Goal: Task Accomplishment & Management: Manage account settings

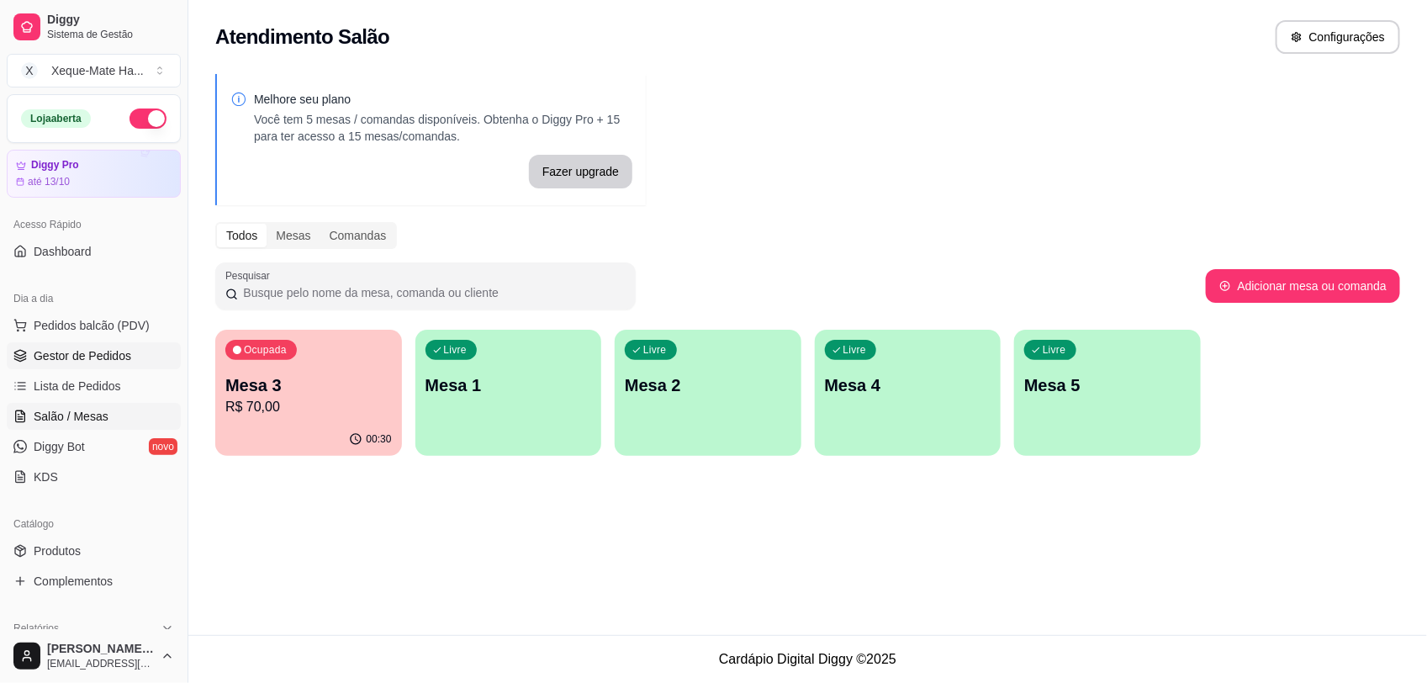
click at [50, 358] on span "Gestor de Pedidos" at bounding box center [83, 355] width 98 height 17
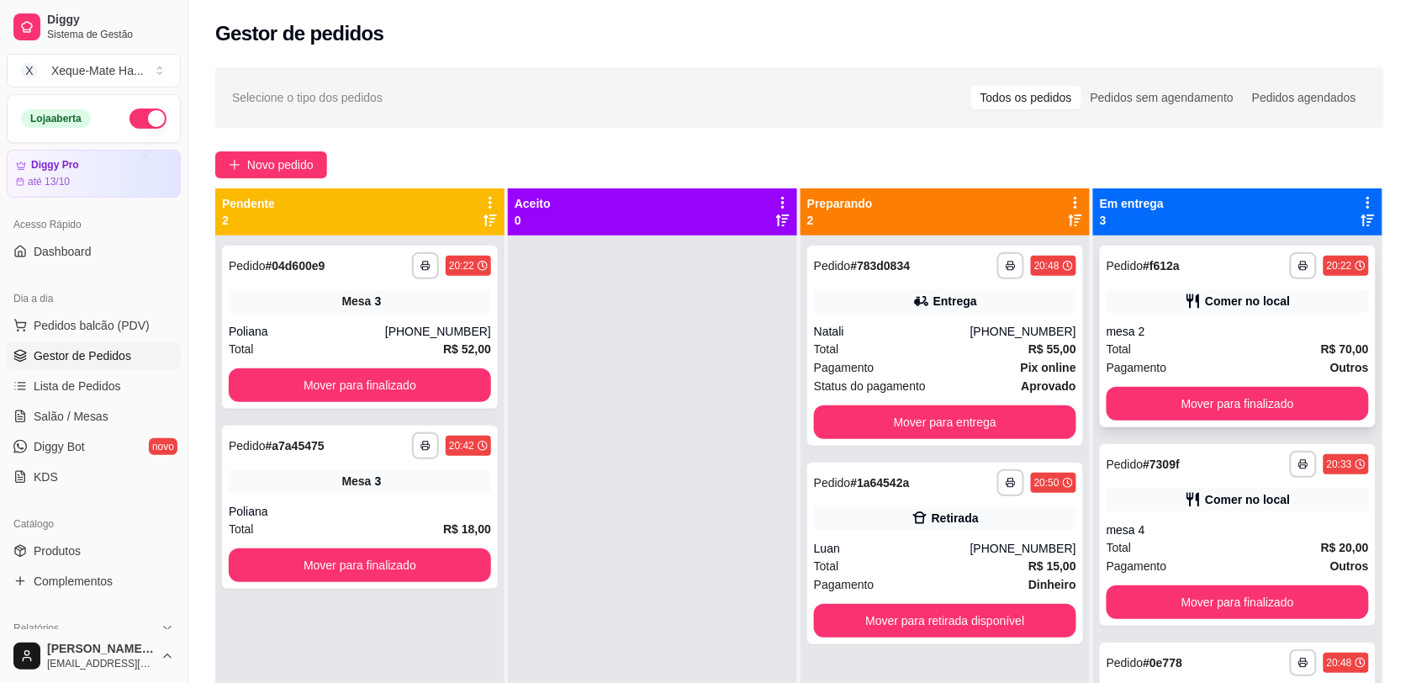
click at [1295, 315] on div "**********" at bounding box center [1238, 336] width 276 height 182
click at [1250, 391] on button "Mover para finalizado" at bounding box center [1237, 404] width 262 height 34
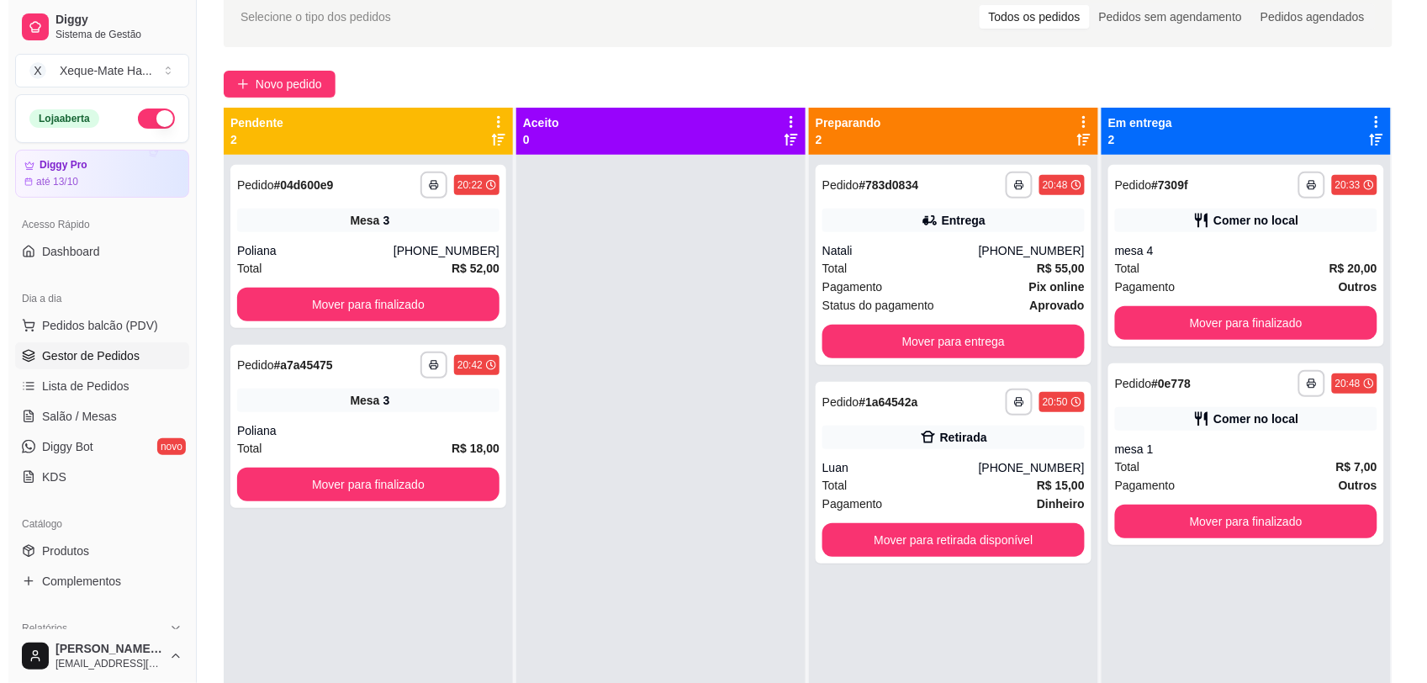
scroll to position [99, 0]
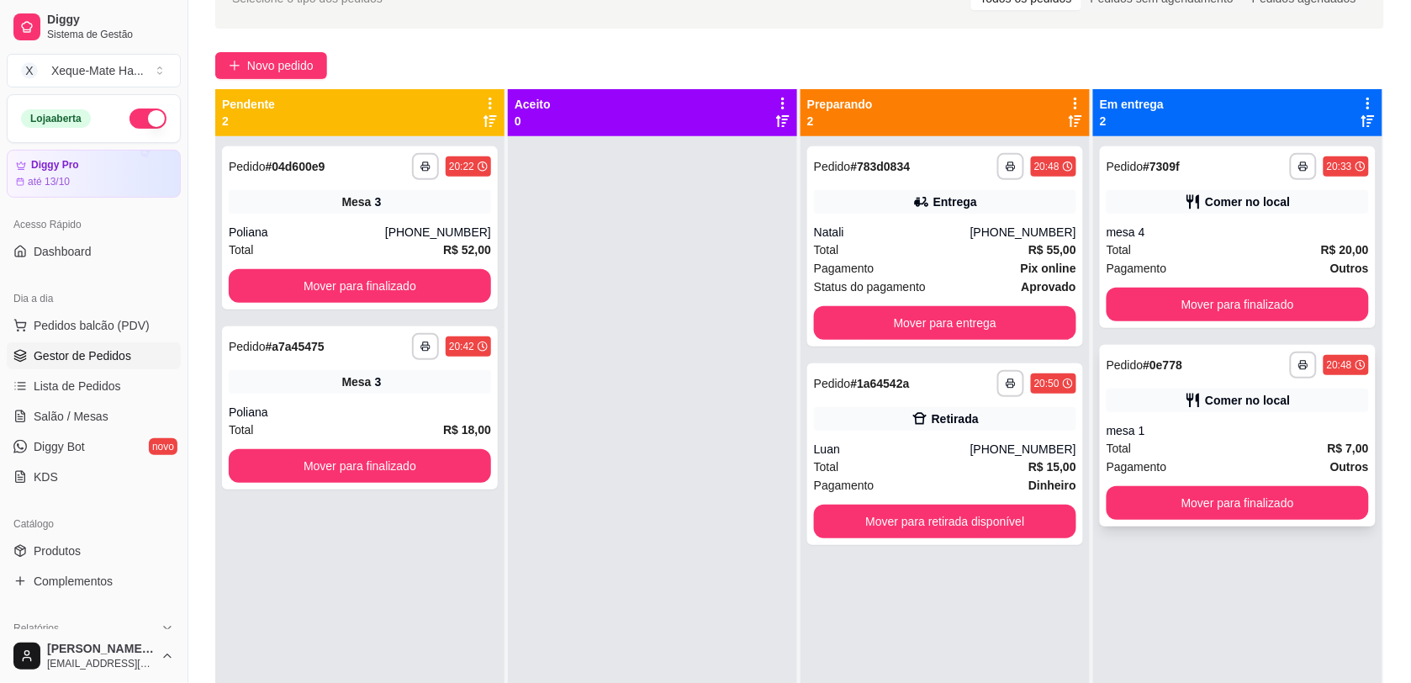
click at [1295, 419] on div "**********" at bounding box center [1238, 436] width 276 height 182
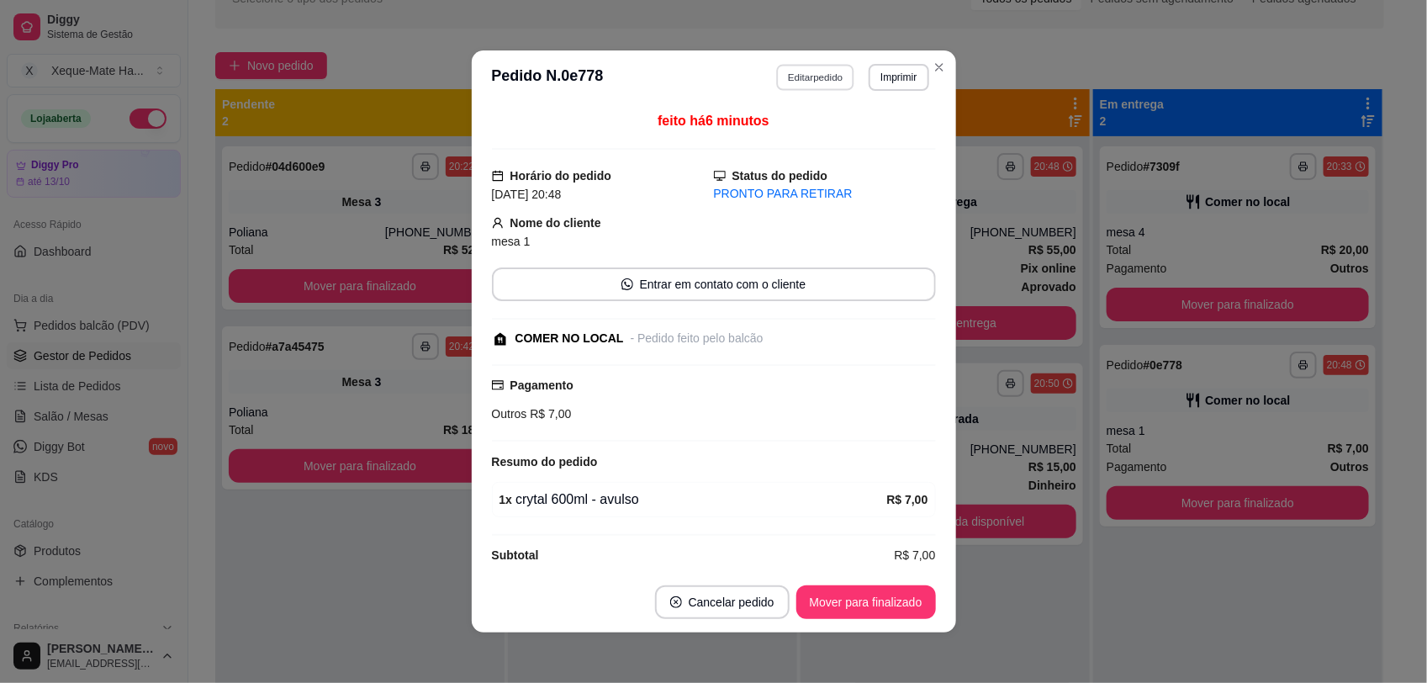
click at [794, 71] on button "Editar pedido" at bounding box center [815, 77] width 78 height 26
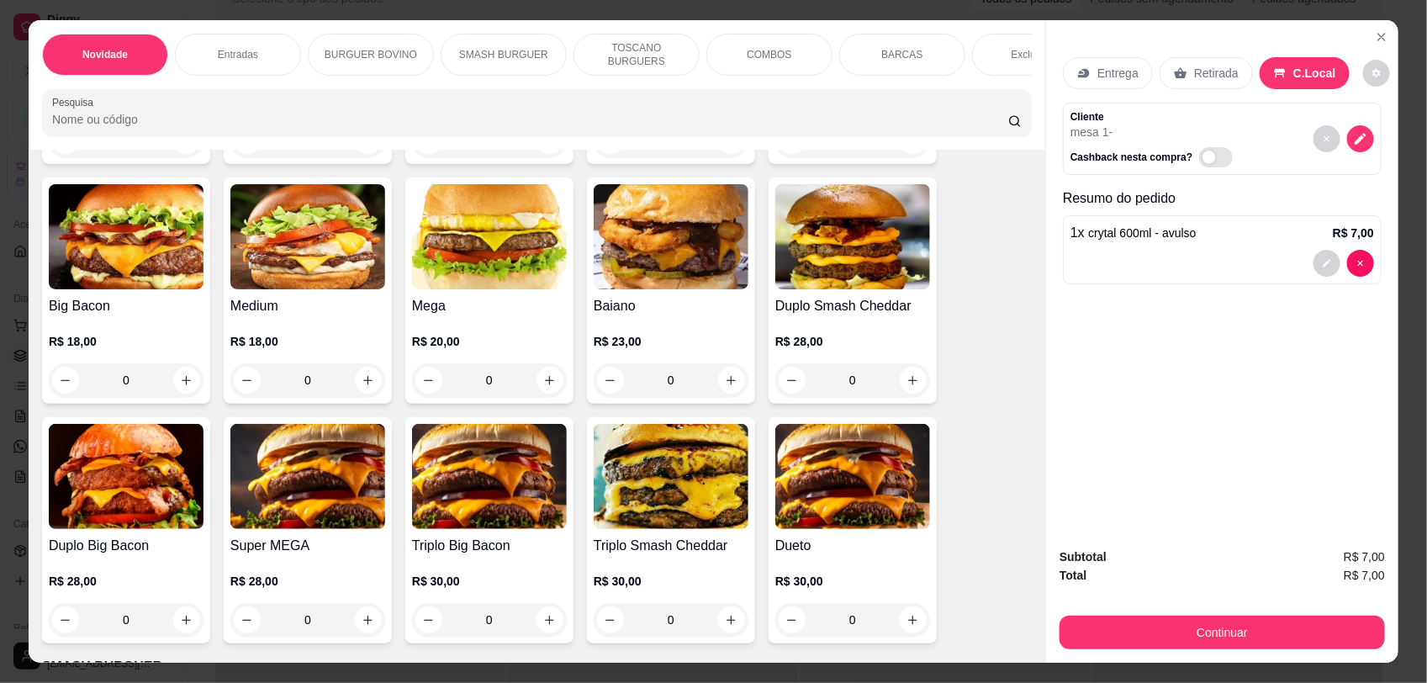
scroll to position [856, 0]
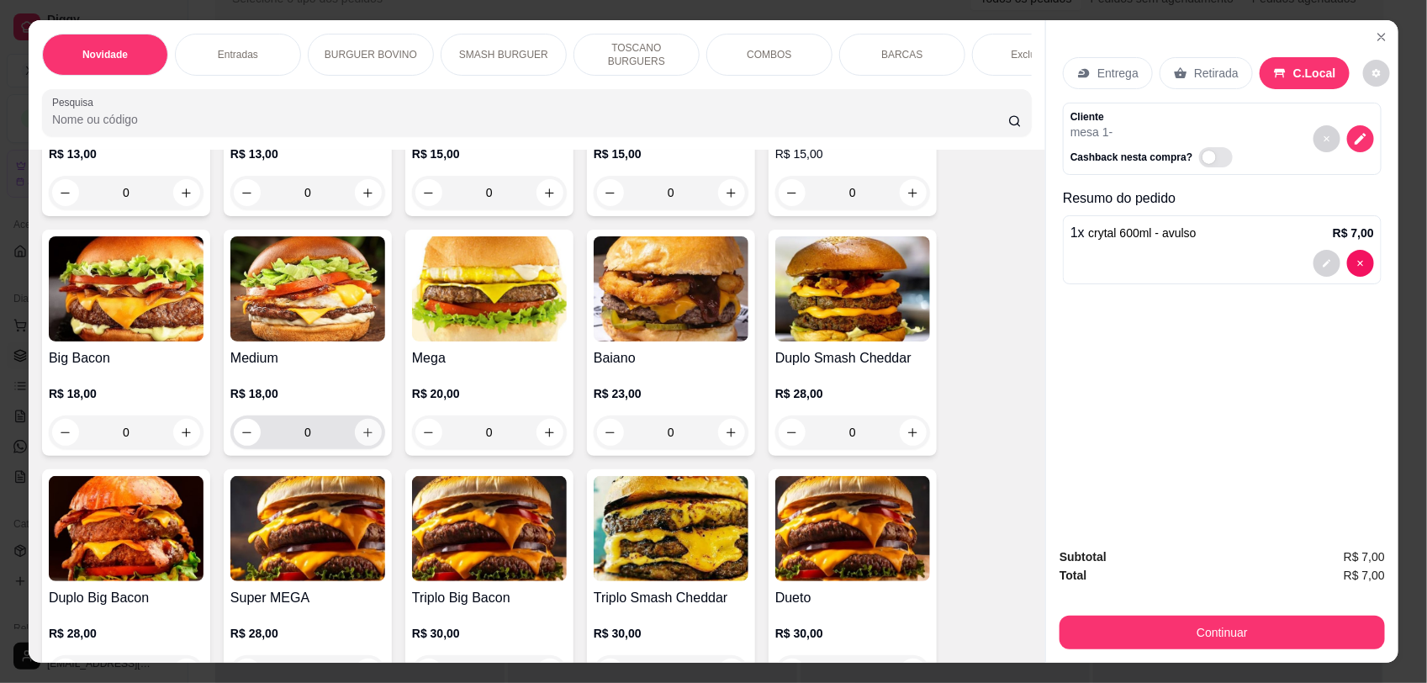
click at [361, 439] on icon "increase-product-quantity" at bounding box center [367, 432] width 13 height 13
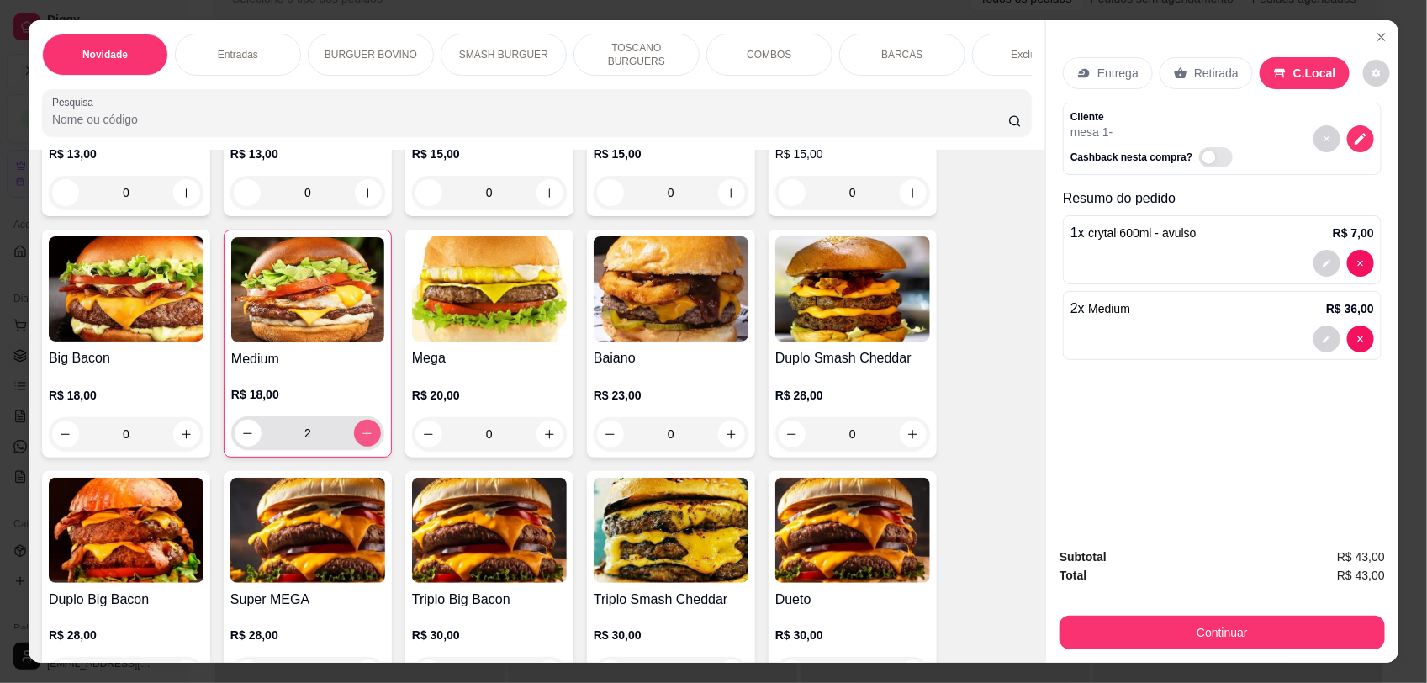
type input "2"
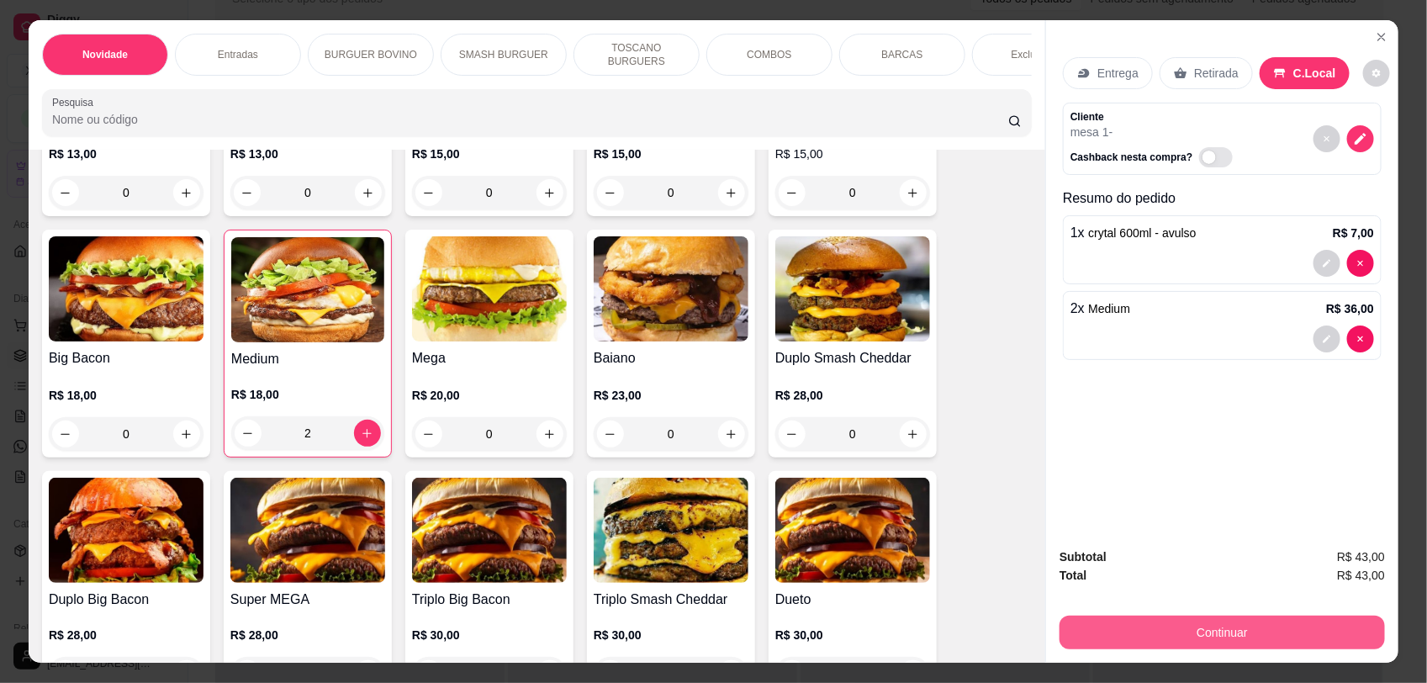
click at [1200, 628] on button "Continuar" at bounding box center [1221, 632] width 325 height 34
click at [818, 355] on icon at bounding box center [828, 358] width 20 height 15
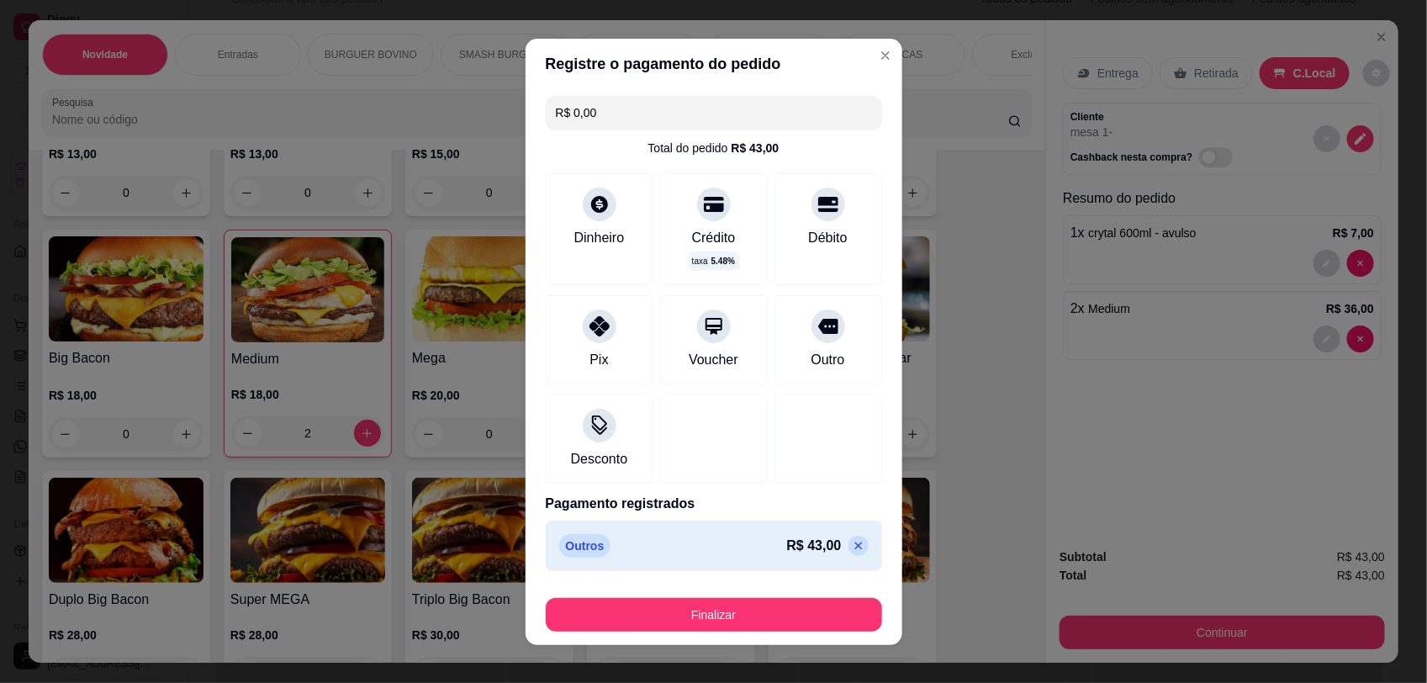
type input "R$ 0,00"
click at [807, 615] on button "Finalizar" at bounding box center [714, 615] width 336 height 34
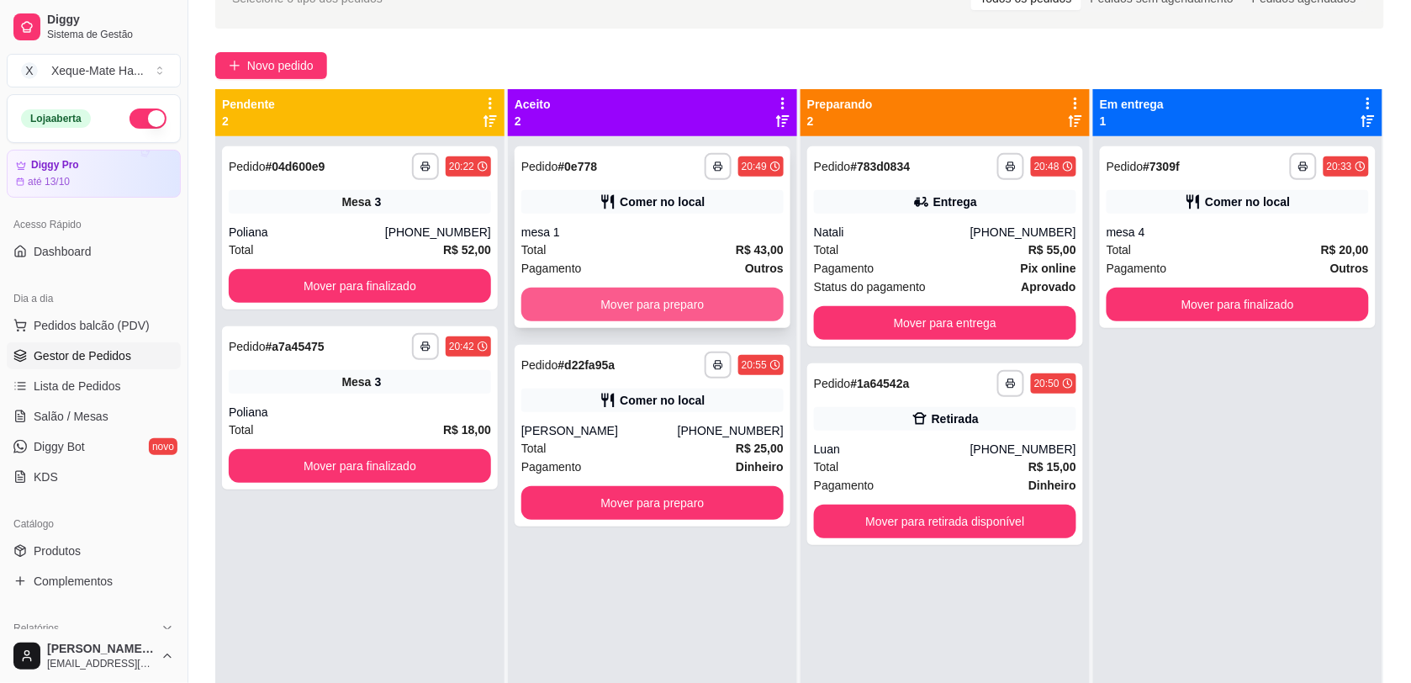
click at [707, 297] on button "Mover para preparo" at bounding box center [652, 304] width 262 height 34
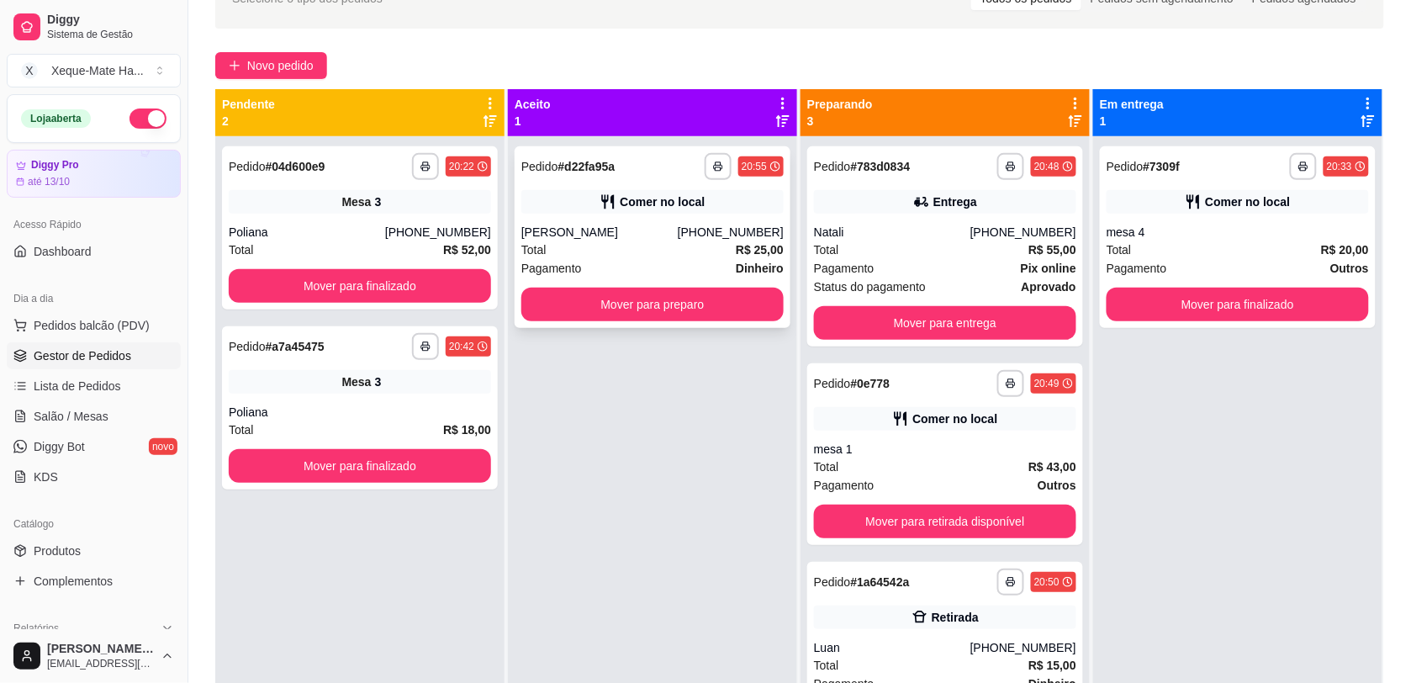
click at [674, 182] on div "**********" at bounding box center [652, 237] width 276 height 182
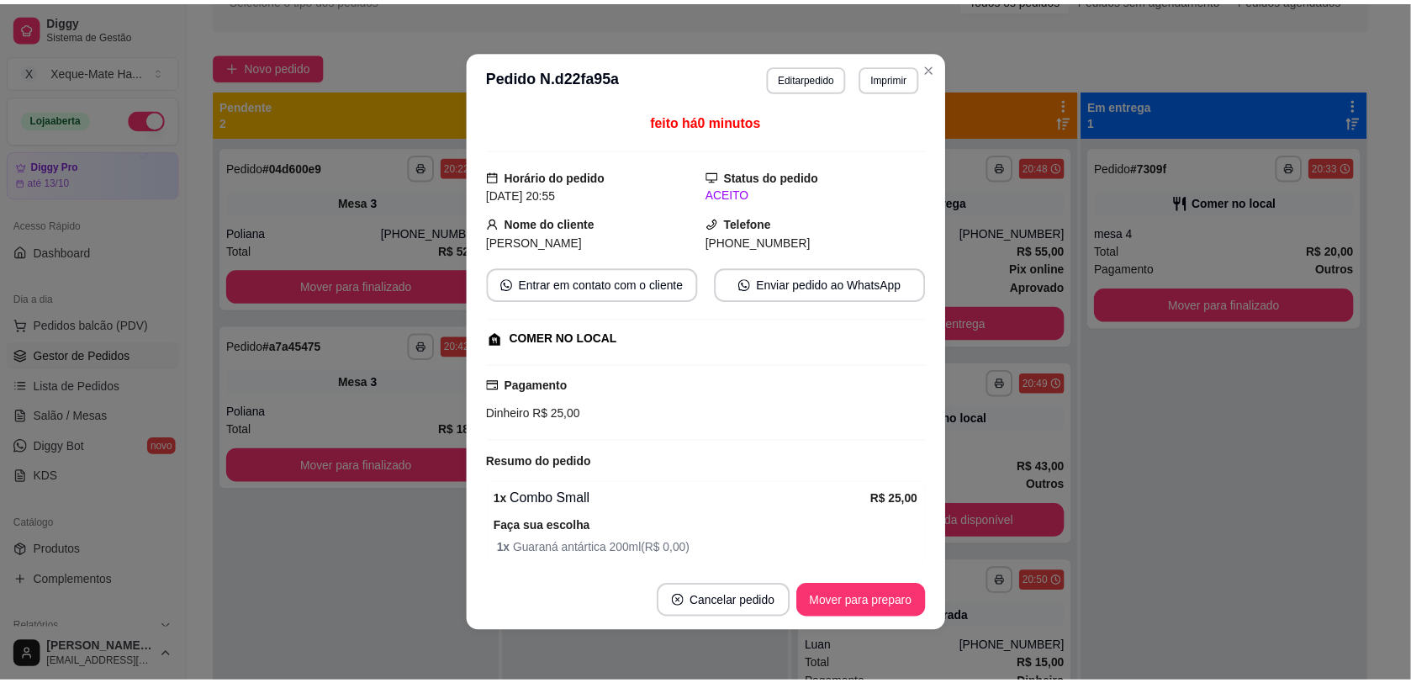
scroll to position [71, 0]
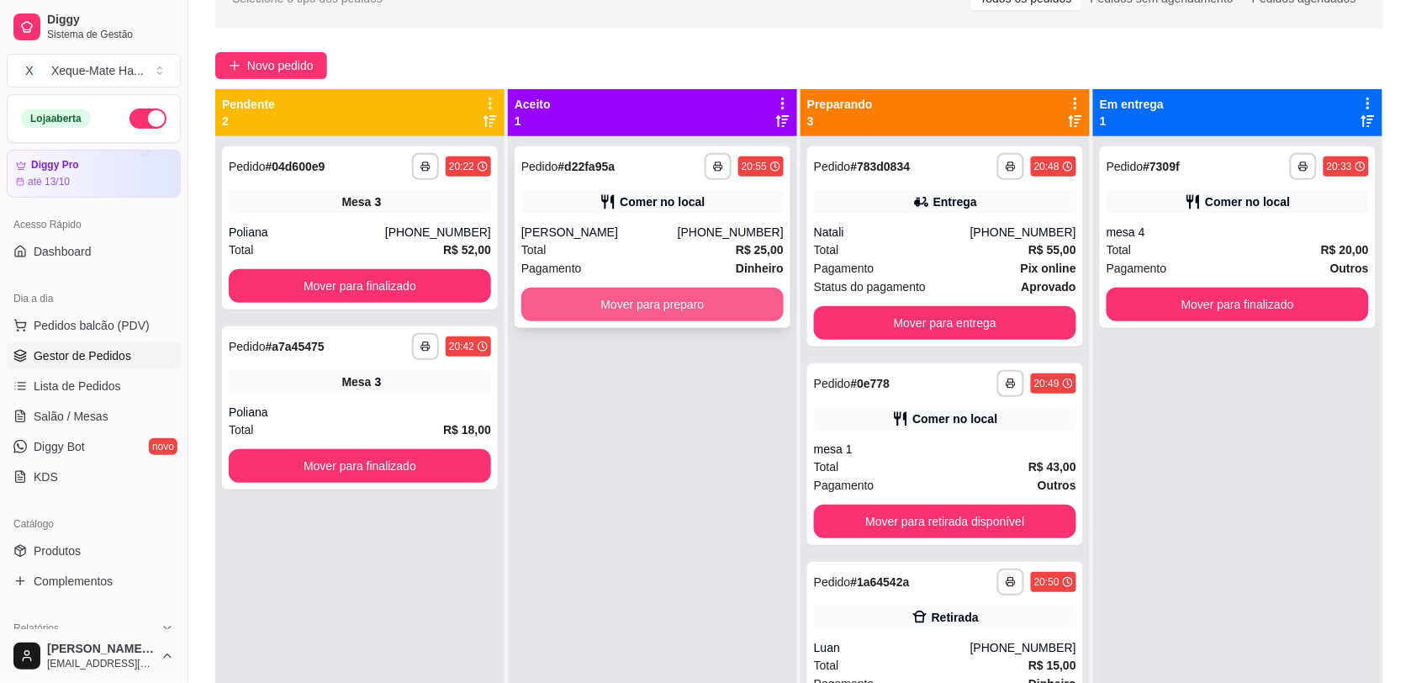
click at [599, 301] on button "Mover para preparo" at bounding box center [652, 304] width 262 height 34
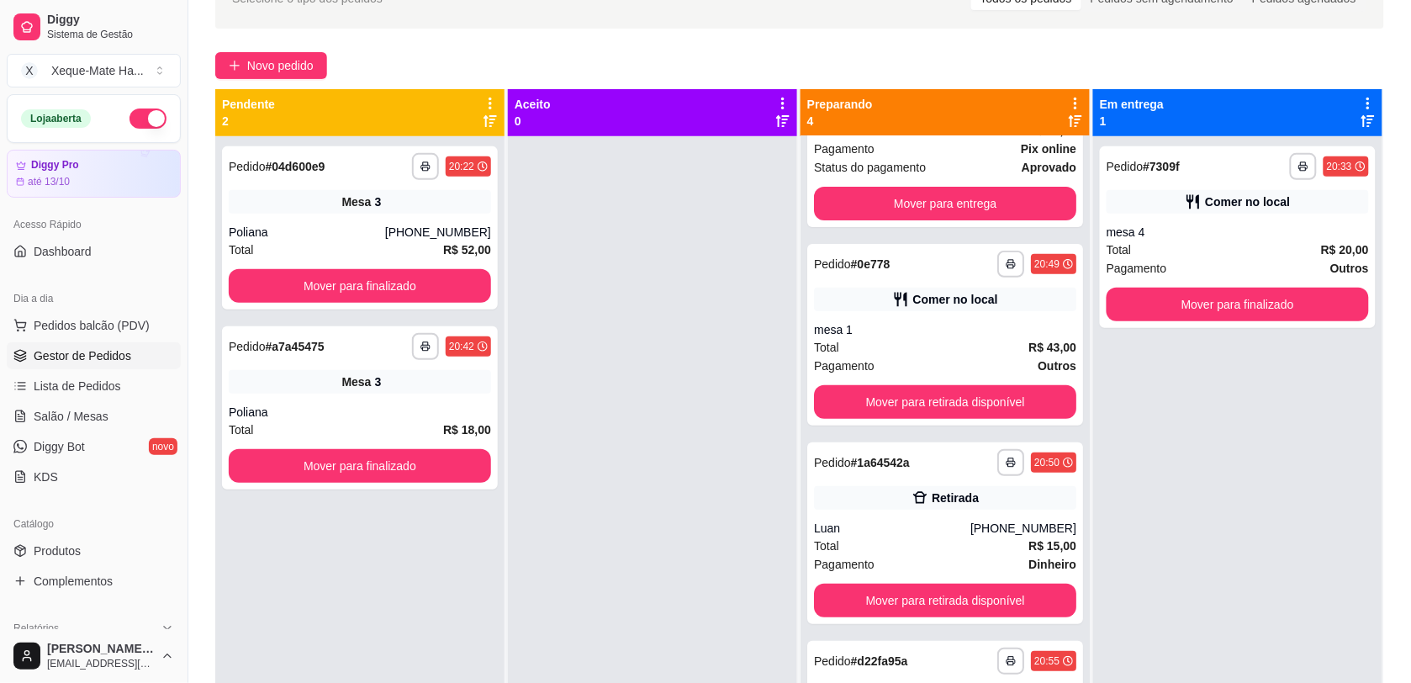
scroll to position [145, 0]
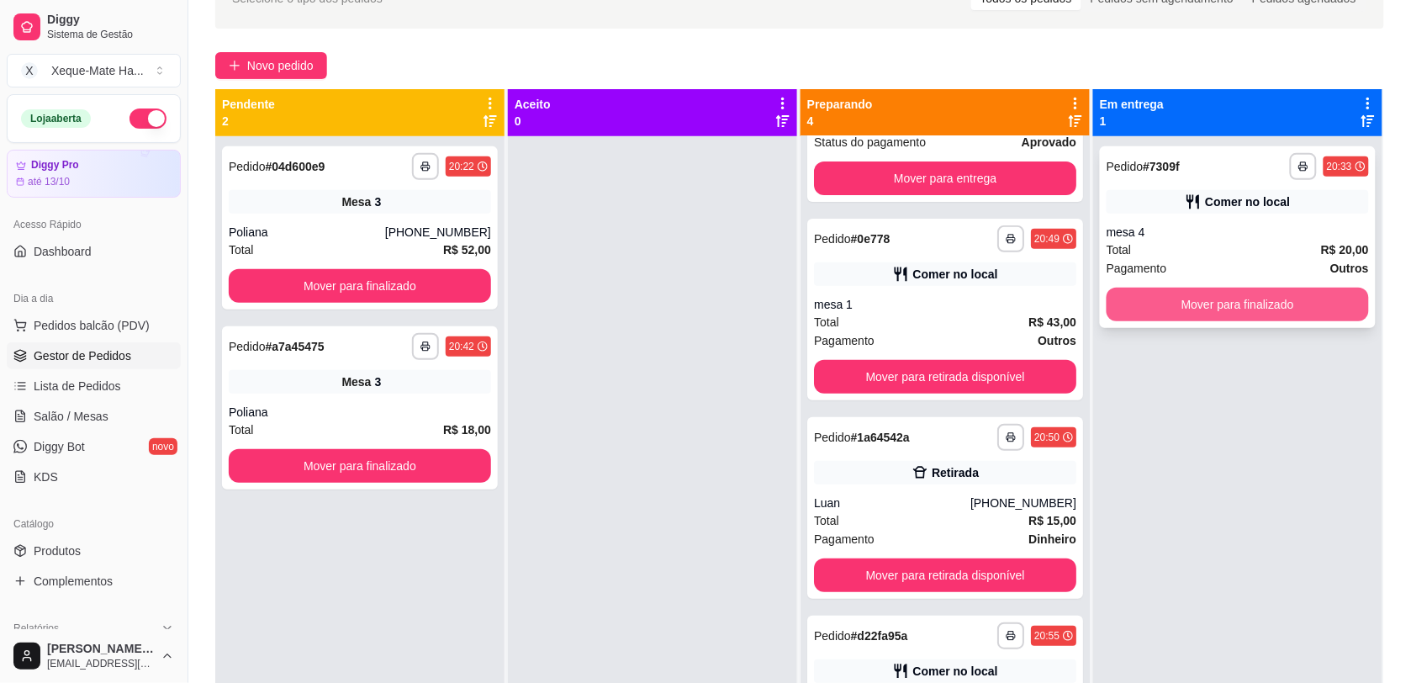
click at [1221, 305] on button "Mover para finalizado" at bounding box center [1237, 304] width 262 height 34
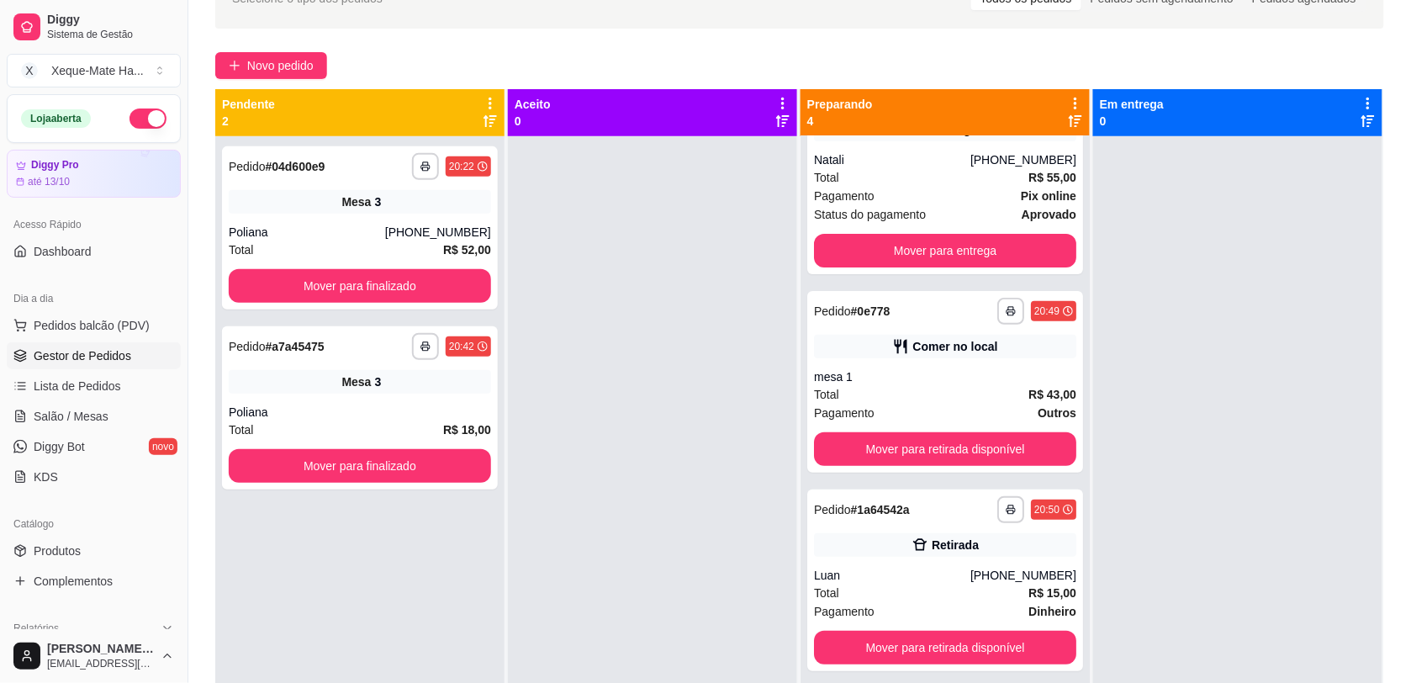
scroll to position [78, 0]
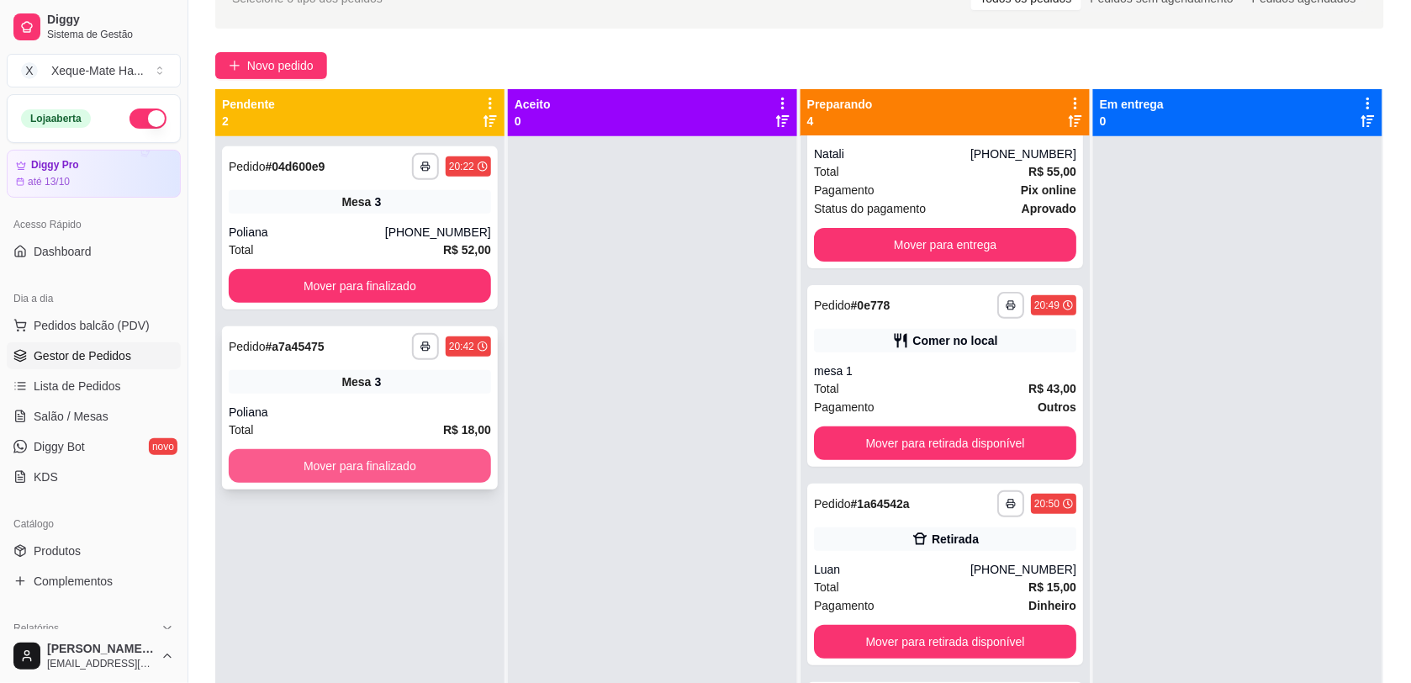
click at [420, 452] on button "Mover para finalizado" at bounding box center [360, 466] width 262 height 34
click at [382, 259] on div "**********" at bounding box center [360, 227] width 276 height 163
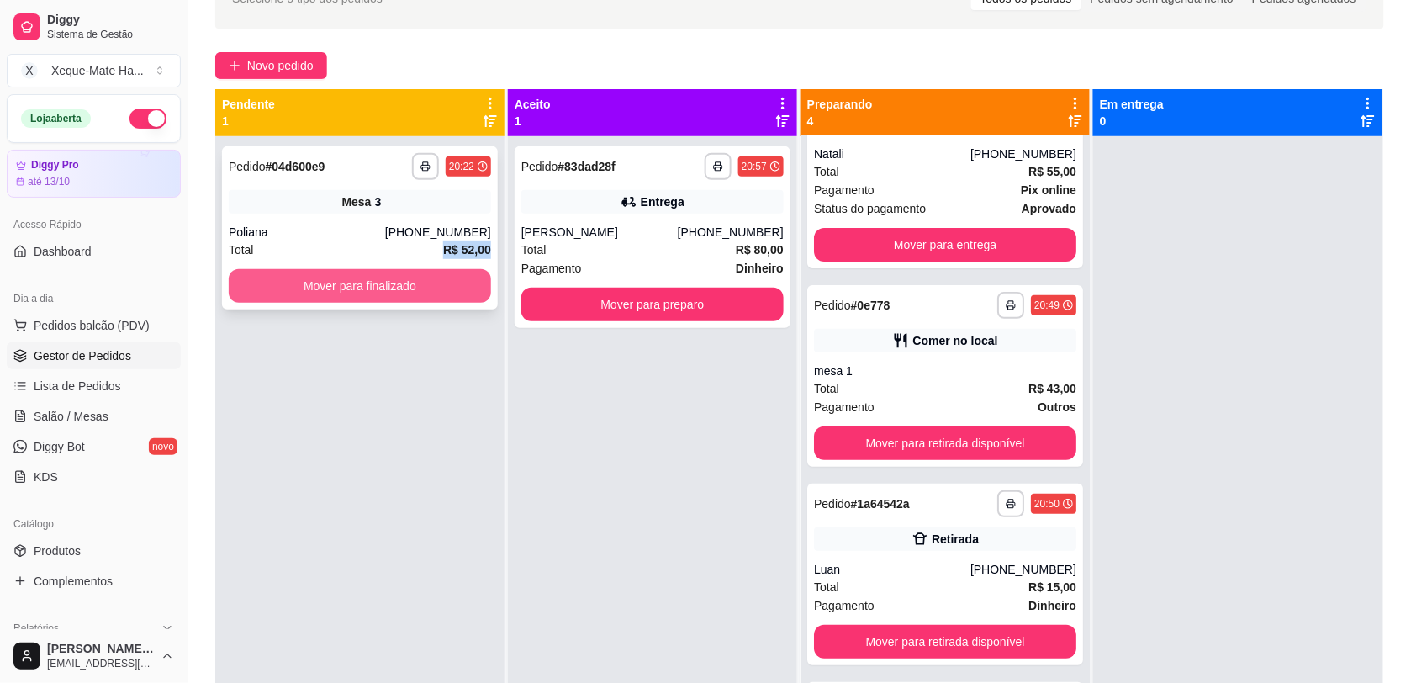
click at [358, 282] on button "Mover para finalizado" at bounding box center [360, 286] width 262 height 34
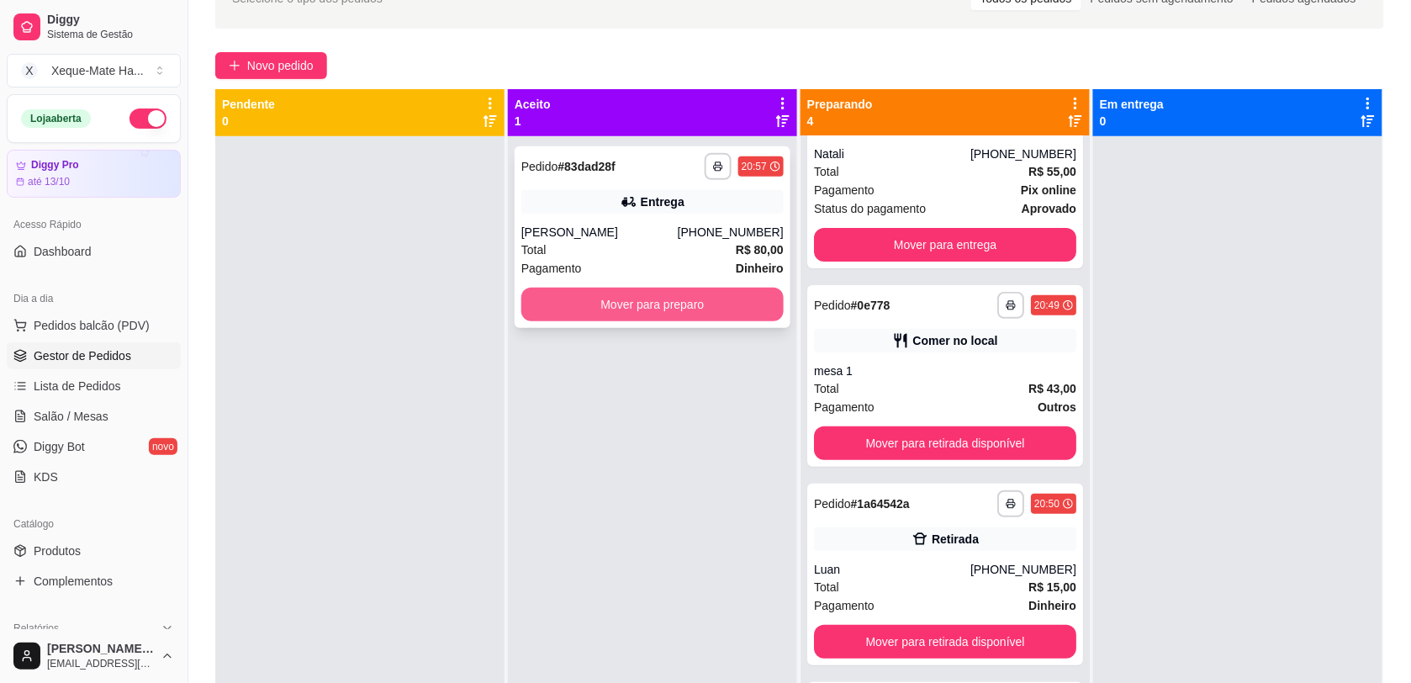
click at [623, 299] on button "Mover para preparo" at bounding box center [652, 304] width 262 height 34
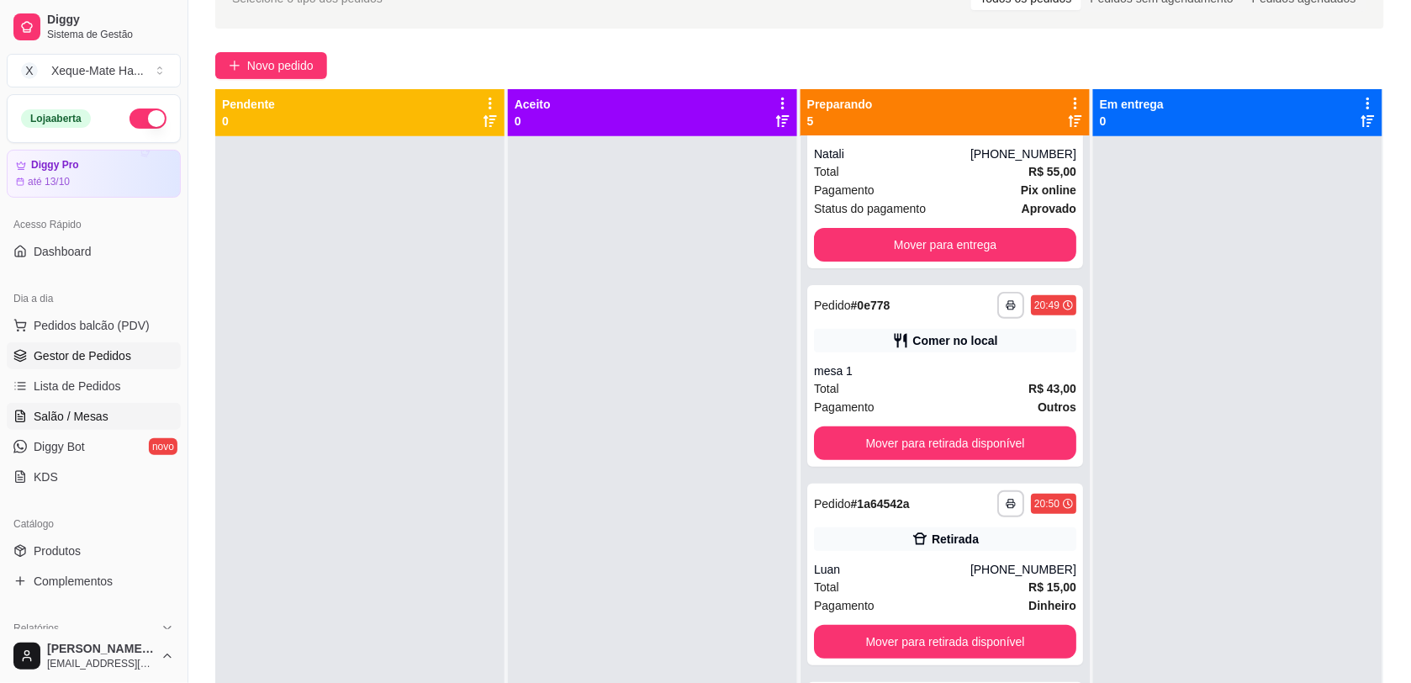
click at [55, 417] on span "Salão / Mesas" at bounding box center [71, 416] width 75 height 17
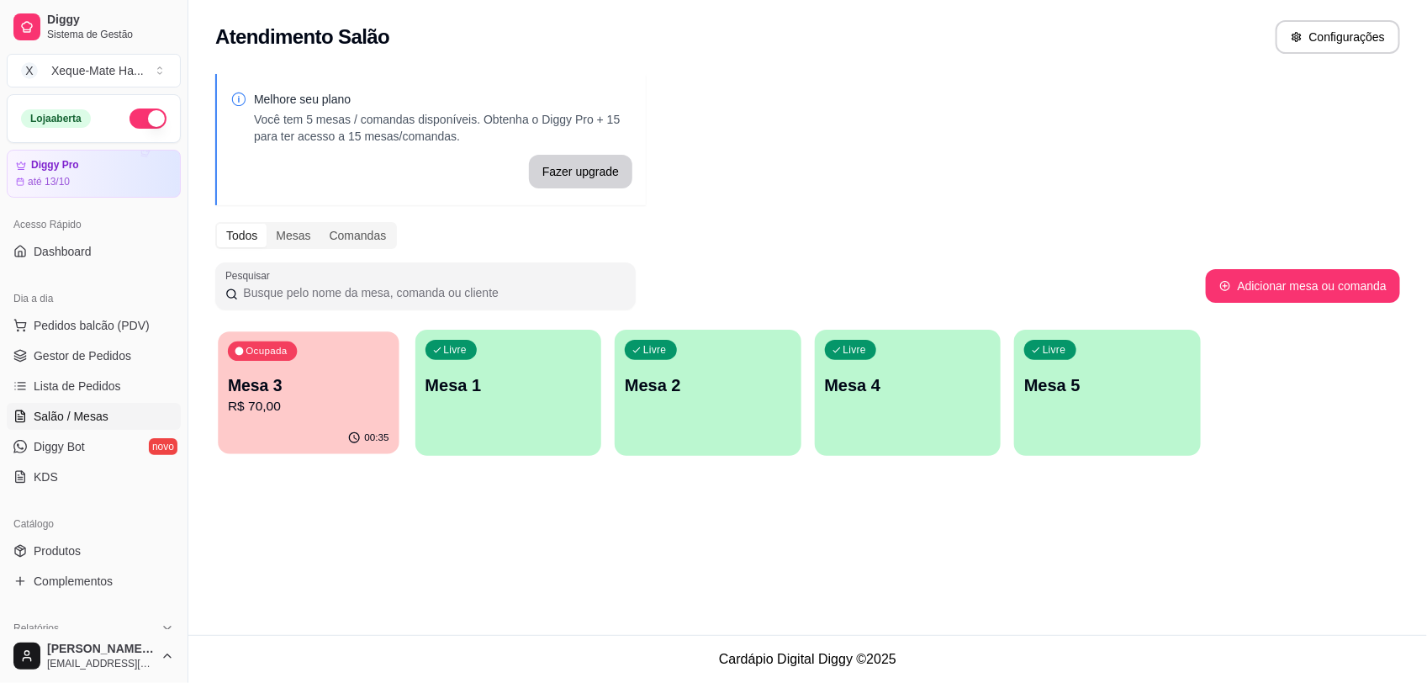
click at [301, 400] on p "R$ 70,00" at bounding box center [308, 406] width 161 height 19
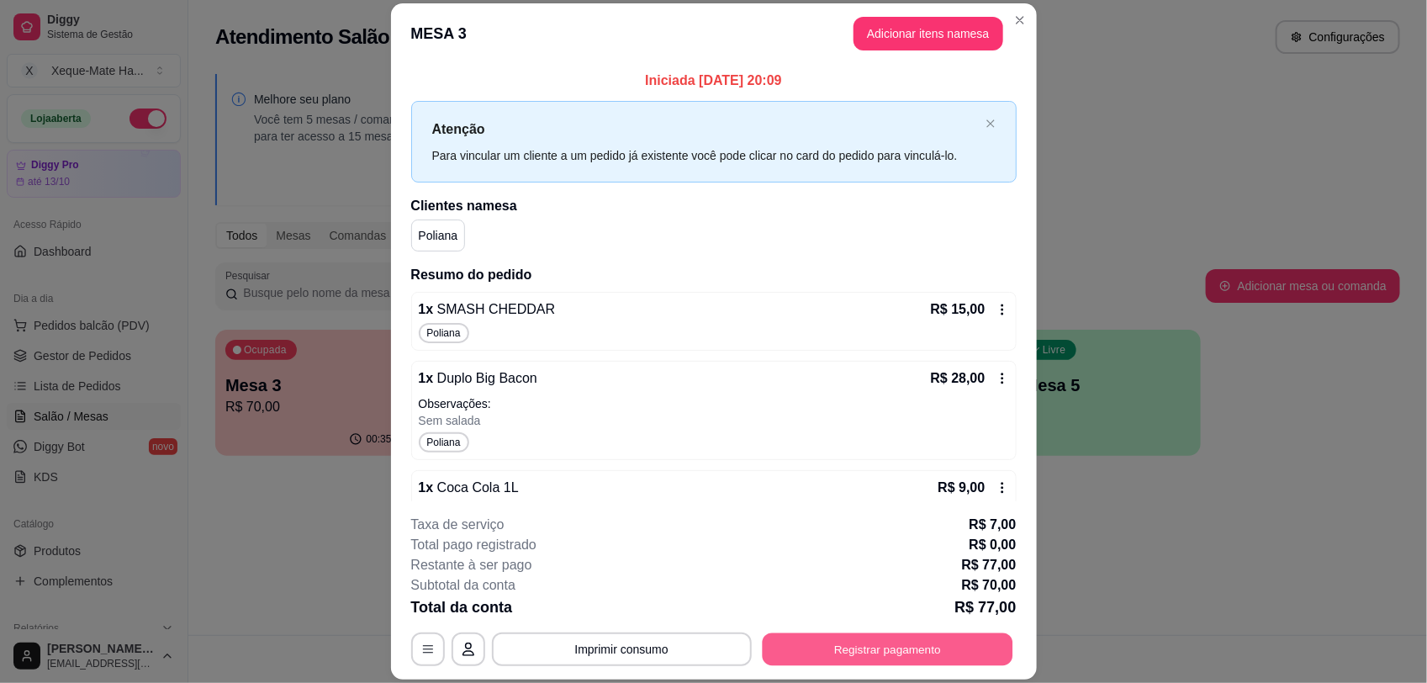
click at [875, 654] on button "Registrar pagamento" at bounding box center [887, 649] width 251 height 33
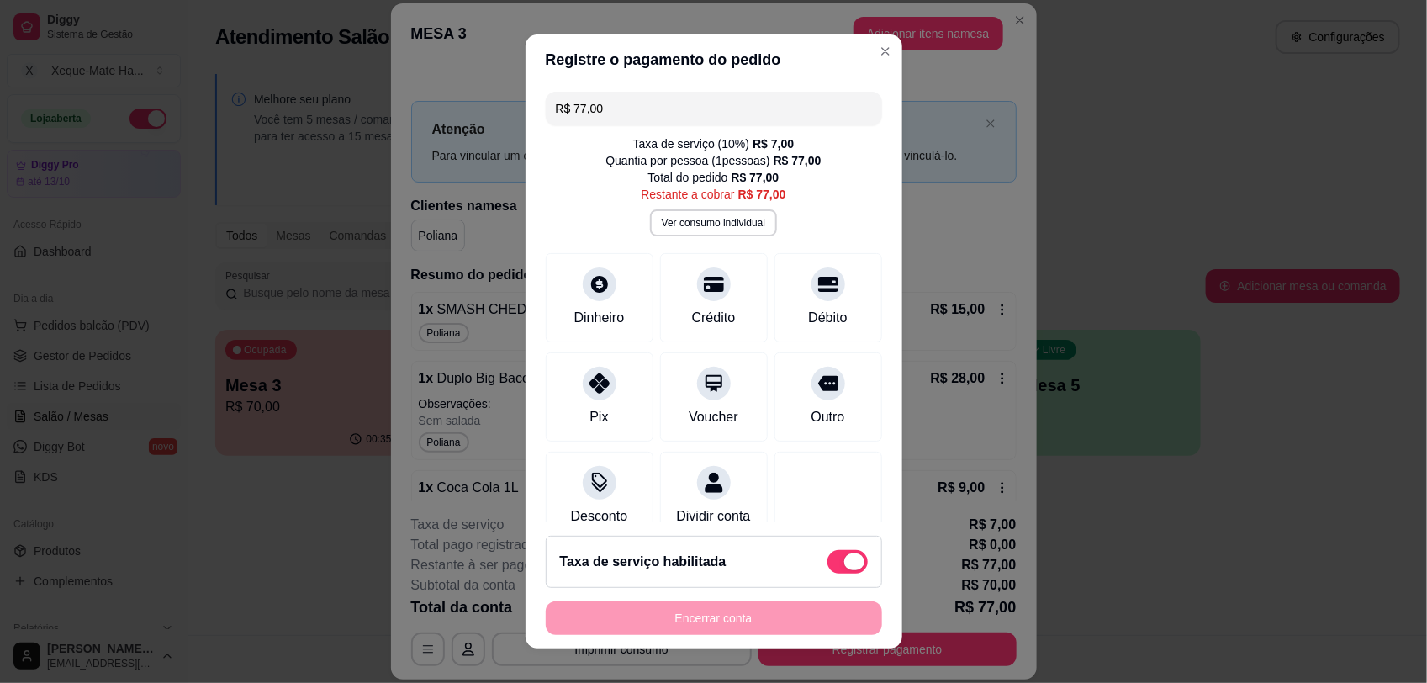
click at [827, 552] on span at bounding box center [847, 562] width 40 height 24
click at [826, 565] on input "checkbox" at bounding box center [831, 570] width 11 height 11
checkbox input "true"
type input "R$ 70,00"
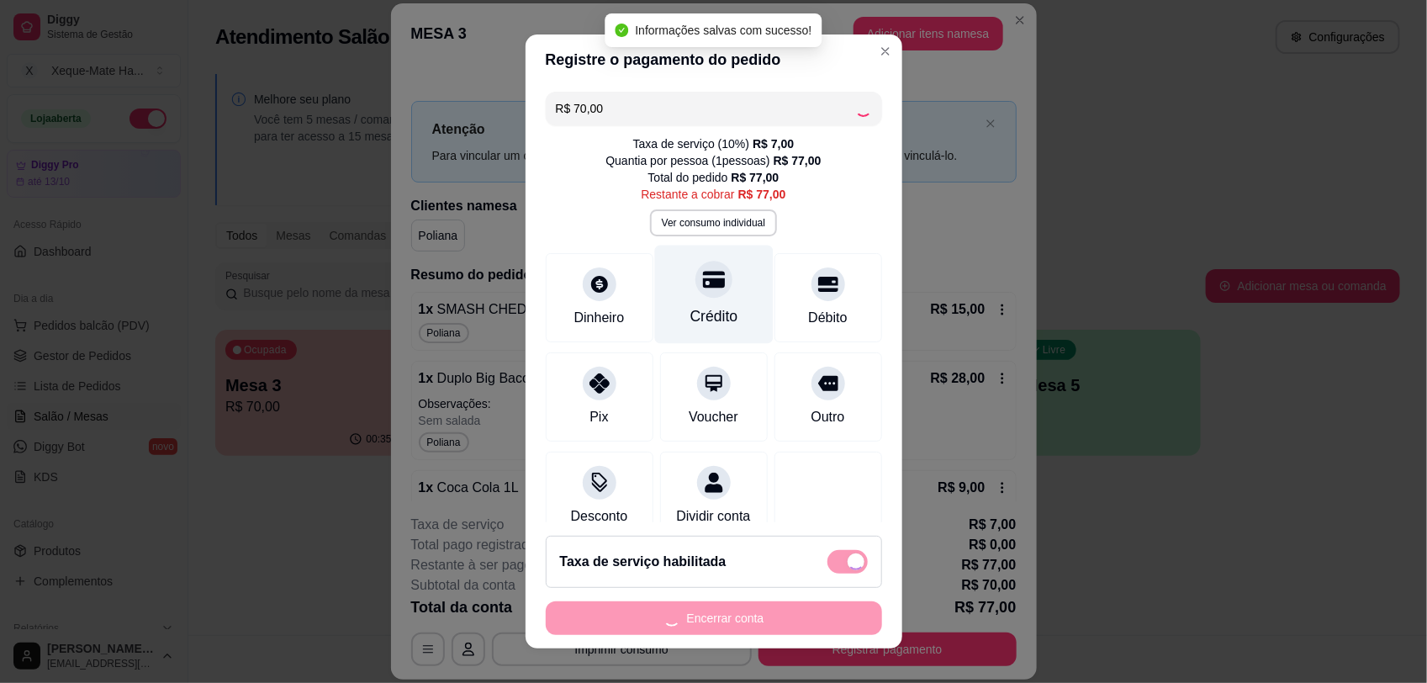
checkbox input "false"
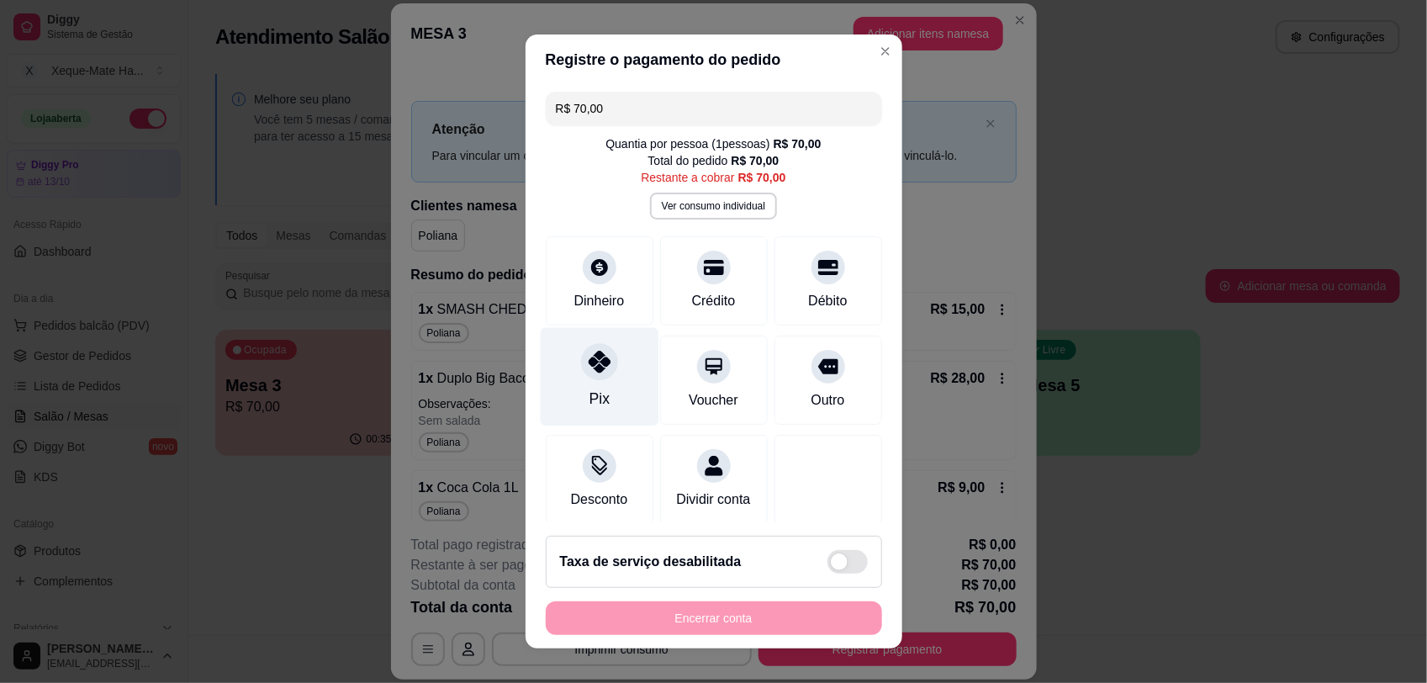
click at [614, 372] on div "Pix" at bounding box center [599, 376] width 119 height 98
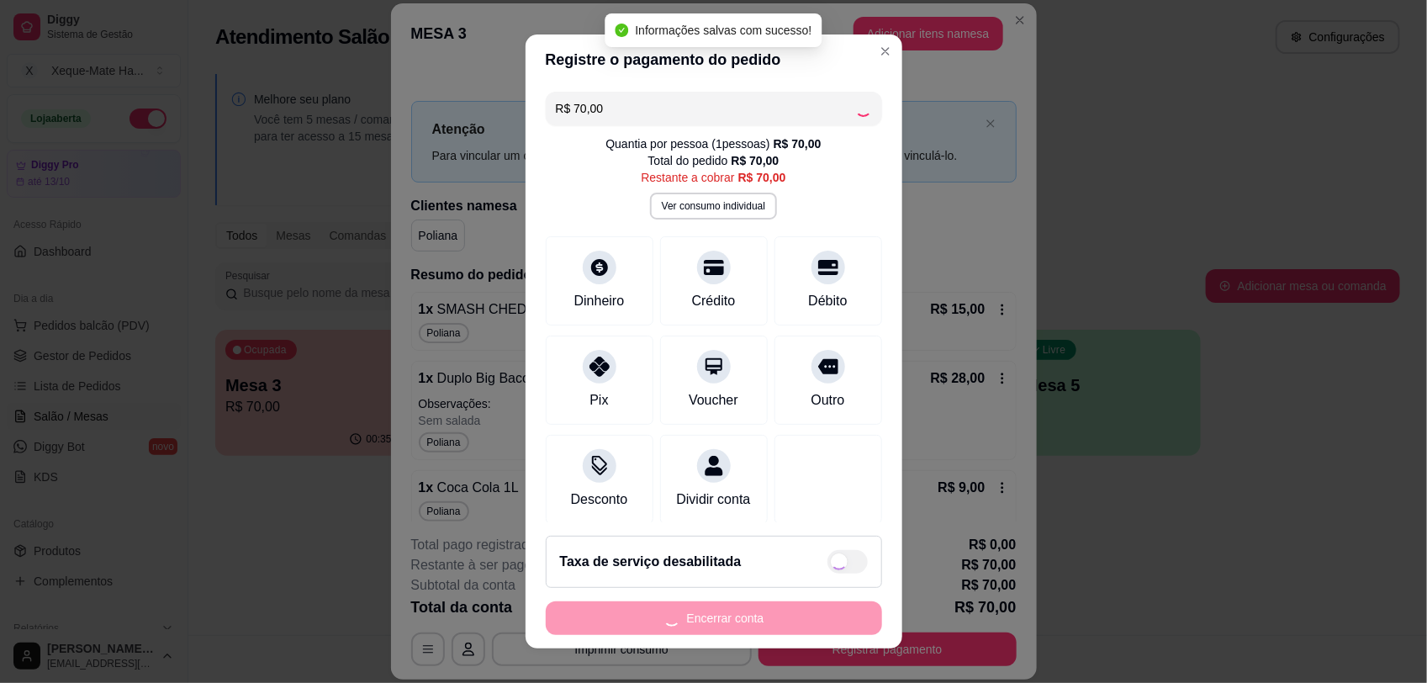
type input "R$ 0,00"
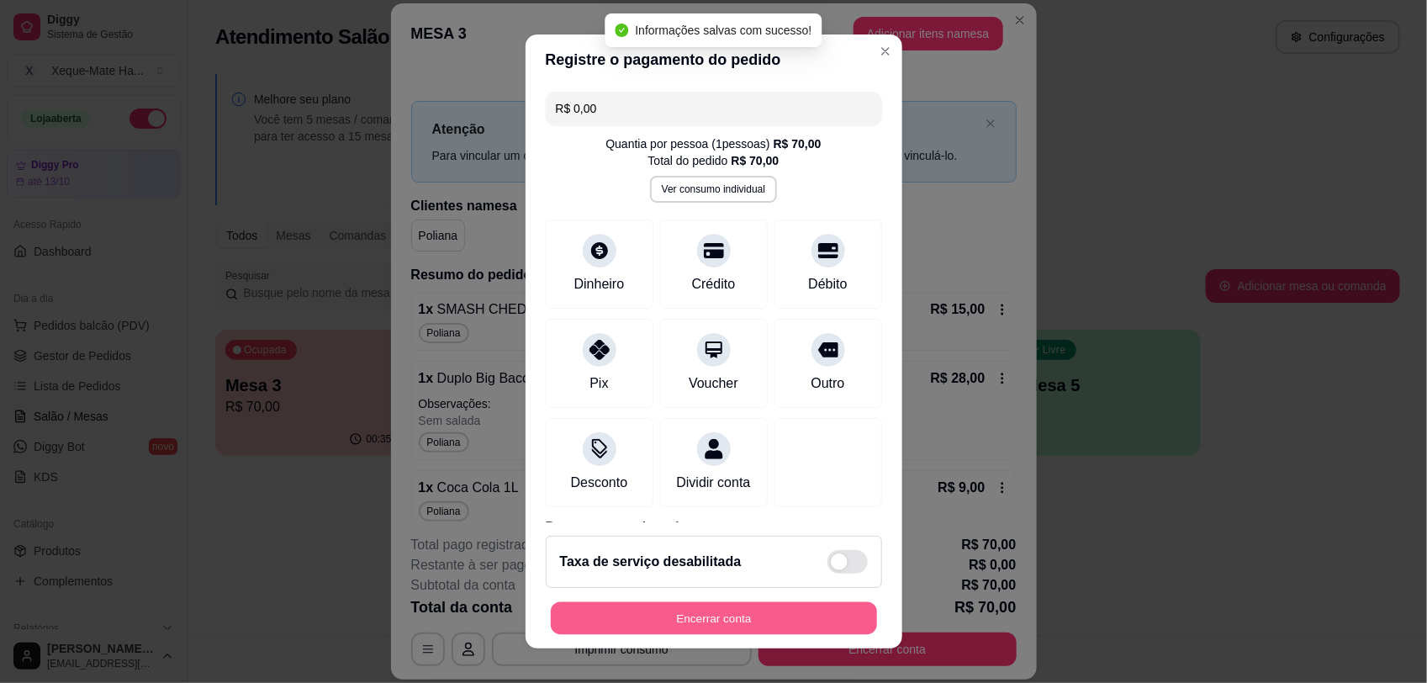
click at [727, 609] on button "Encerrar conta" at bounding box center [714, 618] width 326 height 33
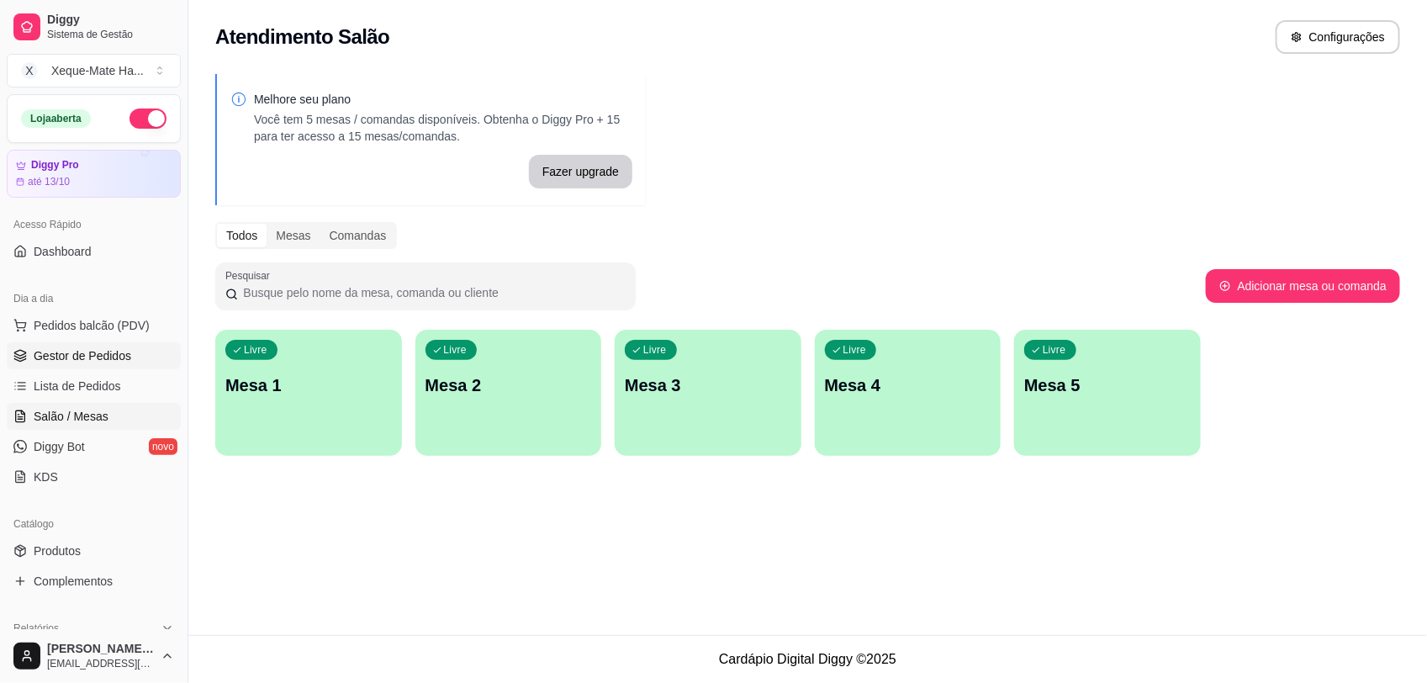
click at [76, 363] on span "Gestor de Pedidos" at bounding box center [83, 355] width 98 height 17
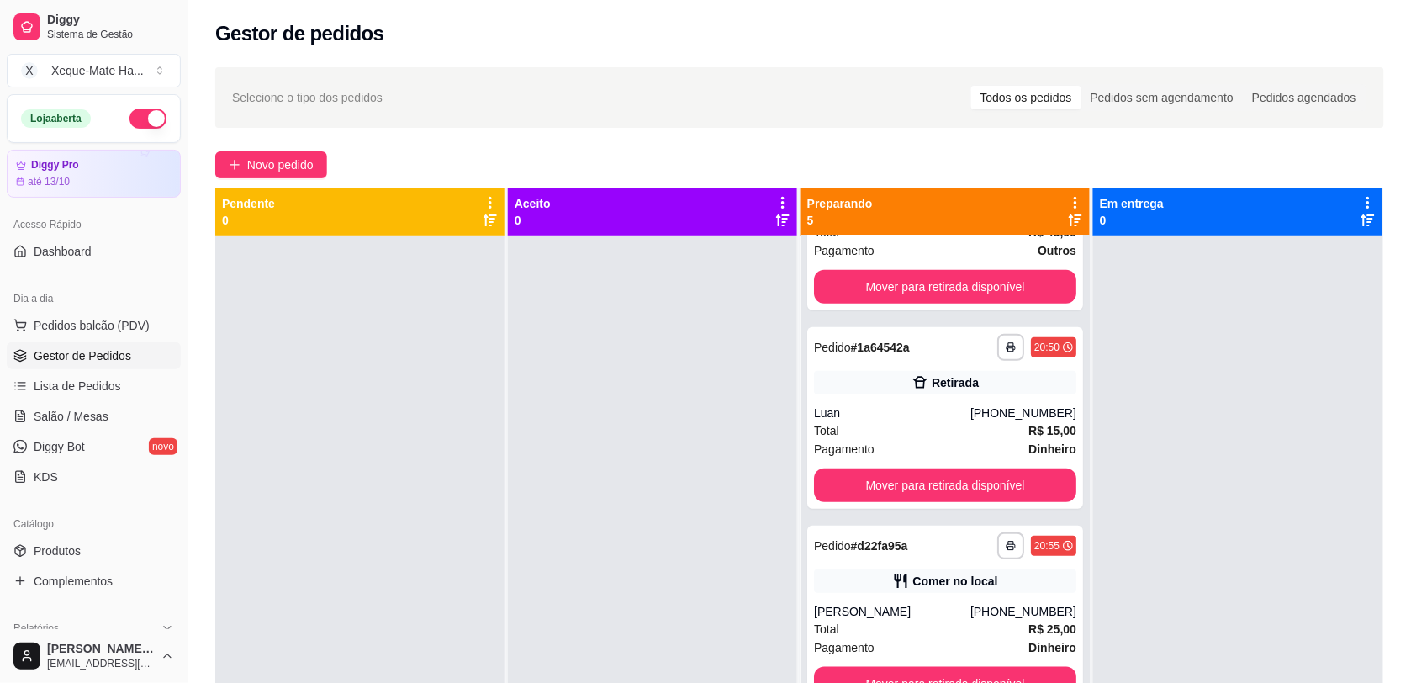
scroll to position [343, 0]
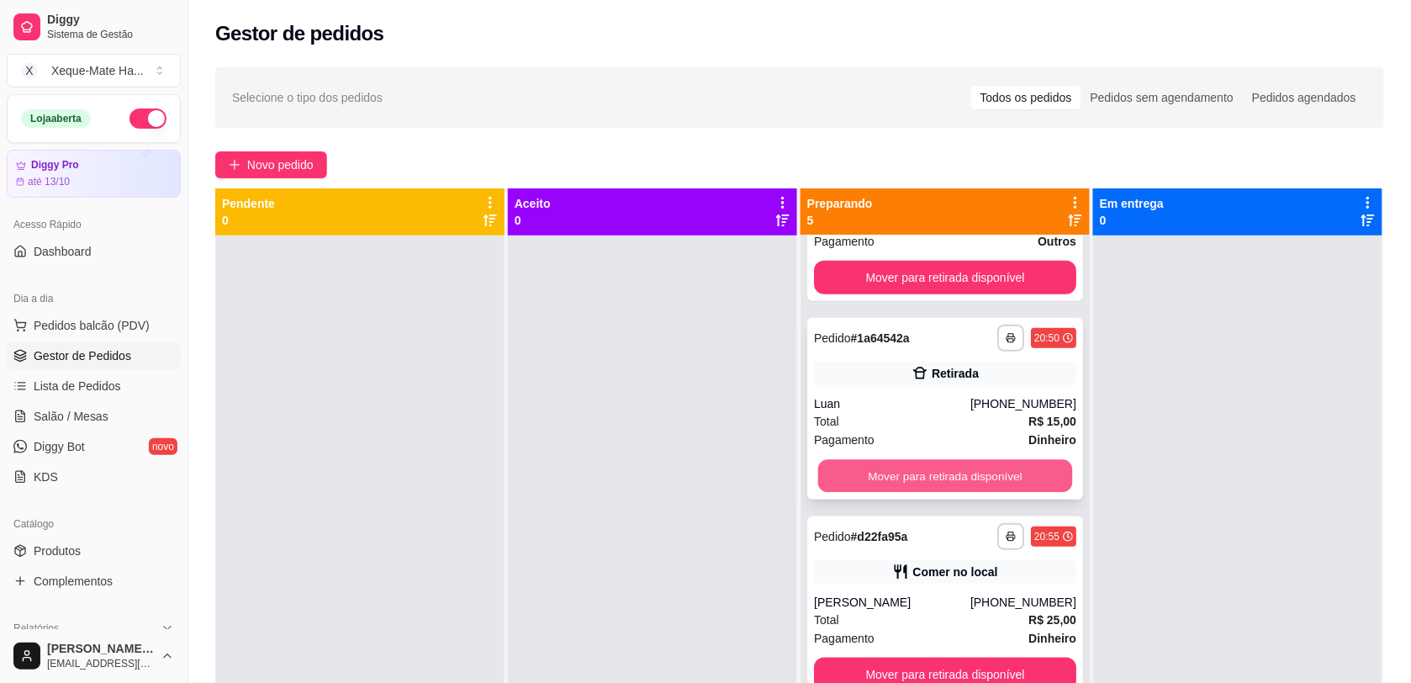
click at [1013, 473] on button "Mover para retirada disponível" at bounding box center [945, 476] width 255 height 33
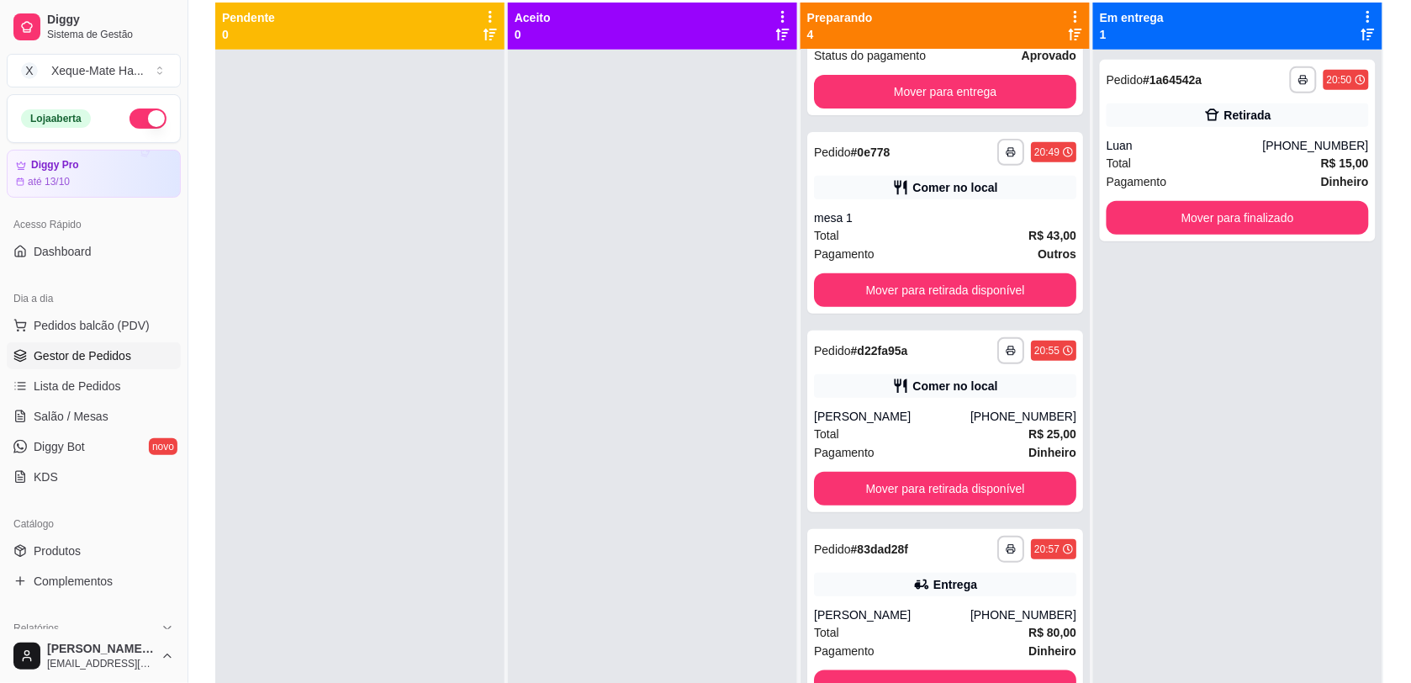
scroll to position [0, 0]
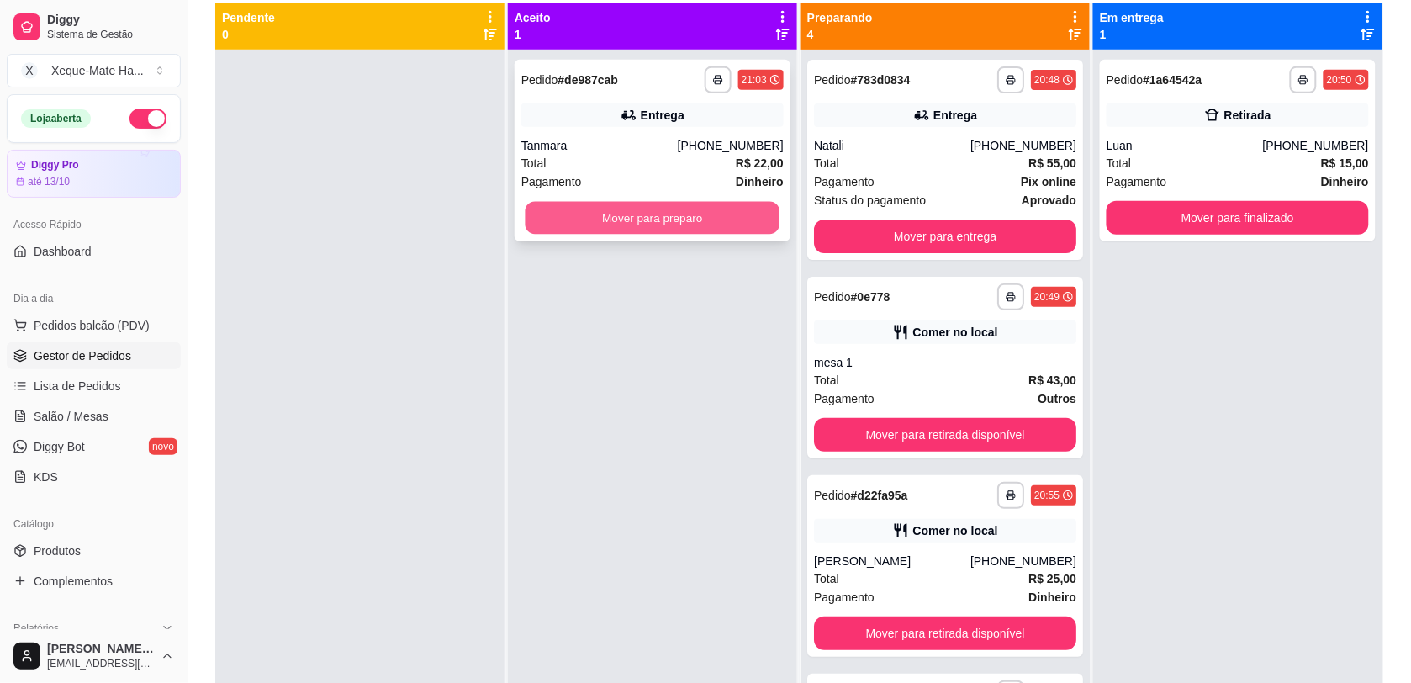
click at [641, 229] on button "Mover para preparo" at bounding box center [652, 218] width 255 height 33
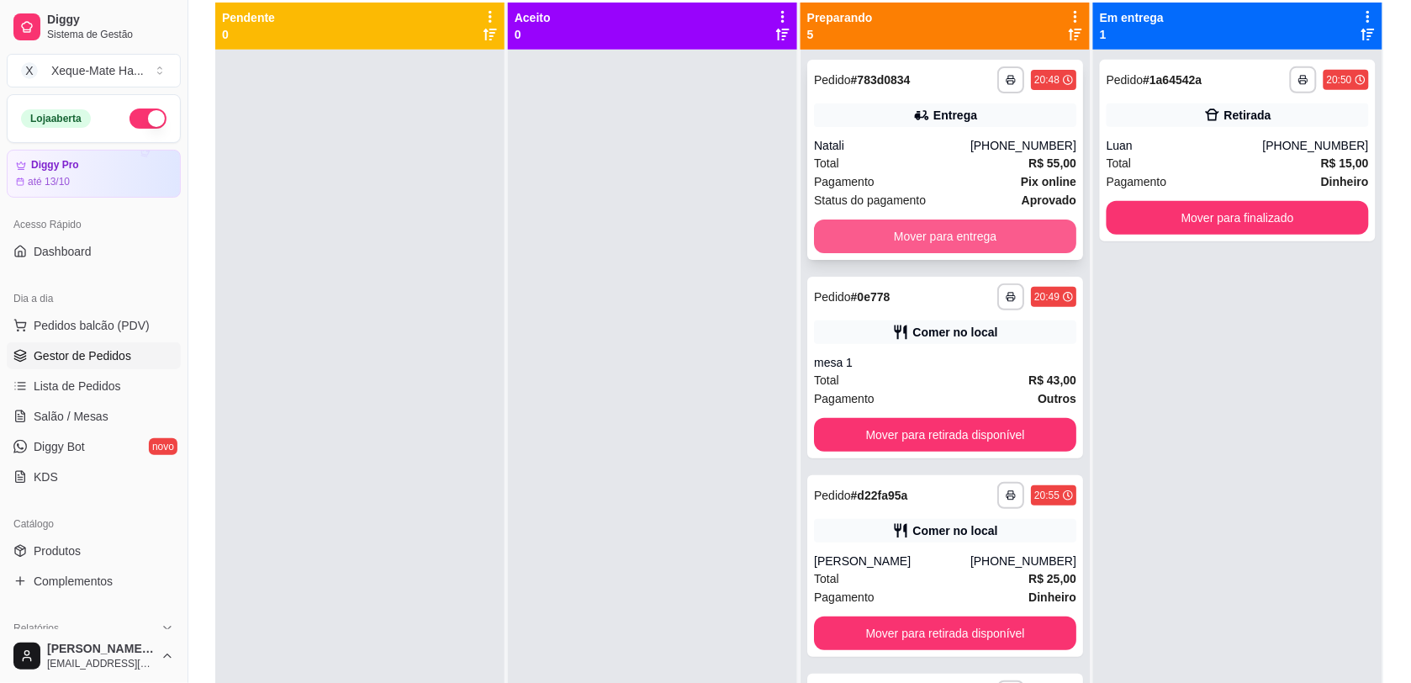
click at [952, 229] on button "Mover para entrega" at bounding box center [945, 236] width 262 height 34
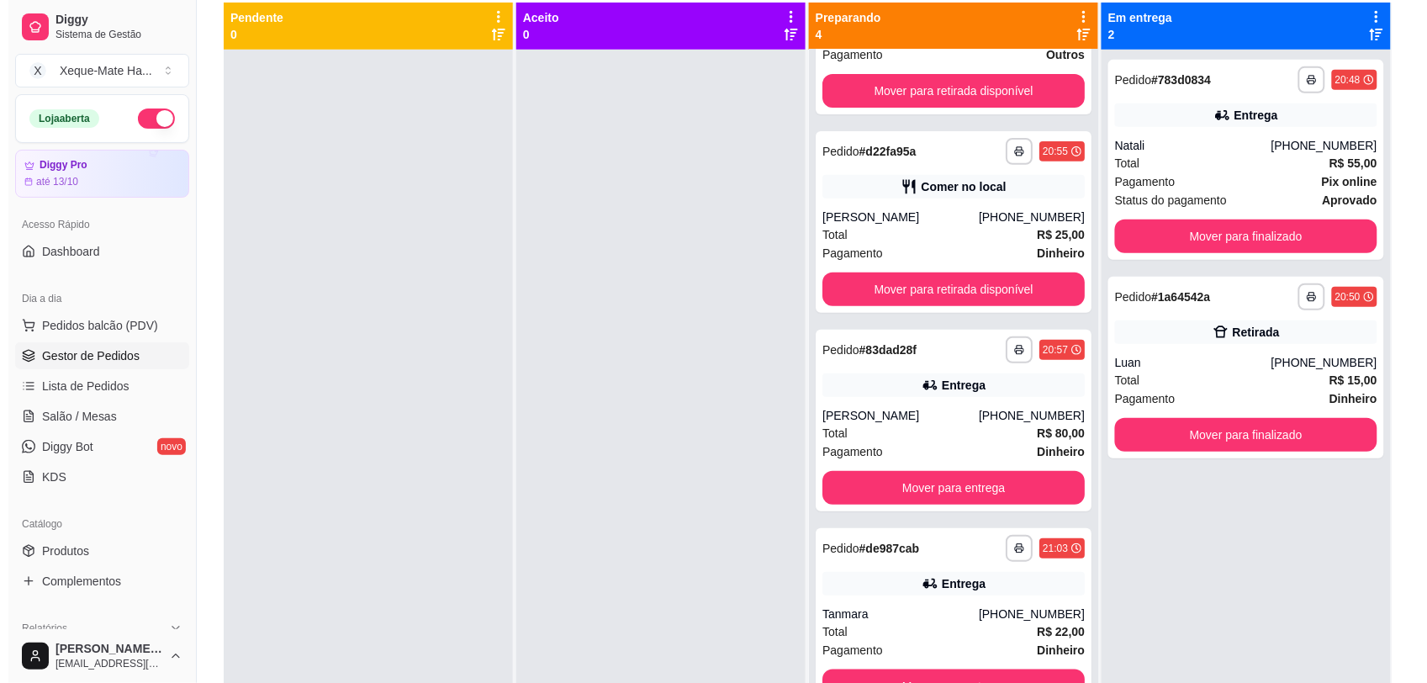
scroll to position [256, 0]
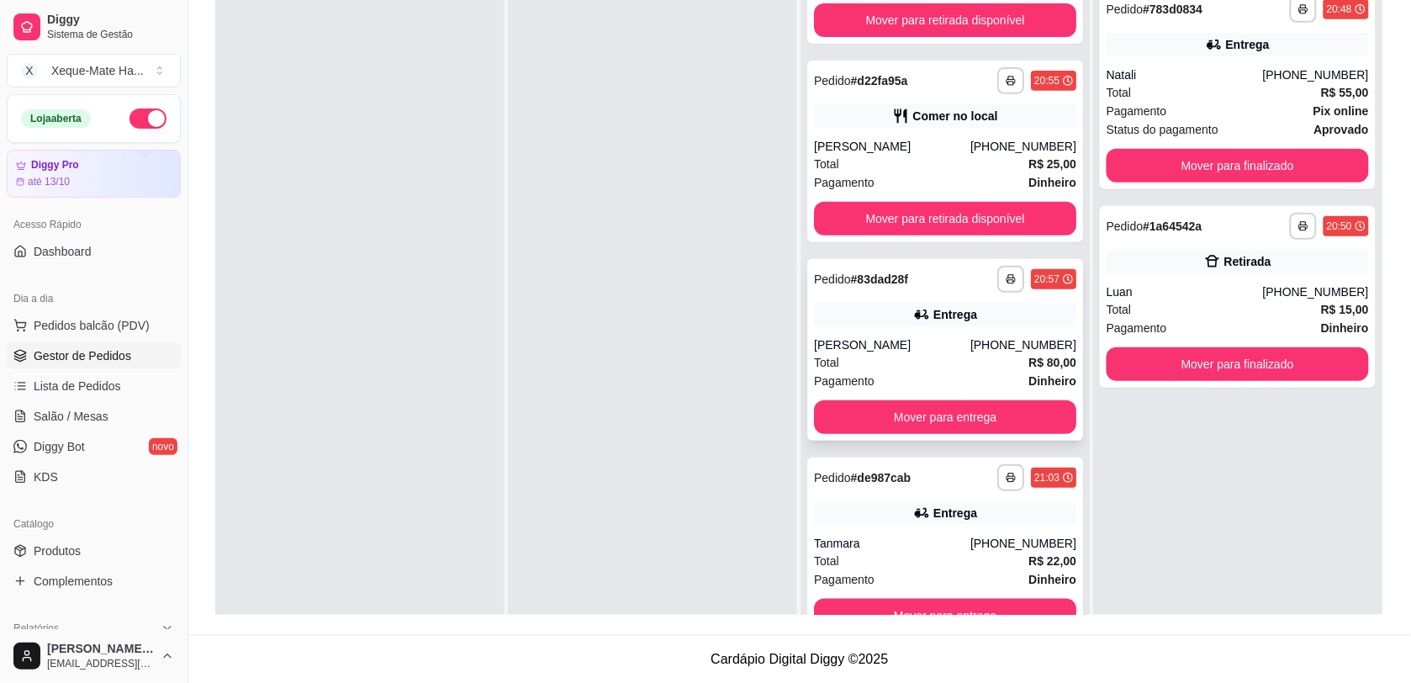
click at [963, 313] on div "Entrega" at bounding box center [945, 315] width 262 height 24
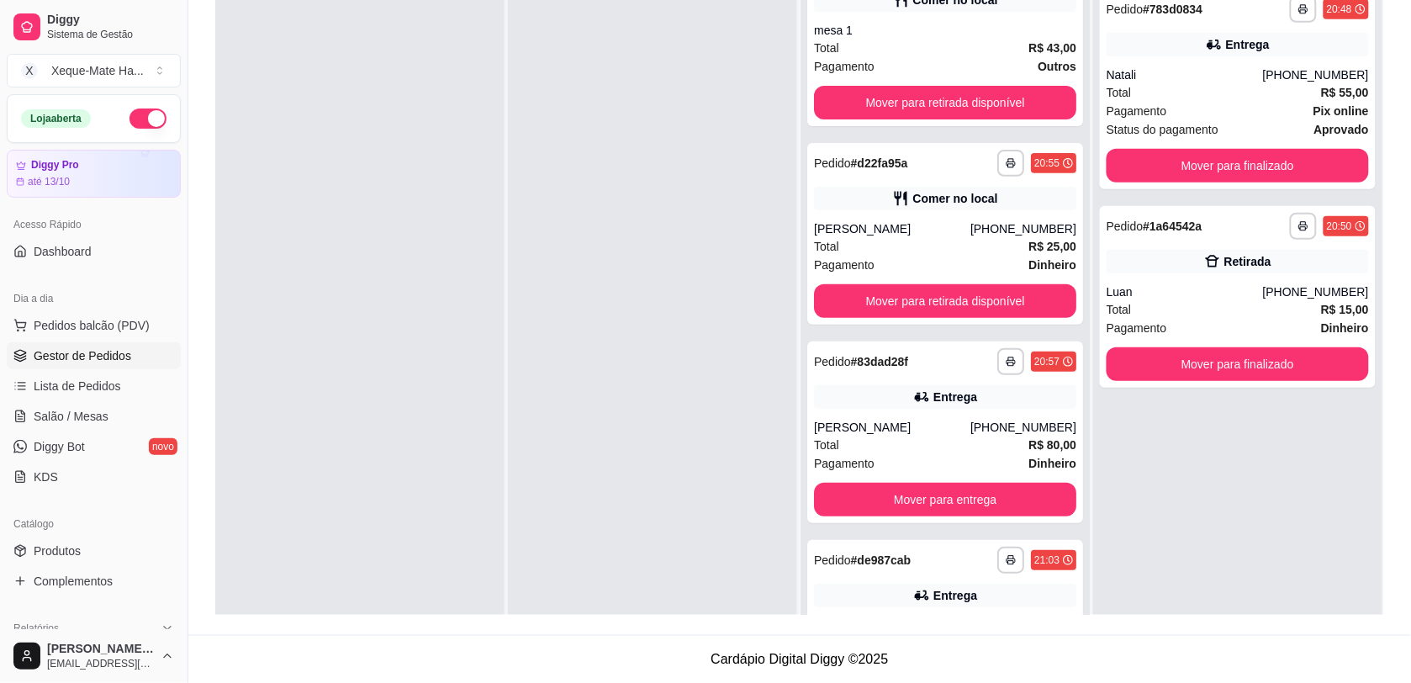
scroll to position [0, 0]
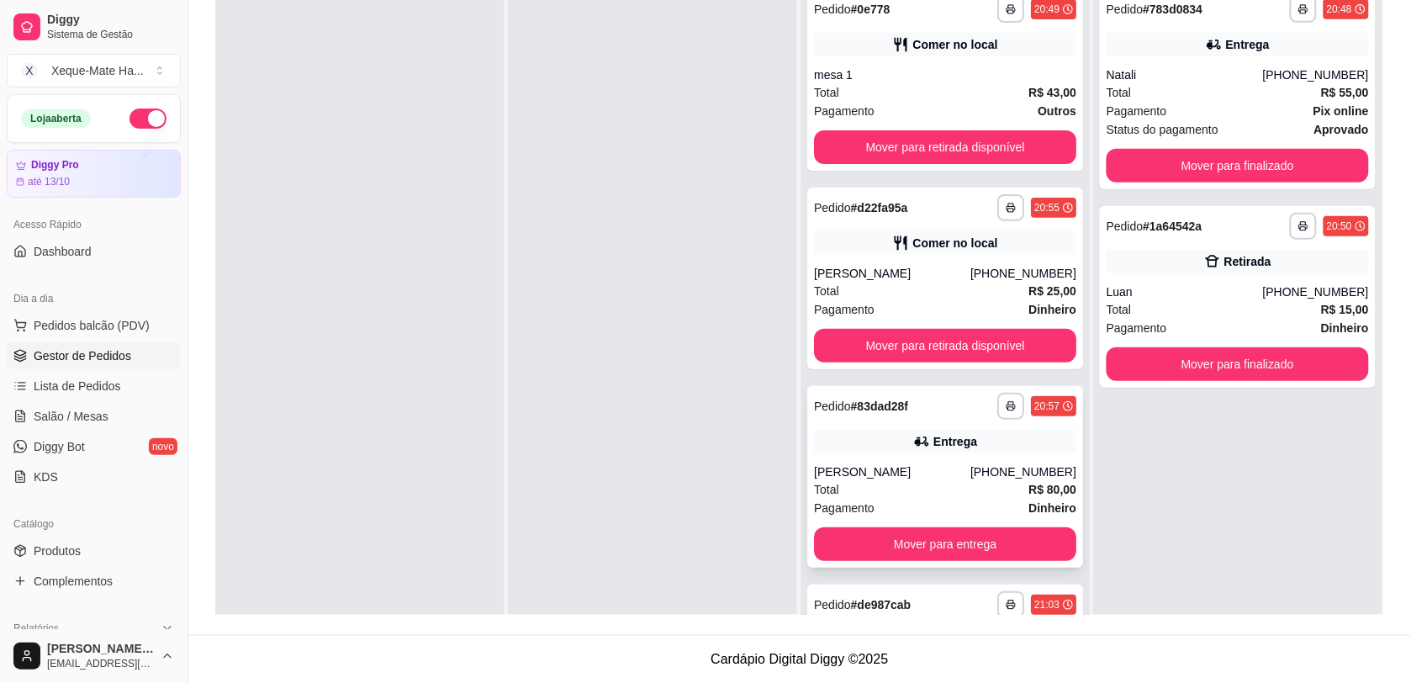
click at [984, 446] on div "Entrega" at bounding box center [945, 442] width 262 height 24
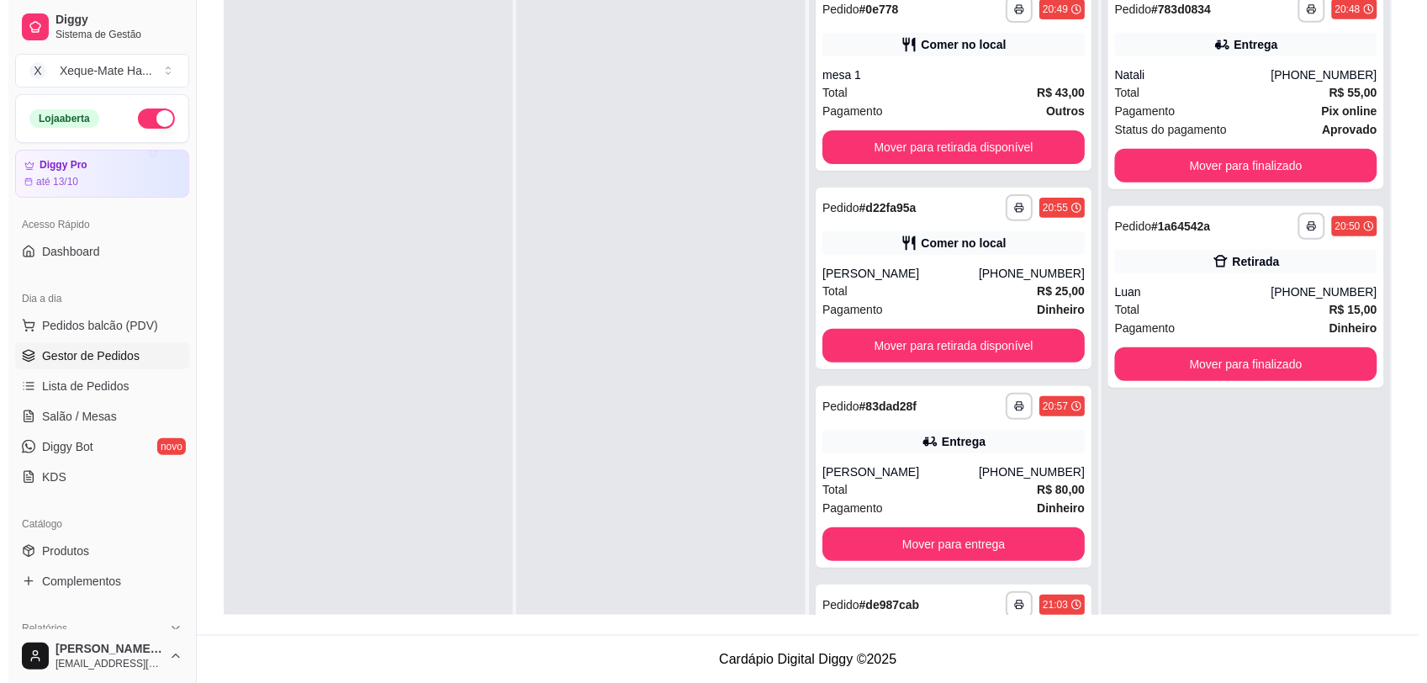
scroll to position [127, 0]
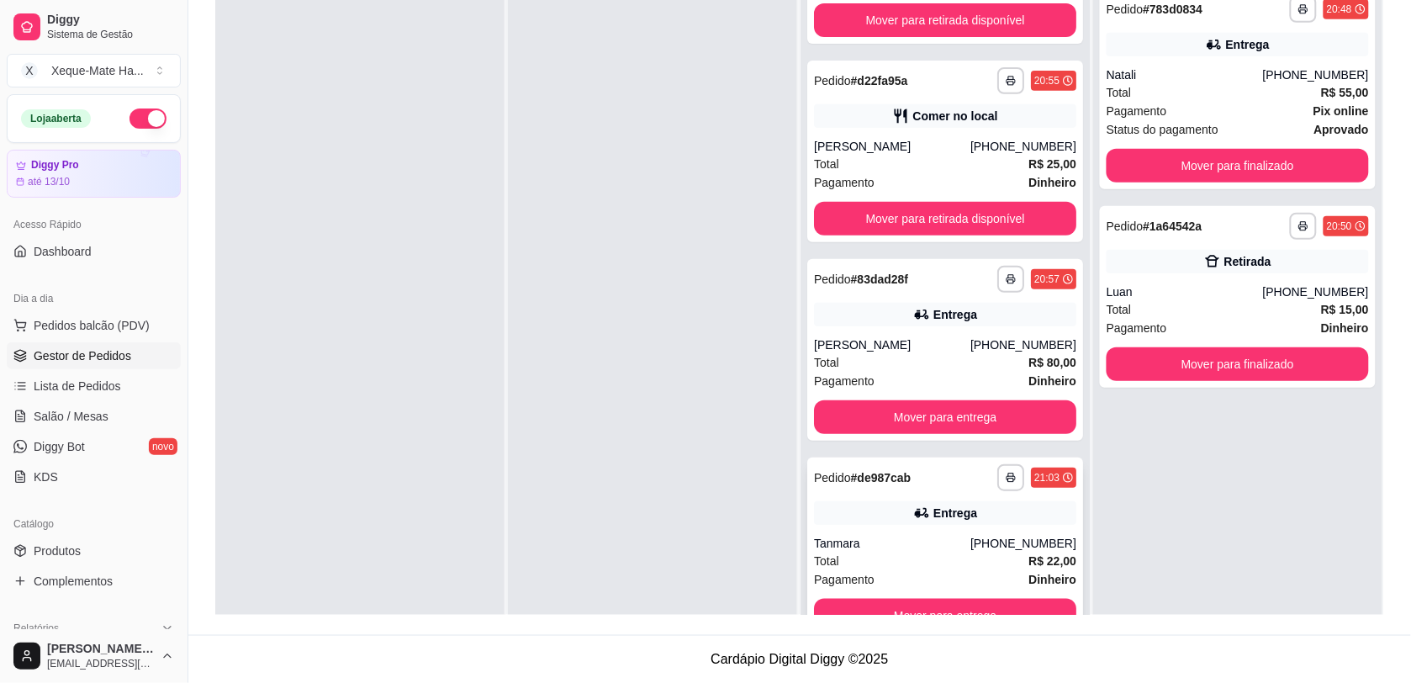
click at [982, 503] on div "Entrega" at bounding box center [945, 513] width 262 height 24
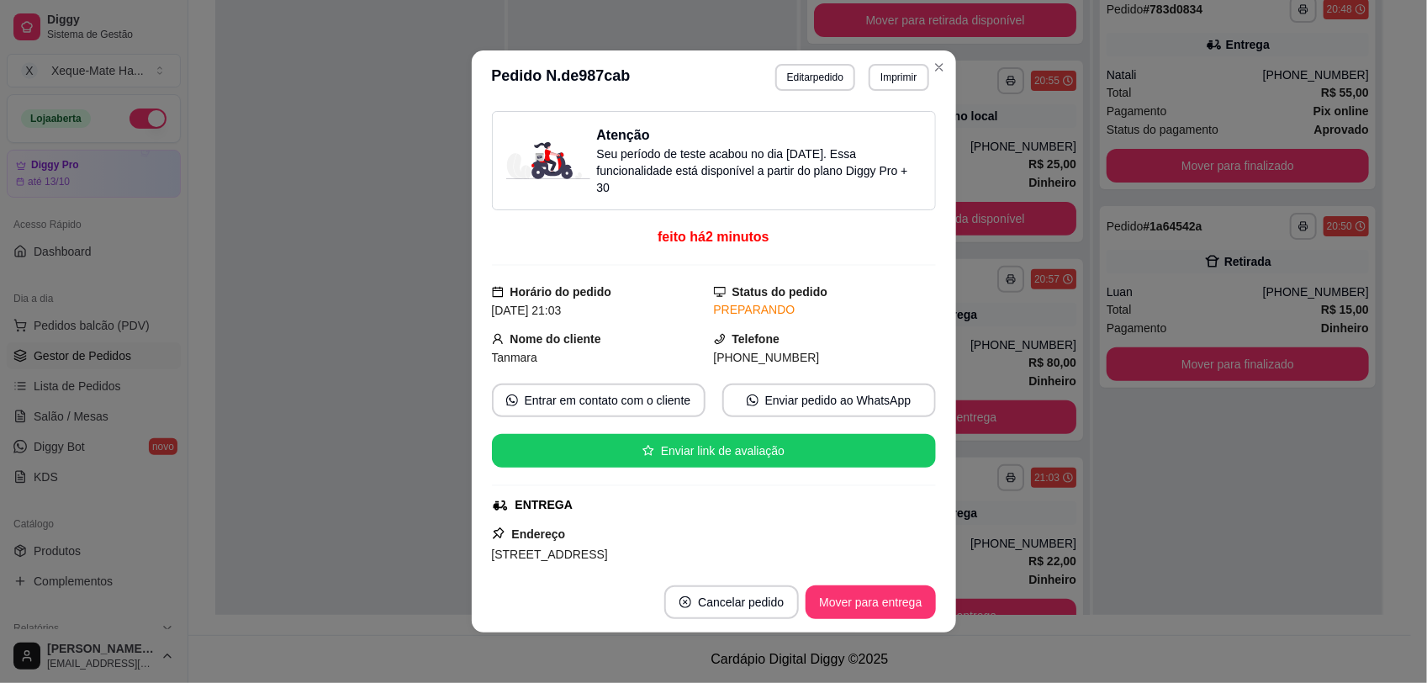
scroll to position [366, 0]
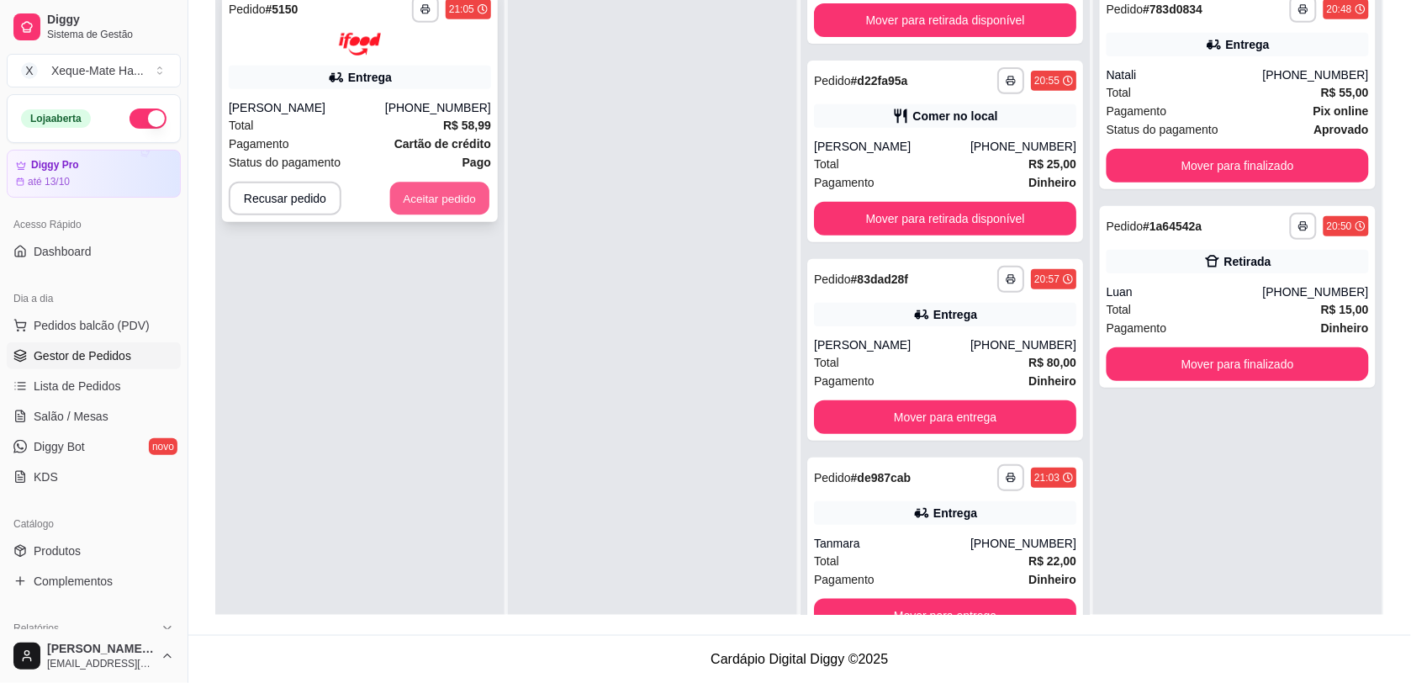
click at [468, 198] on button "Aceitar pedido" at bounding box center [439, 198] width 99 height 33
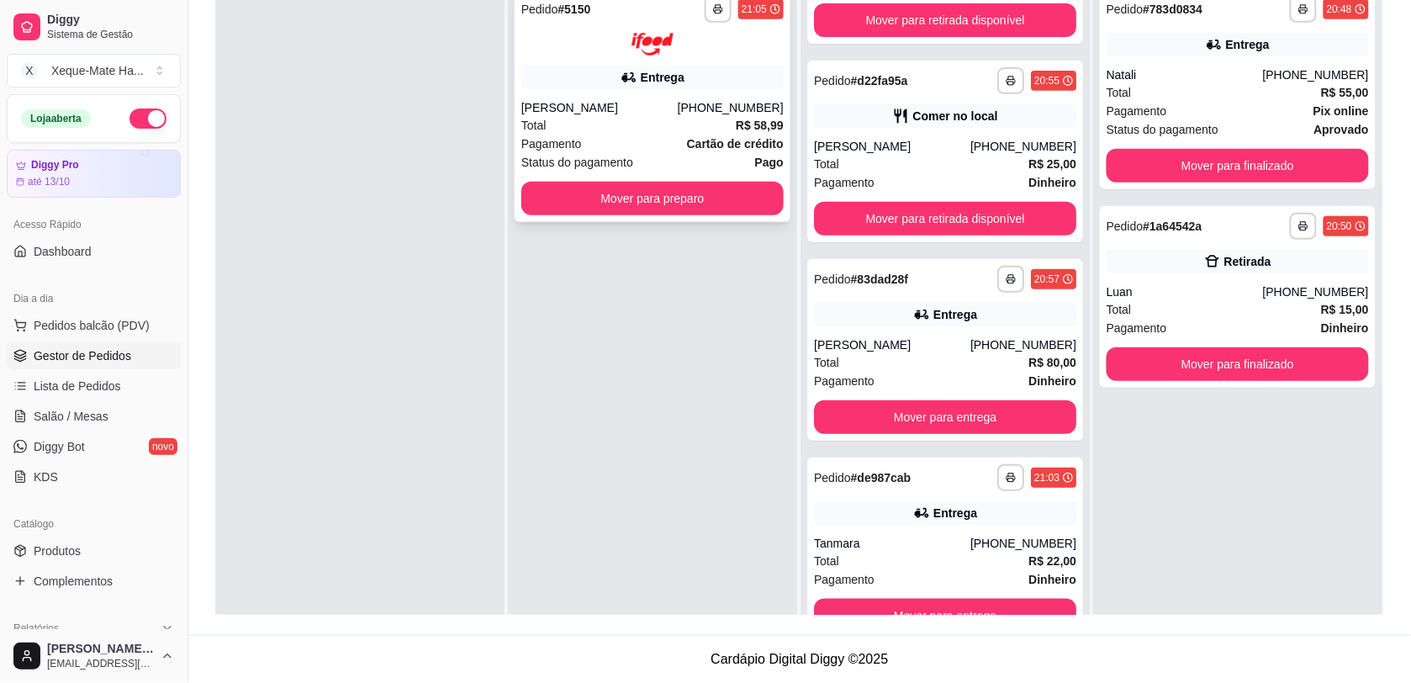
click at [622, 77] on icon at bounding box center [628, 77] width 12 height 10
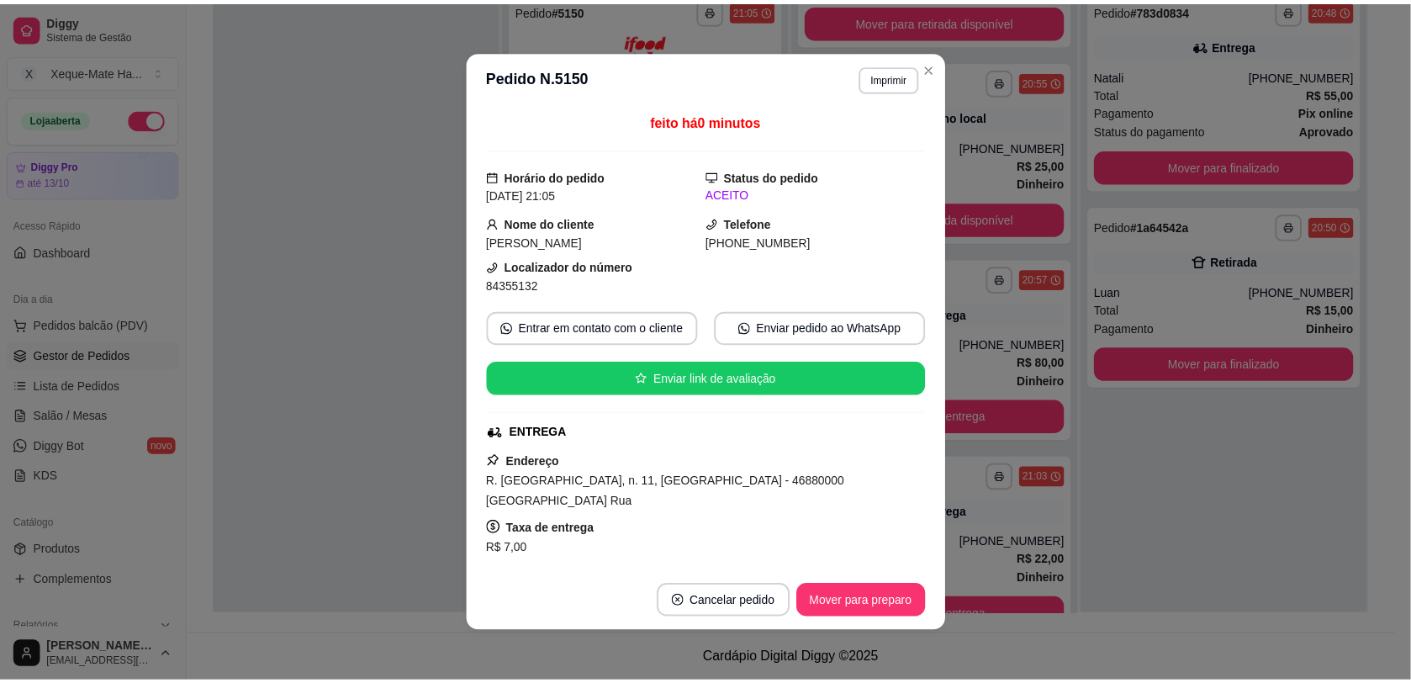
scroll to position [469, 0]
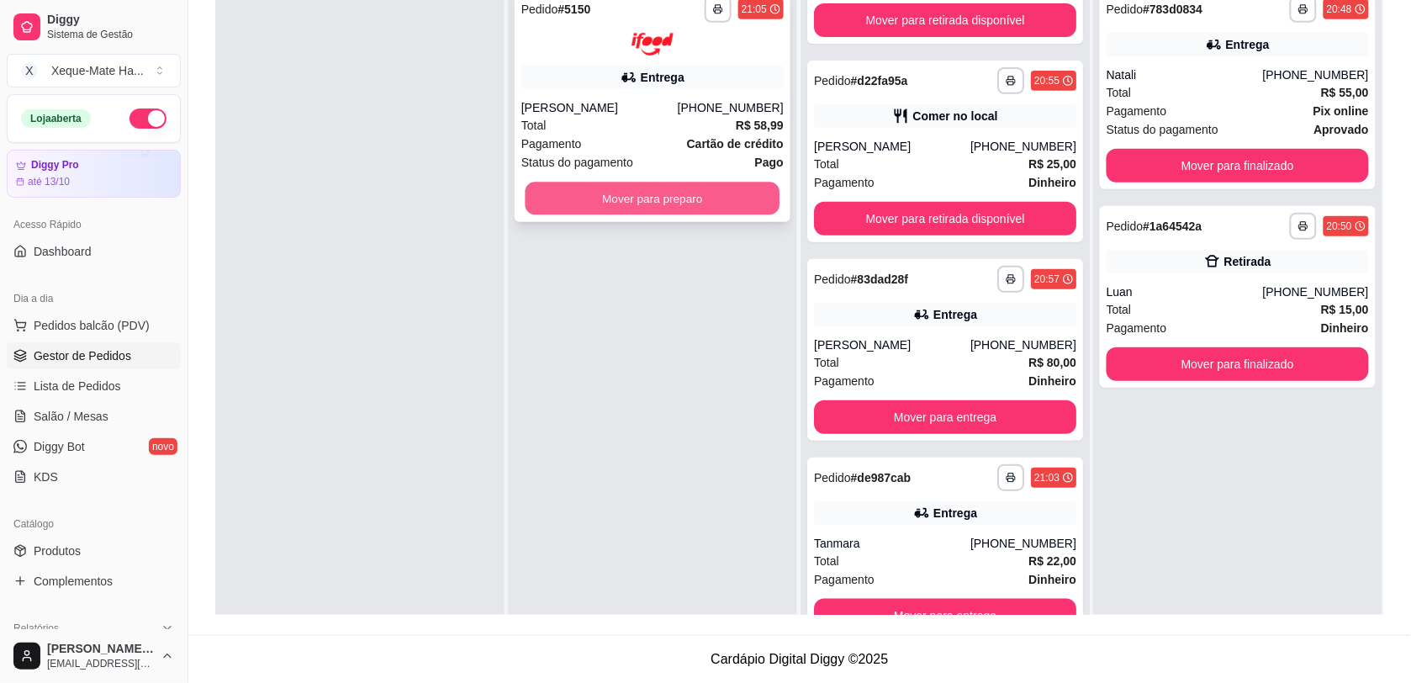
click at [593, 196] on button "Mover para preparo" at bounding box center [652, 198] width 255 height 33
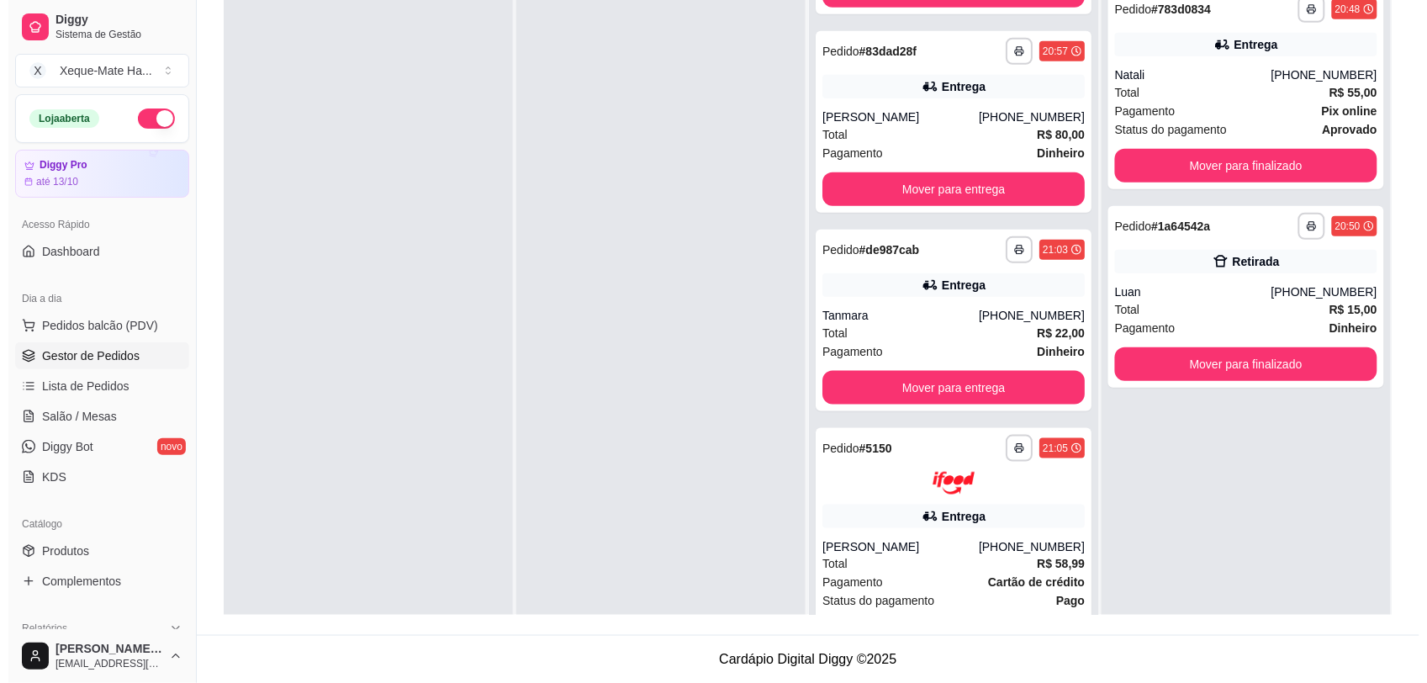
scroll to position [376, 0]
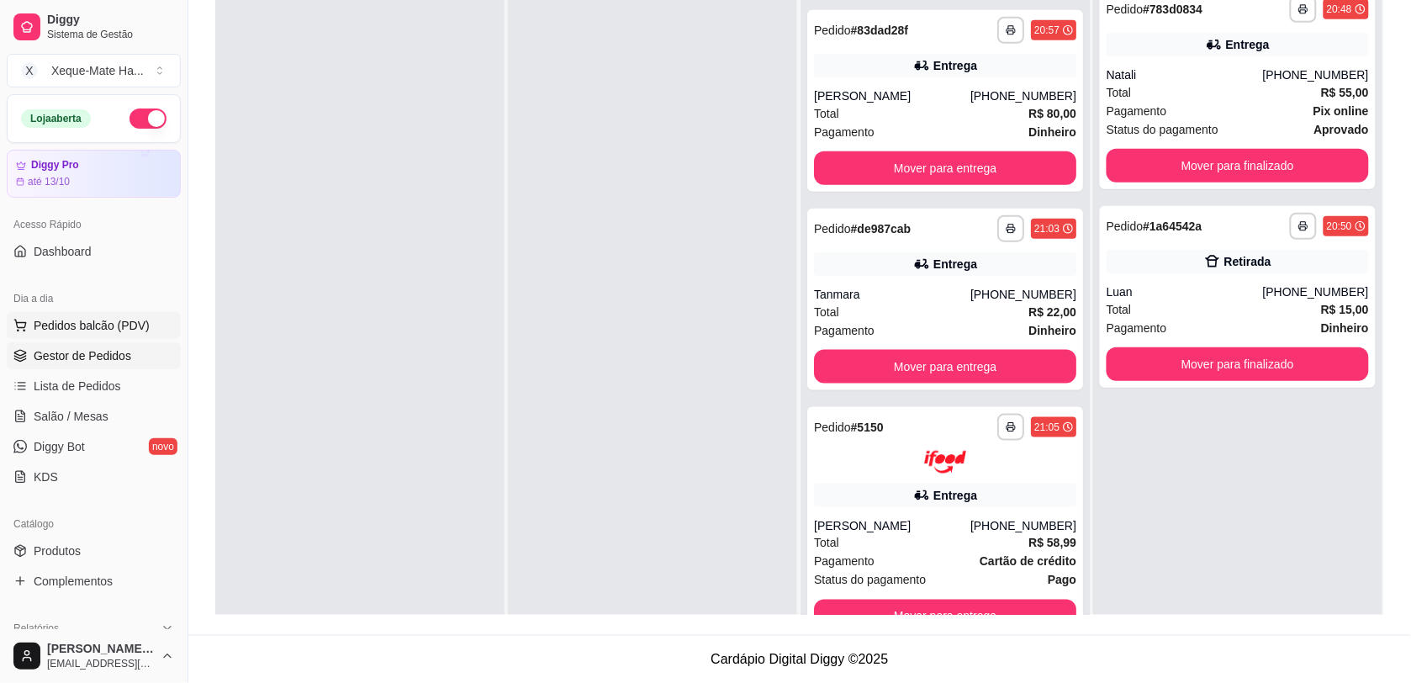
click at [63, 336] on button "Pedidos balcão (PDV)" at bounding box center [94, 325] width 174 height 27
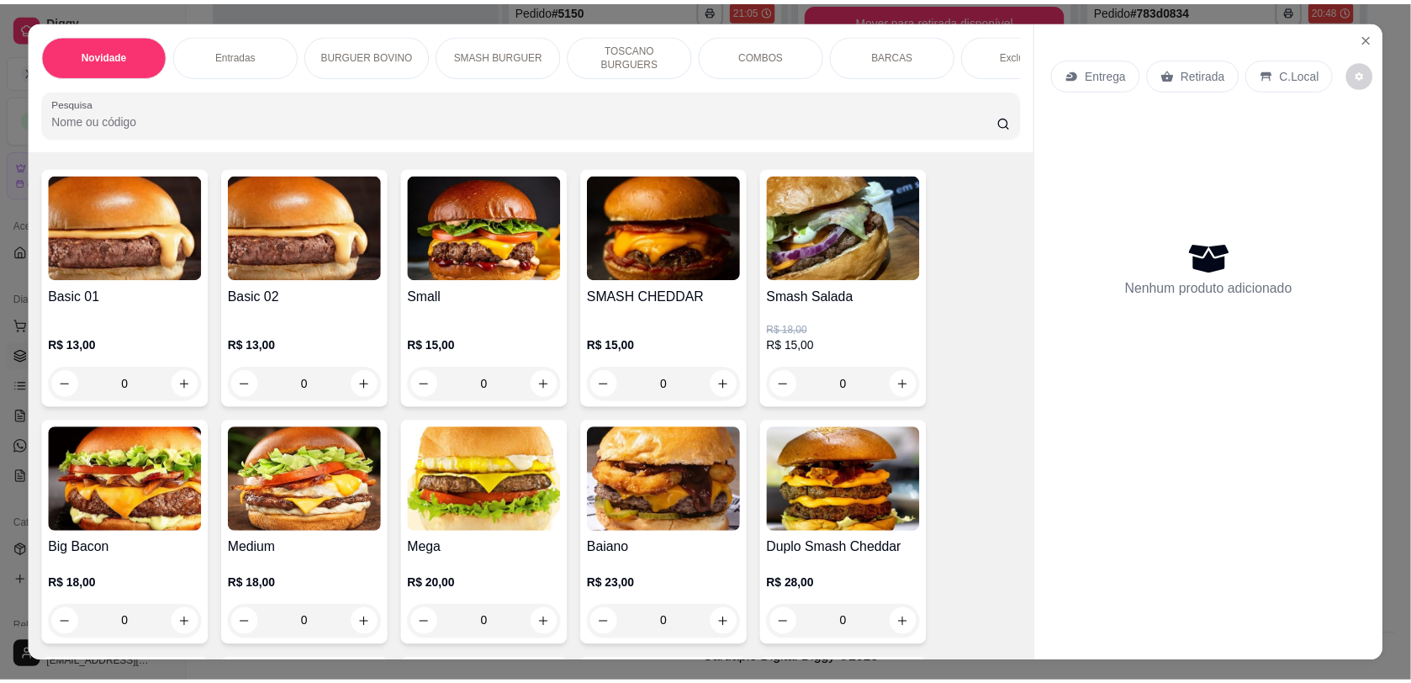
scroll to position [127, 0]
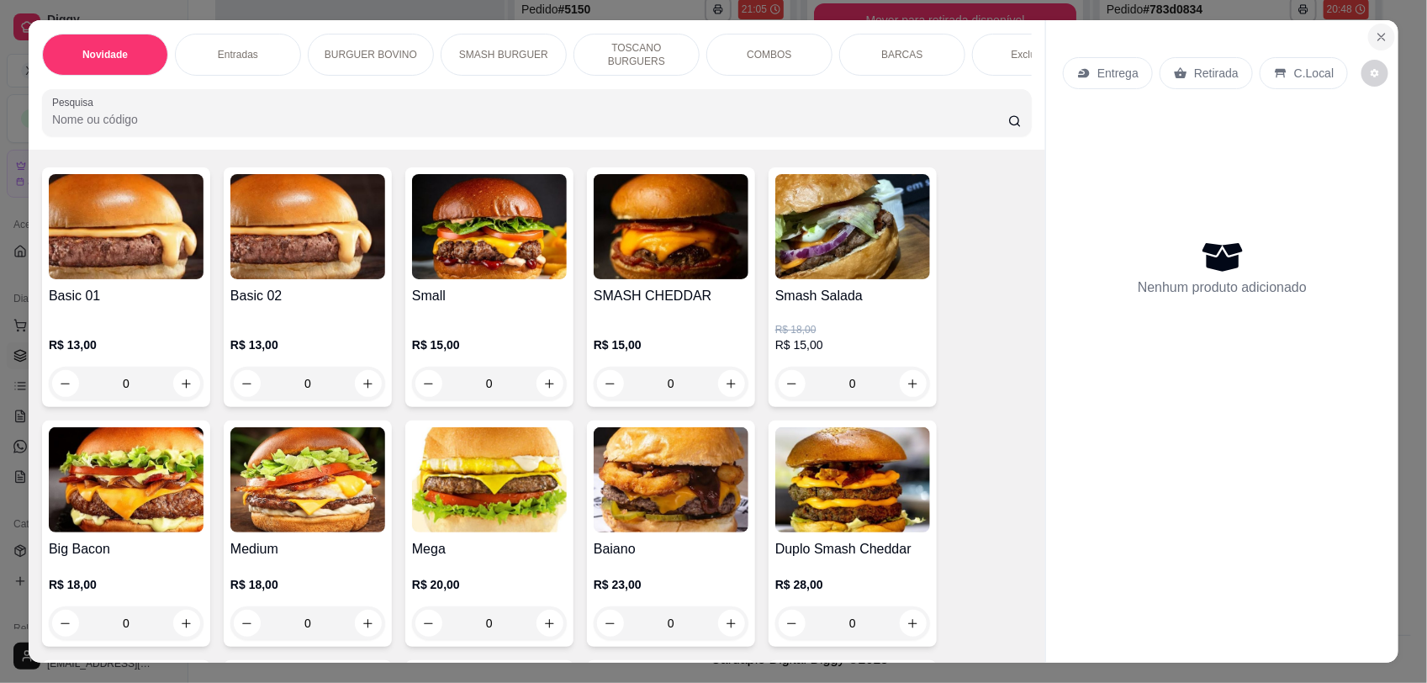
click at [1375, 40] on icon "Close" at bounding box center [1380, 36] width 13 height 13
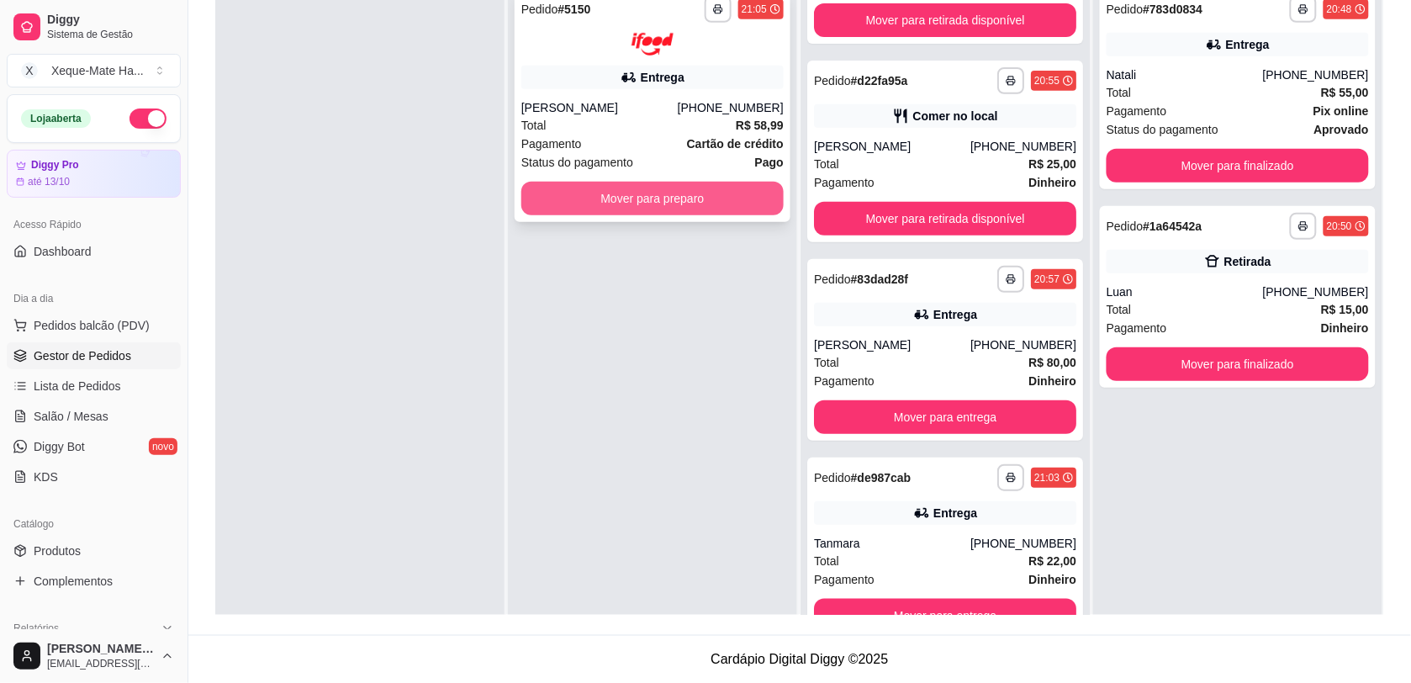
click at [665, 190] on button "Mover para preparo" at bounding box center [652, 199] width 262 height 34
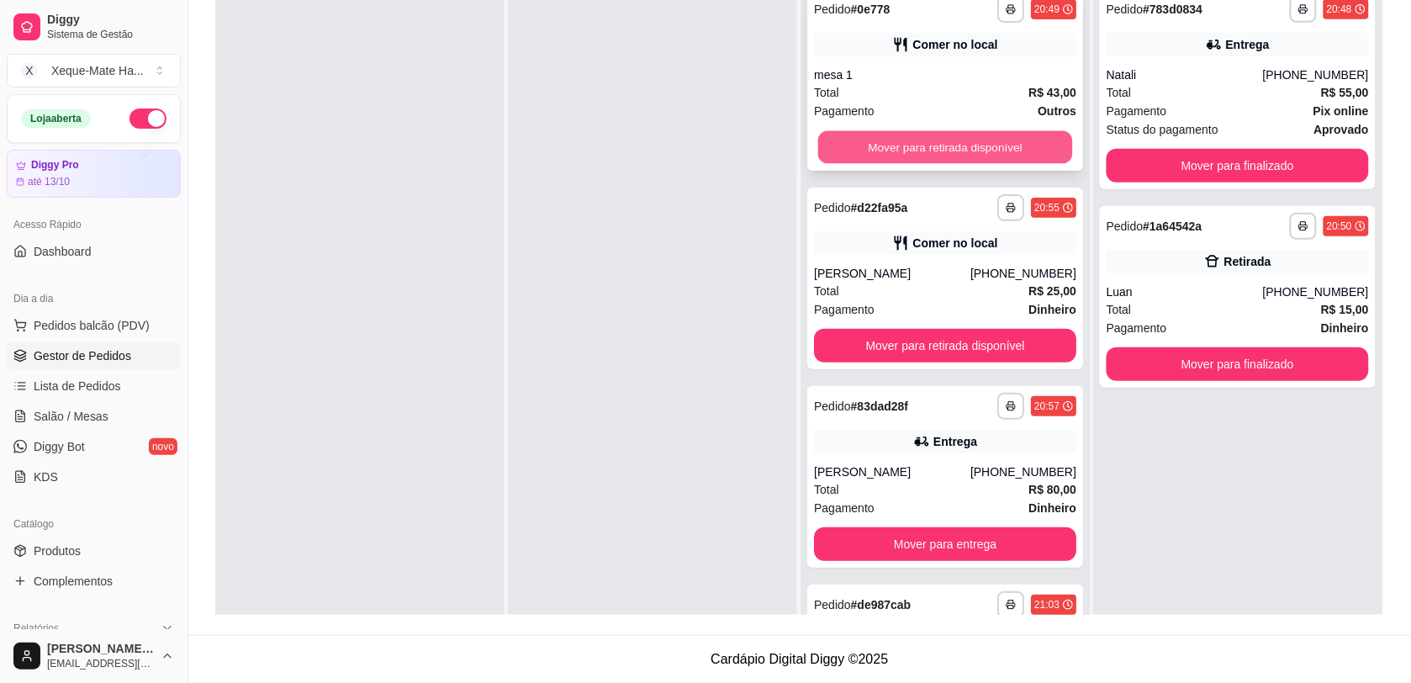
click at [984, 150] on button "Mover para retirada disponível" at bounding box center [945, 147] width 255 height 33
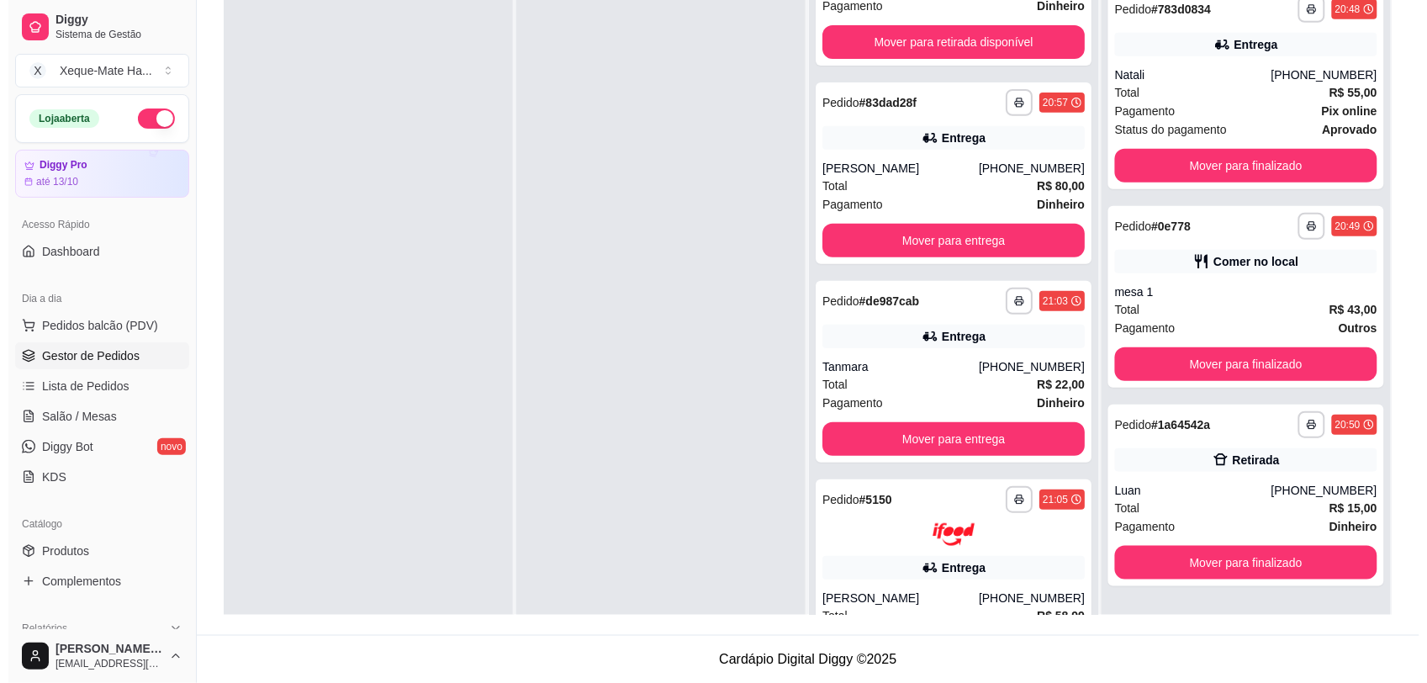
scroll to position [177, 0]
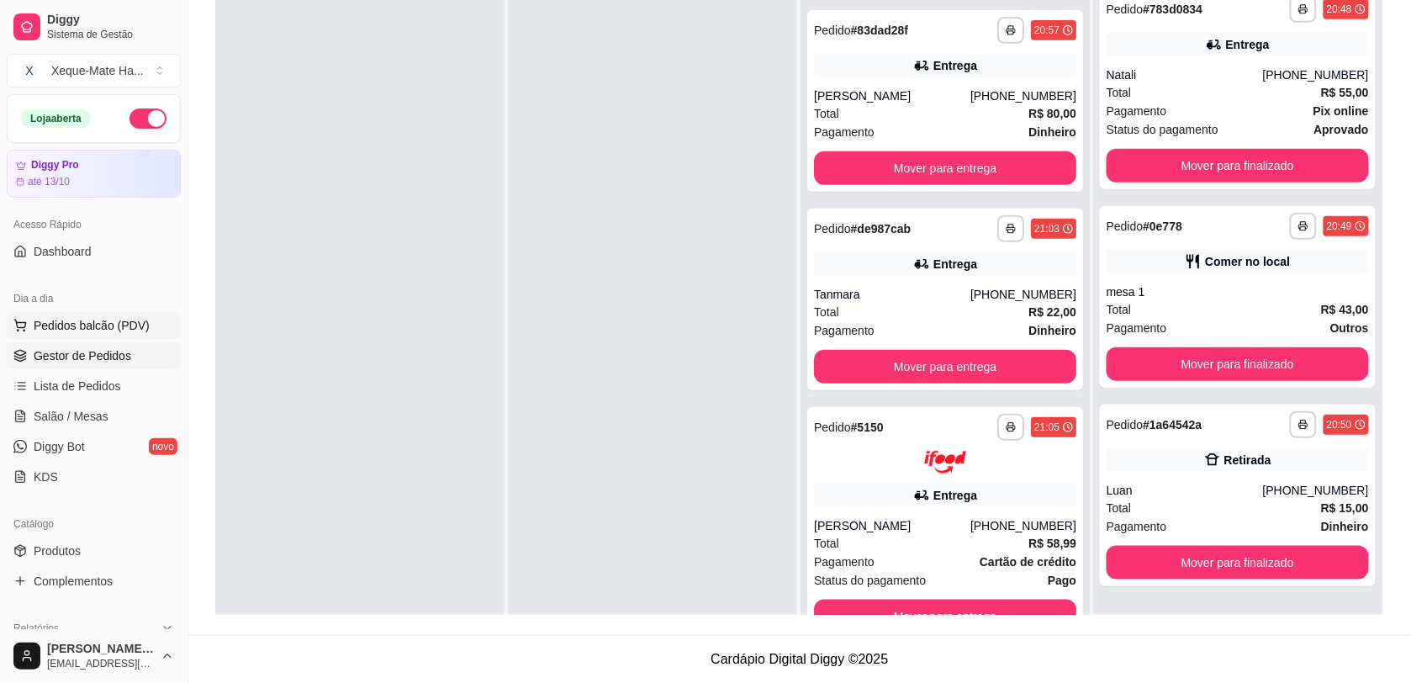
click at [123, 319] on button "Pedidos balcão (PDV)" at bounding box center [94, 325] width 174 height 27
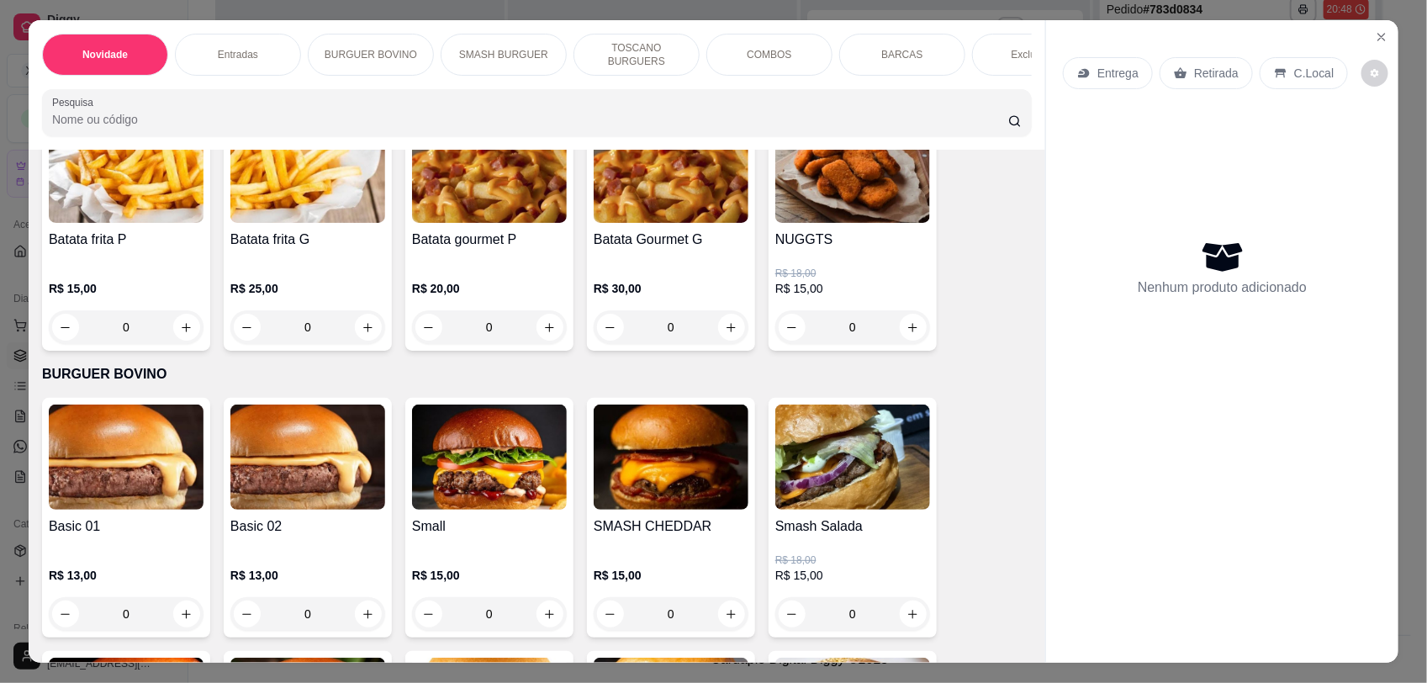
scroll to position [588, 0]
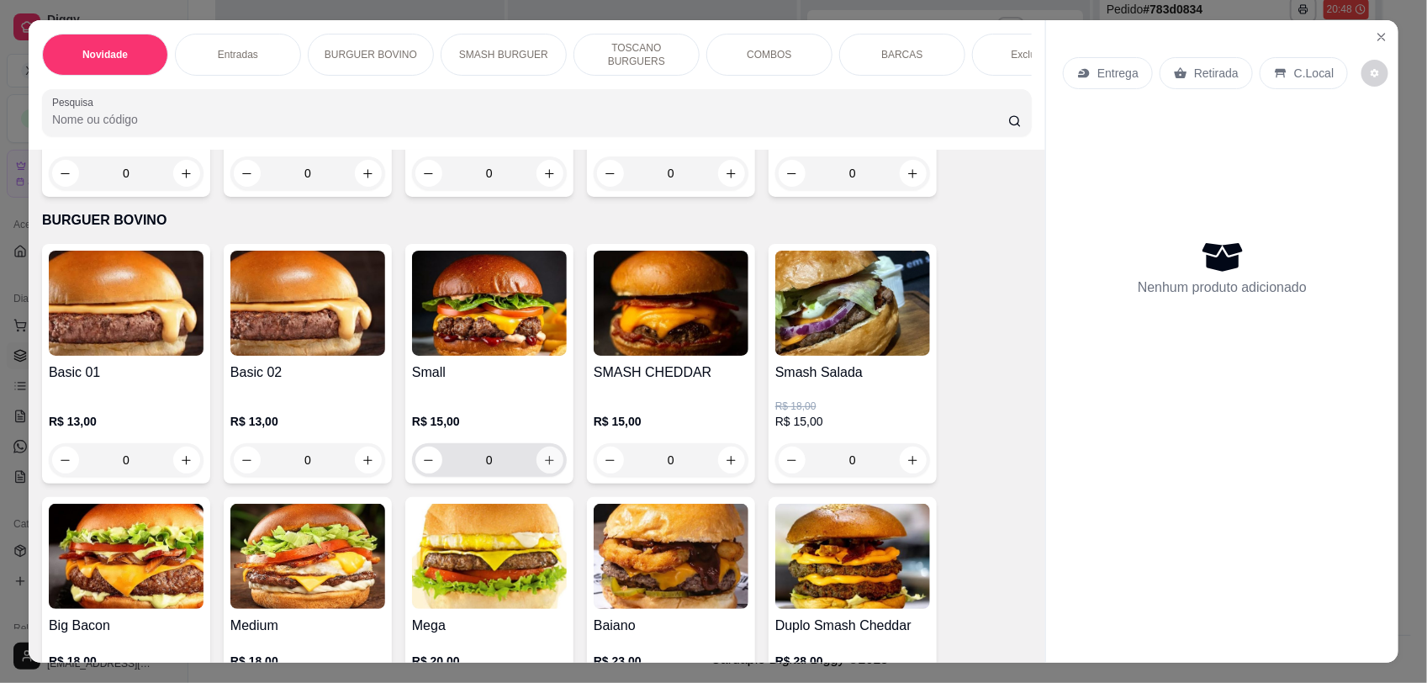
click at [543, 467] on icon "increase-product-quantity" at bounding box center [549, 460] width 13 height 13
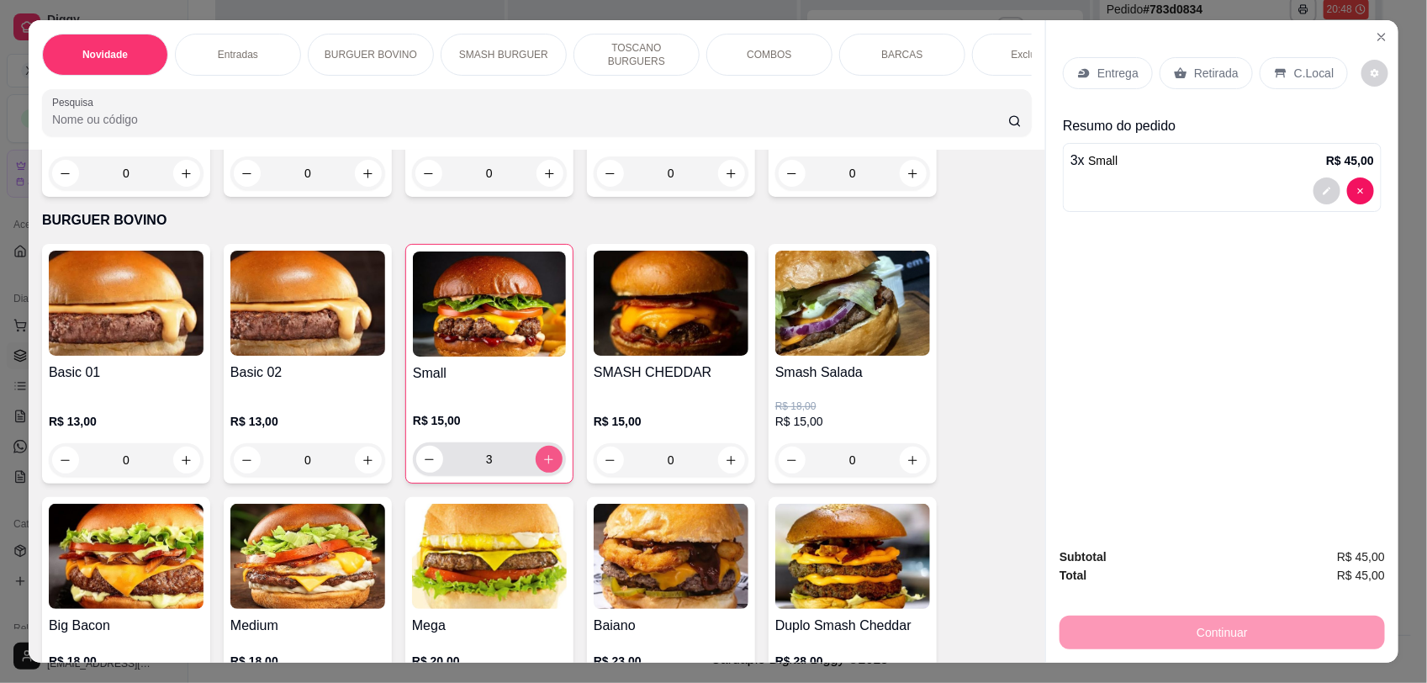
type input "3"
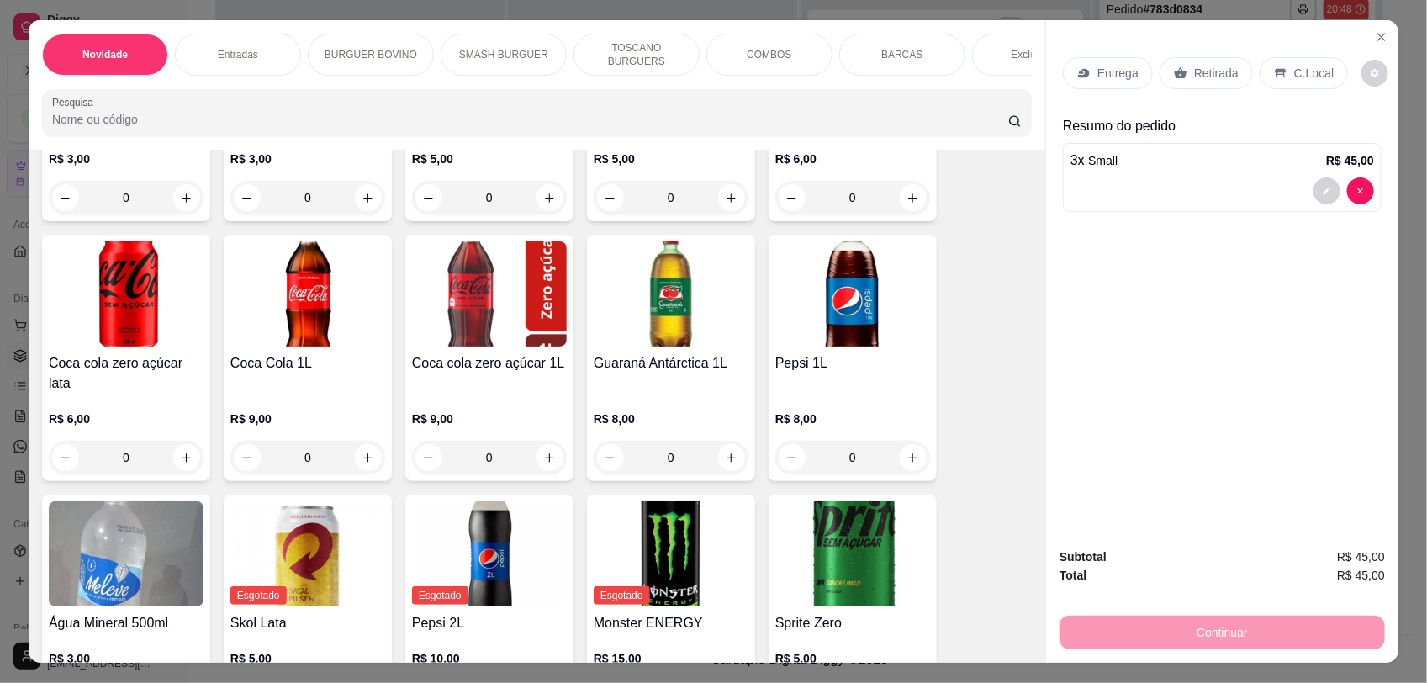
scroll to position [3760, 0]
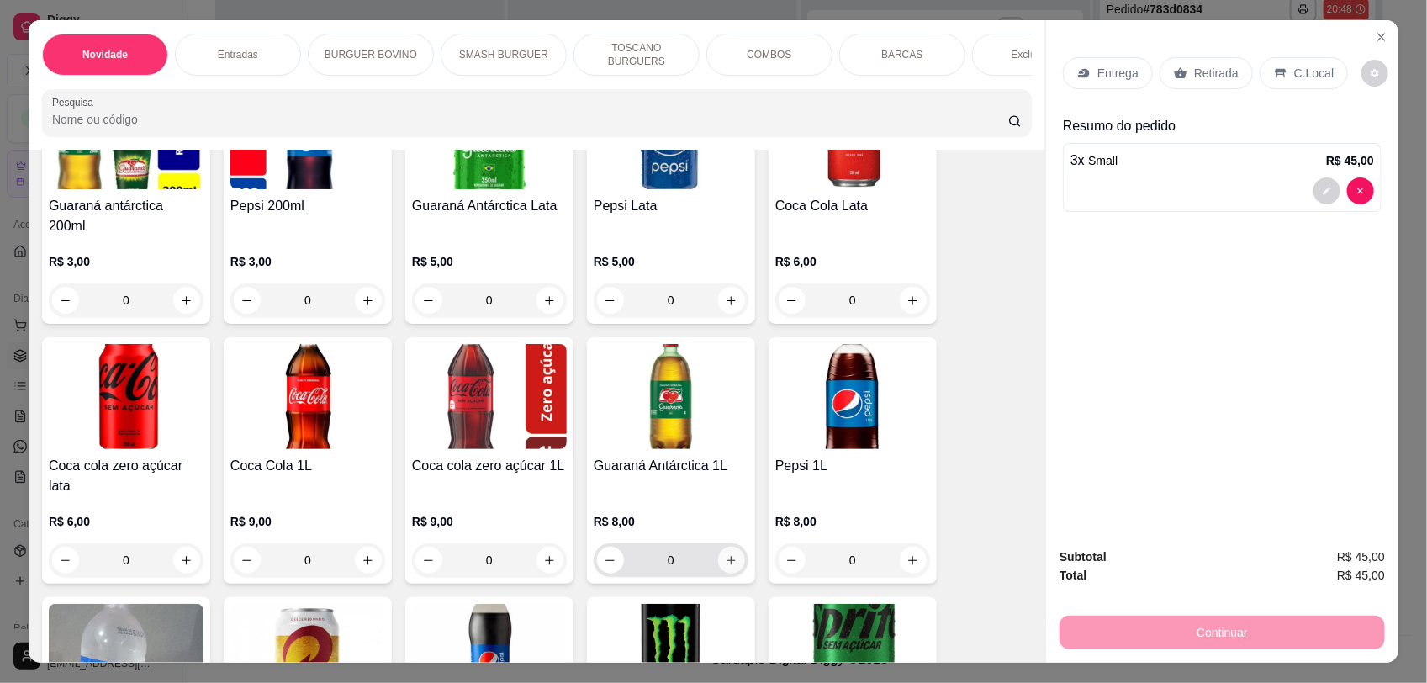
click at [725, 554] on icon "increase-product-quantity" at bounding box center [731, 560] width 13 height 13
type input "1"
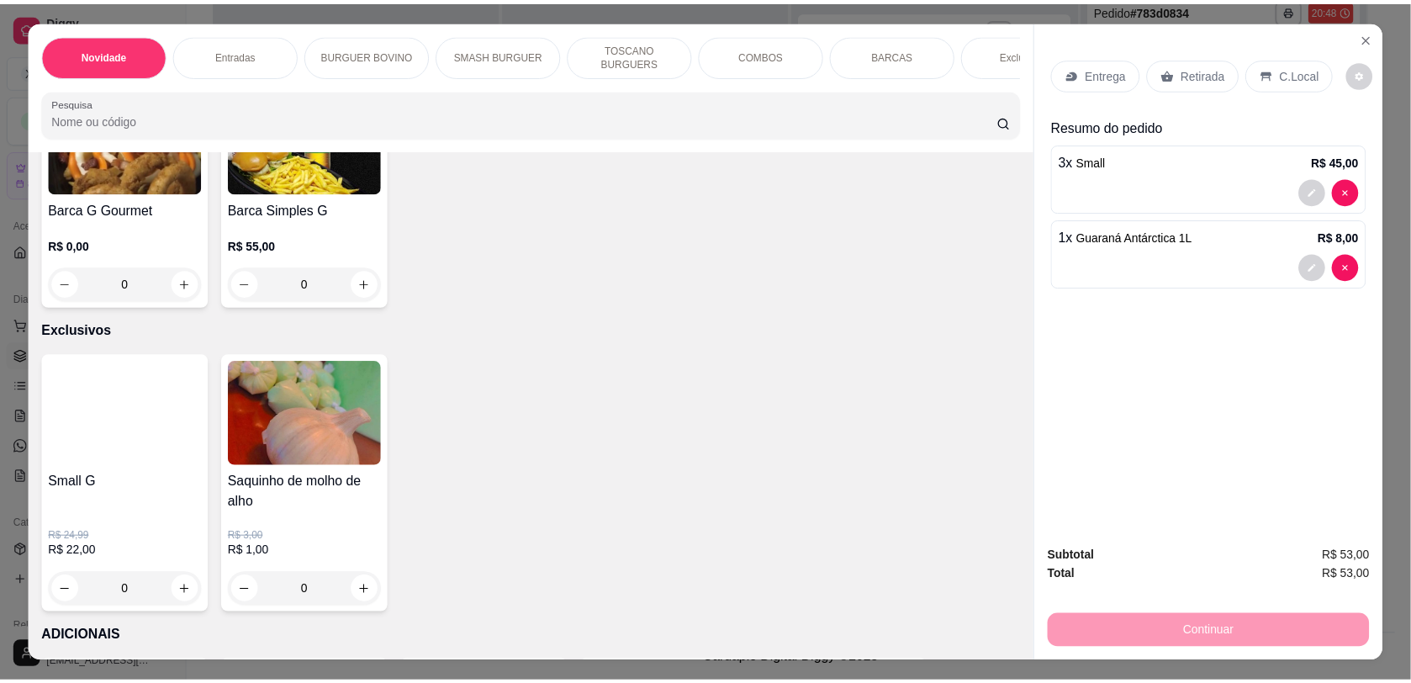
scroll to position [2572, 0]
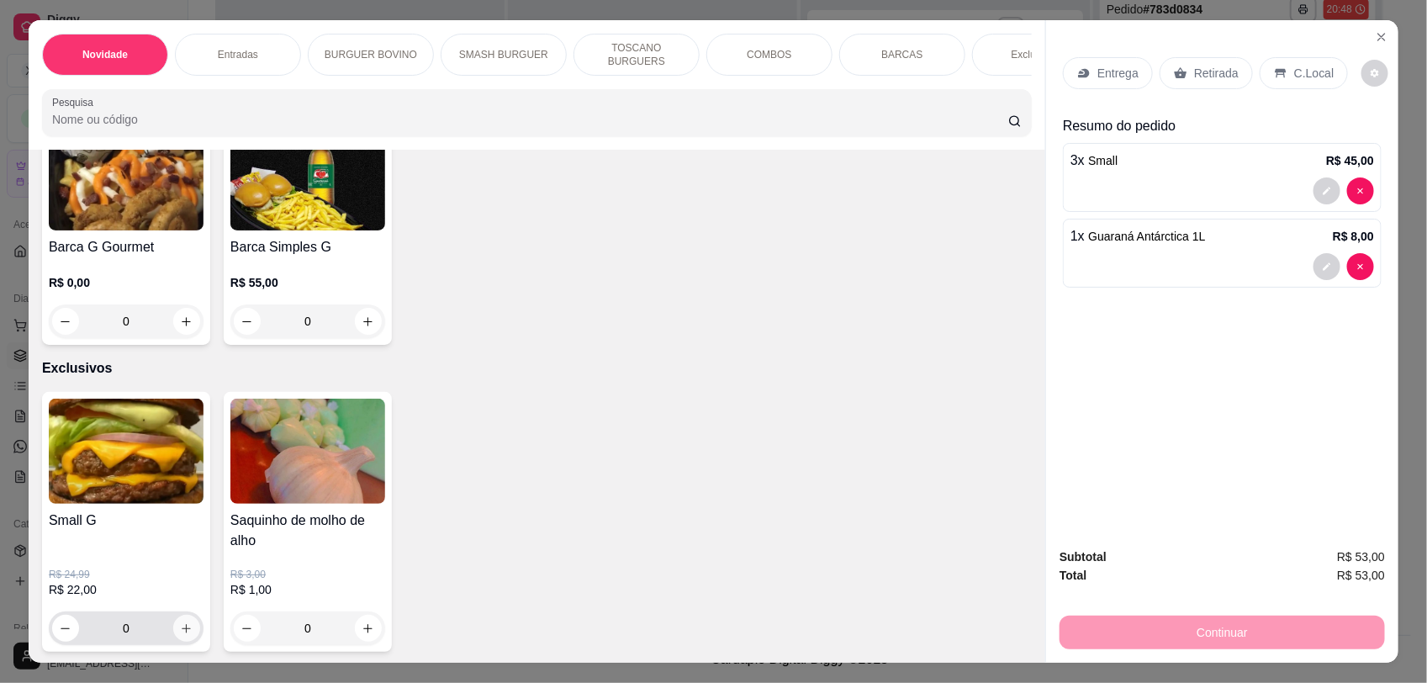
click at [182, 640] on button "increase-product-quantity" at bounding box center [186, 628] width 27 height 27
type input "1"
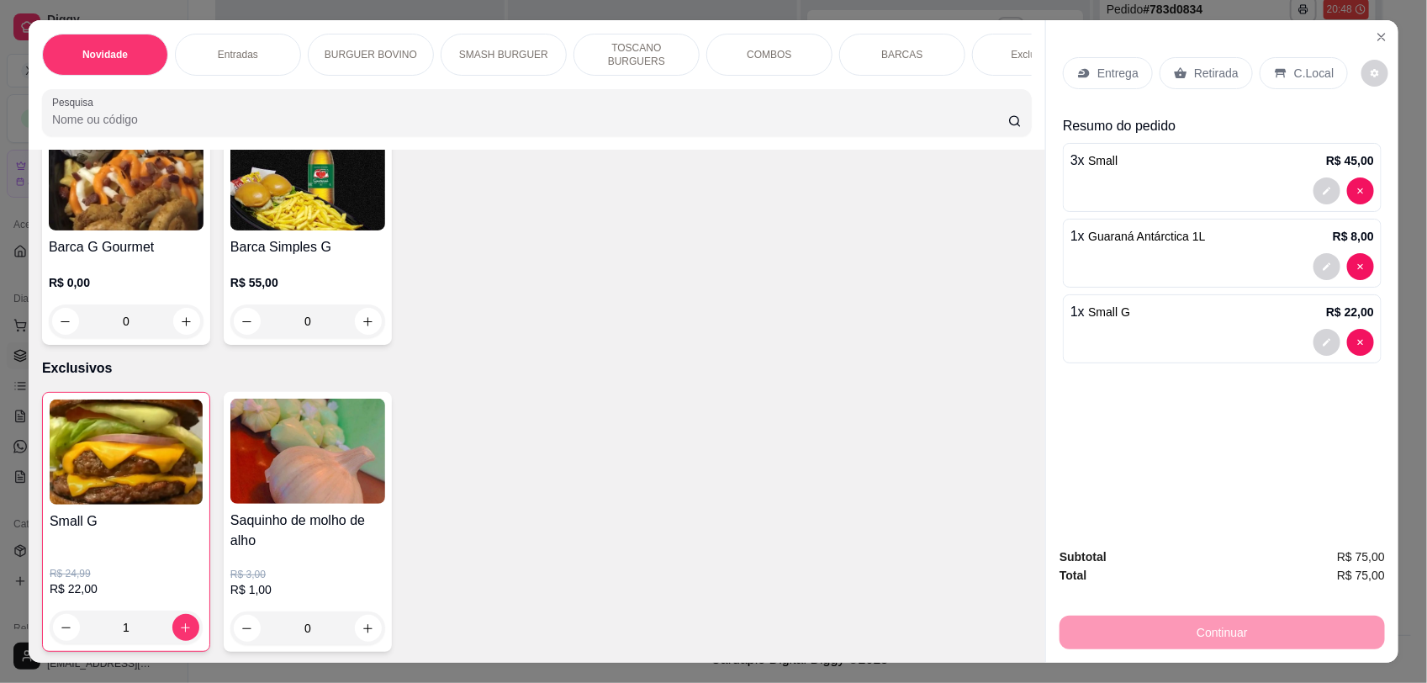
click at [1299, 69] on p "C.Local" at bounding box center [1314, 73] width 40 height 17
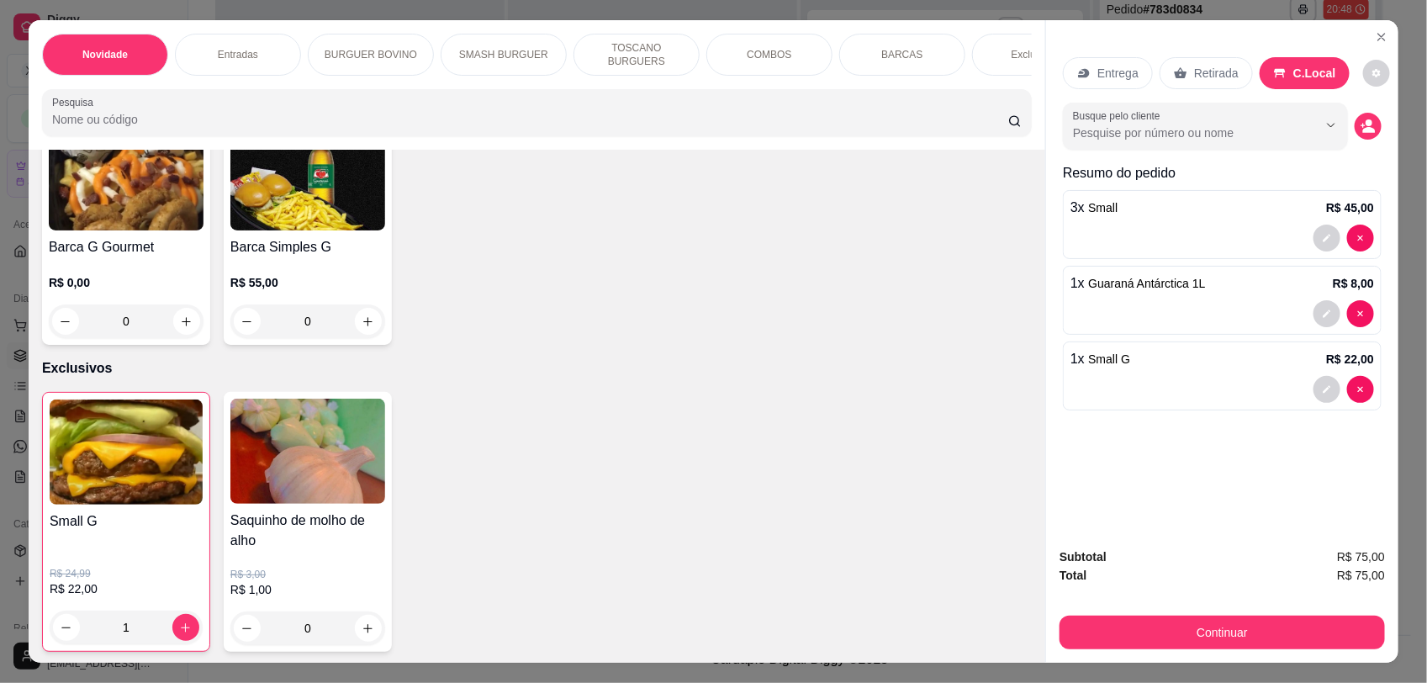
click at [1181, 635] on button "Continuar" at bounding box center [1221, 632] width 325 height 34
click at [589, 254] on div "Dinheiro" at bounding box center [599, 257] width 119 height 123
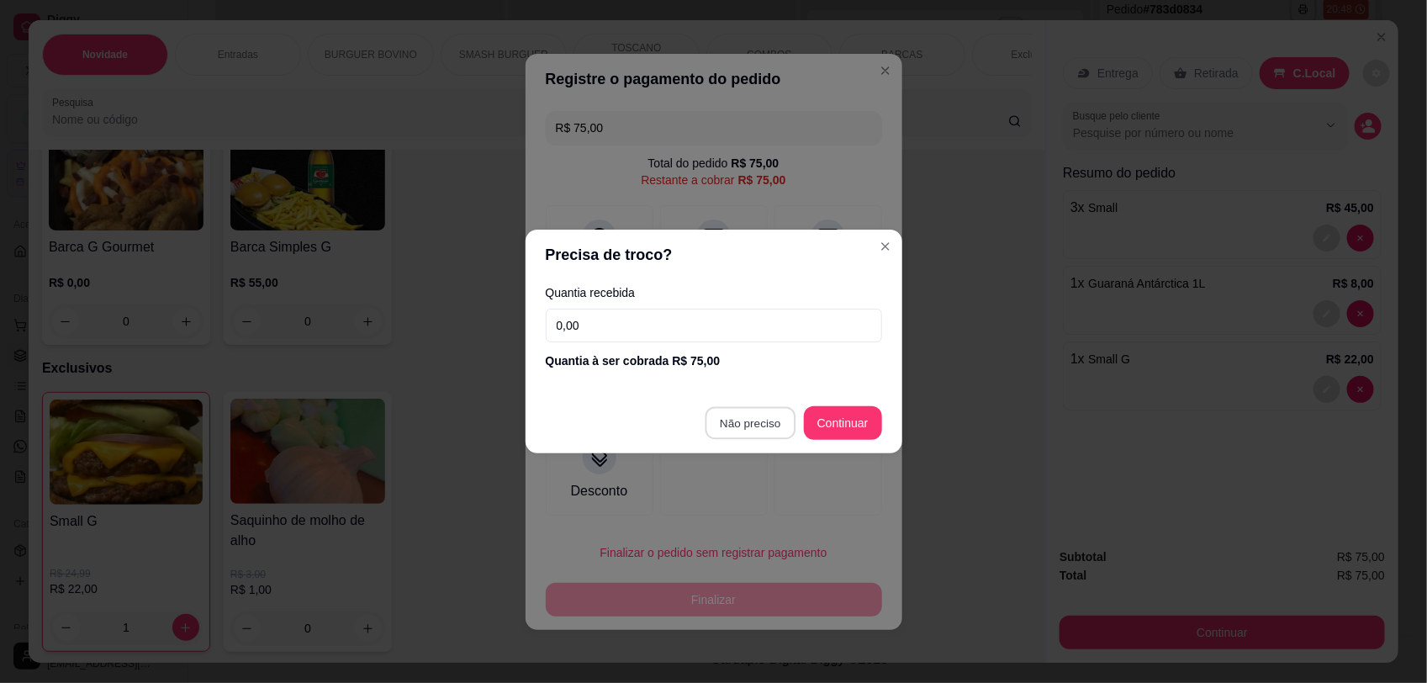
type input "R$ 0,00"
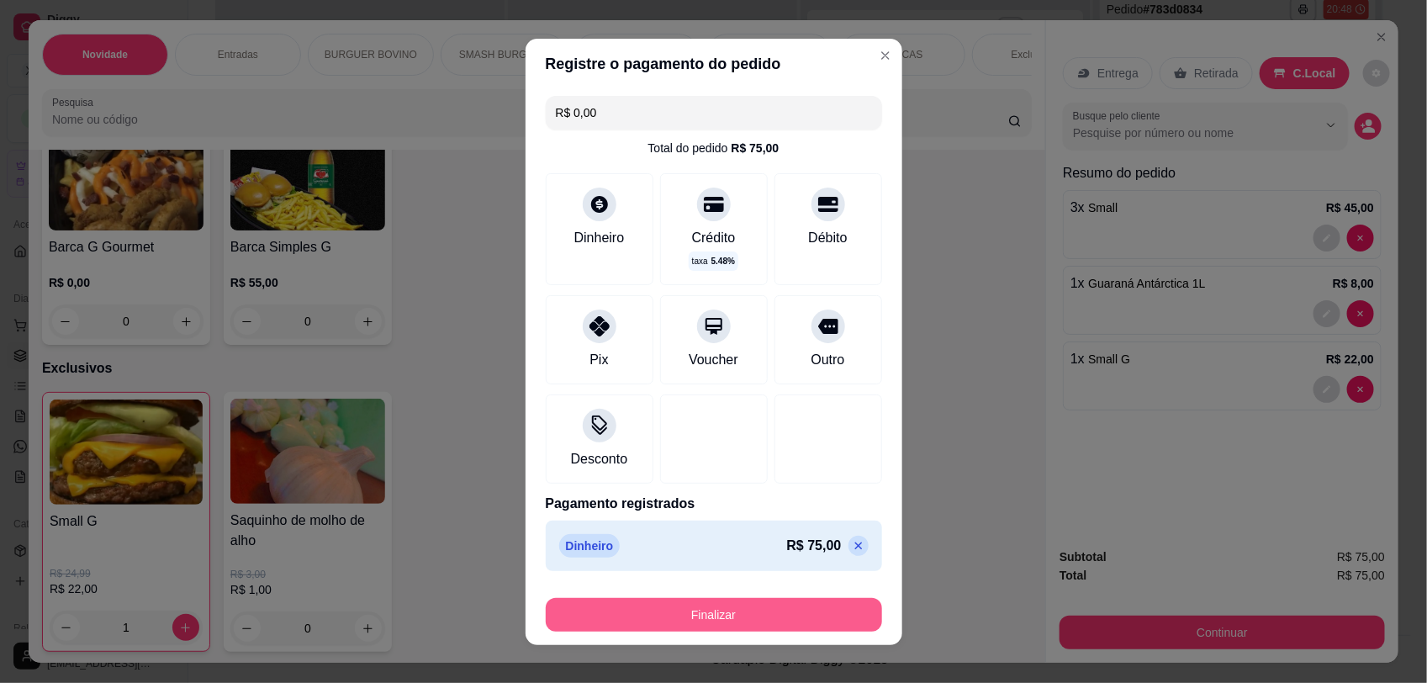
click at [736, 614] on button "Finalizar" at bounding box center [714, 615] width 336 height 34
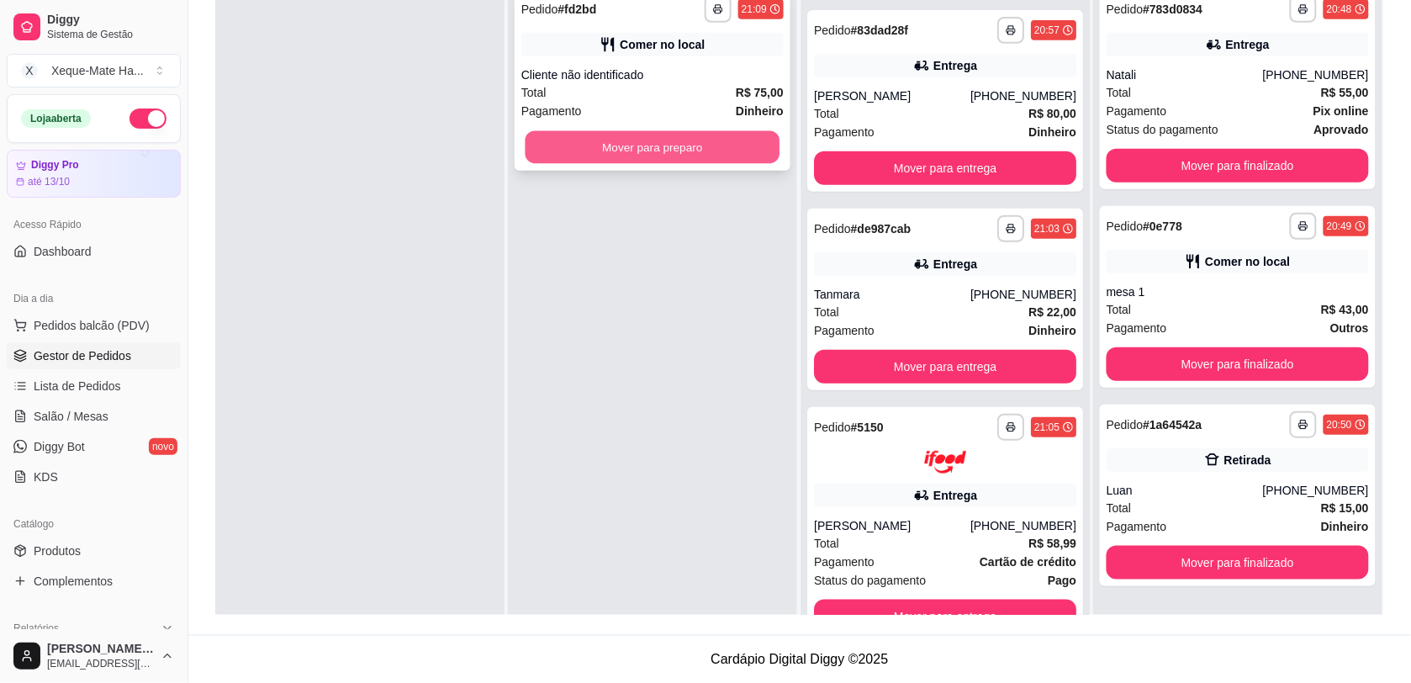
click at [699, 144] on button "Mover para preparo" at bounding box center [652, 147] width 255 height 33
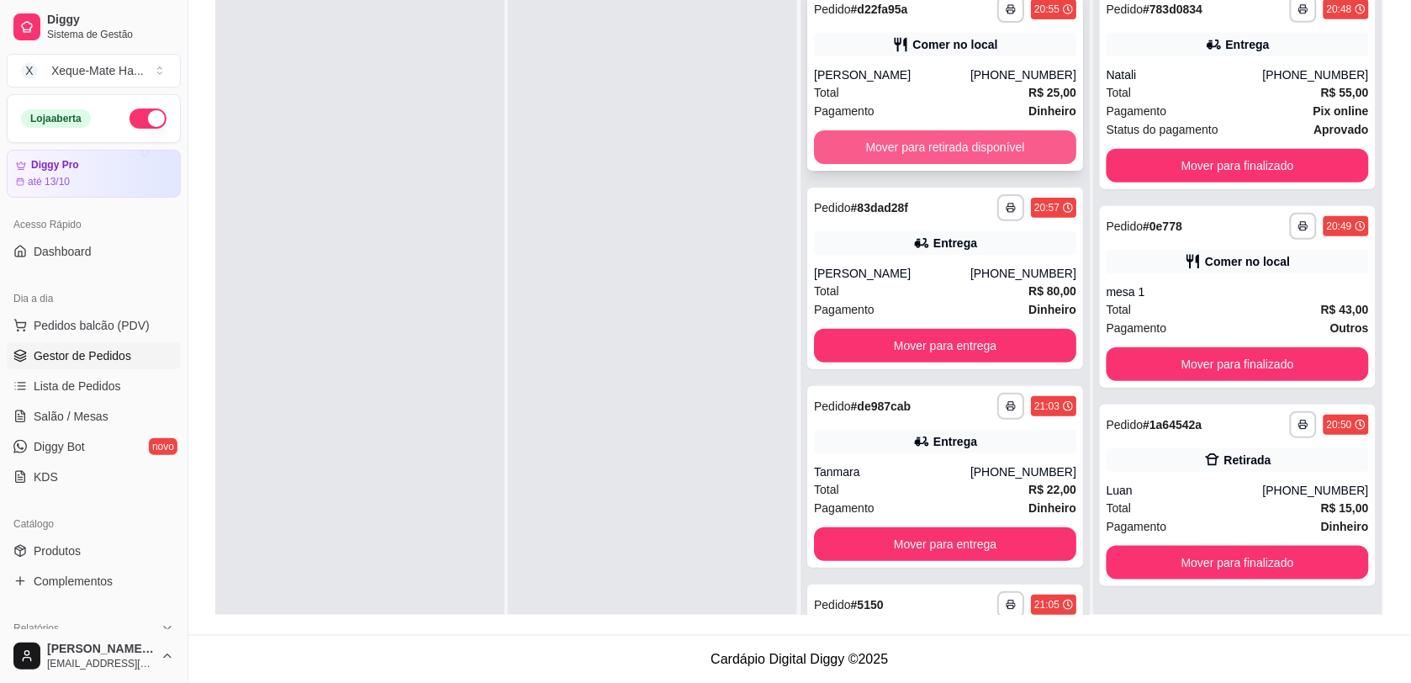
click at [1003, 145] on button "Mover para retirada disponível" at bounding box center [945, 147] width 262 height 34
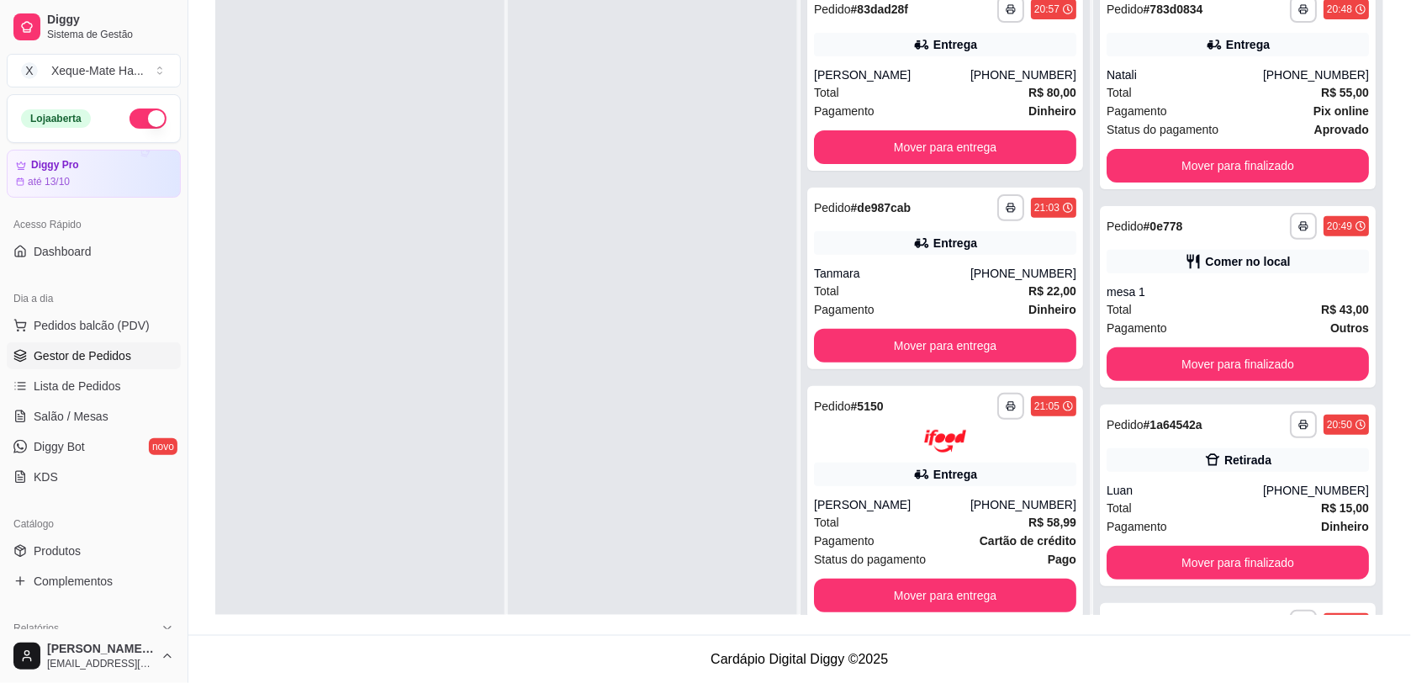
scroll to position [145, 0]
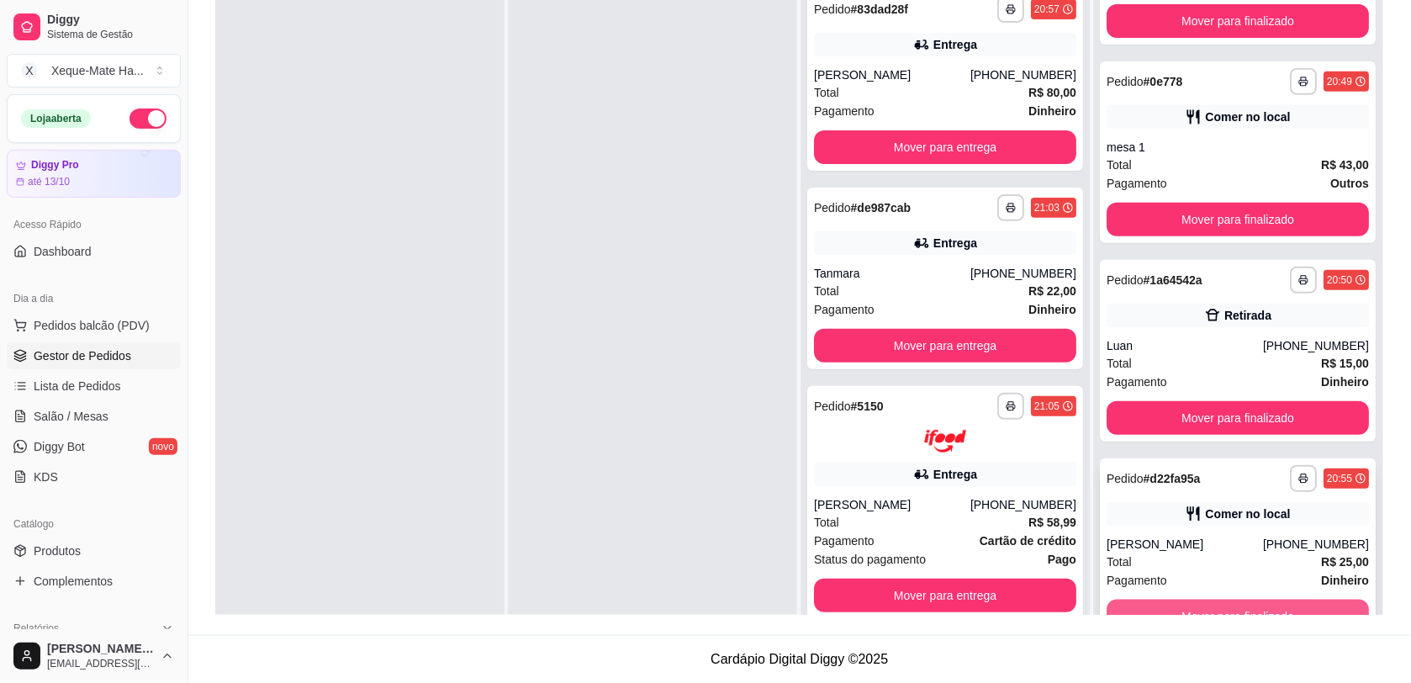
click at [1270, 607] on button "Mover para finalizado" at bounding box center [1237, 616] width 262 height 34
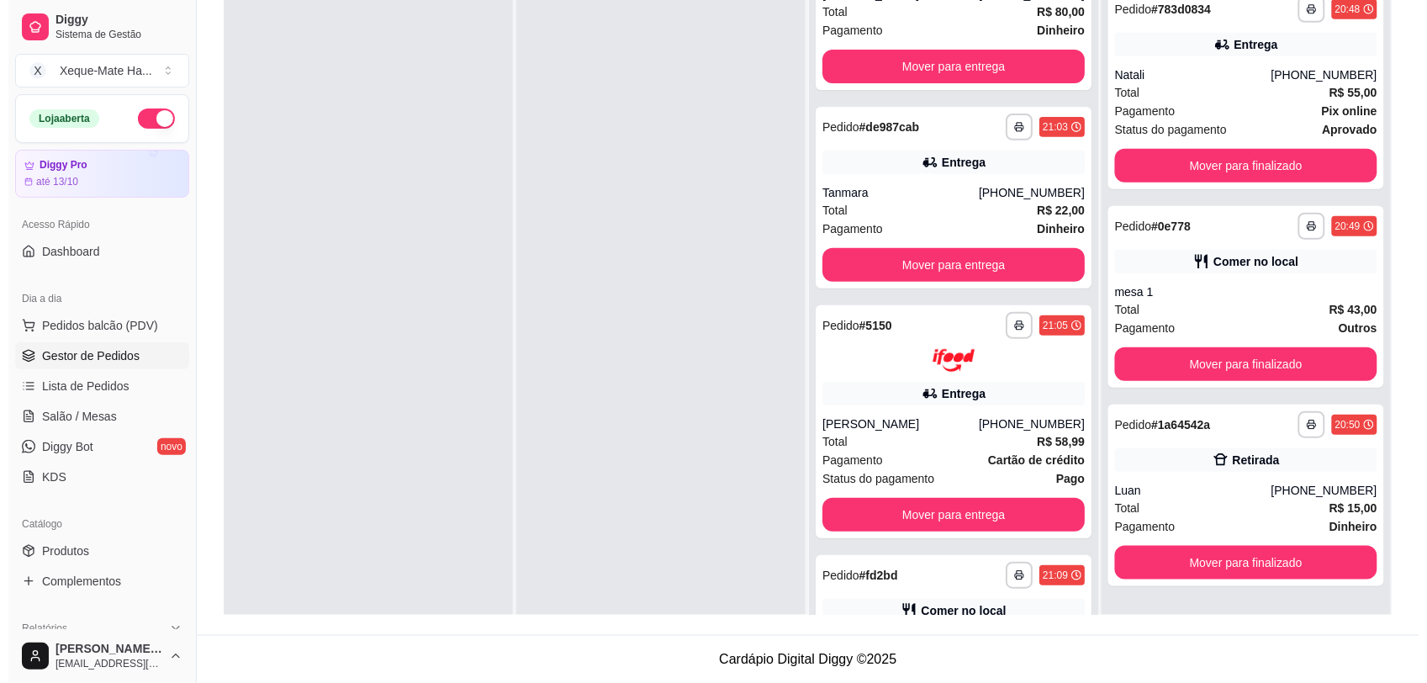
scroll to position [0, 0]
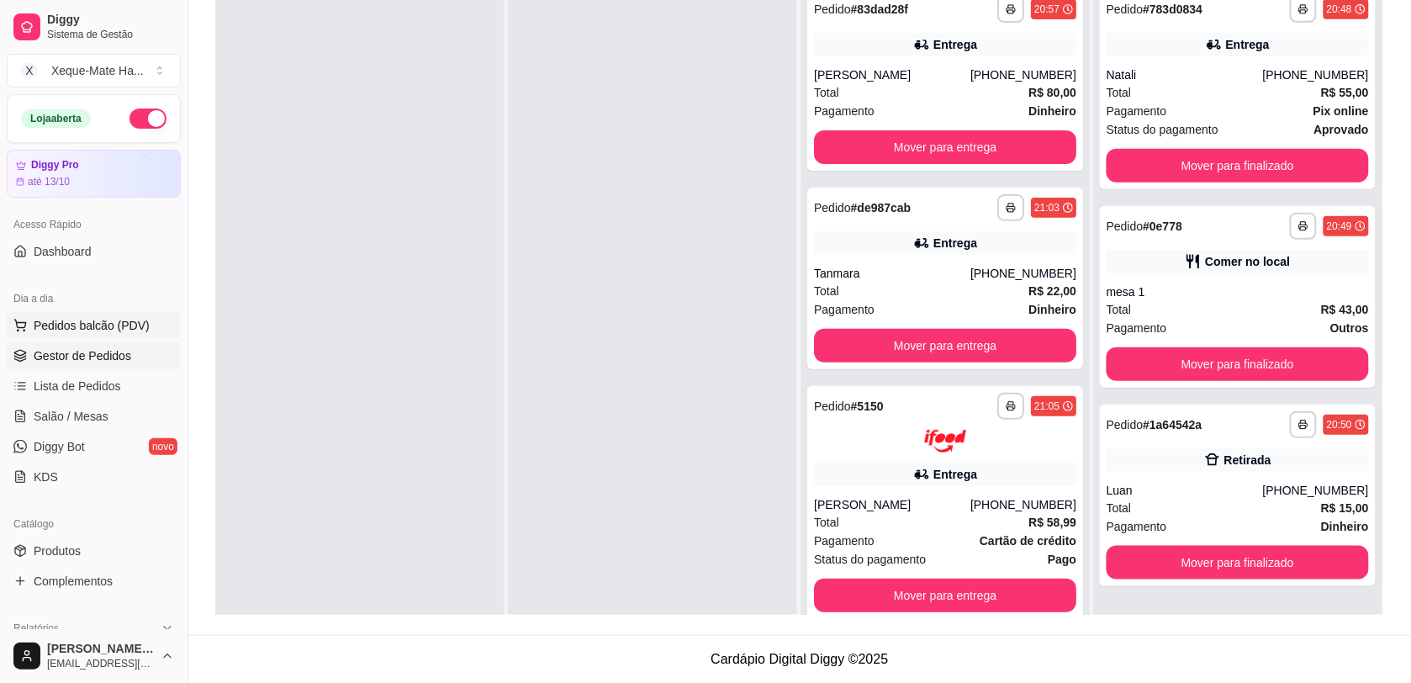
click at [113, 334] on span "Pedidos balcão (PDV)" at bounding box center [92, 325] width 116 height 17
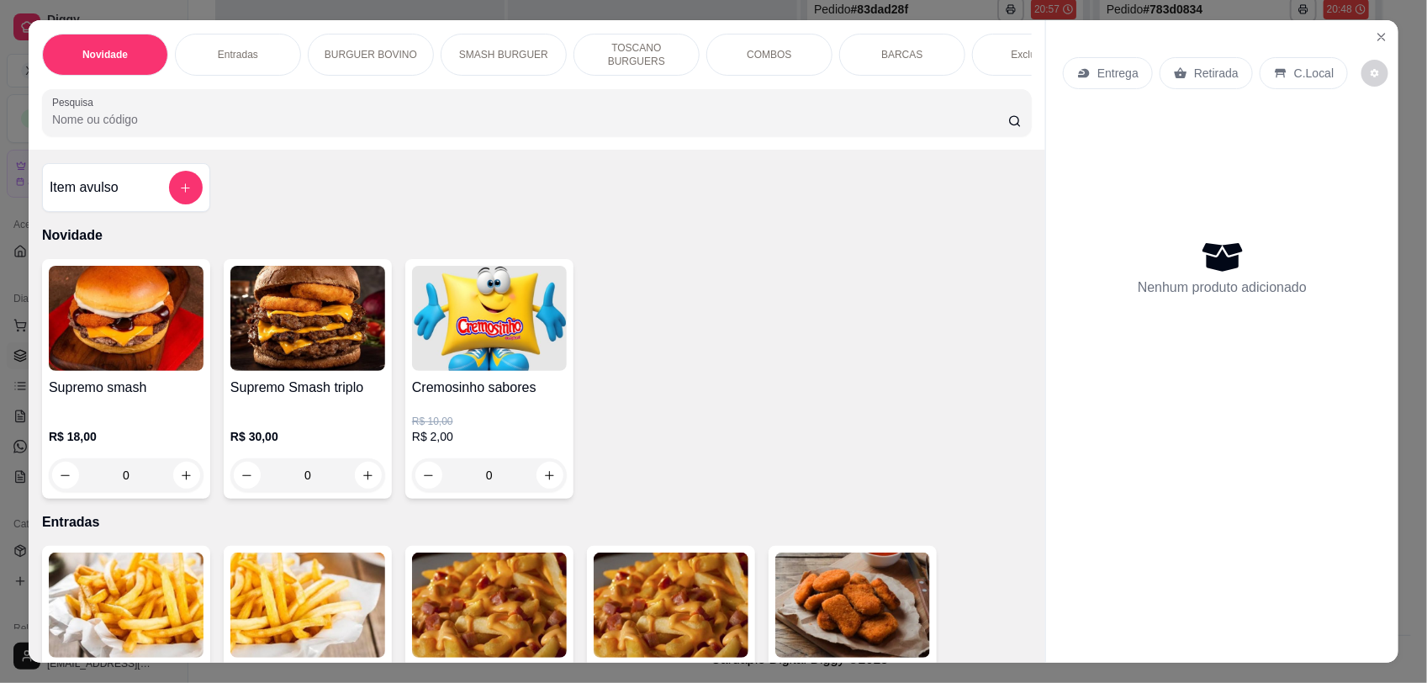
drag, startPoint x: 1038, startPoint y: 212, endPoint x: 1027, endPoint y: 212, distance: 10.9
click at [1032, 224] on div "Novidade Entradas BURGUER BOVINO SMASH BURGUER TOSCANO BURGUERS COMBOS BARCAS E…" at bounding box center [713, 340] width 1369 height 641
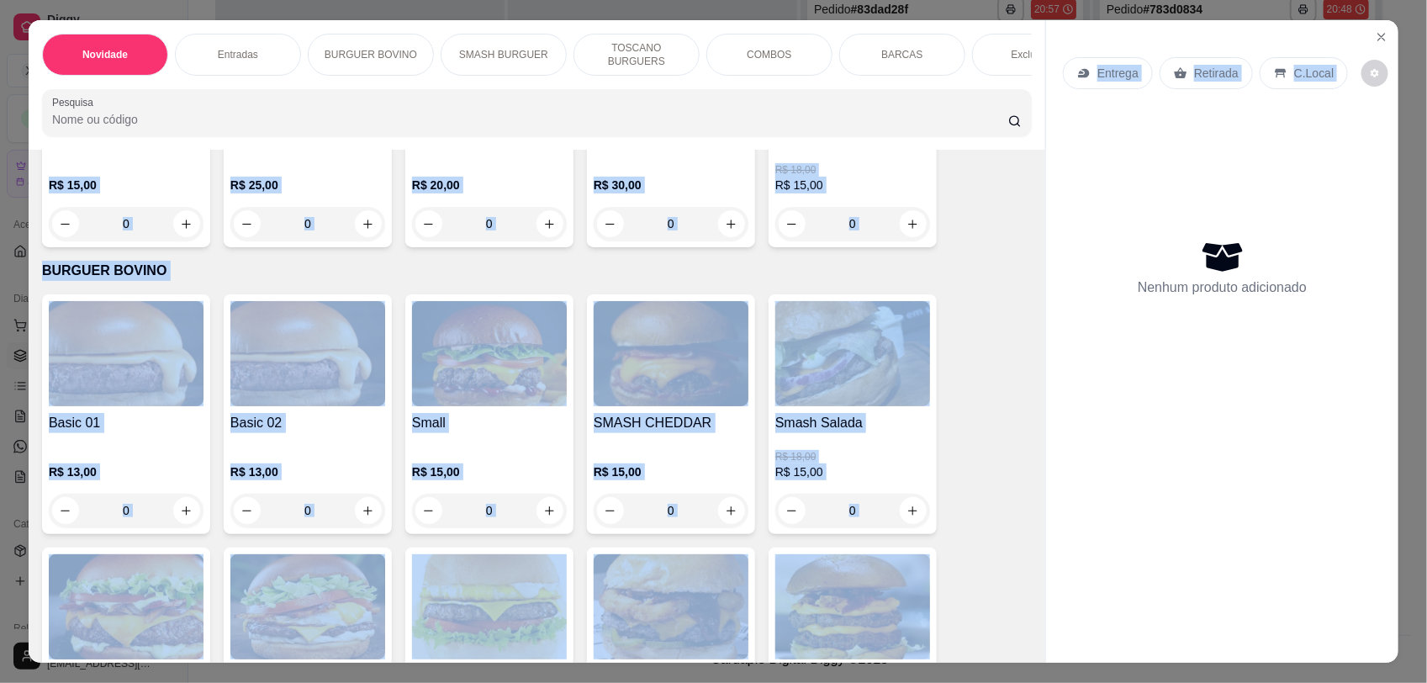
scroll to position [1457, 0]
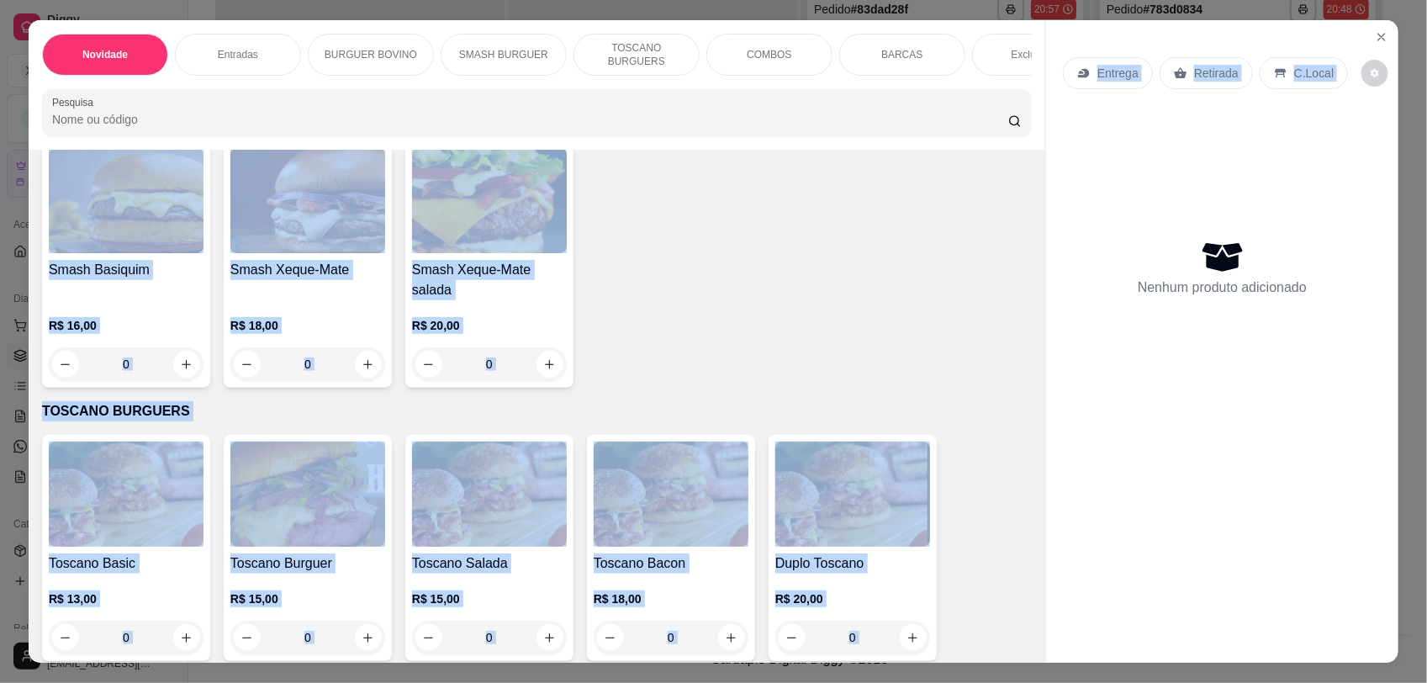
drag, startPoint x: 933, startPoint y: 469, endPoint x: 982, endPoint y: 417, distance: 71.4
click at [934, 469] on div "Toscano Basic R$ 13,00 0 Toscano Burguer R$ 15,00 0 Toscano Salada R$ 15,00 0 T…" at bounding box center [536, 548] width 989 height 226
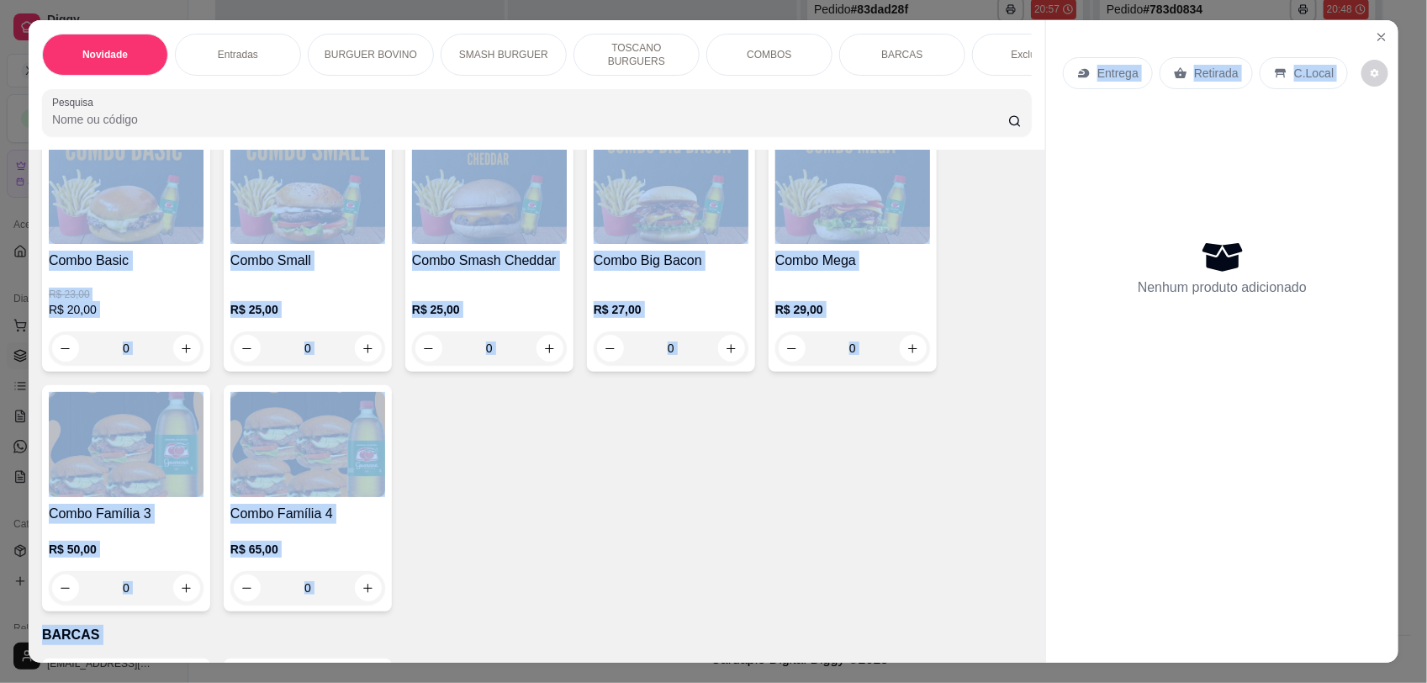
click at [963, 367] on div "Combo Basic R$ 23,00 R$ 20,00 0 Combo Small R$ 25,00 0 Combo Smash Cheddar R$ 2…" at bounding box center [536, 371] width 989 height 479
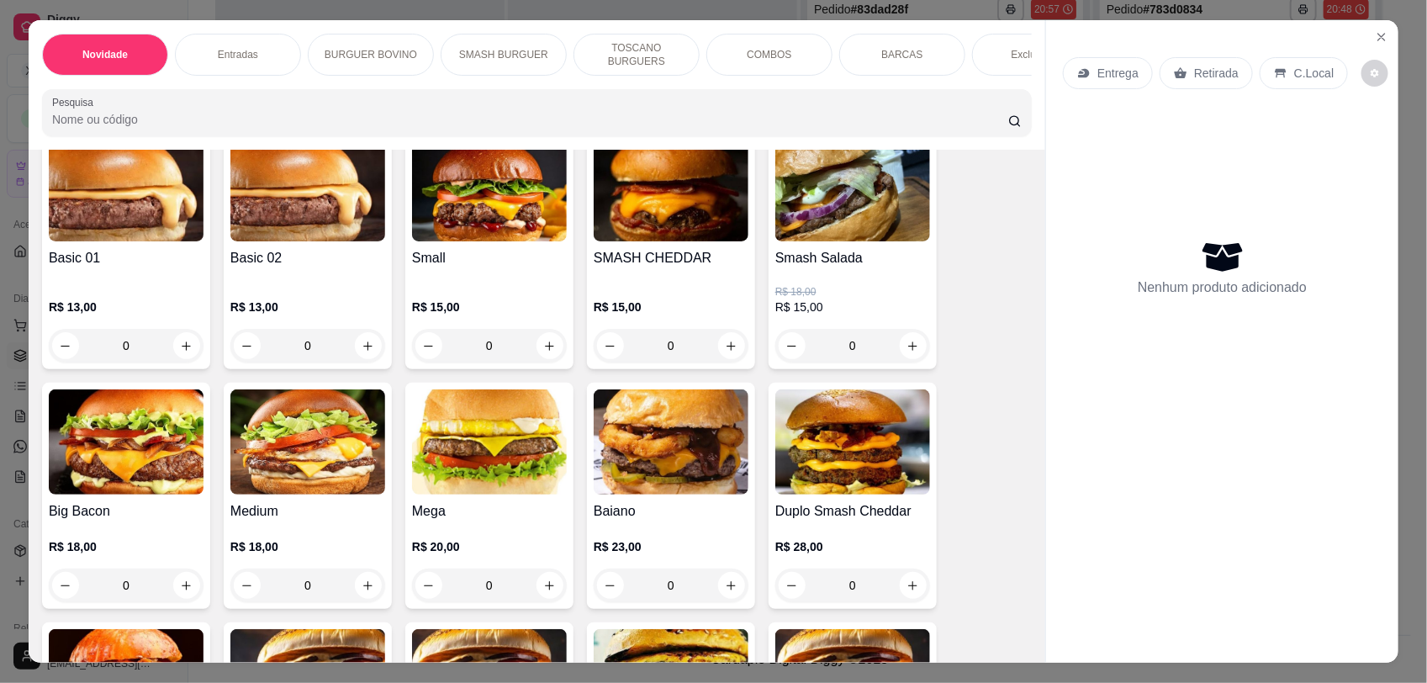
scroll to position [652, 0]
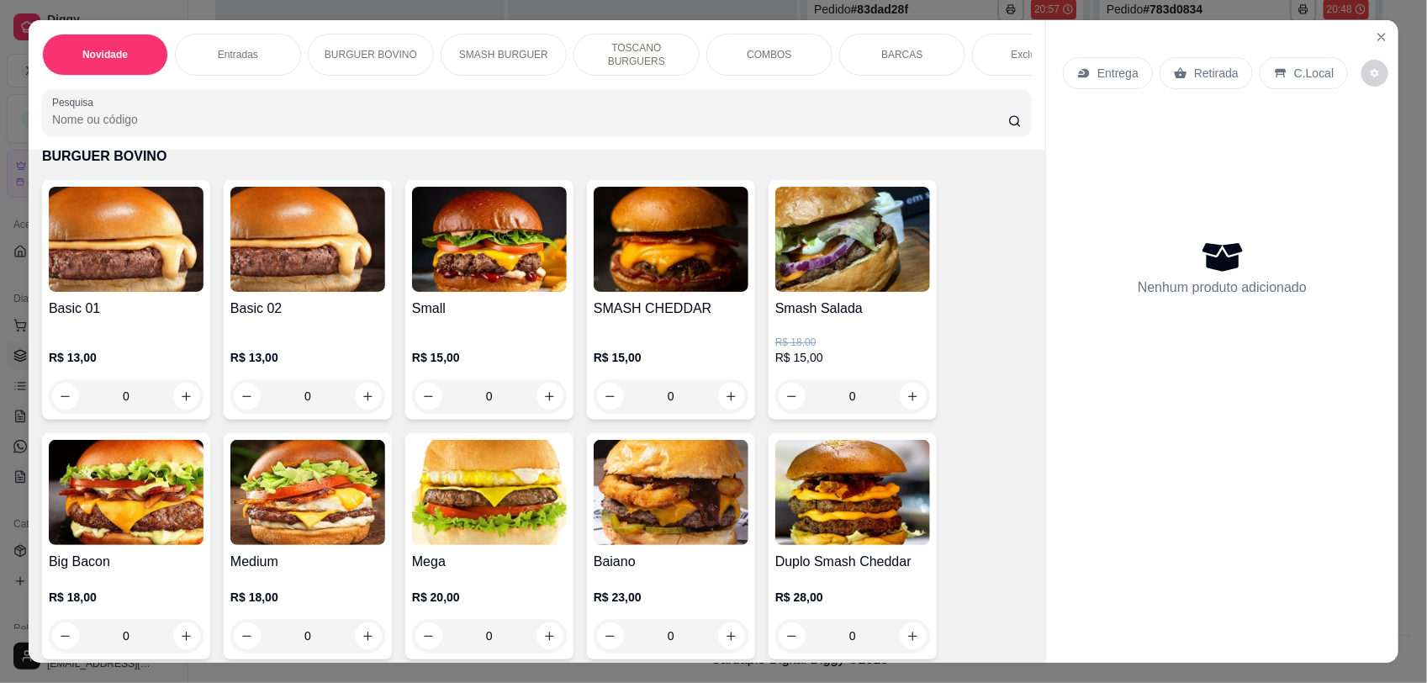
click at [899, 406] on button "increase-product-quantity" at bounding box center [912, 395] width 27 height 27
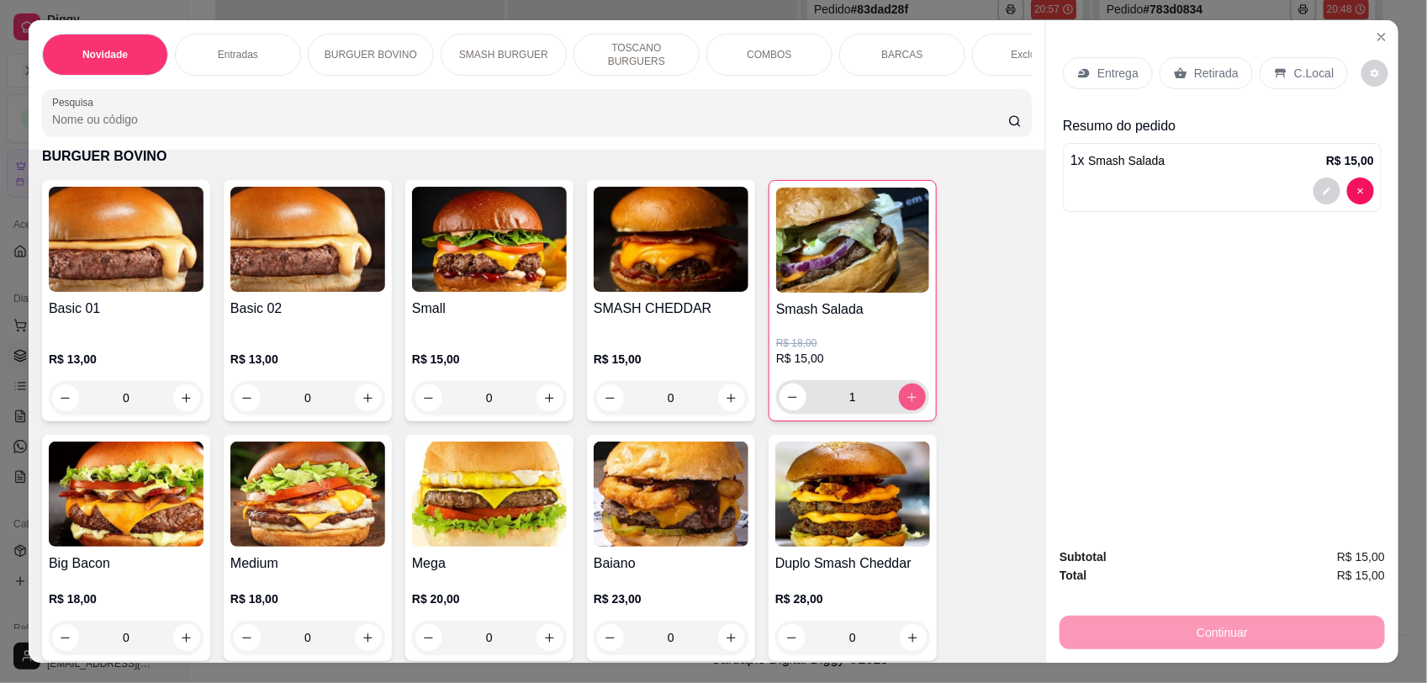
type input "1"
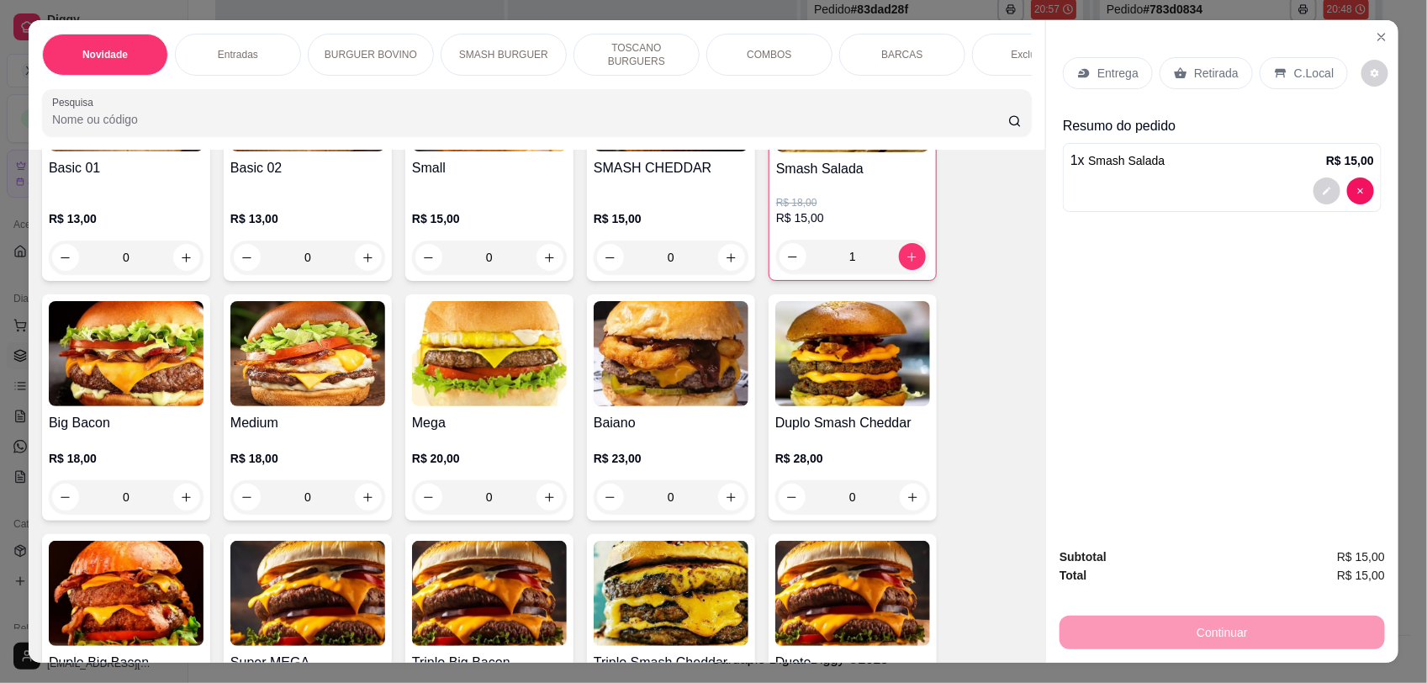
scroll to position [845, 0]
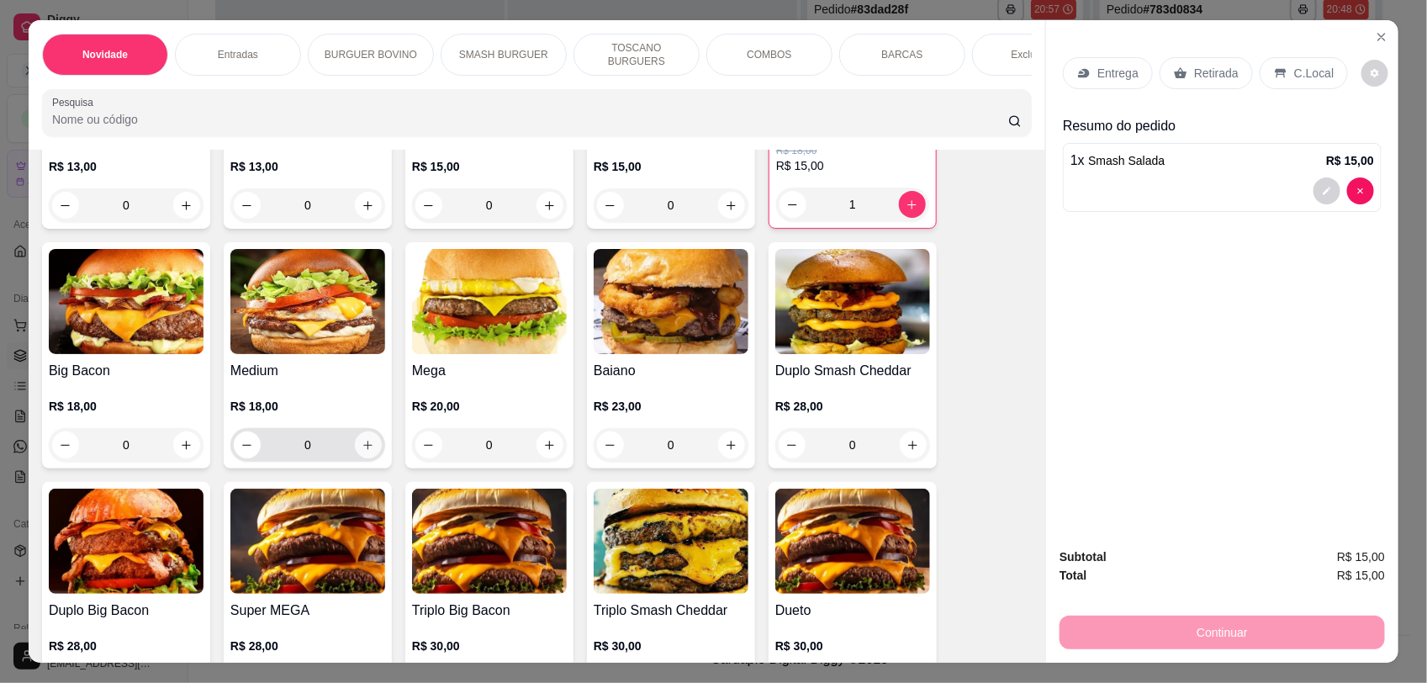
click at [361, 451] on icon "increase-product-quantity" at bounding box center [367, 445] width 13 height 13
type input "1"
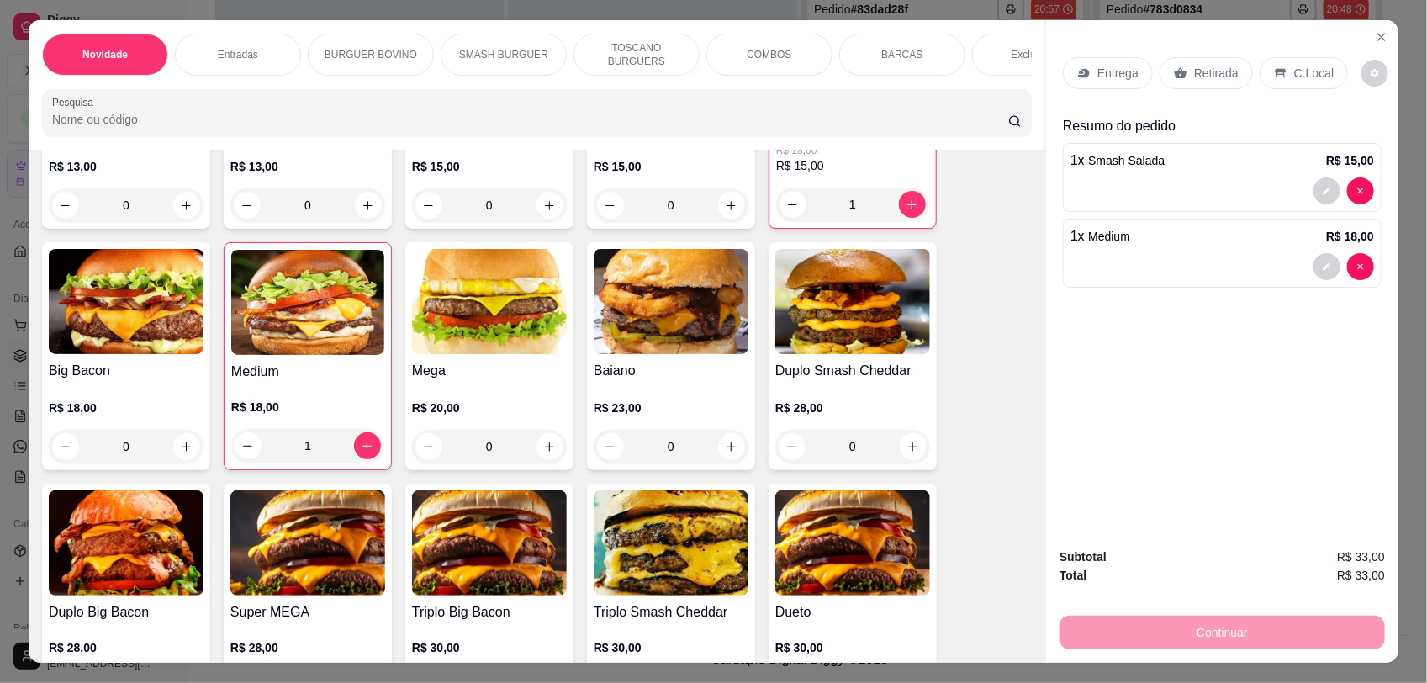
click at [1220, 74] on p "Retirada" at bounding box center [1216, 73] width 45 height 17
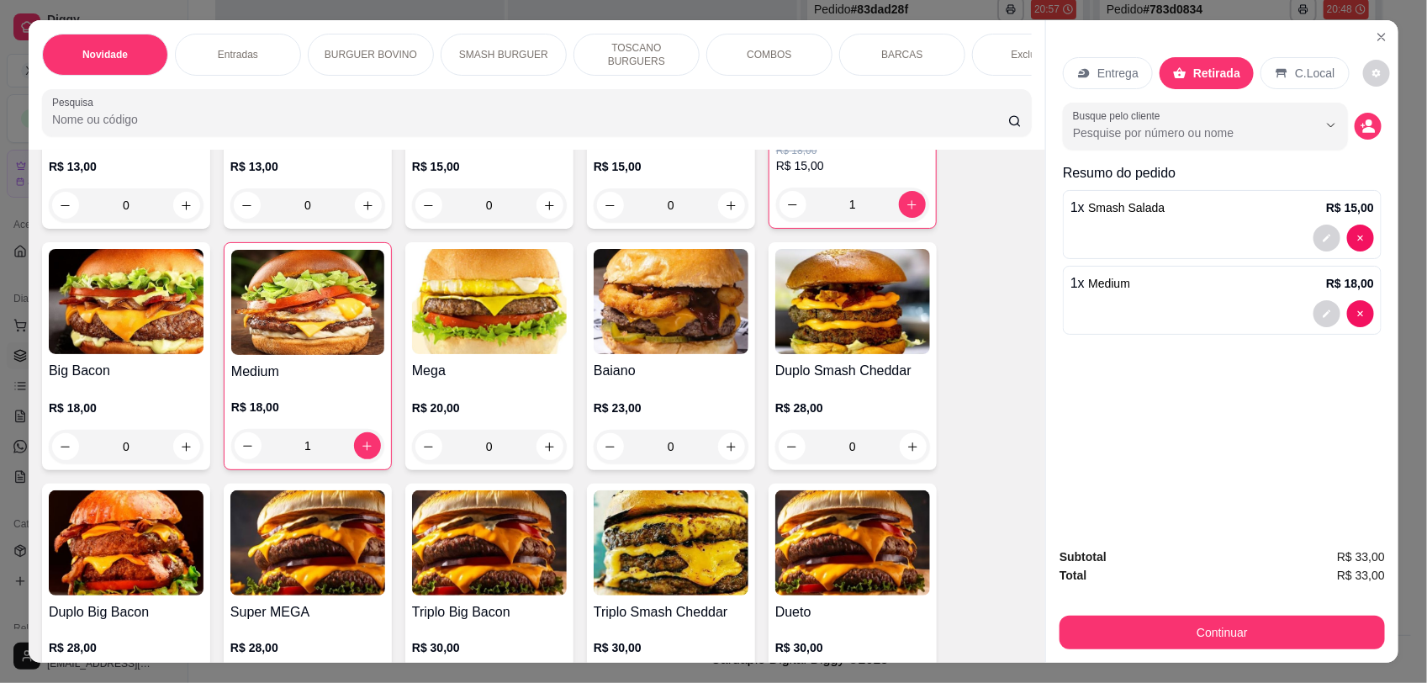
click at [1364, 122] on icon "decrease-product-quantity" at bounding box center [1367, 126] width 15 height 15
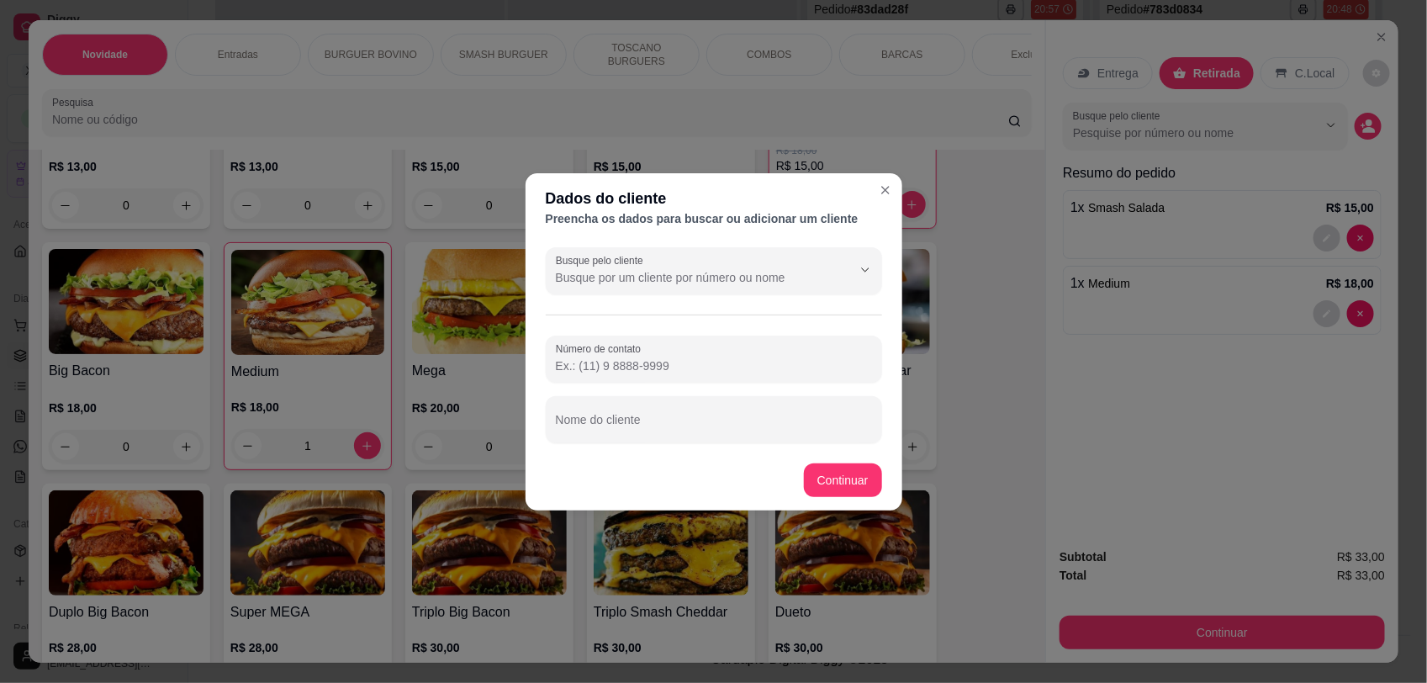
click at [692, 280] on input "Busque pelo cliente" at bounding box center [690, 277] width 269 height 17
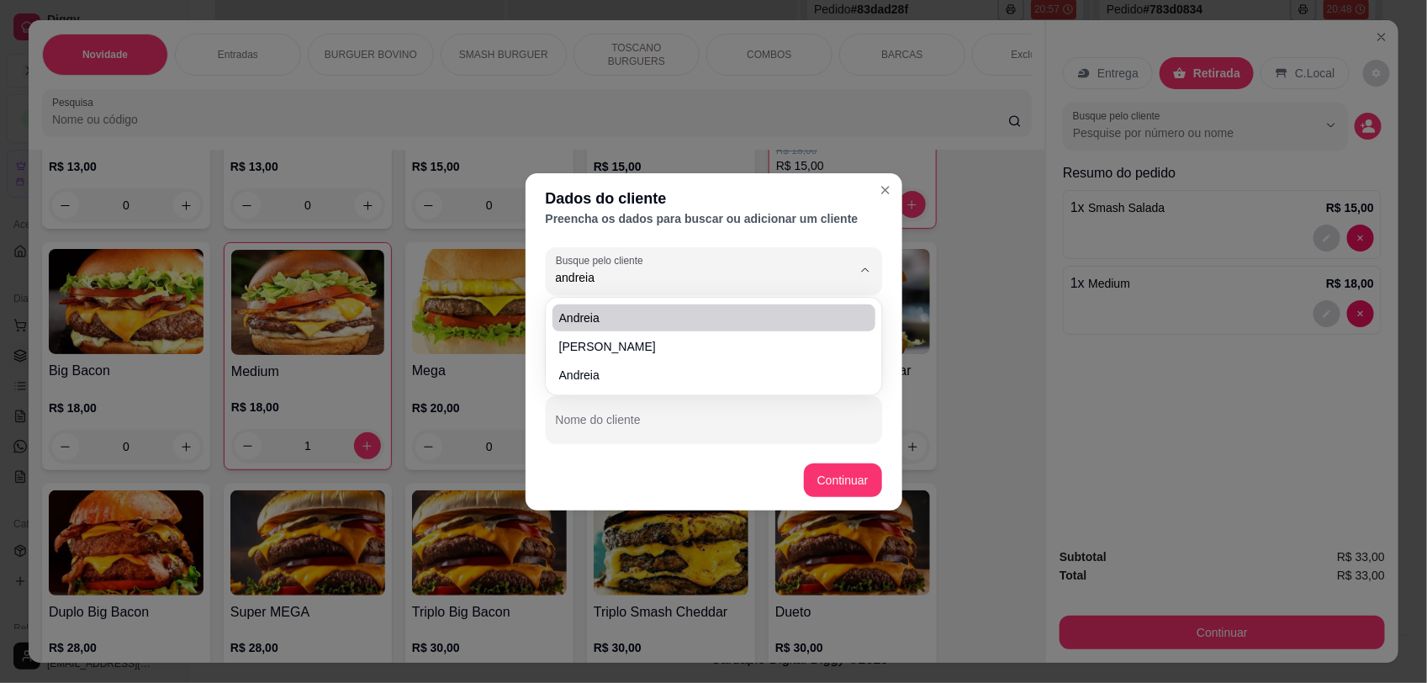
click at [614, 318] on span "Andreia" at bounding box center [705, 317] width 293 height 17
type input "Andreia"
type input "[PHONE_NUMBER]"
type input "Andreia"
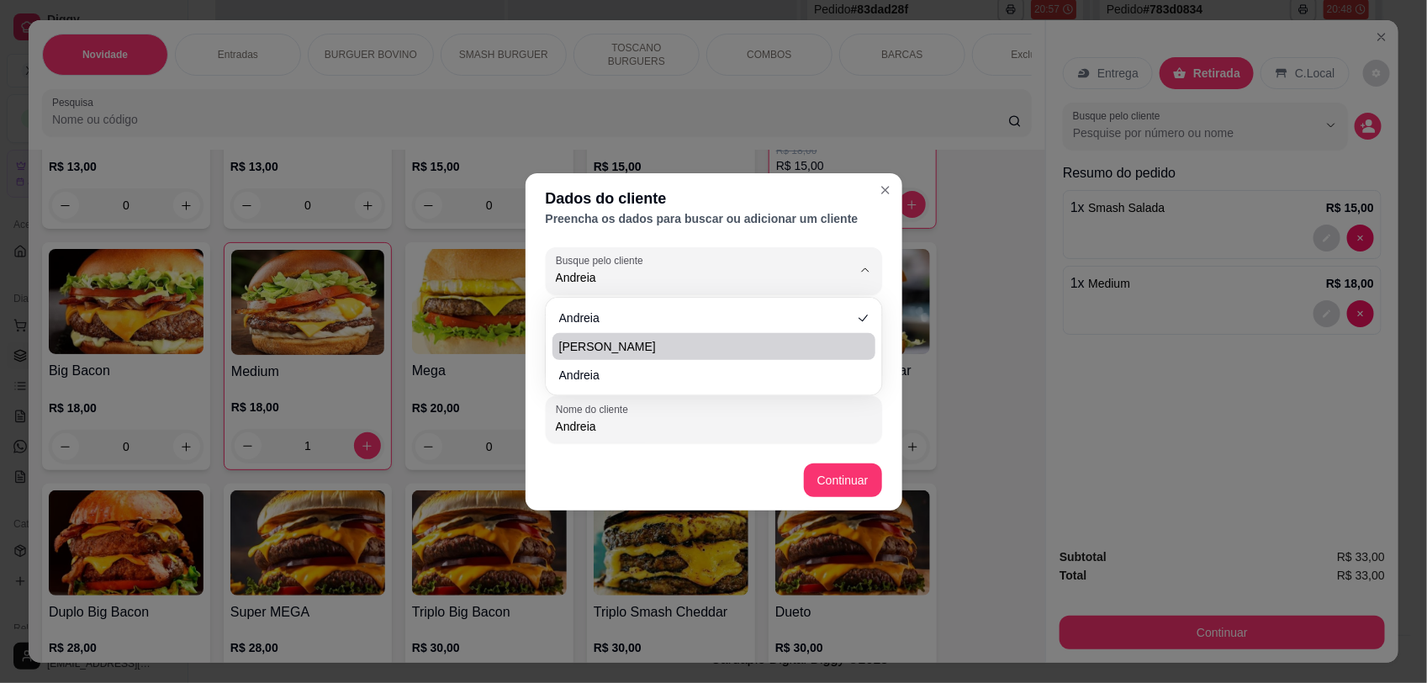
click at [646, 335] on li "[PERSON_NAME]" at bounding box center [713, 346] width 323 height 27
type input "[PERSON_NAME]"
type input "[PHONE_NUMBER]"
type input "[PERSON_NAME]"
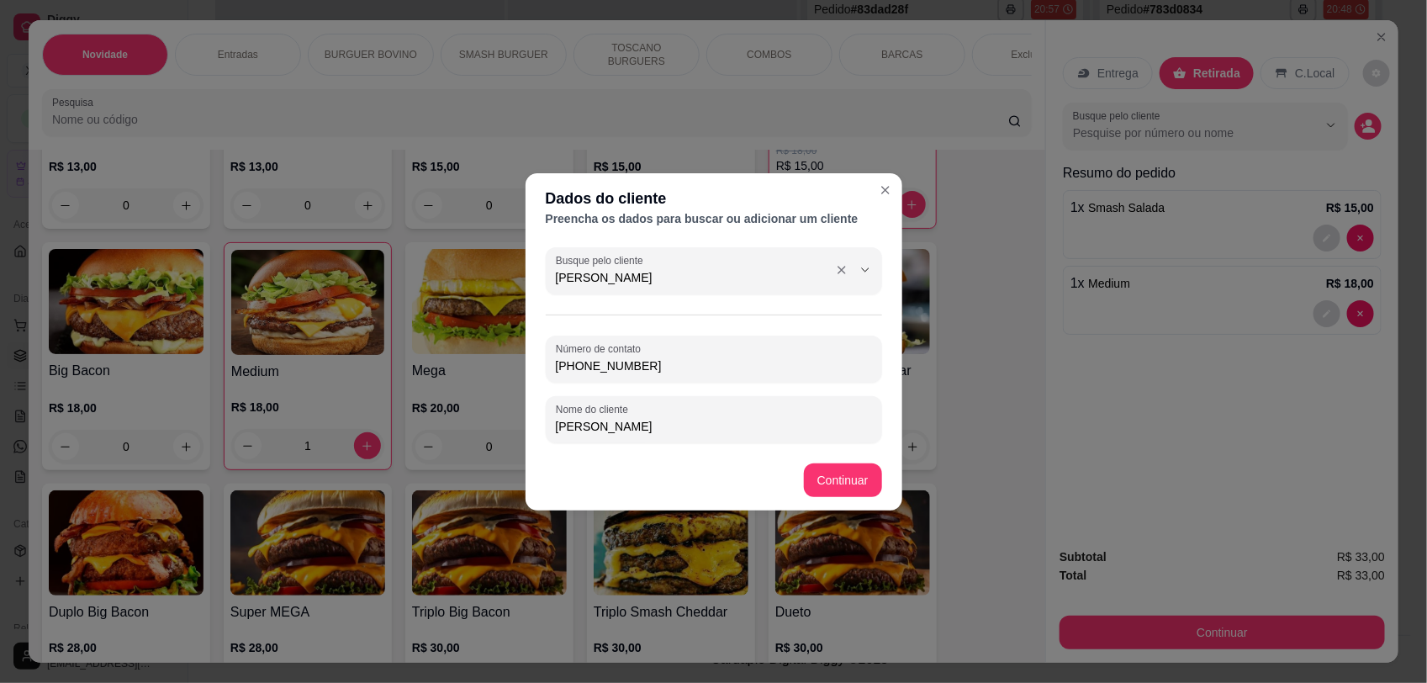
click at [669, 277] on input "[PERSON_NAME]" at bounding box center [690, 277] width 269 height 17
type input "Andreia"
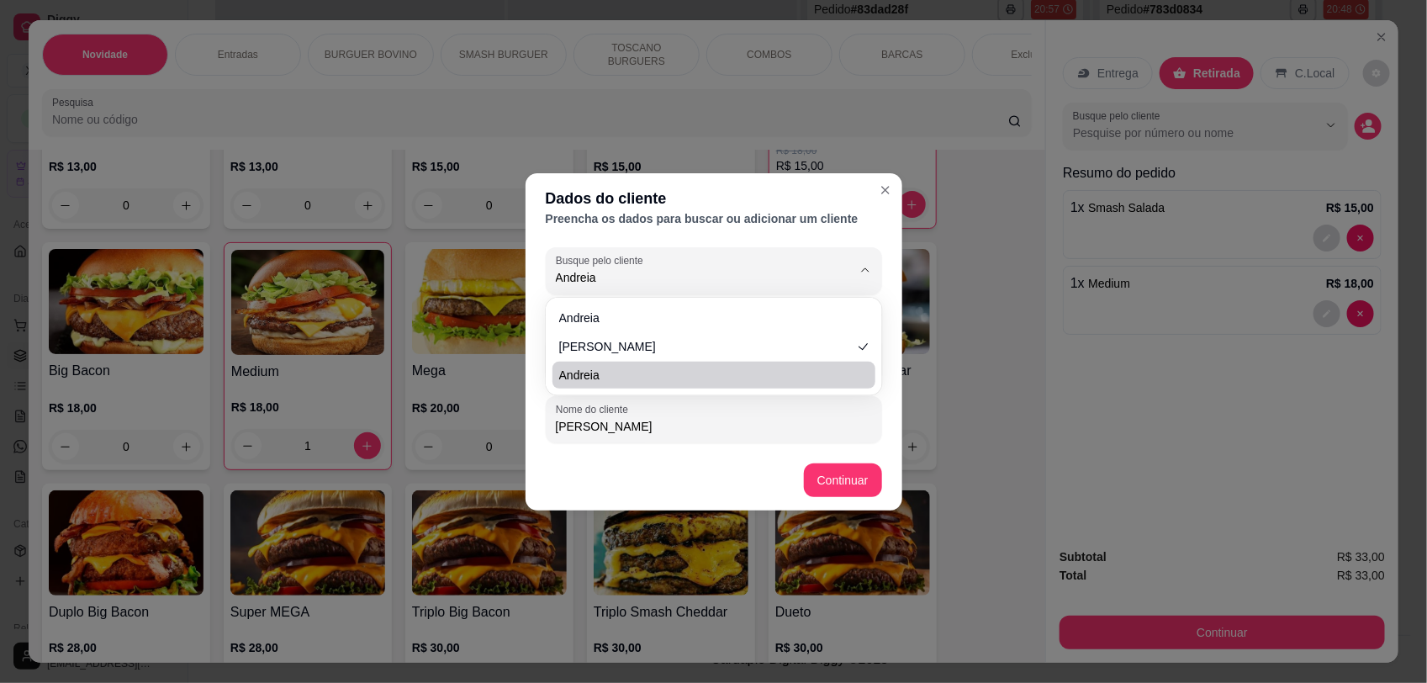
click at [591, 374] on span "Andreia" at bounding box center [705, 375] width 293 height 17
type input "[PHONE_NUMBER]"
type input "Andreia"
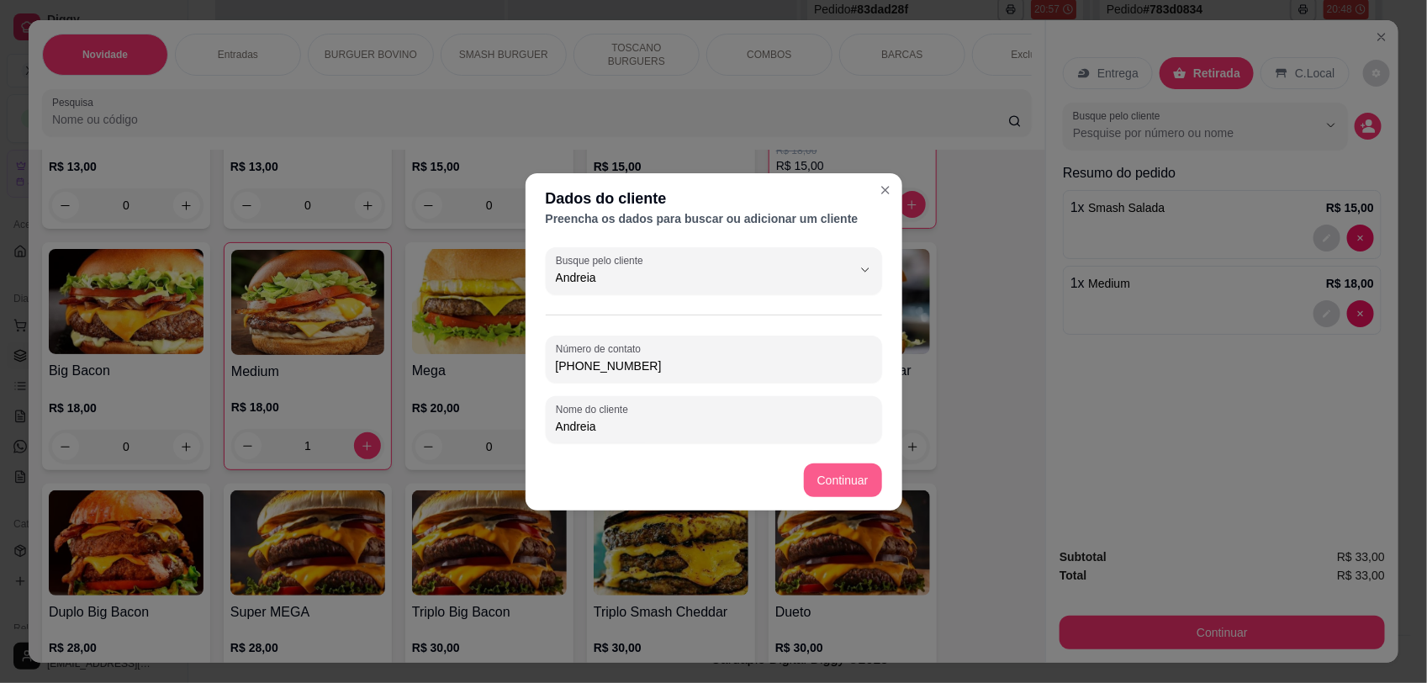
type input "Andreia"
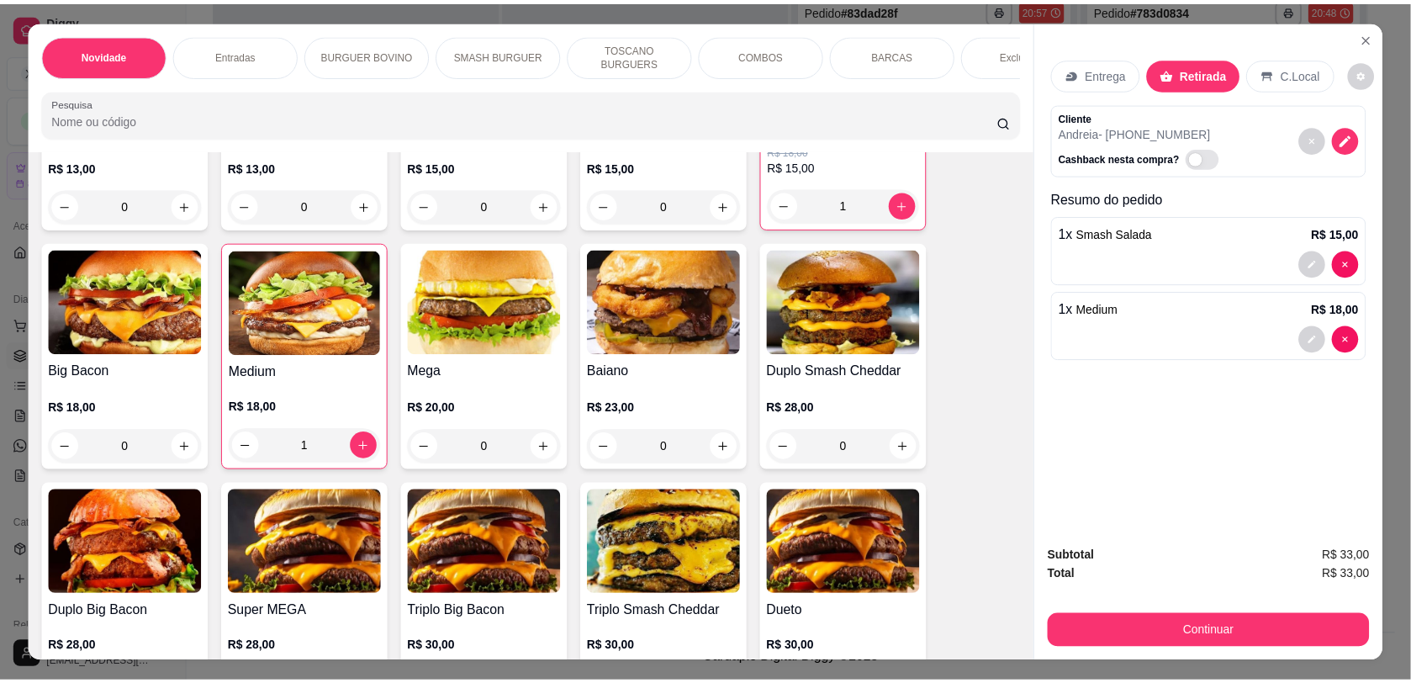
scroll to position [7, 0]
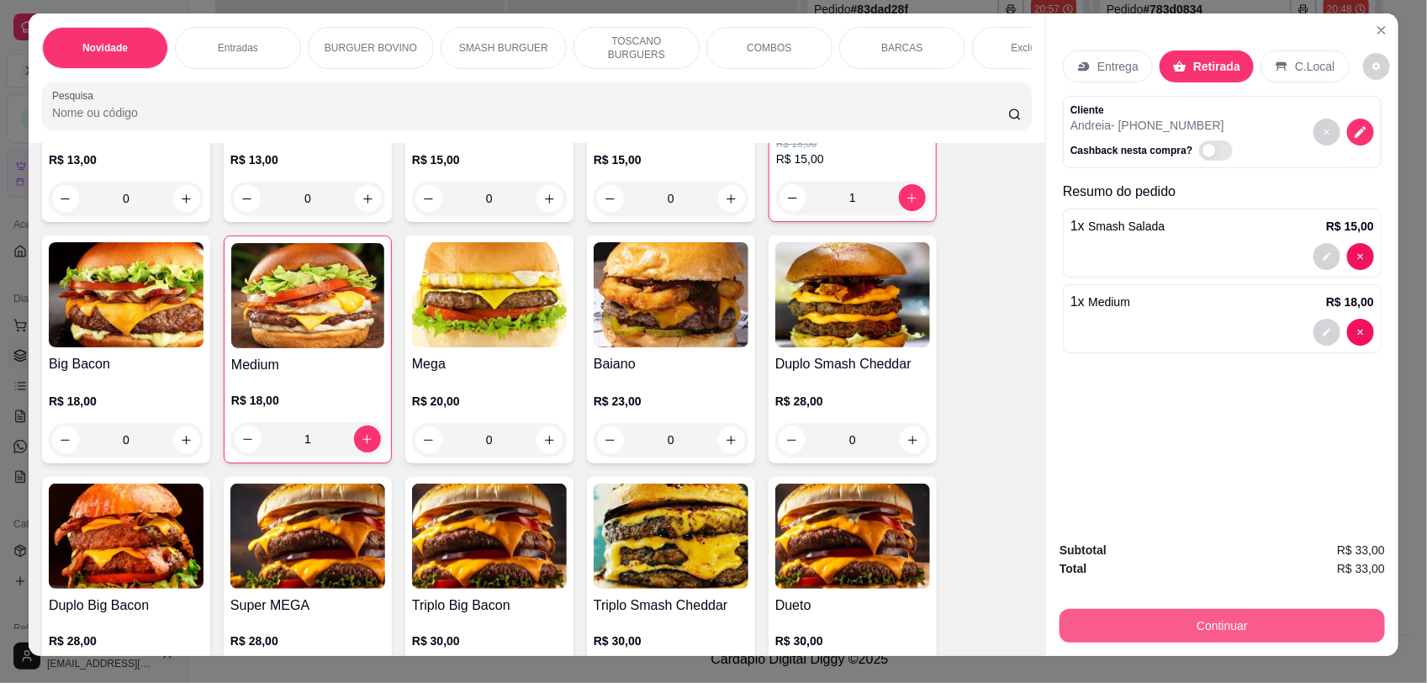
click at [1269, 615] on button "Continuar" at bounding box center [1221, 626] width 325 height 34
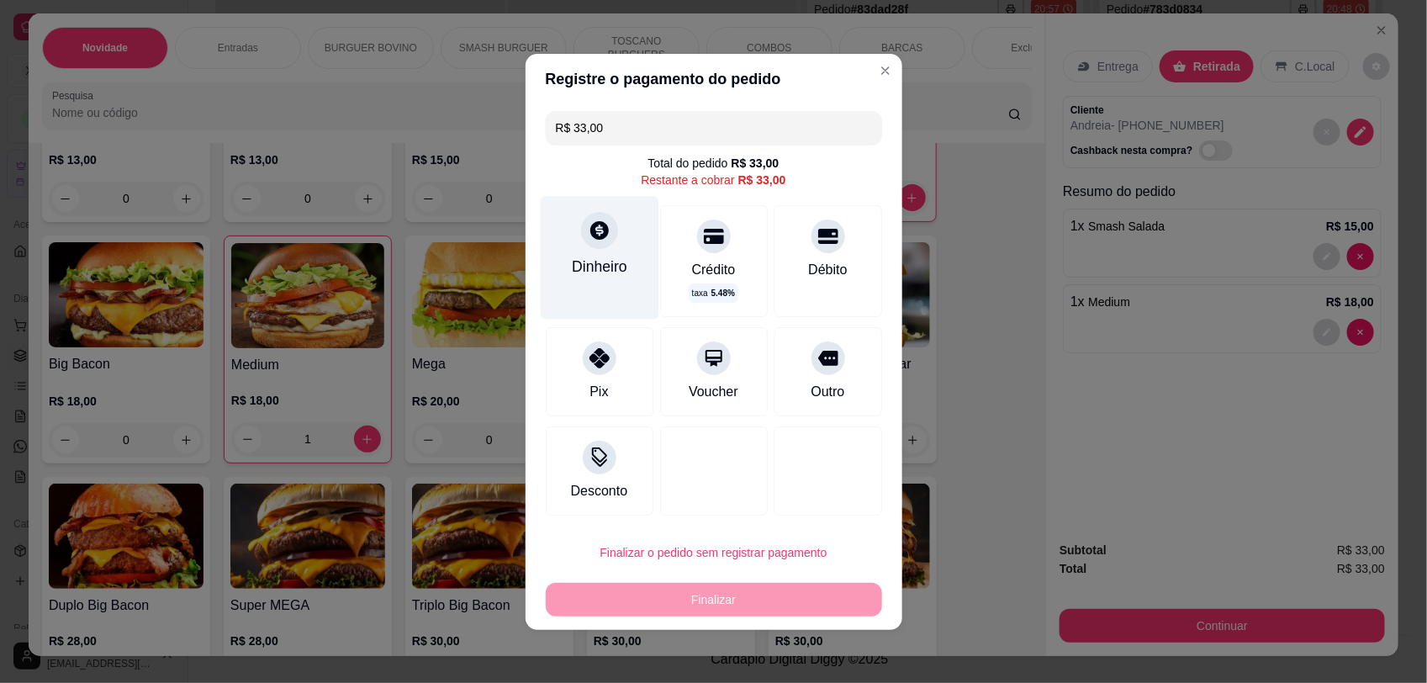
click at [583, 256] on div "Dinheiro" at bounding box center [599, 267] width 55 height 22
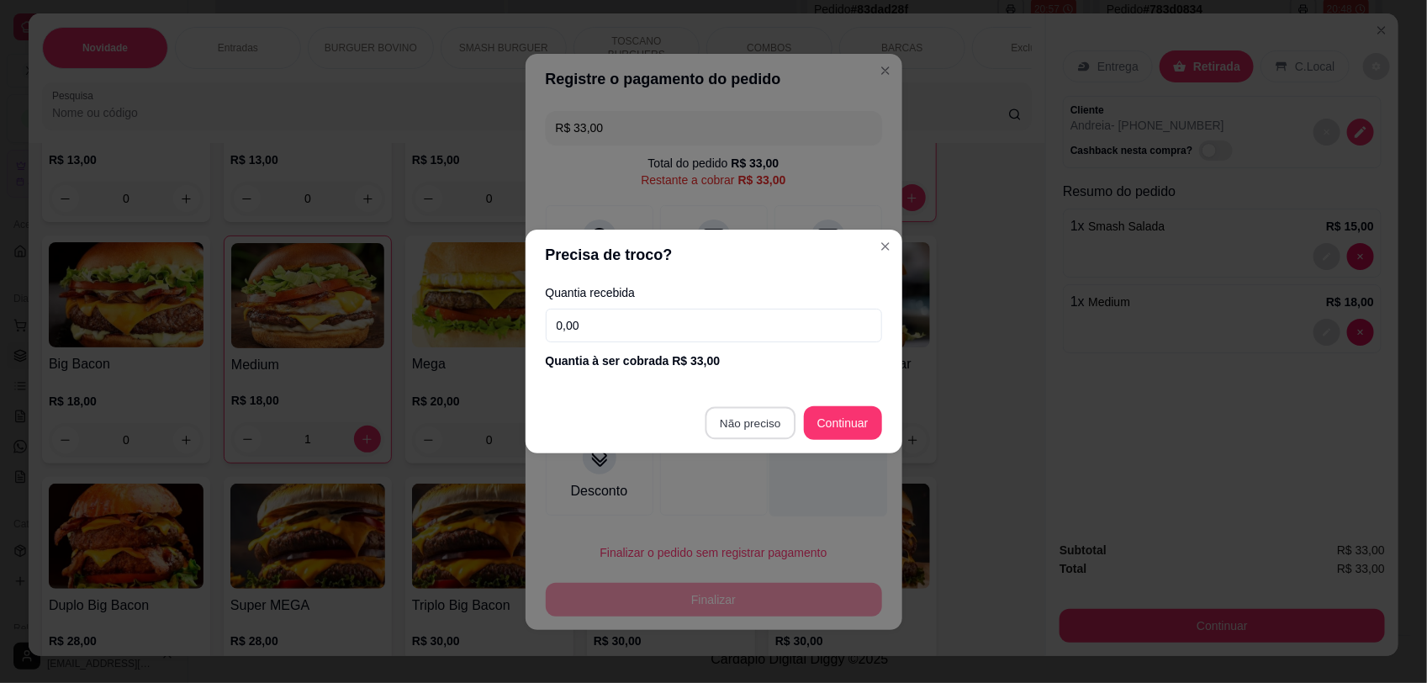
type input "R$ 0,00"
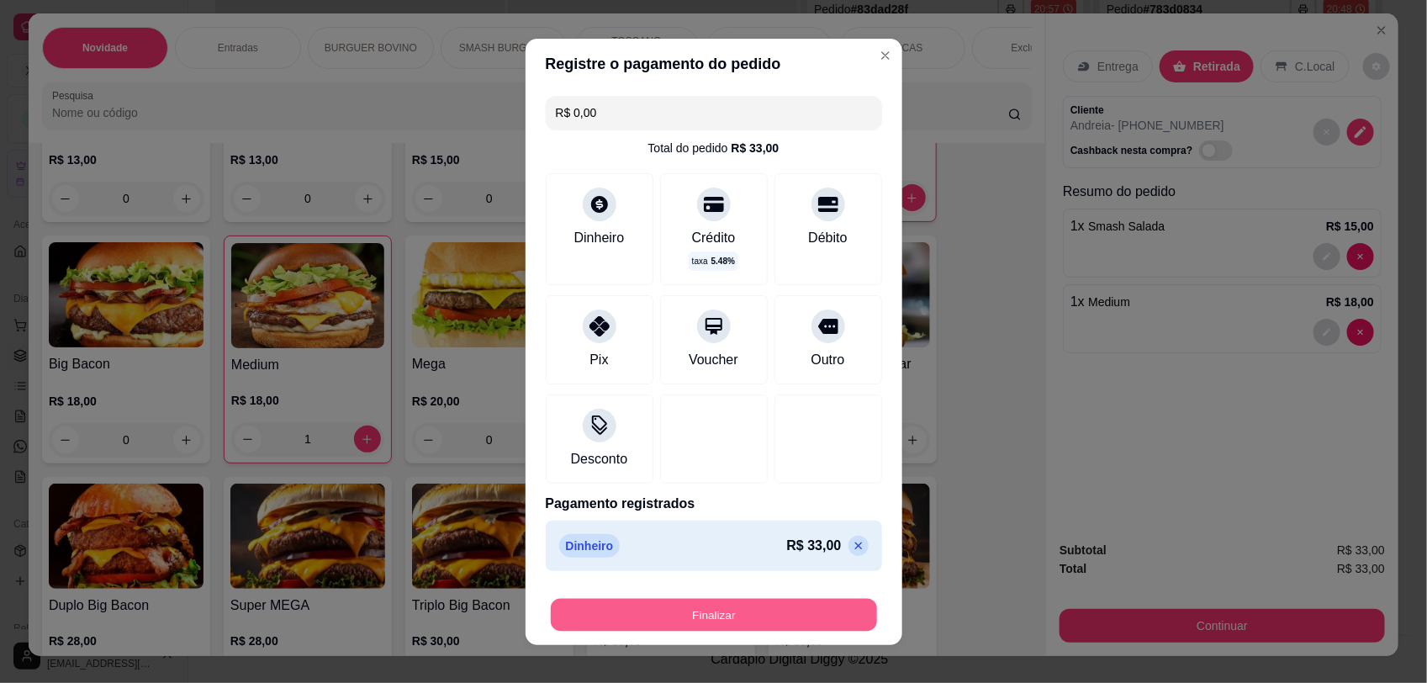
click at [795, 611] on button "Finalizar" at bounding box center [714, 614] width 326 height 33
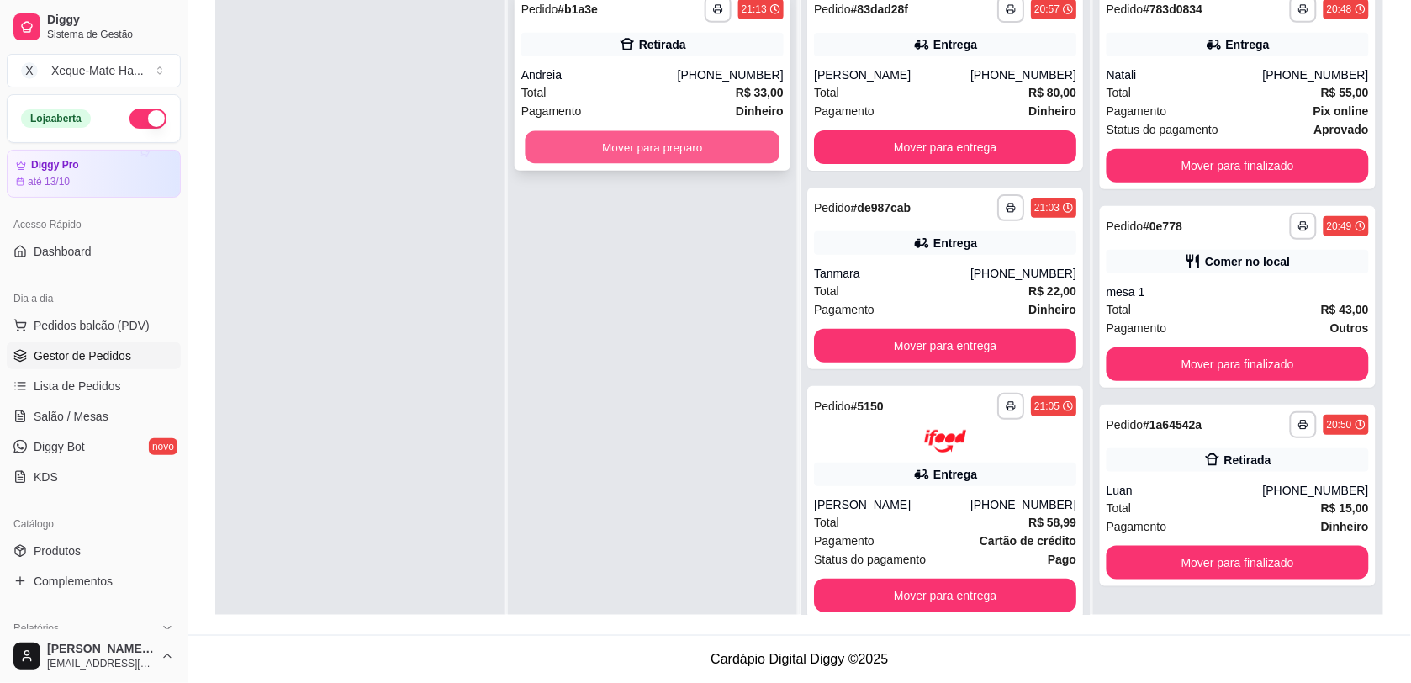
click at [657, 160] on button "Mover para preparo" at bounding box center [652, 147] width 255 height 33
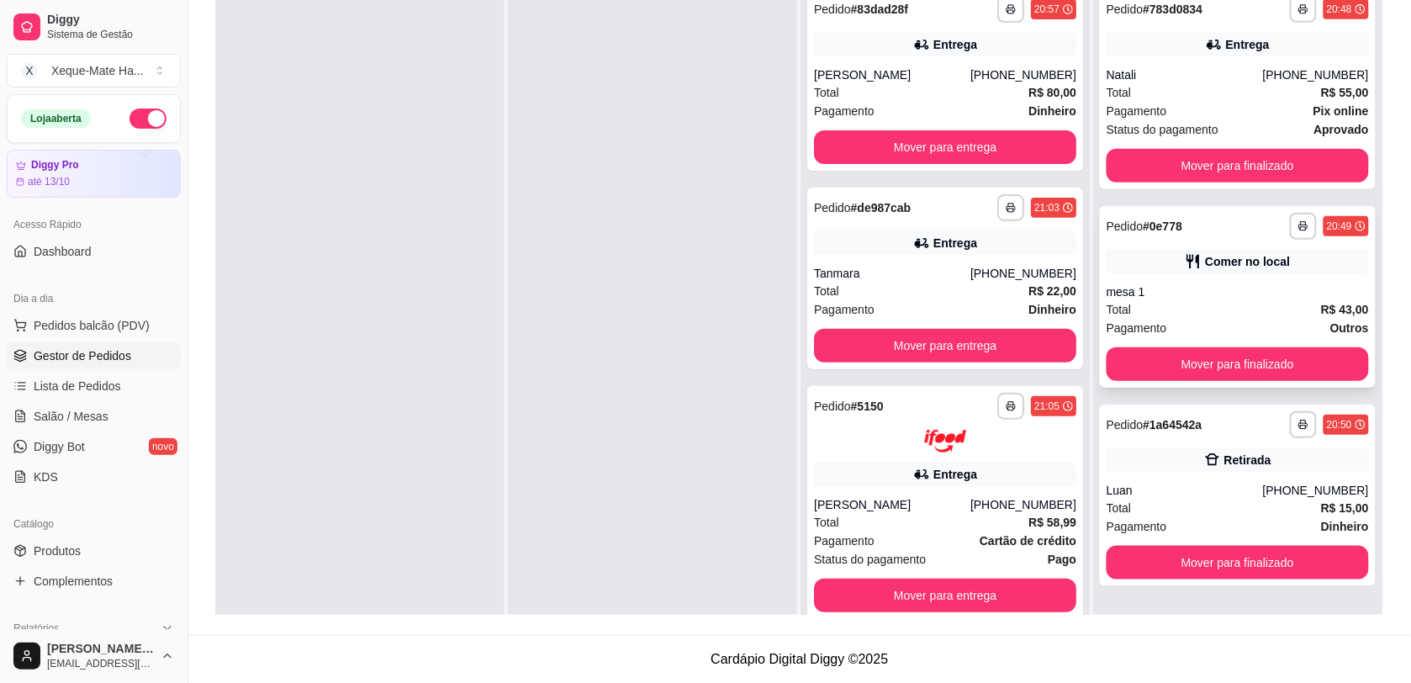
click at [1234, 284] on div "mesa 1" at bounding box center [1237, 291] width 262 height 17
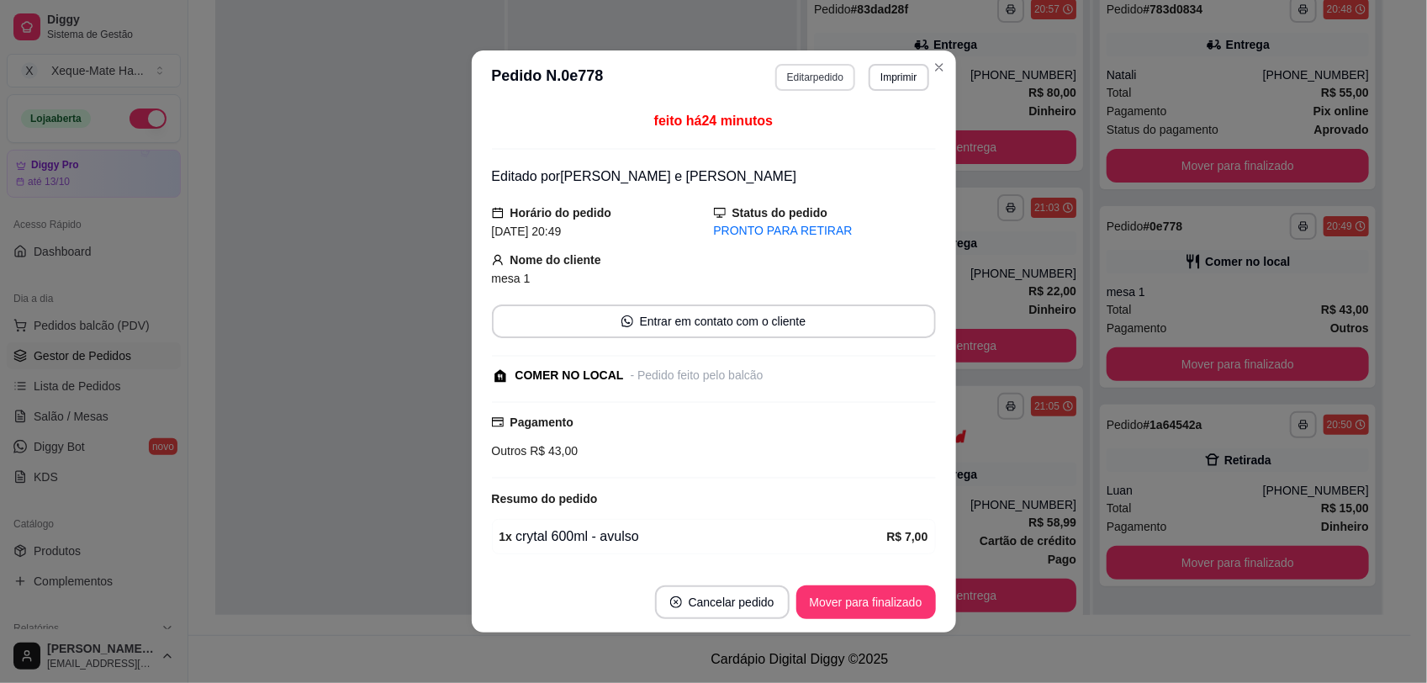
click at [805, 71] on button "Editar pedido" at bounding box center [815, 77] width 80 height 27
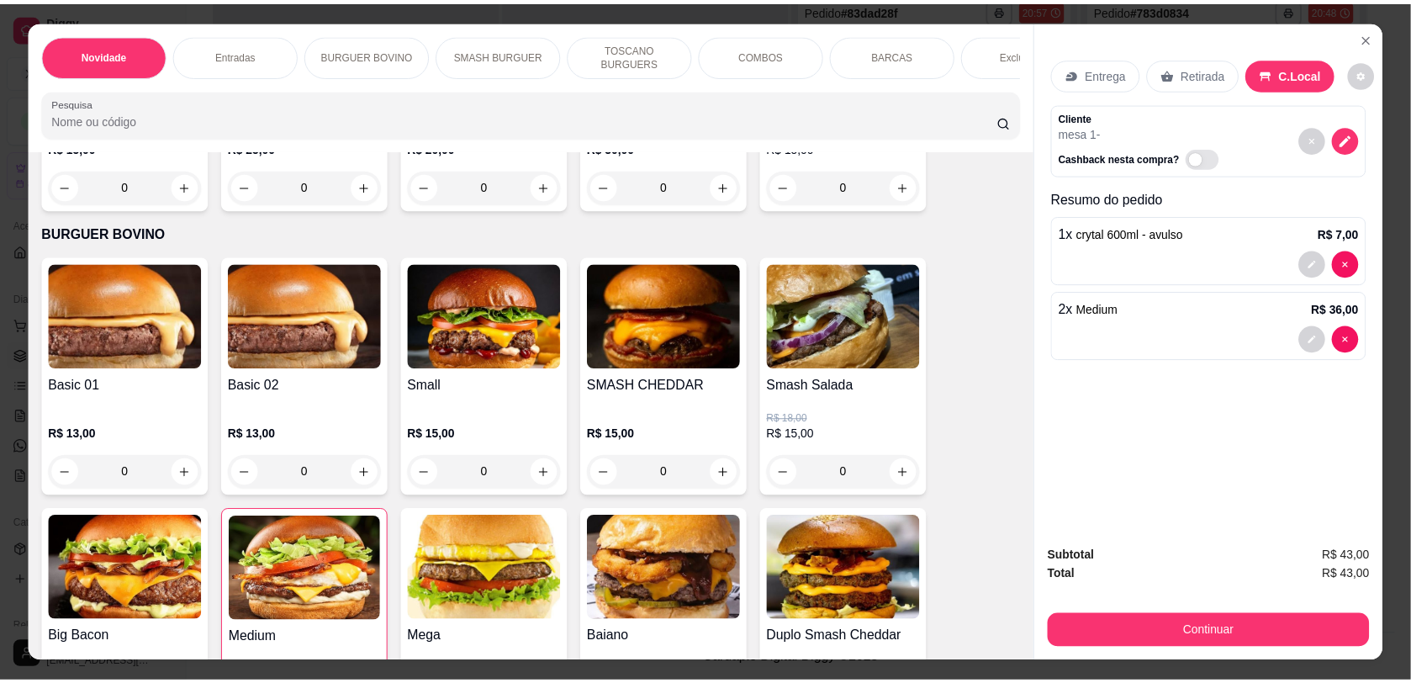
scroll to position [627, 0]
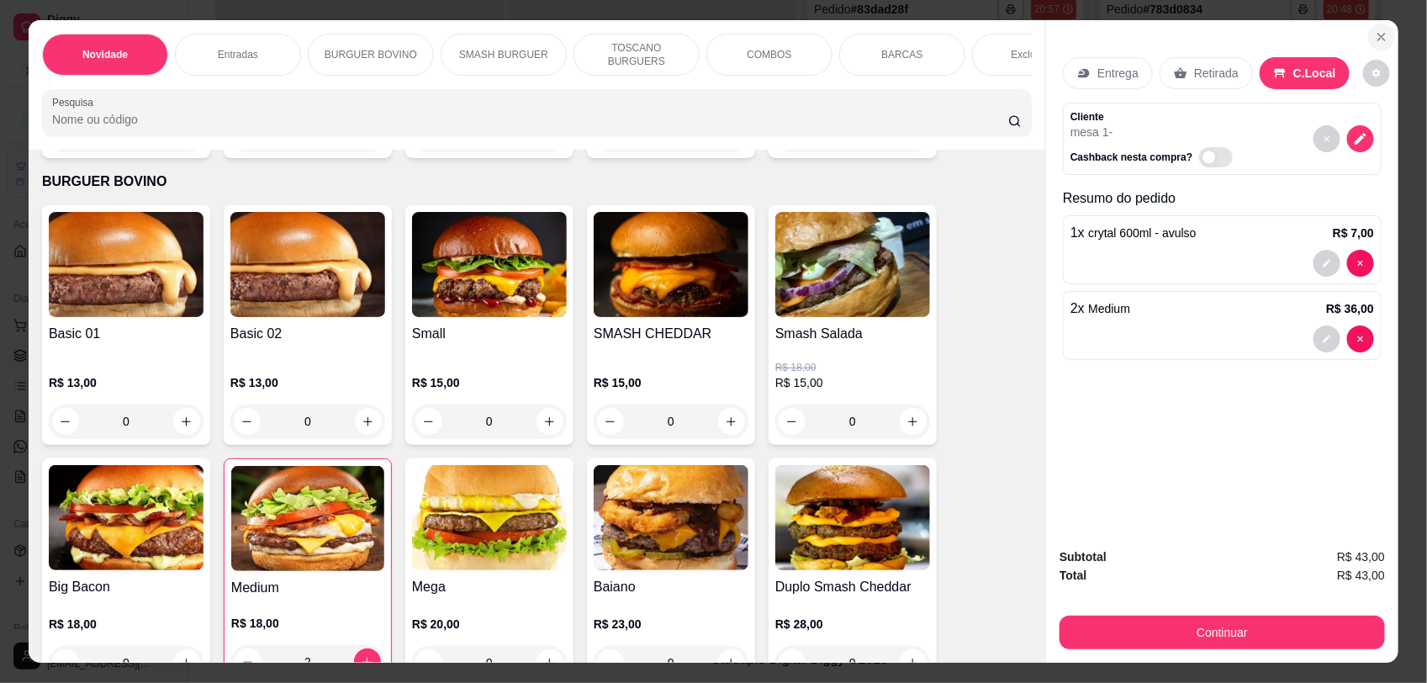
click at [1379, 34] on icon "Close" at bounding box center [1380, 36] width 13 height 13
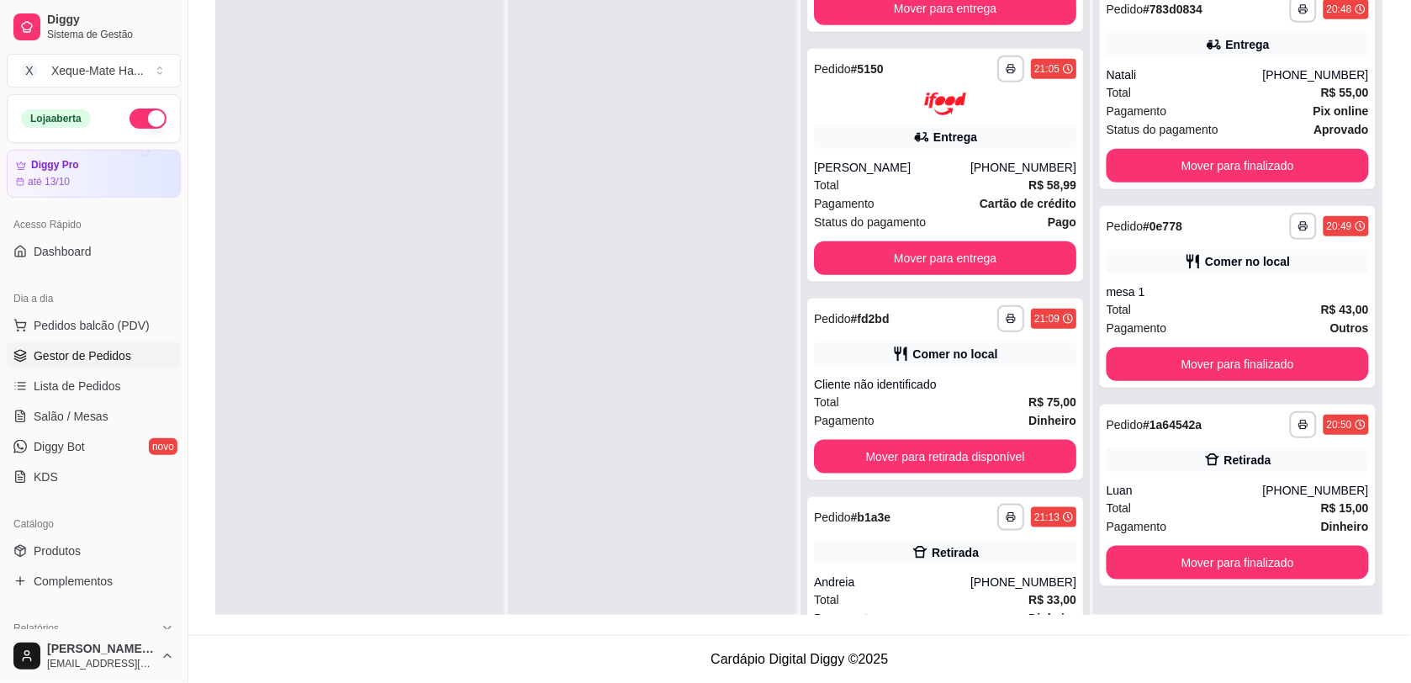
scroll to position [376, 0]
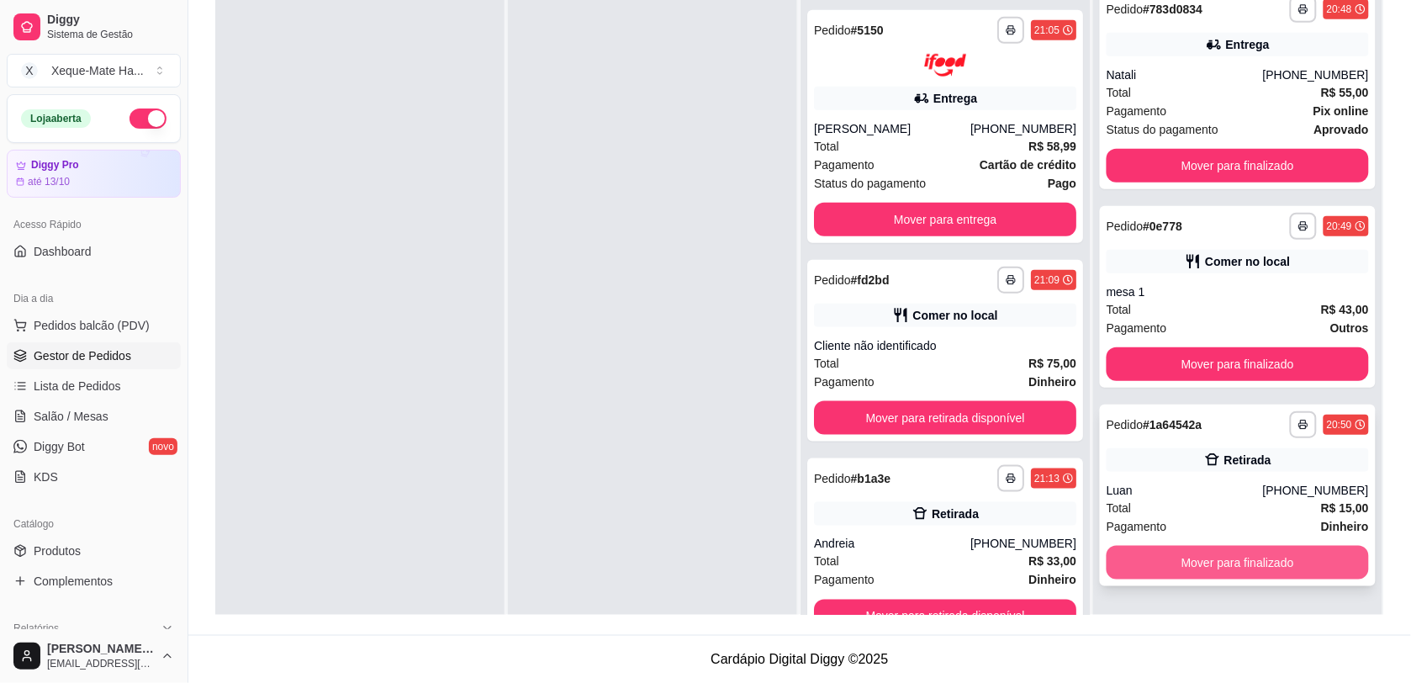
click at [1183, 564] on button "Mover para finalizado" at bounding box center [1237, 563] width 262 height 34
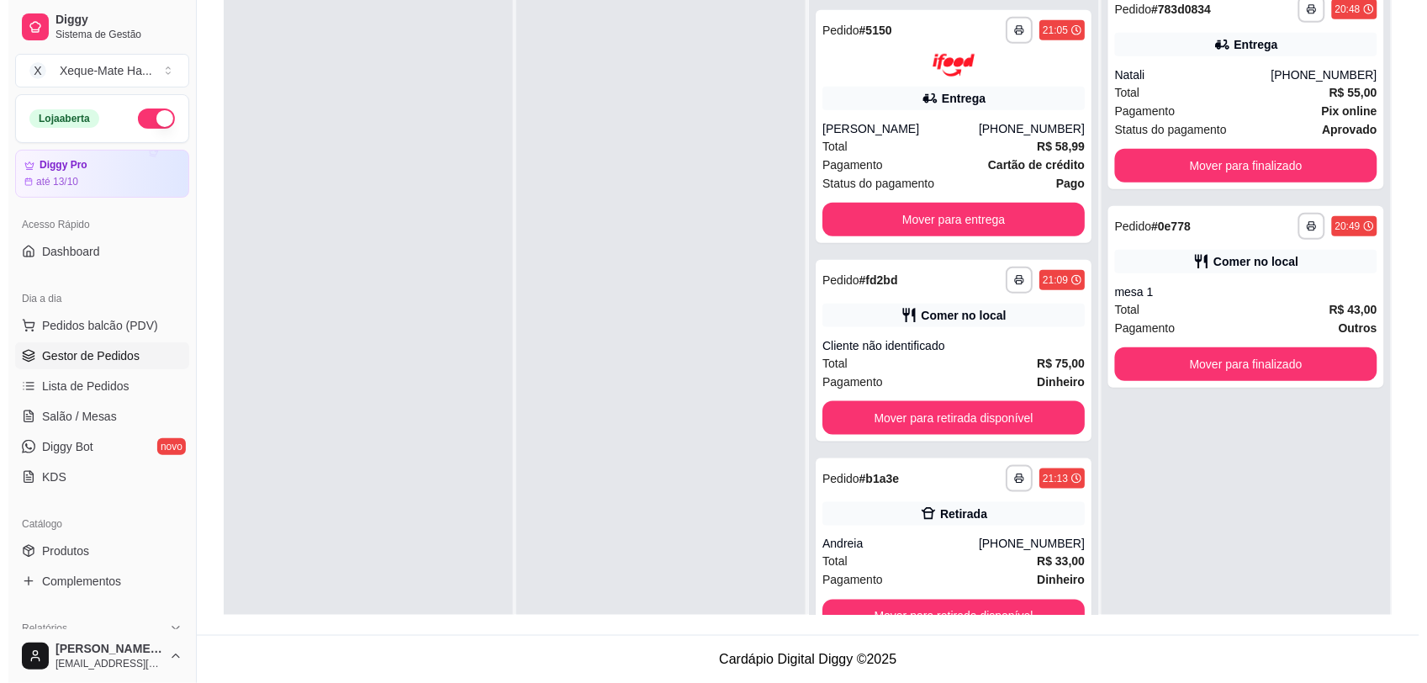
scroll to position [0, 0]
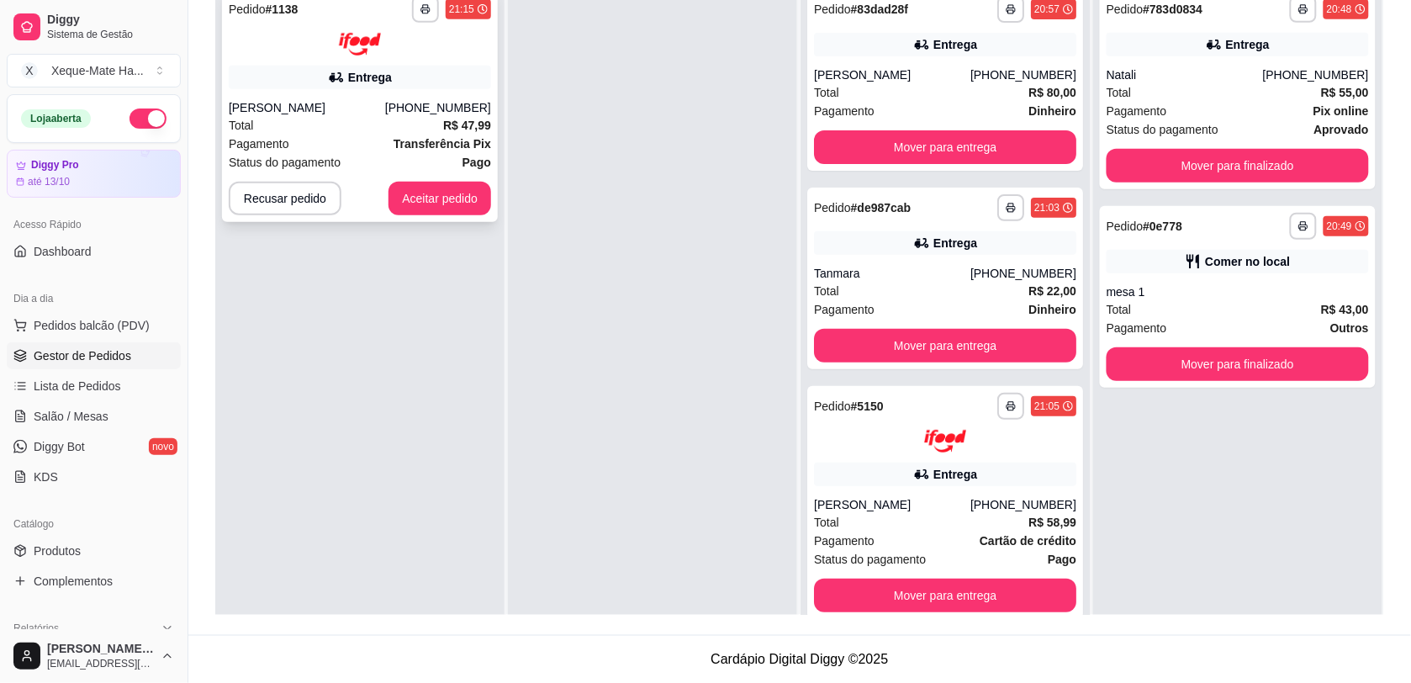
click at [439, 173] on div "**********" at bounding box center [360, 105] width 276 height 233
click at [425, 195] on button "Aceitar pedido" at bounding box center [439, 199] width 103 height 34
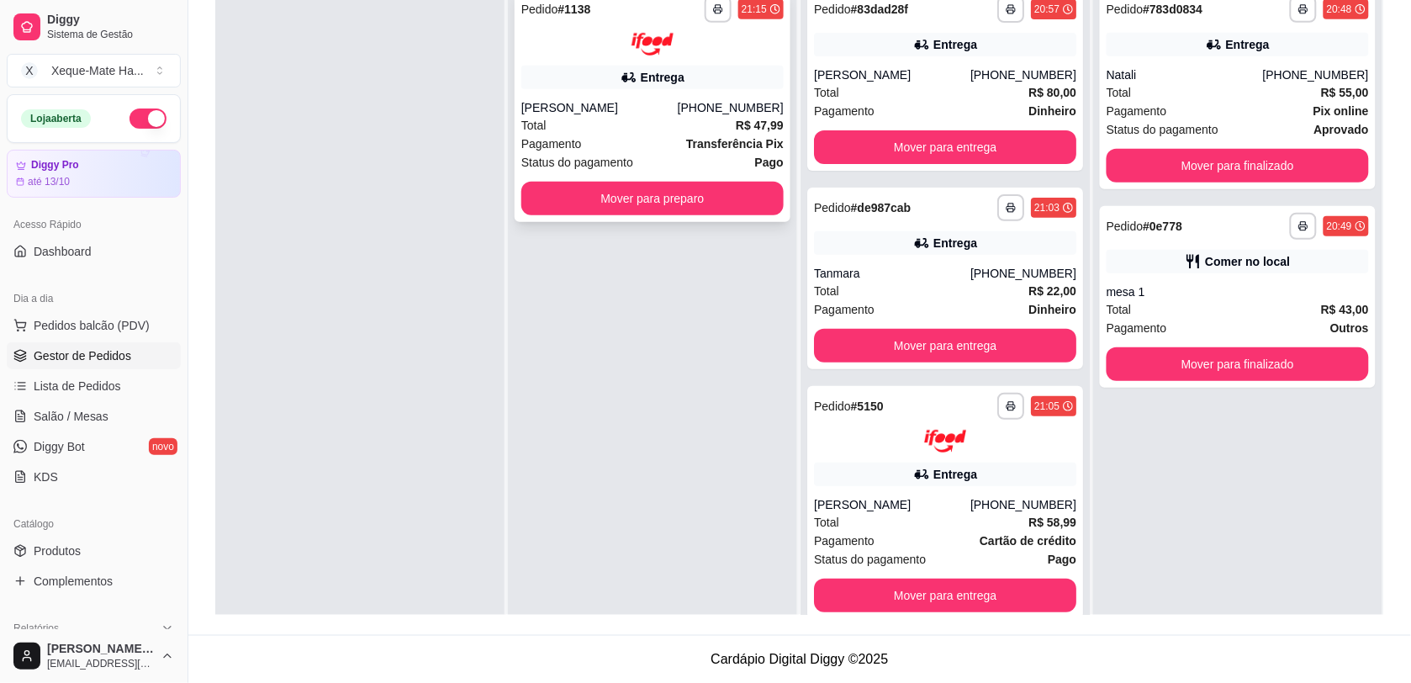
click at [588, 128] on div "Total R$ 47,99" at bounding box center [652, 125] width 262 height 18
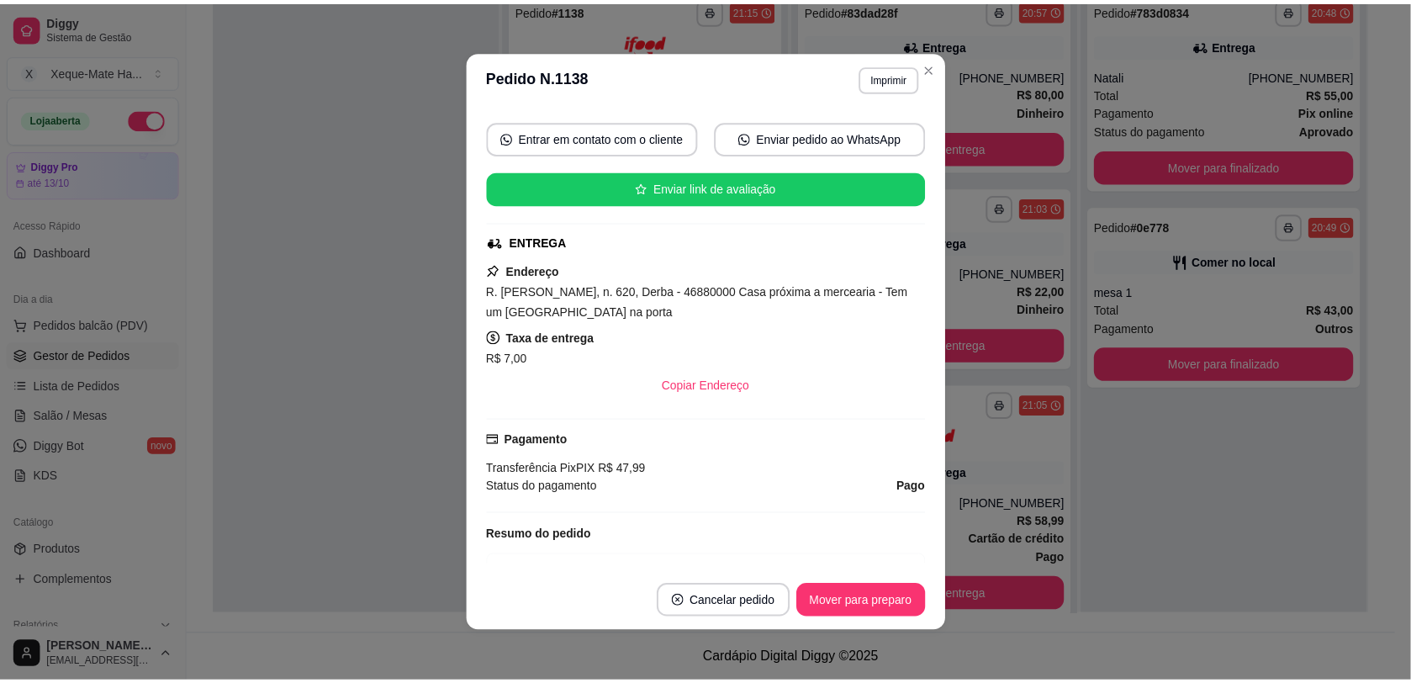
scroll to position [288, 0]
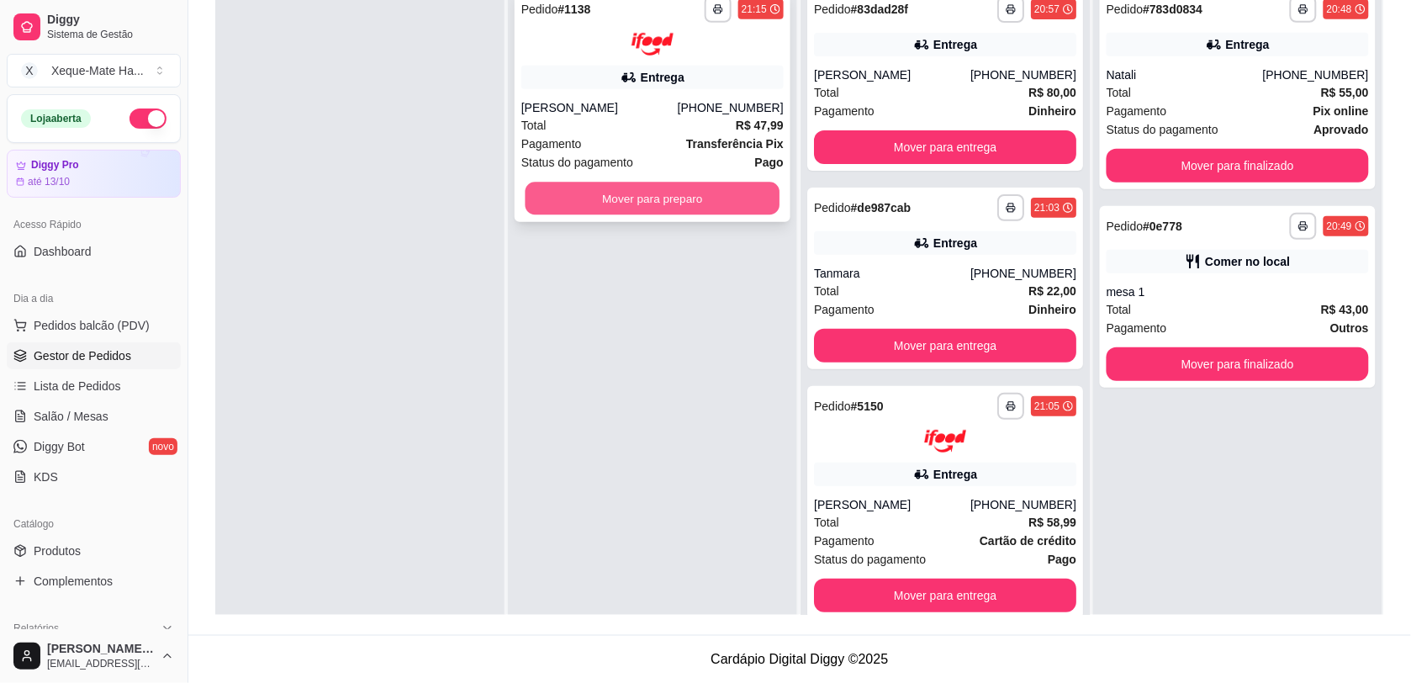
click at [582, 202] on button "Mover para preparo" at bounding box center [652, 198] width 255 height 33
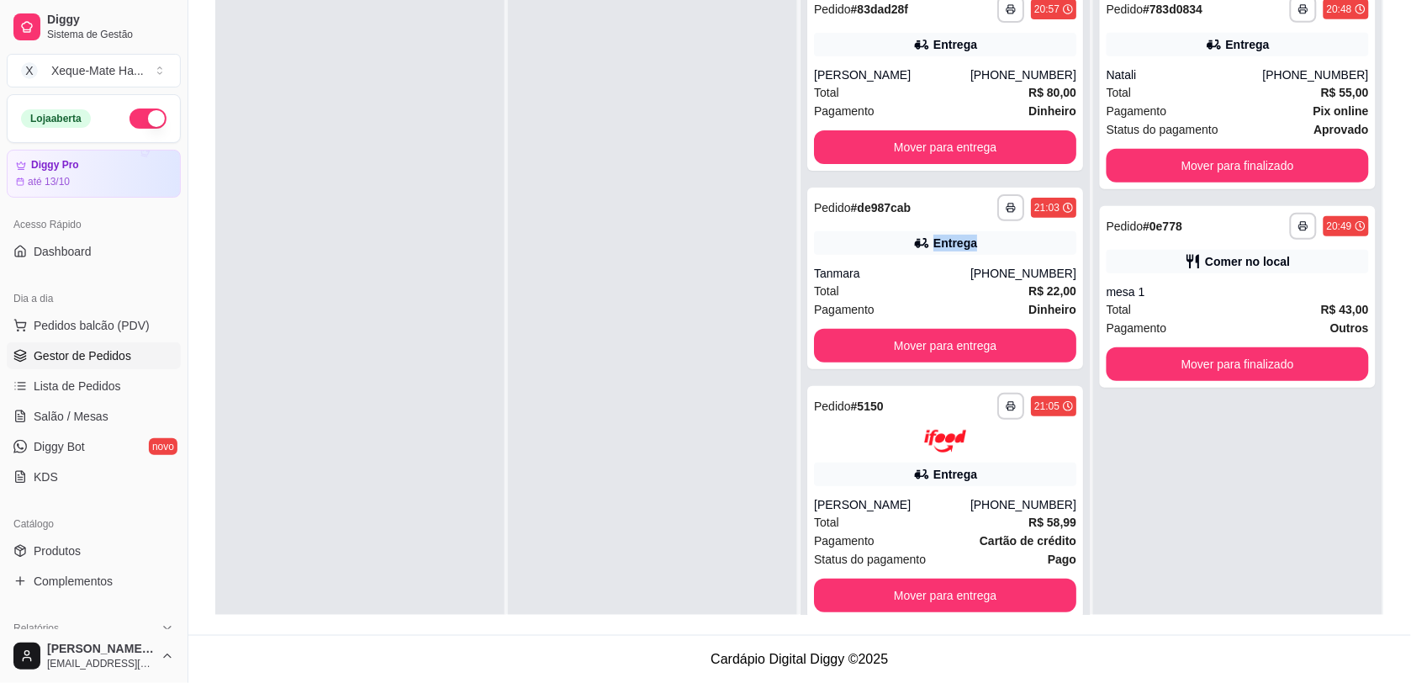
drag, startPoint x: 1059, startPoint y: 182, endPoint x: 1058, endPoint y: 236, distance: 53.8
click at [1058, 236] on div "**********" at bounding box center [944, 320] width 289 height 683
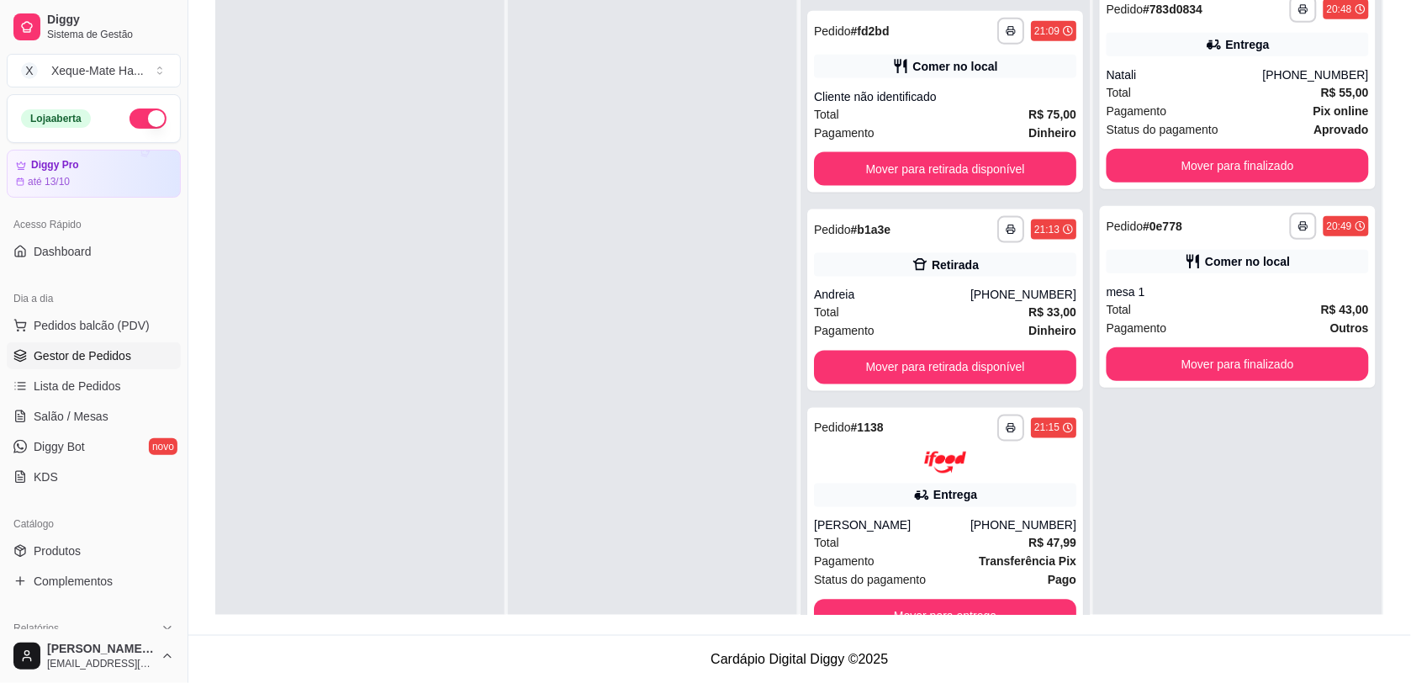
scroll to position [623, 0]
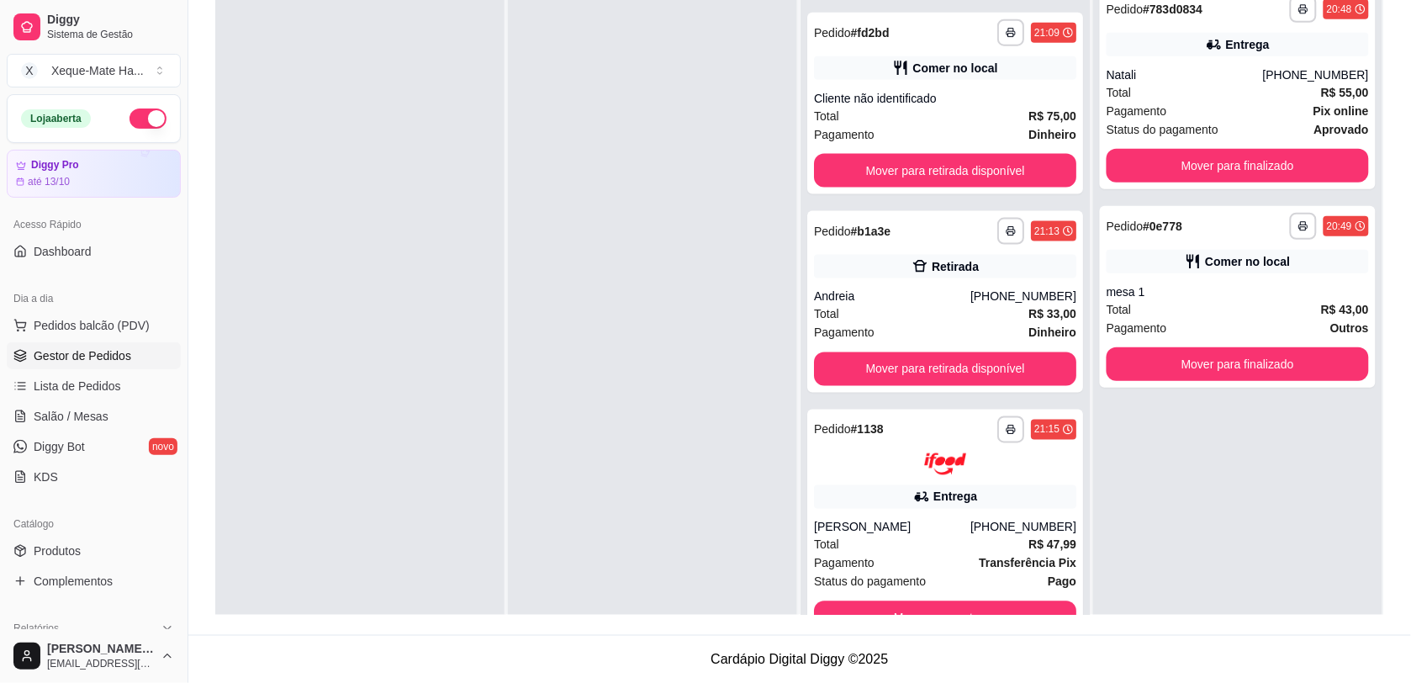
click at [622, 426] on div at bounding box center [652, 320] width 289 height 683
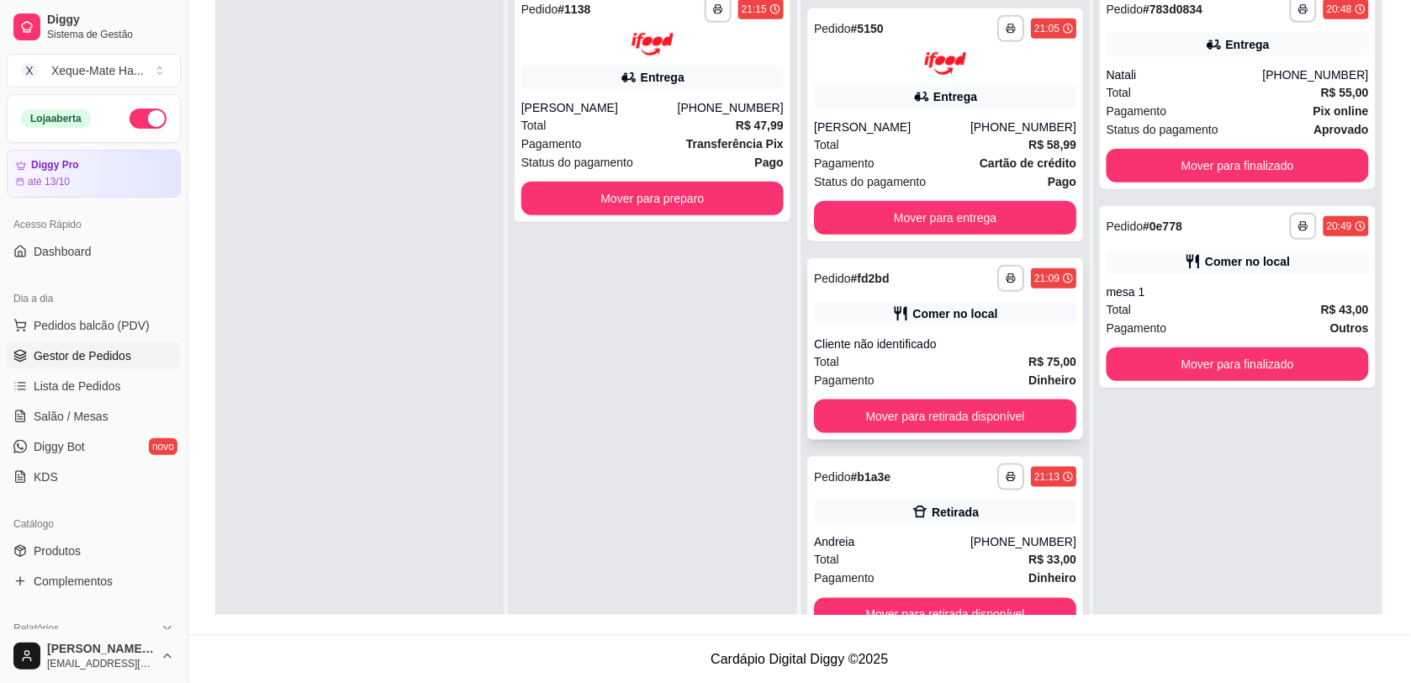
scroll to position [376, 0]
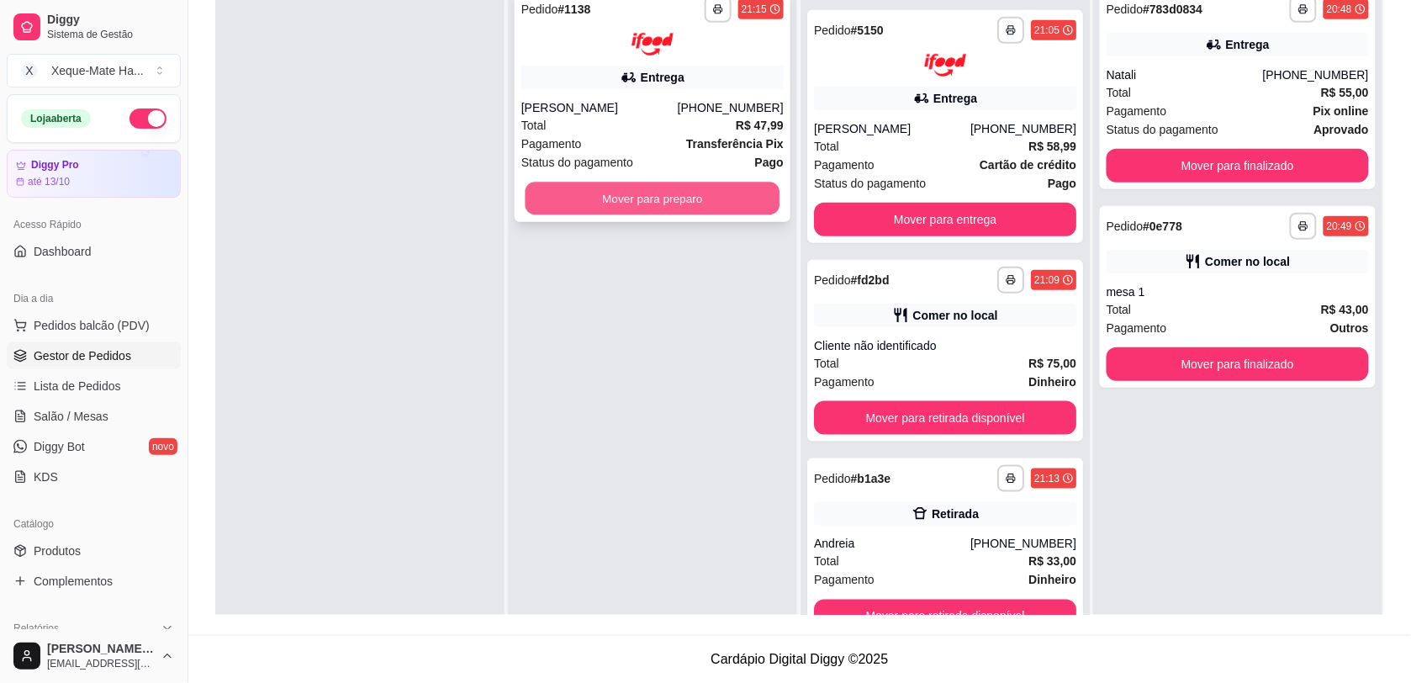
click at [727, 189] on button "Mover para preparo" at bounding box center [652, 198] width 255 height 33
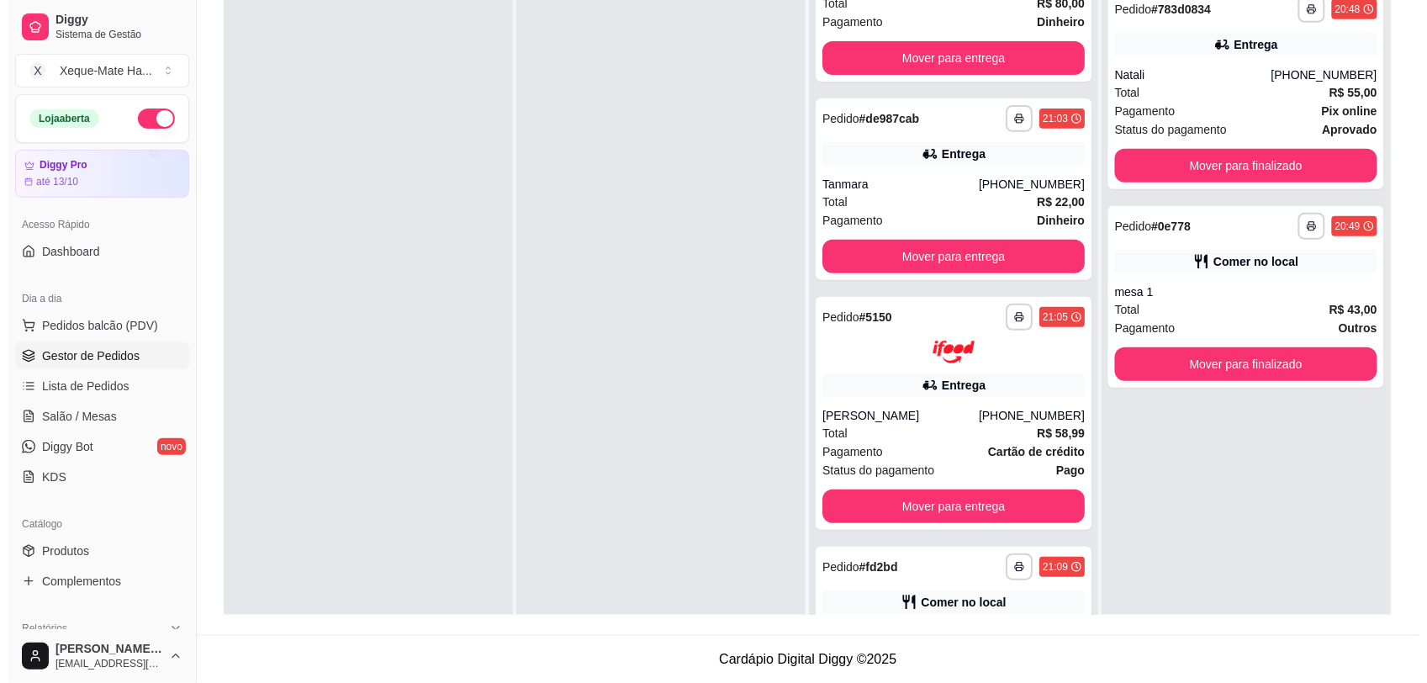
scroll to position [0, 0]
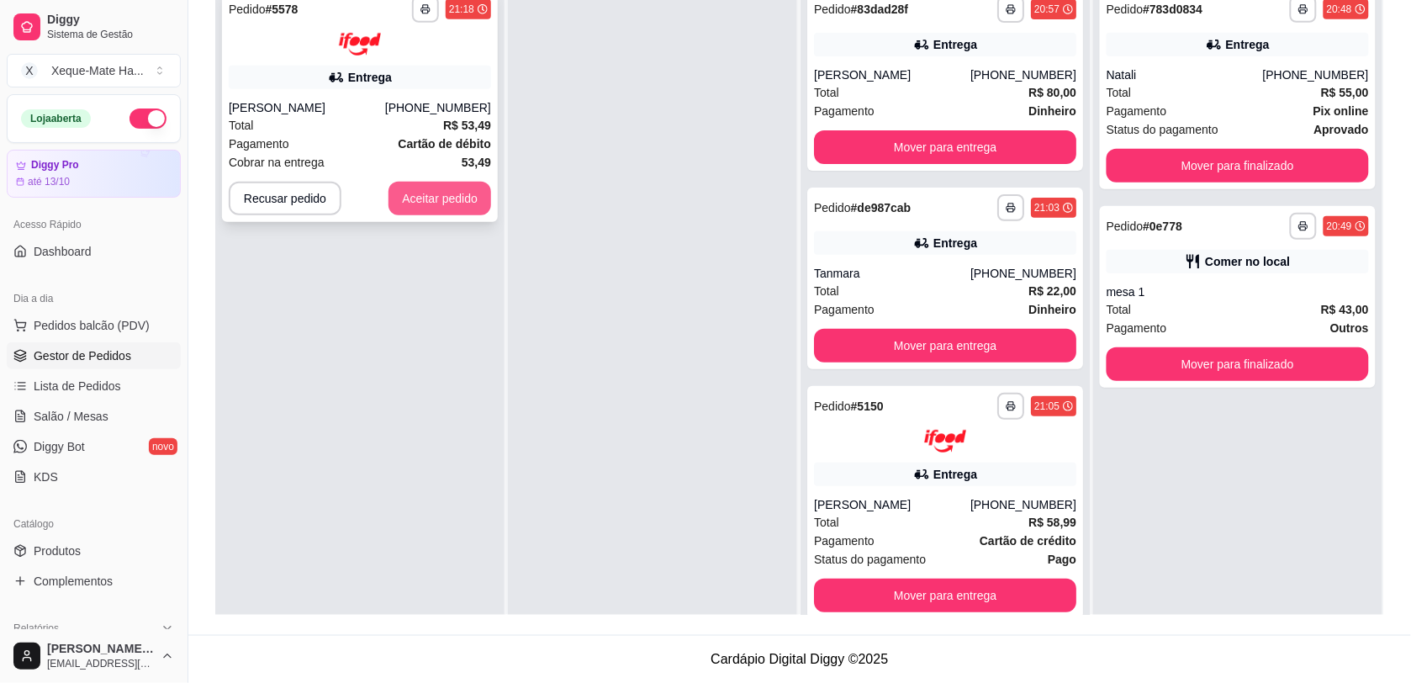
click at [467, 190] on button "Aceitar pedido" at bounding box center [439, 199] width 103 height 34
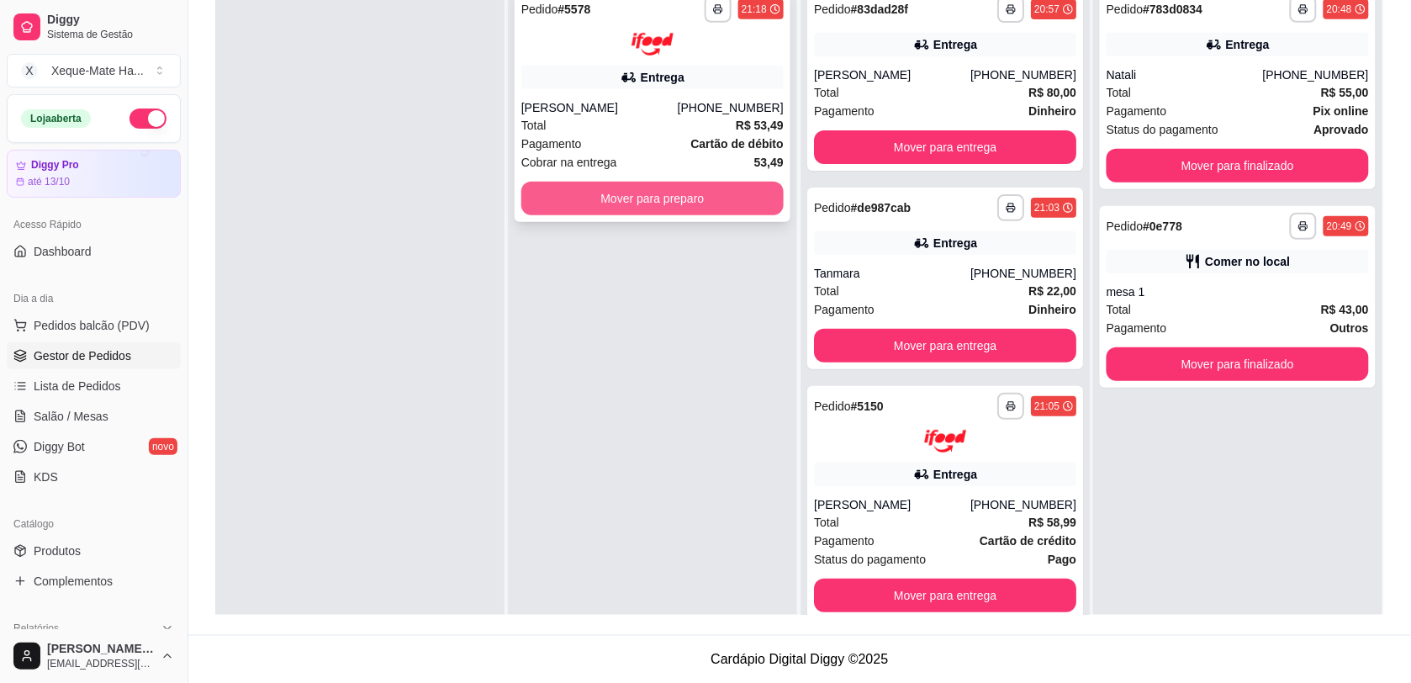
click at [610, 181] on div "**********" at bounding box center [652, 105] width 276 height 233
click at [683, 199] on button "Mover para preparo" at bounding box center [652, 199] width 262 height 34
click at [654, 212] on button "Mover para preparo" at bounding box center [652, 199] width 262 height 34
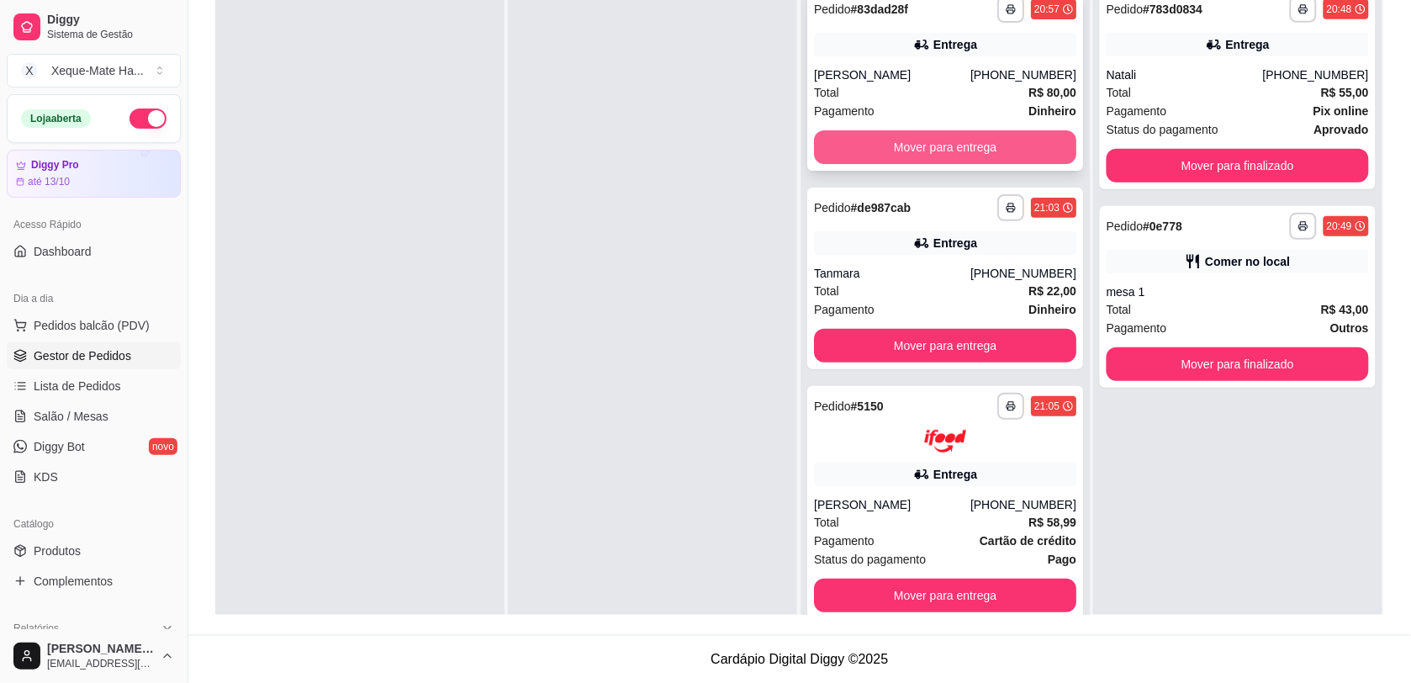
click at [975, 143] on button "Mover para entrega" at bounding box center [945, 147] width 262 height 34
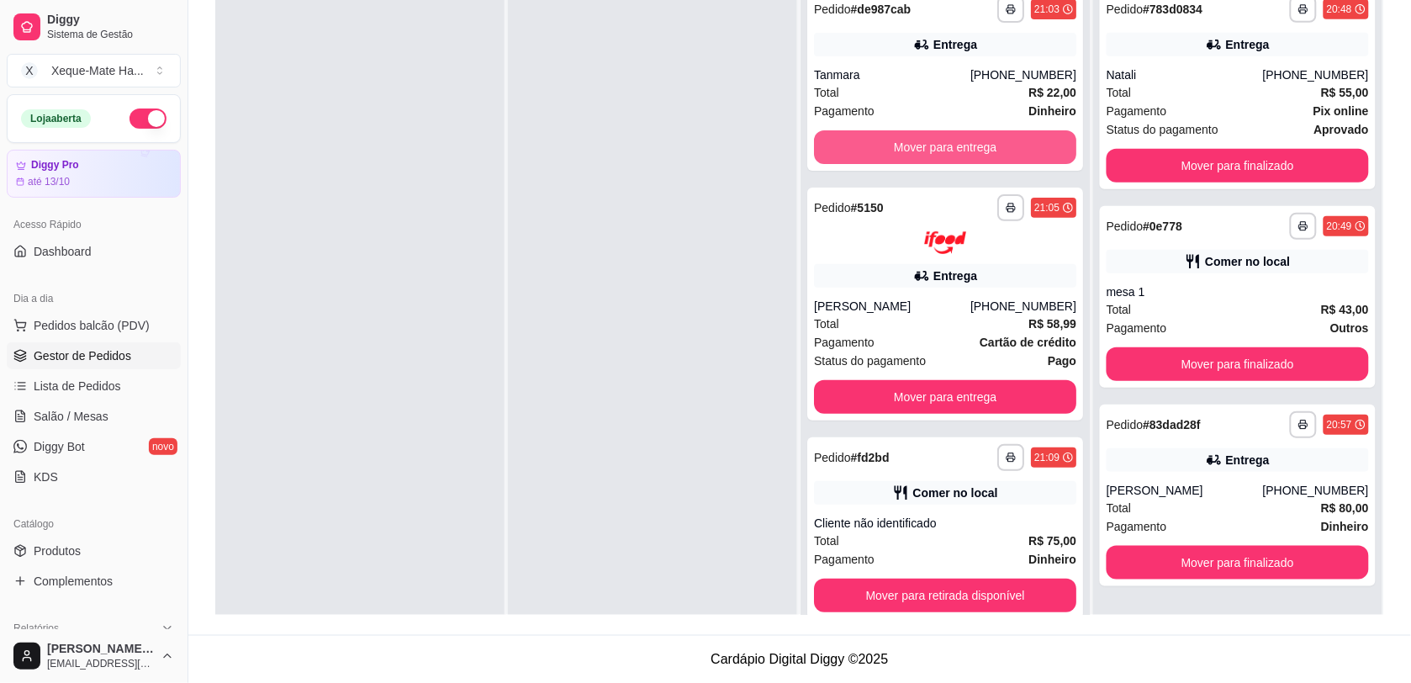
click at [975, 143] on button "Mover para entrega" at bounding box center [945, 147] width 262 height 34
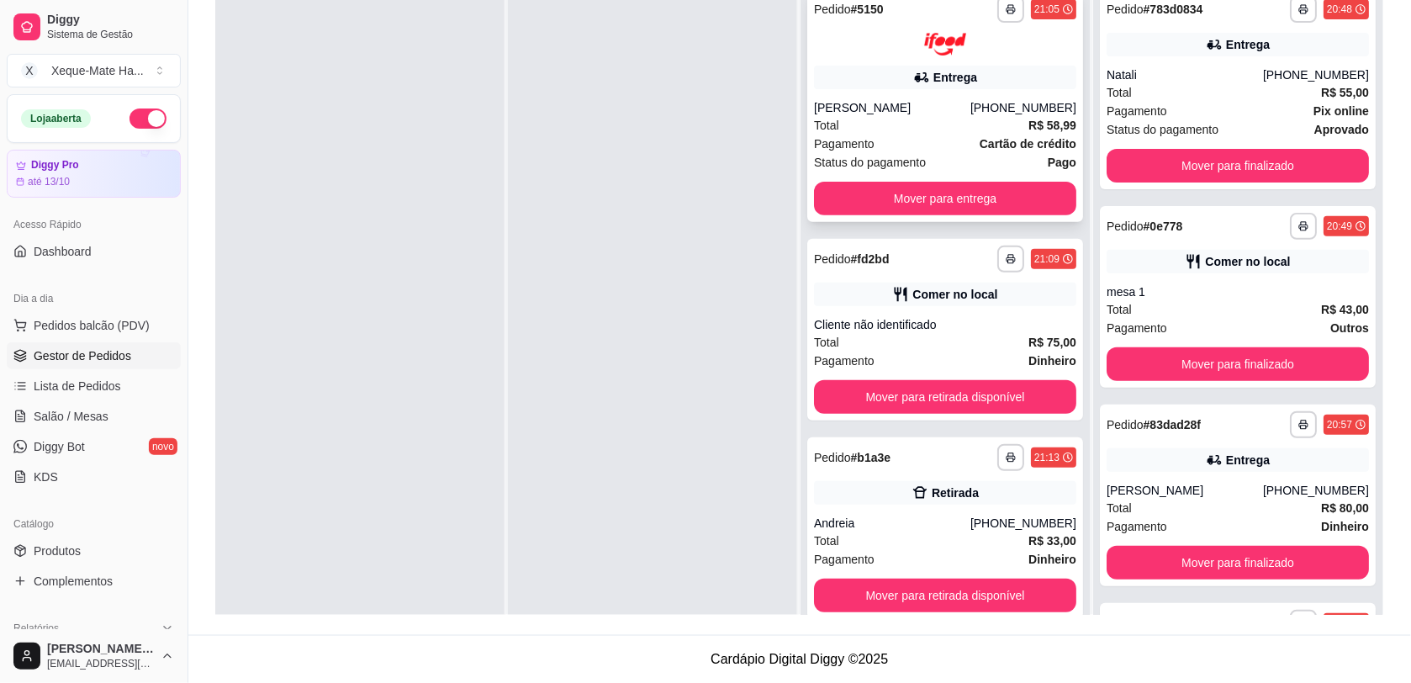
click at [934, 116] on div "Total R$ 58,99" at bounding box center [945, 125] width 262 height 18
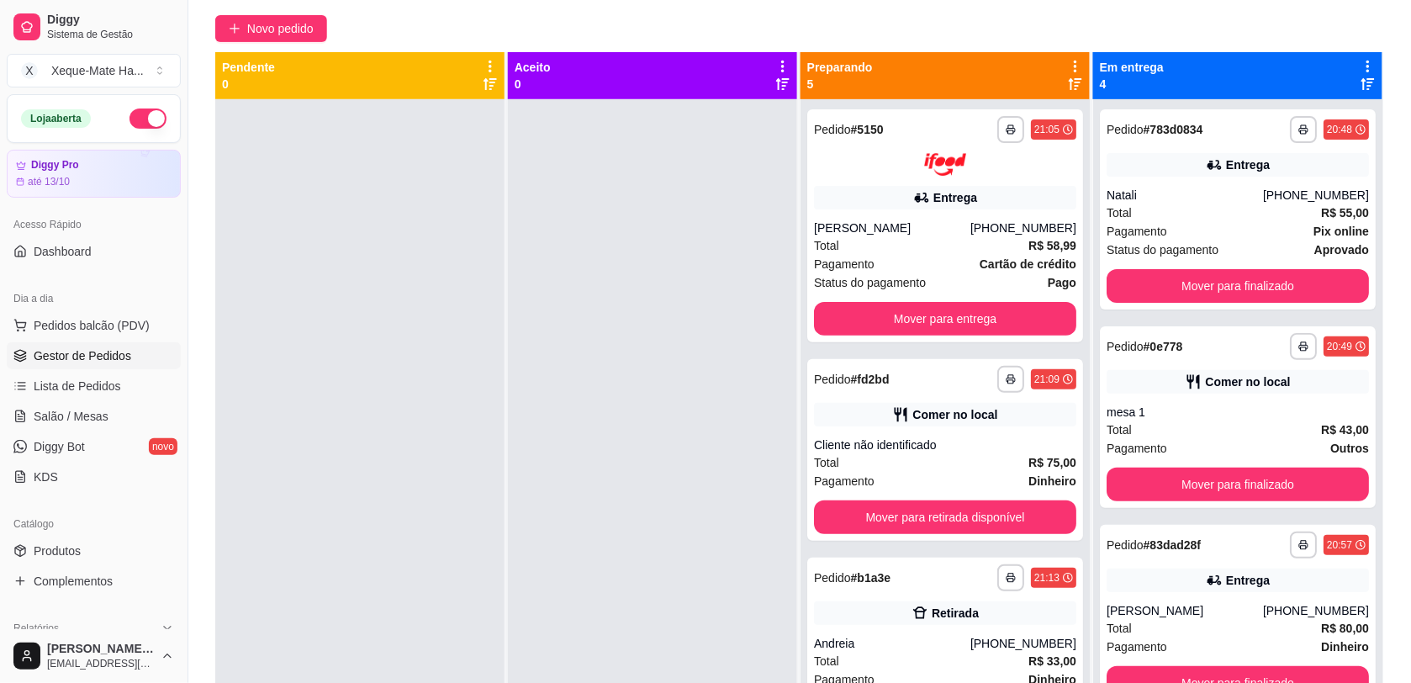
scroll to position [111, 0]
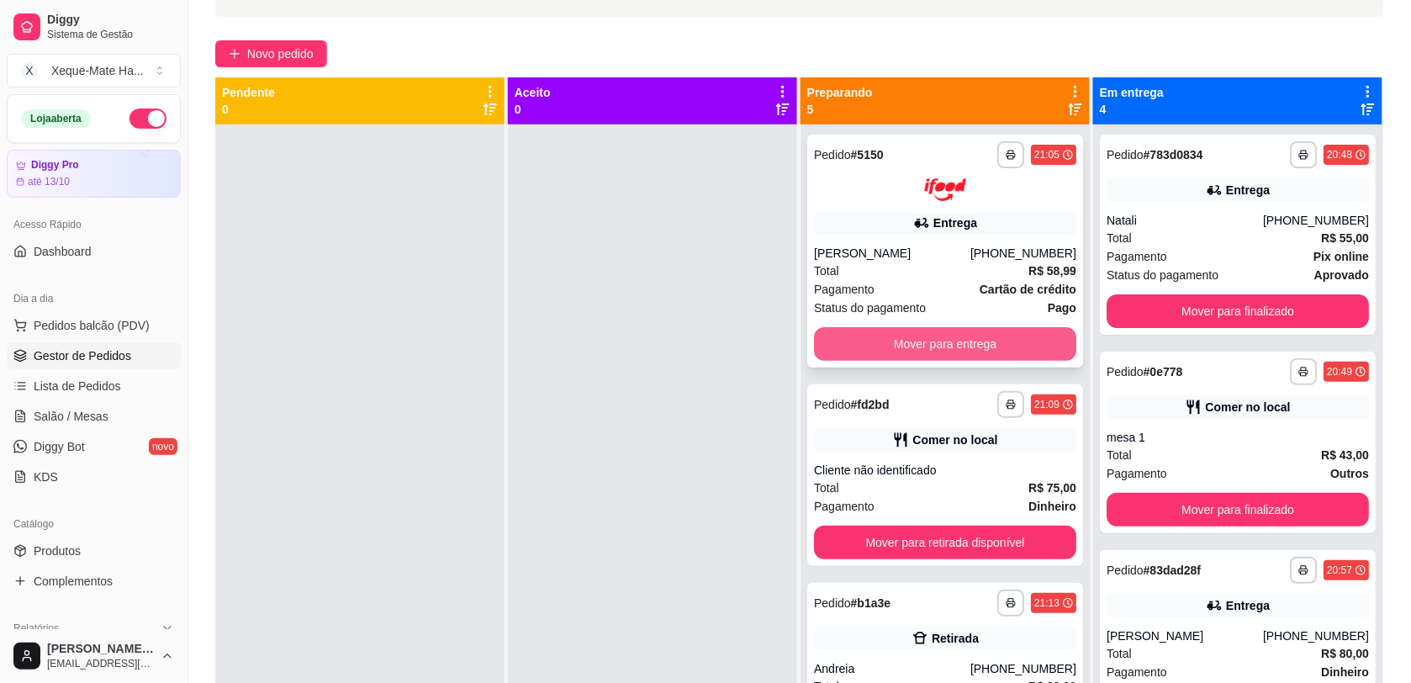
click at [921, 346] on button "Mover para entrega" at bounding box center [945, 344] width 262 height 34
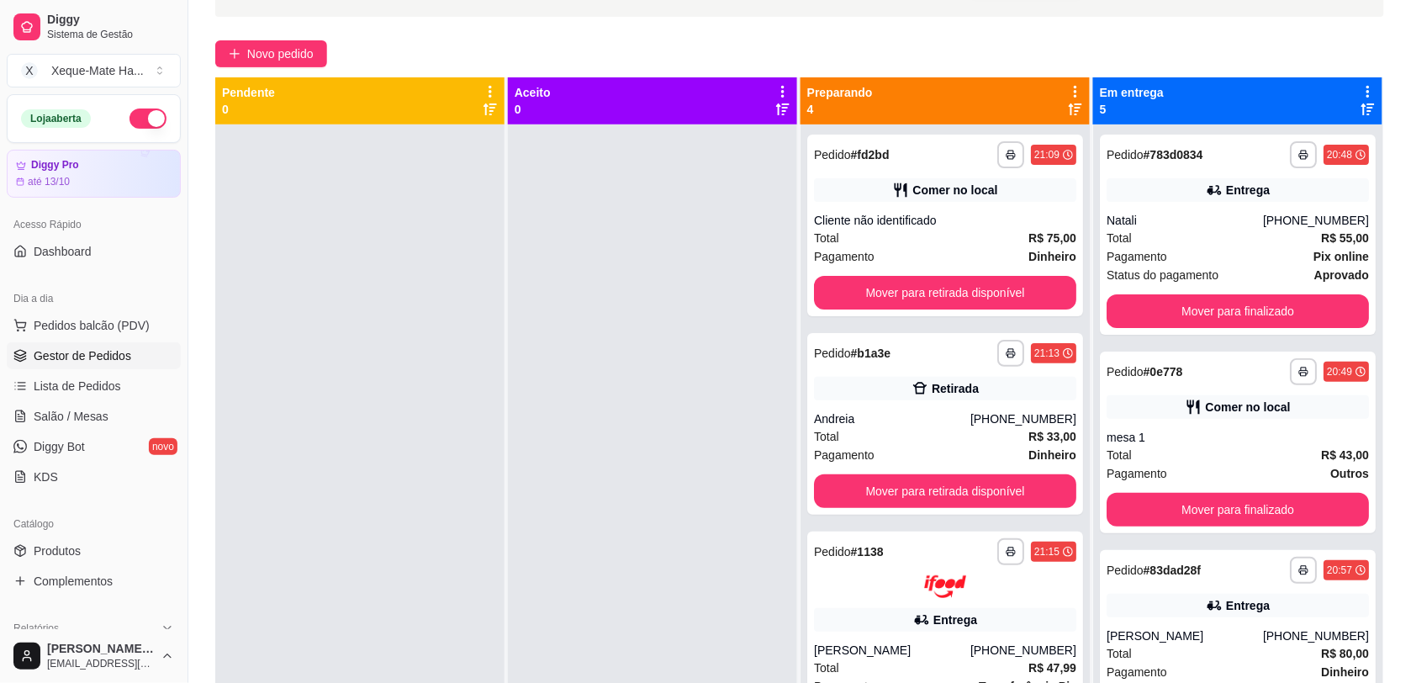
scroll to position [229, 0]
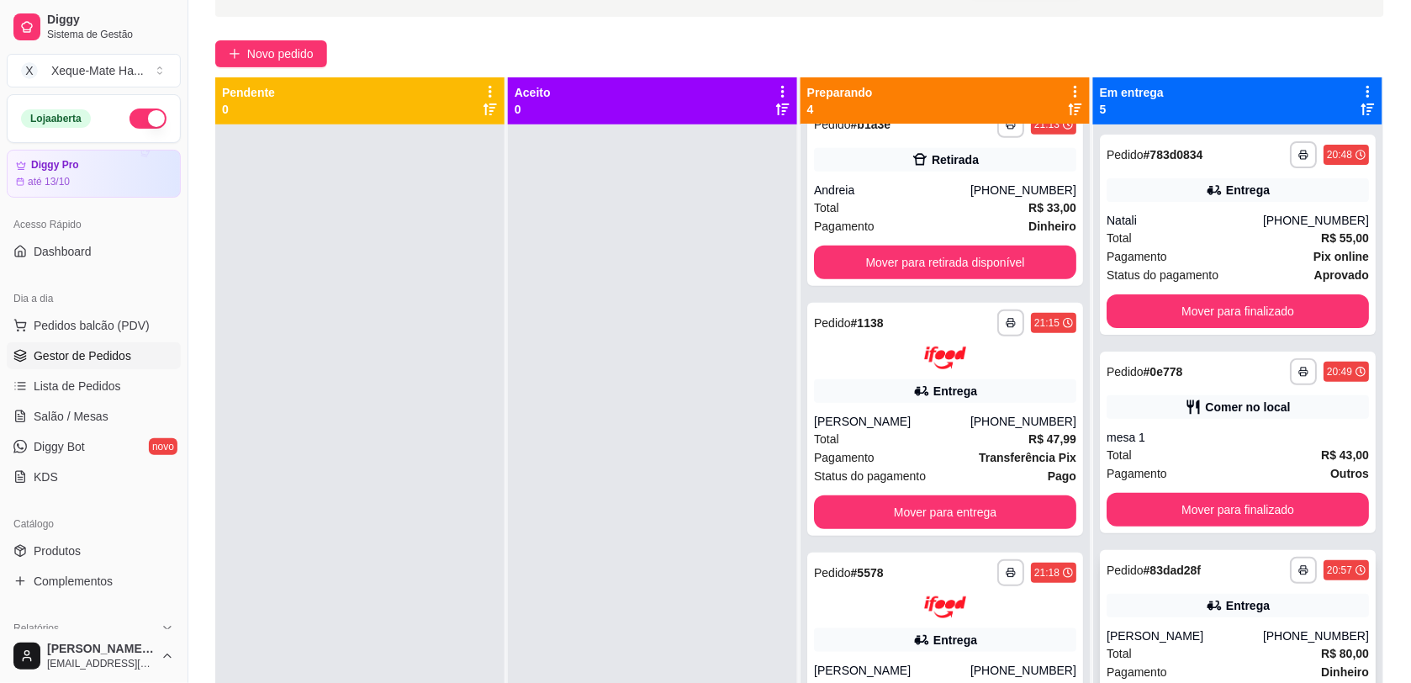
click at [1100, 583] on div "**********" at bounding box center [1238, 641] width 276 height 182
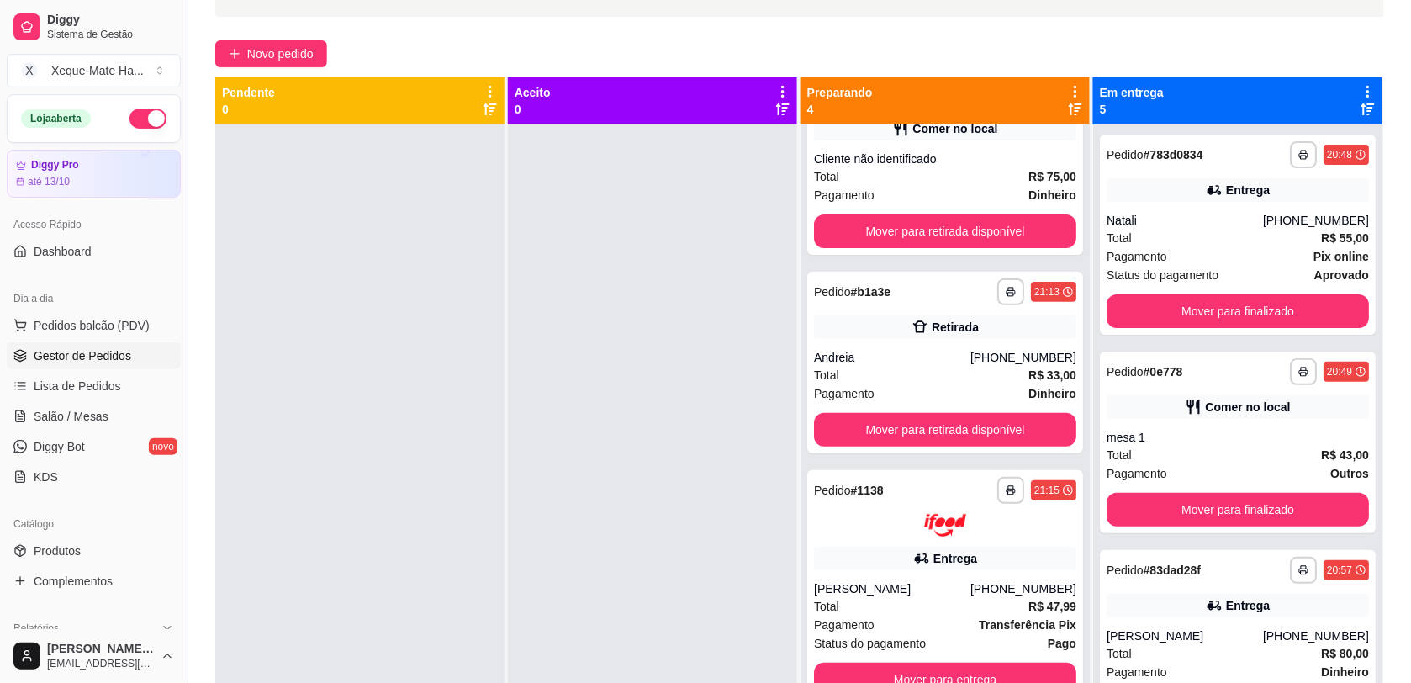
scroll to position [0, 0]
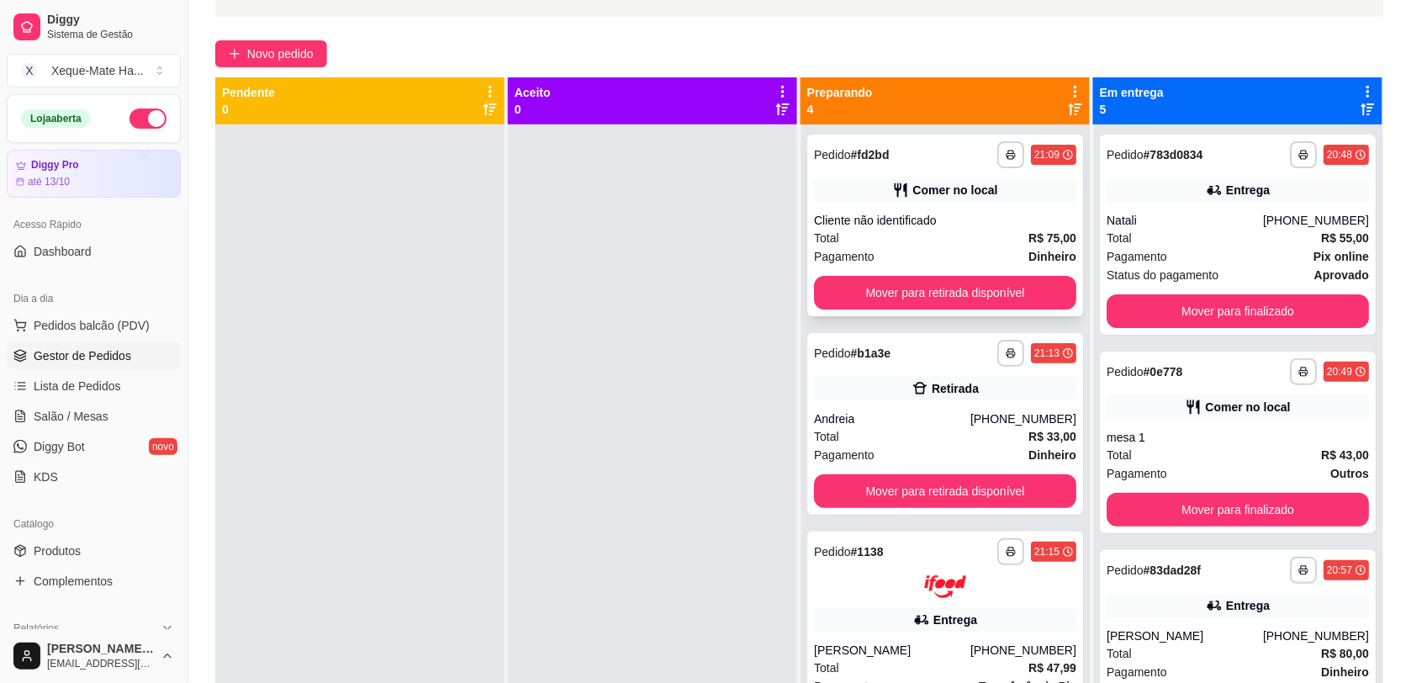
click at [1005, 203] on div "**********" at bounding box center [945, 226] width 276 height 182
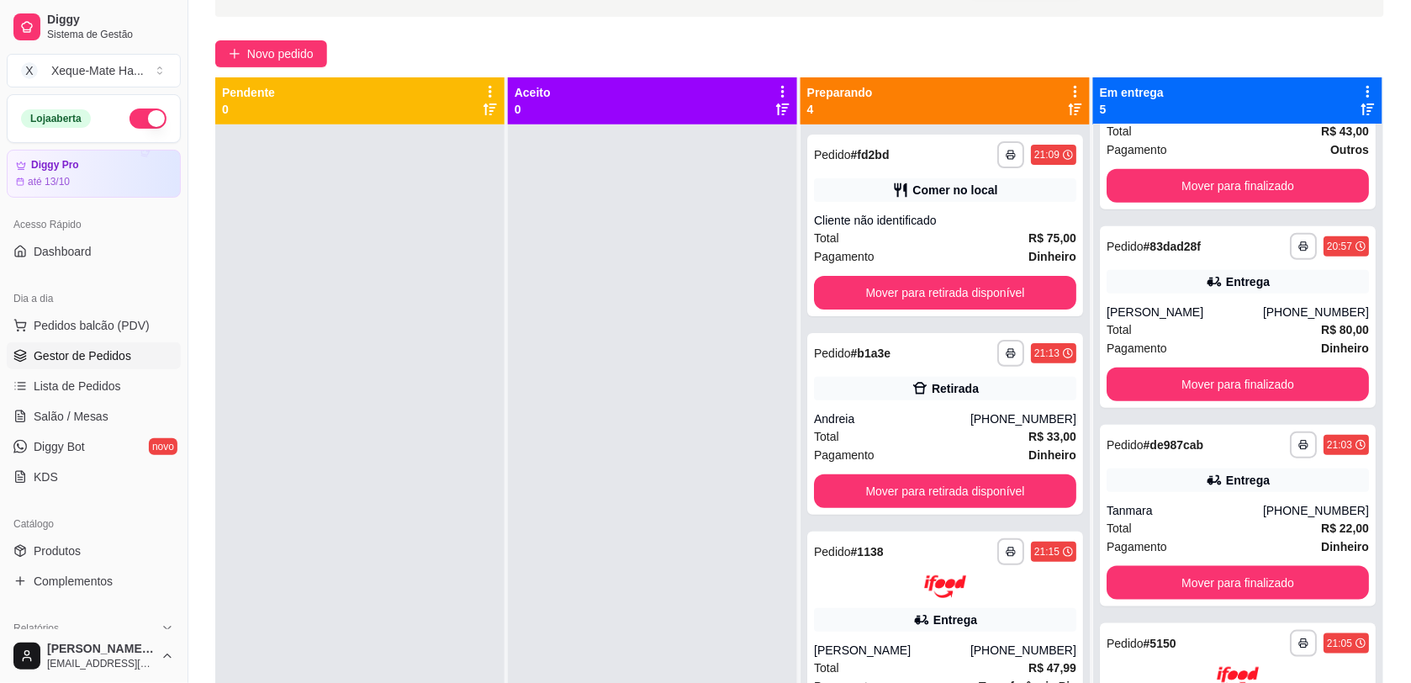
scroll to position [332, 0]
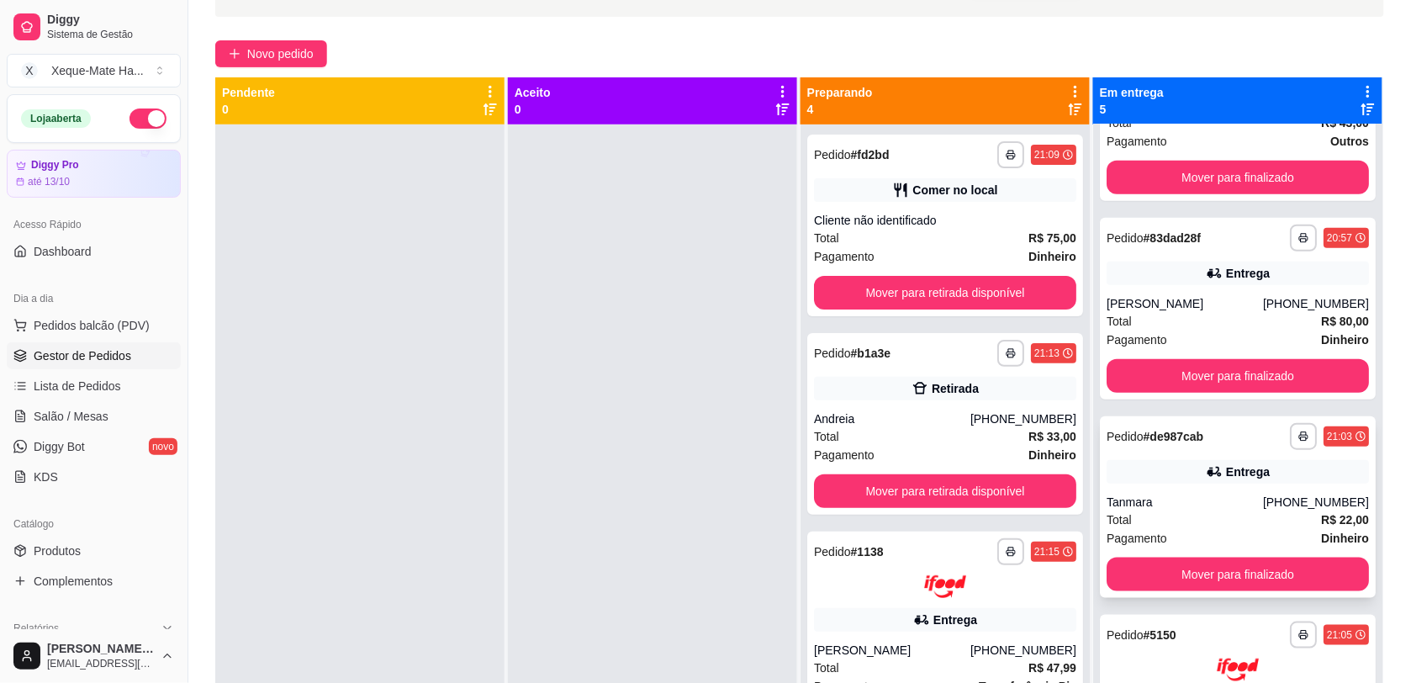
click at [1254, 511] on div "Total R$ 22,00" at bounding box center [1237, 519] width 262 height 18
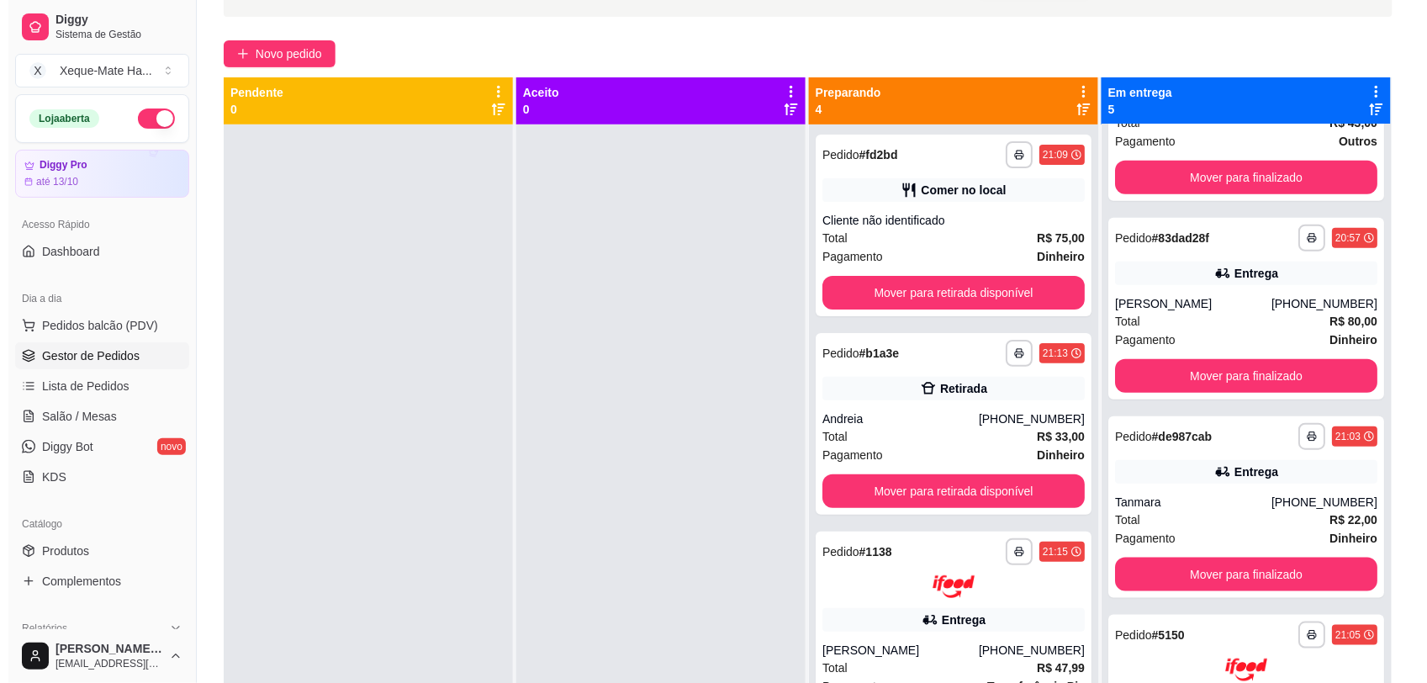
scroll to position [395, 0]
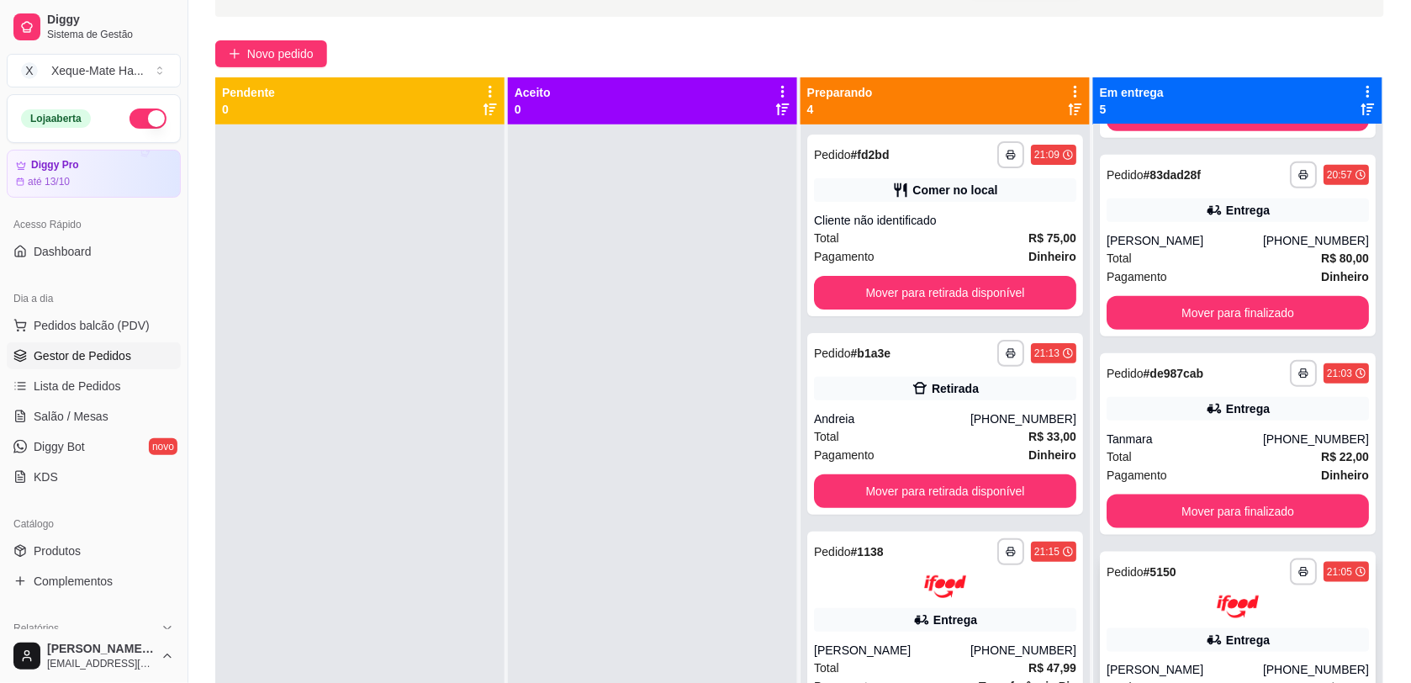
click at [1240, 589] on div "**********" at bounding box center [1237, 588] width 262 height 60
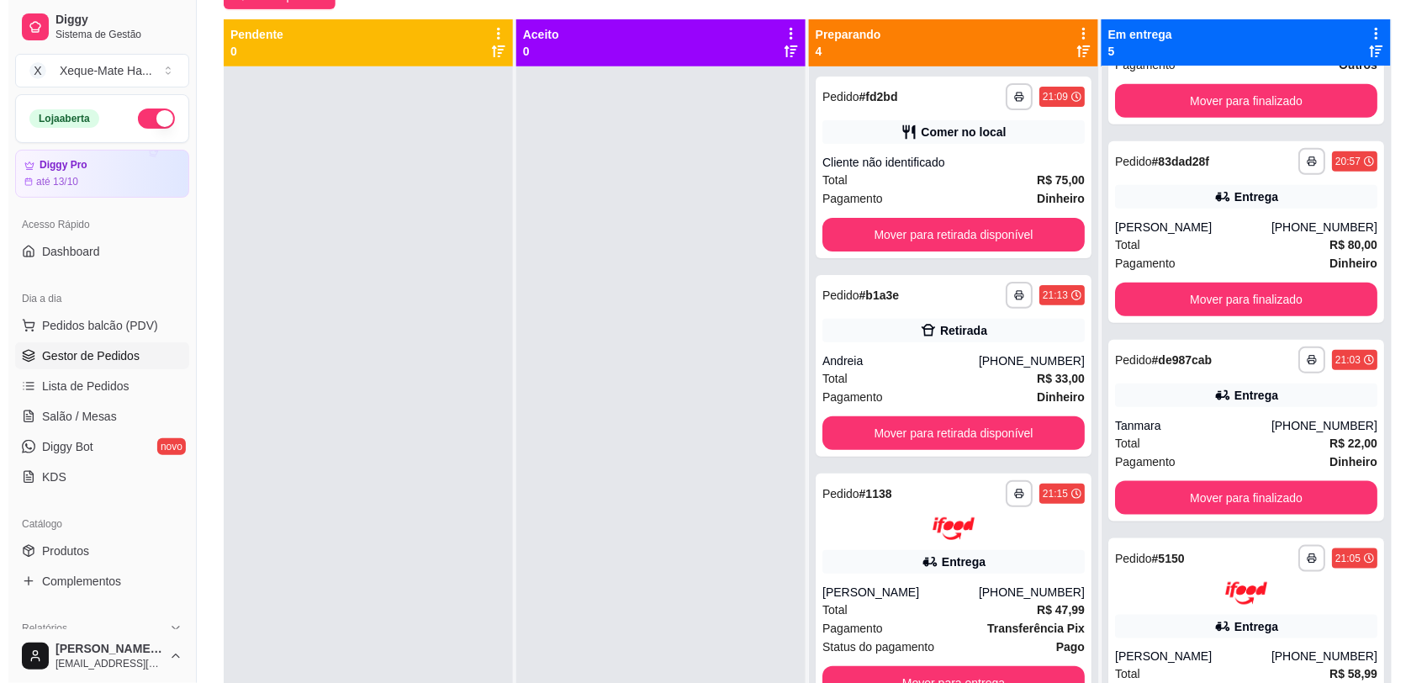
scroll to position [326, 0]
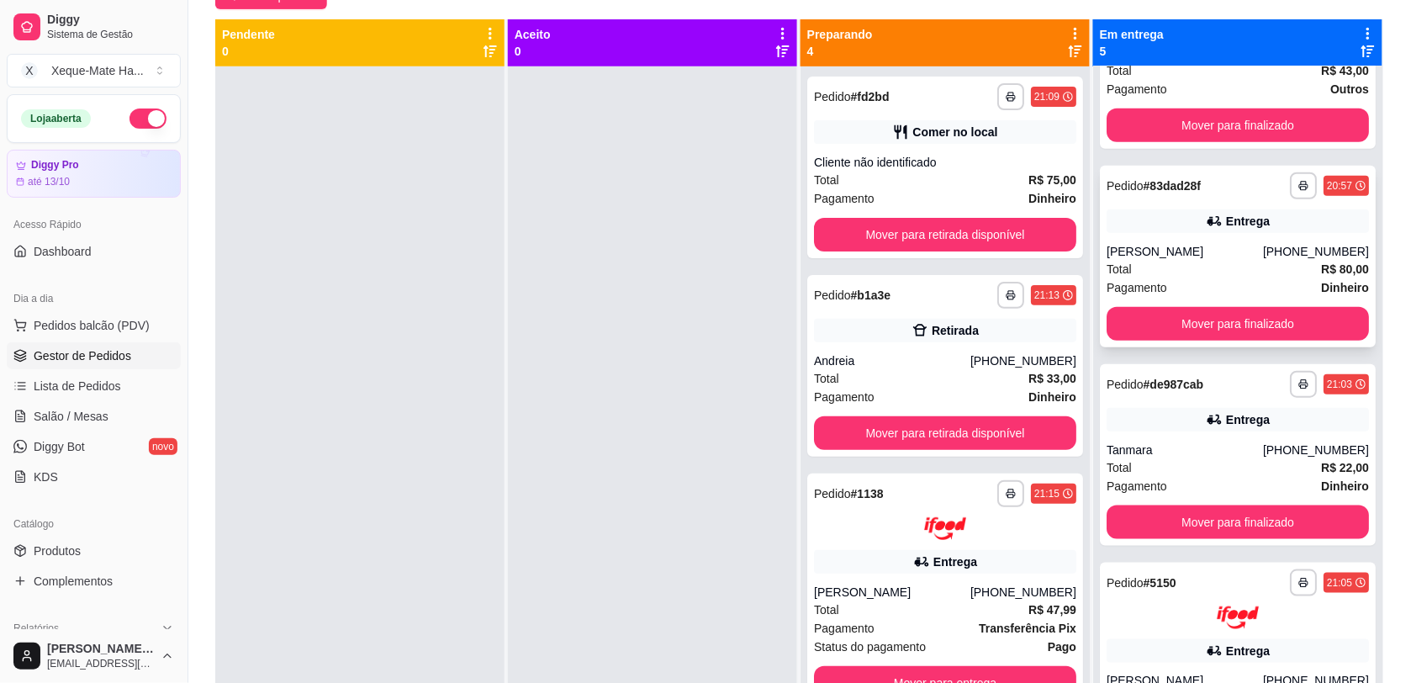
click at [1228, 261] on div "Total R$ 80,00" at bounding box center [1237, 269] width 262 height 18
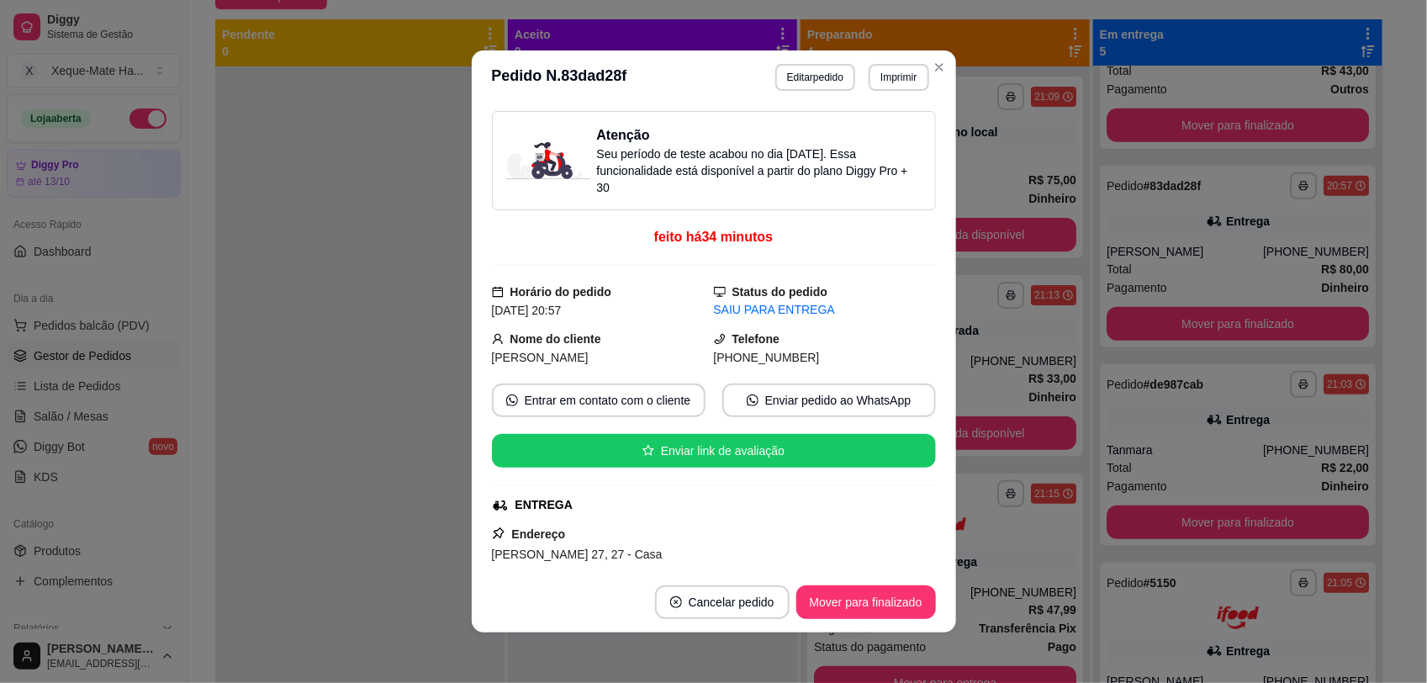
drag, startPoint x: 913, startPoint y: 224, endPoint x: 942, endPoint y: 358, distance: 137.7
click at [942, 358] on div "Atenção Seu período de teste acabou no dia [DATE] . Essa funcionalidade está di…" at bounding box center [714, 337] width 484 height 467
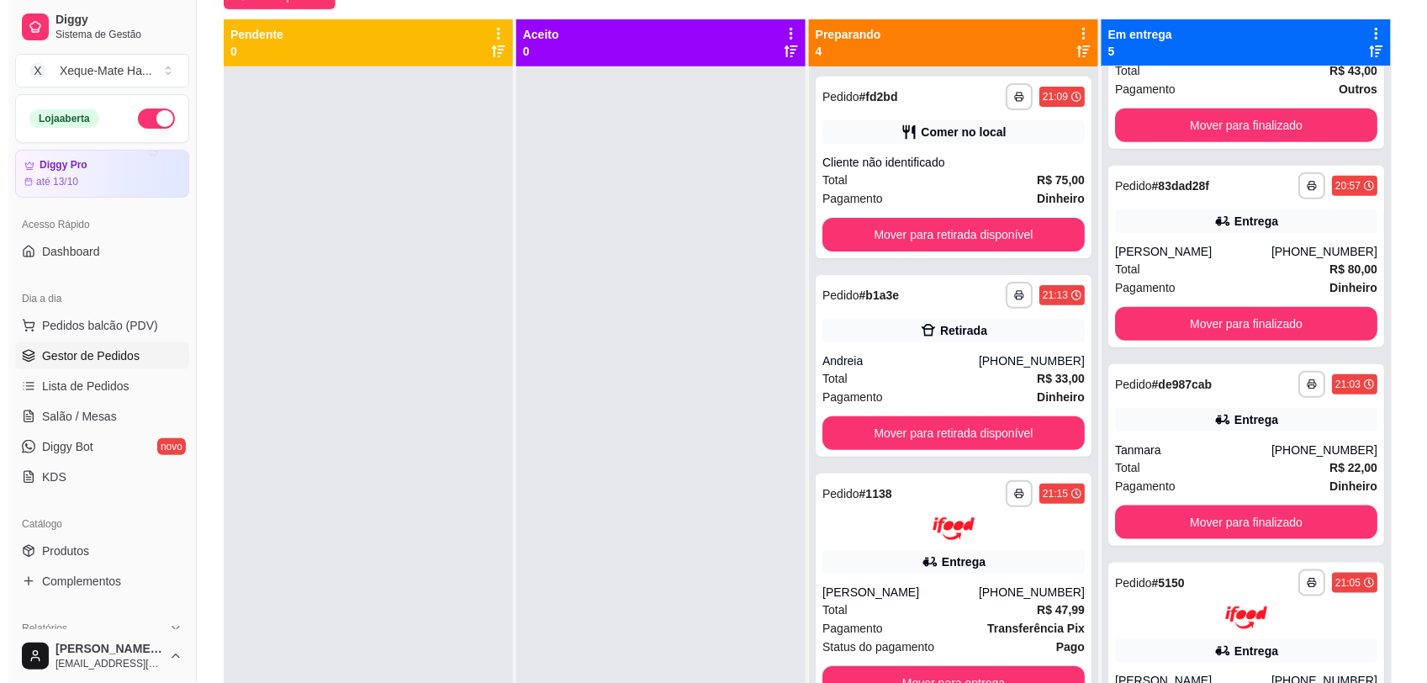
scroll to position [395, 0]
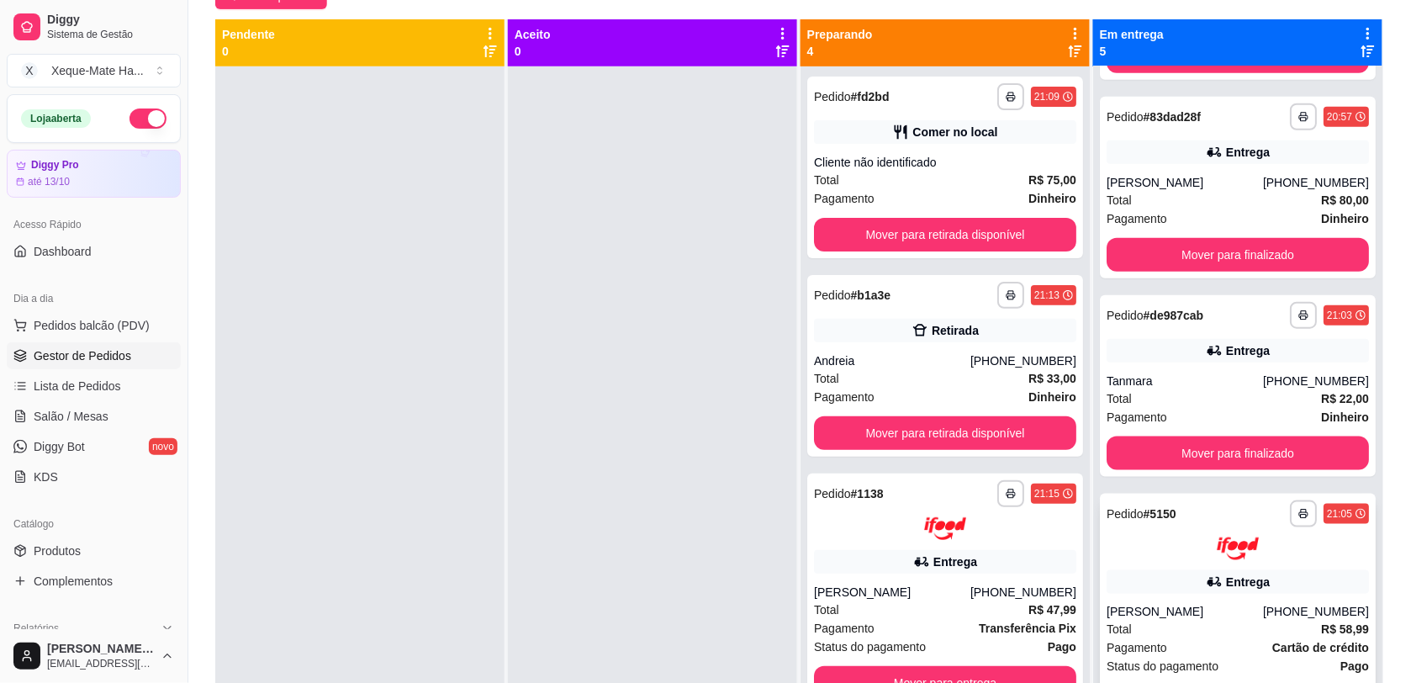
click at [1242, 598] on div "**********" at bounding box center [1238, 609] width 276 height 233
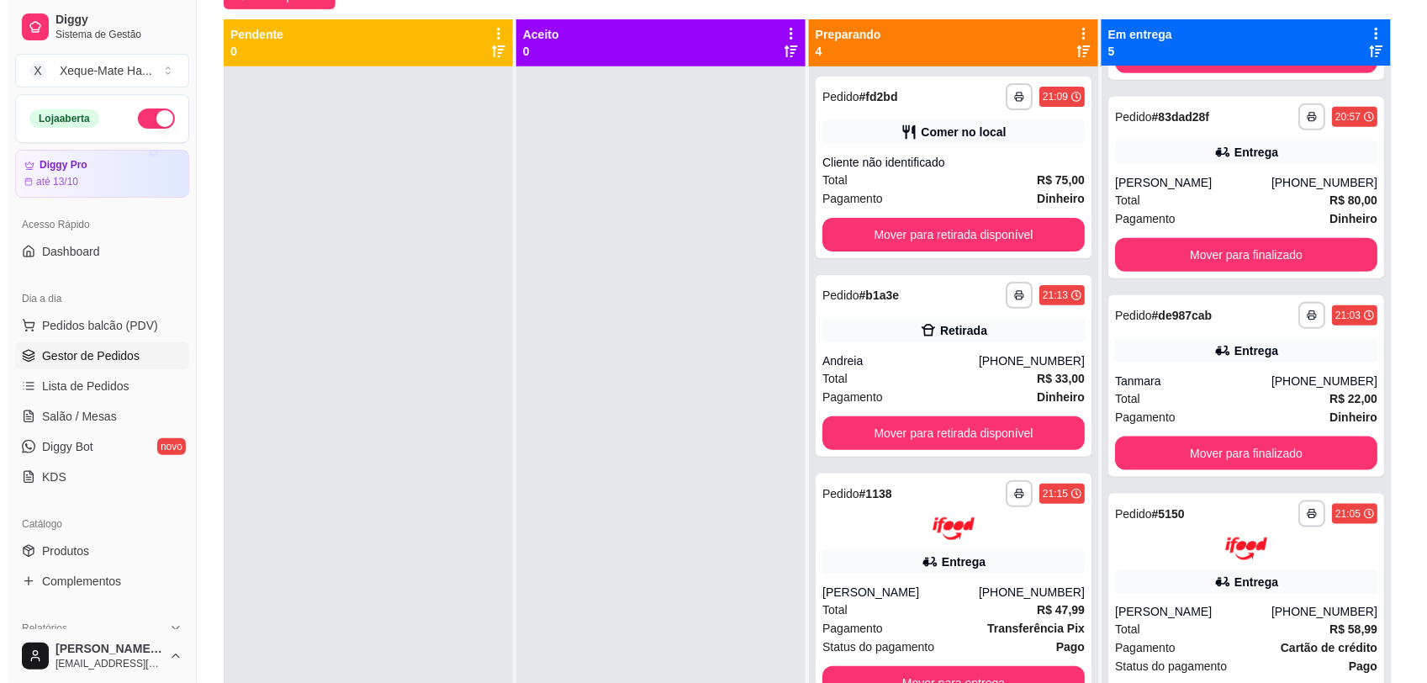
scroll to position [256, 0]
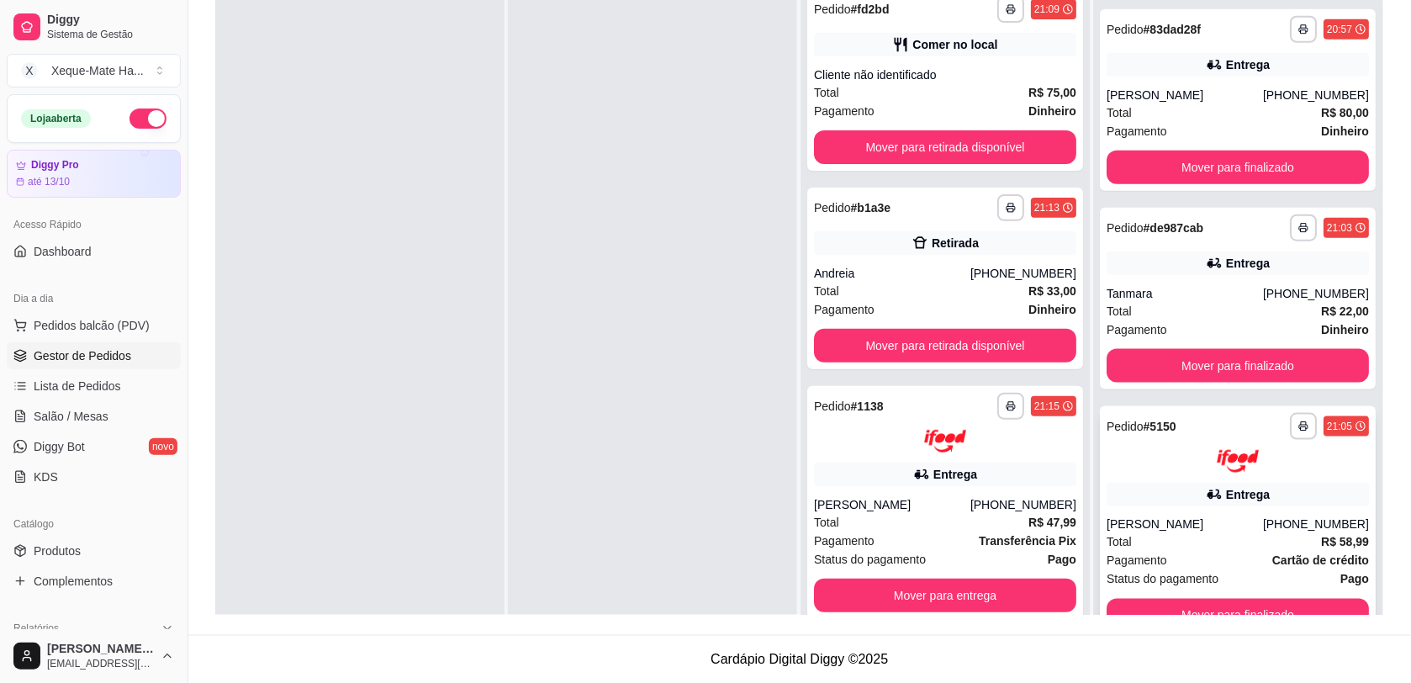
click at [1335, 517] on div "[PHONE_NUMBER]" at bounding box center [1316, 524] width 106 height 17
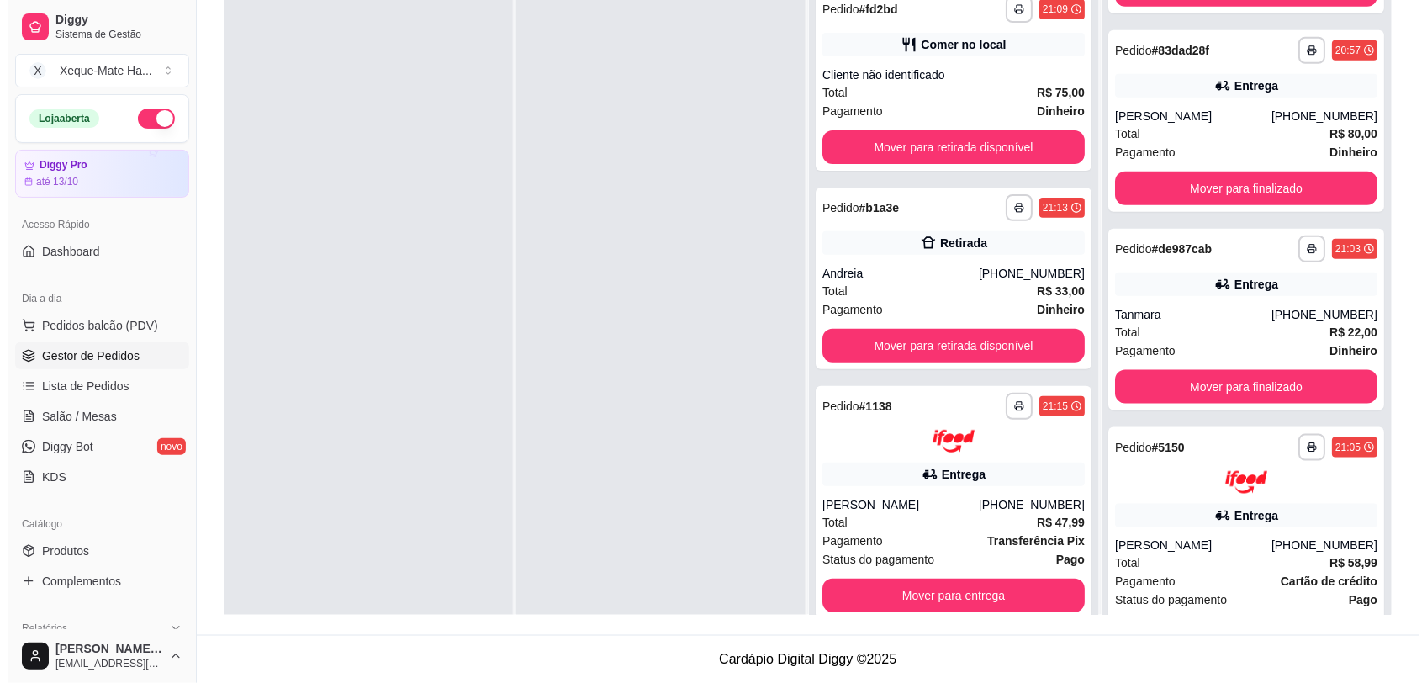
scroll to position [395, 0]
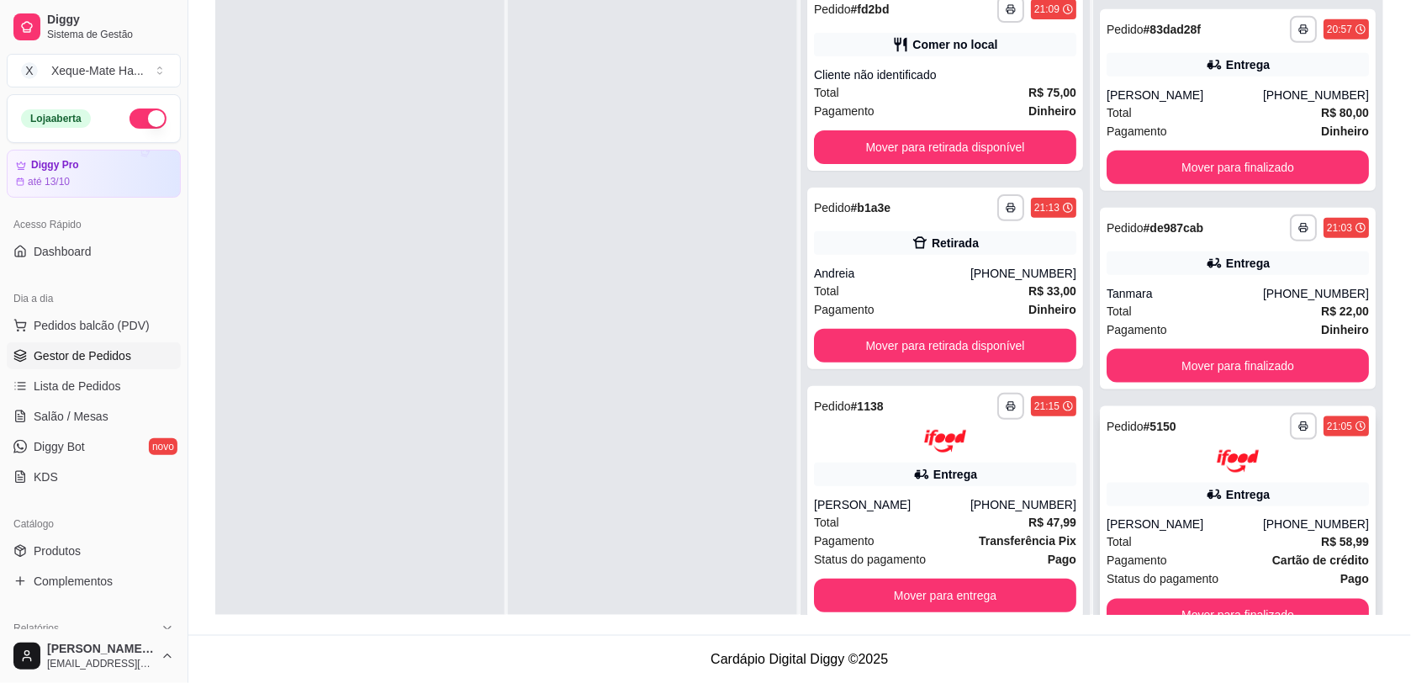
click at [1257, 504] on div "Entrega" at bounding box center [1237, 495] width 262 height 24
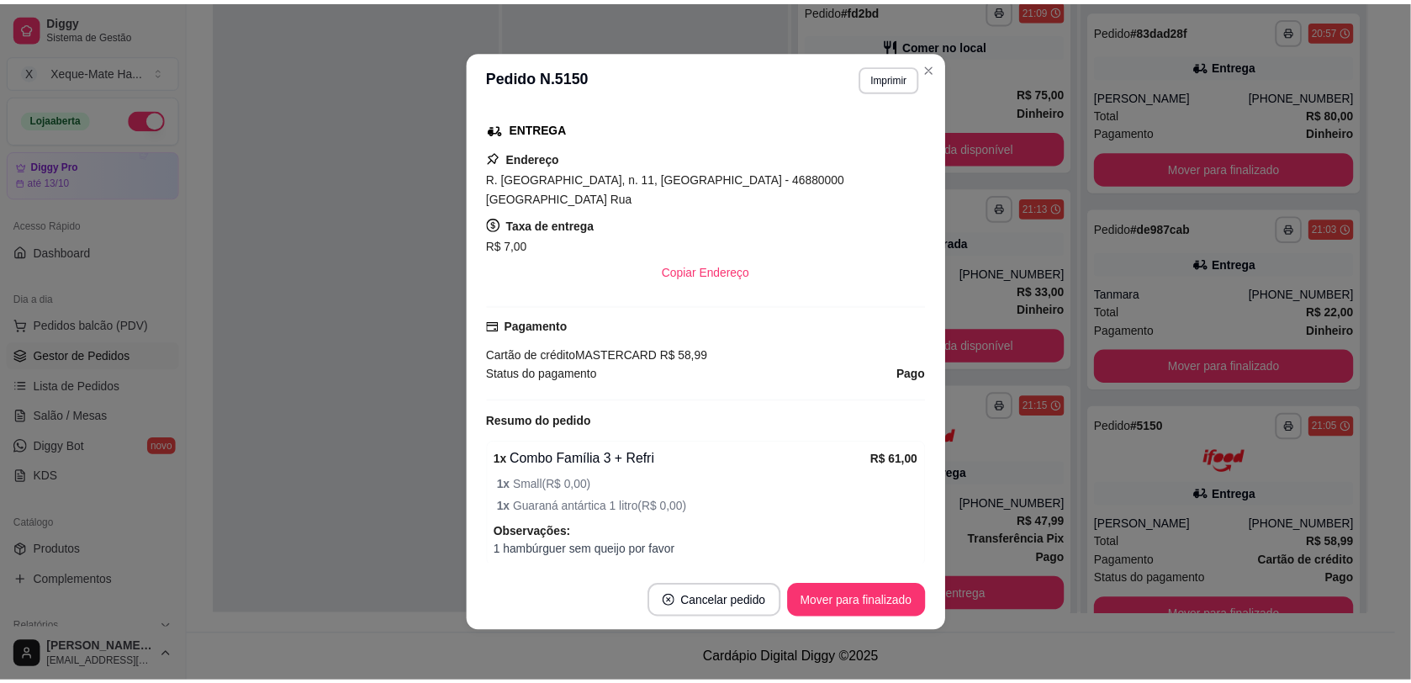
scroll to position [469, 0]
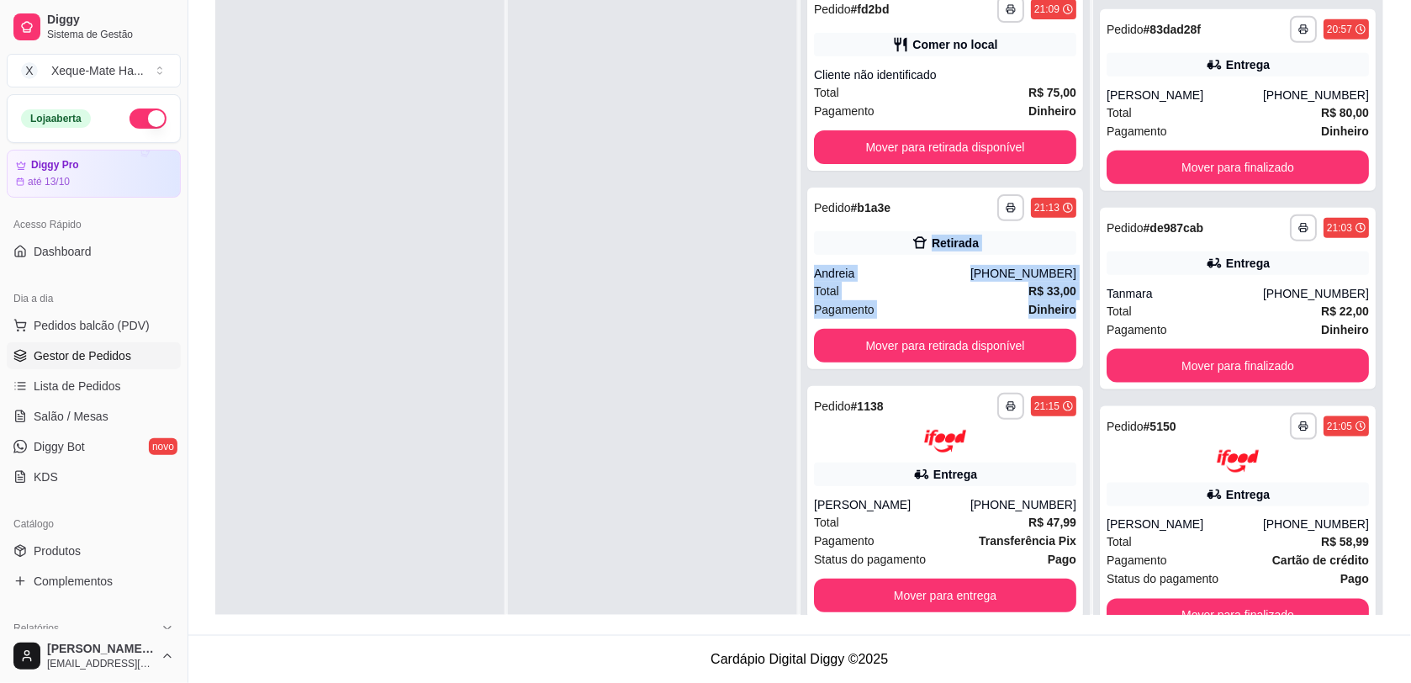
drag, startPoint x: 1063, startPoint y: 304, endPoint x: 1065, endPoint y: 195, distance: 109.3
click at [1065, 195] on div "**********" at bounding box center [944, 320] width 289 height 683
click at [689, 220] on div at bounding box center [652, 320] width 289 height 683
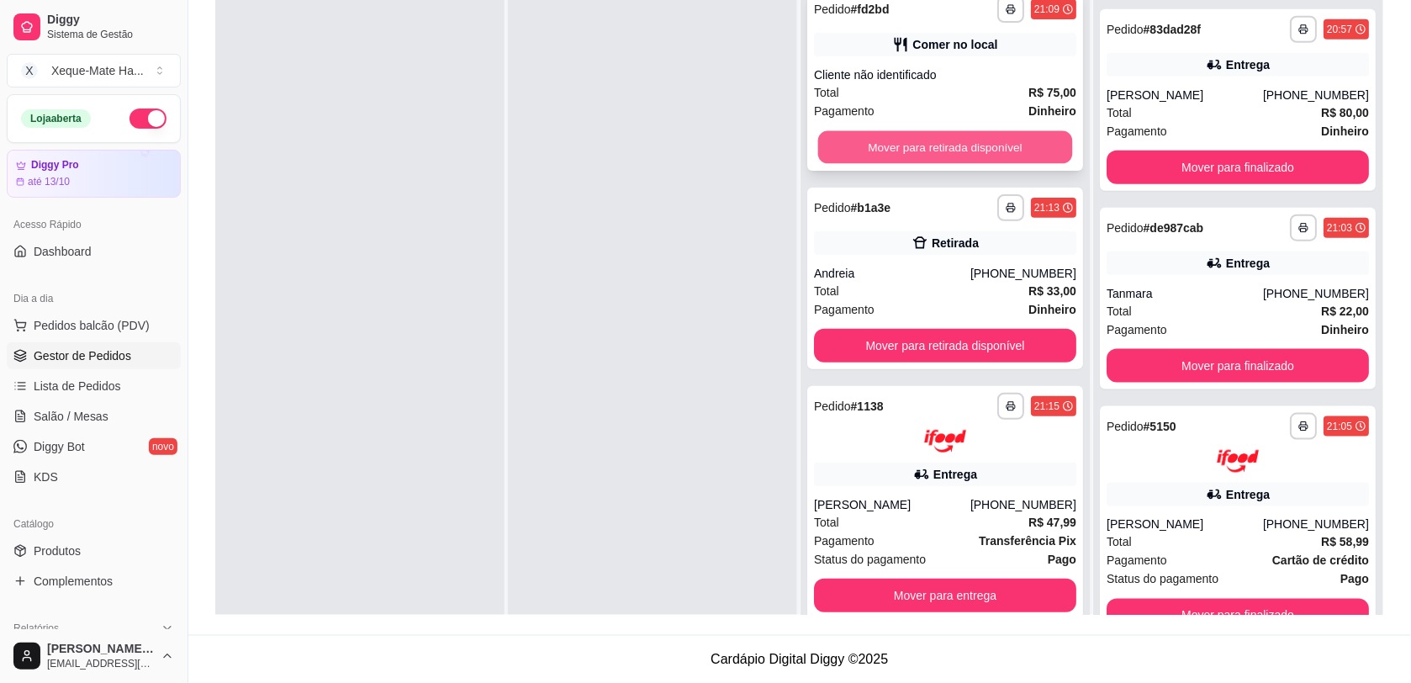
click at [847, 144] on button "Mover para retirada disponível" at bounding box center [945, 147] width 255 height 33
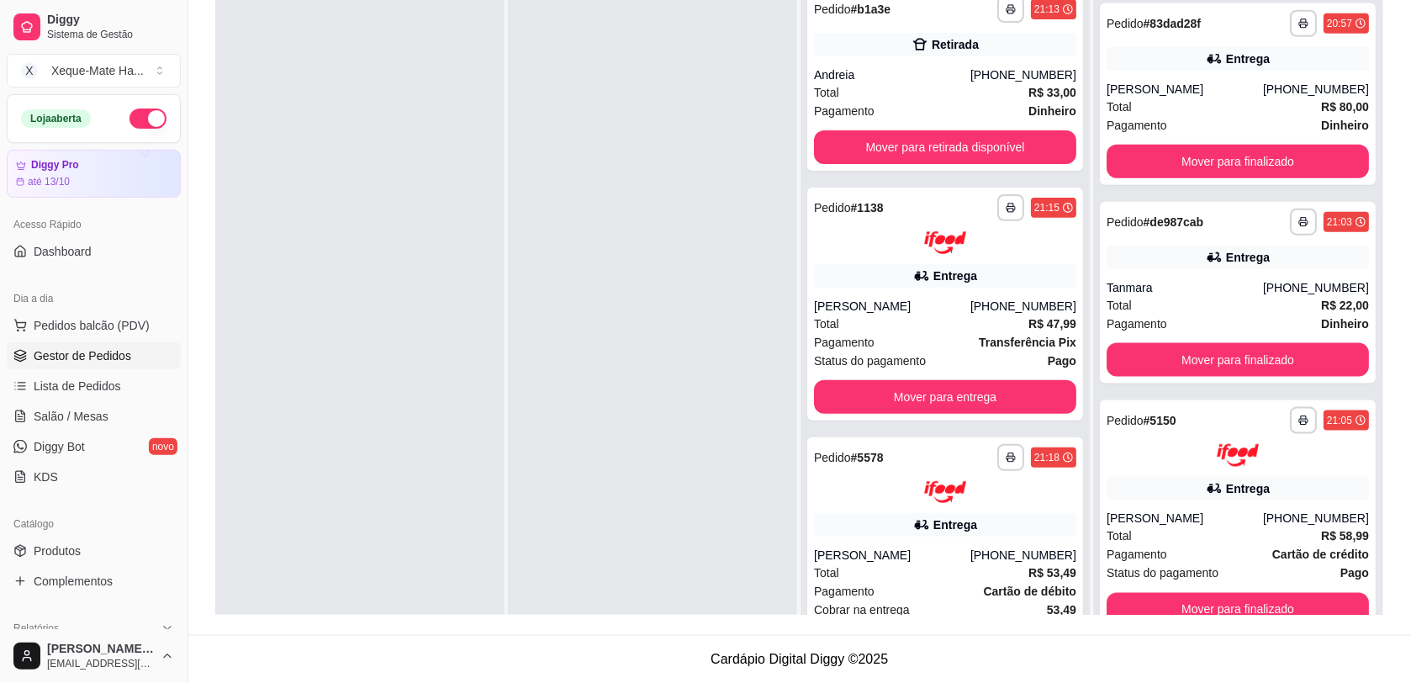
scroll to position [593, 0]
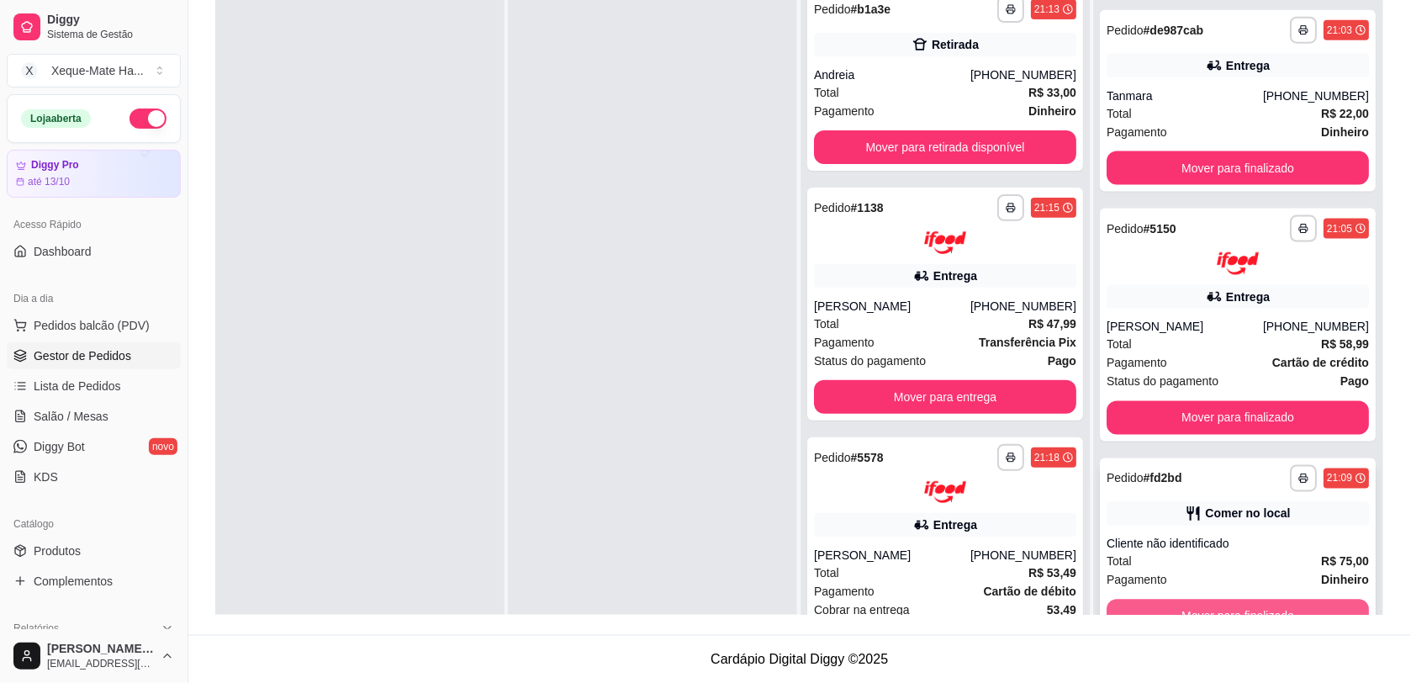
click at [1291, 612] on button "Mover para finalizado" at bounding box center [1237, 616] width 262 height 34
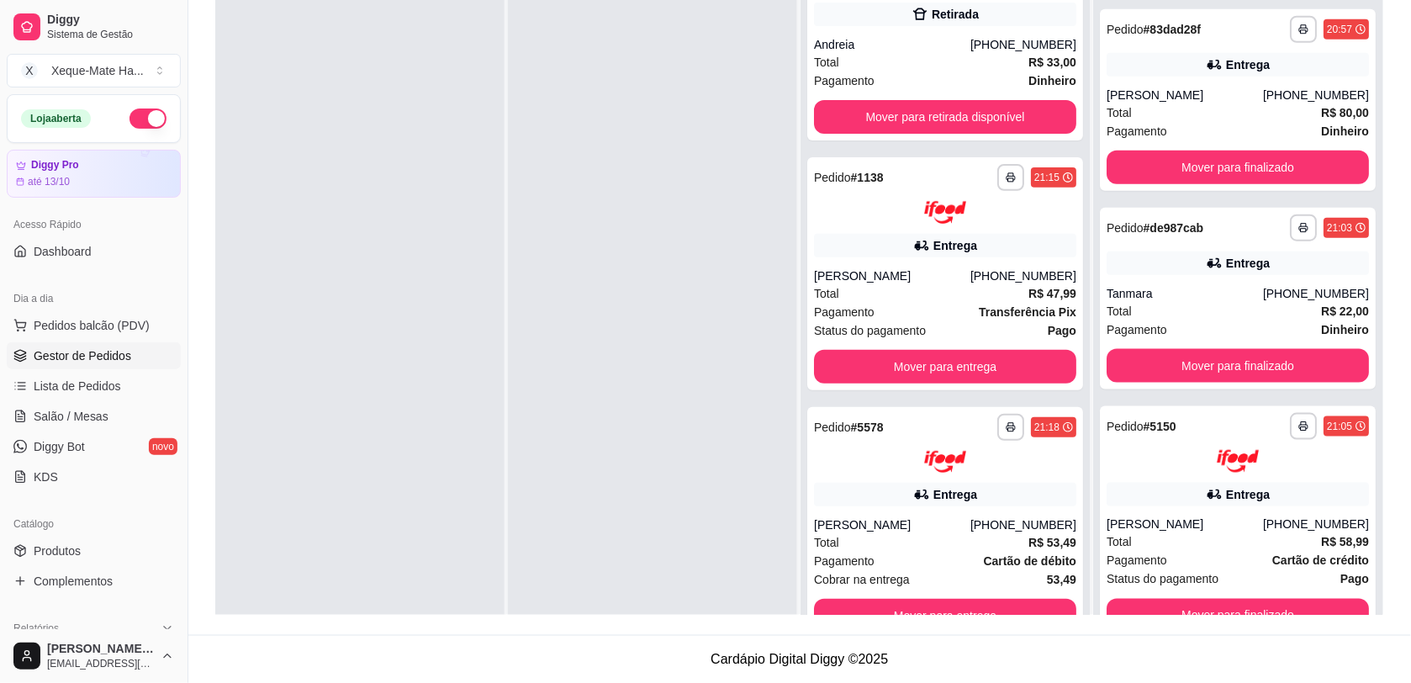
scroll to position [0, 0]
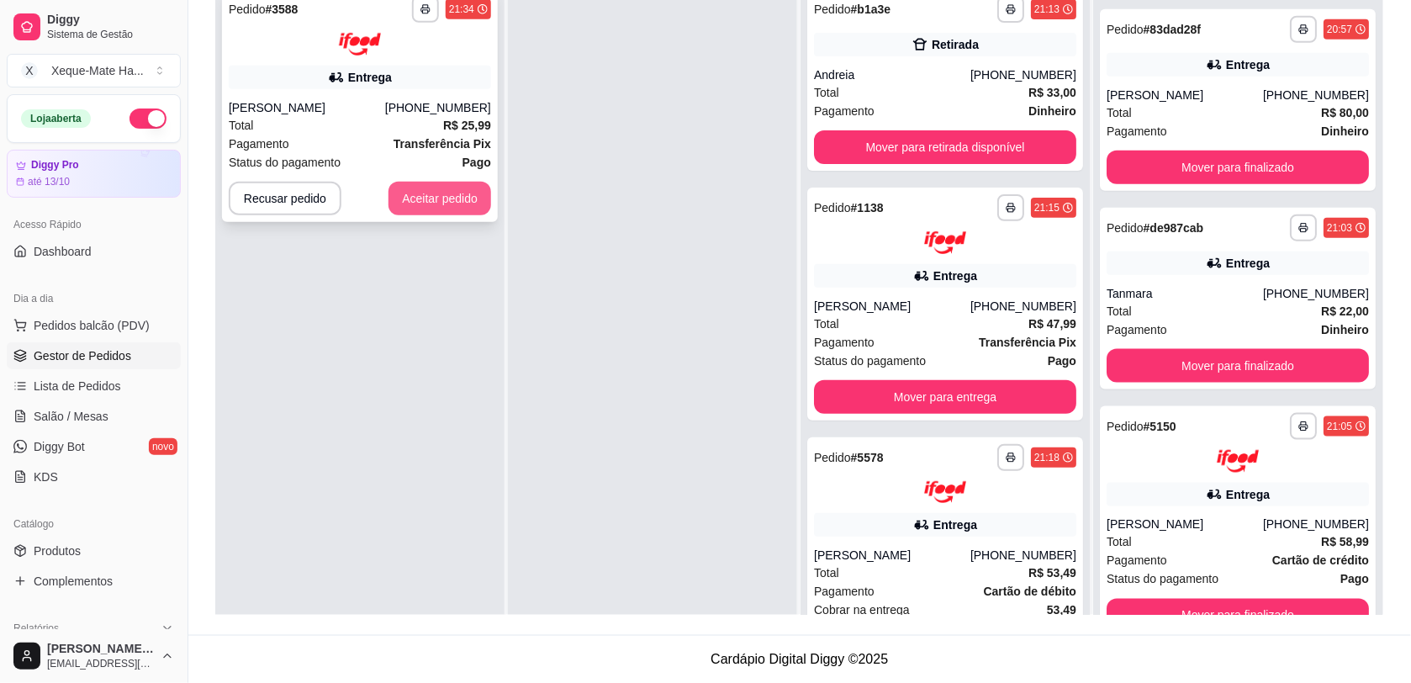
click at [456, 206] on button "Aceitar pedido" at bounding box center [439, 199] width 103 height 34
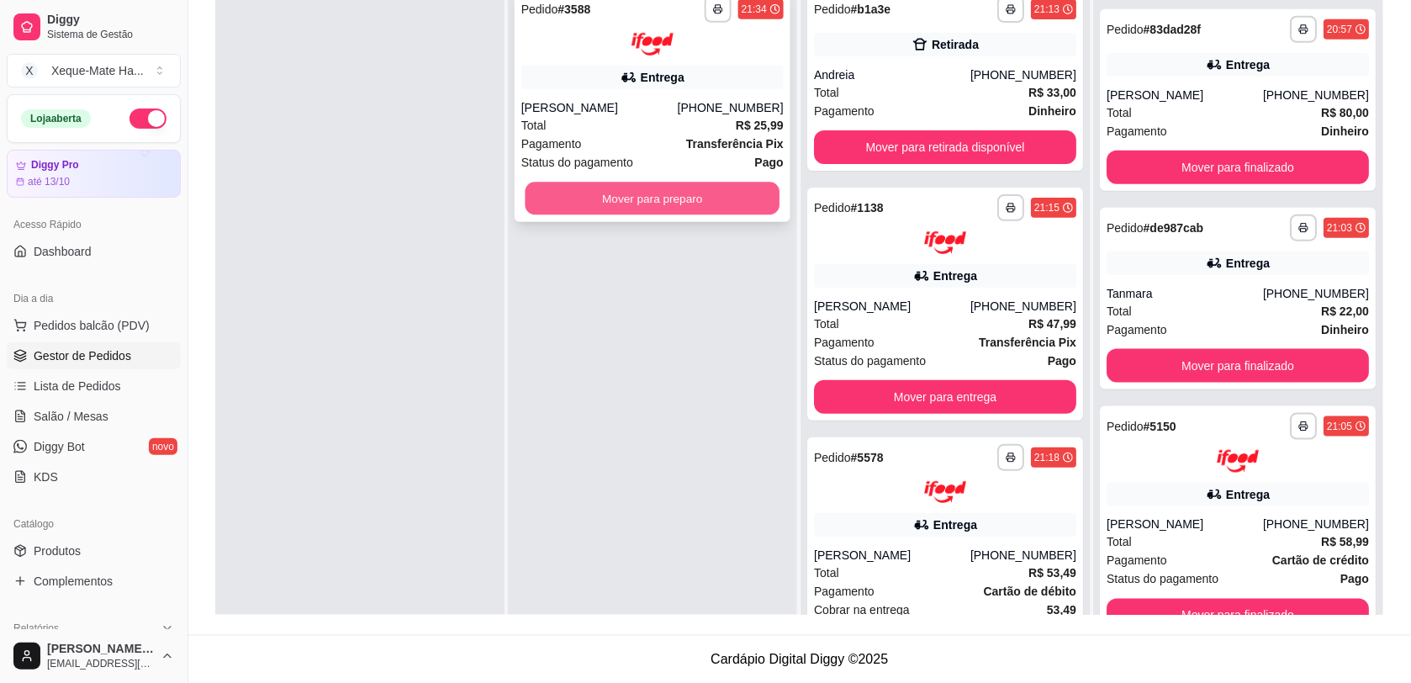
click at [632, 196] on button "Mover para preparo" at bounding box center [652, 198] width 255 height 33
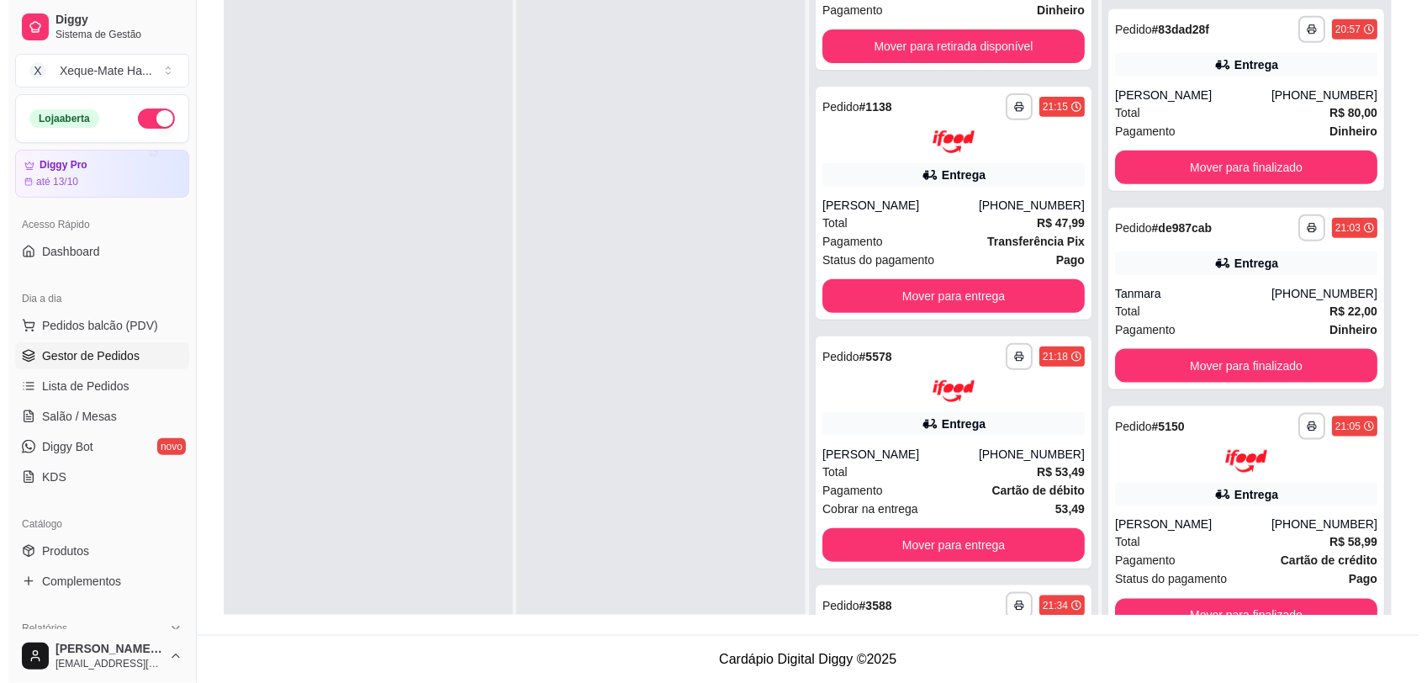
scroll to position [279, 0]
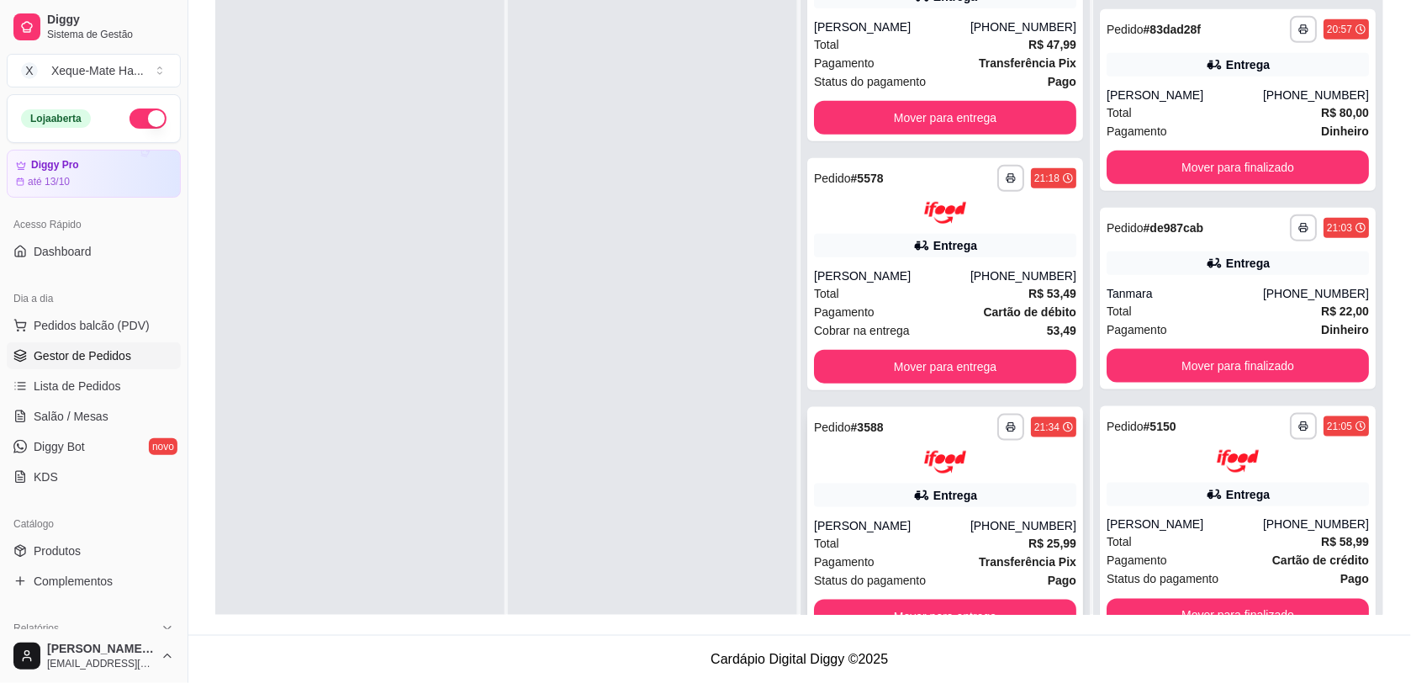
click at [1028, 526] on div "[PHONE_NUMBER]" at bounding box center [1023, 525] width 106 height 17
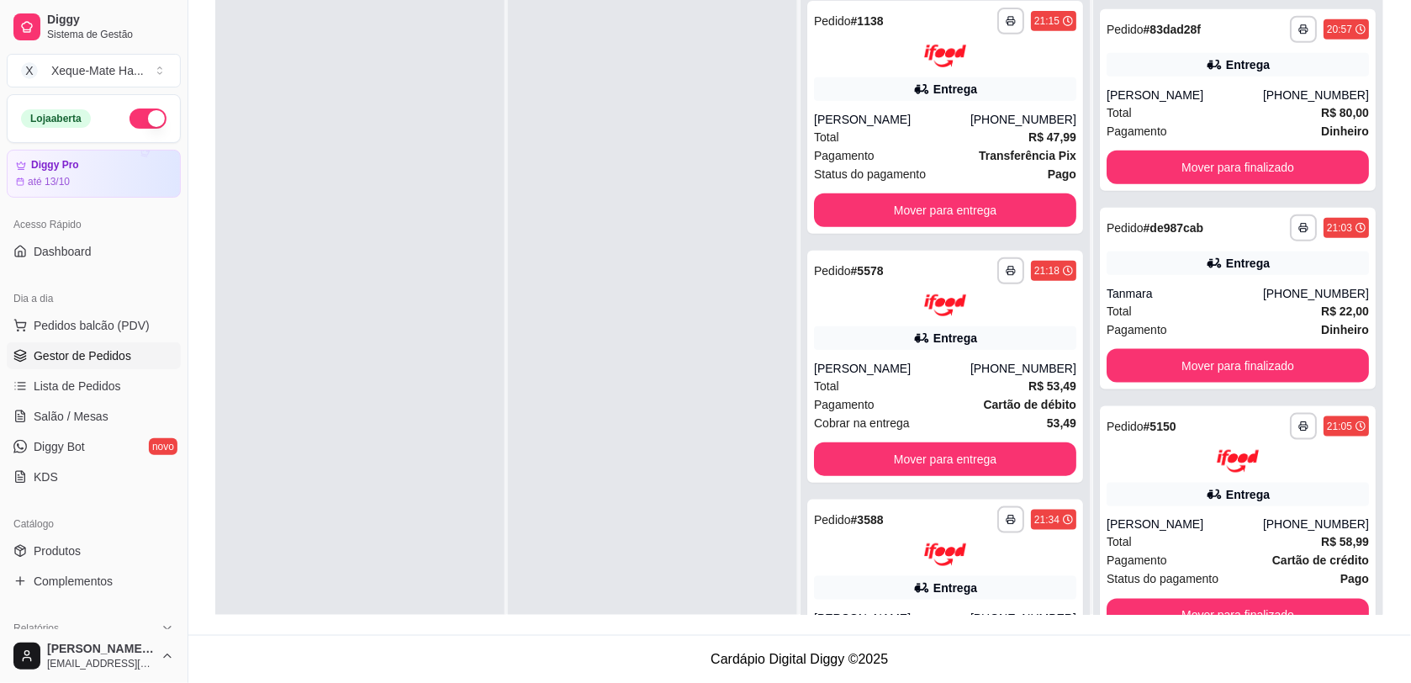
scroll to position [0, 0]
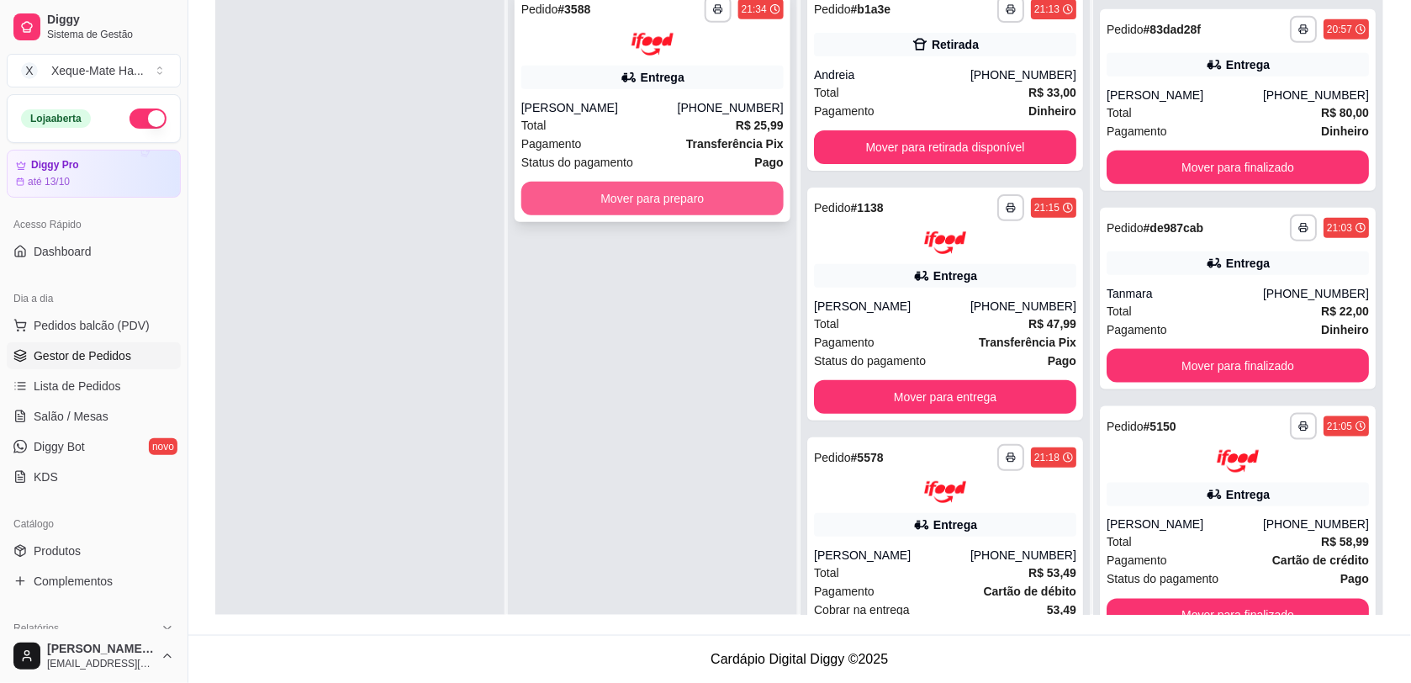
click at [675, 186] on button "Mover para preparo" at bounding box center [652, 199] width 262 height 34
click at [673, 193] on div "Mover para preparo" at bounding box center [652, 199] width 262 height 34
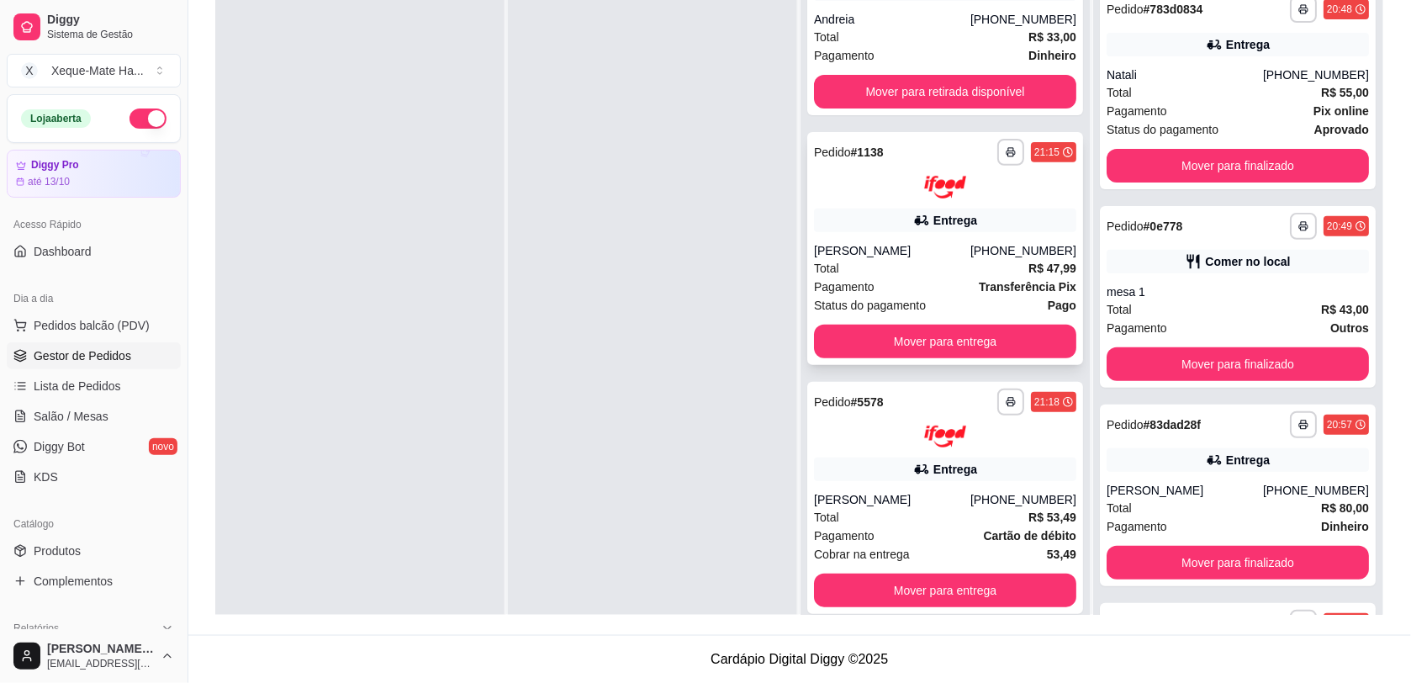
scroll to position [52, 0]
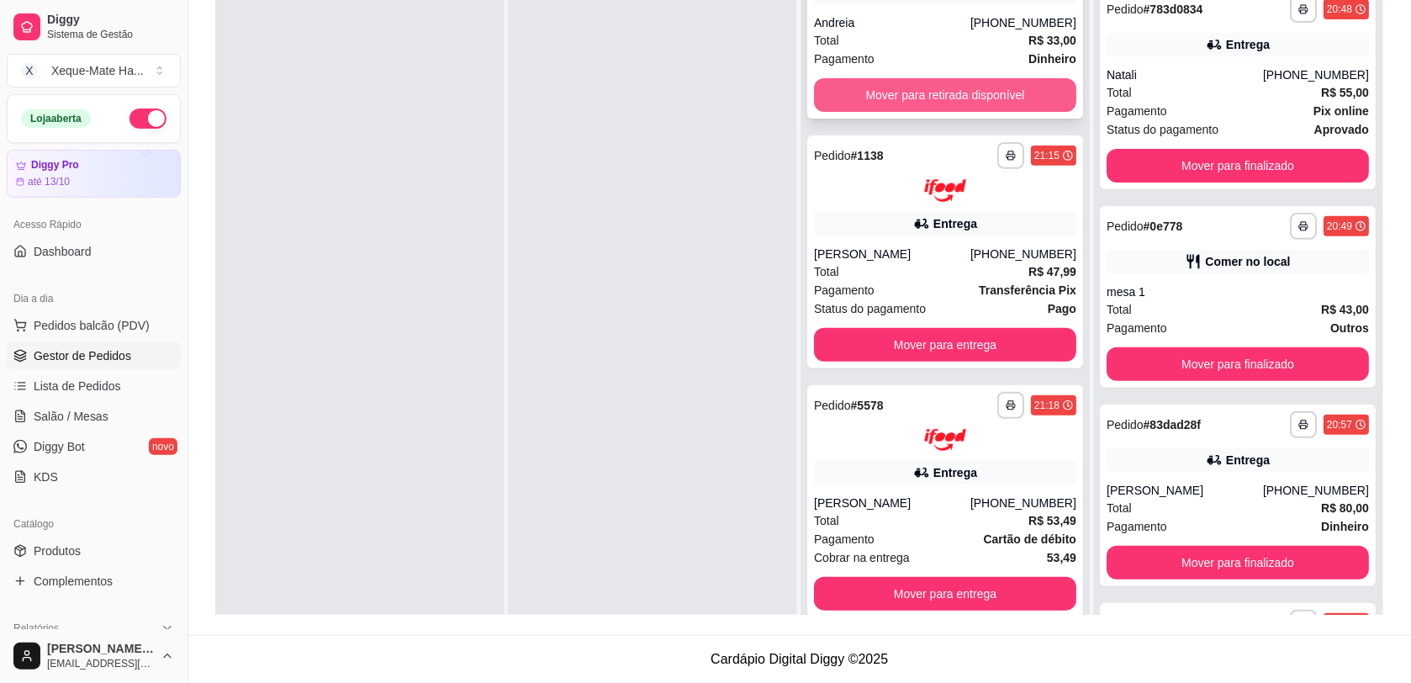
click at [988, 94] on button "Mover para retirada disponível" at bounding box center [945, 95] width 262 height 34
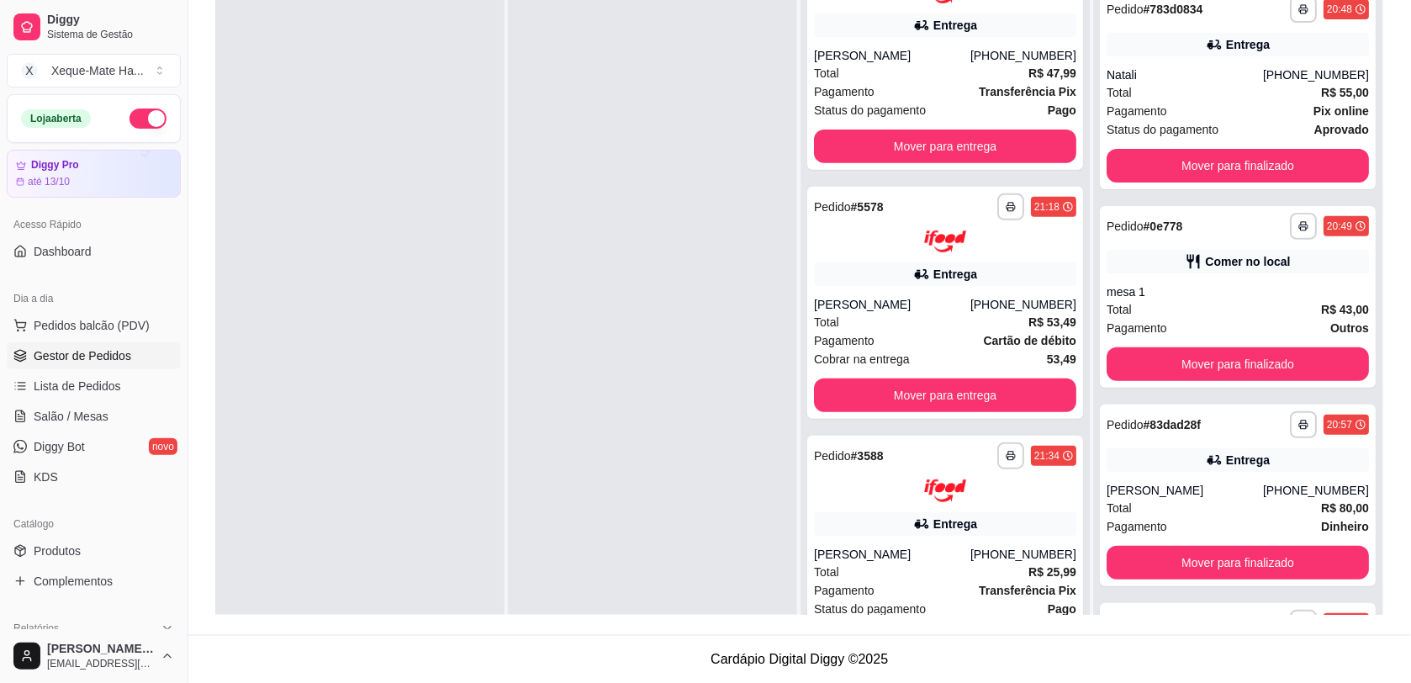
scroll to position [0, 0]
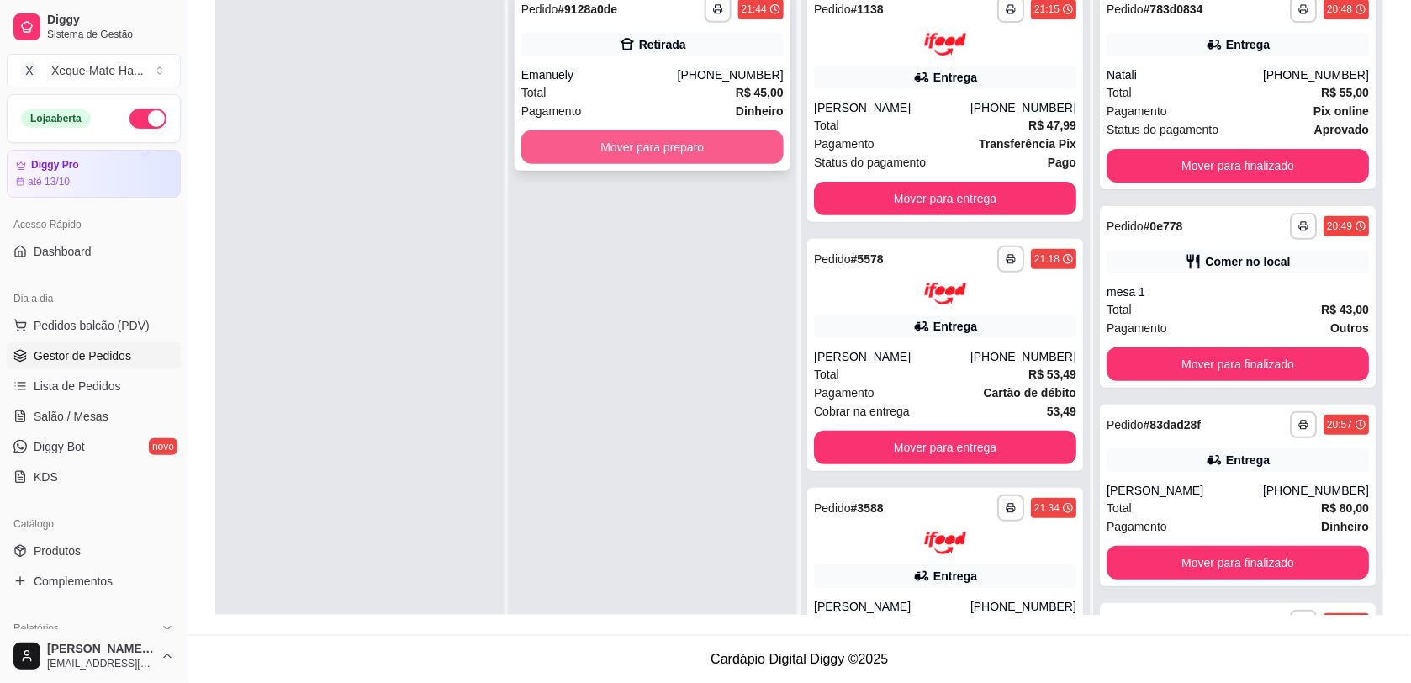
click at [641, 145] on button "Mover para preparo" at bounding box center [652, 147] width 262 height 34
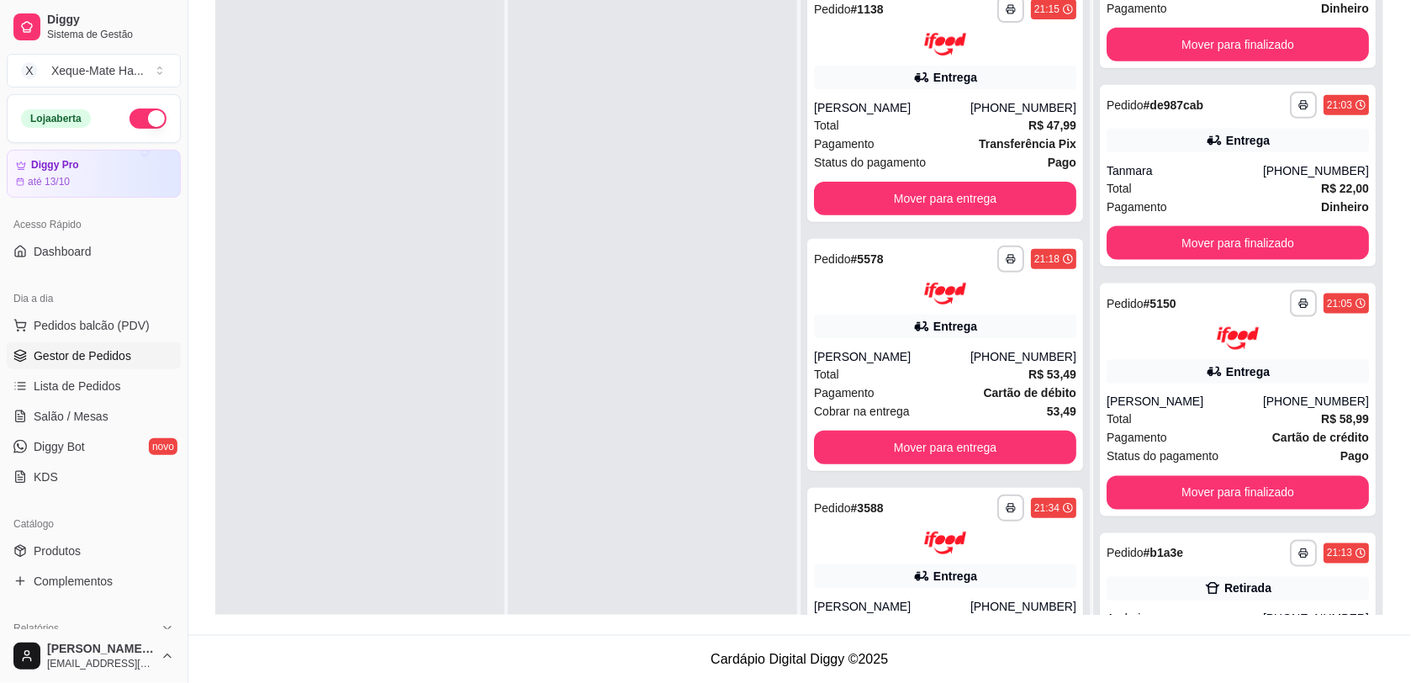
scroll to position [584, 0]
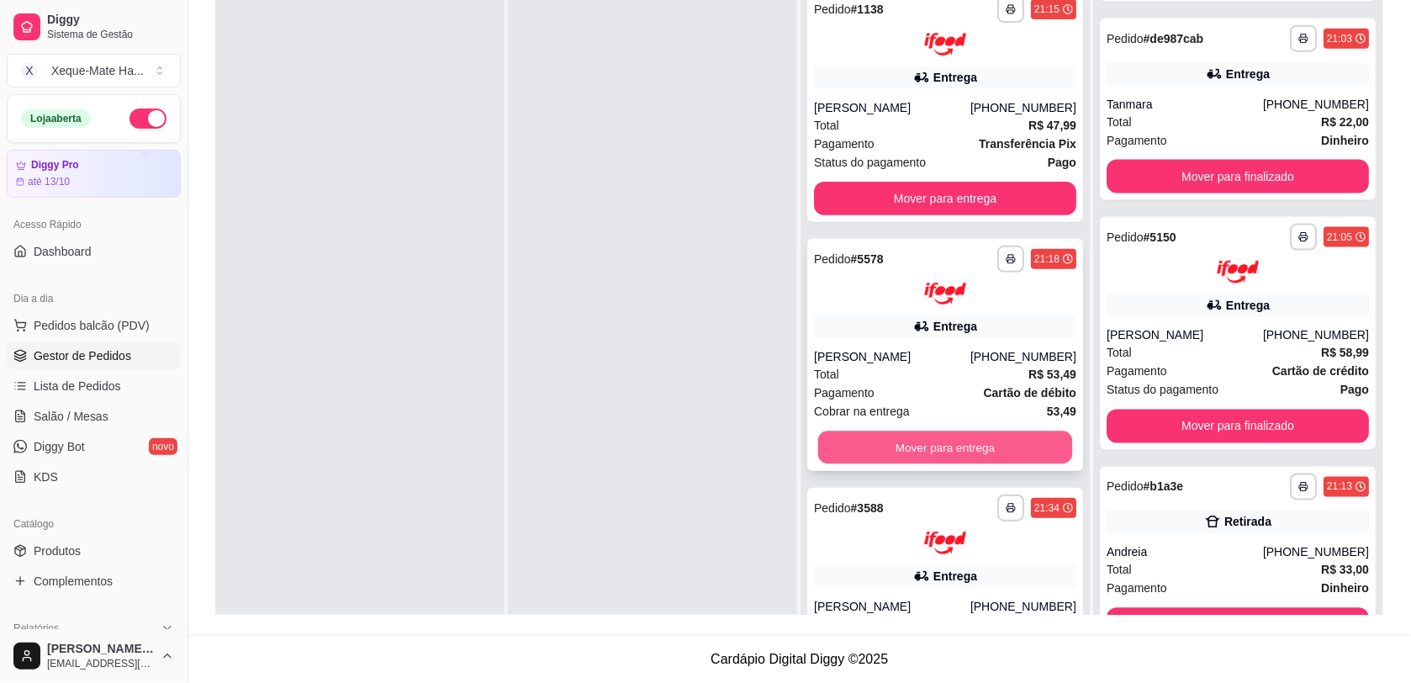
click at [967, 448] on button "Mover para entrega" at bounding box center [945, 447] width 255 height 33
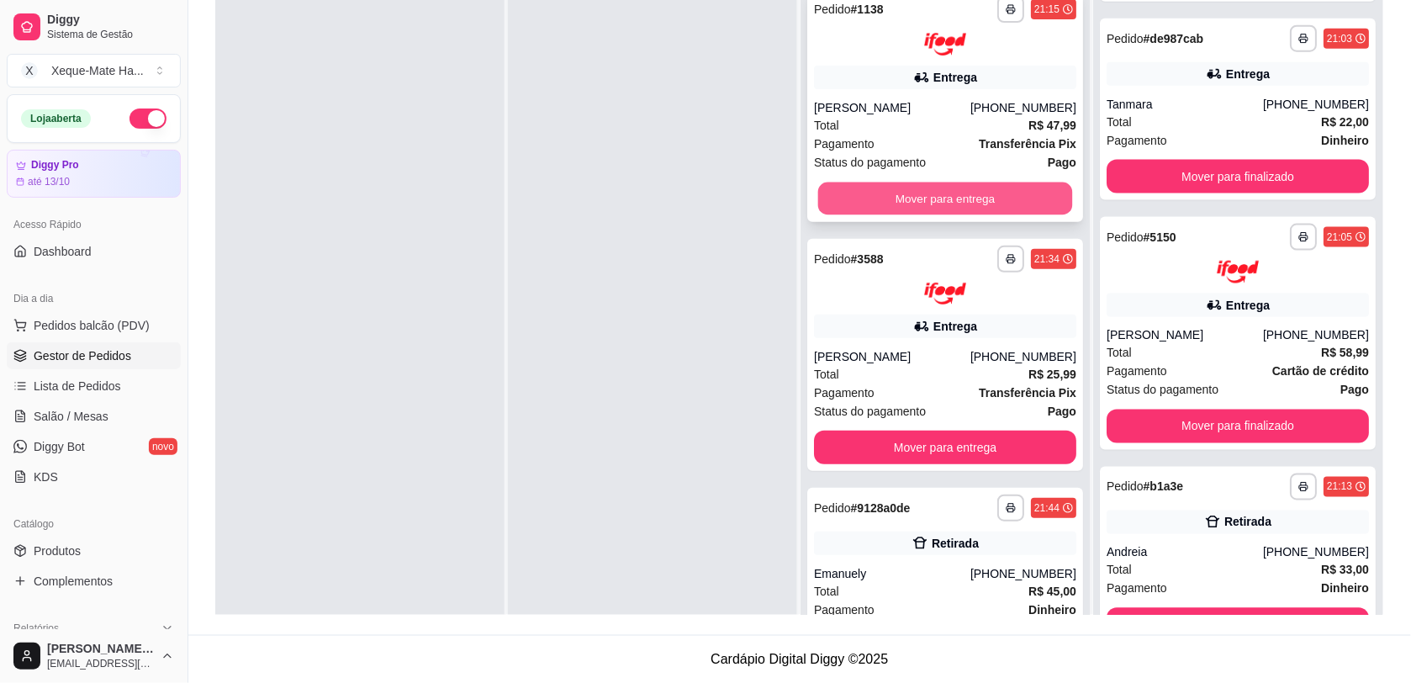
click at [931, 196] on button "Mover para entrega" at bounding box center [945, 198] width 255 height 33
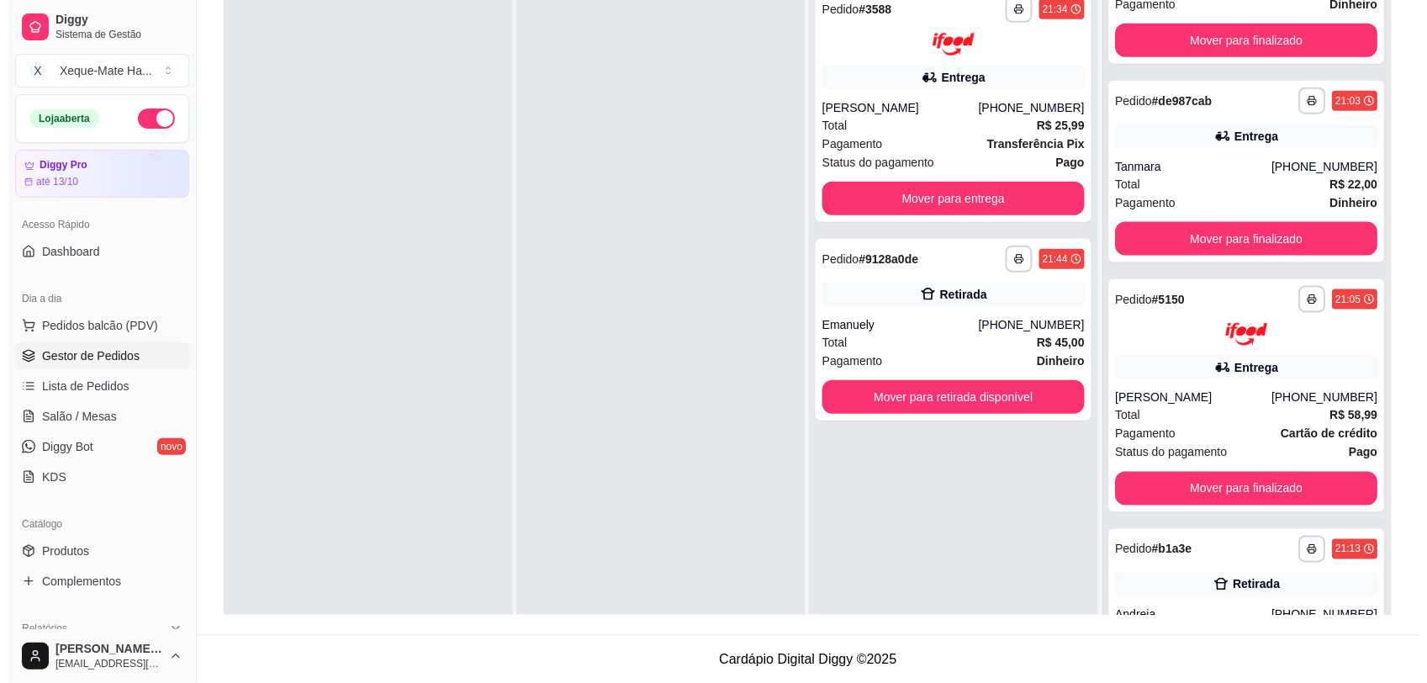
scroll to position [0, 0]
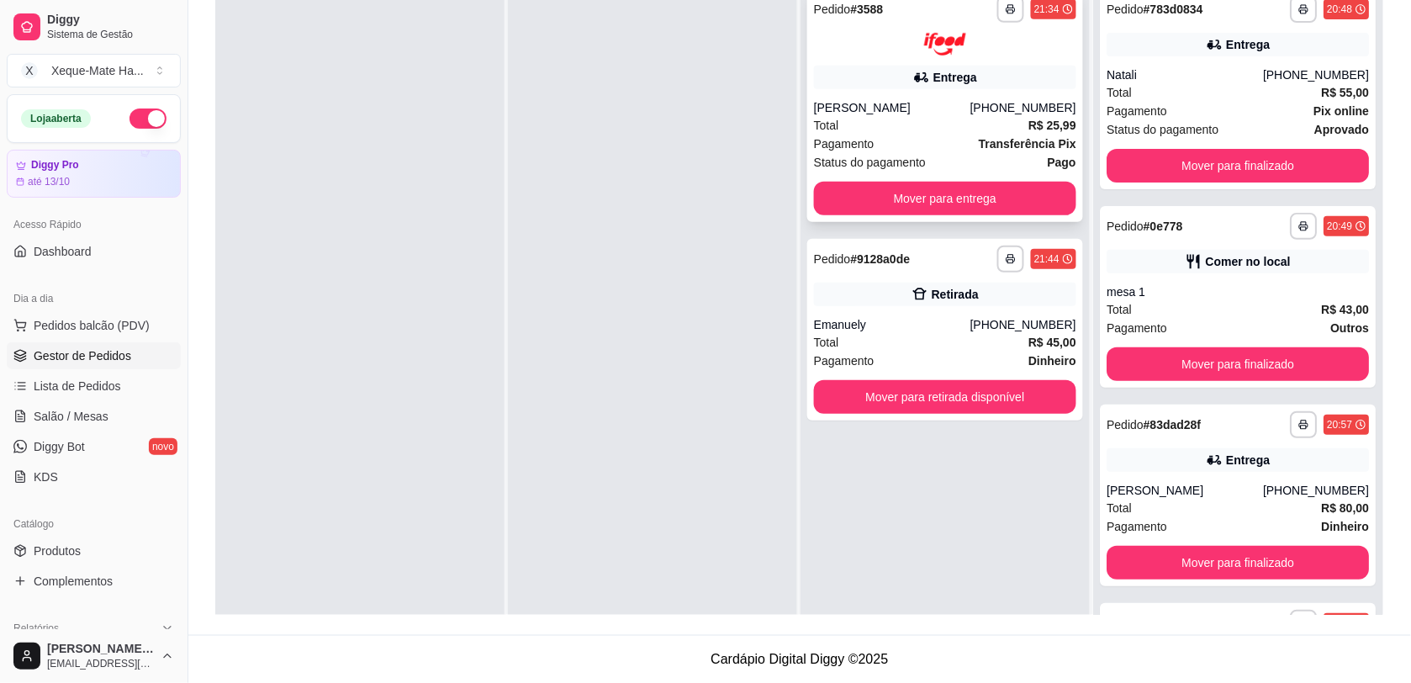
click at [933, 82] on div "Entrega" at bounding box center [955, 77] width 44 height 17
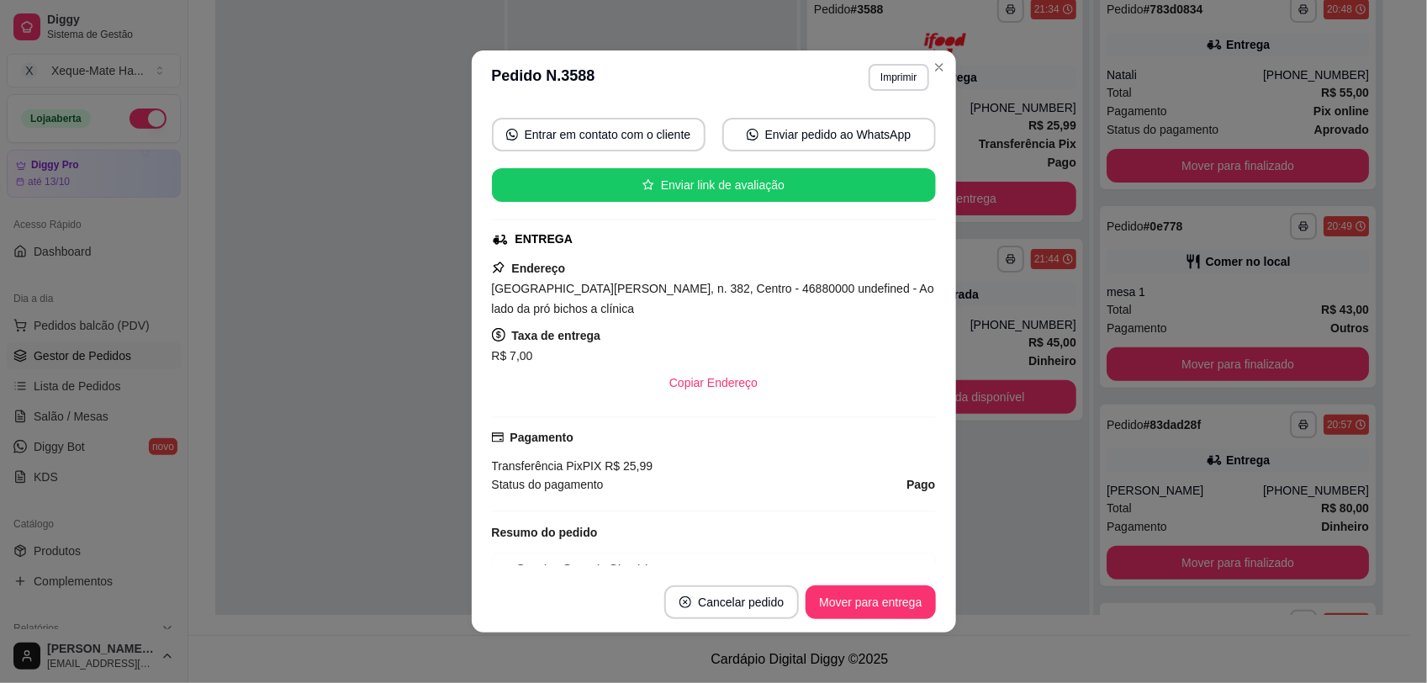
scroll to position [425, 0]
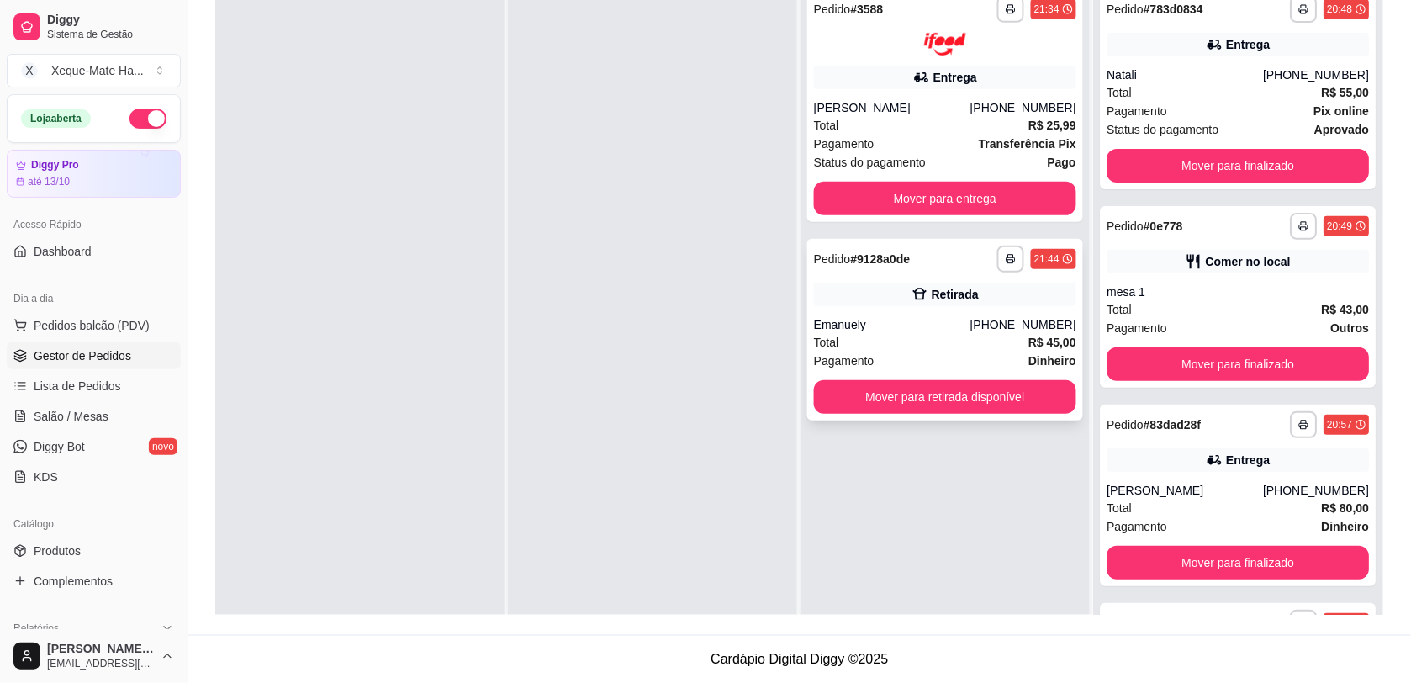
click at [912, 320] on div "Emanuely" at bounding box center [892, 324] width 156 height 17
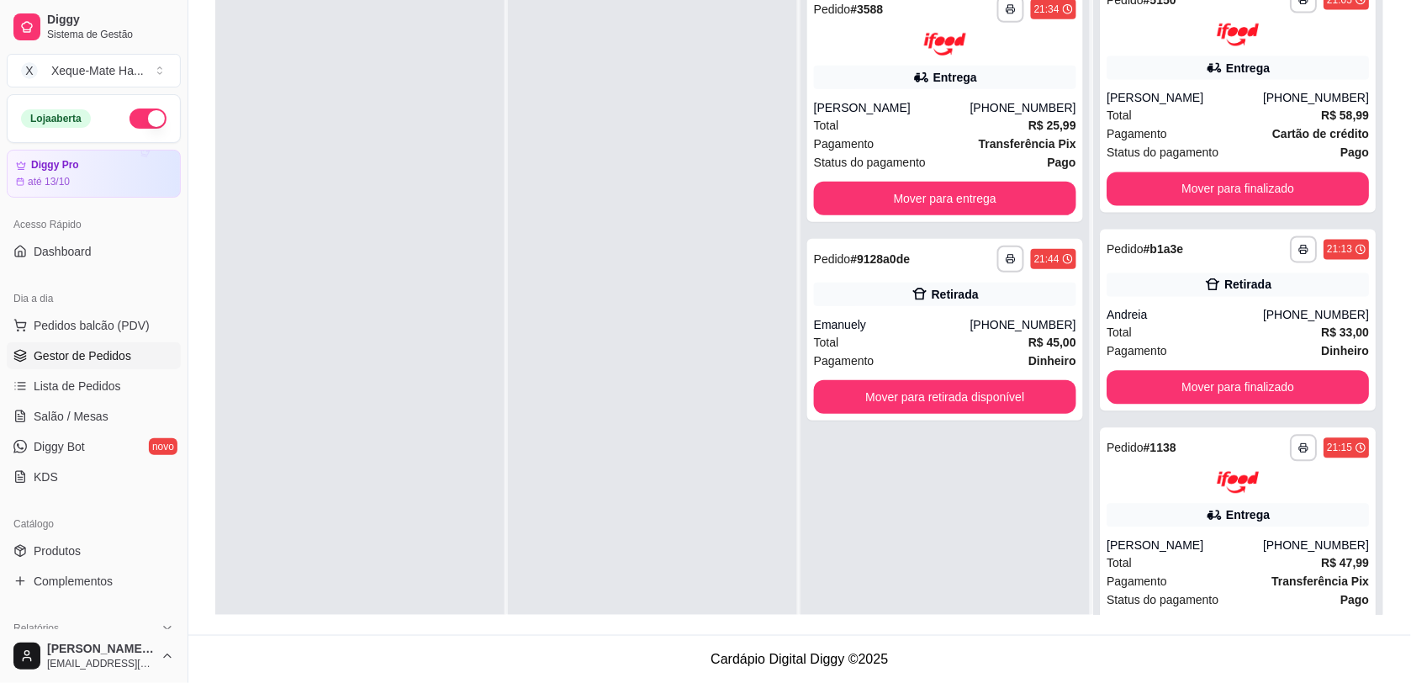
scroll to position [828, 0]
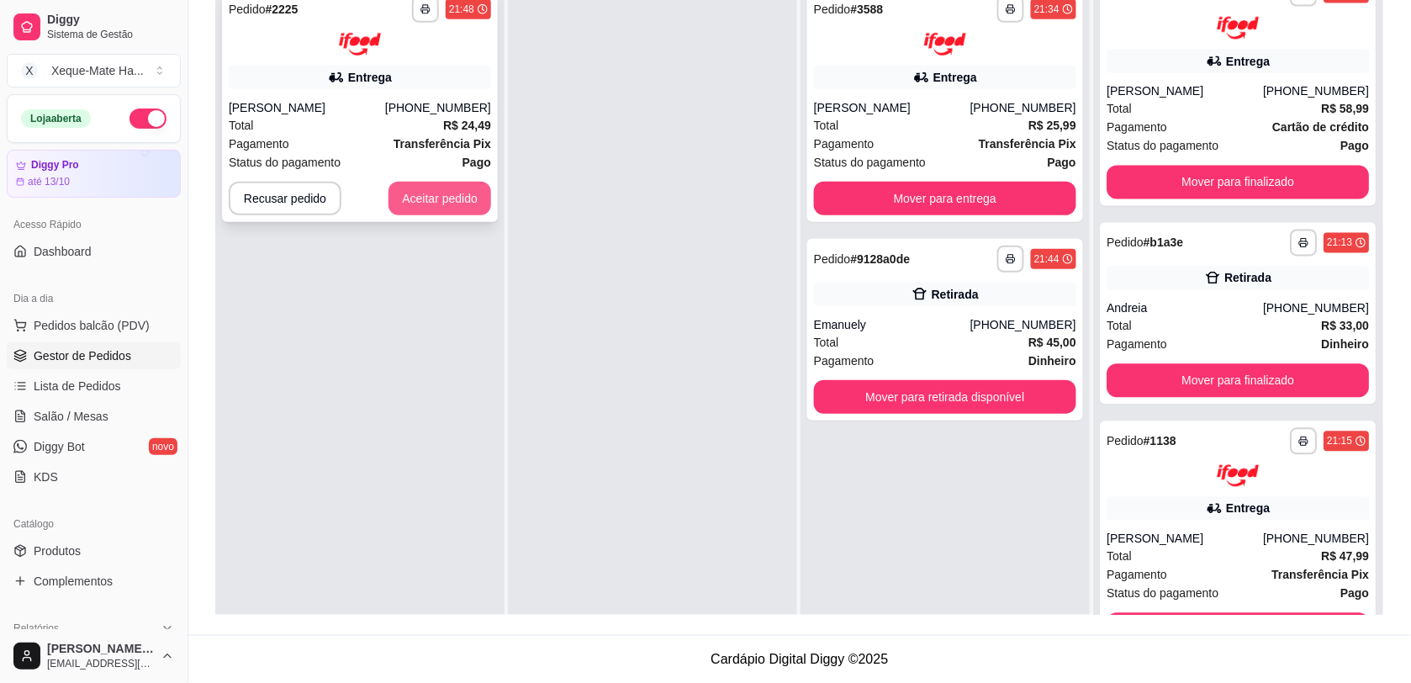
click at [464, 194] on button "Aceitar pedido" at bounding box center [439, 199] width 103 height 34
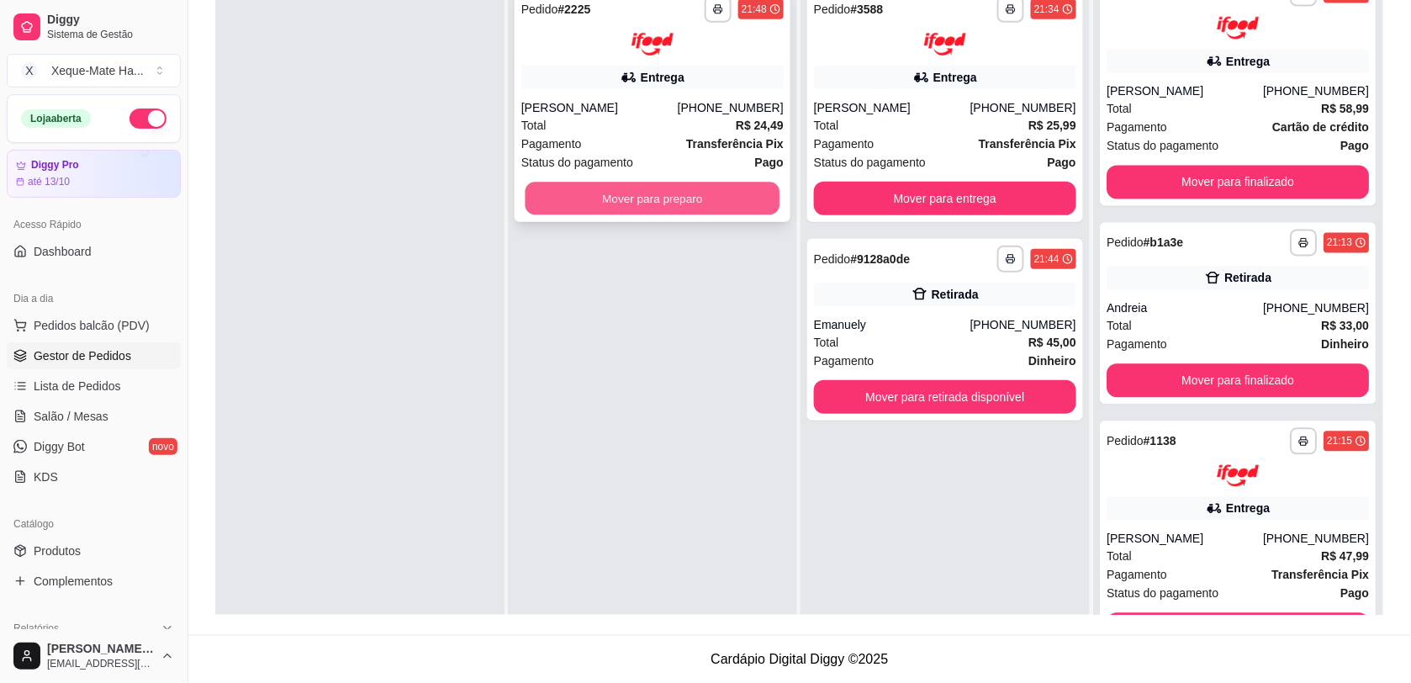
click at [557, 187] on button "Mover para preparo" at bounding box center [652, 198] width 255 height 33
click at [704, 210] on button "Mover para preparo" at bounding box center [652, 199] width 262 height 34
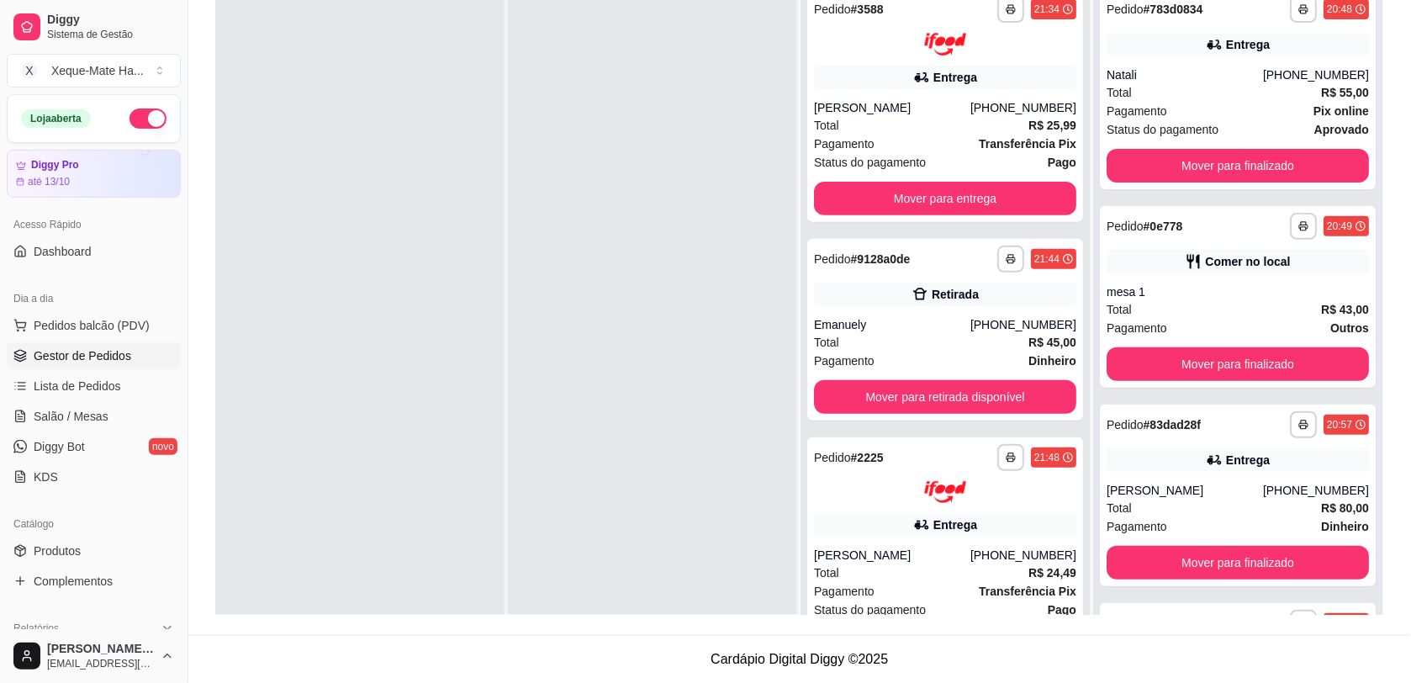
scroll to position [97, 0]
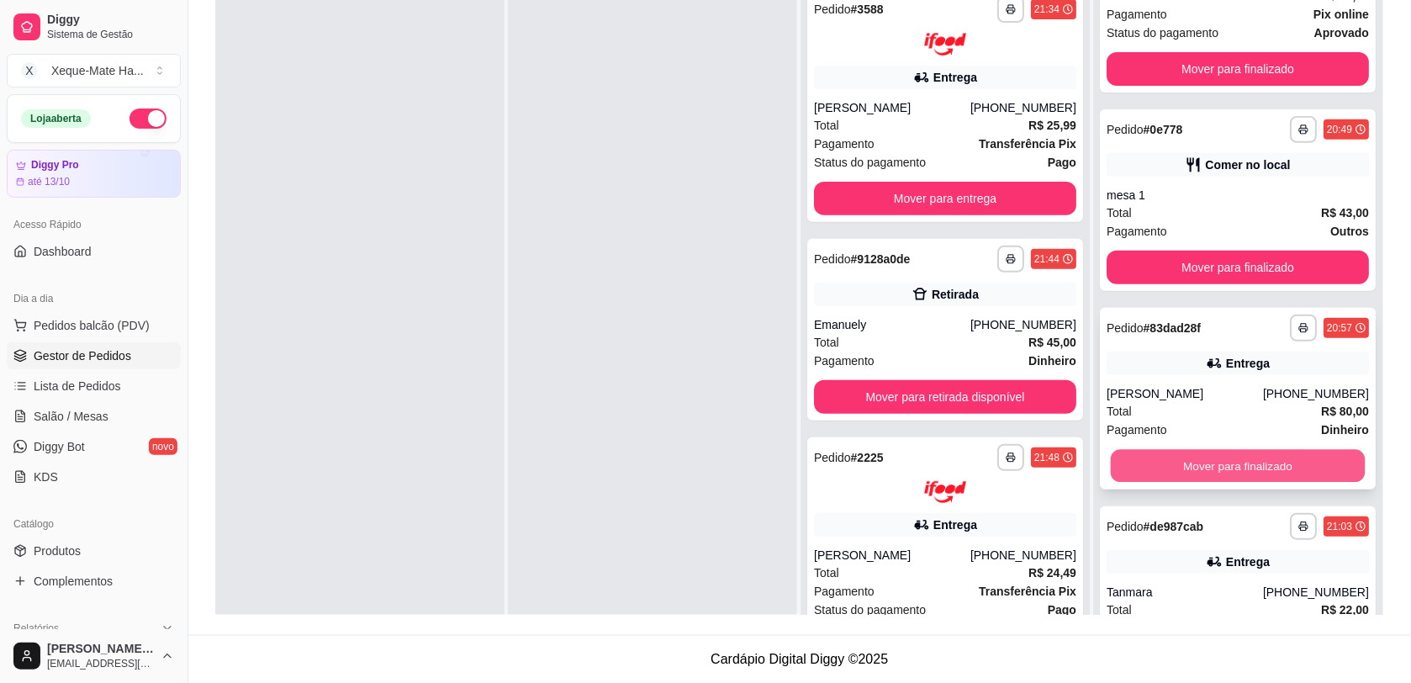
click at [1250, 455] on button "Mover para finalizado" at bounding box center [1237, 466] width 255 height 33
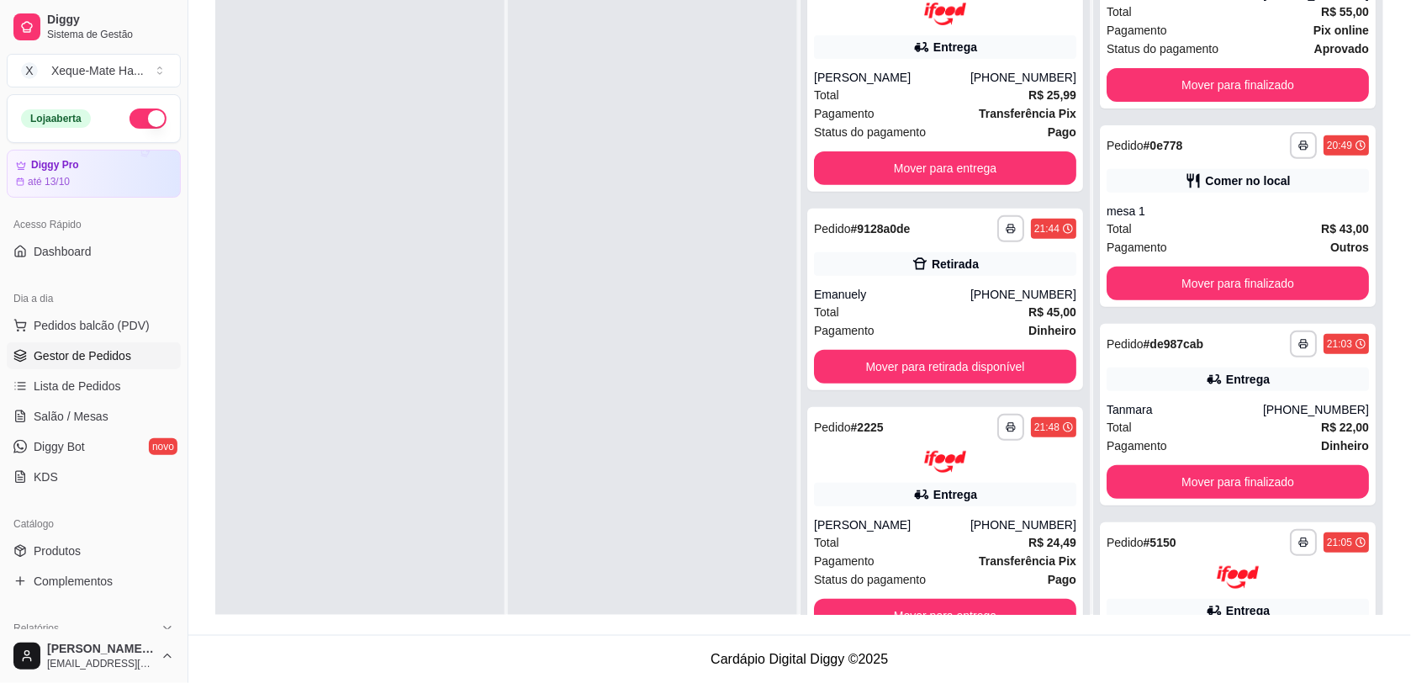
scroll to position [0, 0]
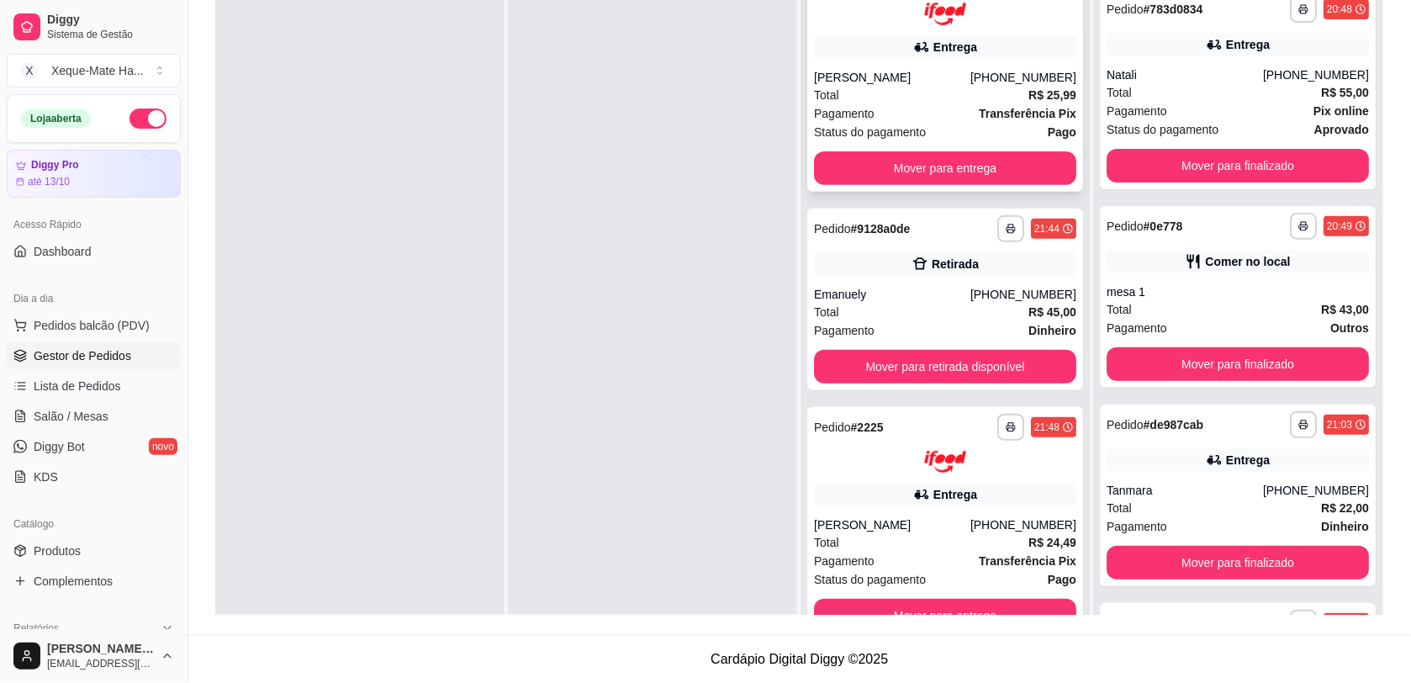
click at [863, 57] on div "Entrega" at bounding box center [945, 47] width 262 height 24
click at [860, 164] on button "Mover para entrega" at bounding box center [945, 168] width 262 height 34
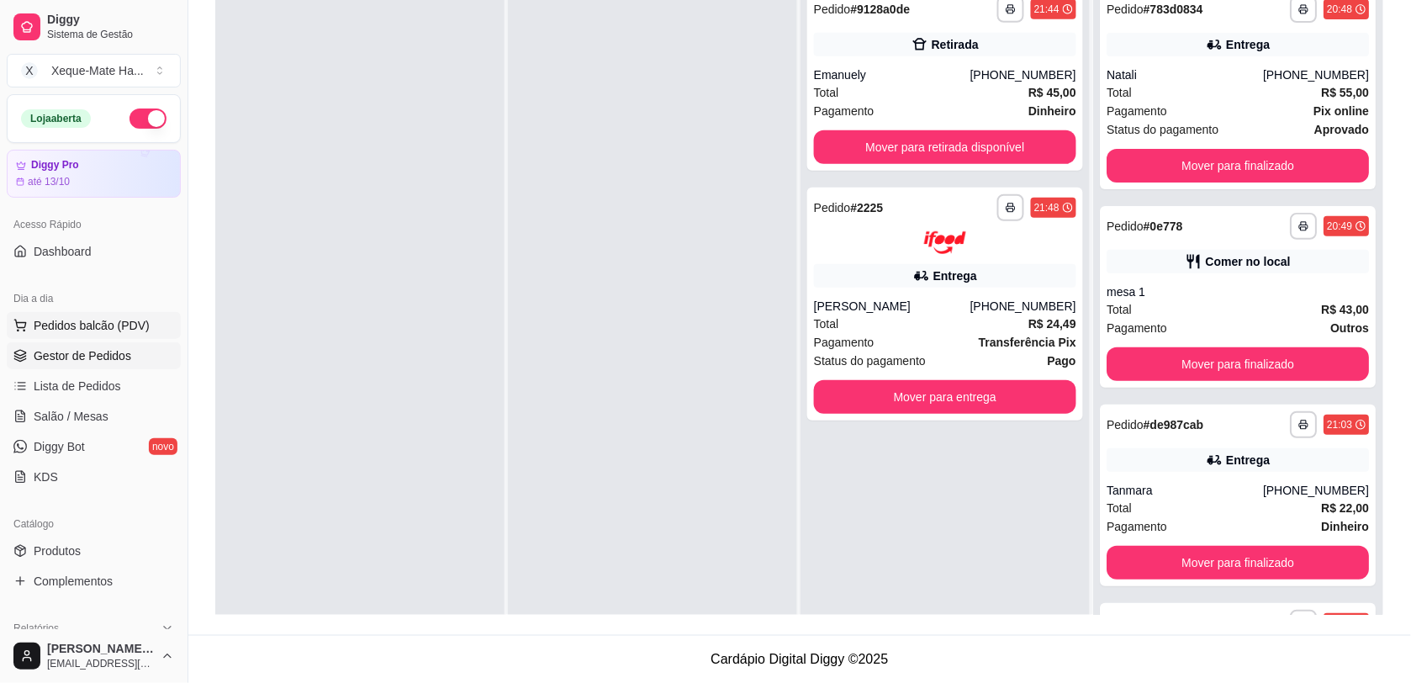
click at [112, 334] on span "Pedidos balcão (PDV)" at bounding box center [92, 325] width 116 height 17
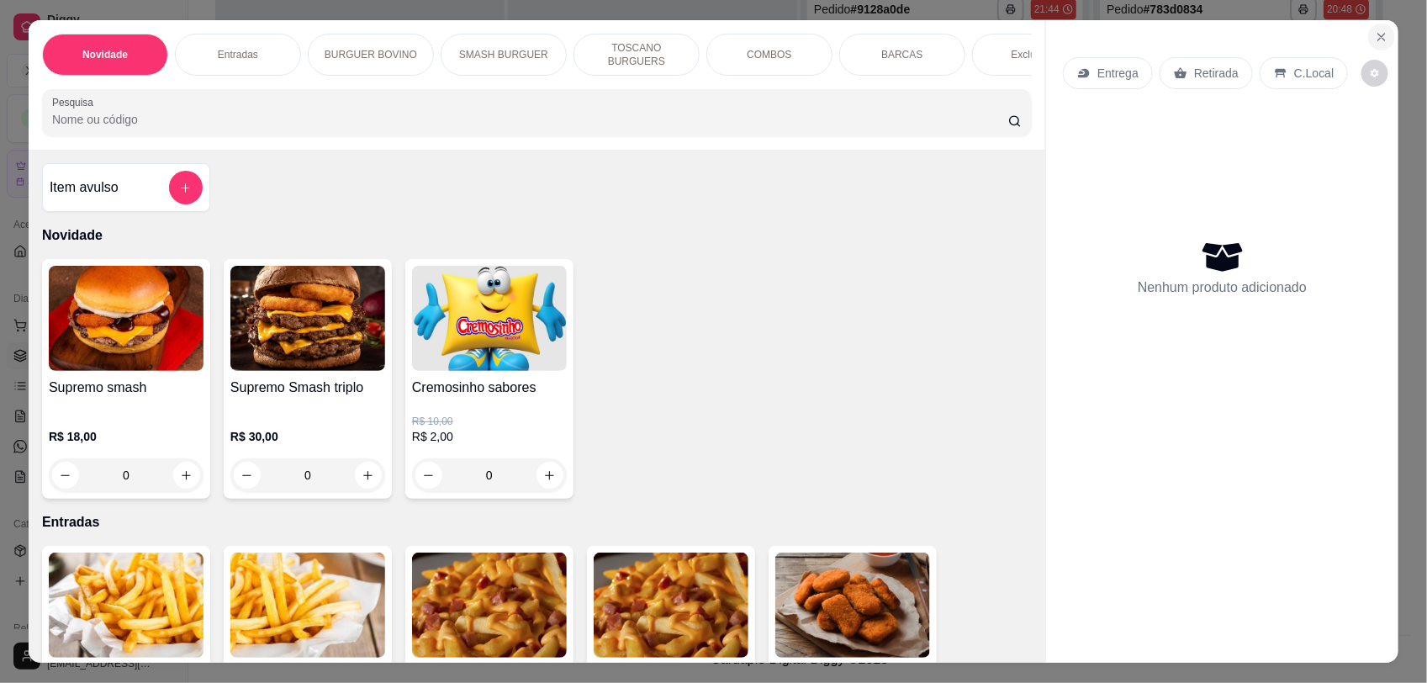
click at [1368, 34] on button "Close" at bounding box center [1381, 37] width 27 height 27
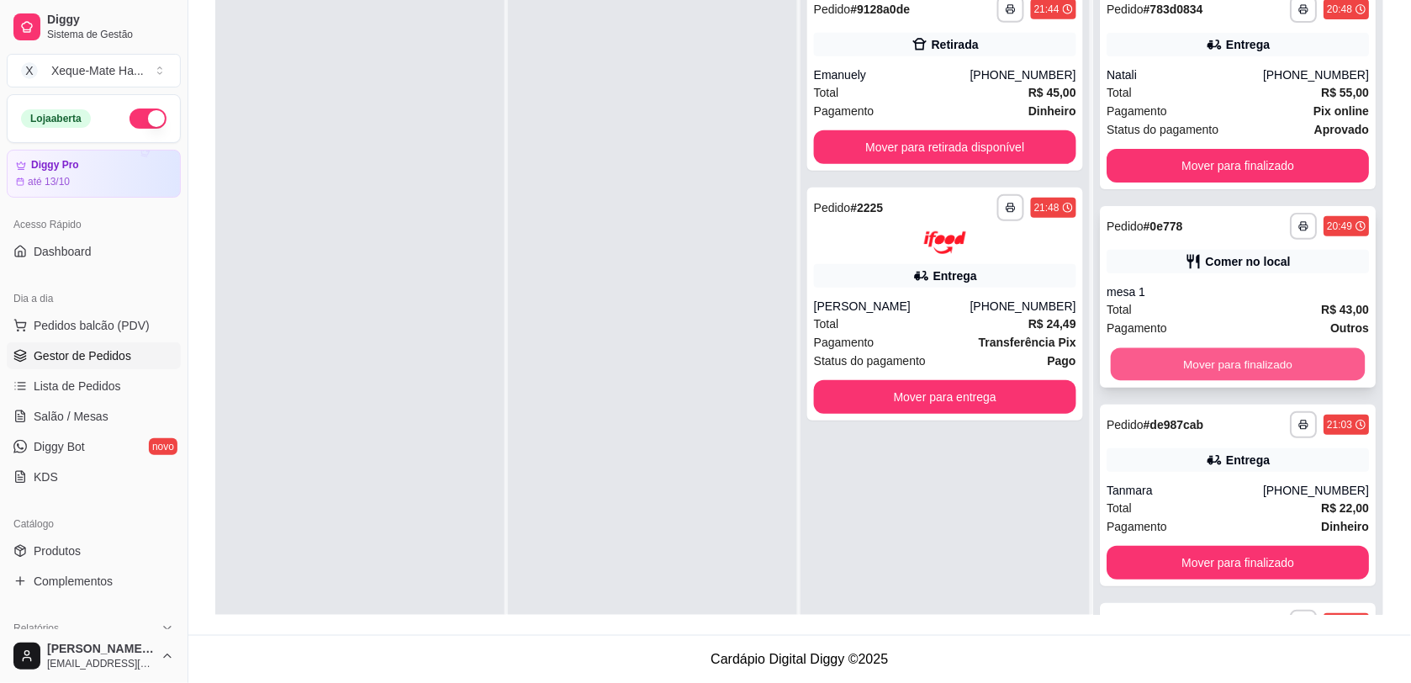
click at [1229, 351] on button "Mover para finalizado" at bounding box center [1237, 364] width 255 height 33
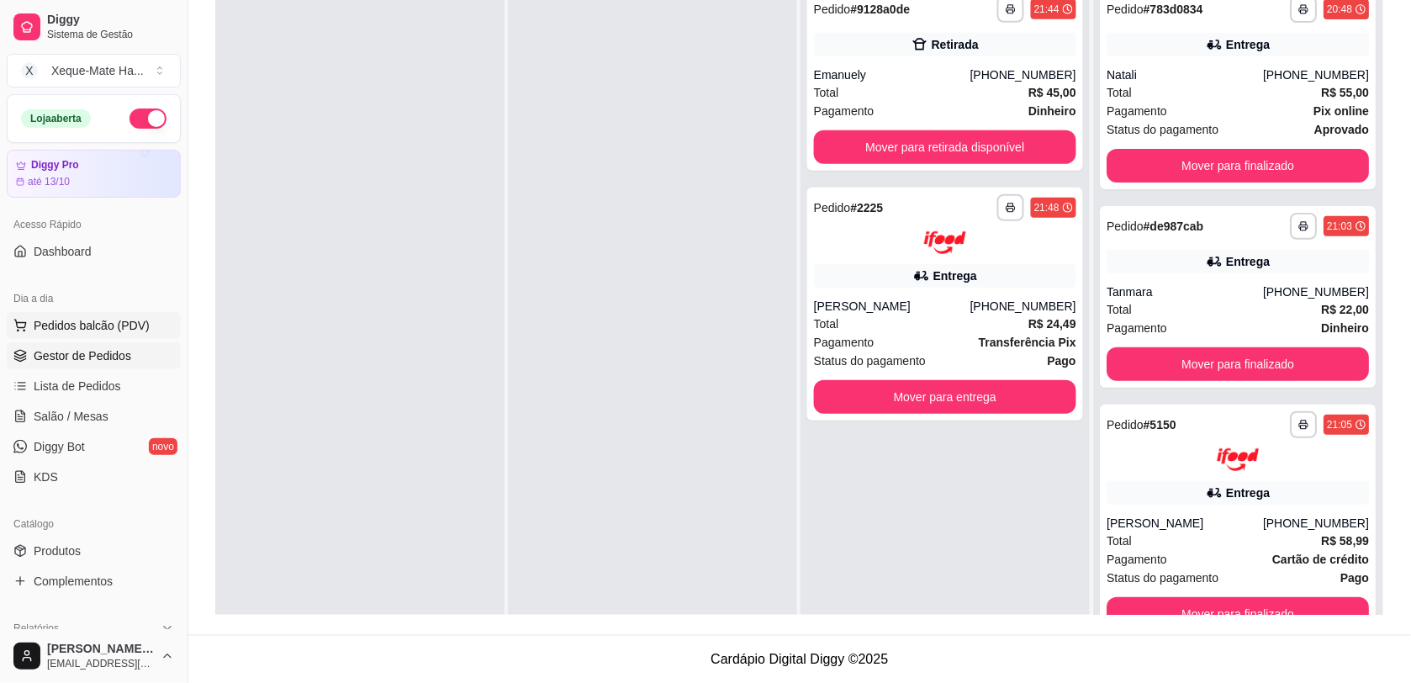
click at [114, 319] on span "Pedidos balcão (PDV)" at bounding box center [92, 325] width 116 height 17
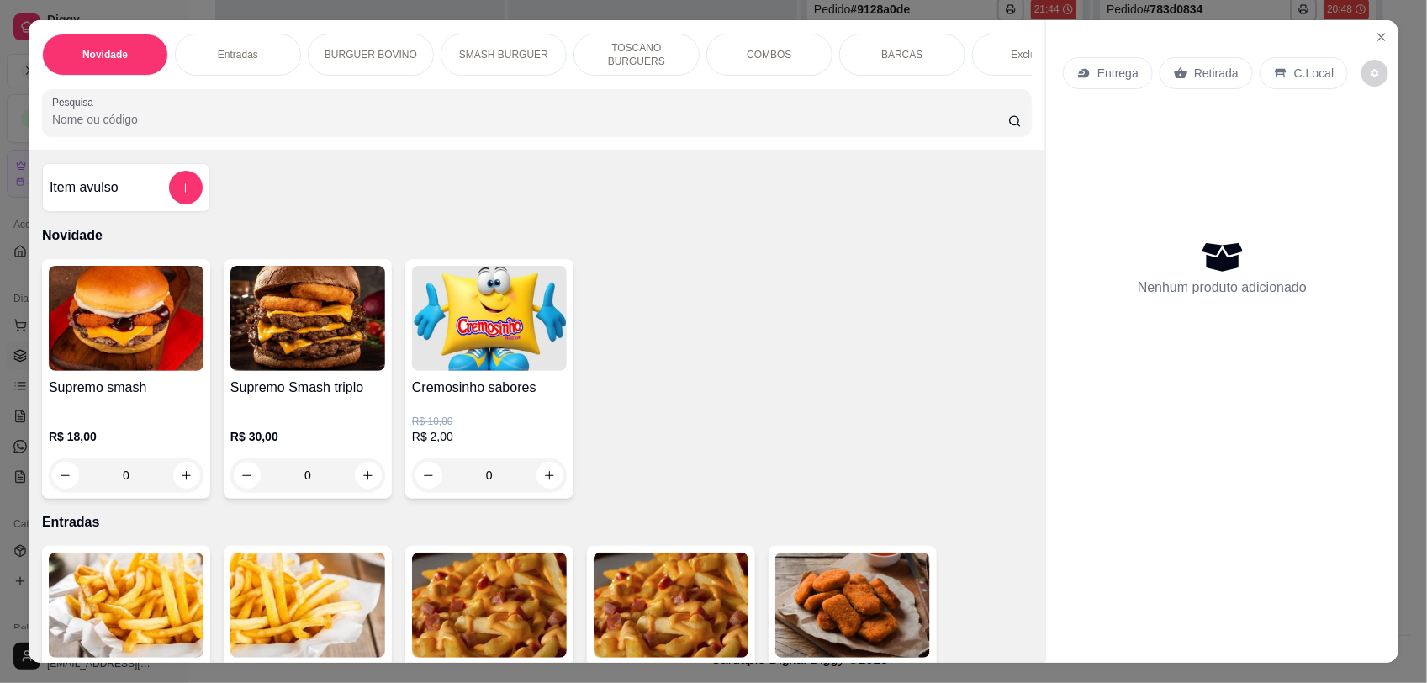
click at [1294, 73] on p "C.Local" at bounding box center [1314, 73] width 40 height 17
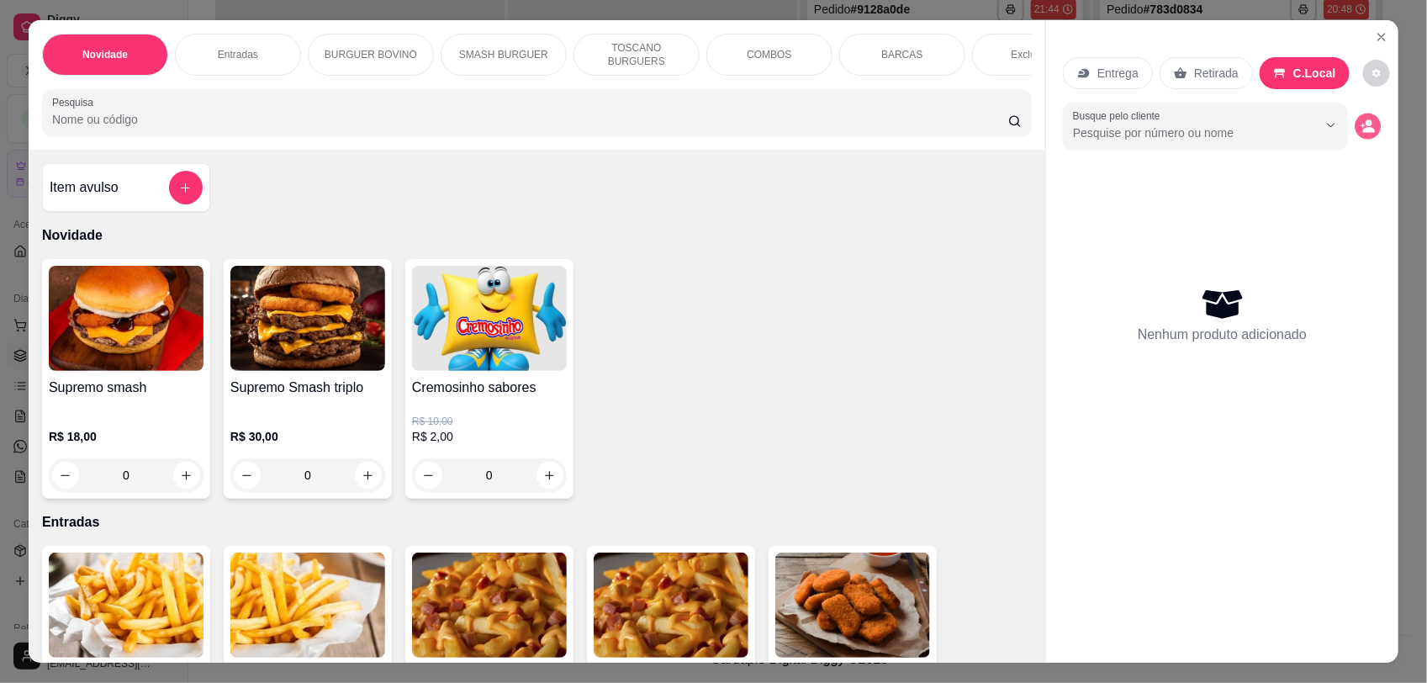
click at [1364, 135] on button "decrease-product-quantity" at bounding box center [1368, 126] width 26 height 26
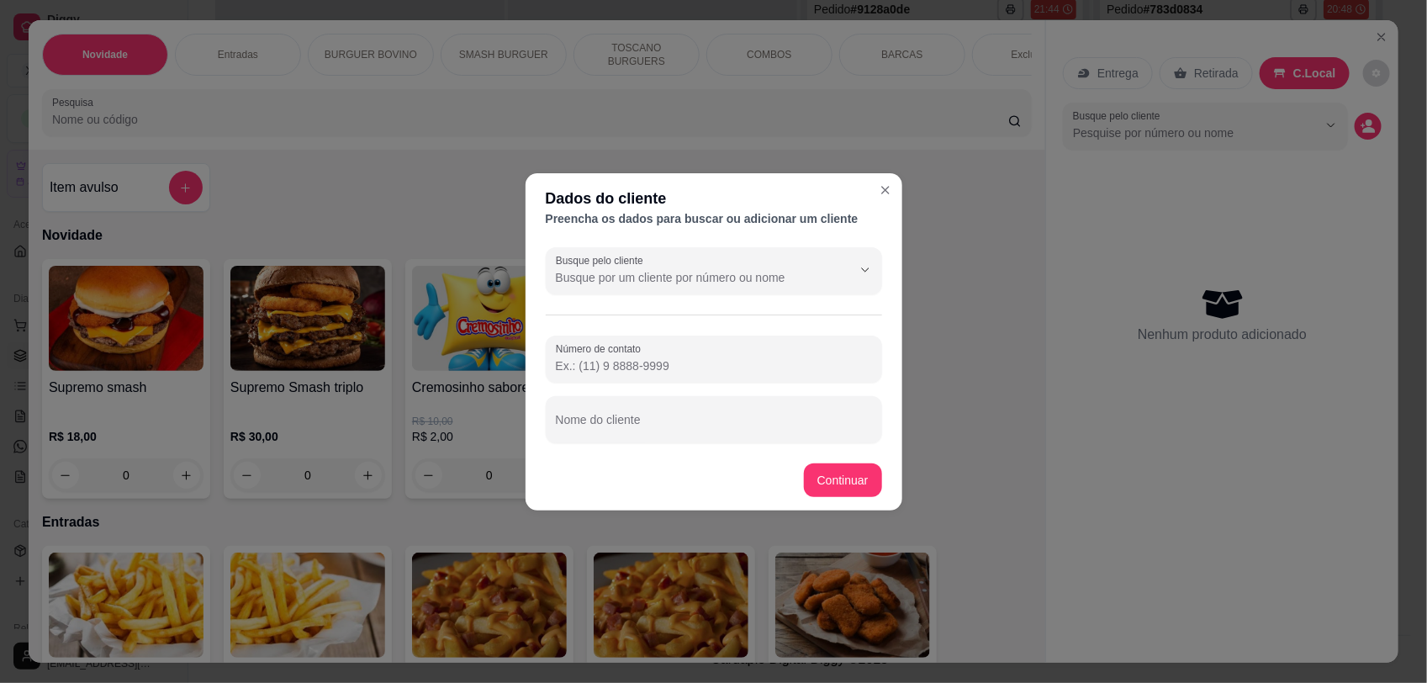
click at [689, 423] on input "Nome do cliente" at bounding box center [714, 426] width 316 height 17
type input "ultima mesa"
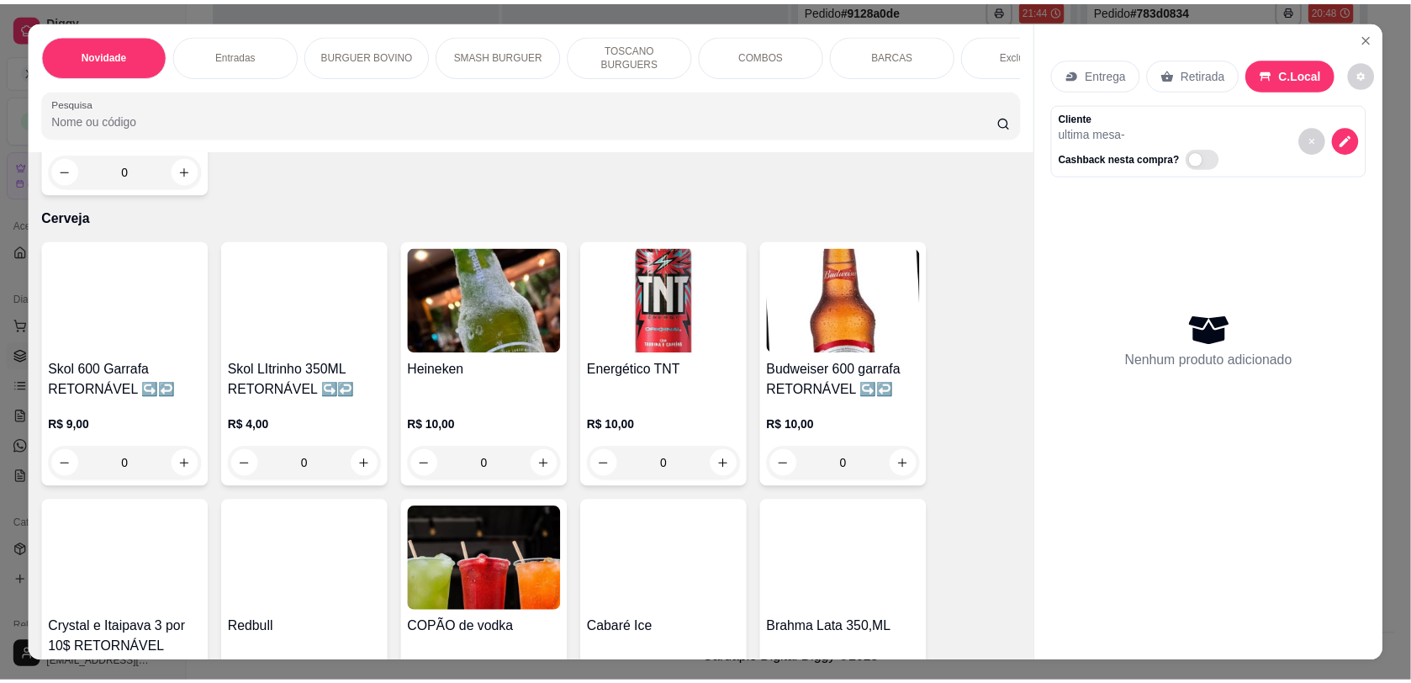
scroll to position [4708, 0]
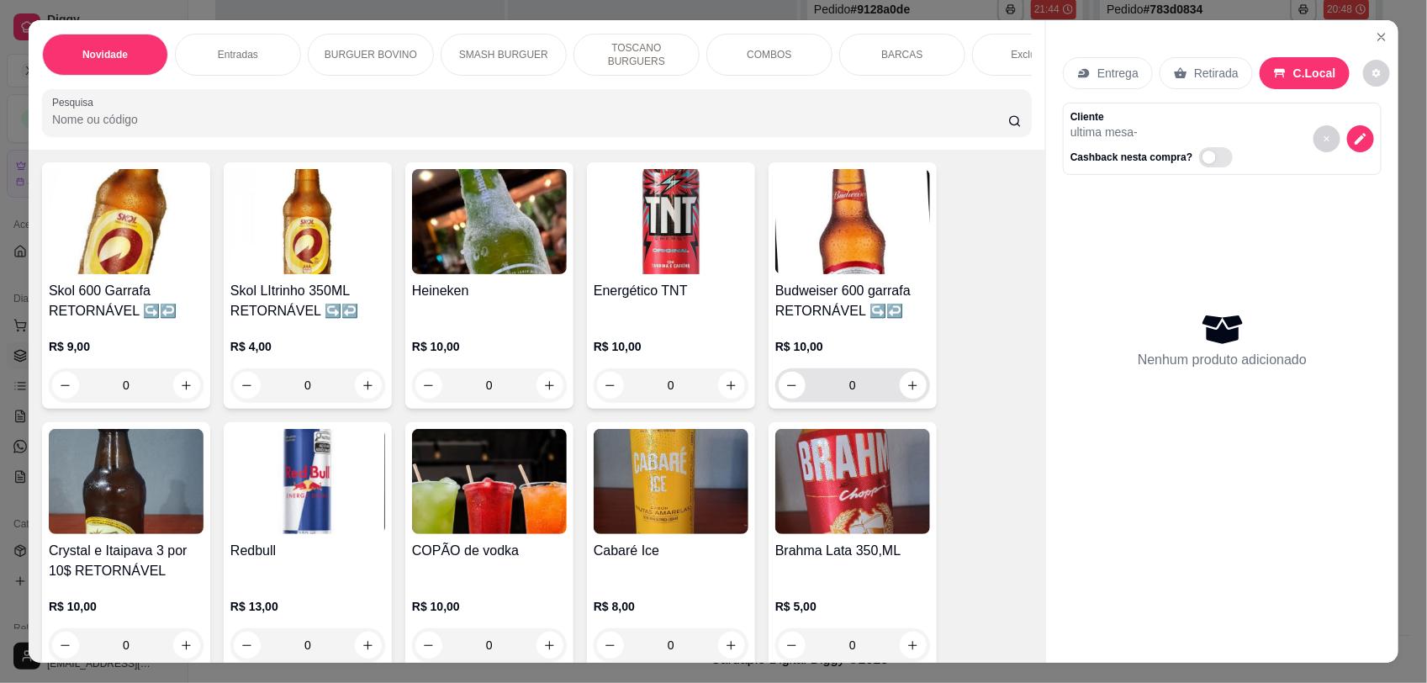
click at [909, 381] on icon "increase-product-quantity" at bounding box center [913, 385] width 9 height 9
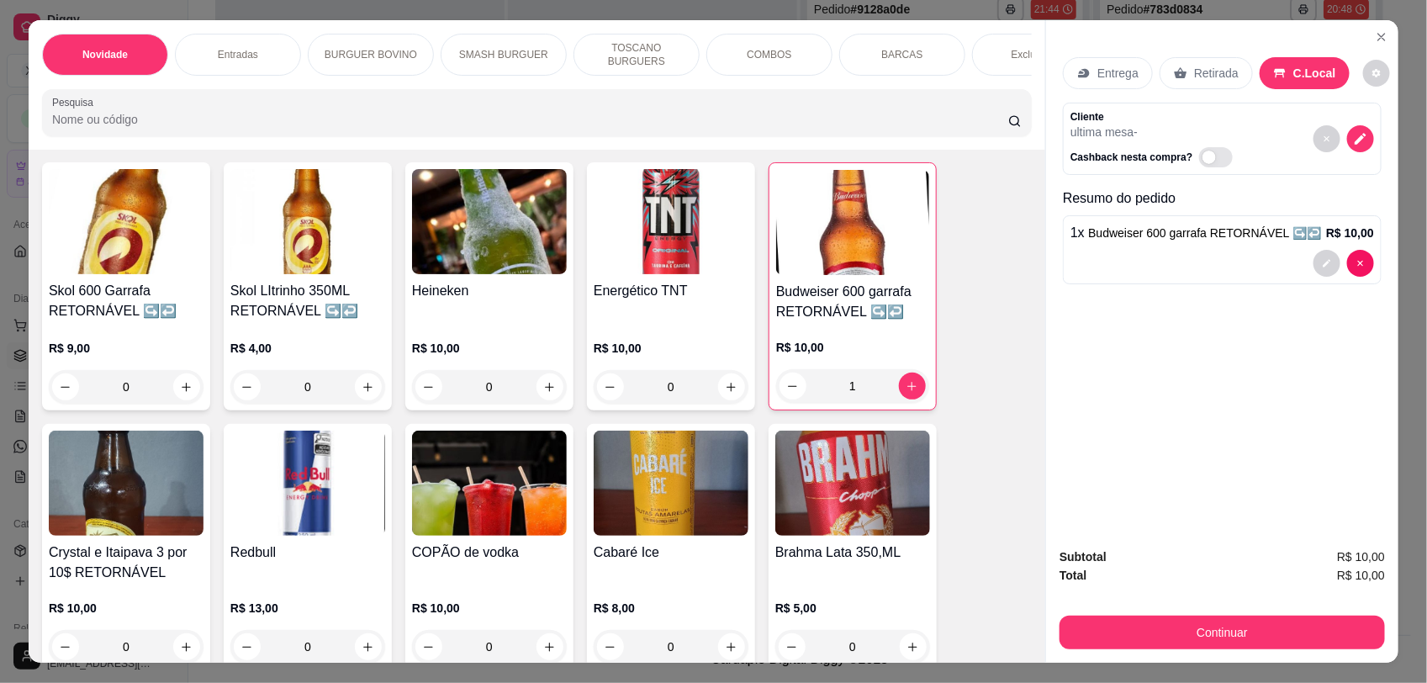
type input "1"
click at [1211, 618] on button "Continuar" at bounding box center [1221, 632] width 325 height 34
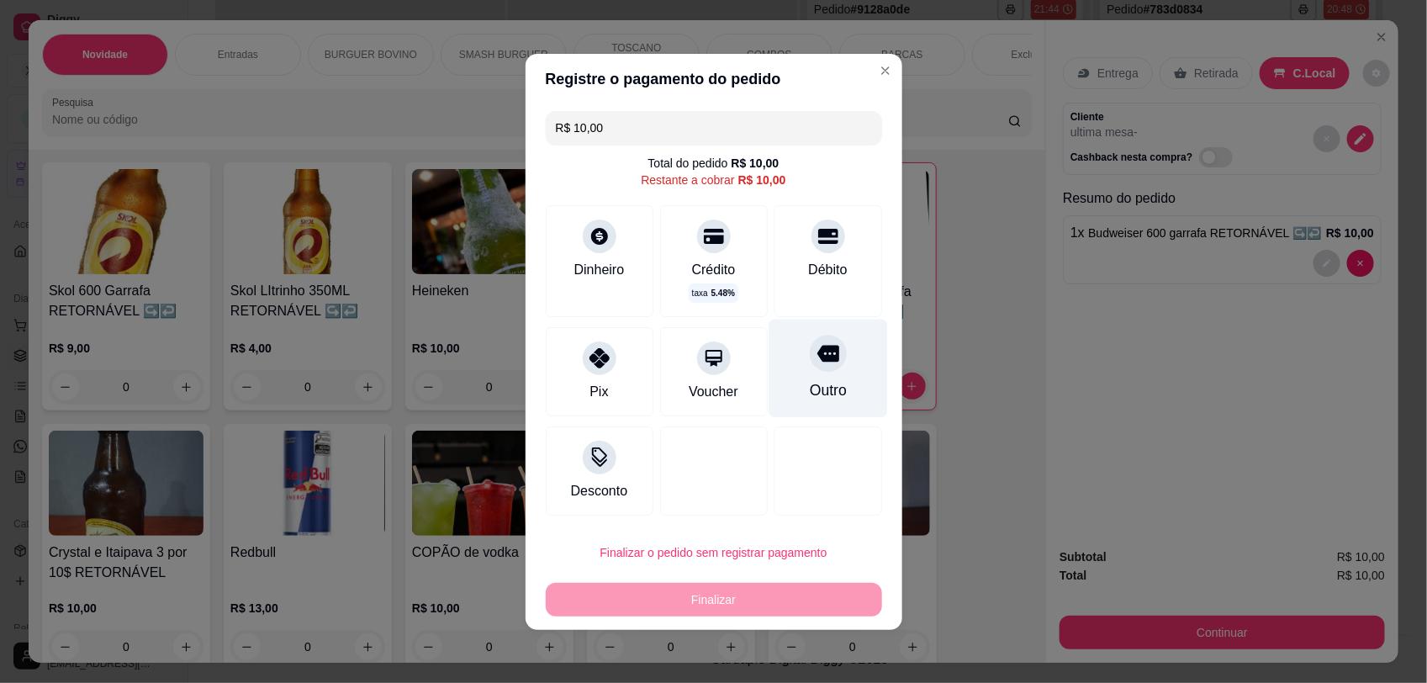
click at [818, 357] on div at bounding box center [828, 353] width 37 height 37
type input "R$ 0,00"
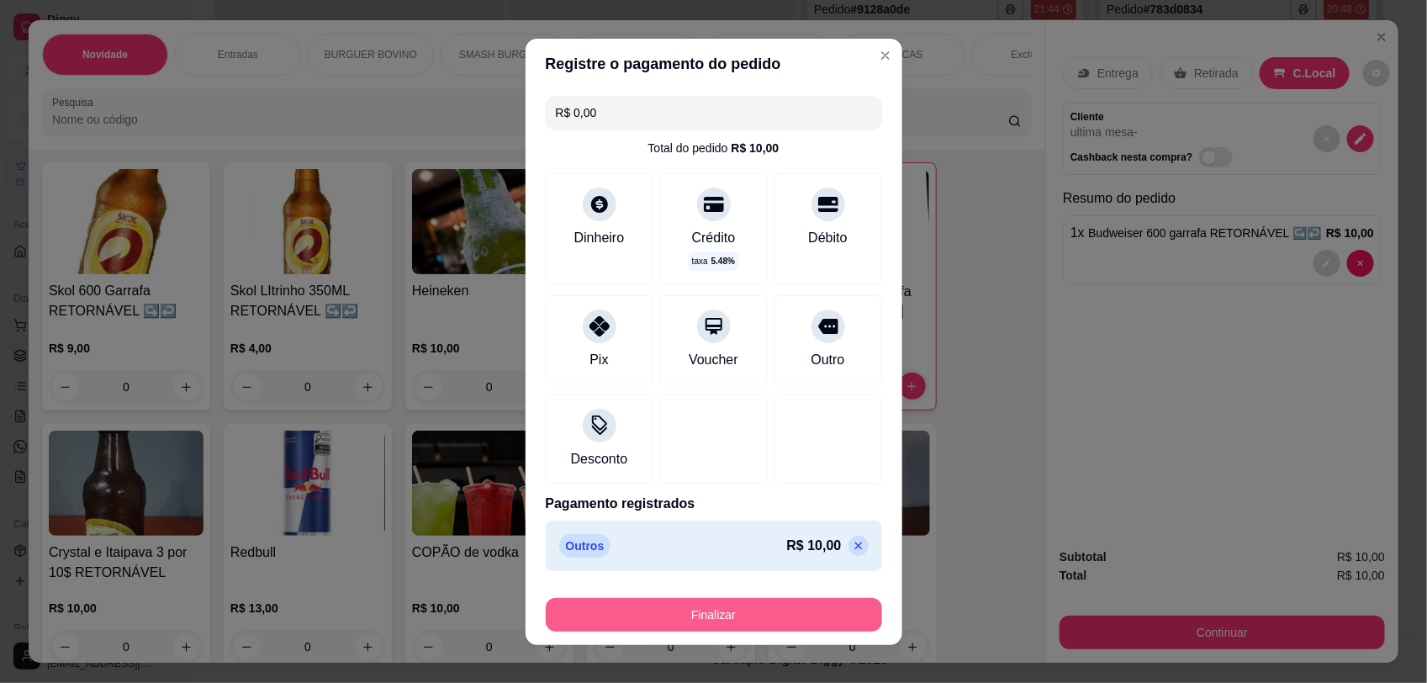
click at [790, 606] on button "Finalizar" at bounding box center [714, 615] width 336 height 34
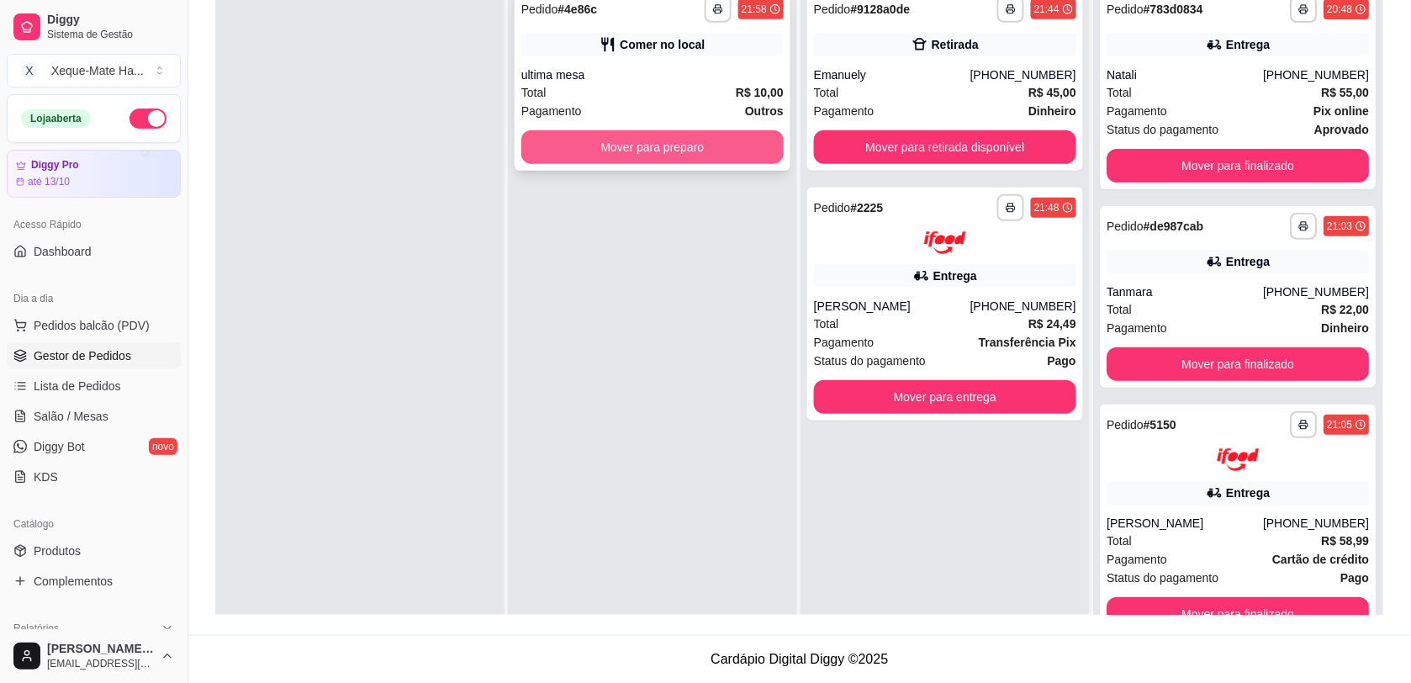
click at [652, 157] on button "Mover para preparo" at bounding box center [652, 147] width 262 height 34
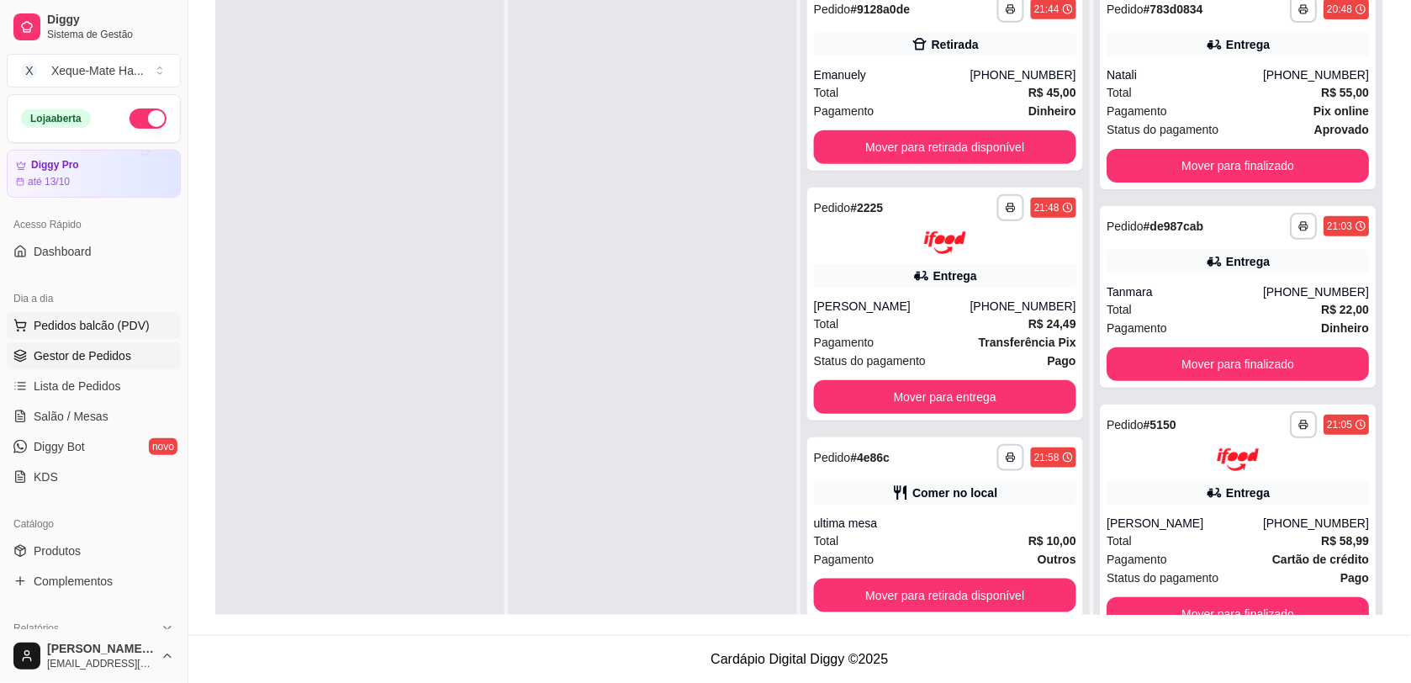
click at [89, 329] on span "Pedidos balcão (PDV)" at bounding box center [92, 325] width 116 height 17
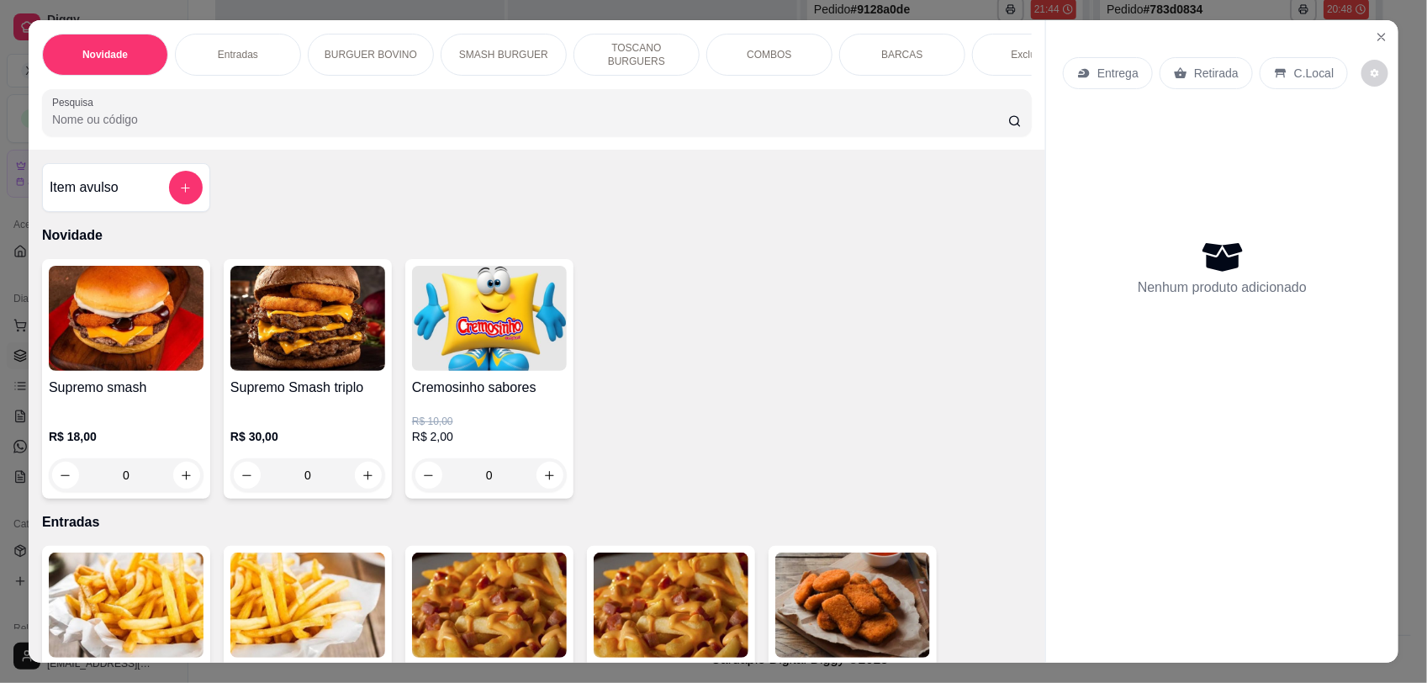
click at [1294, 71] on p "C.Local" at bounding box center [1314, 73] width 40 height 17
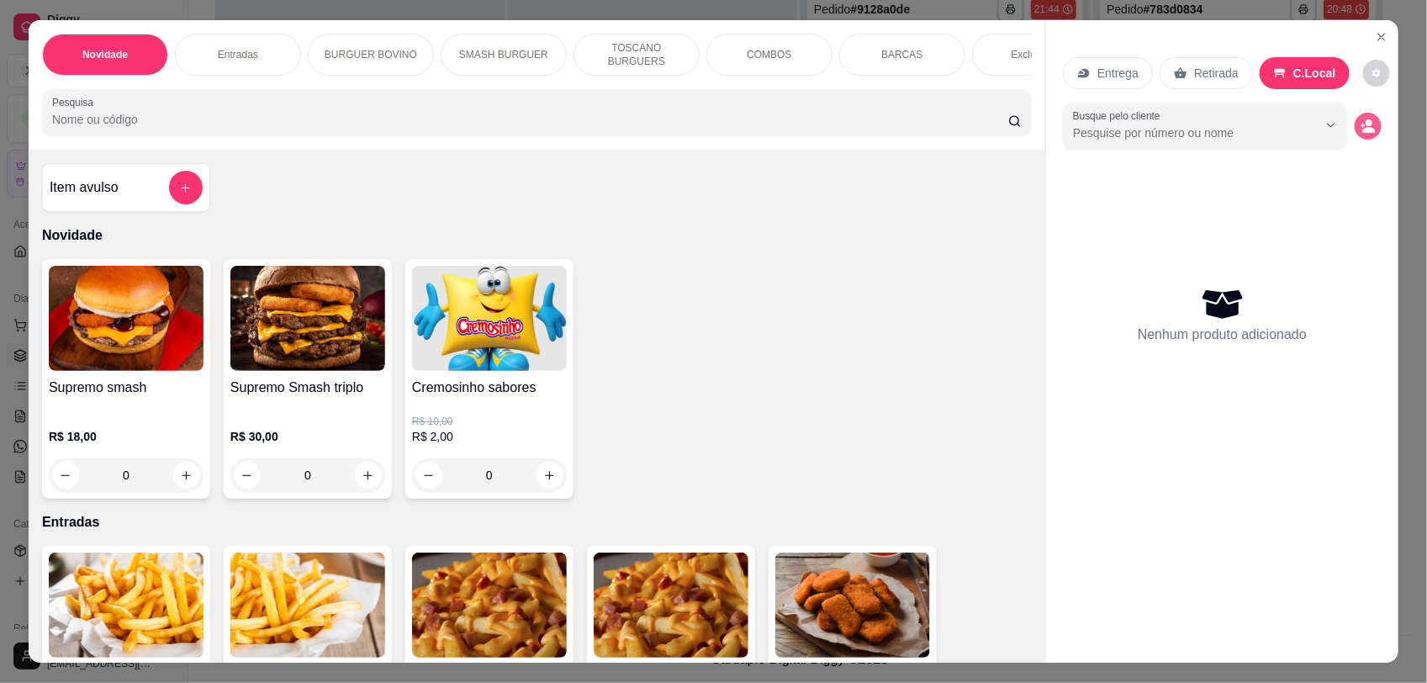
click at [1360, 127] on icon "decrease-product-quantity" at bounding box center [1367, 126] width 15 height 15
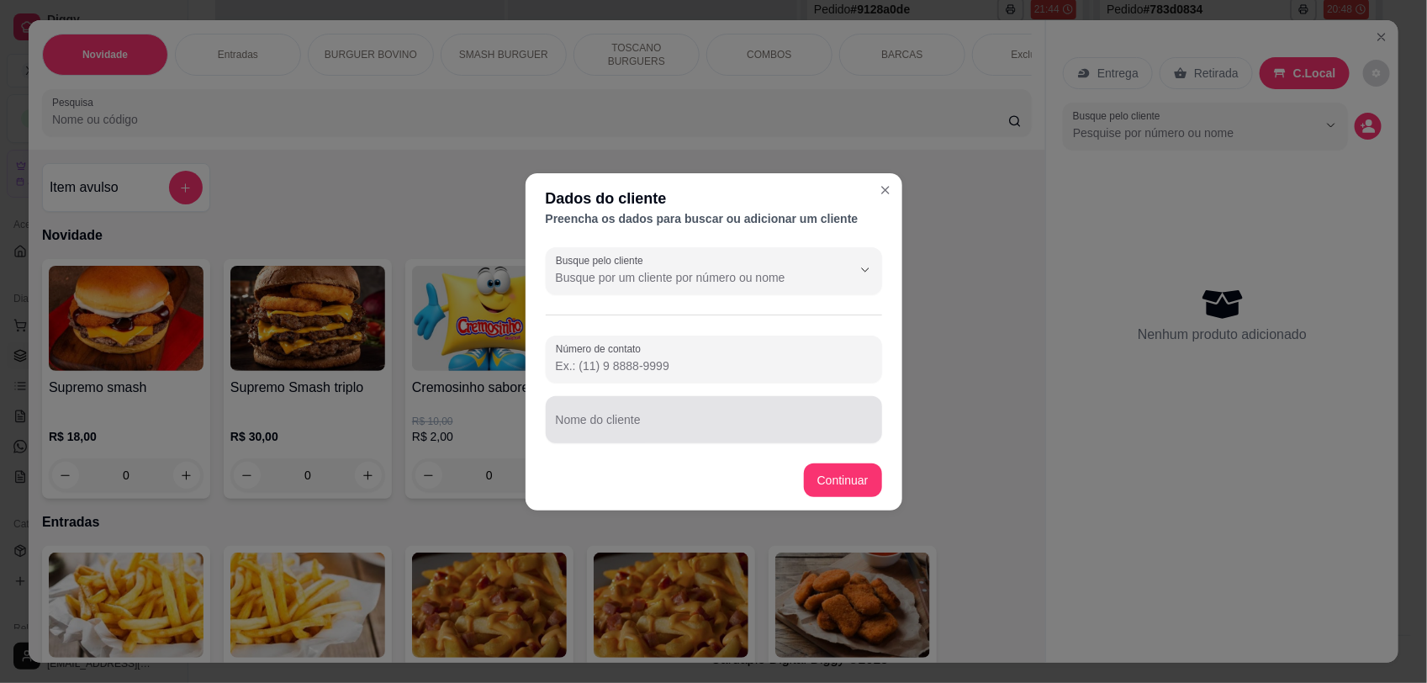
click at [654, 430] on input "Nome do cliente" at bounding box center [714, 426] width 316 height 17
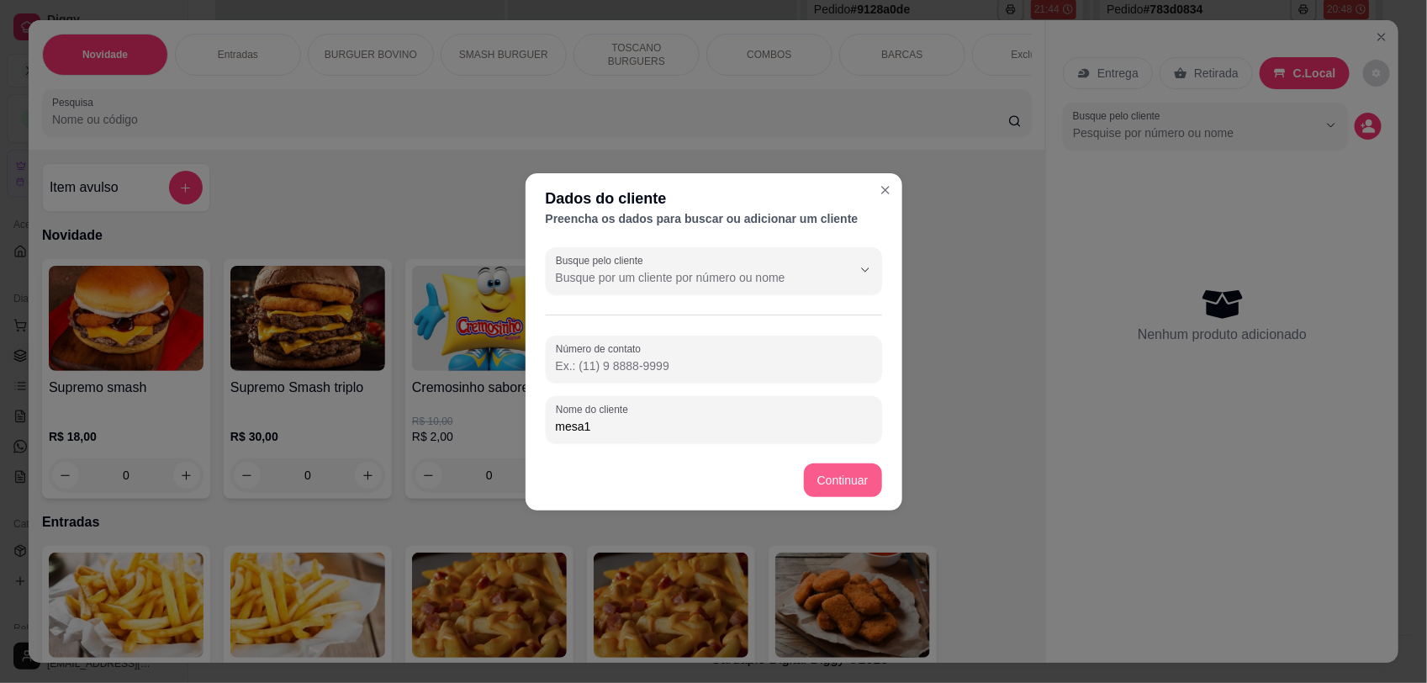
type input "mesa1"
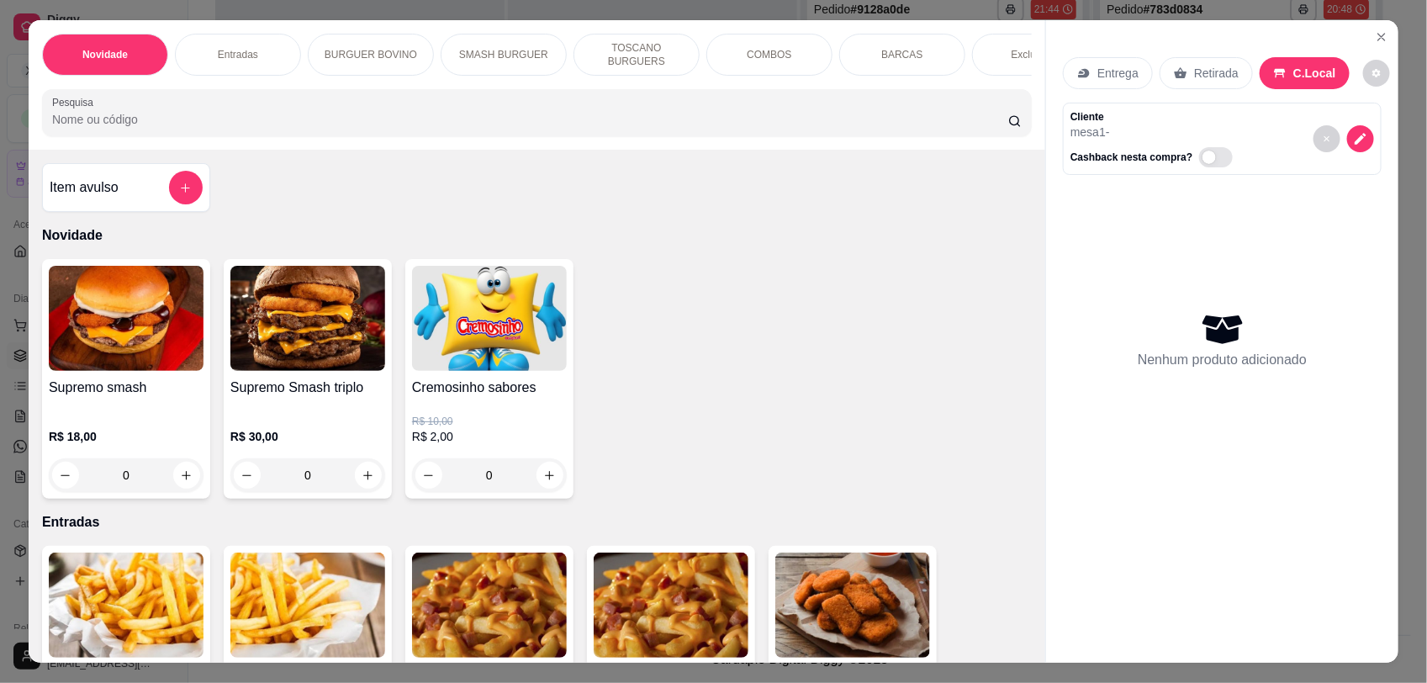
click at [179, 194] on icon "add-separate-item" at bounding box center [185, 188] width 13 height 13
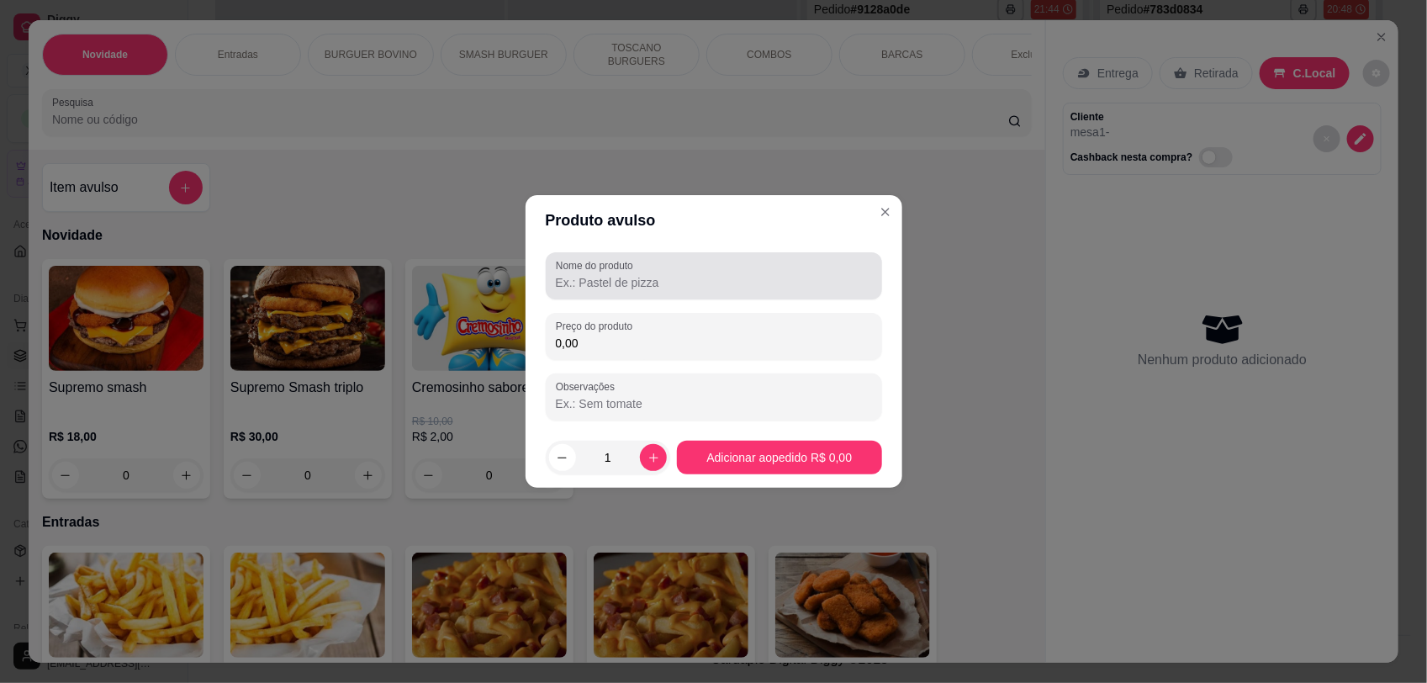
click at [619, 290] on input "Nome do produto" at bounding box center [714, 282] width 316 height 17
click at [567, 291] on input "crytal 6000" at bounding box center [714, 282] width 316 height 17
click at [572, 287] on input "crytal 6000" at bounding box center [714, 282] width 316 height 17
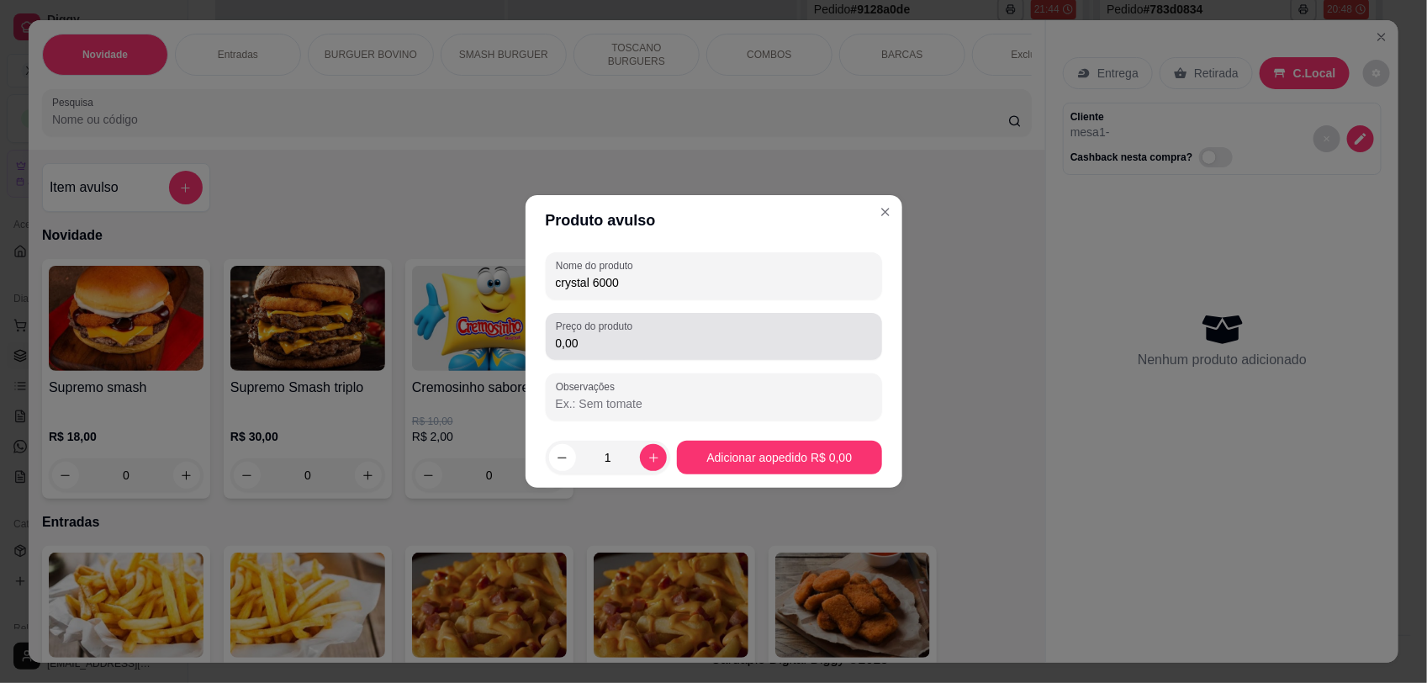
type input "crystal 6000"
click at [630, 330] on label "Preço do produto" at bounding box center [597, 326] width 82 height 14
click at [630, 335] on input "0,00" at bounding box center [714, 343] width 316 height 17
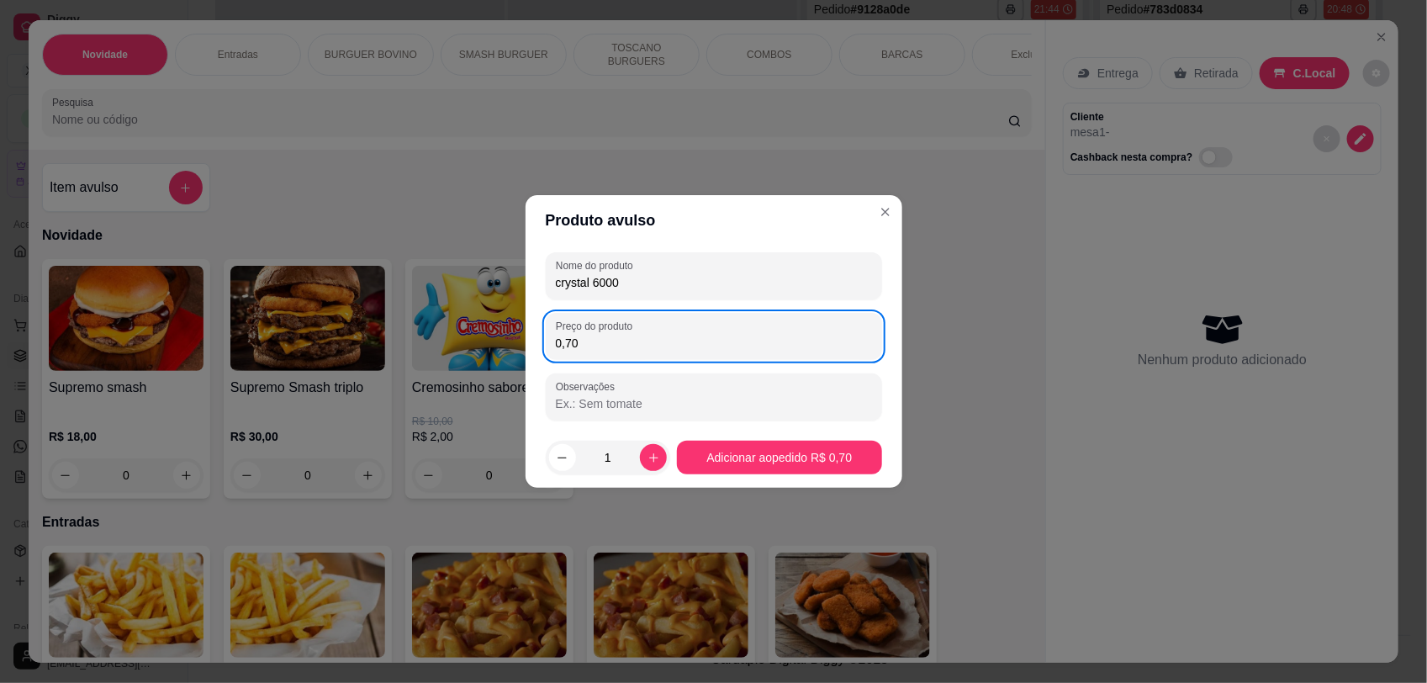
type input "7,00"
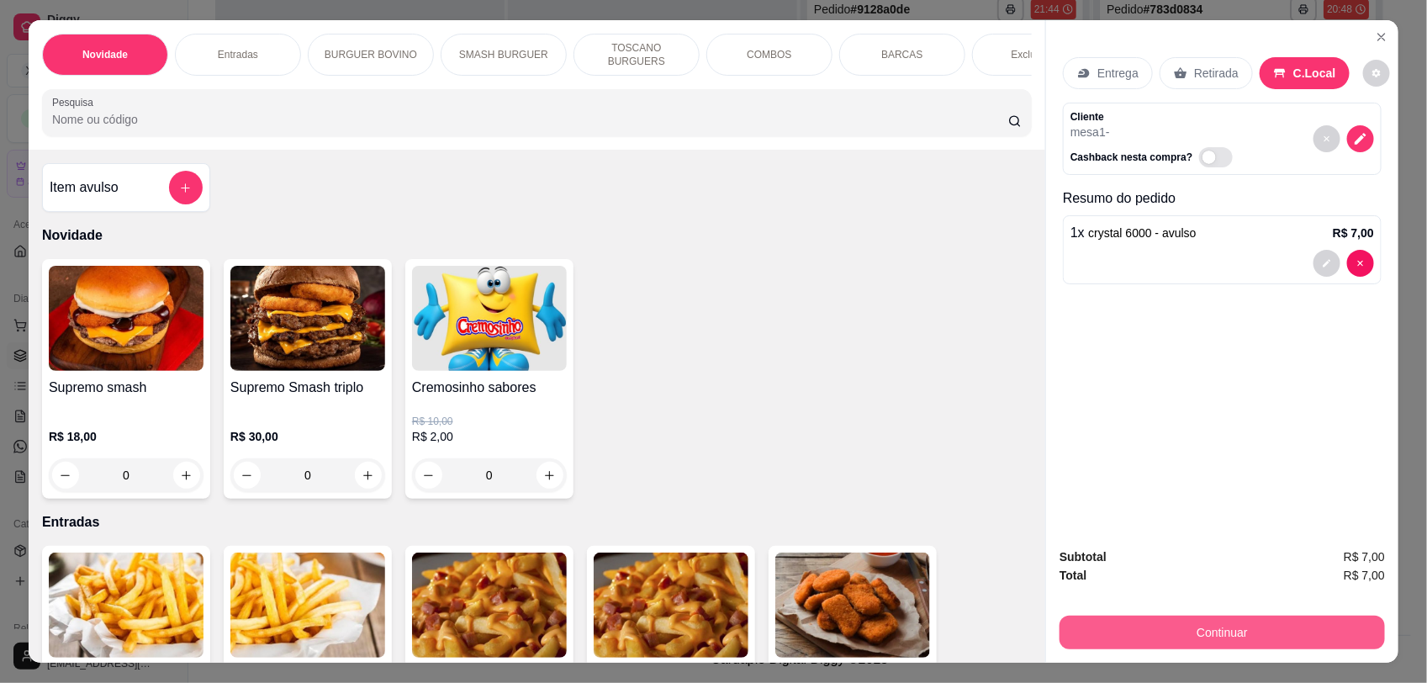
click at [1236, 636] on button "Continuar" at bounding box center [1221, 632] width 325 height 34
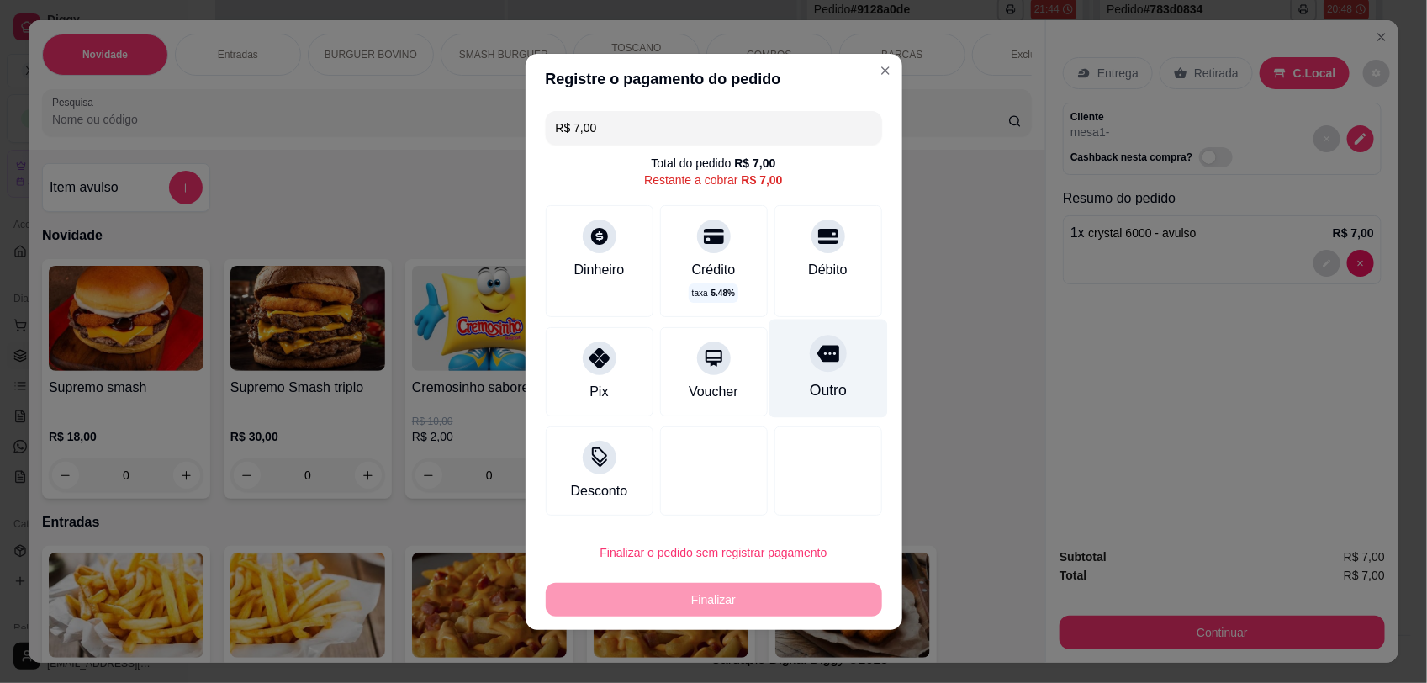
click at [816, 359] on icon at bounding box center [827, 353] width 22 height 22
type input "R$ 0,00"
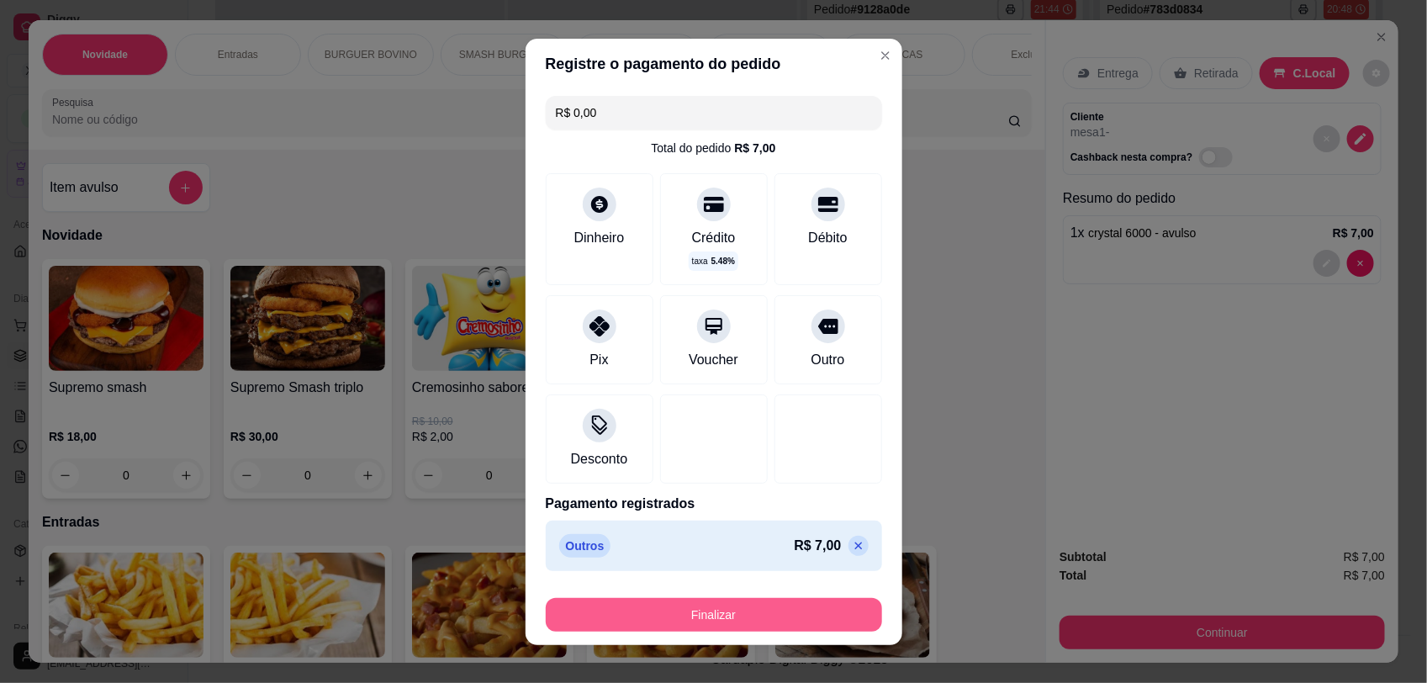
click at [736, 615] on button "Finalizar" at bounding box center [714, 615] width 336 height 34
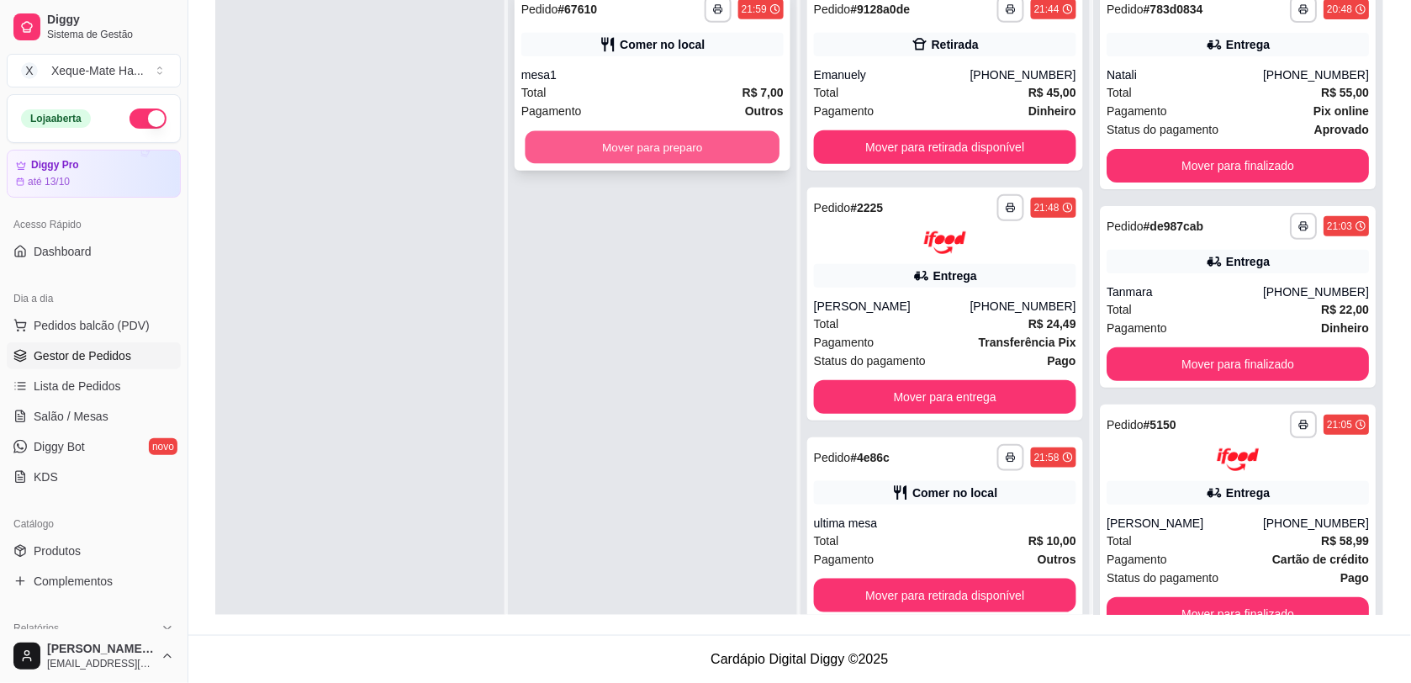
click at [677, 144] on button "Mover para preparo" at bounding box center [652, 147] width 255 height 33
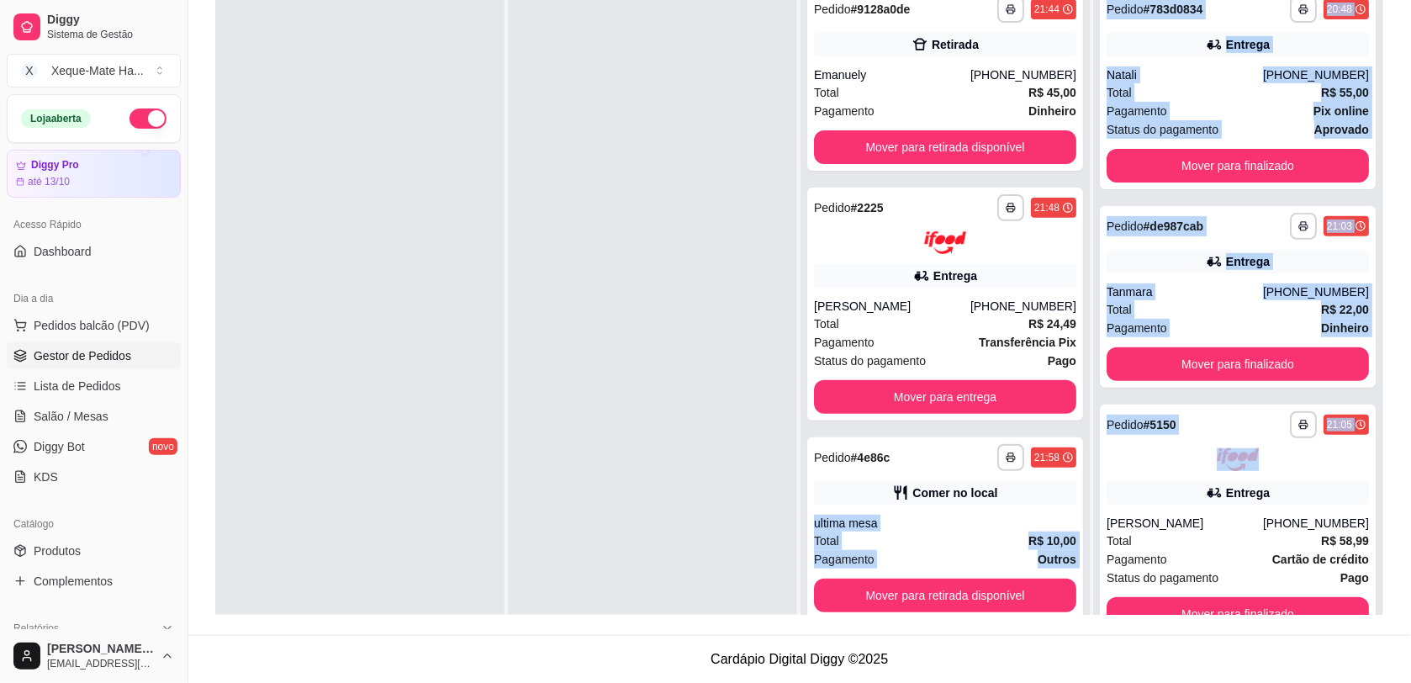
drag, startPoint x: 1082, startPoint y: 468, endPoint x: 1076, endPoint y: 493, distance: 25.1
click at [1076, 493] on div "**********" at bounding box center [799, 273] width 1168 height 683
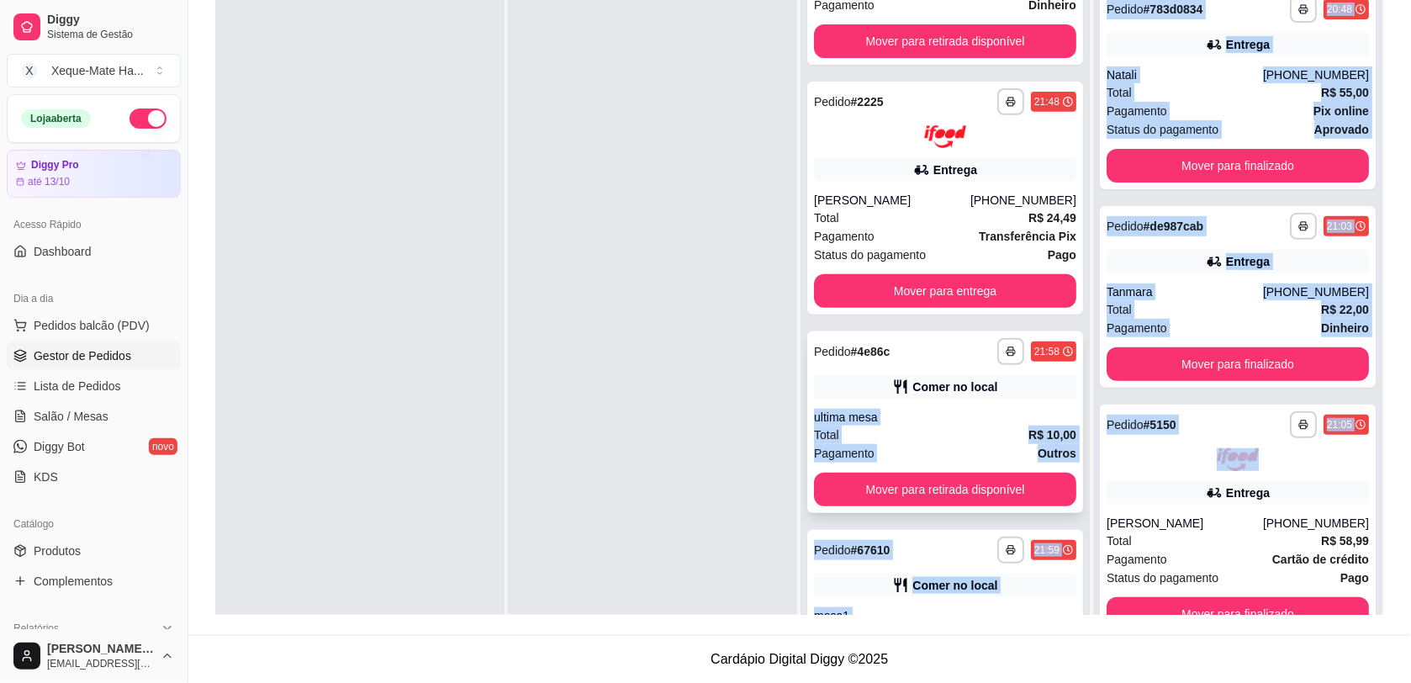
scroll to position [108, 0]
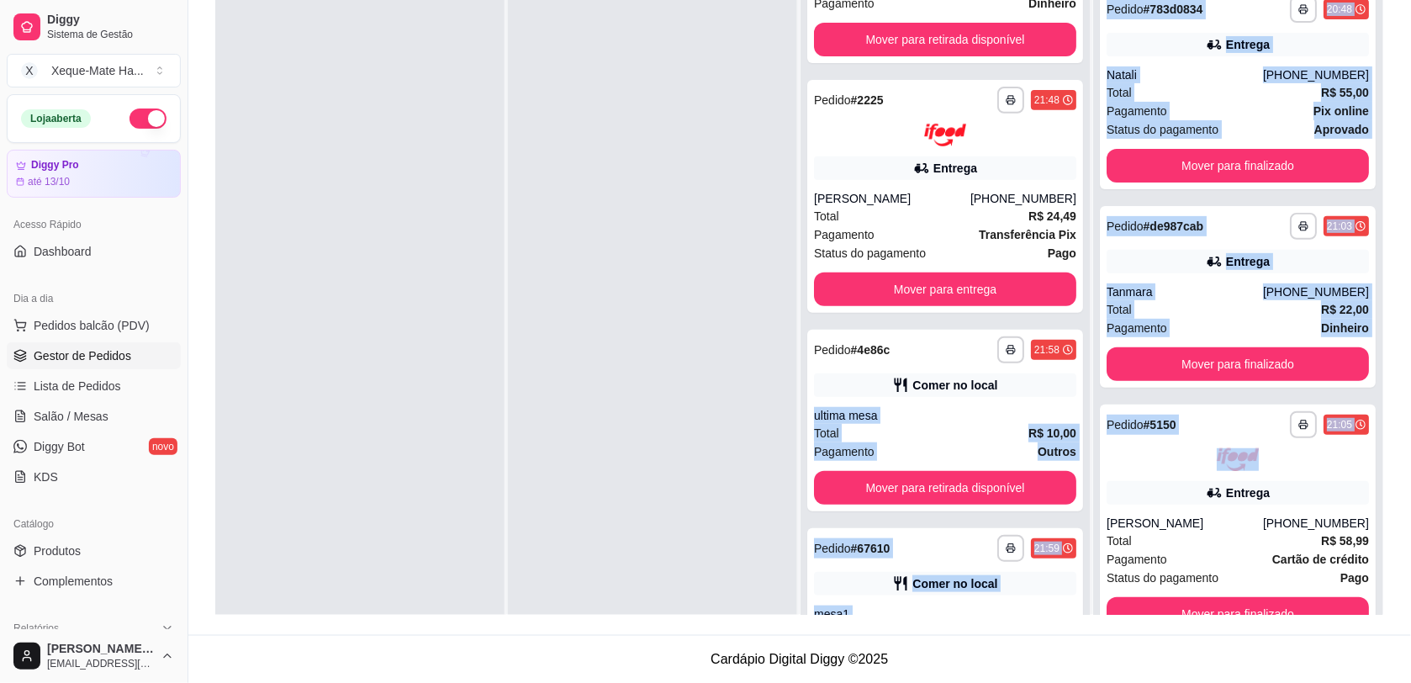
click at [736, 379] on div at bounding box center [652, 320] width 289 height 683
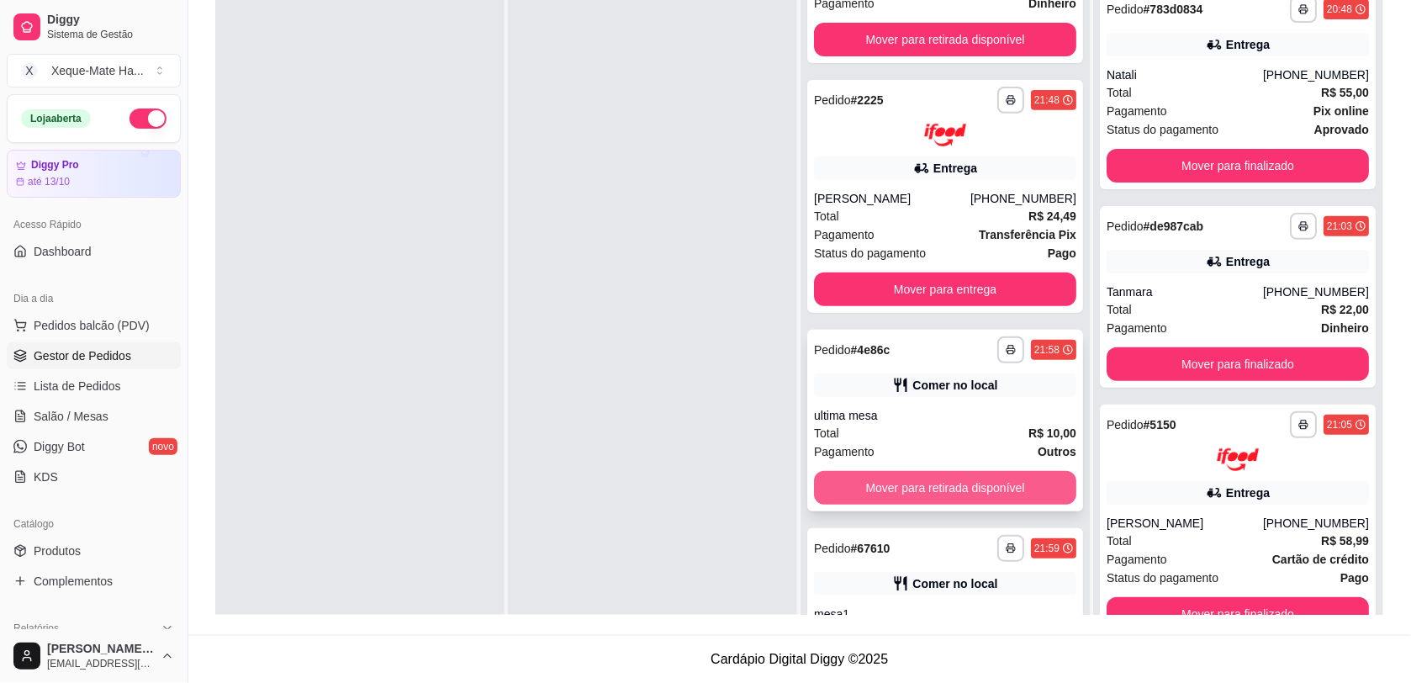
click at [1023, 488] on button "Mover para retirada disponível" at bounding box center [945, 488] width 262 height 34
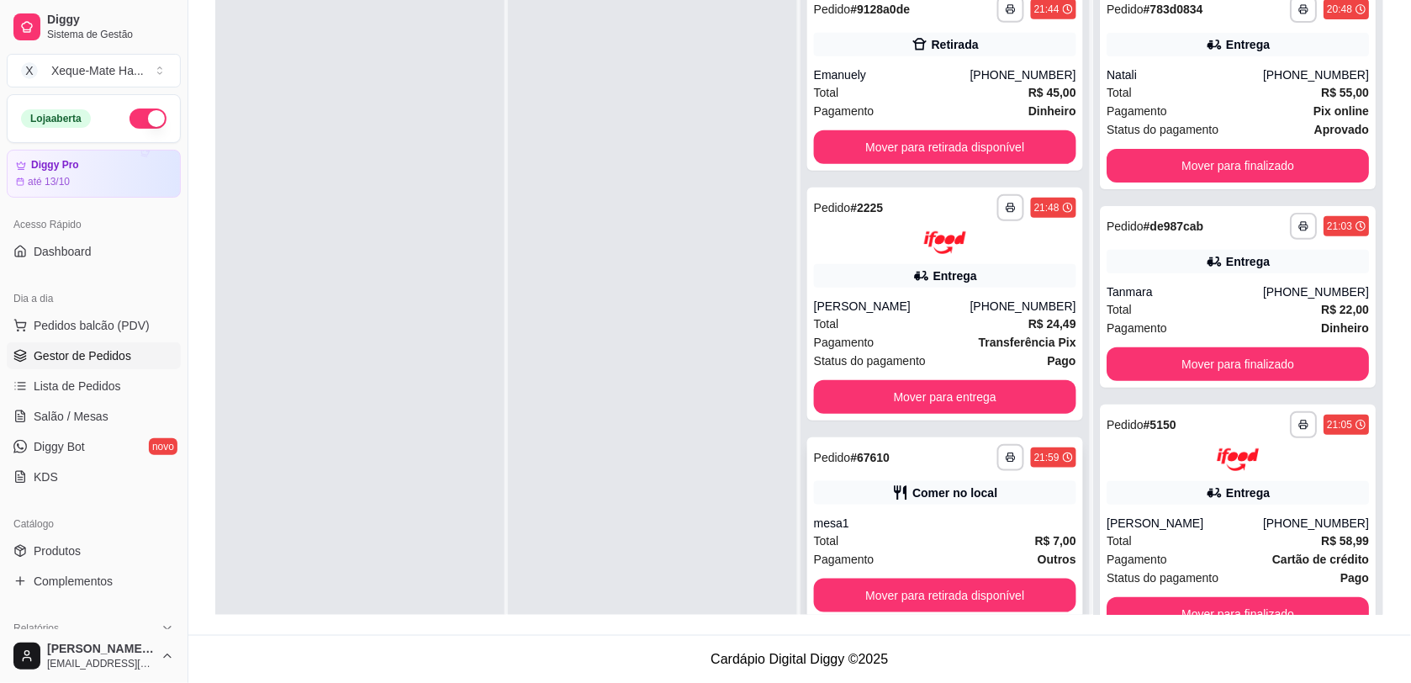
drag, startPoint x: 1076, startPoint y: 451, endPoint x: 1057, endPoint y: 532, distance: 83.8
click at [1072, 534] on div "**********" at bounding box center [944, 320] width 289 height 683
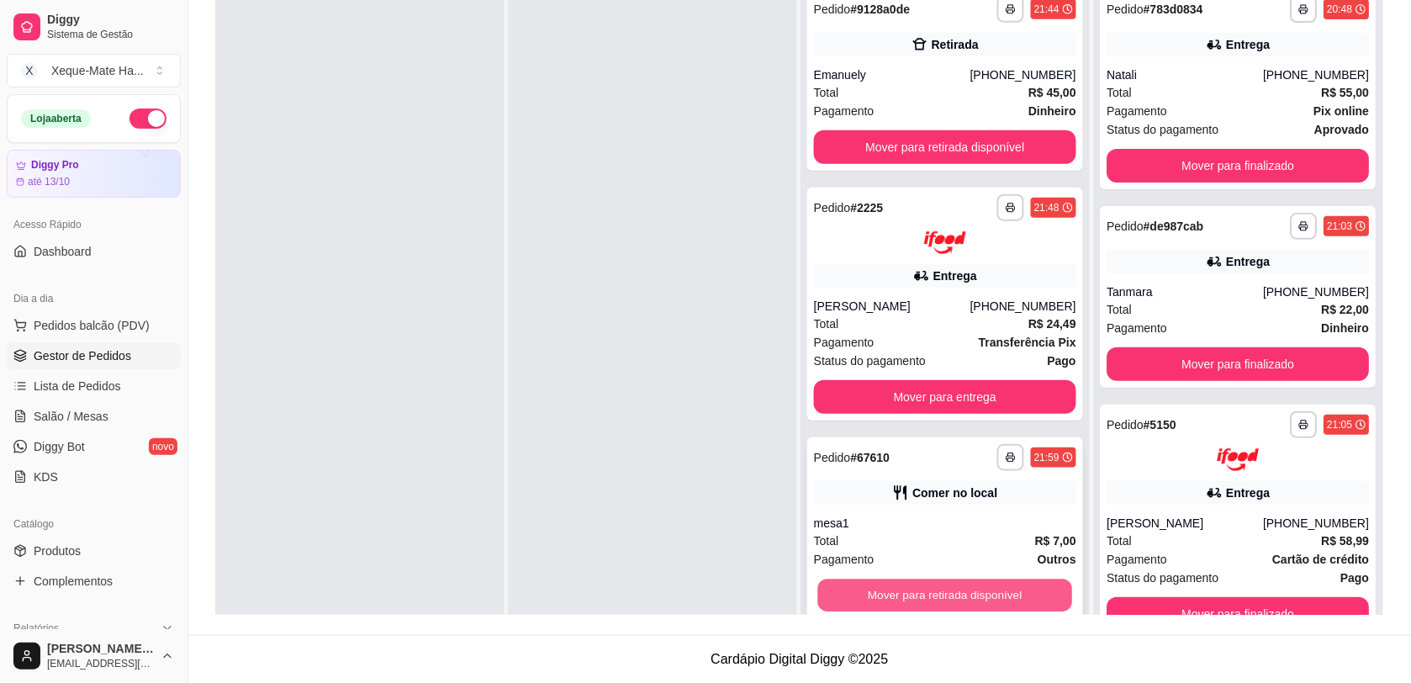
click at [1030, 593] on button "Mover para retirada disponível" at bounding box center [945, 594] width 255 height 33
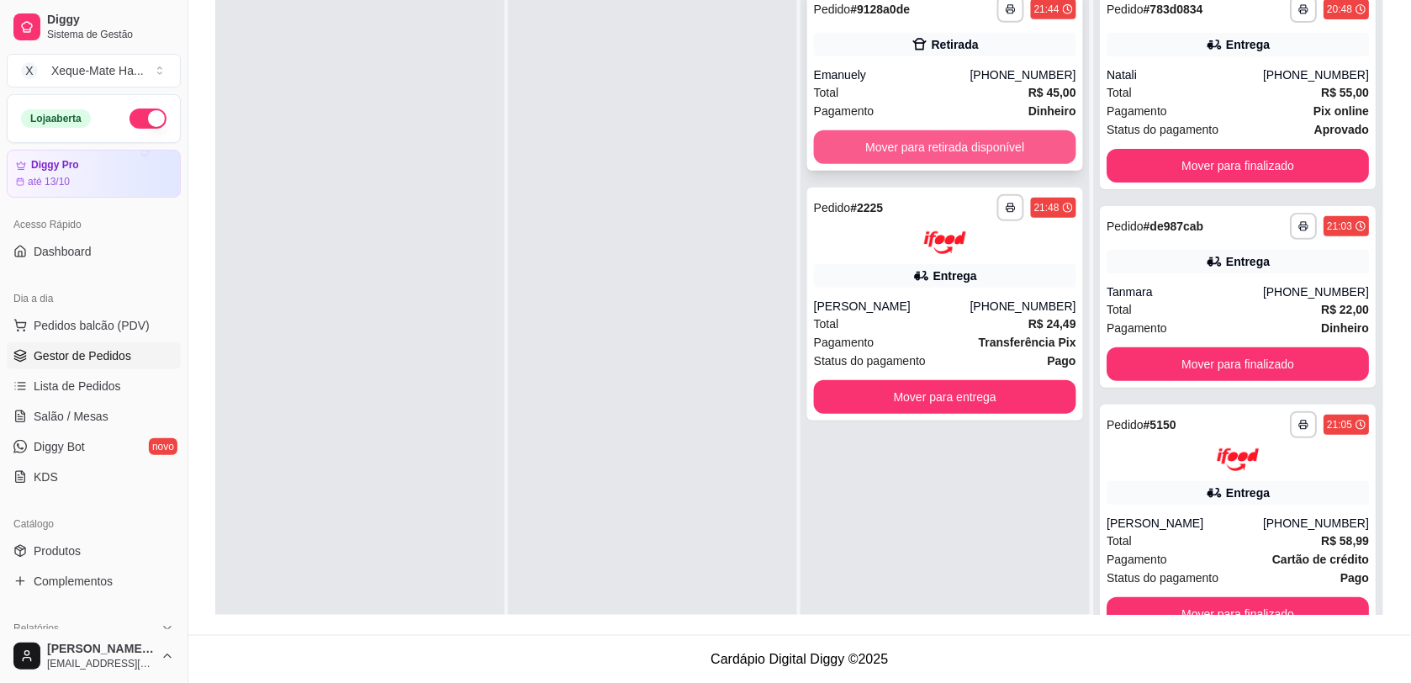
click at [1011, 156] on button "Mover para retirada disponível" at bounding box center [945, 147] width 262 height 34
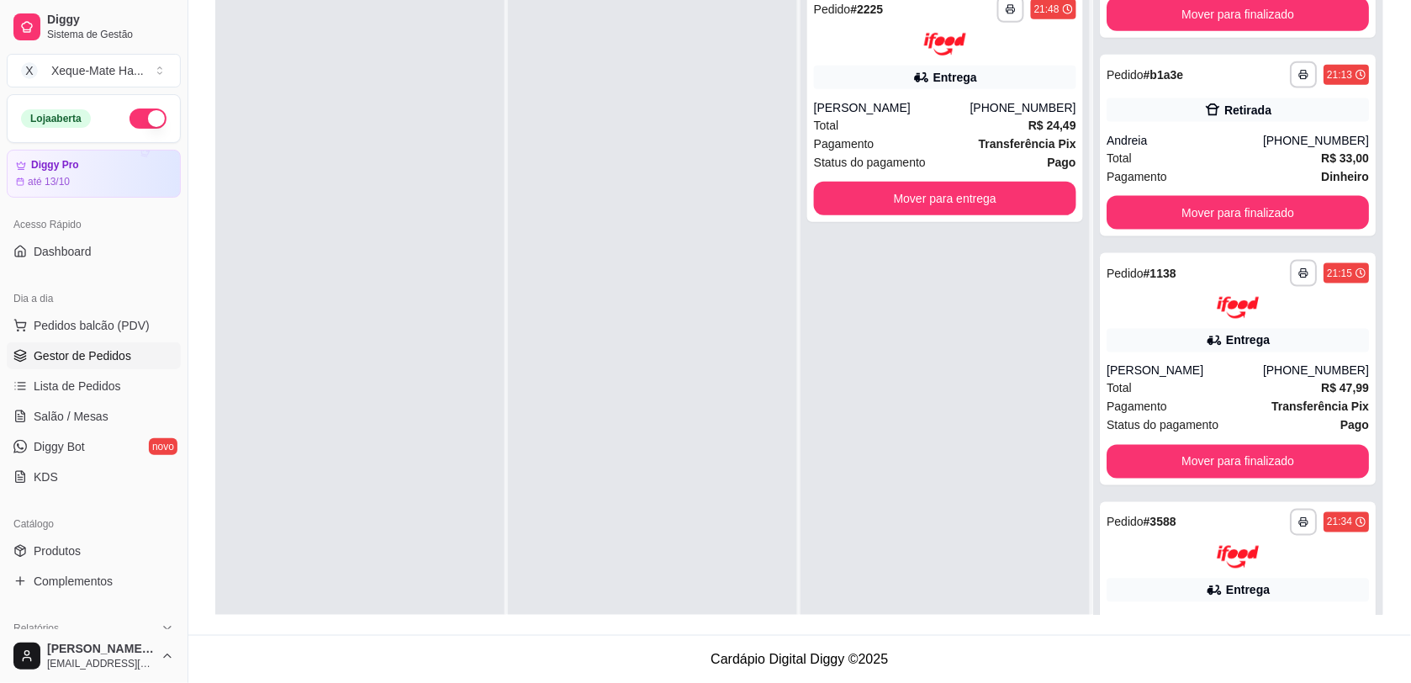
scroll to position [673, 0]
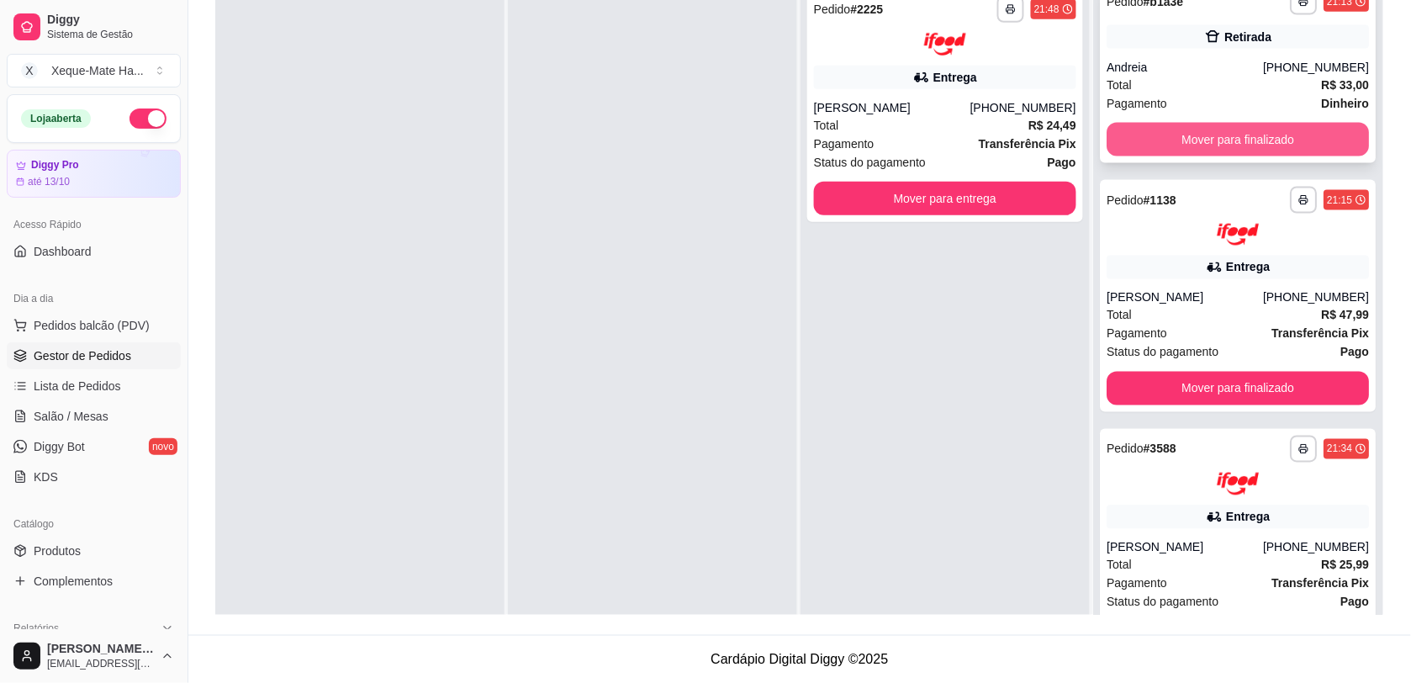
click at [1301, 129] on button "Mover para finalizado" at bounding box center [1237, 140] width 262 height 34
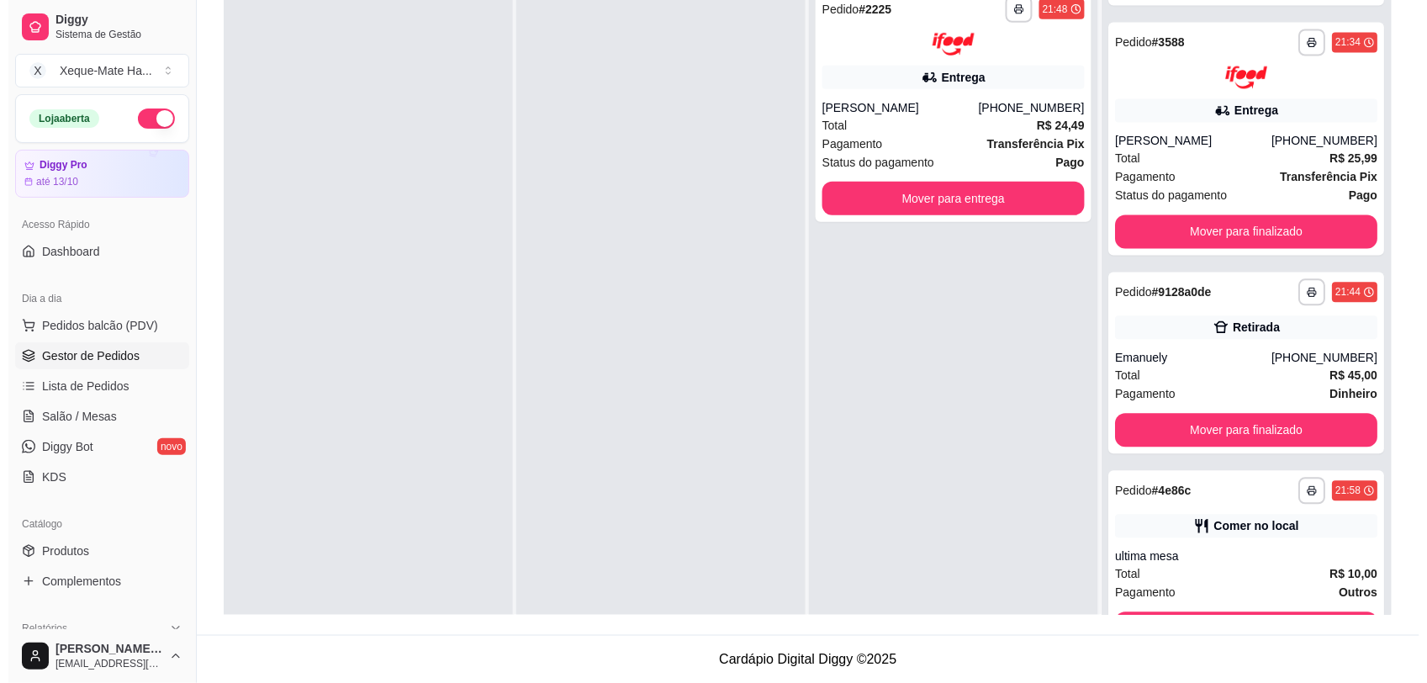
scroll to position [1091, 0]
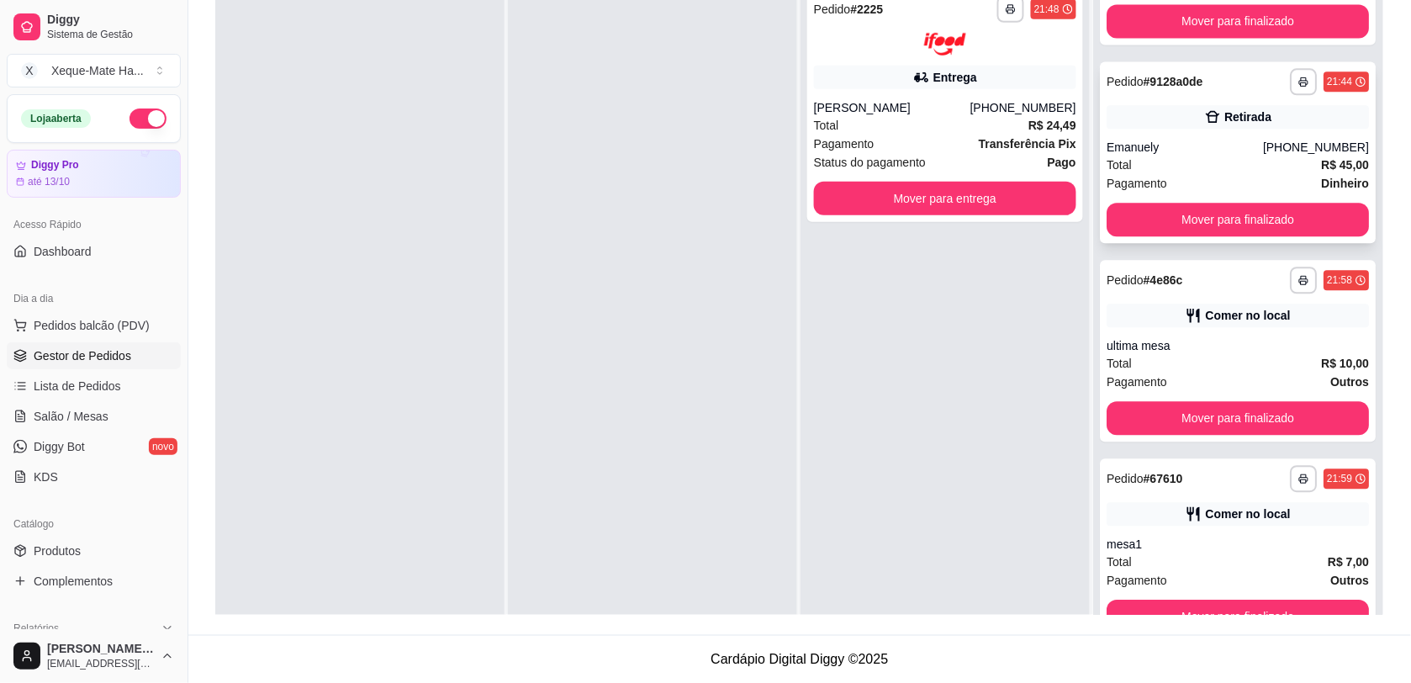
click at [1208, 124] on div "Retirada" at bounding box center [1237, 117] width 262 height 24
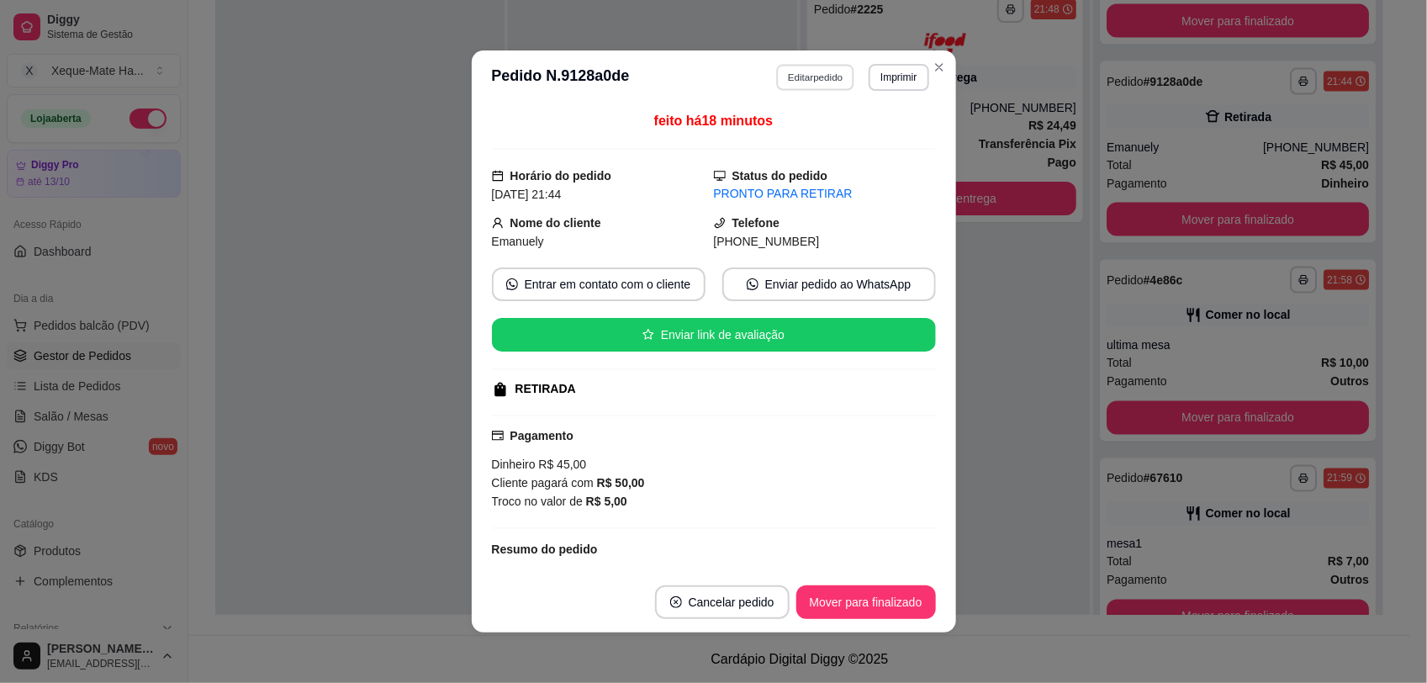
click at [807, 82] on button "Editar pedido" at bounding box center [815, 77] width 78 height 26
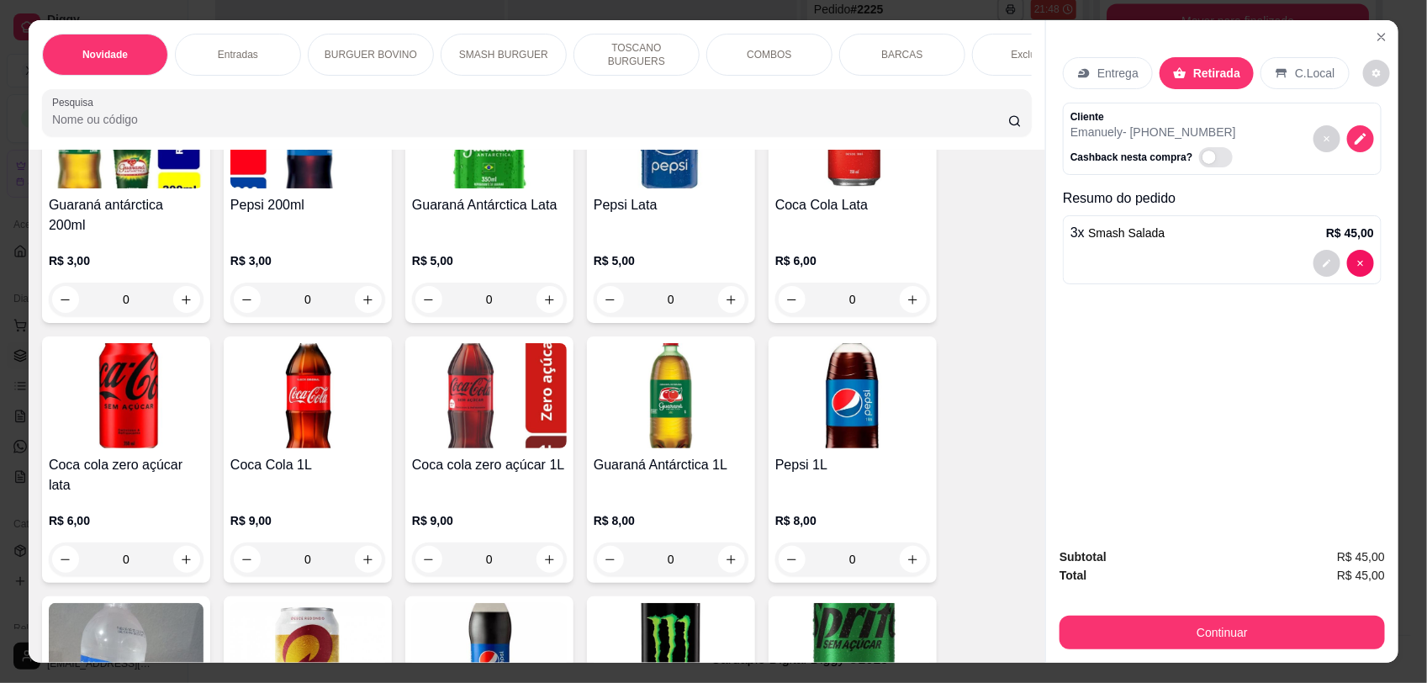
scroll to position [3647, 0]
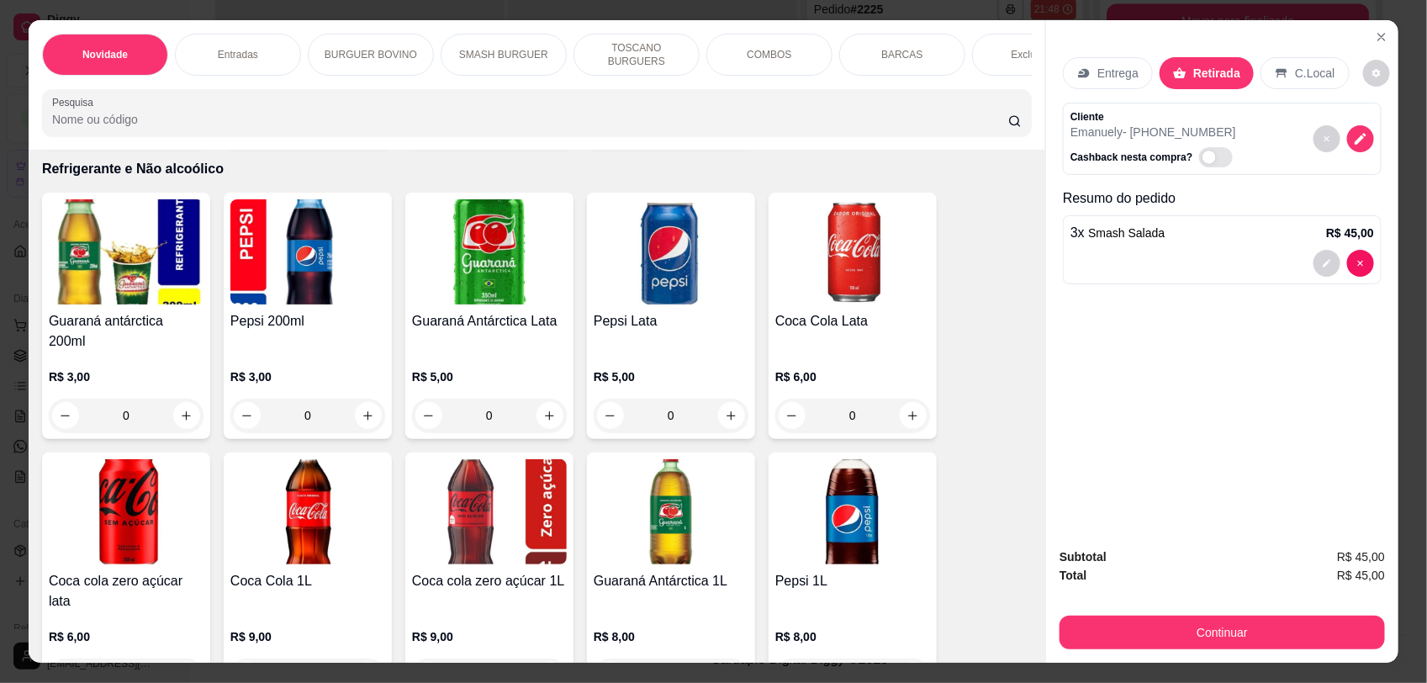
click at [725, 409] on icon "increase-product-quantity" at bounding box center [731, 415] width 13 height 13
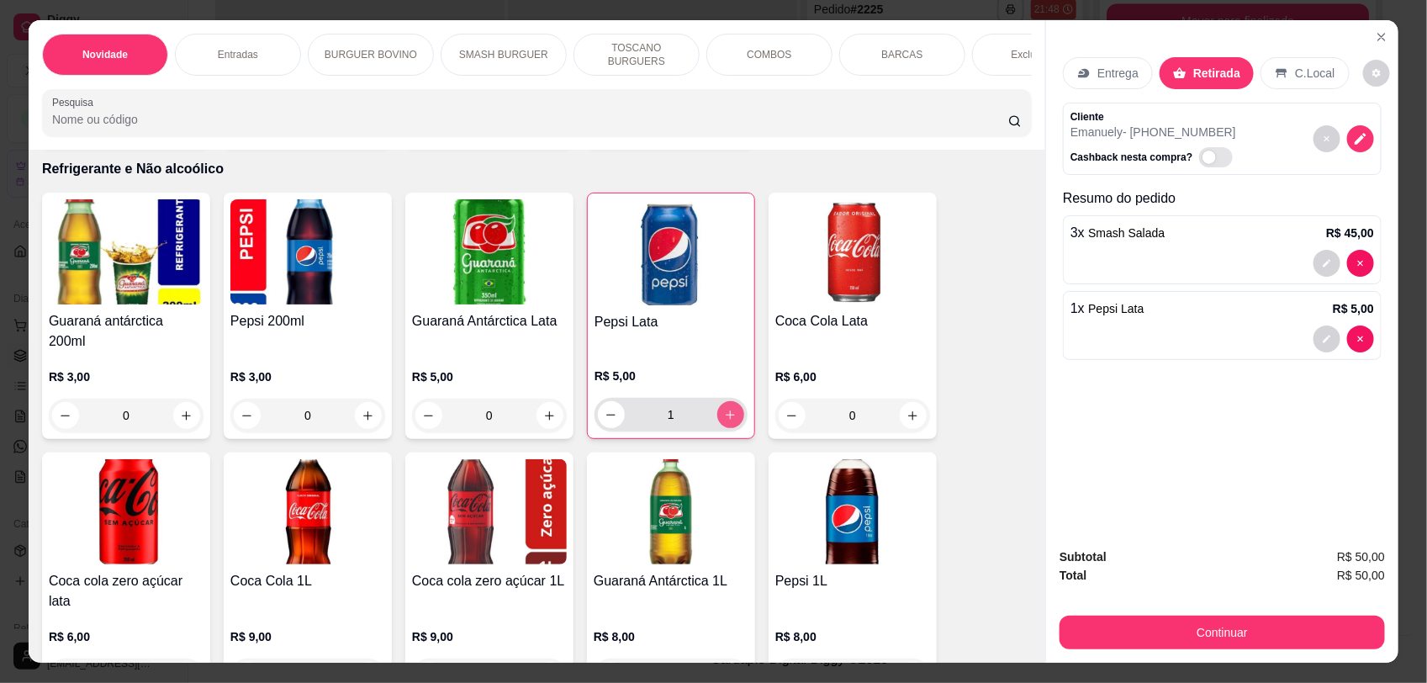
type input "1"
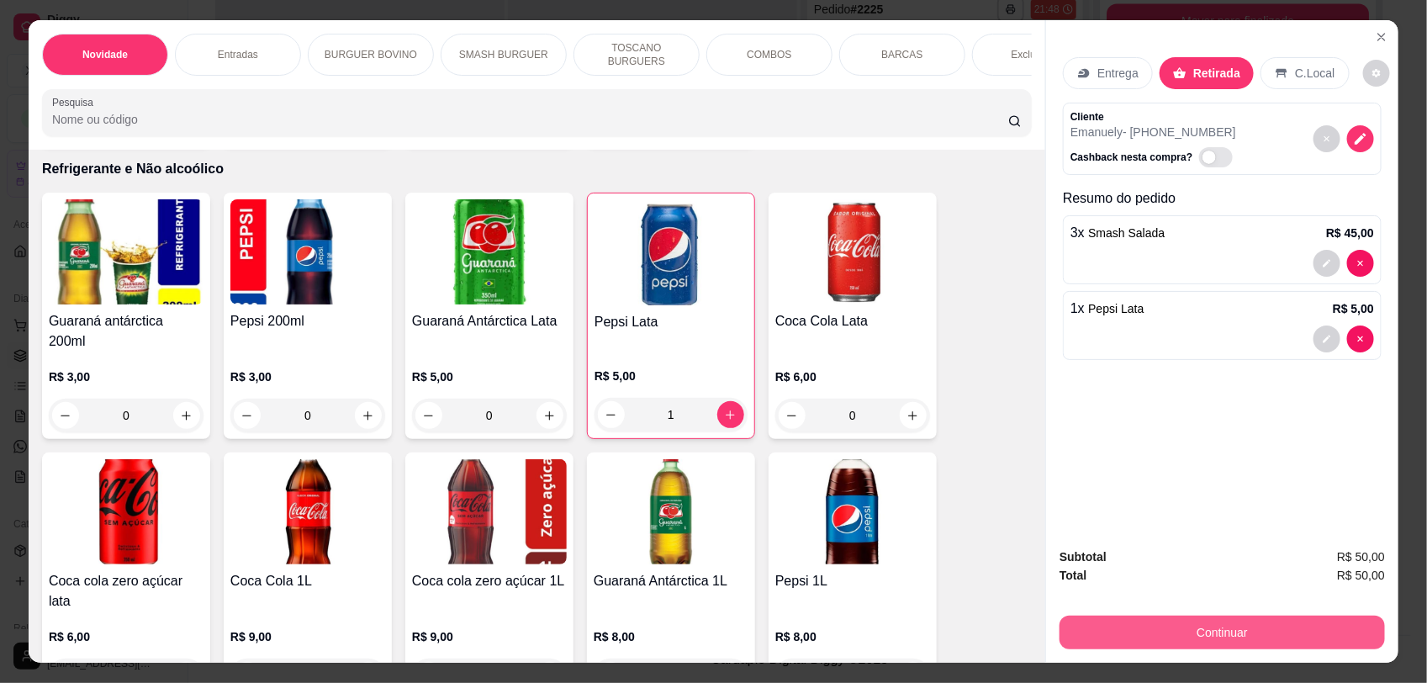
click at [1137, 626] on button "Continuar" at bounding box center [1221, 632] width 325 height 34
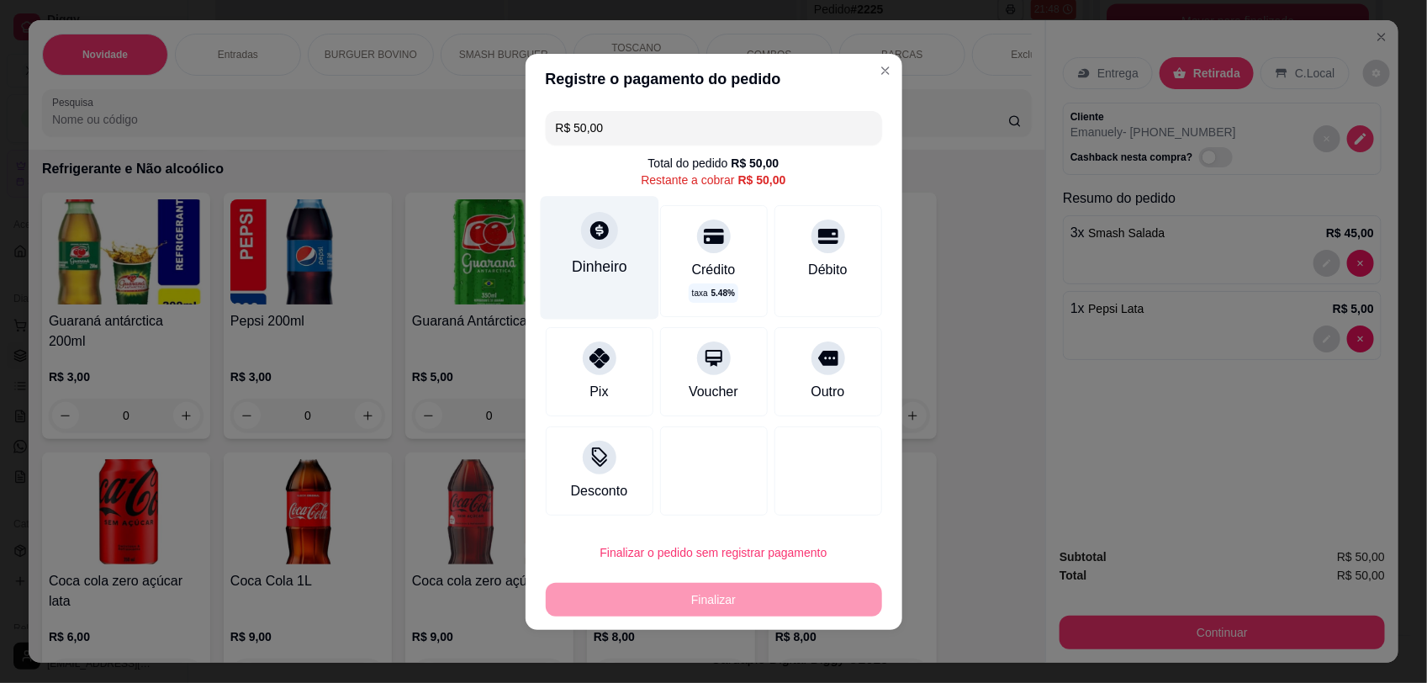
click at [587, 246] on div at bounding box center [599, 230] width 37 height 37
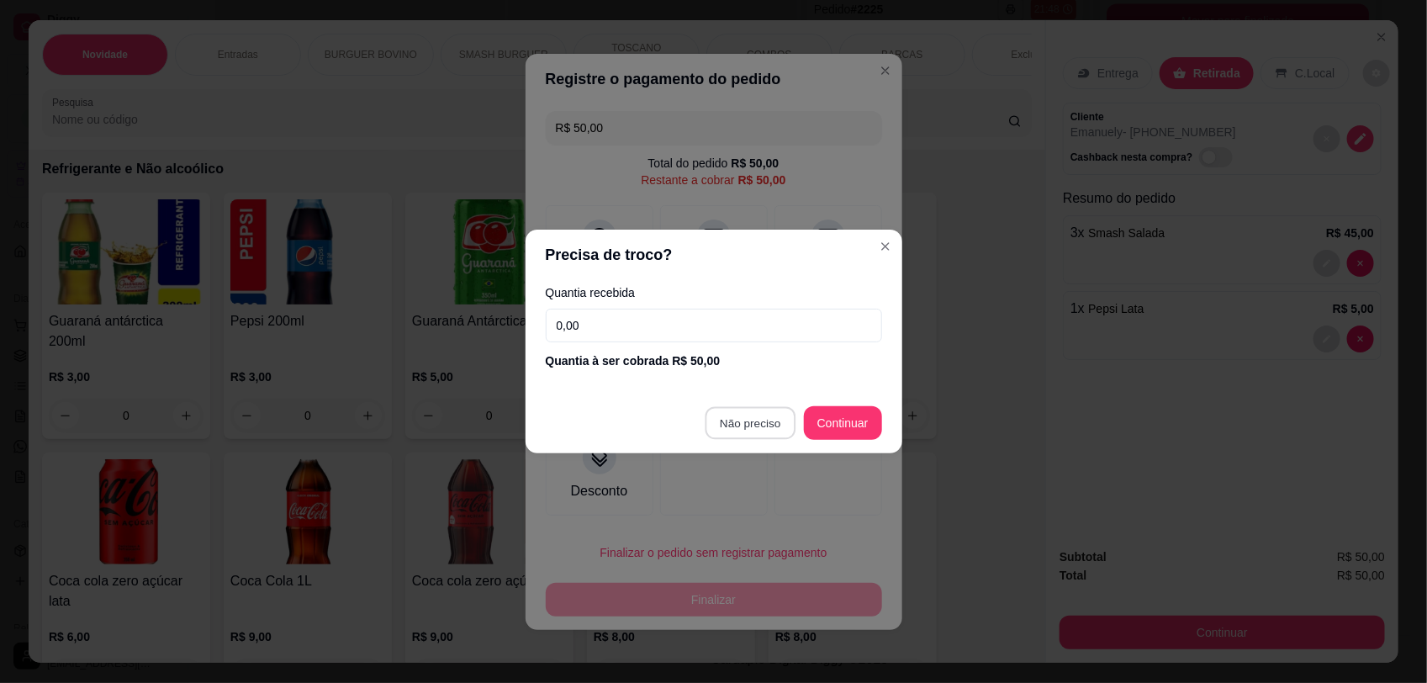
type input "R$ 0,00"
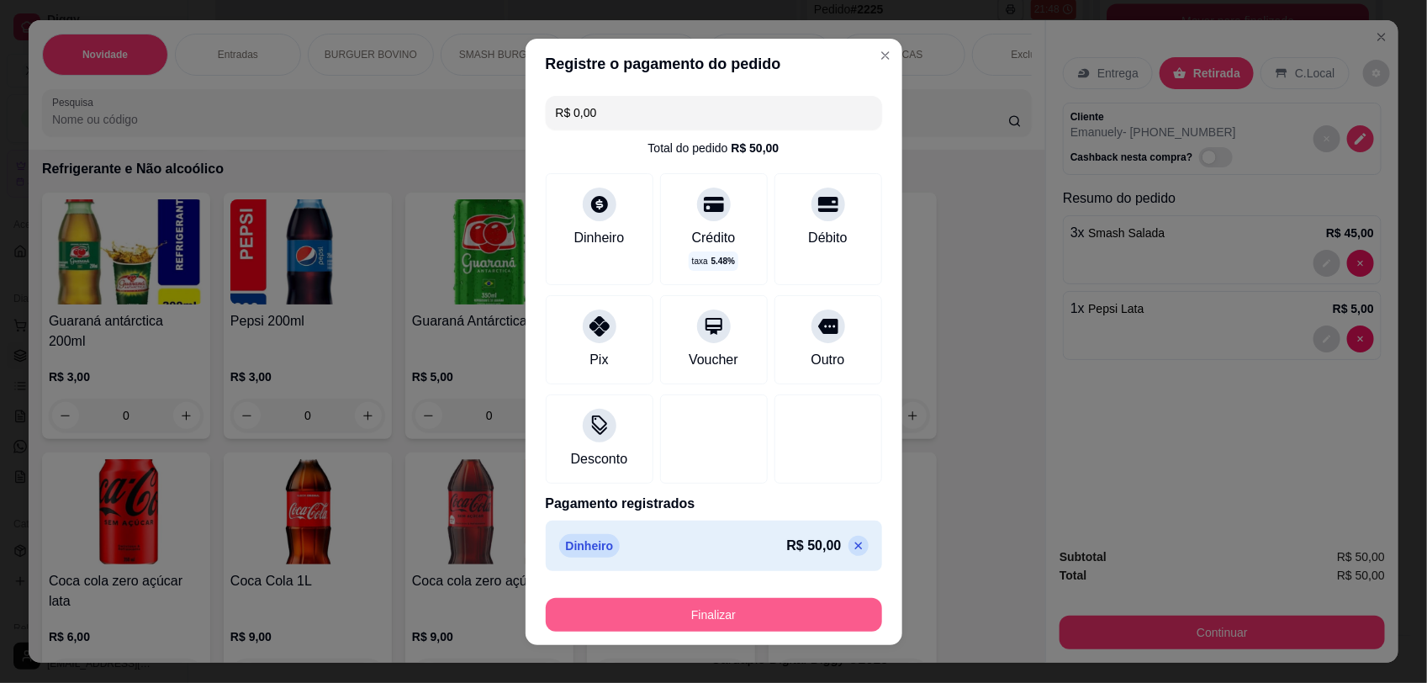
click at [762, 615] on button "Finalizar" at bounding box center [714, 615] width 336 height 34
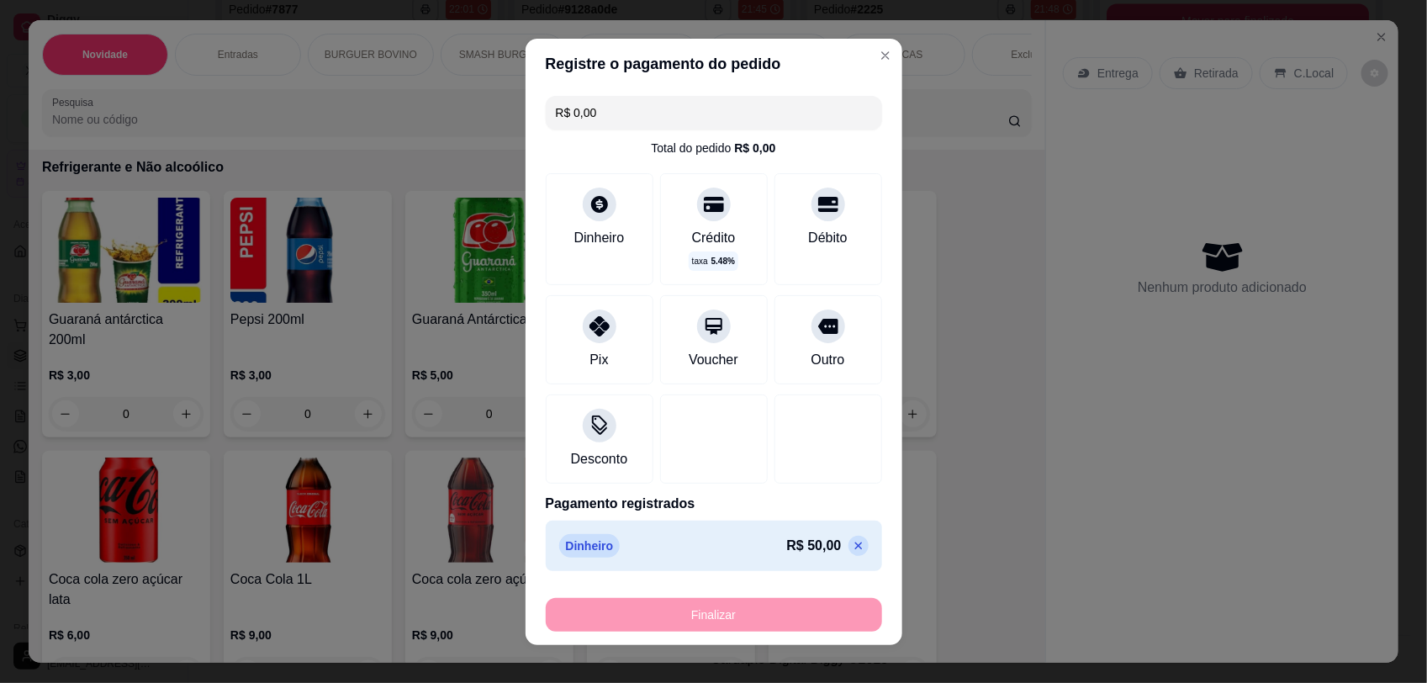
type input "0"
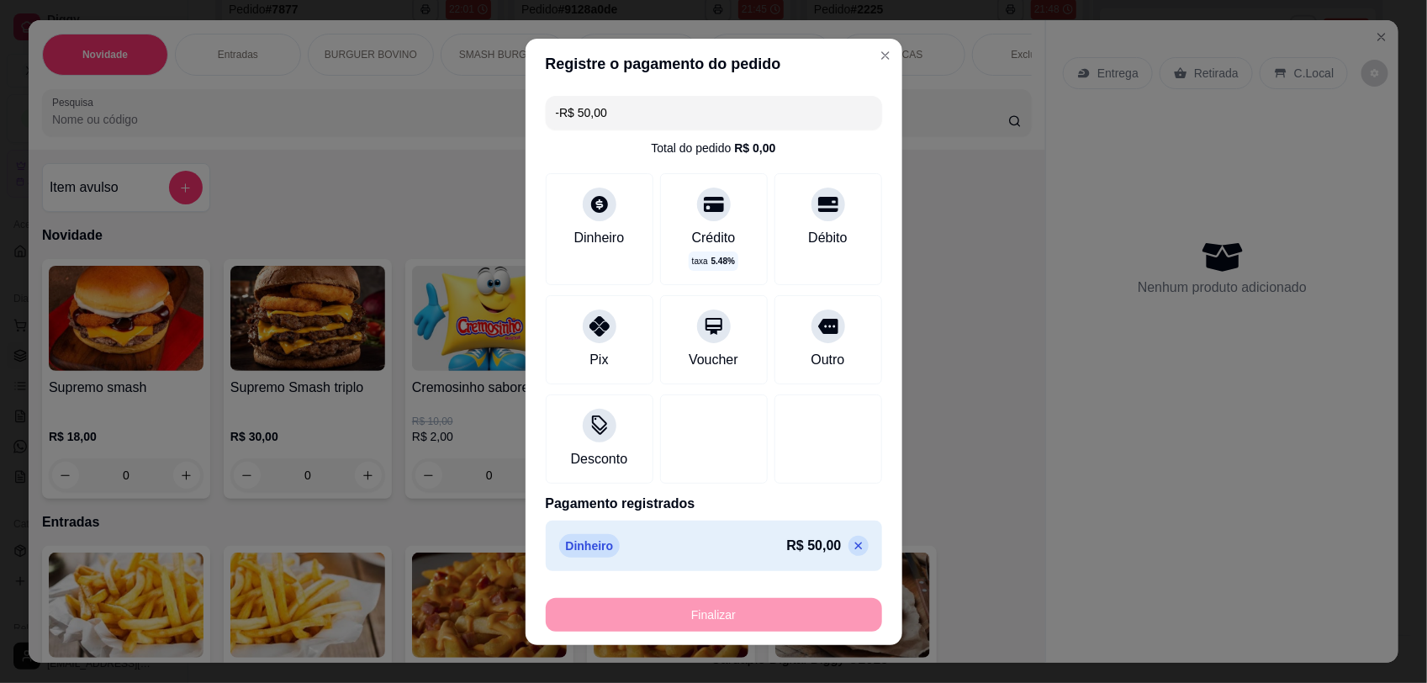
scroll to position [893, 0]
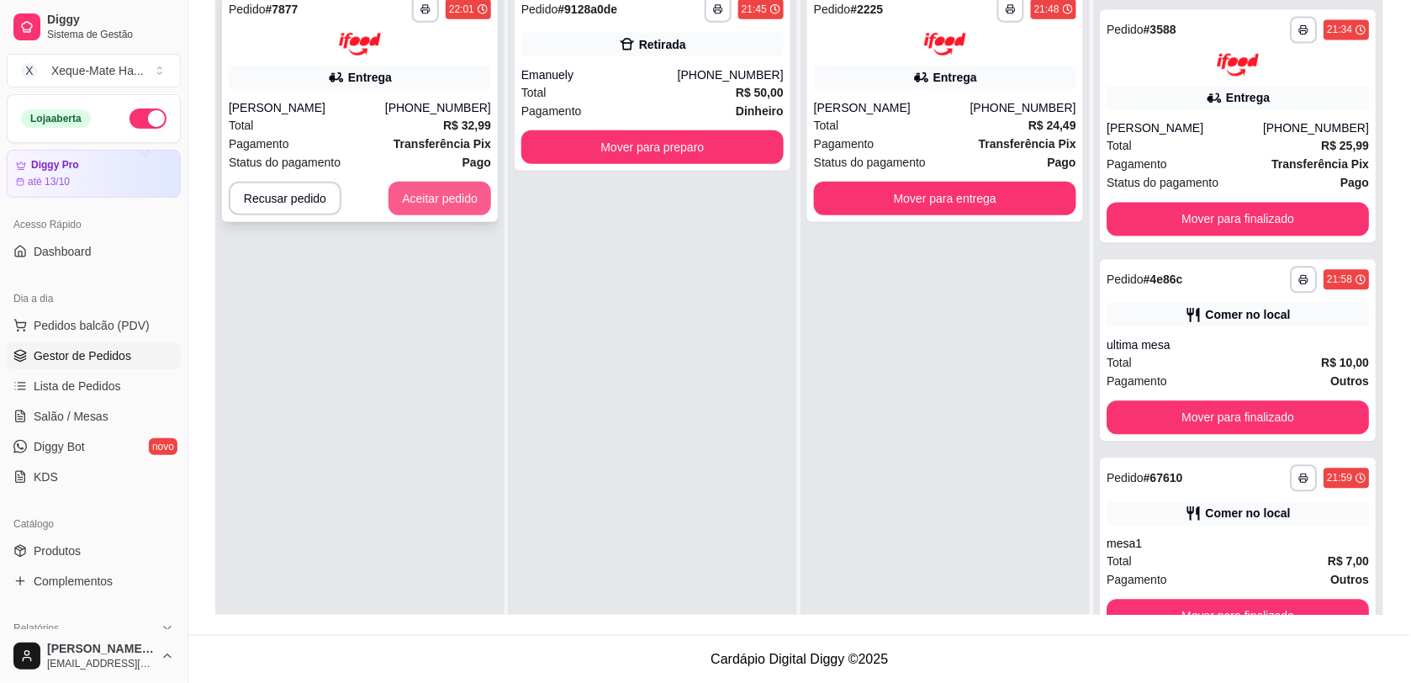
click at [425, 199] on button "Aceitar pedido" at bounding box center [439, 199] width 103 height 34
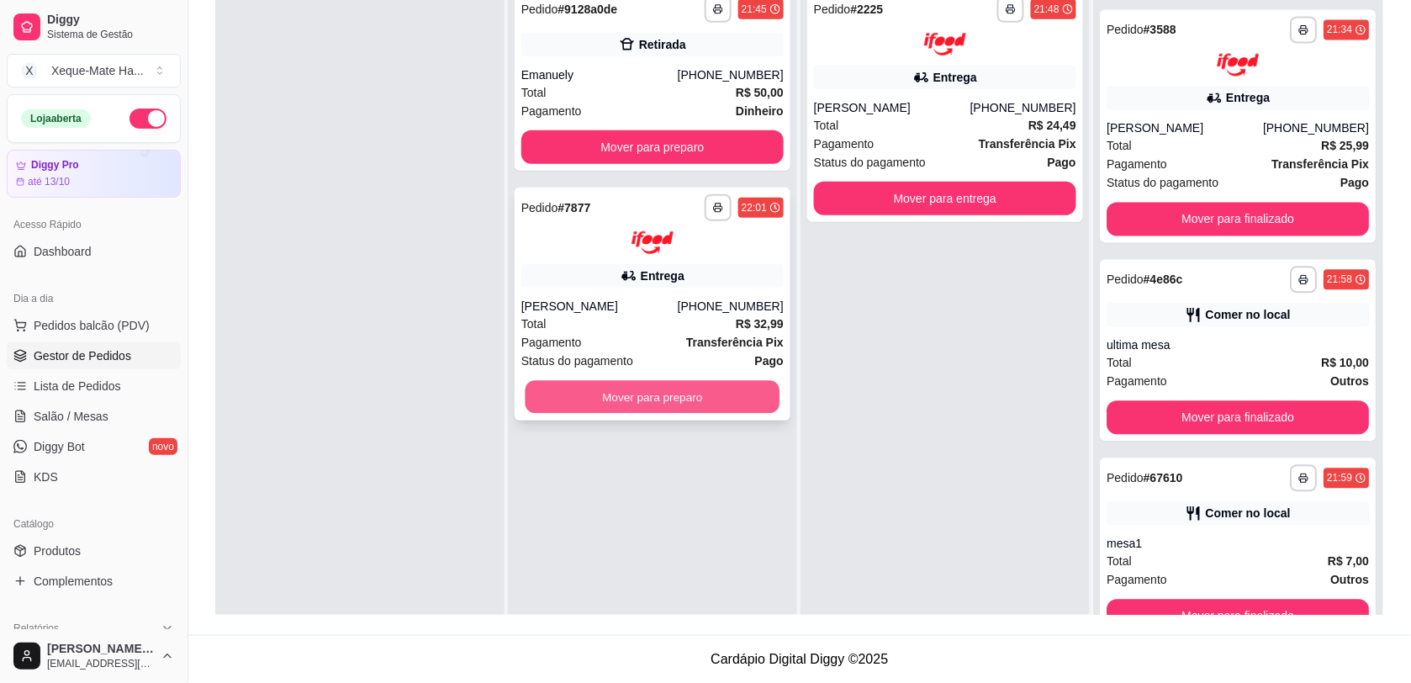
click at [652, 395] on button "Mover para preparo" at bounding box center [652, 396] width 255 height 33
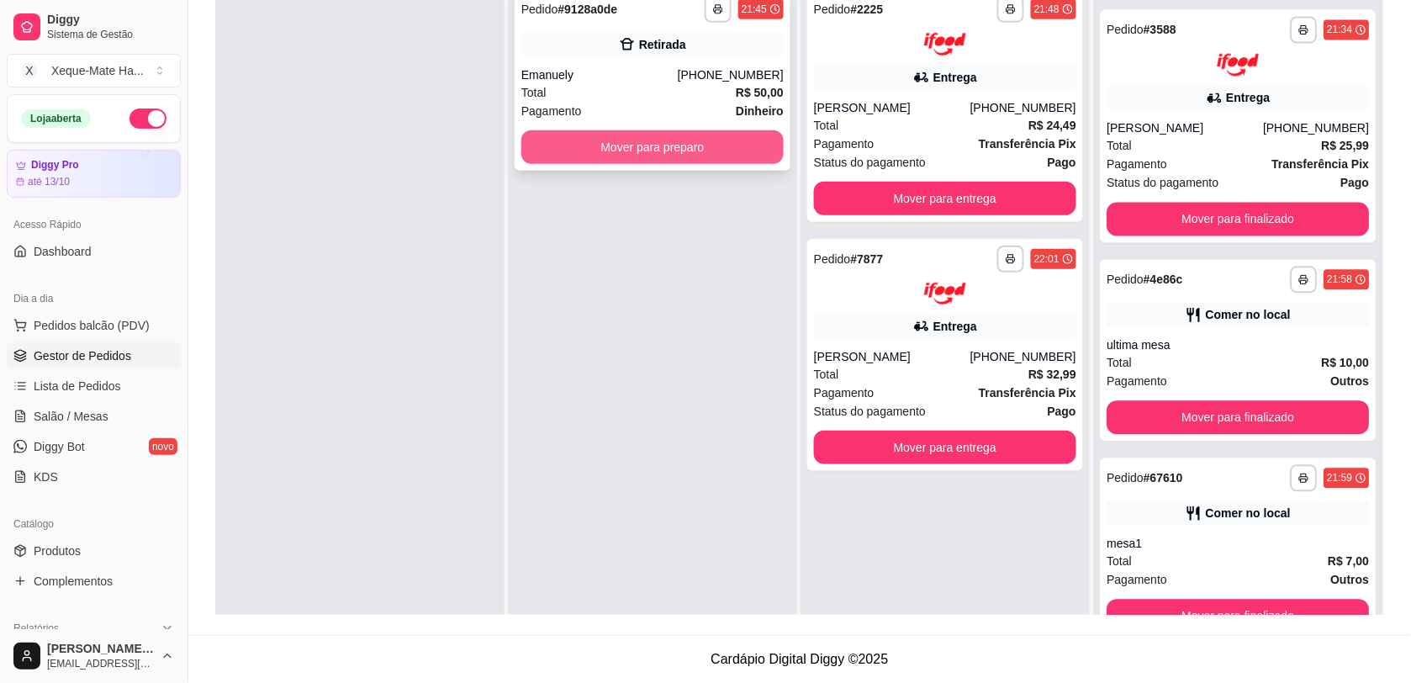
click at [694, 149] on button "Mover para preparo" at bounding box center [652, 147] width 262 height 34
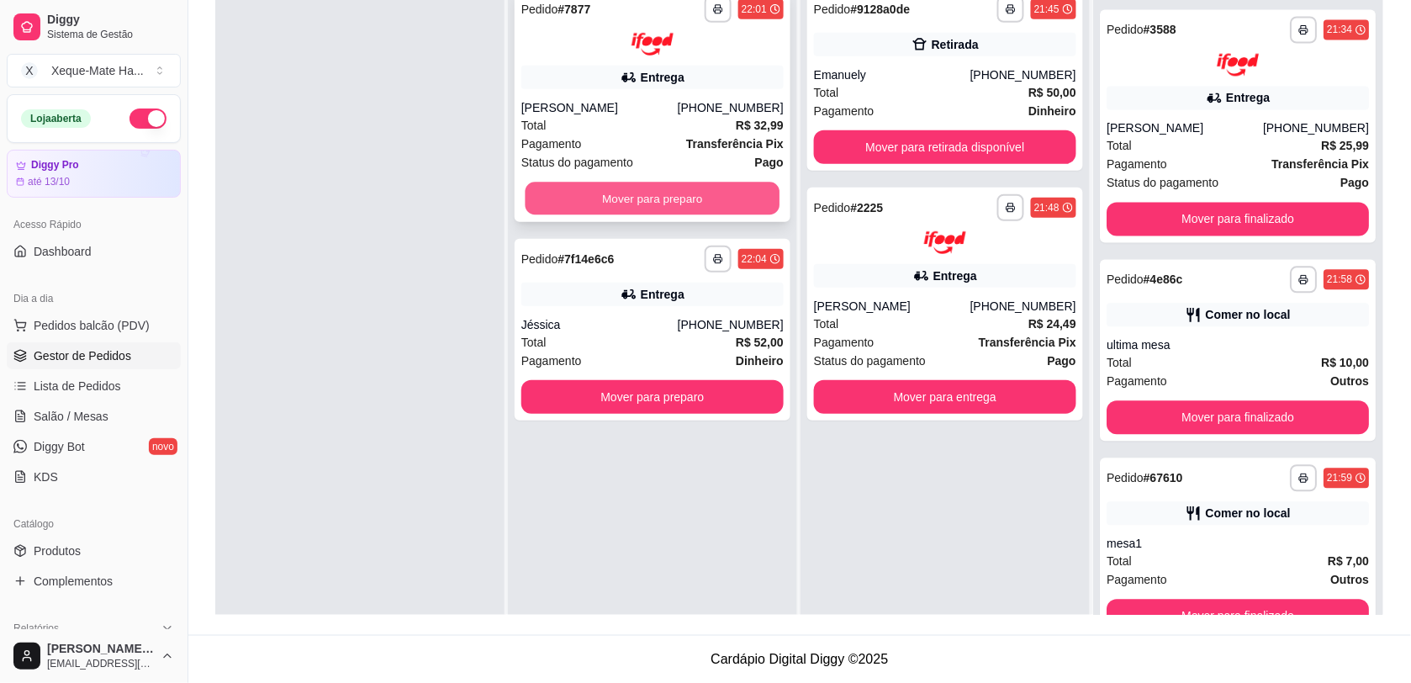
click at [614, 198] on button "Mover para preparo" at bounding box center [652, 198] width 255 height 33
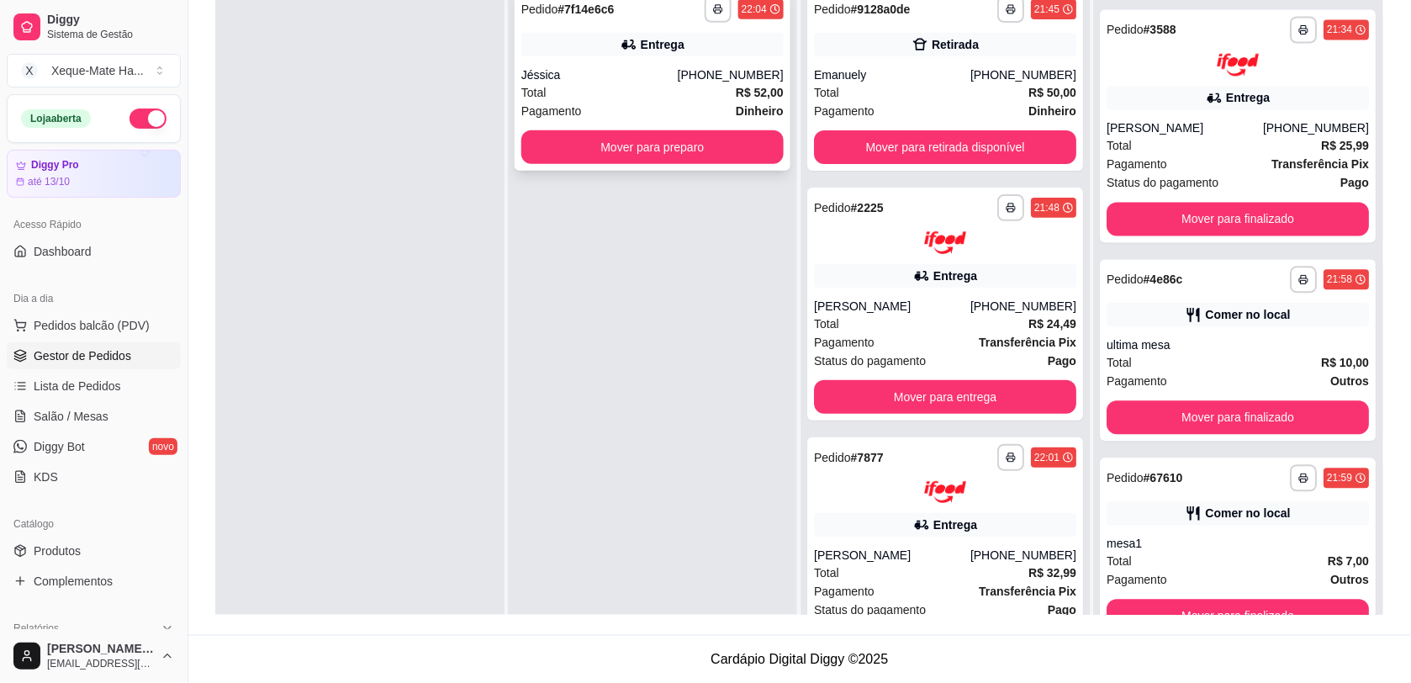
click at [631, 59] on div "**********" at bounding box center [652, 80] width 276 height 182
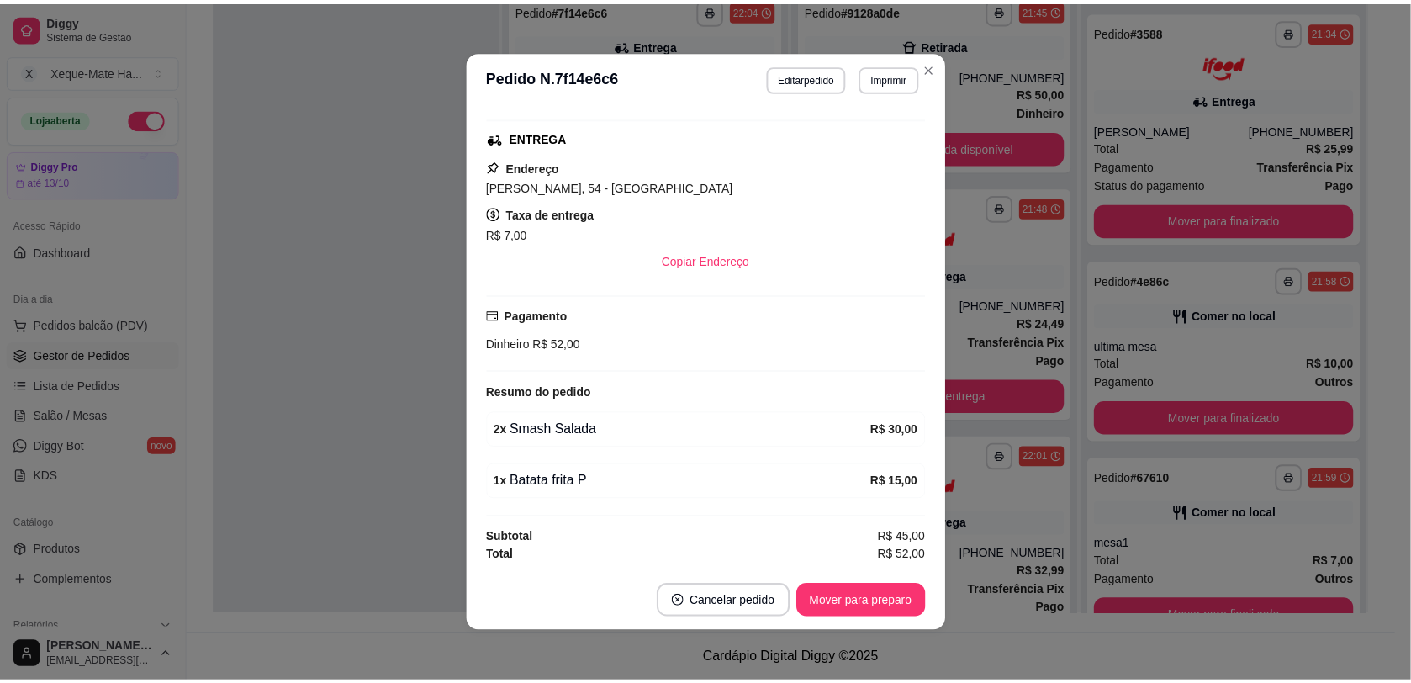
scroll to position [375, 0]
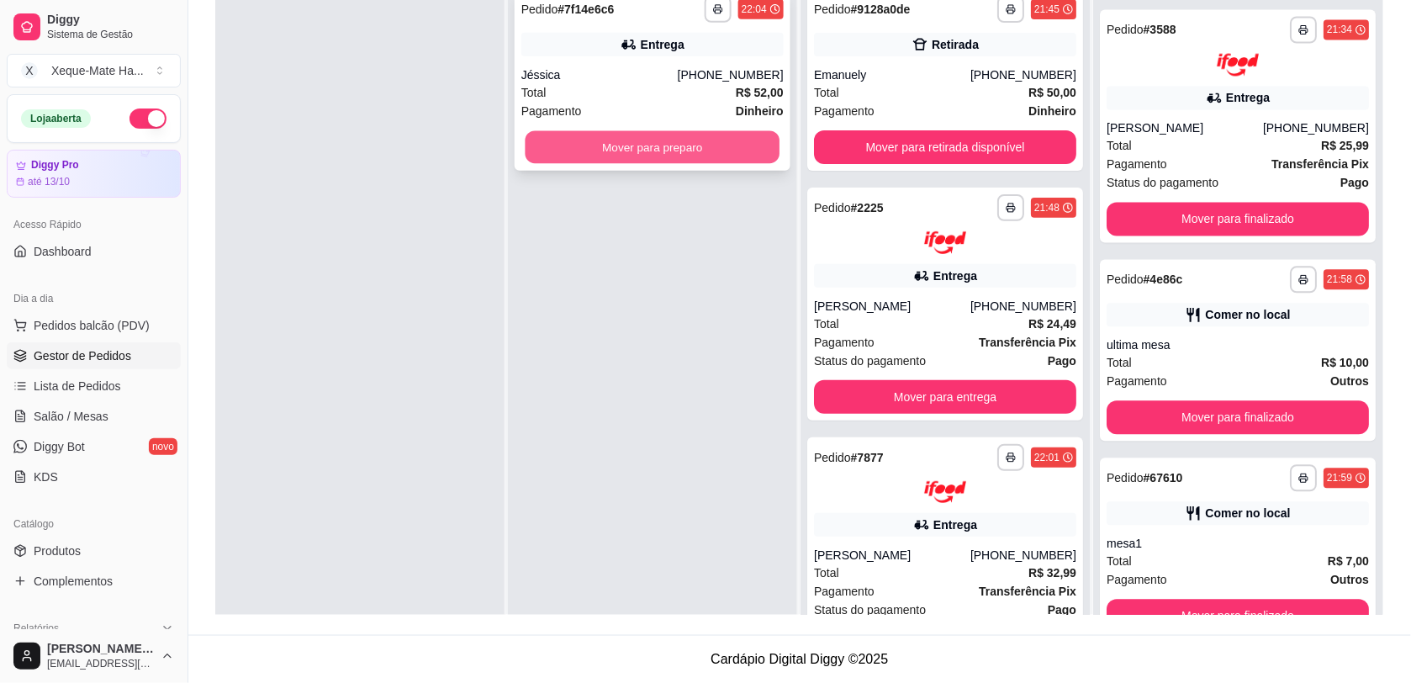
click at [615, 145] on button "Mover para preparo" at bounding box center [652, 147] width 255 height 33
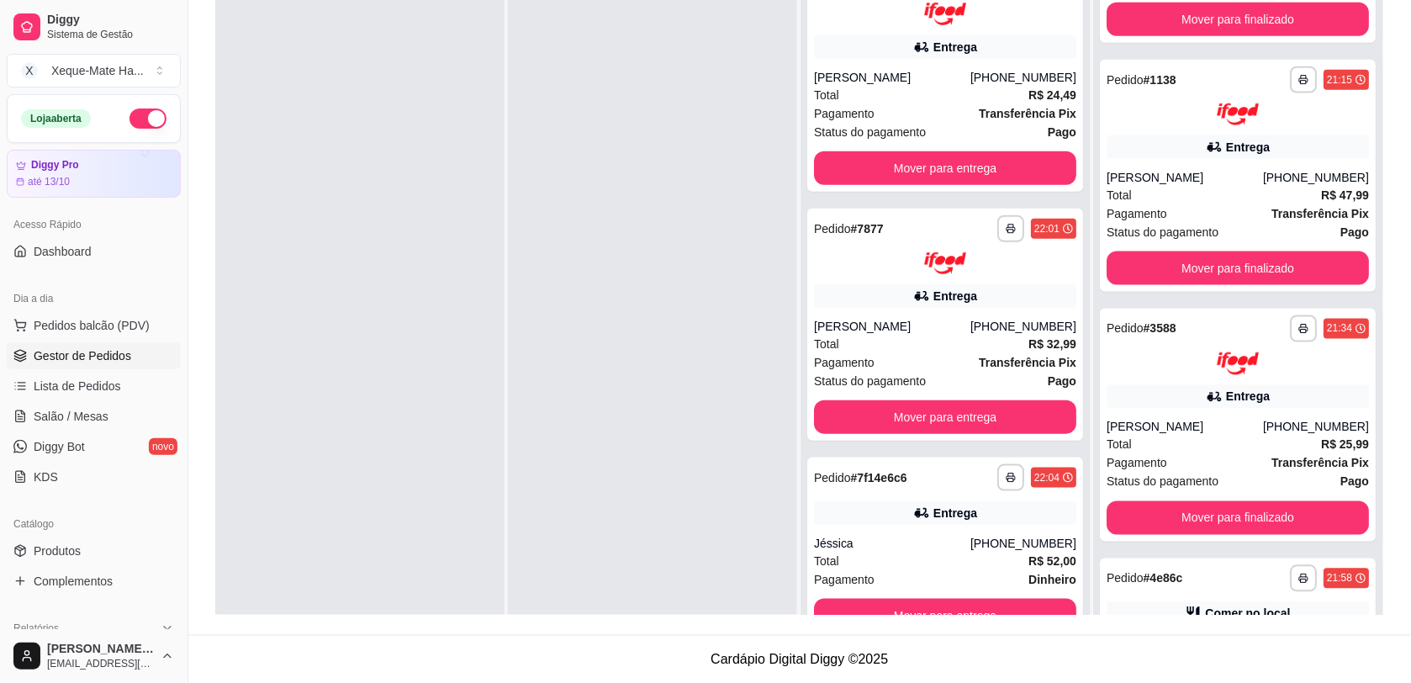
scroll to position [543, 0]
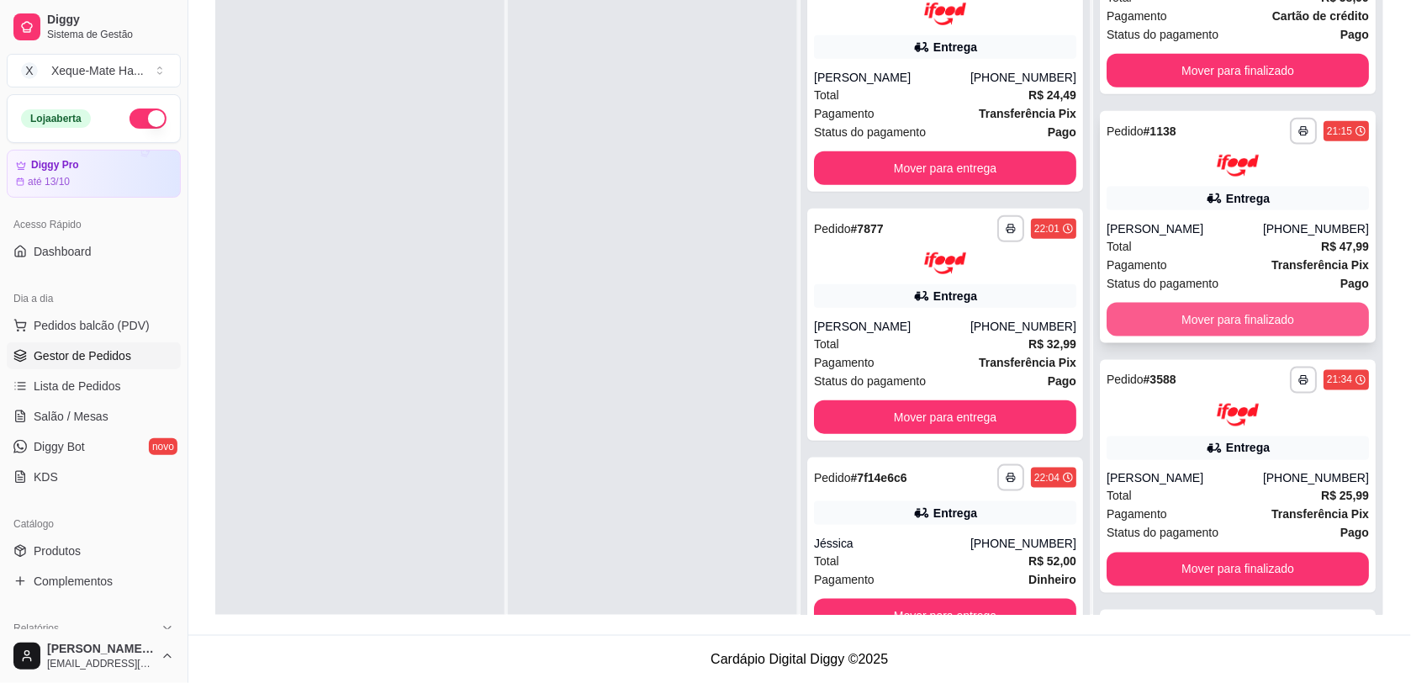
click at [1282, 319] on button "Mover para finalizado" at bounding box center [1237, 320] width 262 height 34
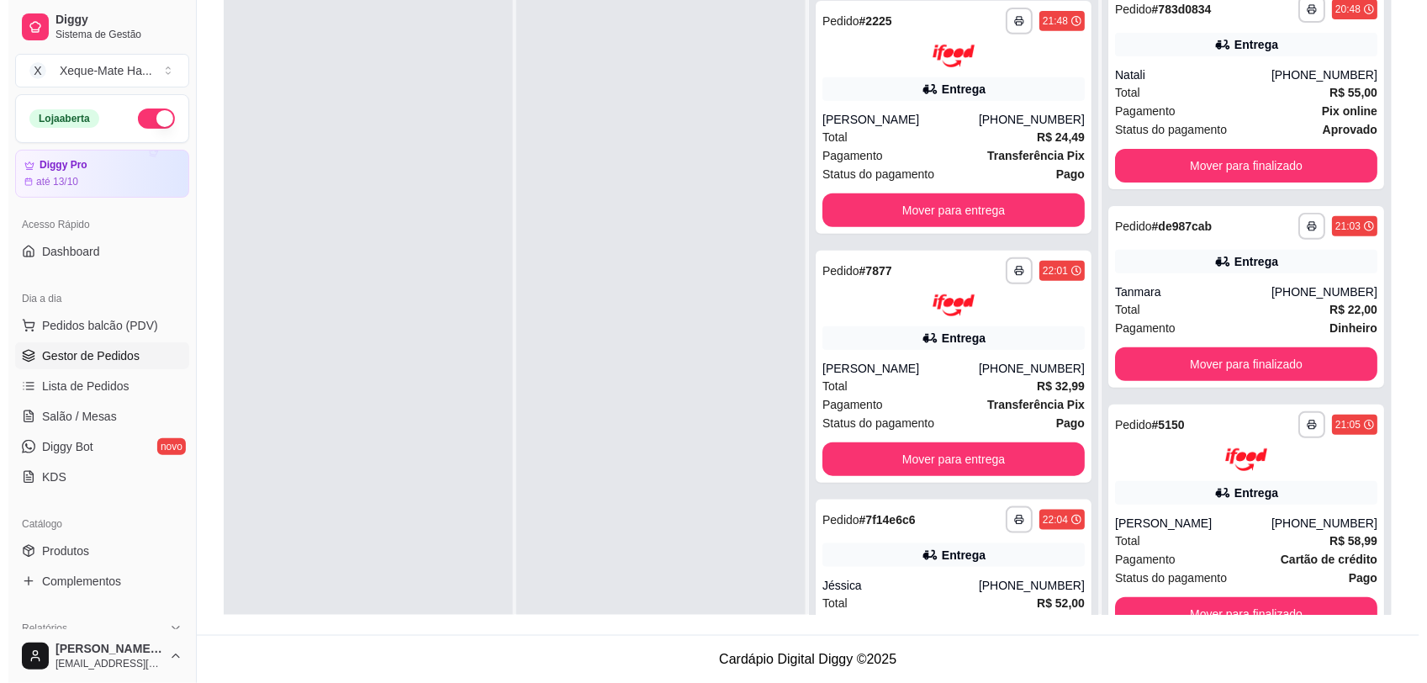
scroll to position [0, 0]
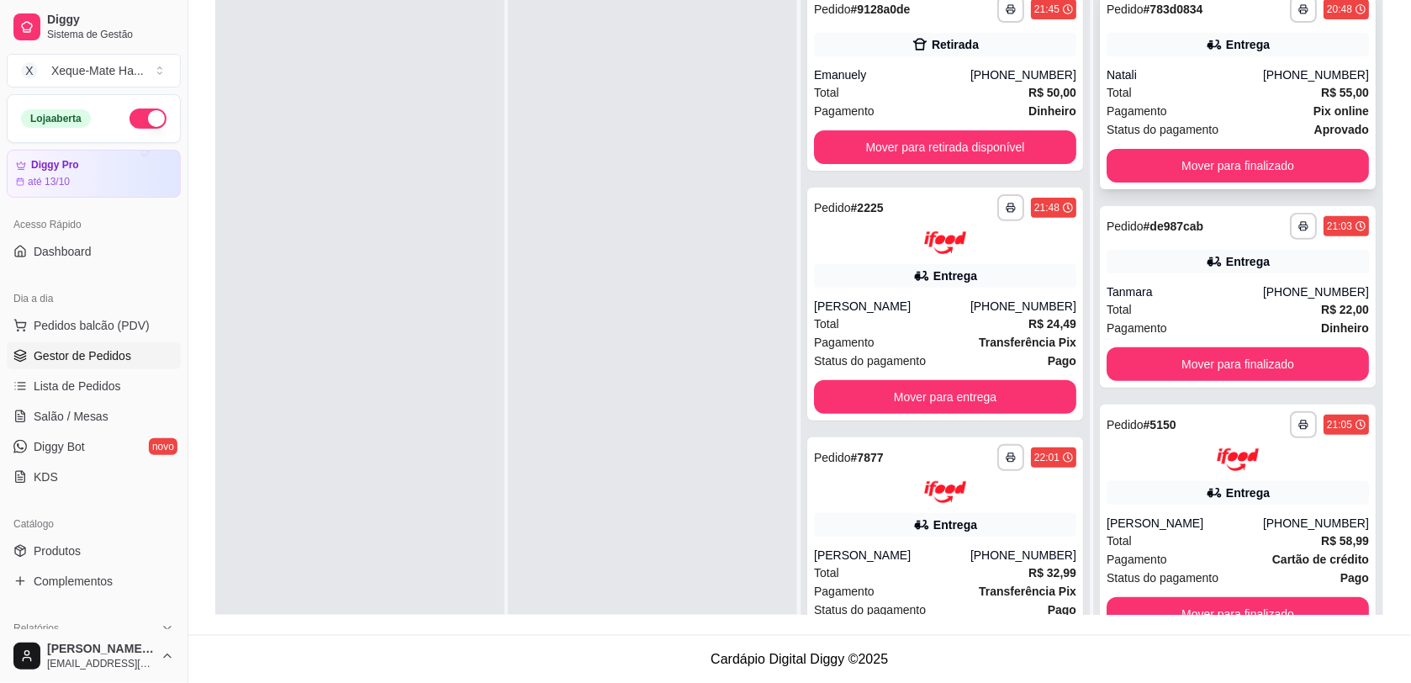
click at [1205, 51] on icon at bounding box center [1213, 44] width 17 height 17
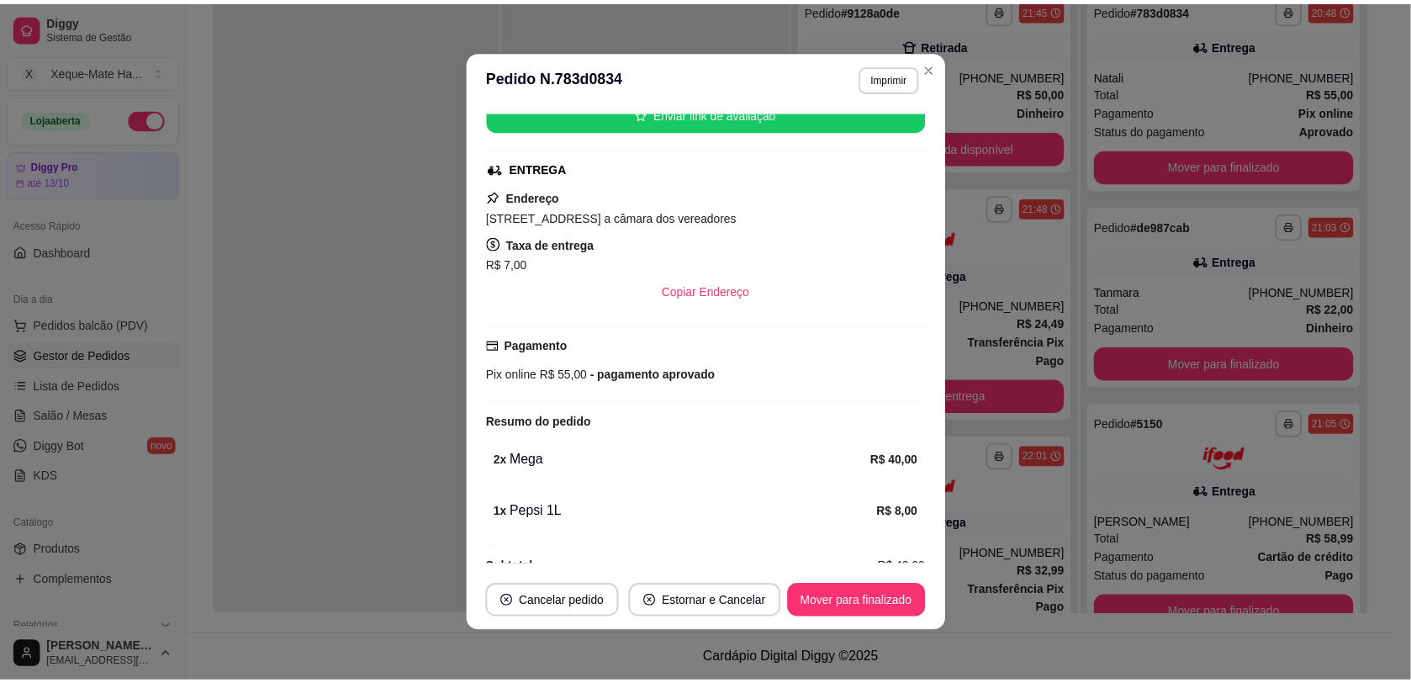
scroll to position [368, 0]
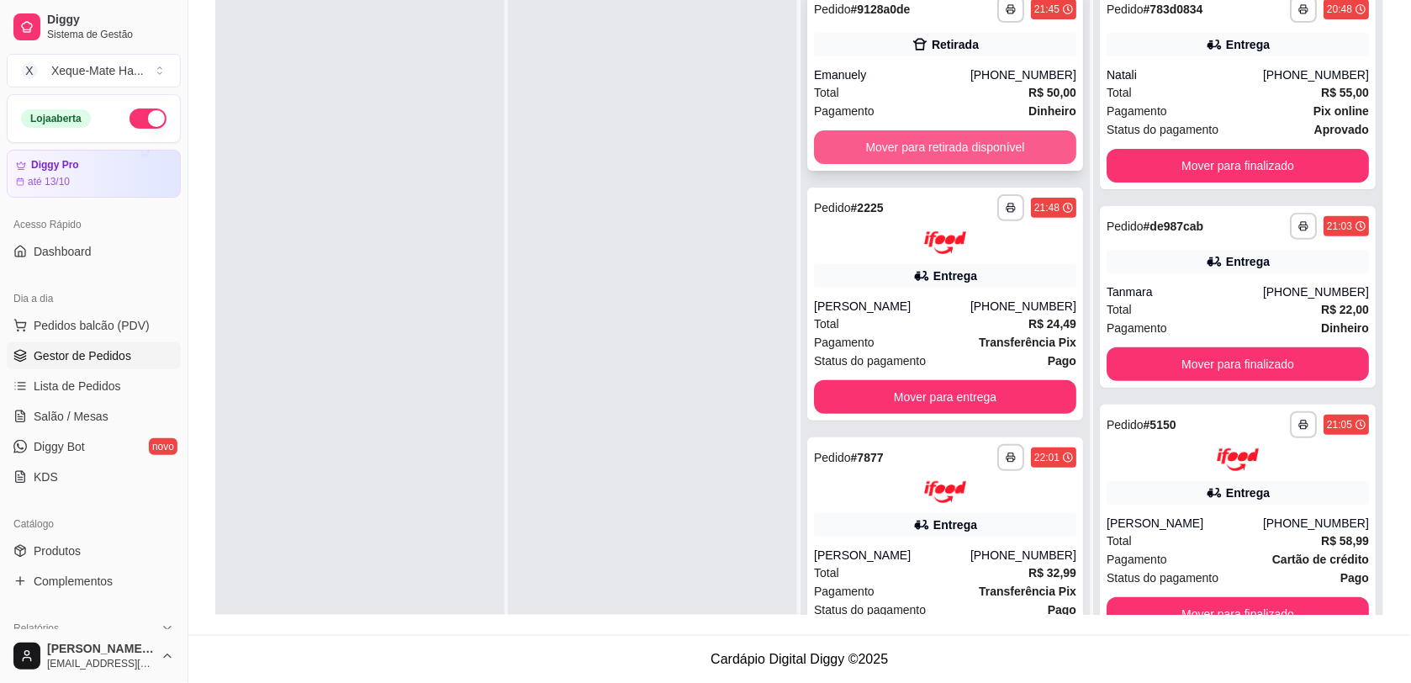
click at [908, 145] on button "Mover para retirada disponível" at bounding box center [945, 147] width 262 height 34
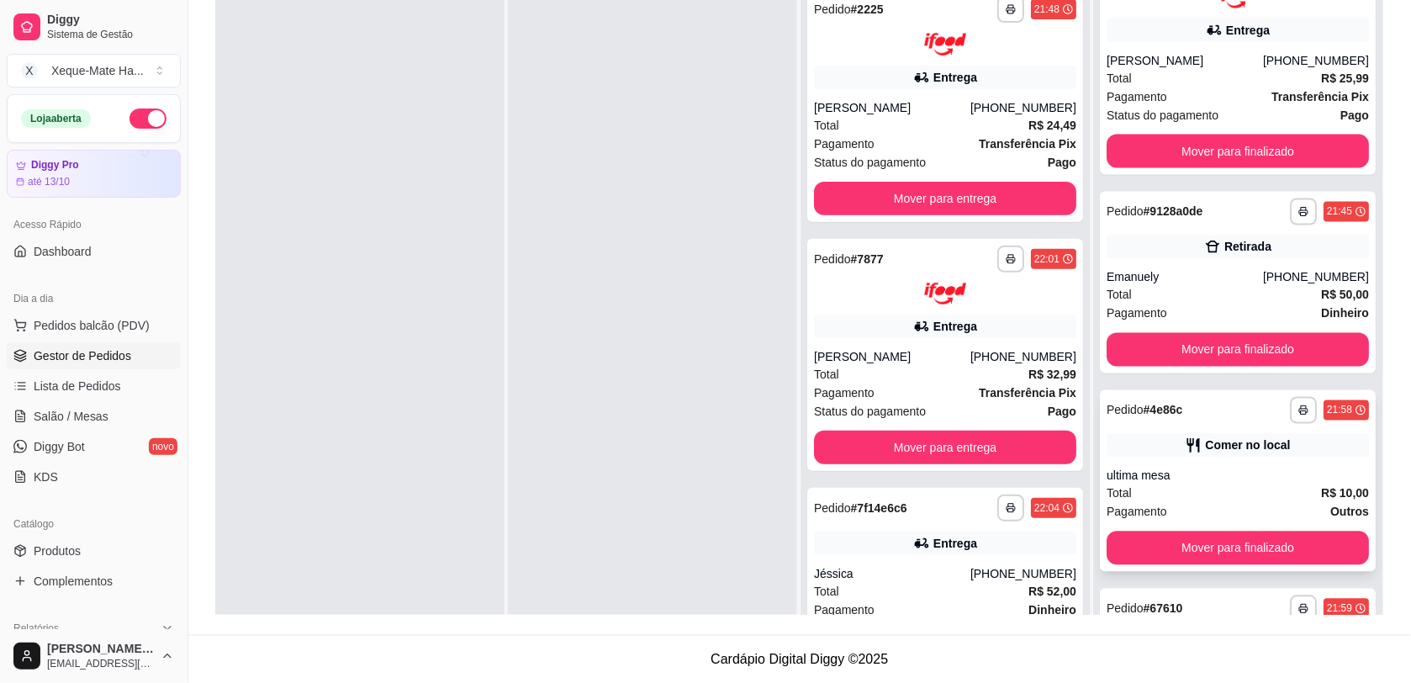
scroll to position [715, 0]
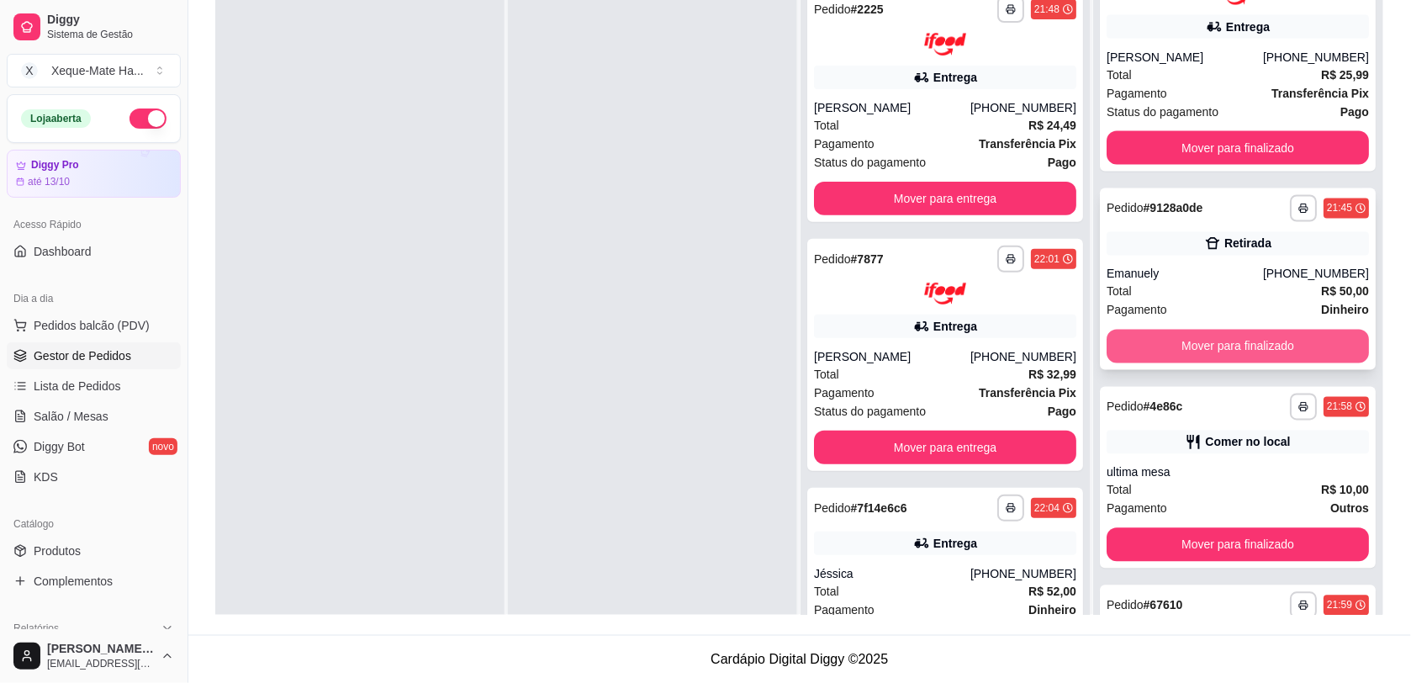
click at [1246, 336] on button "Mover para finalizado" at bounding box center [1237, 347] width 262 height 34
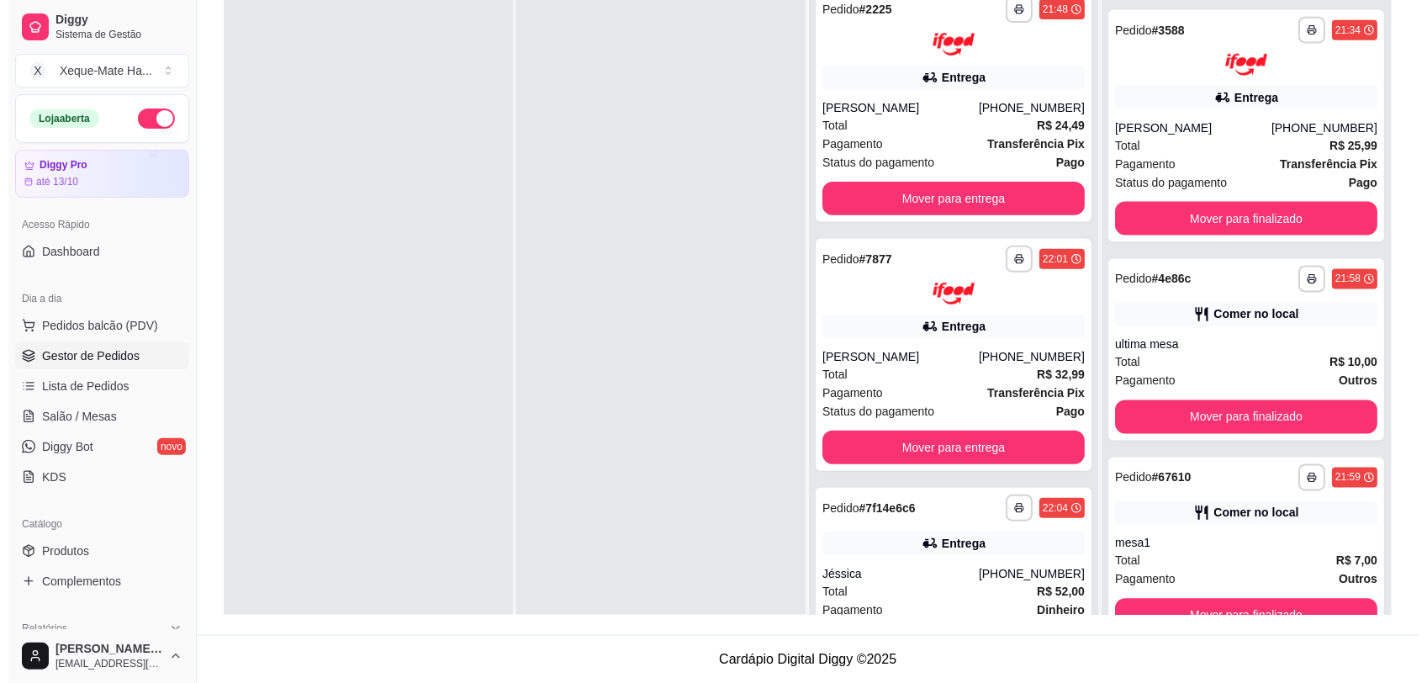
scroll to position [30, 0]
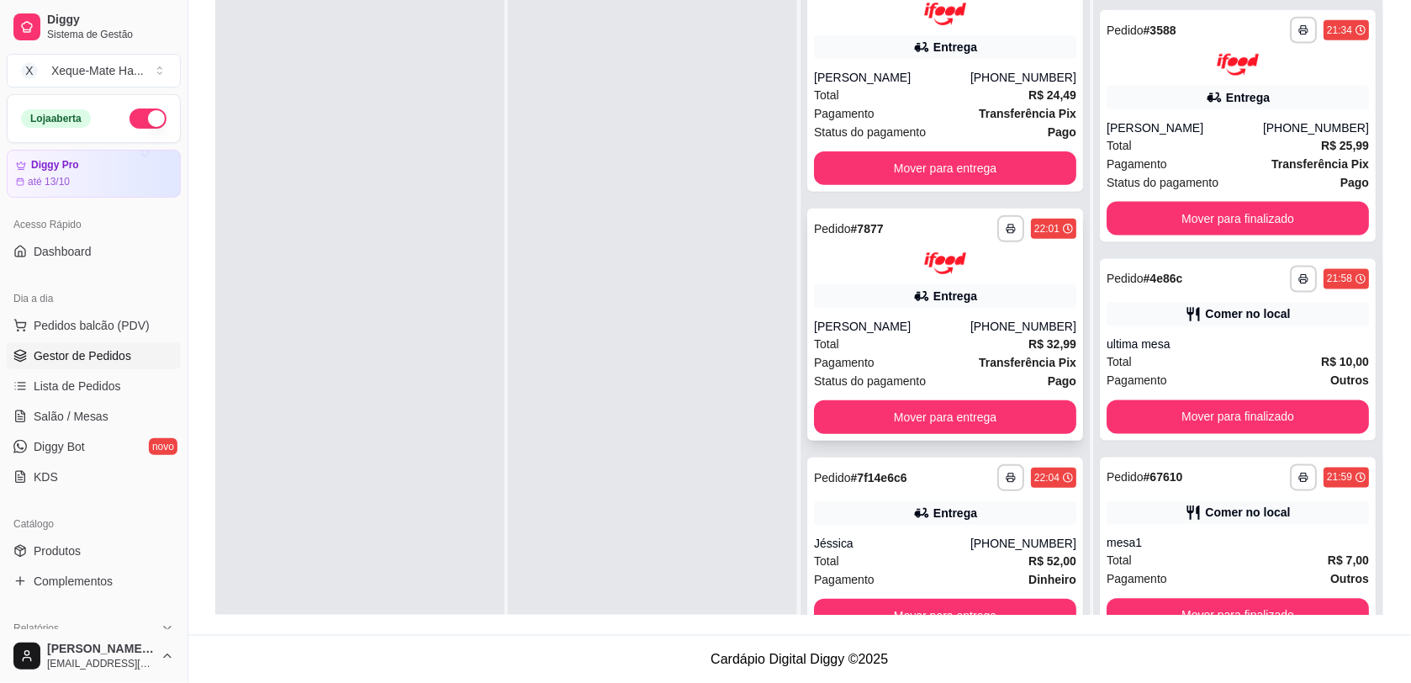
click at [1014, 303] on div "Entrega" at bounding box center [945, 296] width 262 height 24
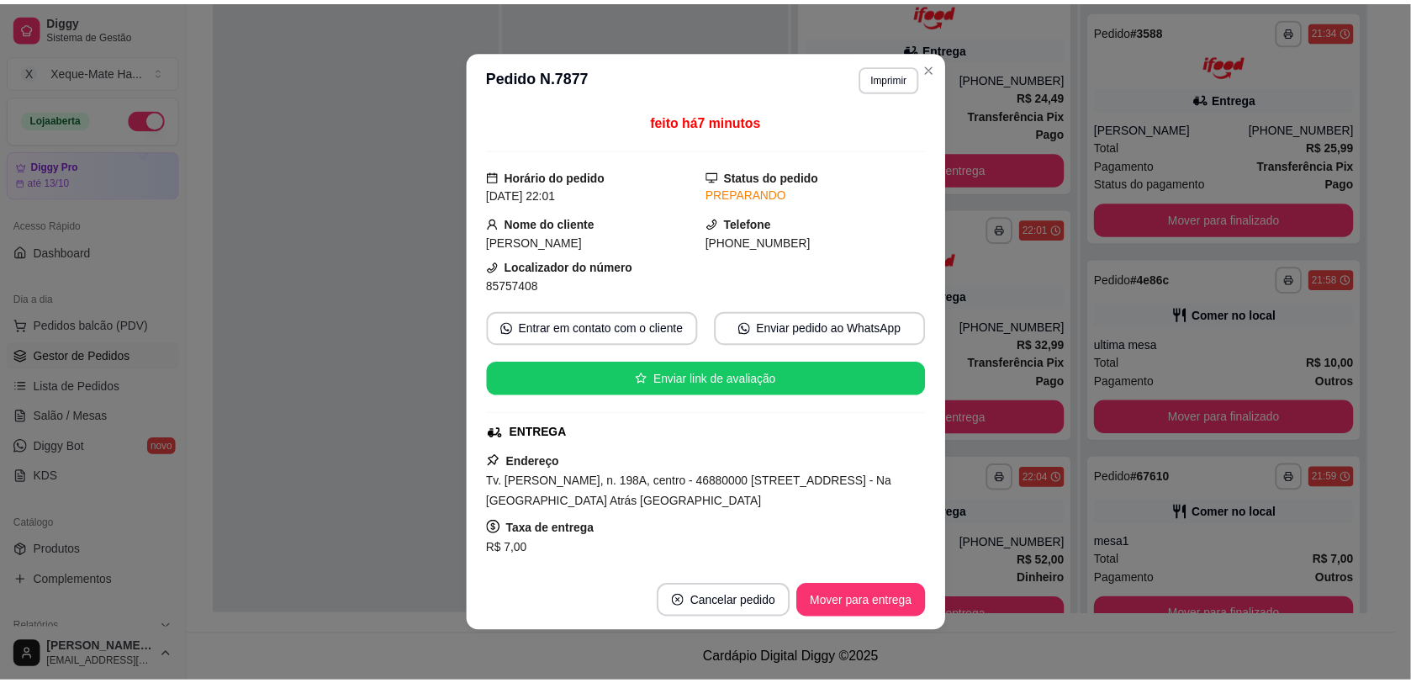
scroll to position [314, 0]
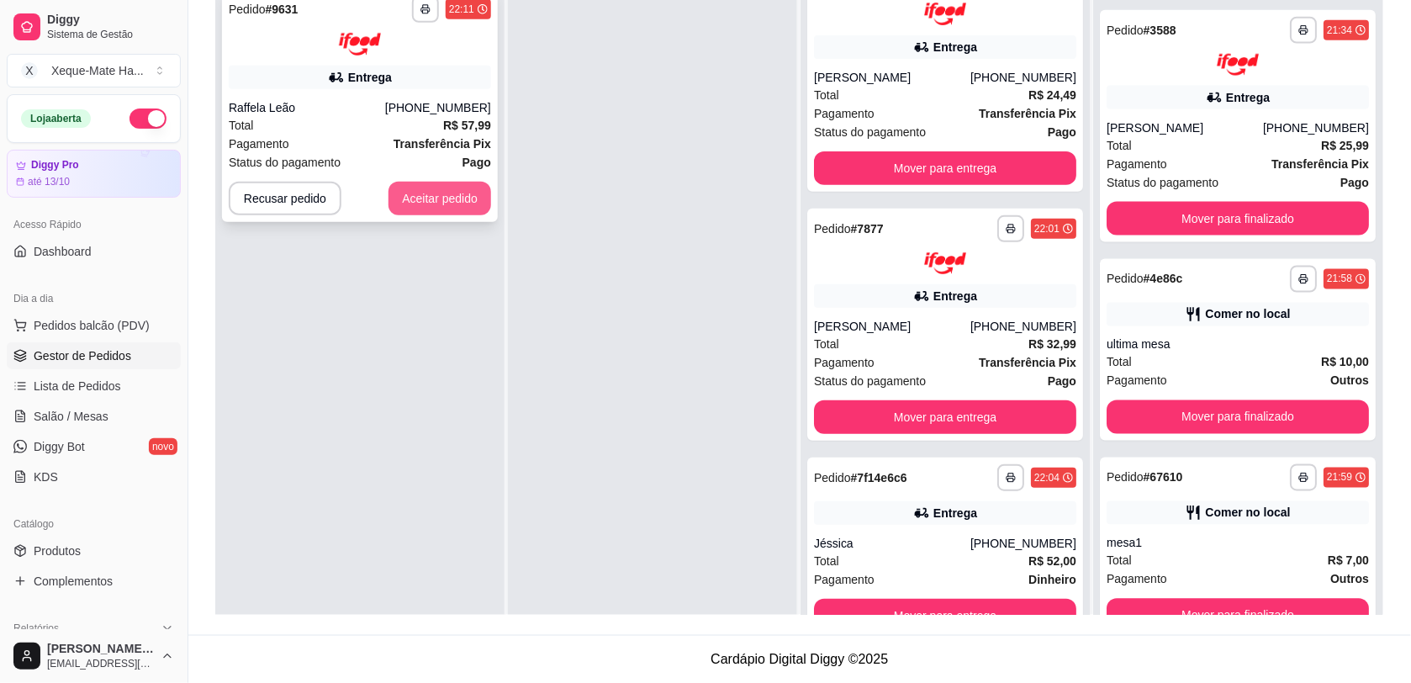
click at [444, 187] on button "Aceitar pedido" at bounding box center [439, 199] width 103 height 34
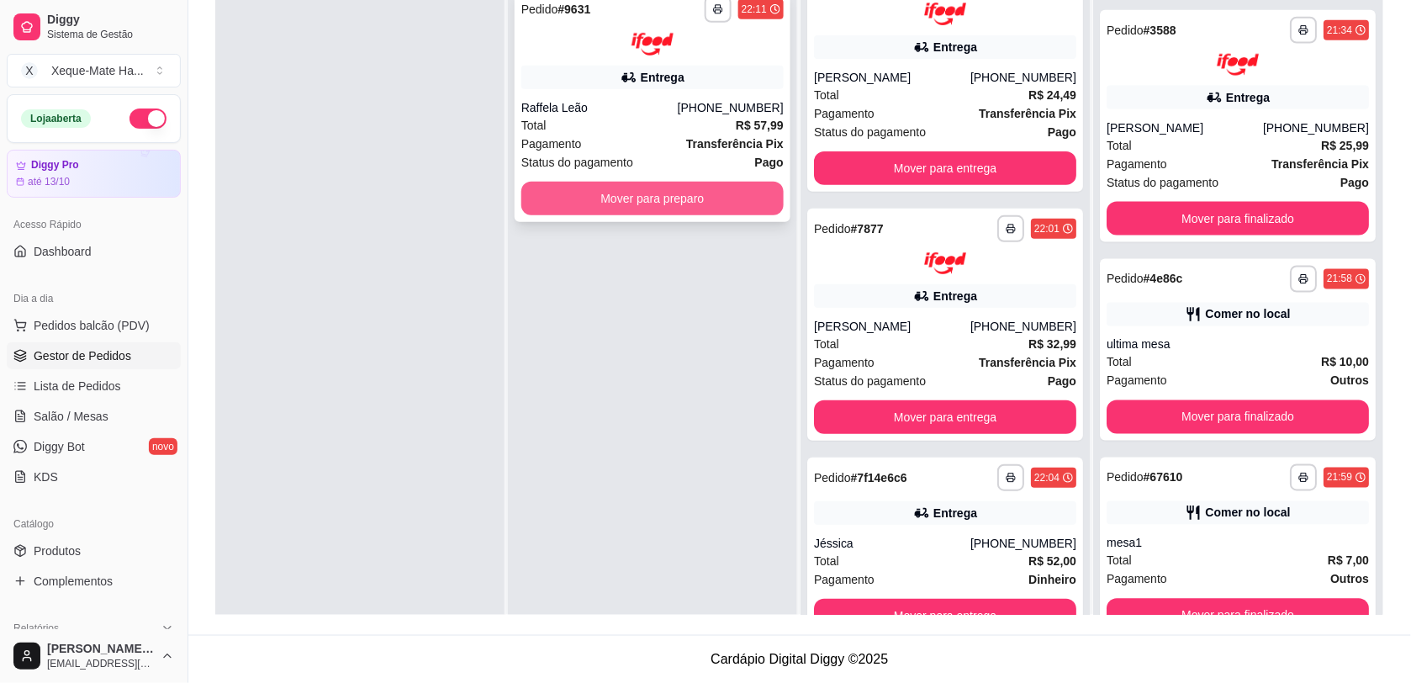
click at [559, 190] on button "Mover para preparo" at bounding box center [652, 199] width 262 height 34
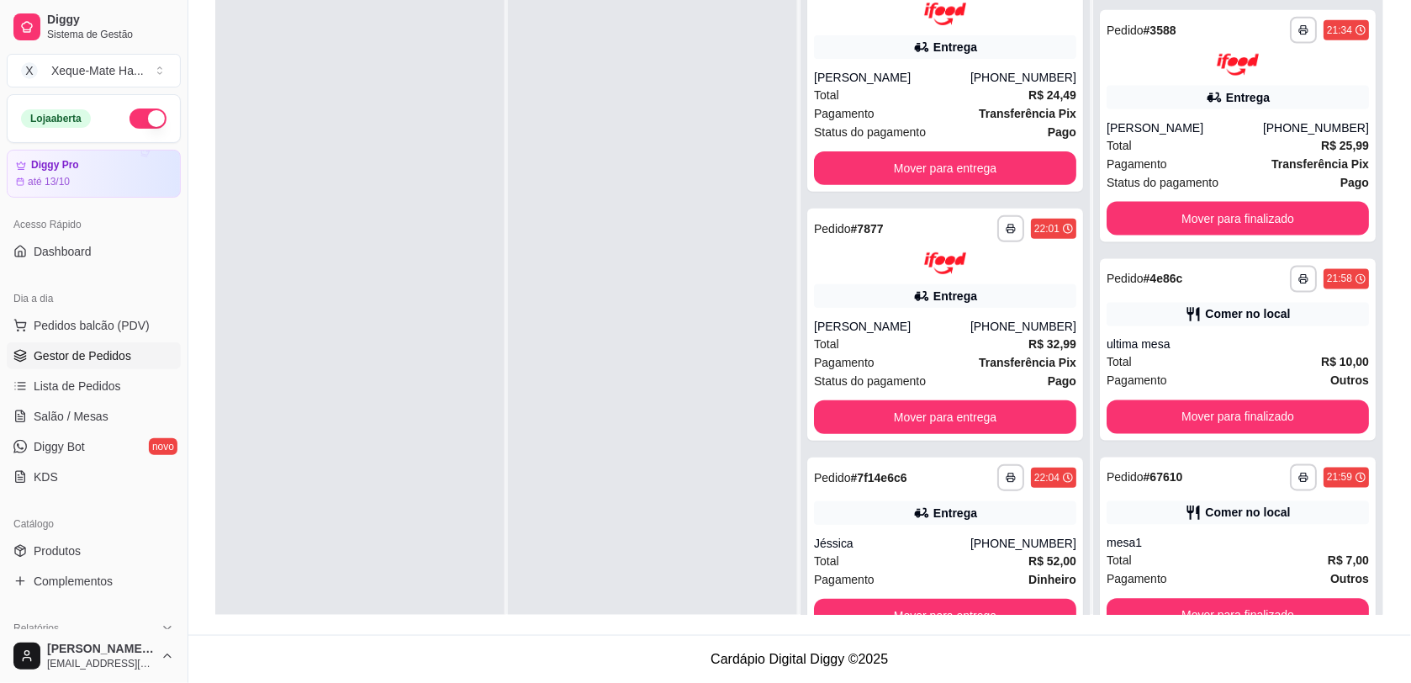
drag, startPoint x: 1061, startPoint y: 68, endPoint x: 1058, endPoint y: 34, distance: 33.8
click at [1058, 34] on div "**********" at bounding box center [944, 320] width 289 height 683
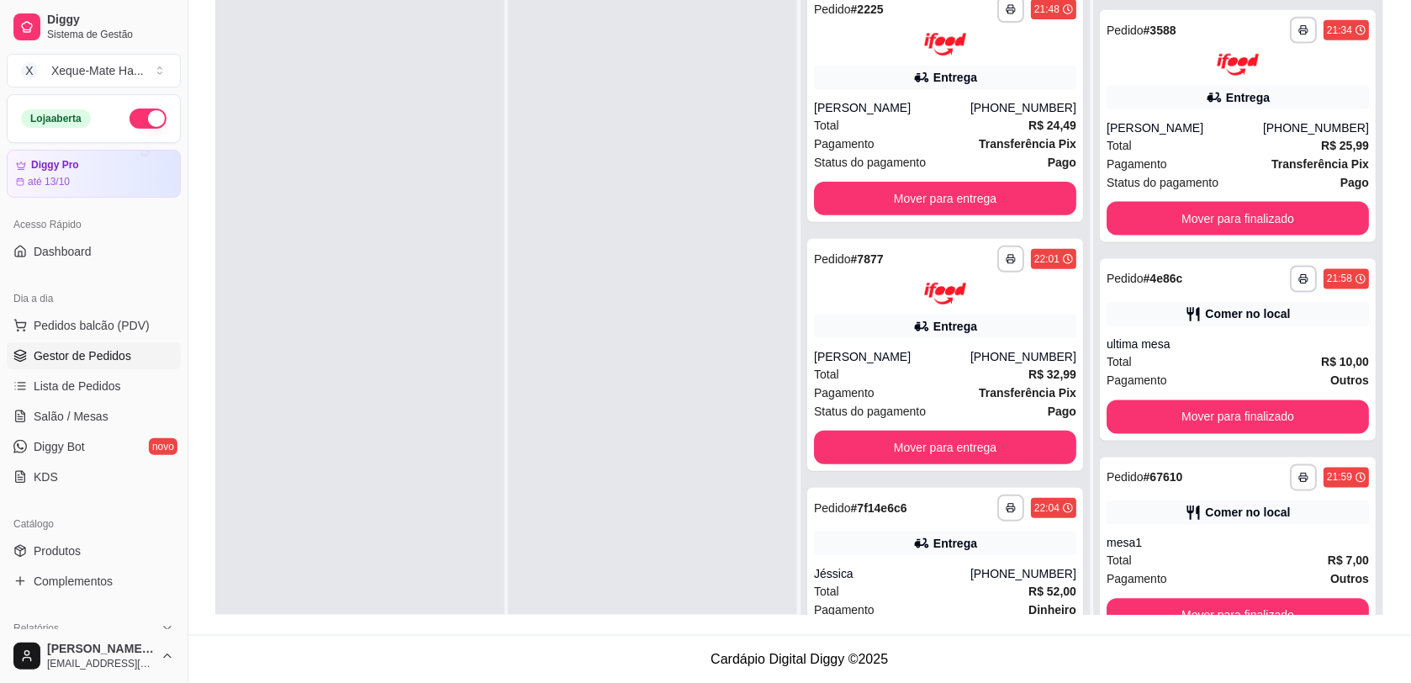
click at [535, 135] on div at bounding box center [652, 320] width 289 height 683
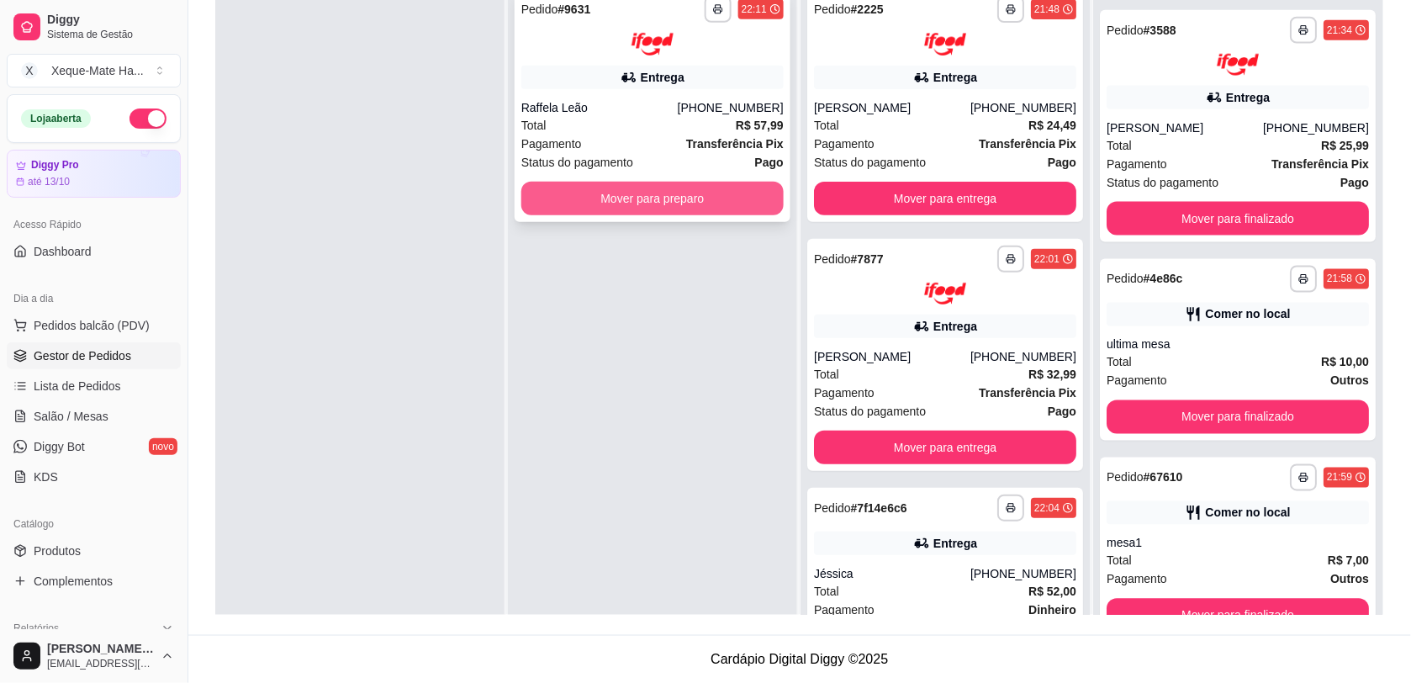
click at [542, 192] on button "Mover para preparo" at bounding box center [652, 199] width 262 height 34
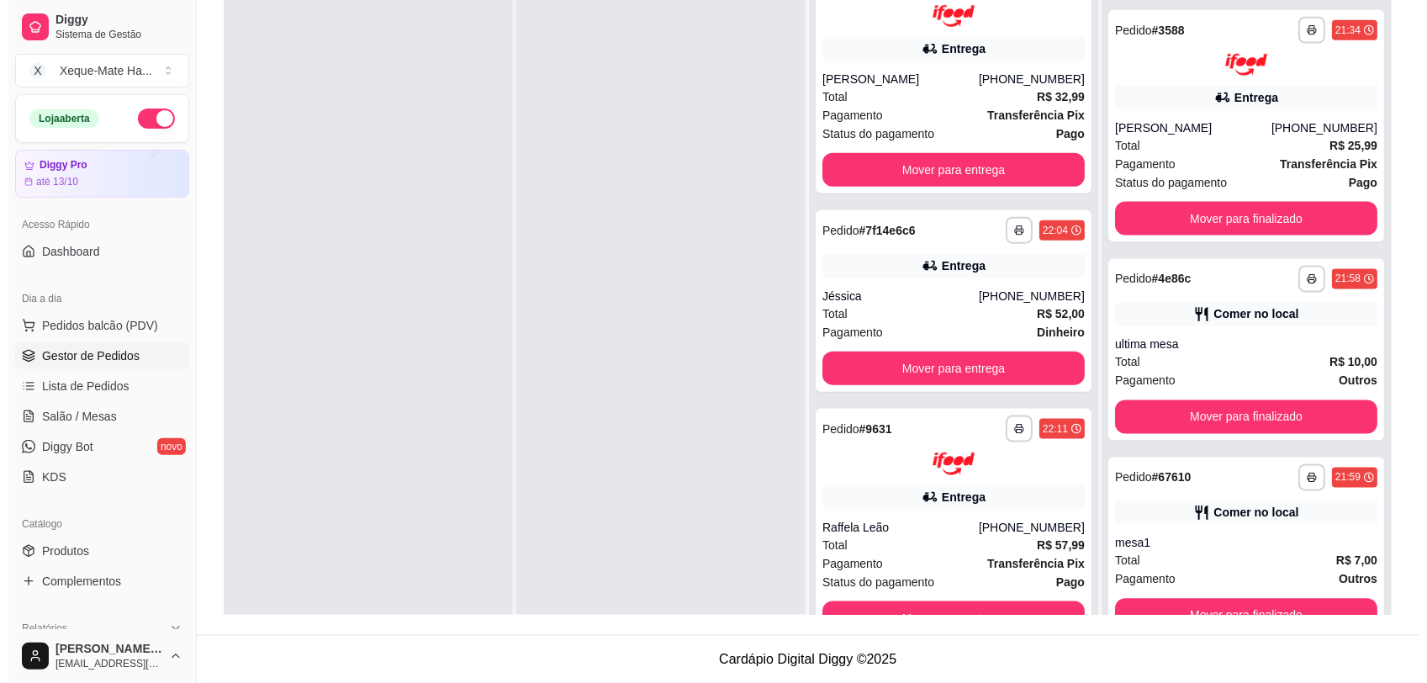
scroll to position [279, 0]
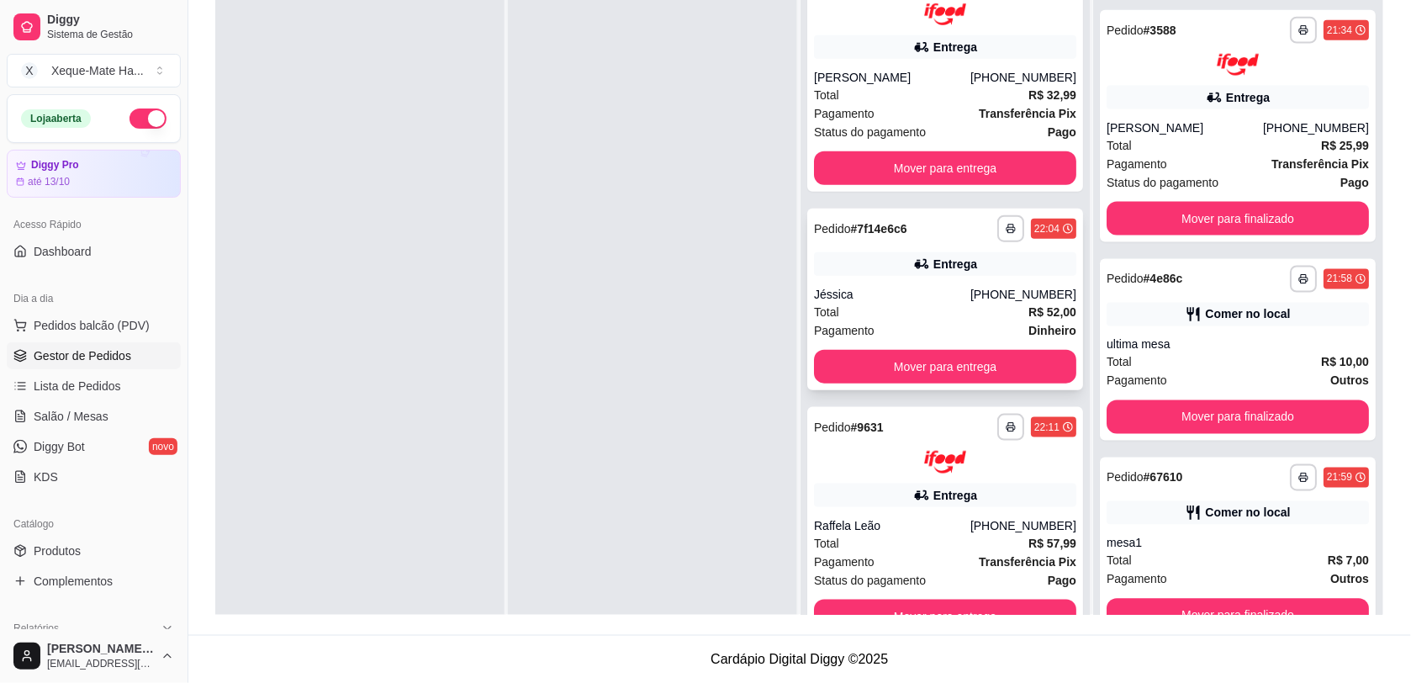
click at [970, 287] on div "[PHONE_NUMBER]" at bounding box center [1023, 294] width 106 height 17
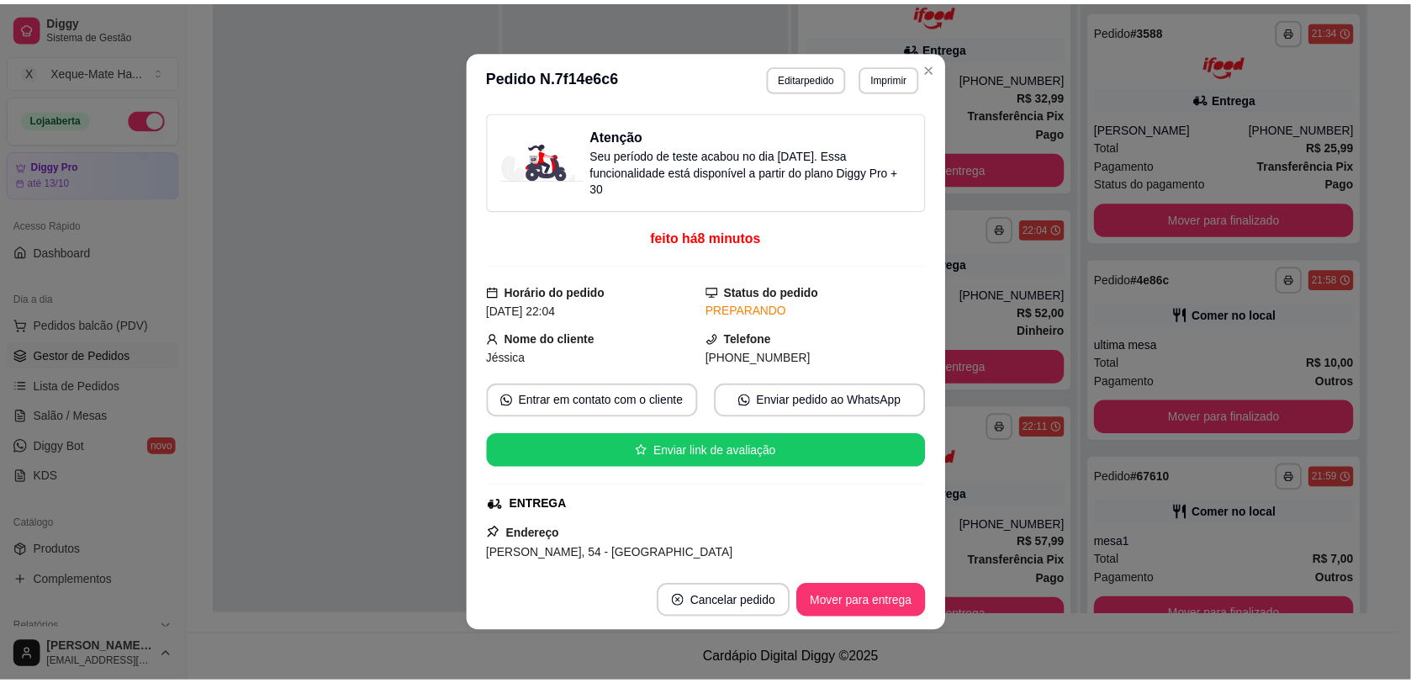
scroll to position [375, 0]
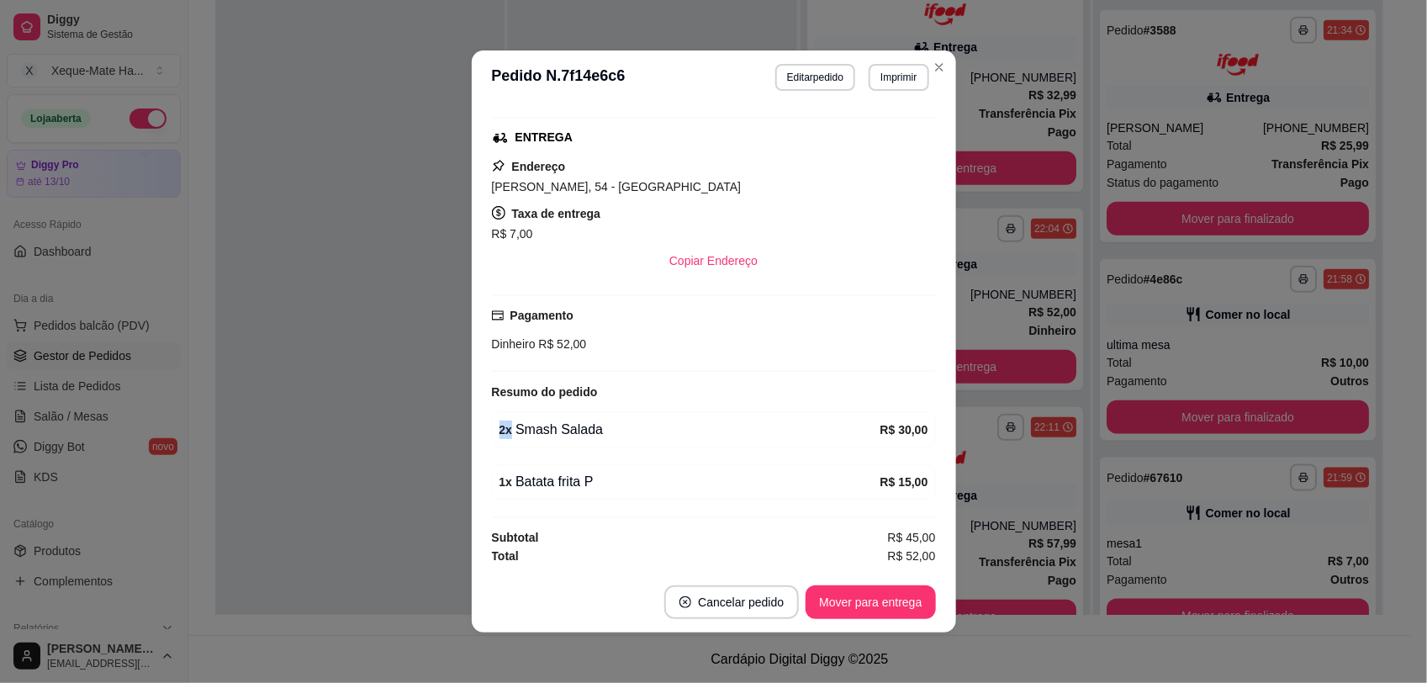
drag, startPoint x: 482, startPoint y: 425, endPoint x: 636, endPoint y: 429, distance: 154.7
click at [636, 429] on div "Atenção Seu período de teste acabou no dia [DATE] . Essa funcionalidade está di…" at bounding box center [714, 337] width 484 height 467
drag, startPoint x: 636, startPoint y: 429, endPoint x: 646, endPoint y: 490, distance: 62.1
click at [646, 490] on div "1 x Batata frita P R$ 15,00" at bounding box center [714, 481] width 444 height 35
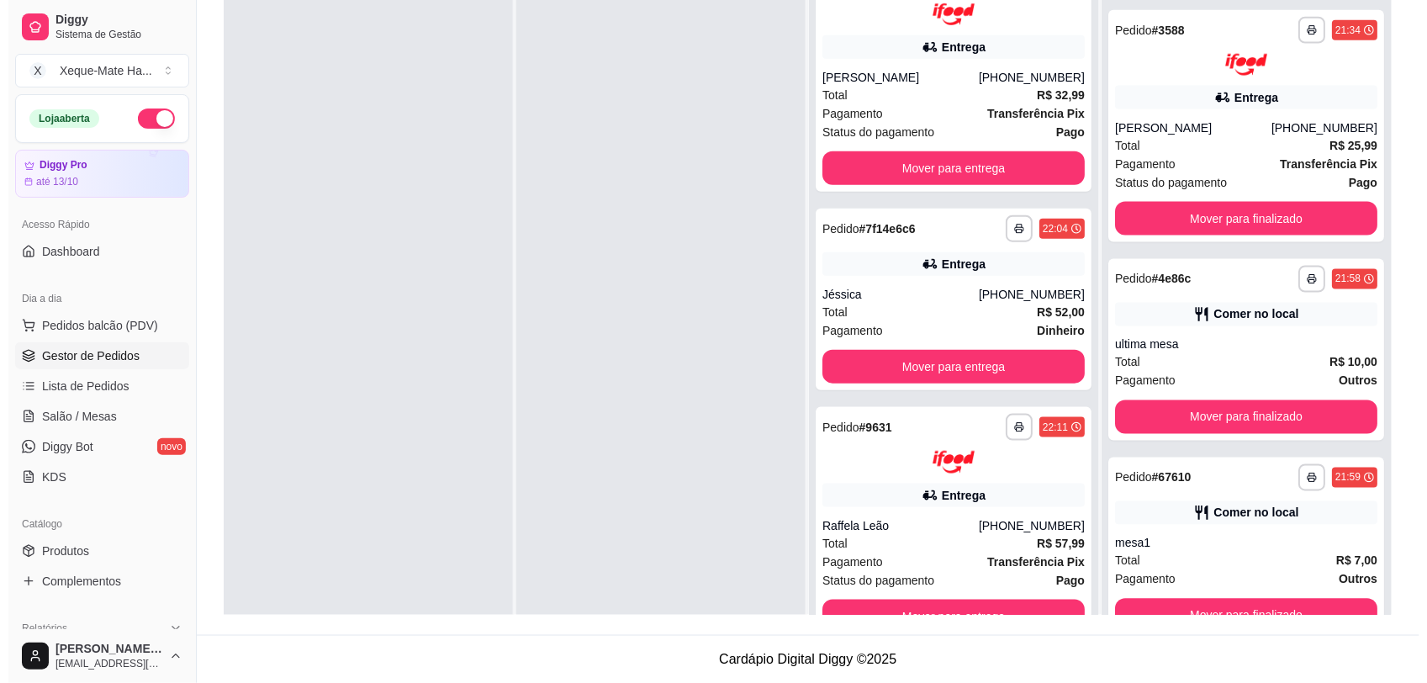
scroll to position [0, 0]
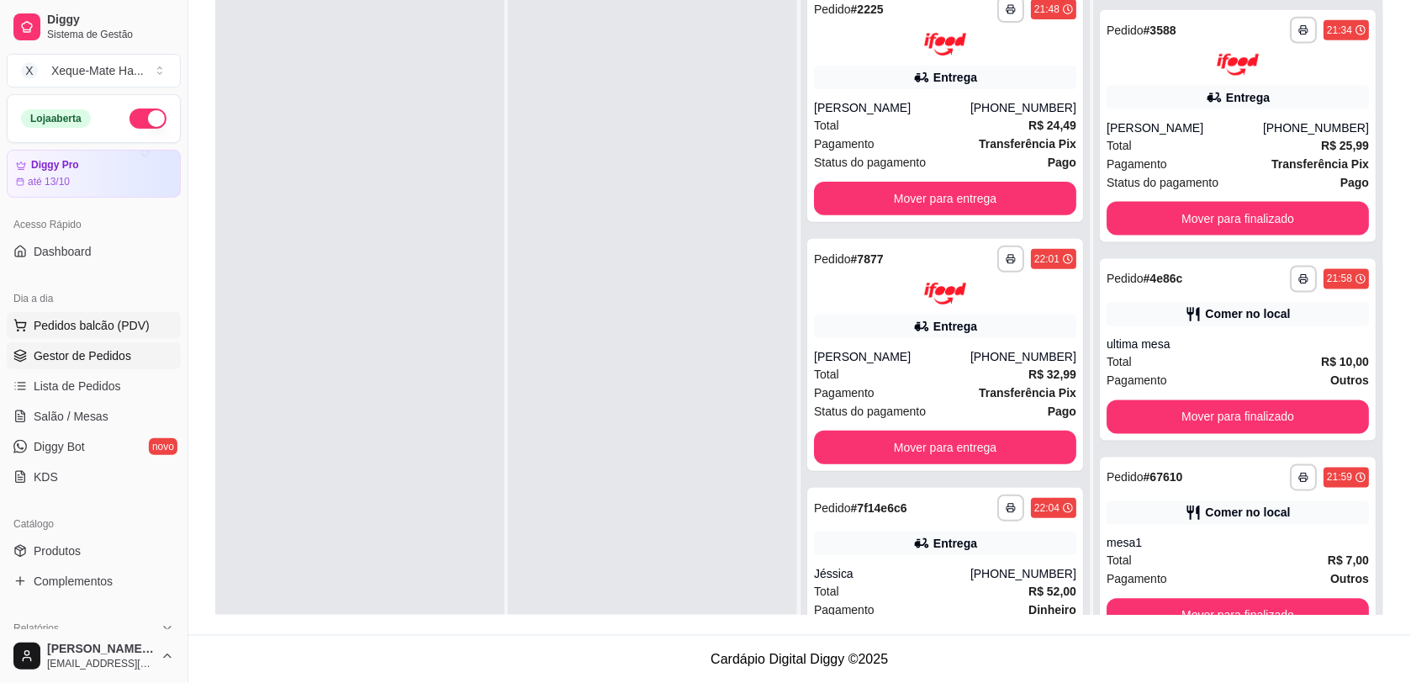
click at [91, 319] on span "Pedidos balcão (PDV)" at bounding box center [92, 325] width 116 height 17
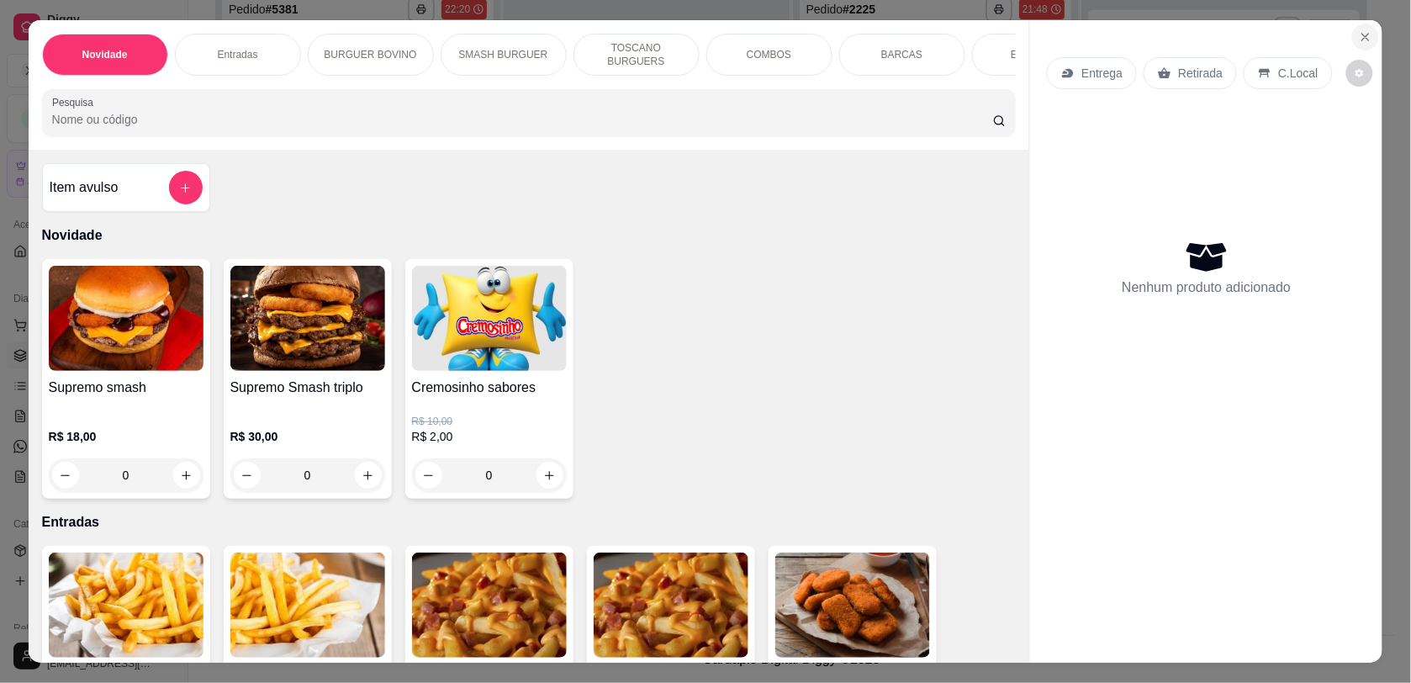
click at [1372, 35] on icon "Close" at bounding box center [1364, 36] width 13 height 13
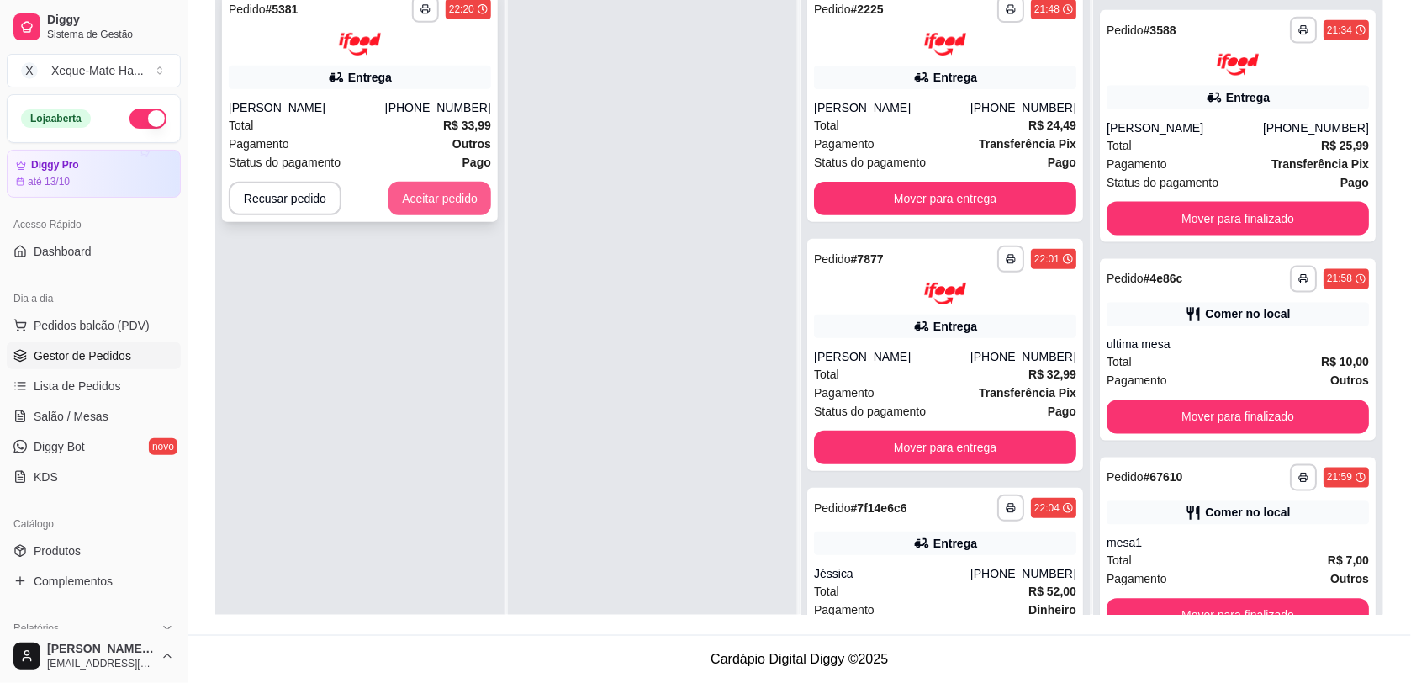
click at [461, 198] on button "Aceitar pedido" at bounding box center [439, 199] width 103 height 34
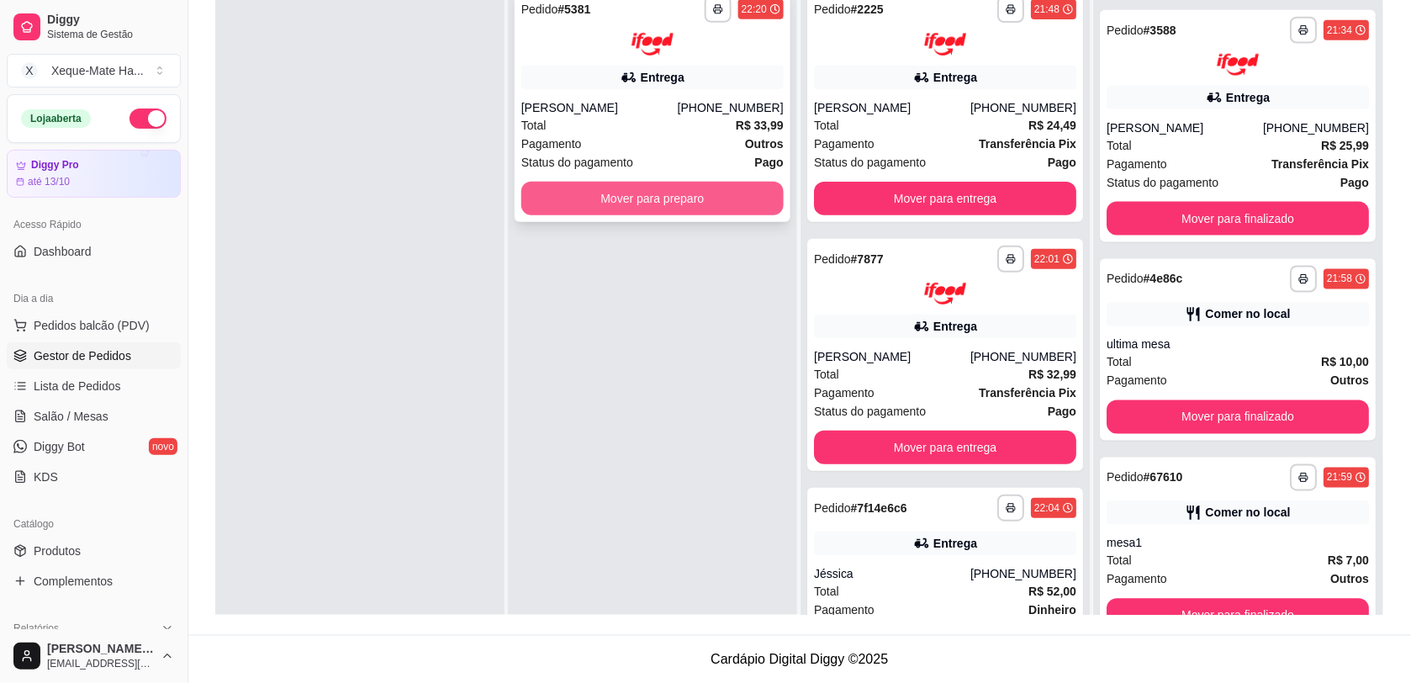
click at [615, 194] on button "Mover para preparo" at bounding box center [652, 199] width 262 height 34
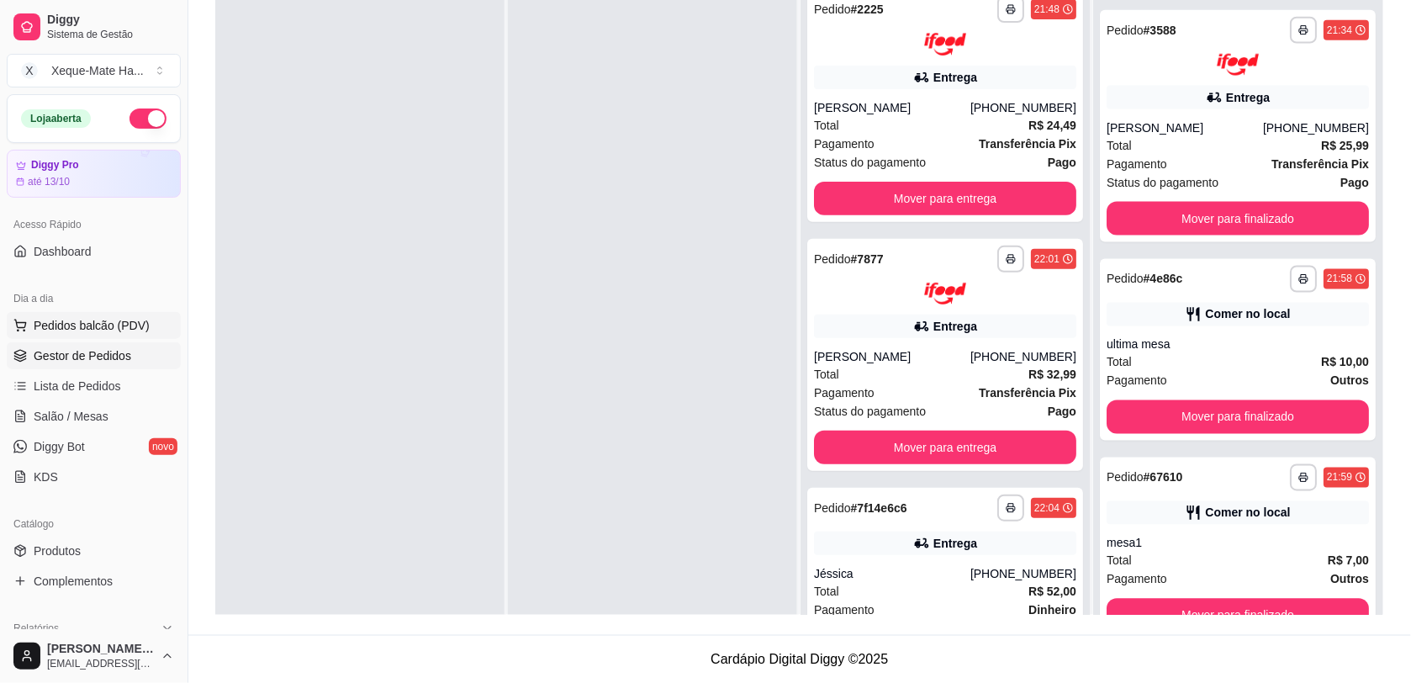
click at [76, 316] on button "Pedidos balcão (PDV)" at bounding box center [94, 325] width 174 height 27
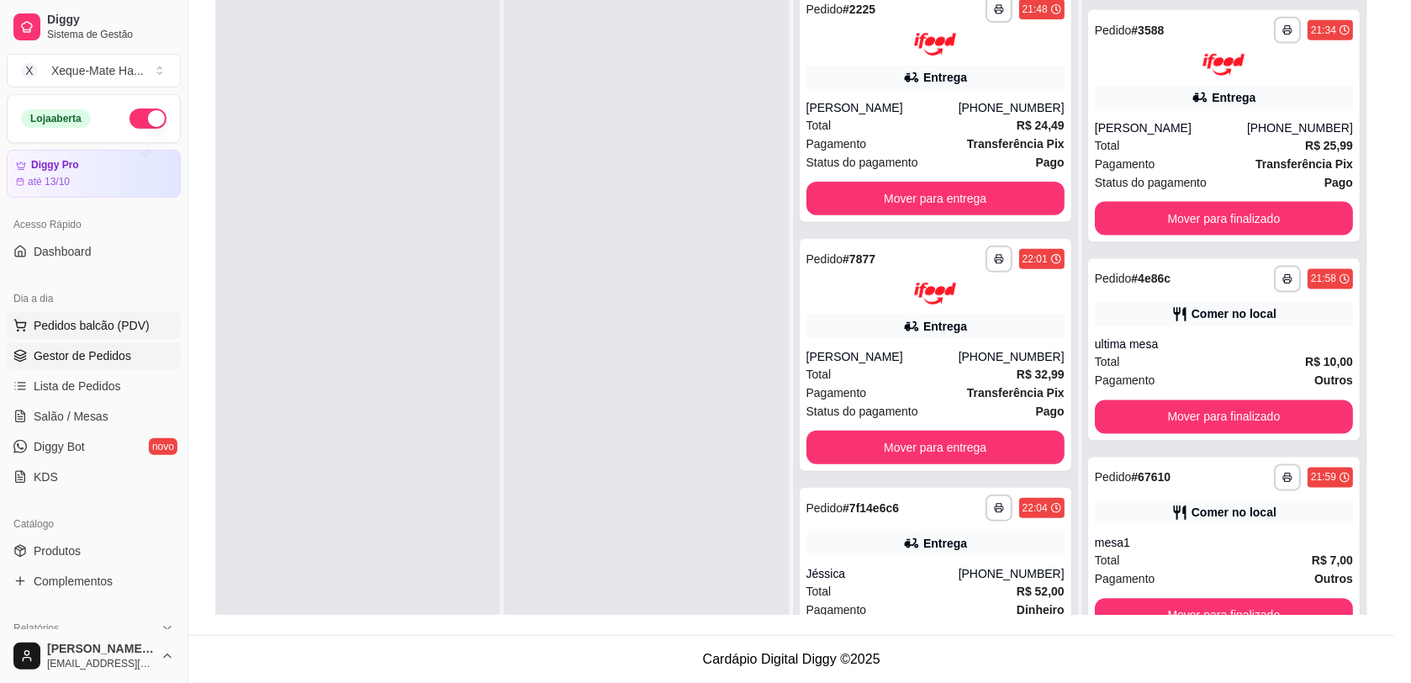
click at [98, 330] on img at bounding box center [126, 318] width 155 height 105
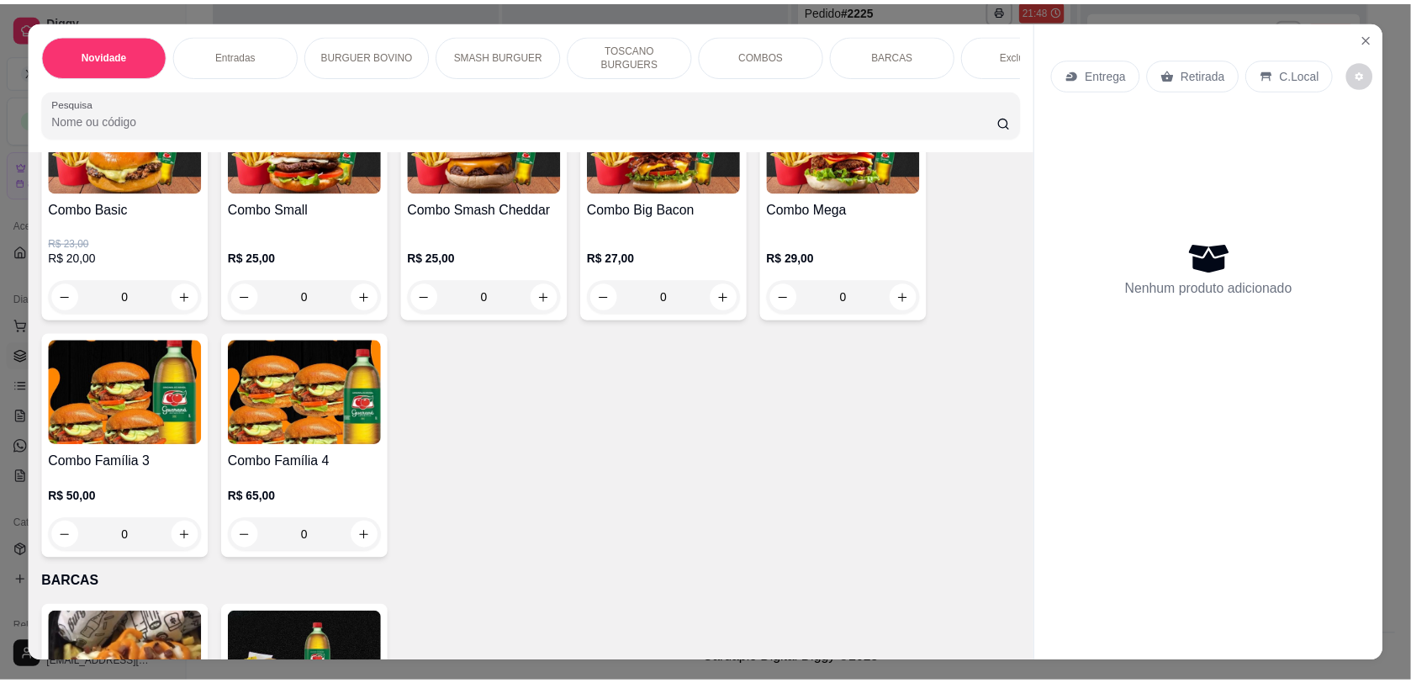
scroll to position [1956, 0]
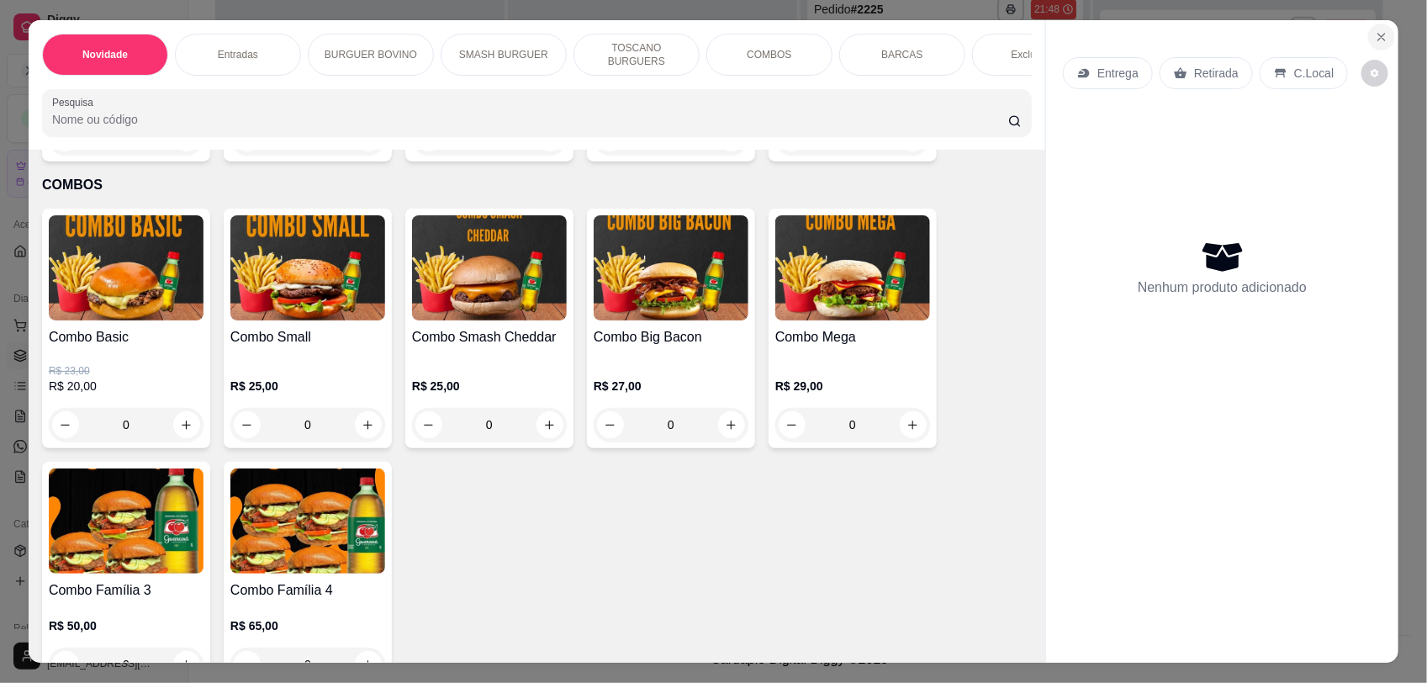
click at [1374, 31] on icon "Close" at bounding box center [1380, 36] width 13 height 13
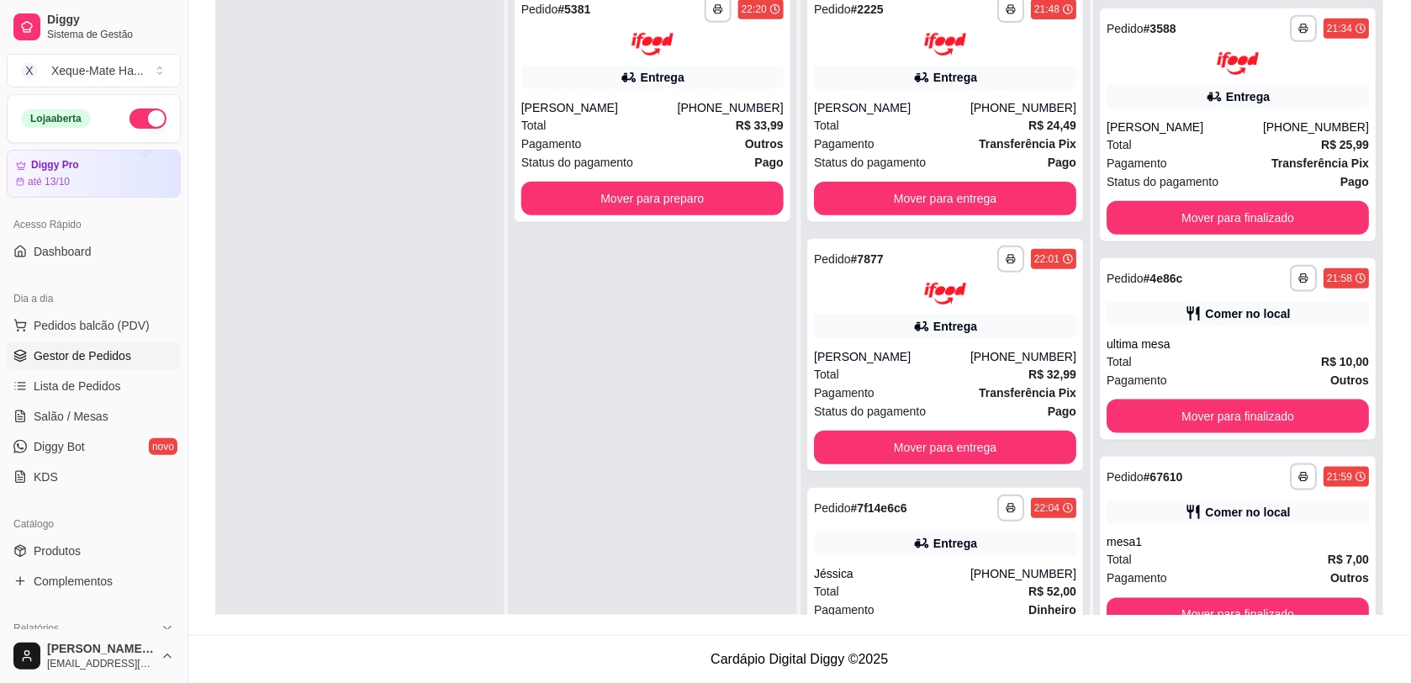
scroll to position [395, 0]
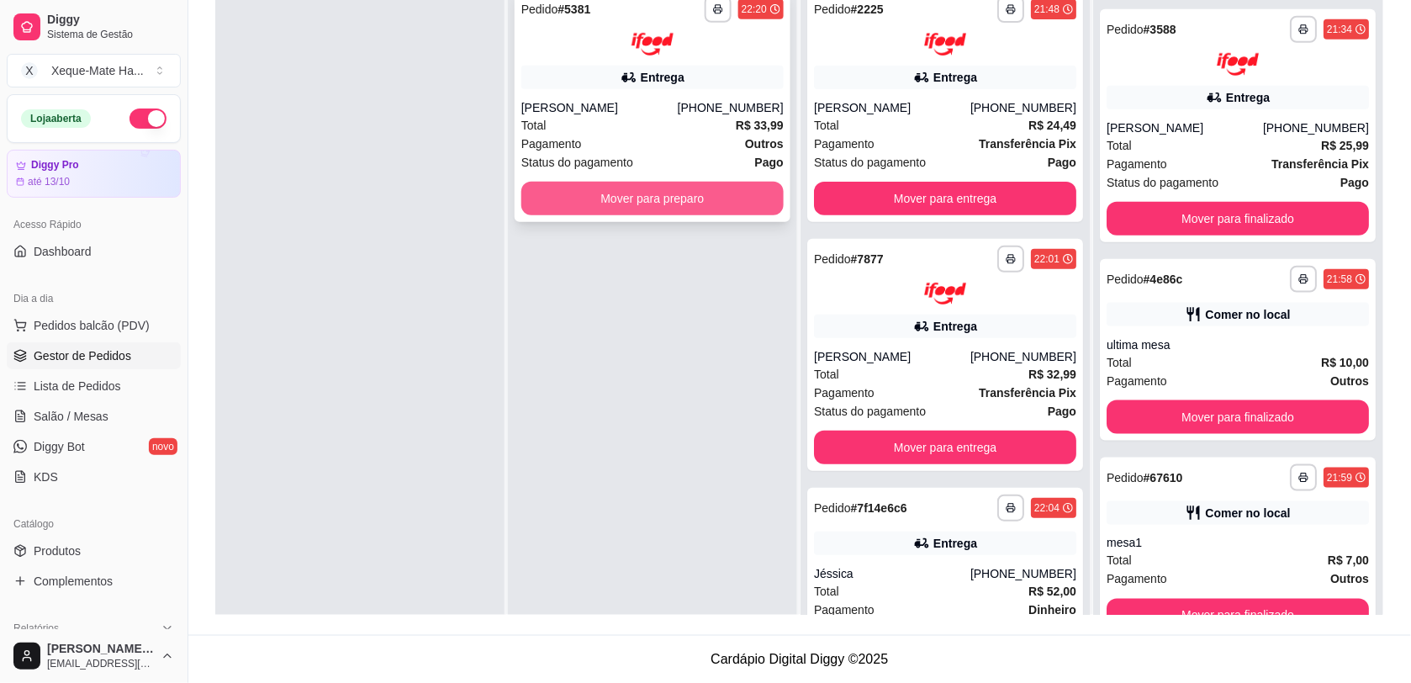
click at [678, 194] on button "Mover para preparo" at bounding box center [652, 199] width 262 height 34
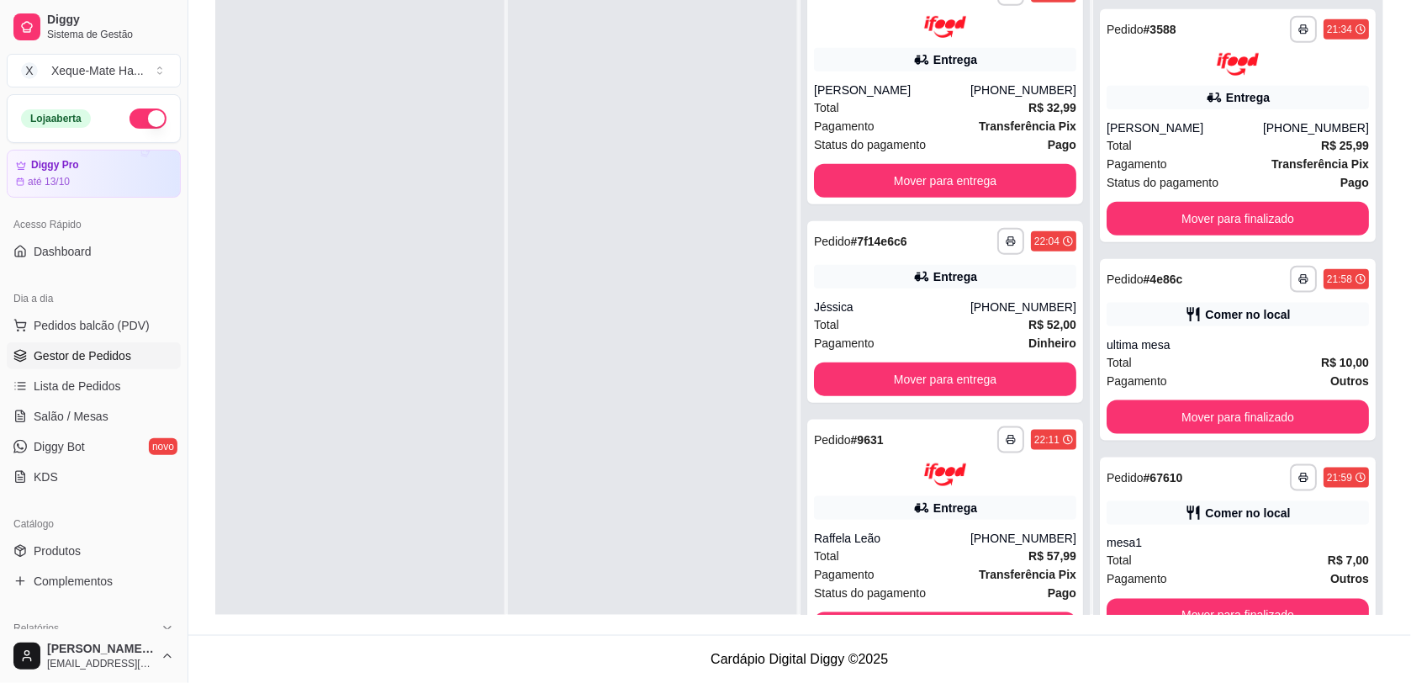
scroll to position [0, 0]
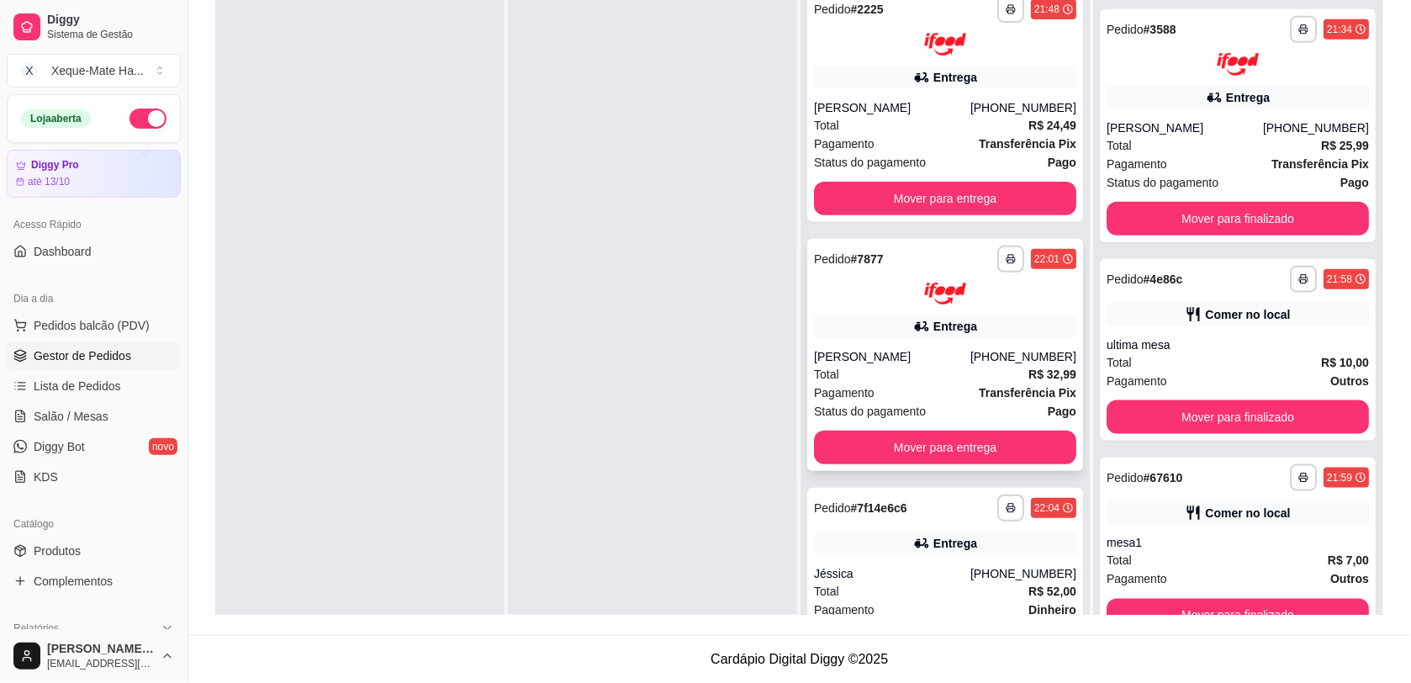
click at [963, 348] on div "[PERSON_NAME]" at bounding box center [892, 356] width 156 height 17
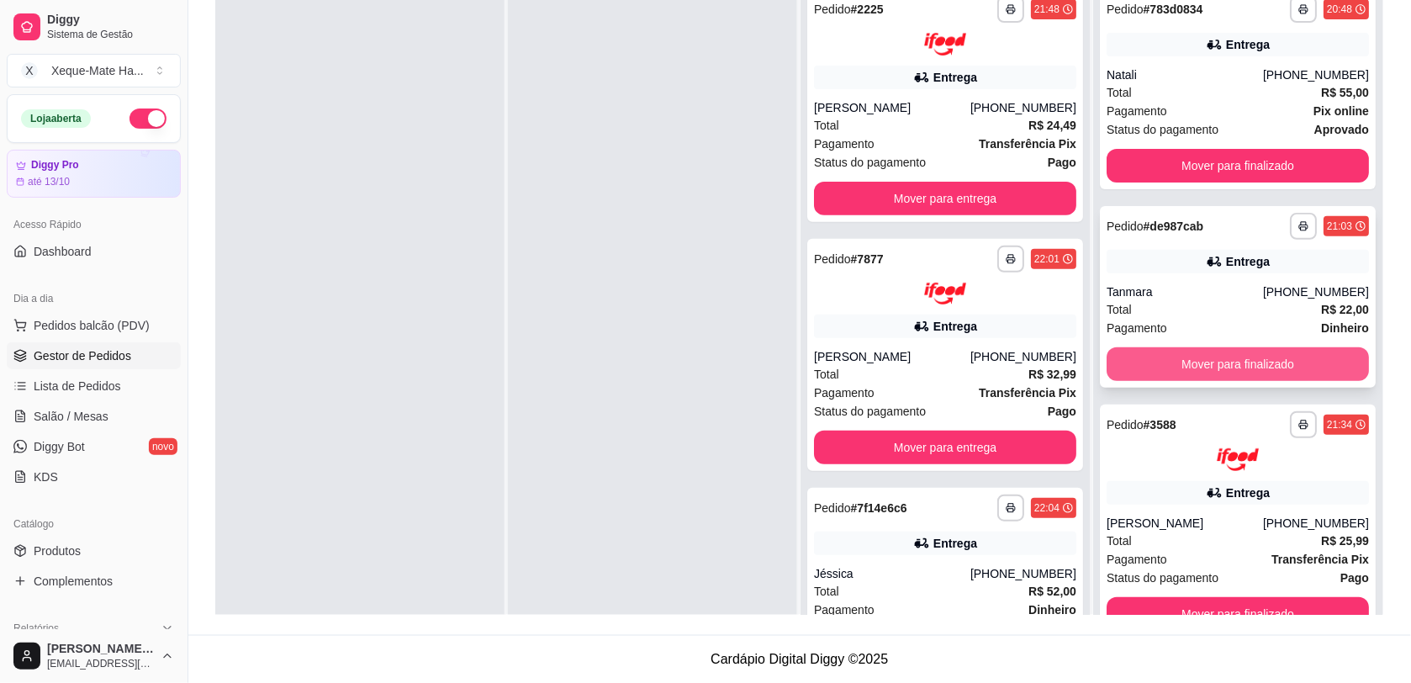
click at [1261, 357] on button "Mover para finalizado" at bounding box center [1237, 364] width 262 height 34
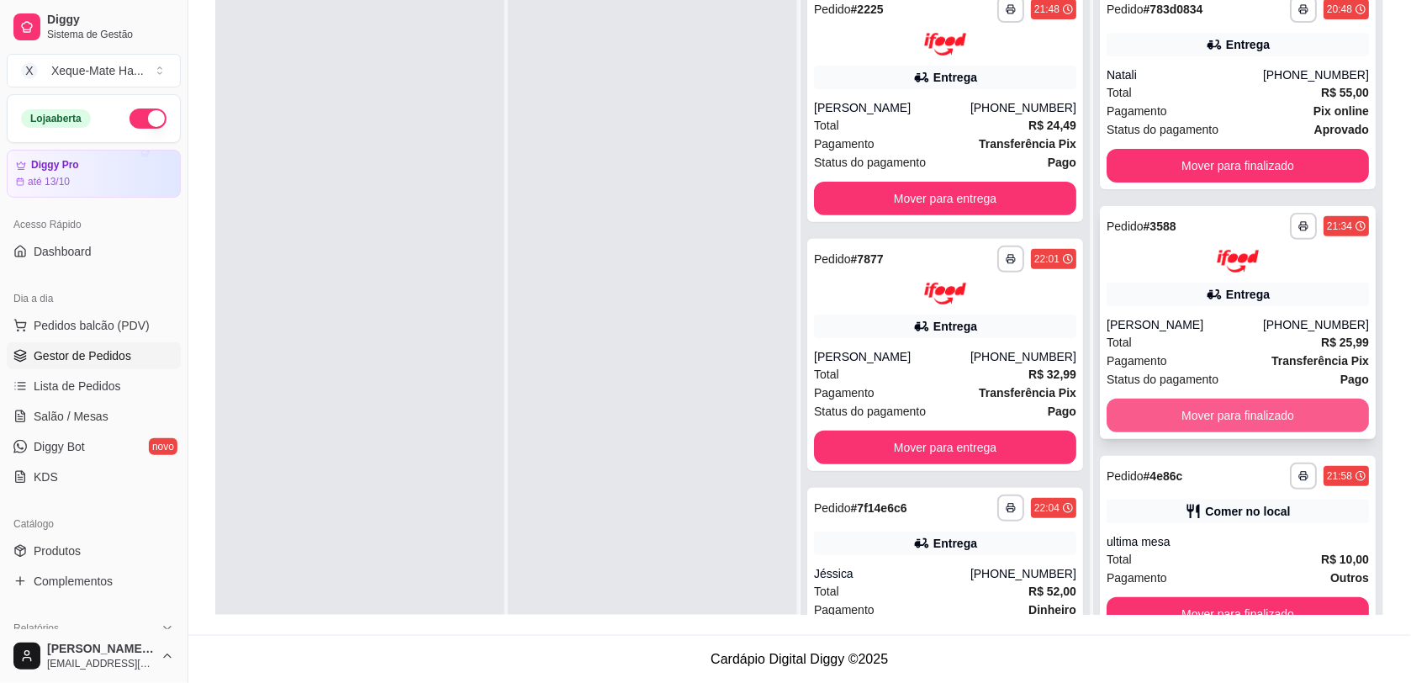
click at [1288, 408] on button "Mover para finalizado" at bounding box center [1237, 415] width 262 height 34
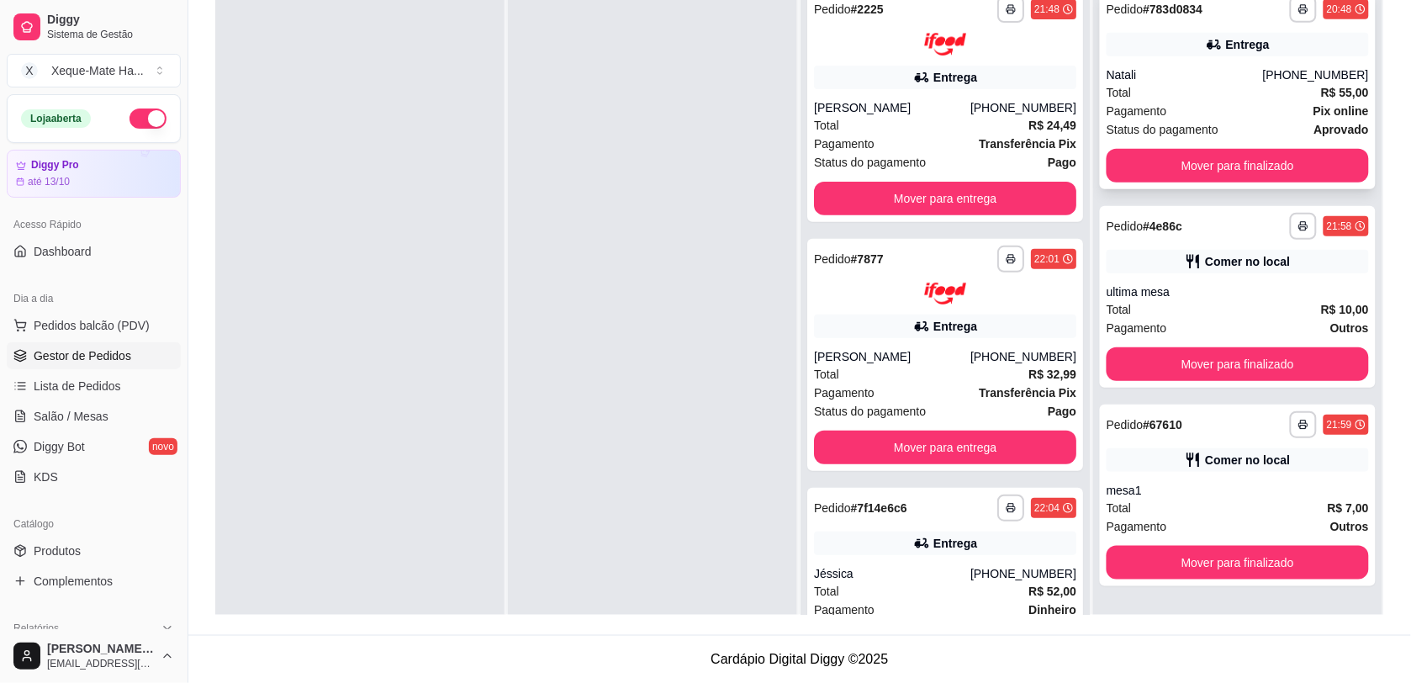
click at [1200, 61] on div "**********" at bounding box center [1238, 89] width 276 height 200
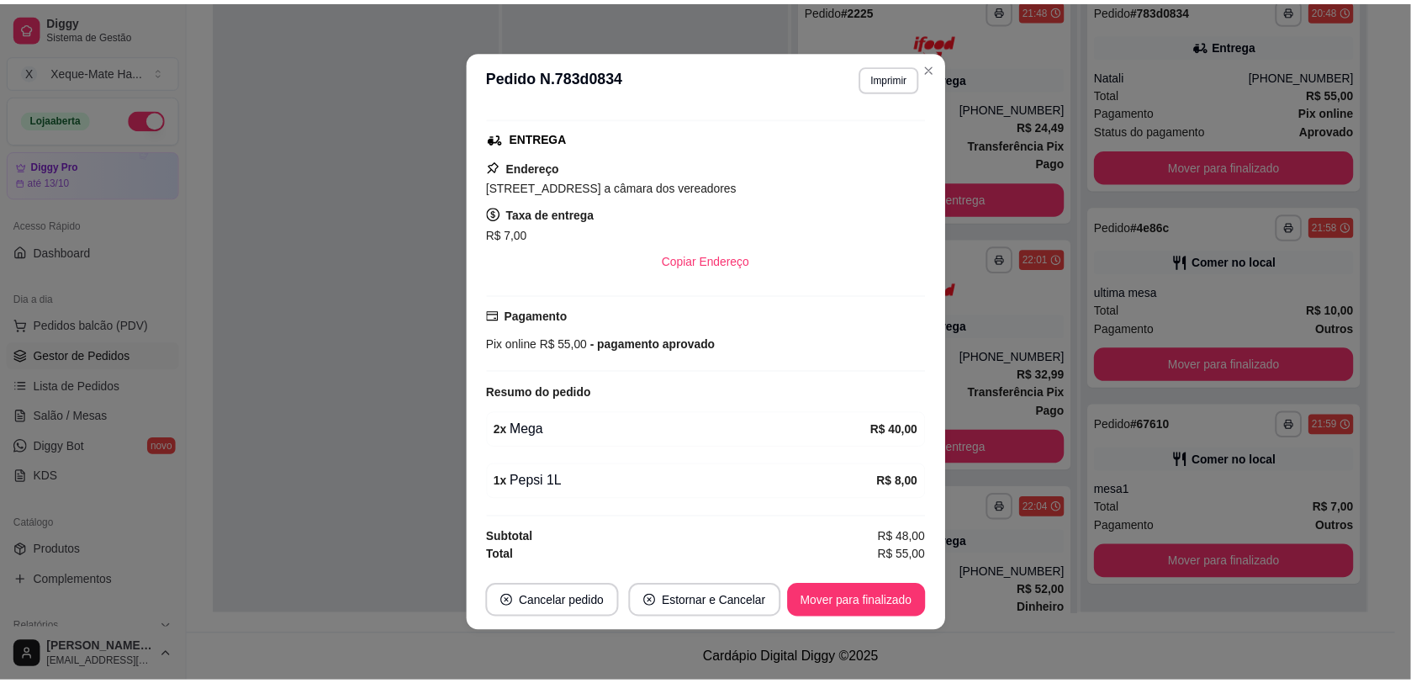
scroll to position [375, 0]
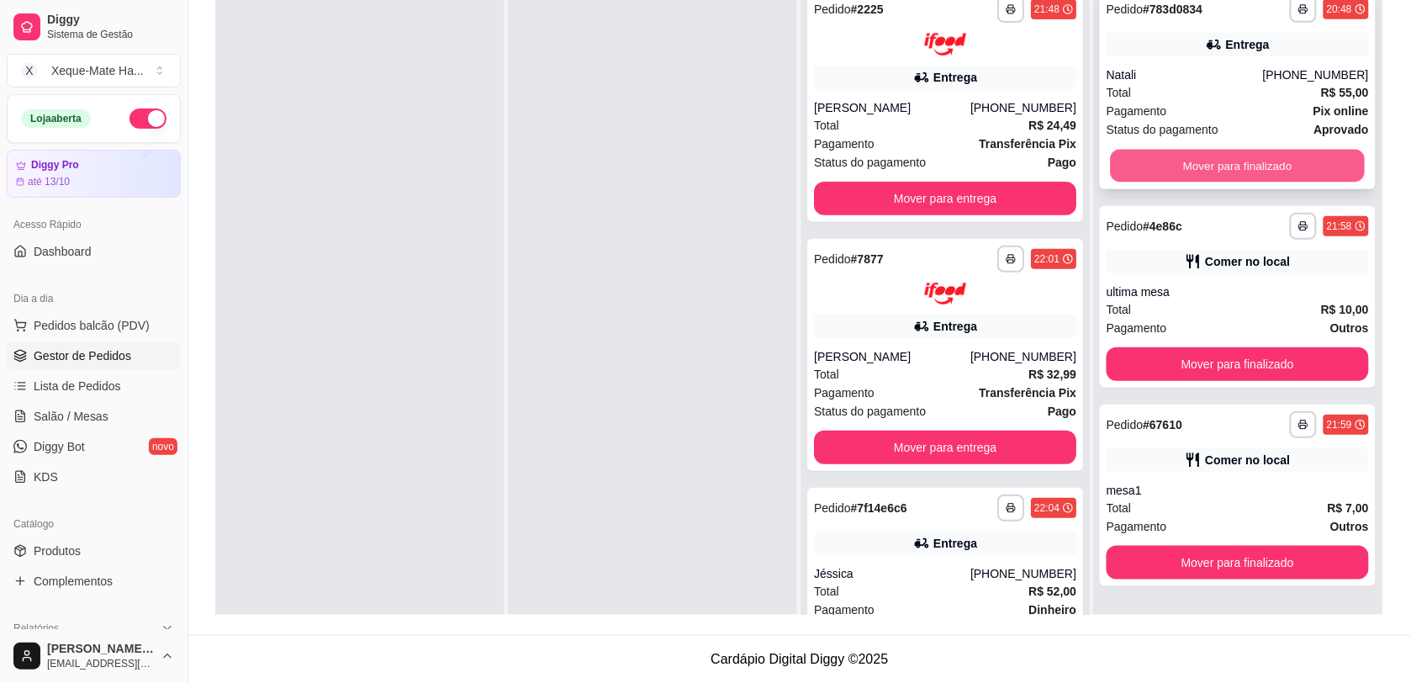
click at [1278, 160] on button "Mover para finalizado" at bounding box center [1237, 166] width 255 height 33
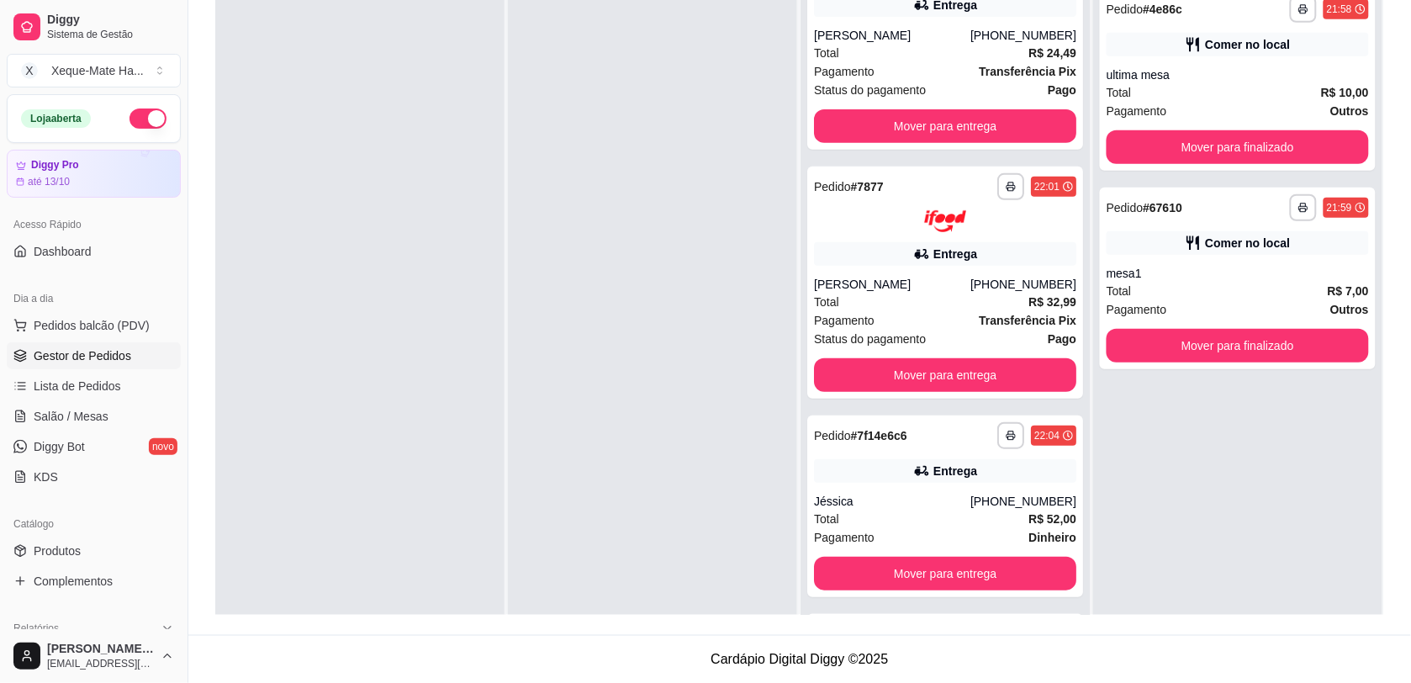
scroll to position [95, 0]
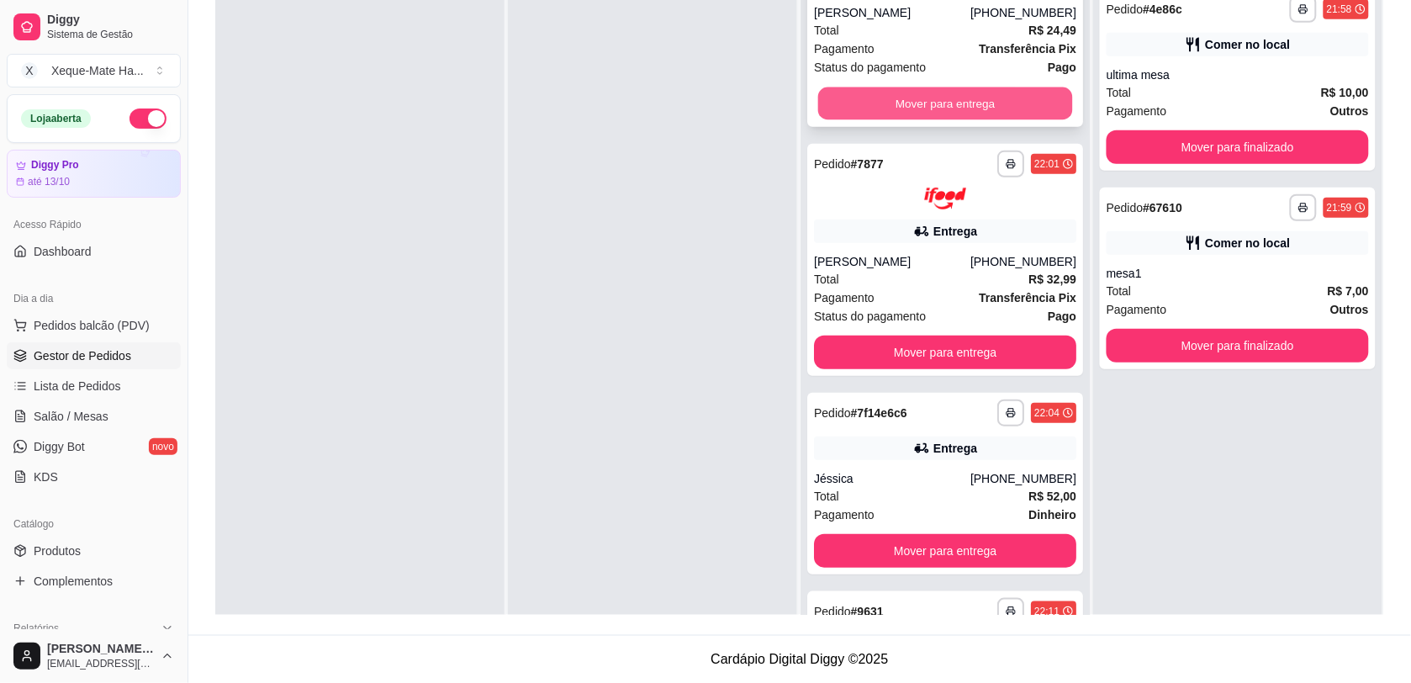
click at [997, 105] on button "Mover para entrega" at bounding box center [945, 103] width 255 height 33
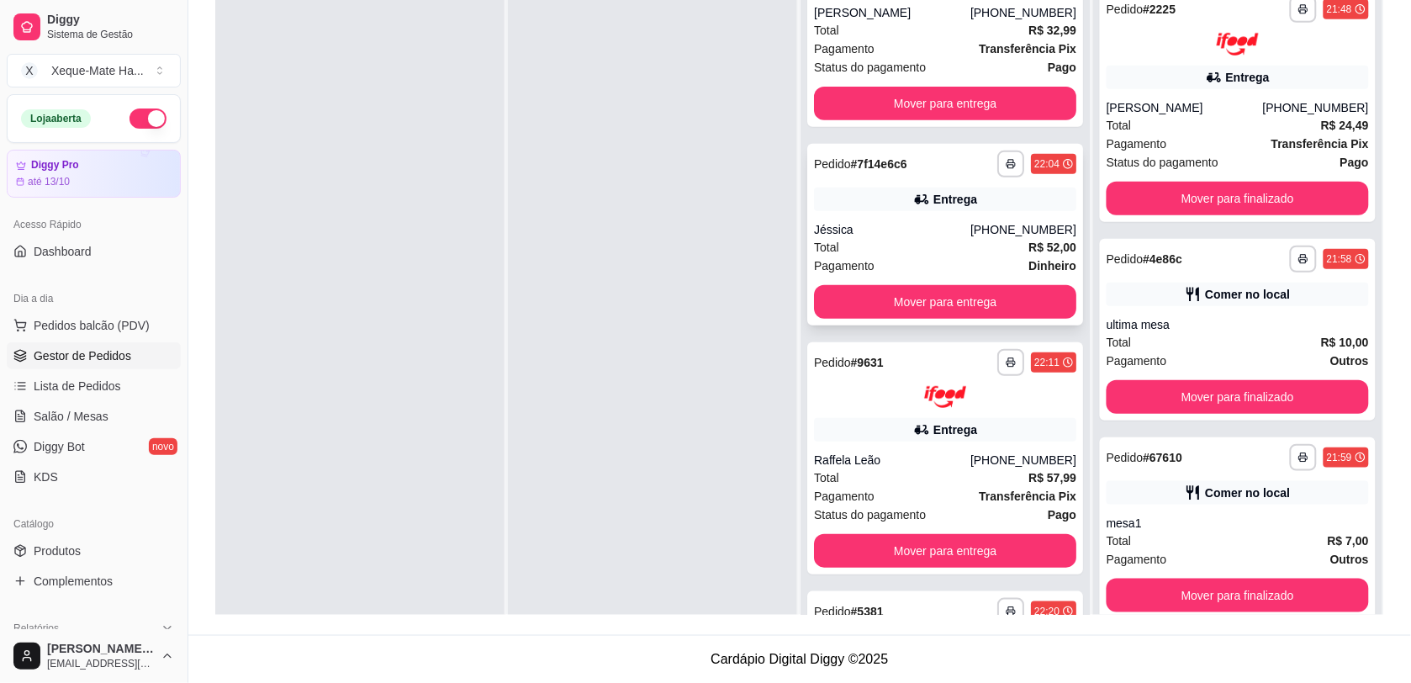
scroll to position [0, 0]
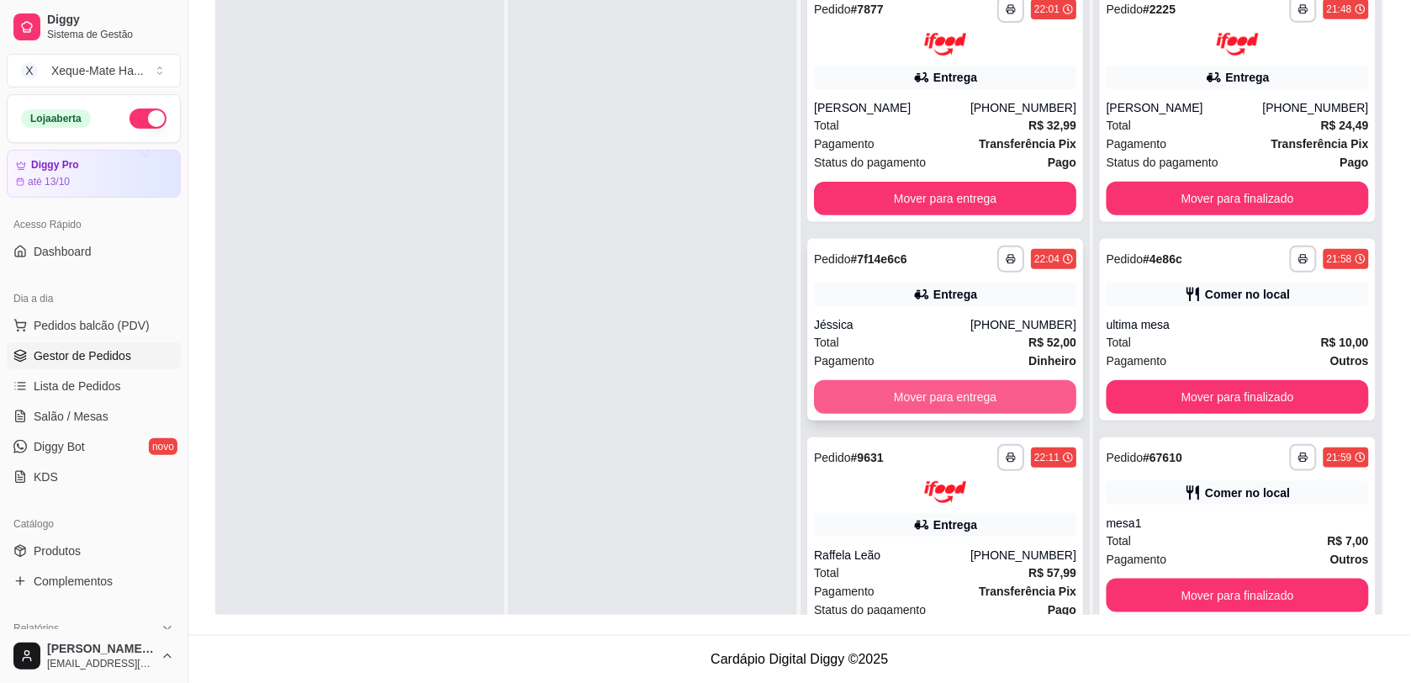
click at [955, 396] on button "Mover para entrega" at bounding box center [945, 397] width 262 height 34
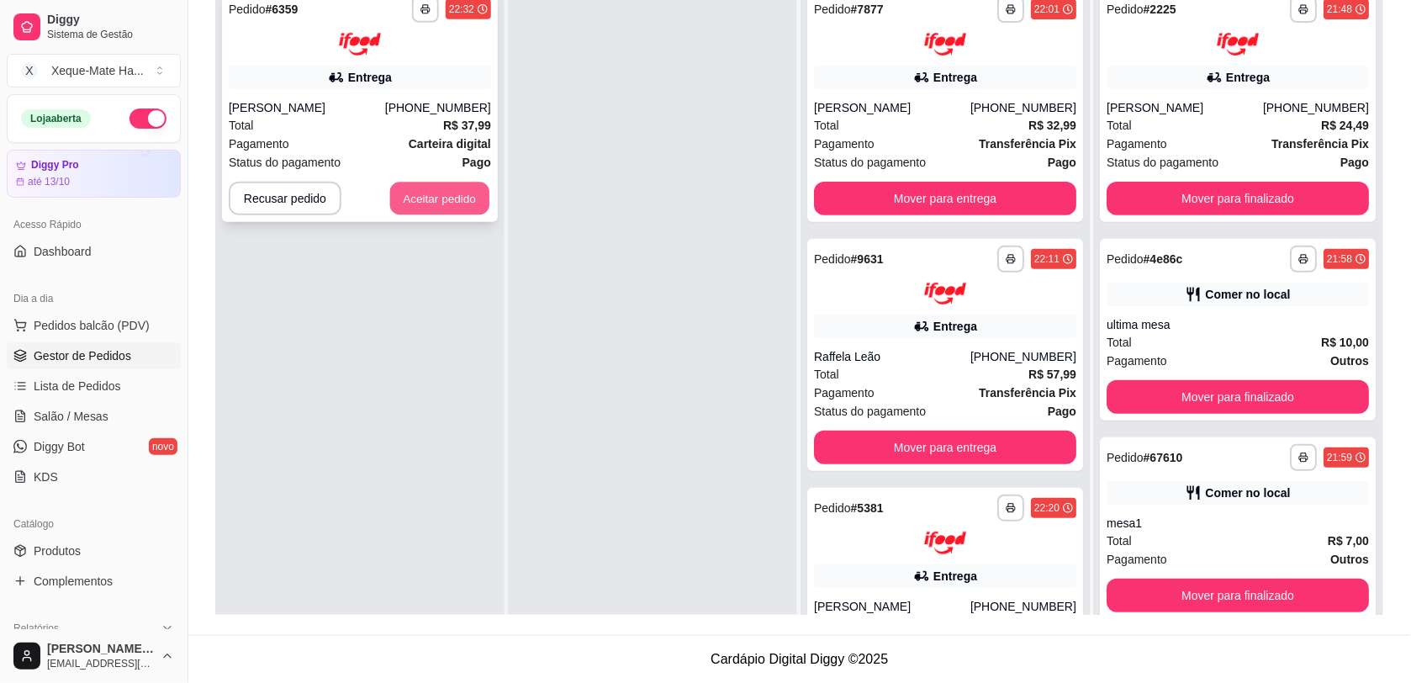
click at [456, 193] on button "Aceitar pedido" at bounding box center [439, 198] width 99 height 33
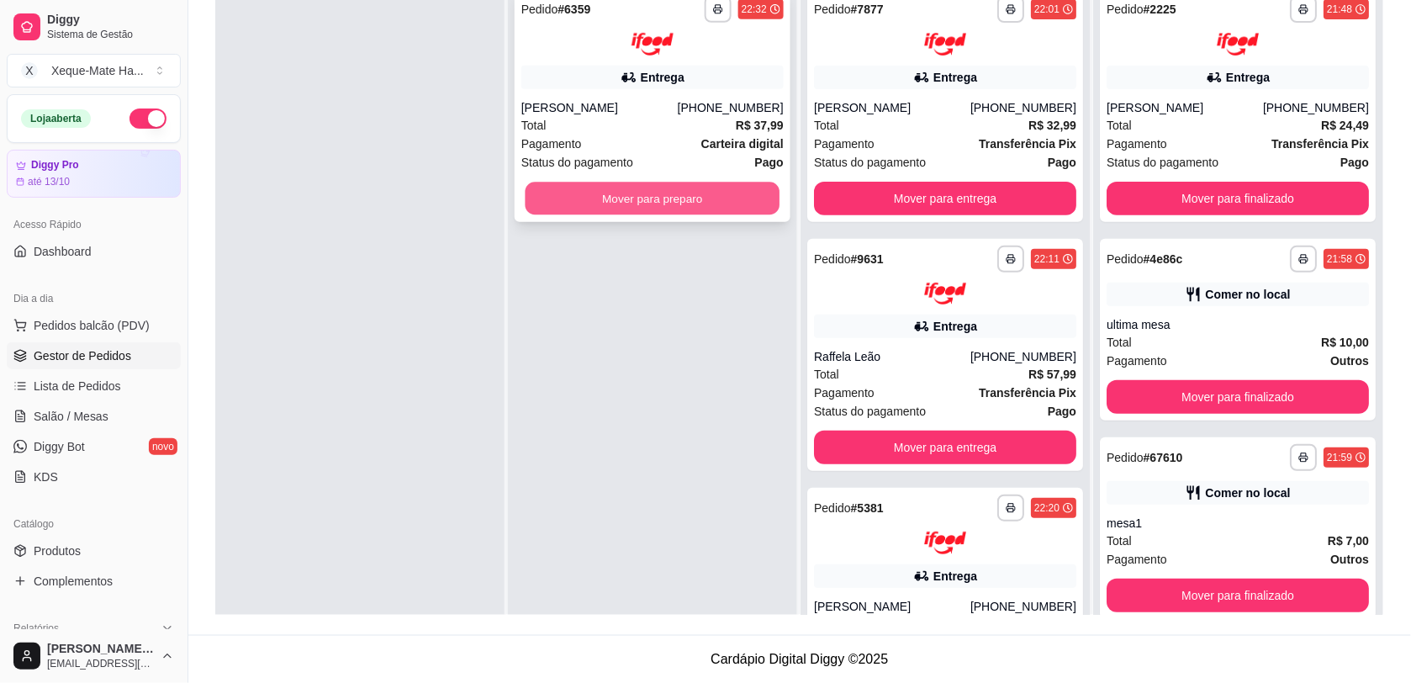
click at [604, 195] on button "Mover para preparo" at bounding box center [652, 198] width 255 height 33
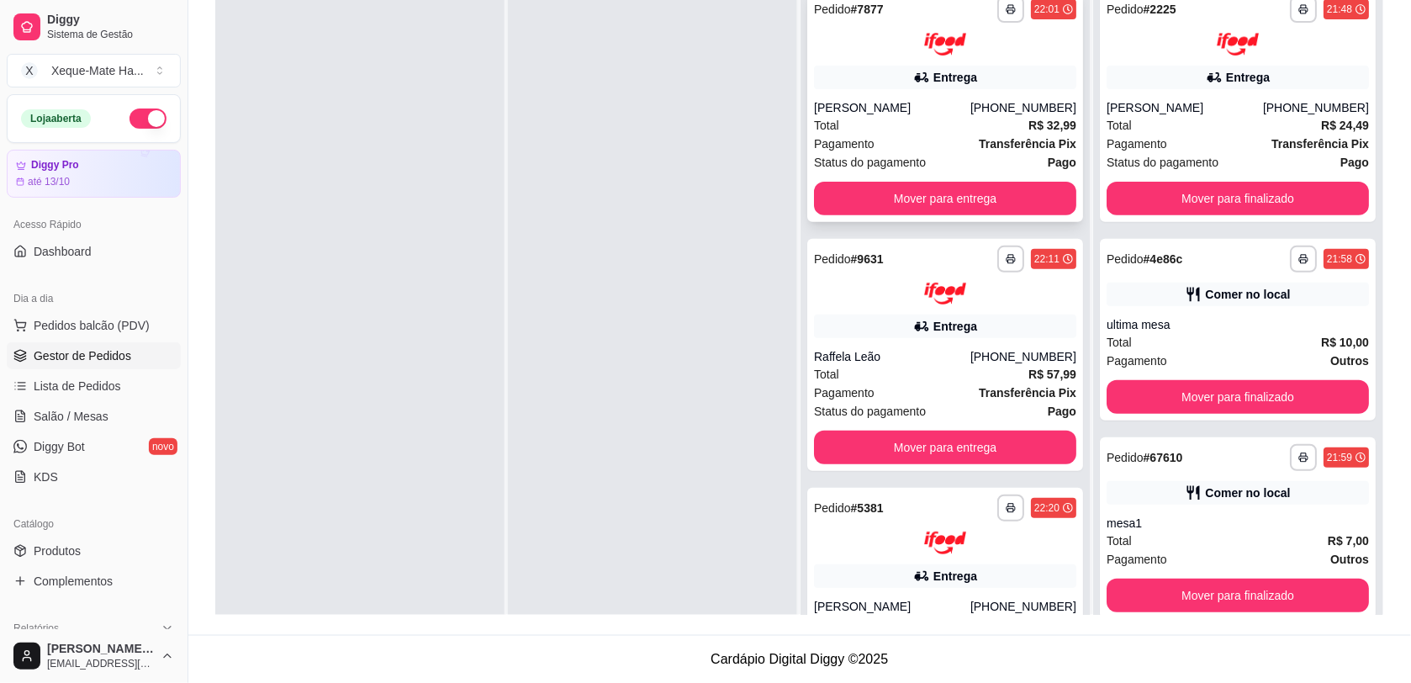
click at [1007, 76] on div "Entrega" at bounding box center [945, 78] width 262 height 24
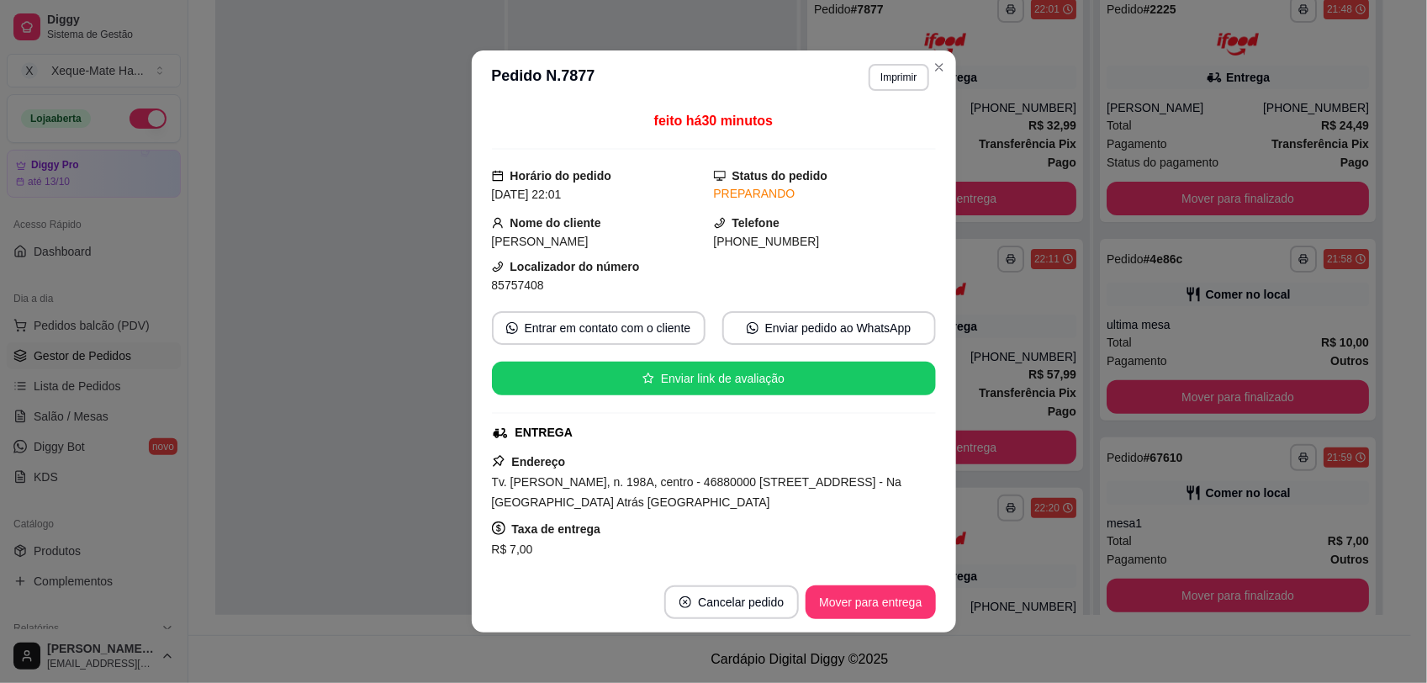
scroll to position [314, 0]
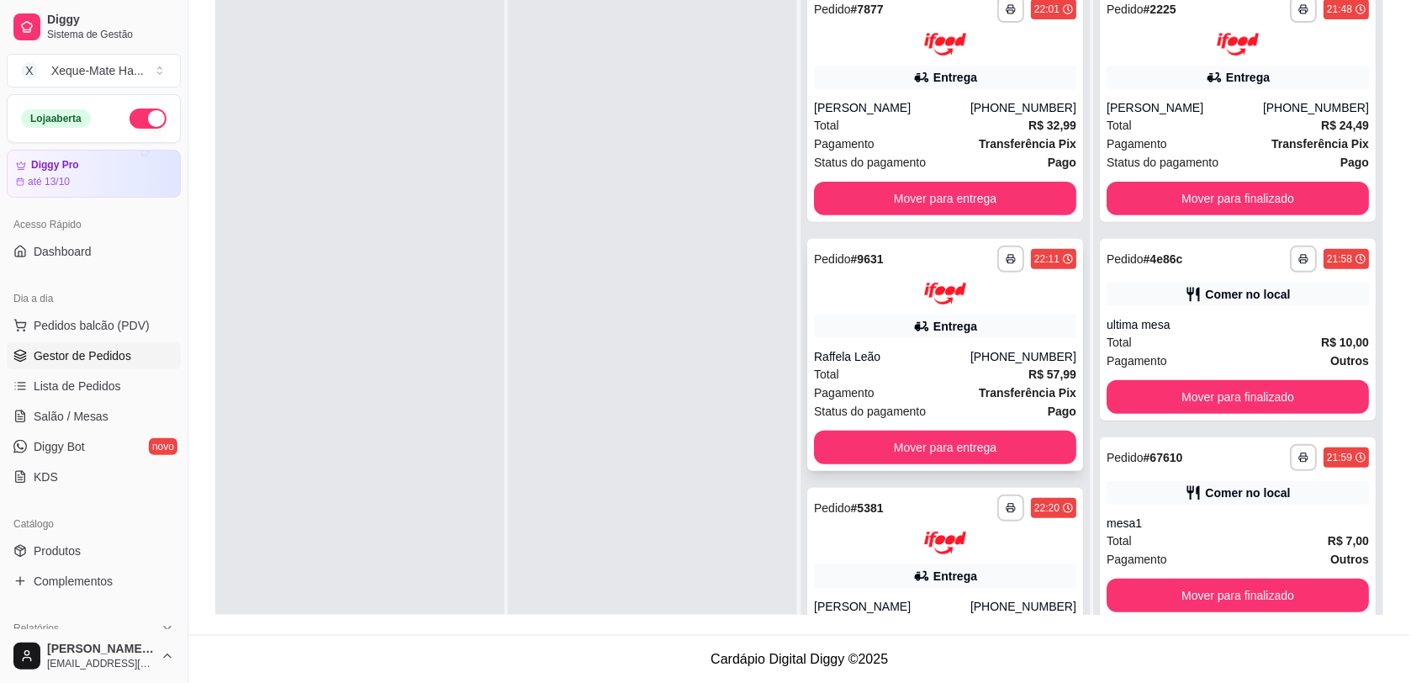
click at [978, 322] on div "Entrega" at bounding box center [945, 326] width 262 height 24
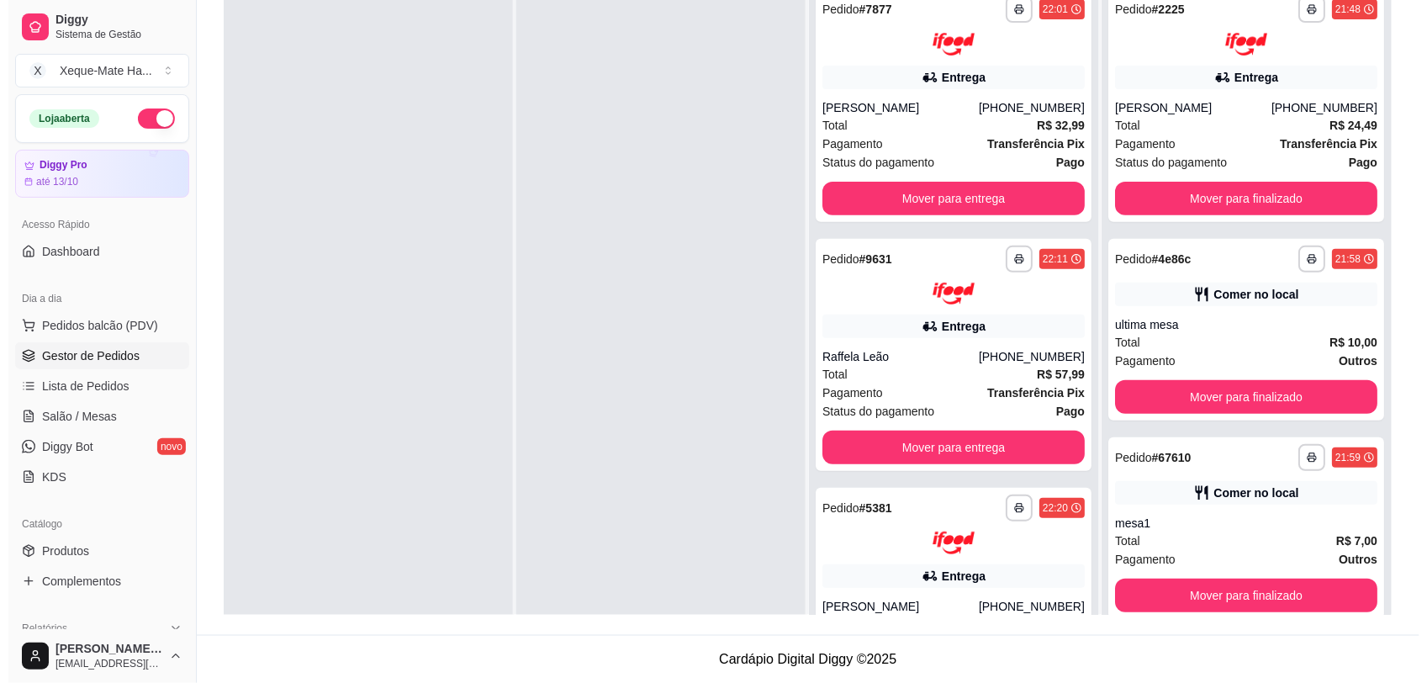
scroll to position [187, 0]
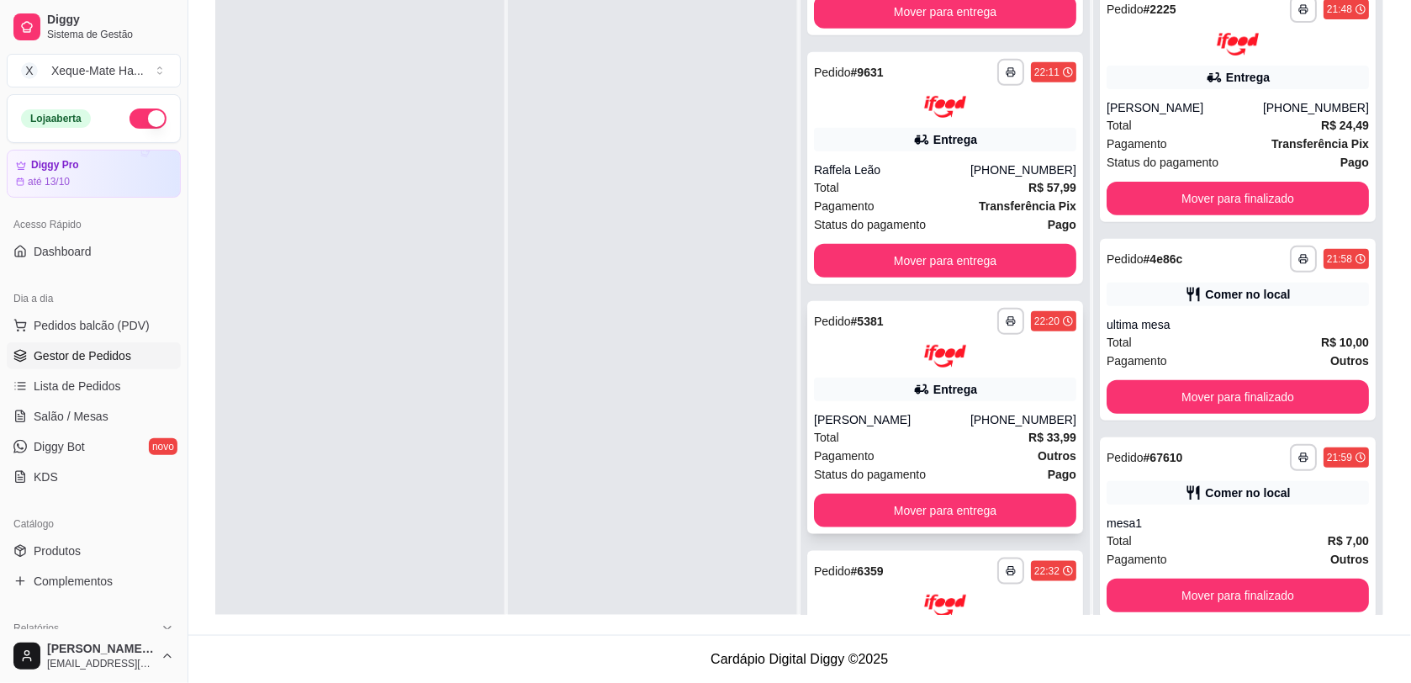
click at [961, 413] on div "[PERSON_NAME]" at bounding box center [892, 419] width 156 height 17
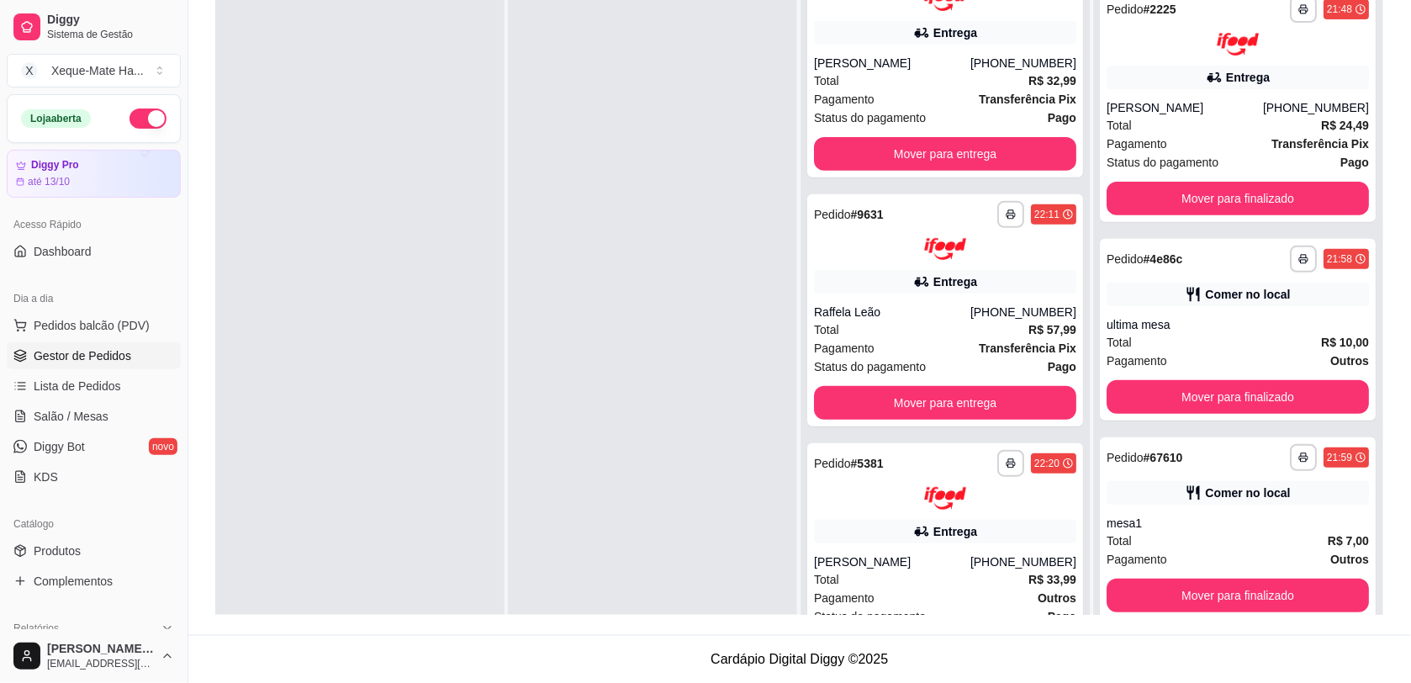
scroll to position [0, 0]
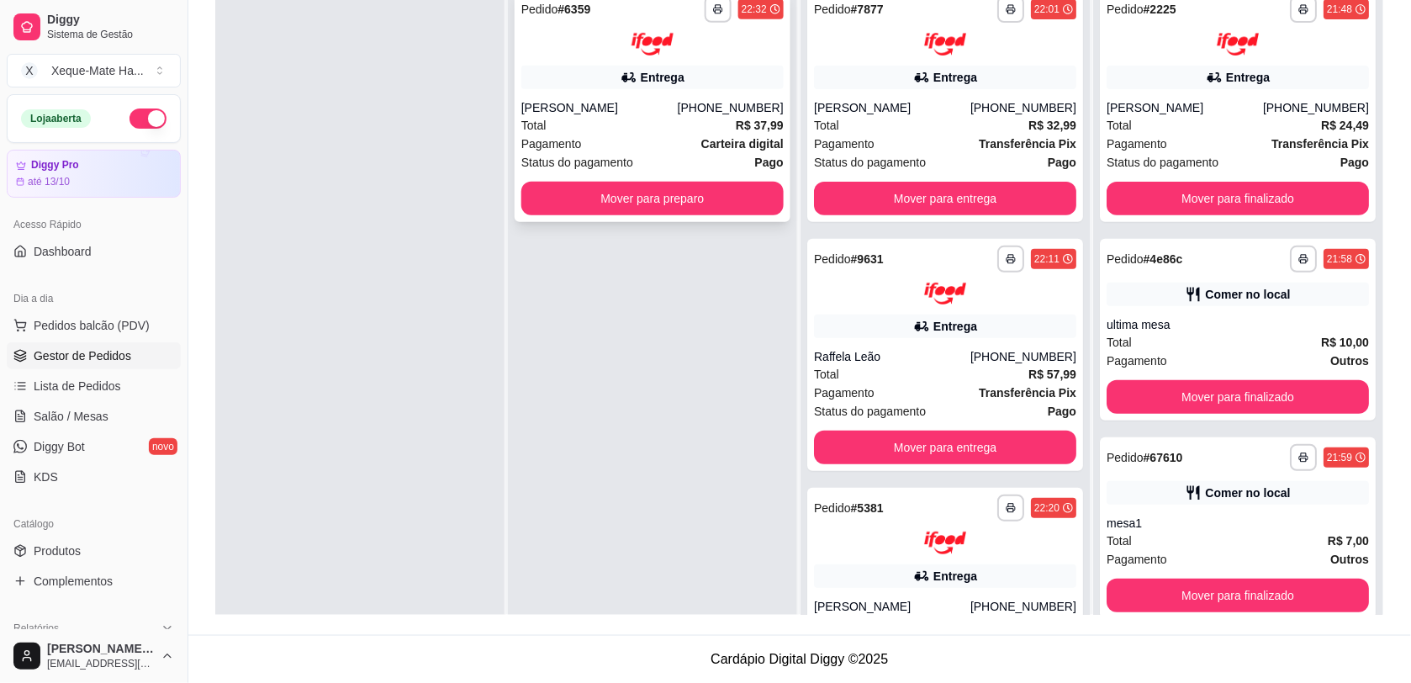
click at [710, 203] on button "Mover para preparo" at bounding box center [652, 199] width 262 height 34
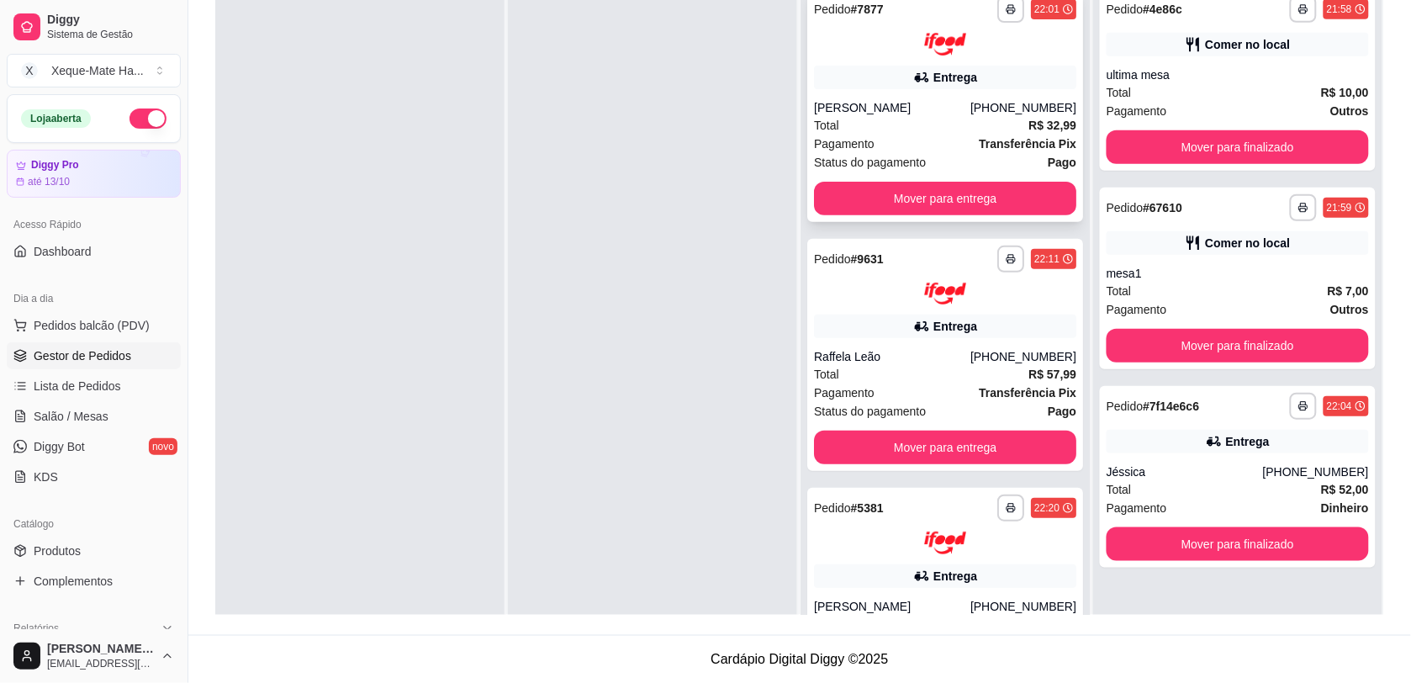
click at [989, 66] on div "Entrega" at bounding box center [945, 78] width 262 height 24
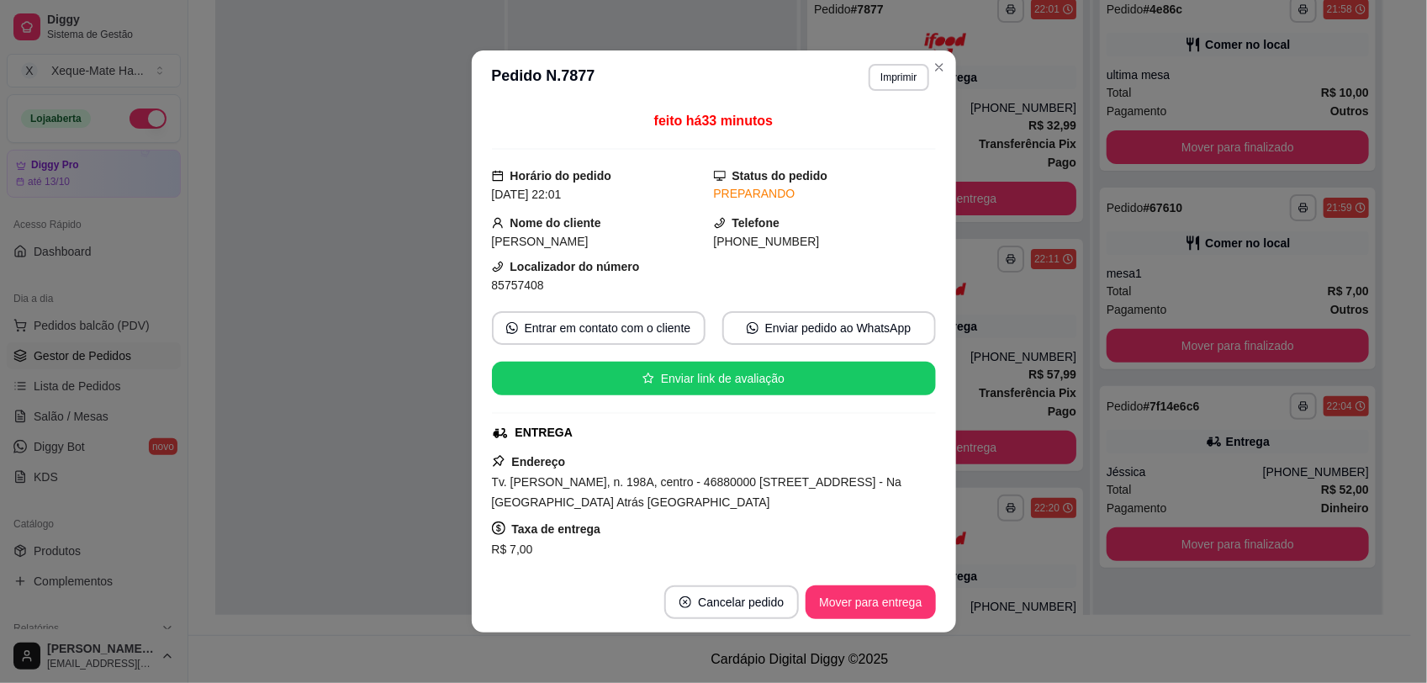
scroll to position [314, 0]
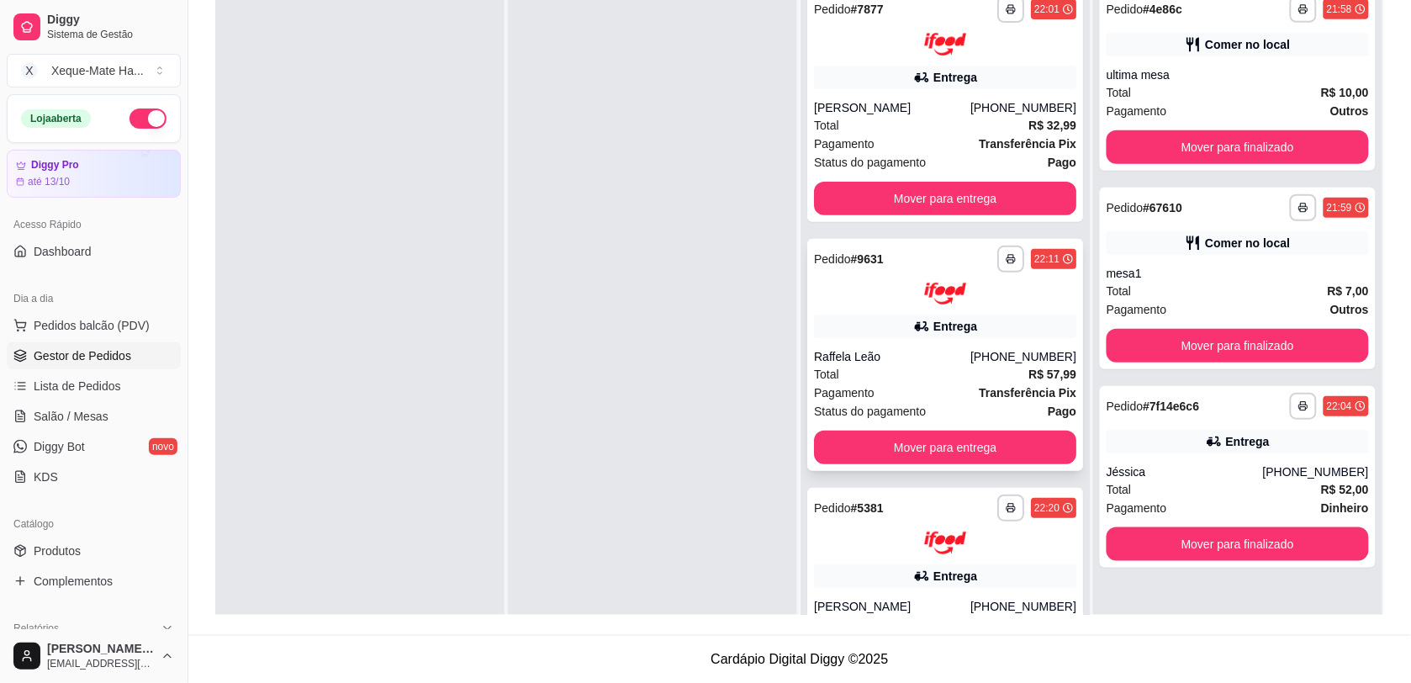
click at [1001, 370] on div "Total R$ 57,99" at bounding box center [945, 374] width 262 height 18
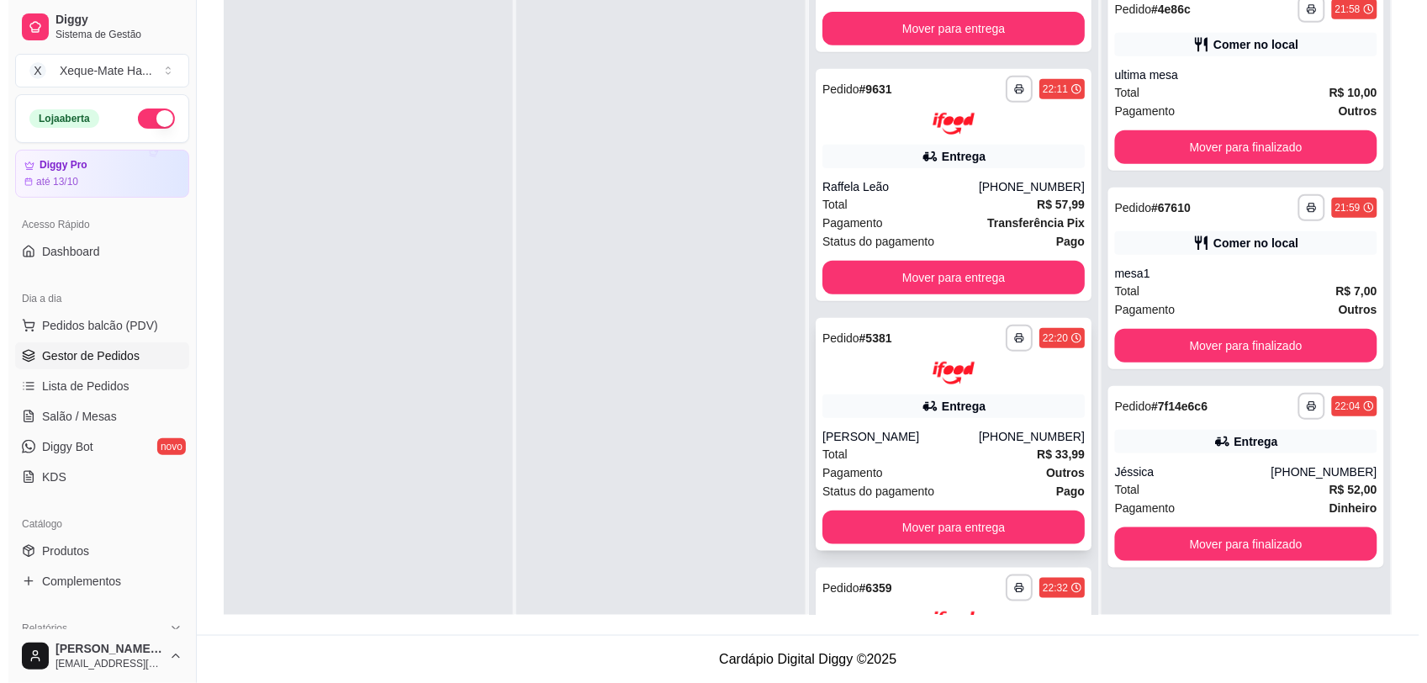
scroll to position [177, 0]
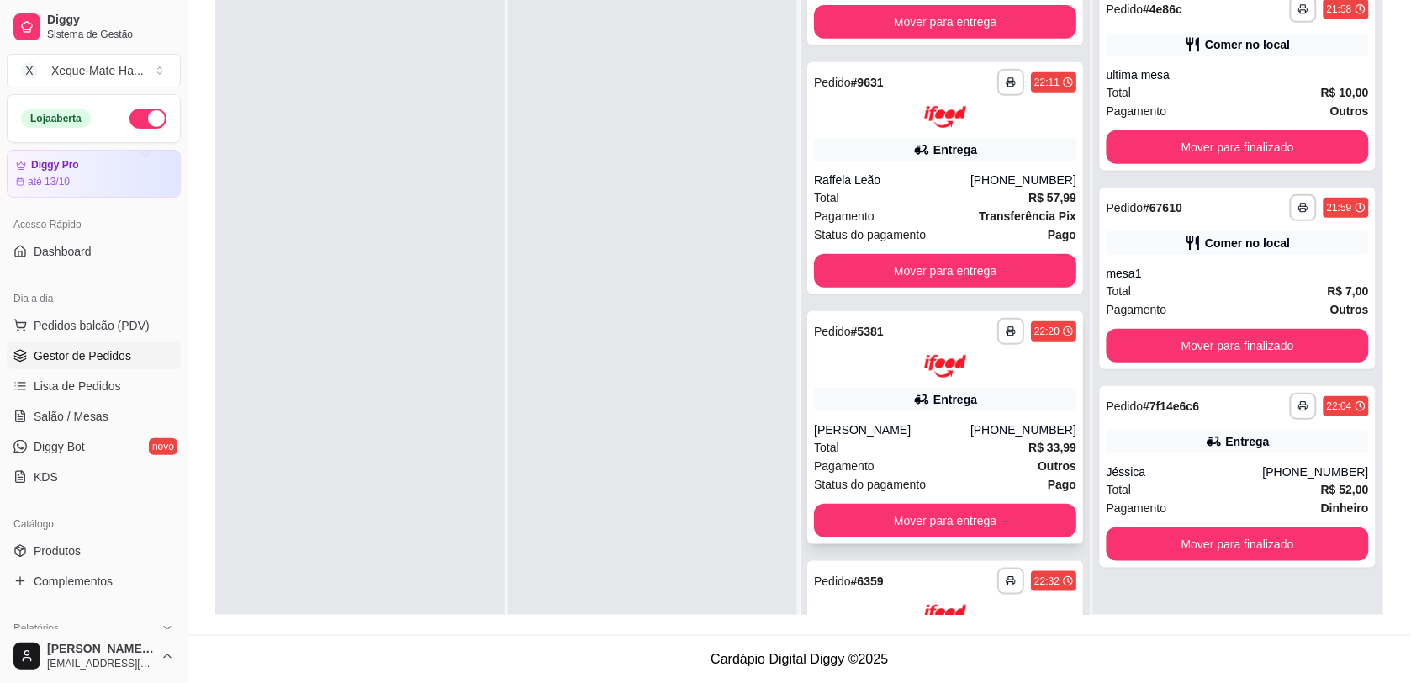
click at [1015, 431] on div "[PHONE_NUMBER]" at bounding box center [1023, 429] width 106 height 17
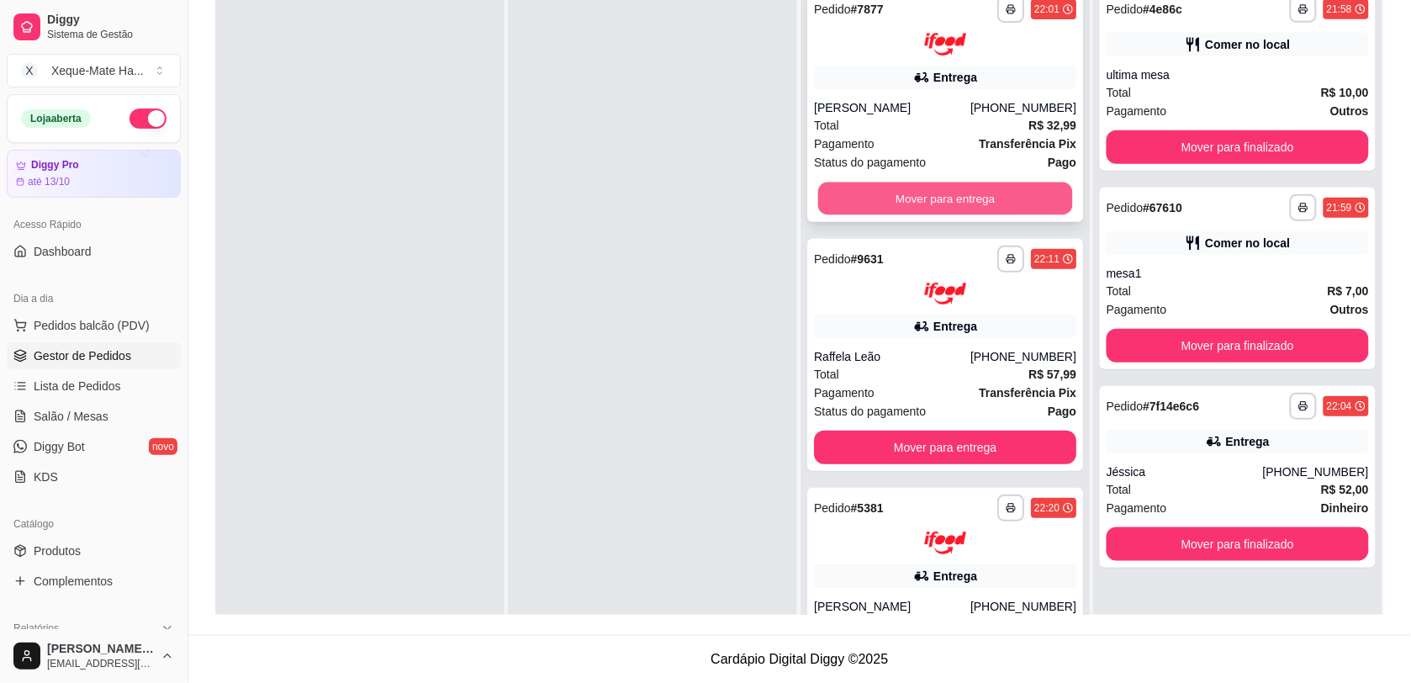
click at [1022, 200] on button "Mover para entrega" at bounding box center [945, 198] width 255 height 33
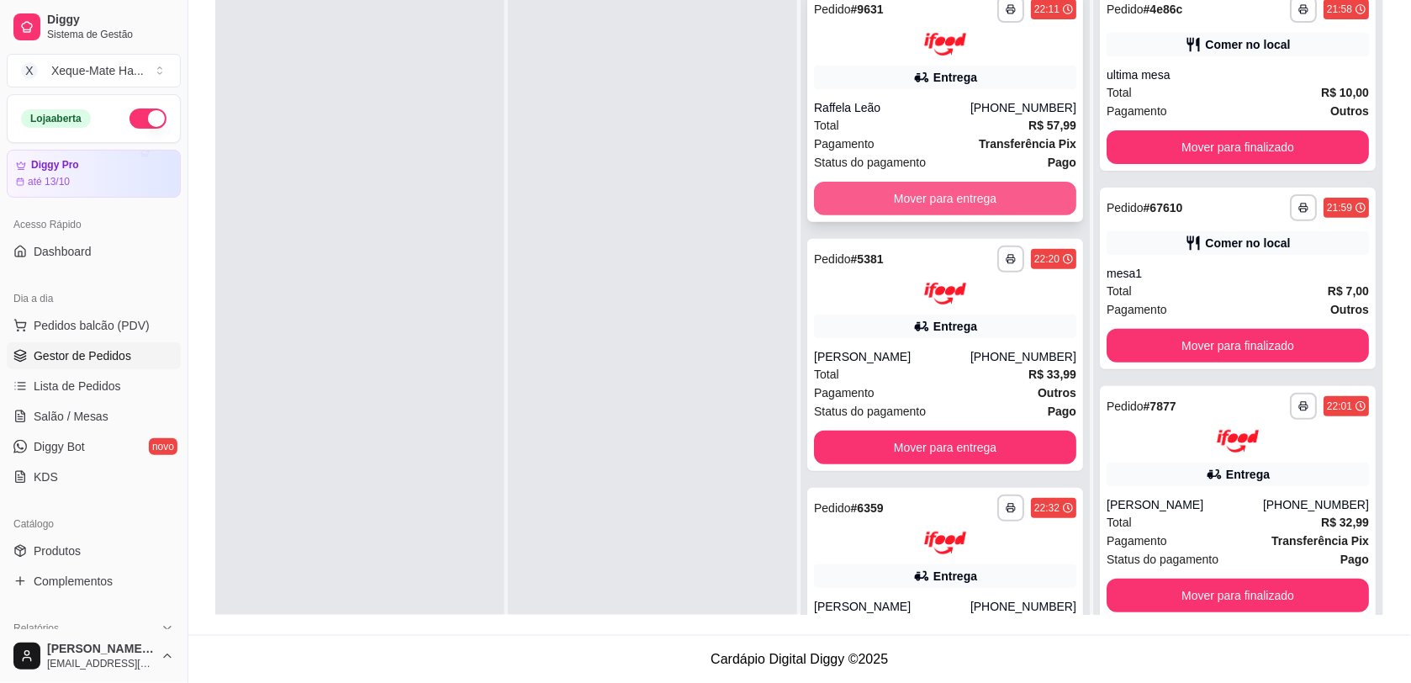
click at [1021, 200] on button "Mover para entrega" at bounding box center [945, 199] width 262 height 34
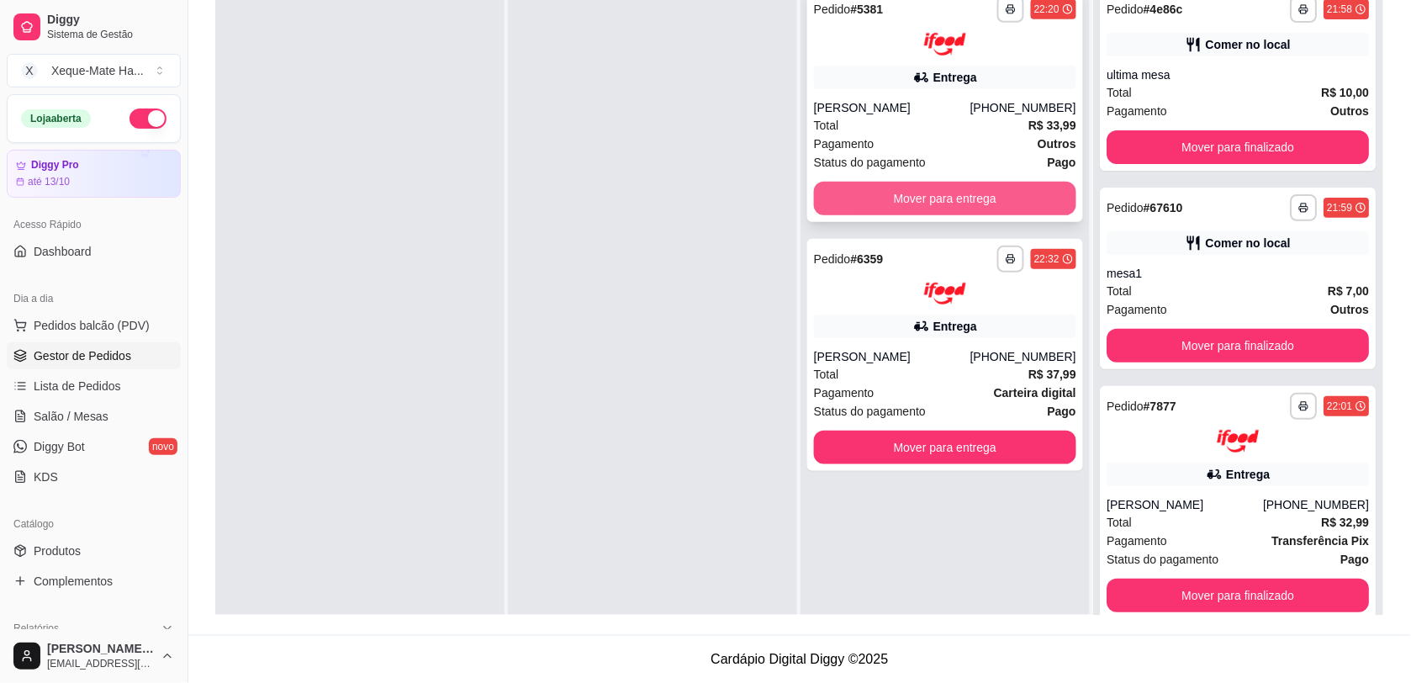
click at [1014, 200] on button "Mover para entrega" at bounding box center [945, 199] width 262 height 34
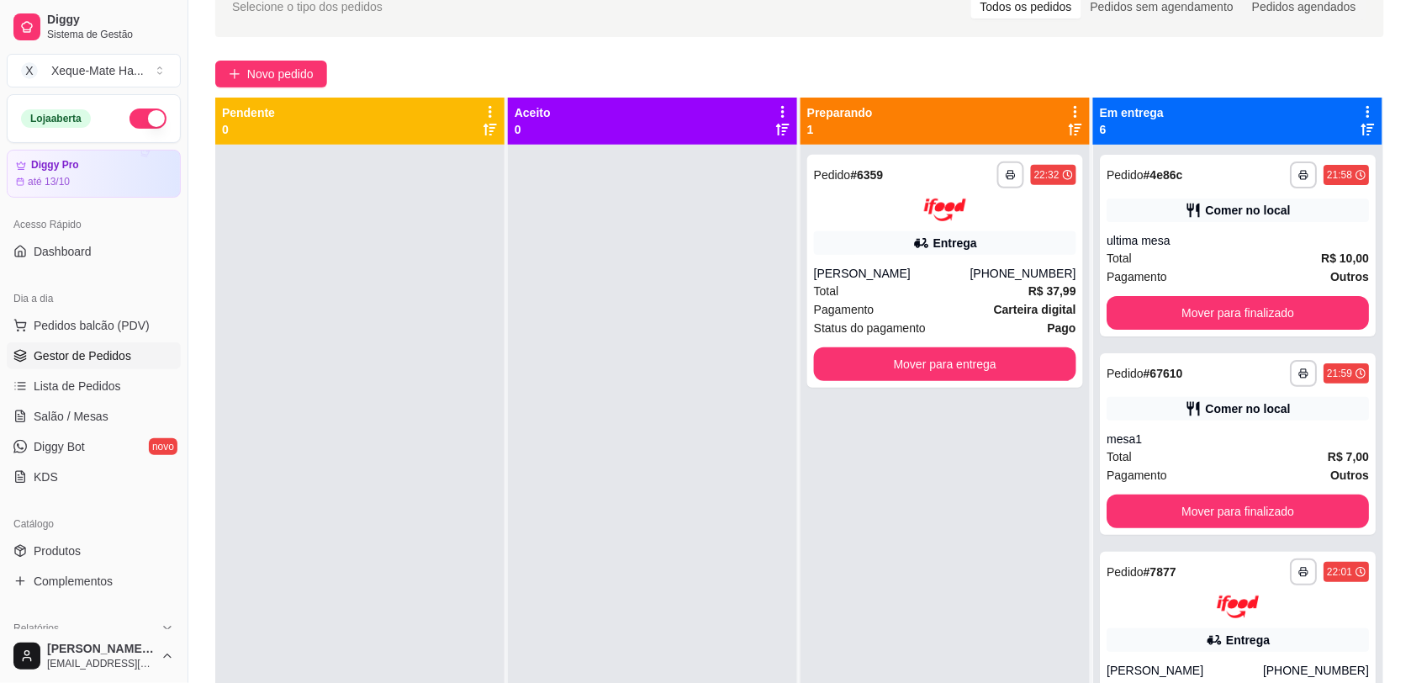
scroll to position [91, 0]
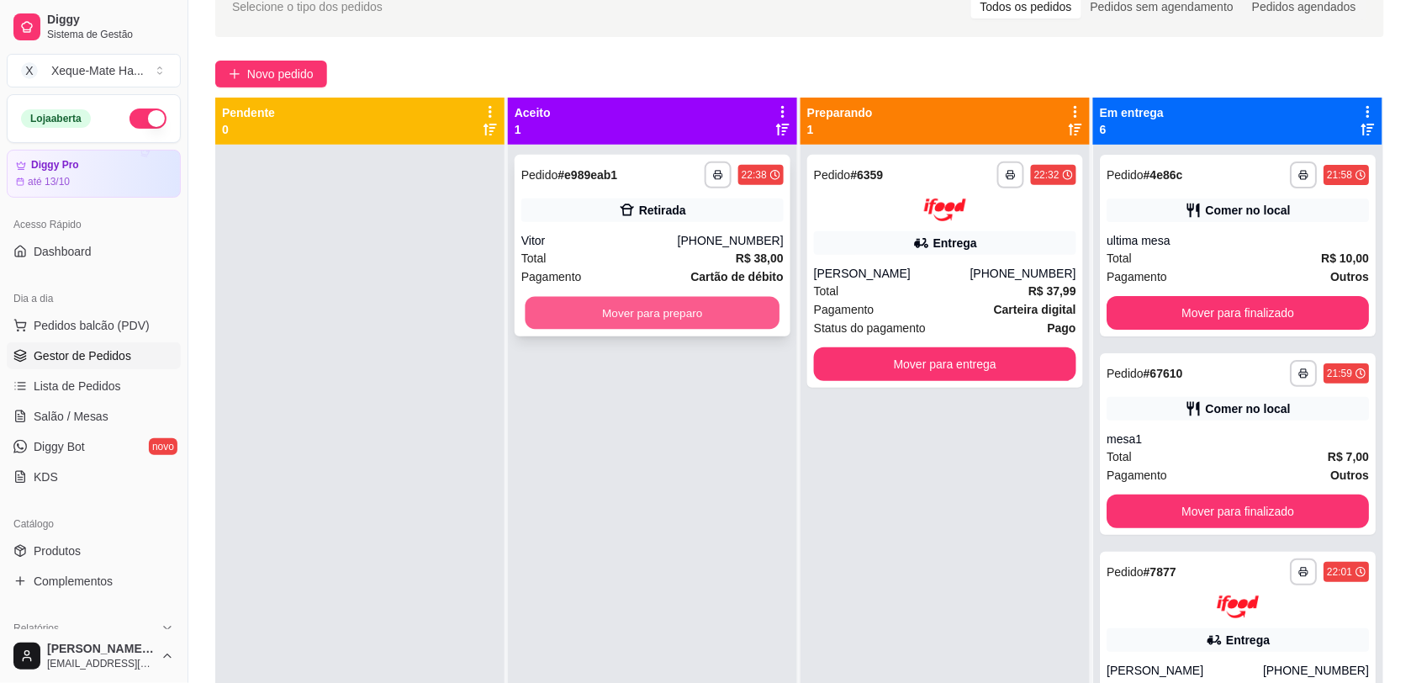
click at [556, 305] on button "Mover para preparo" at bounding box center [652, 313] width 255 height 33
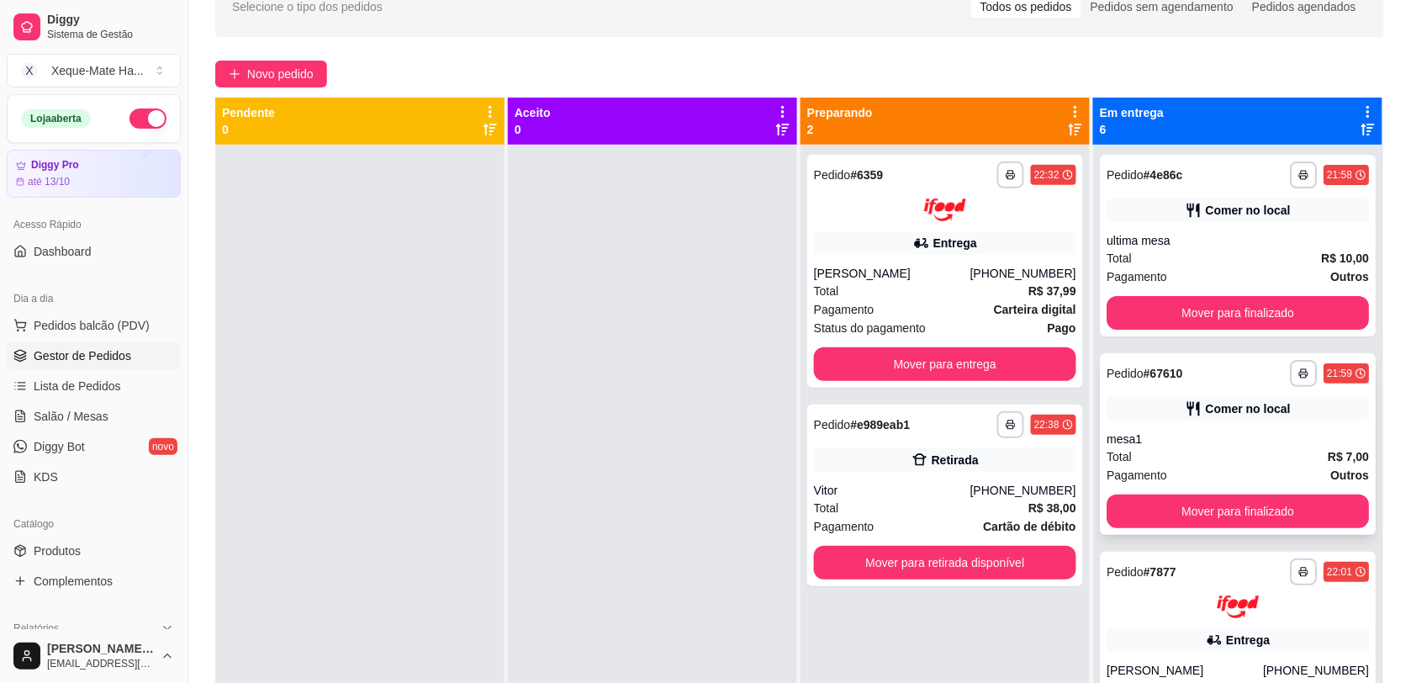
click at [1249, 433] on div "mesa1" at bounding box center [1237, 438] width 262 height 17
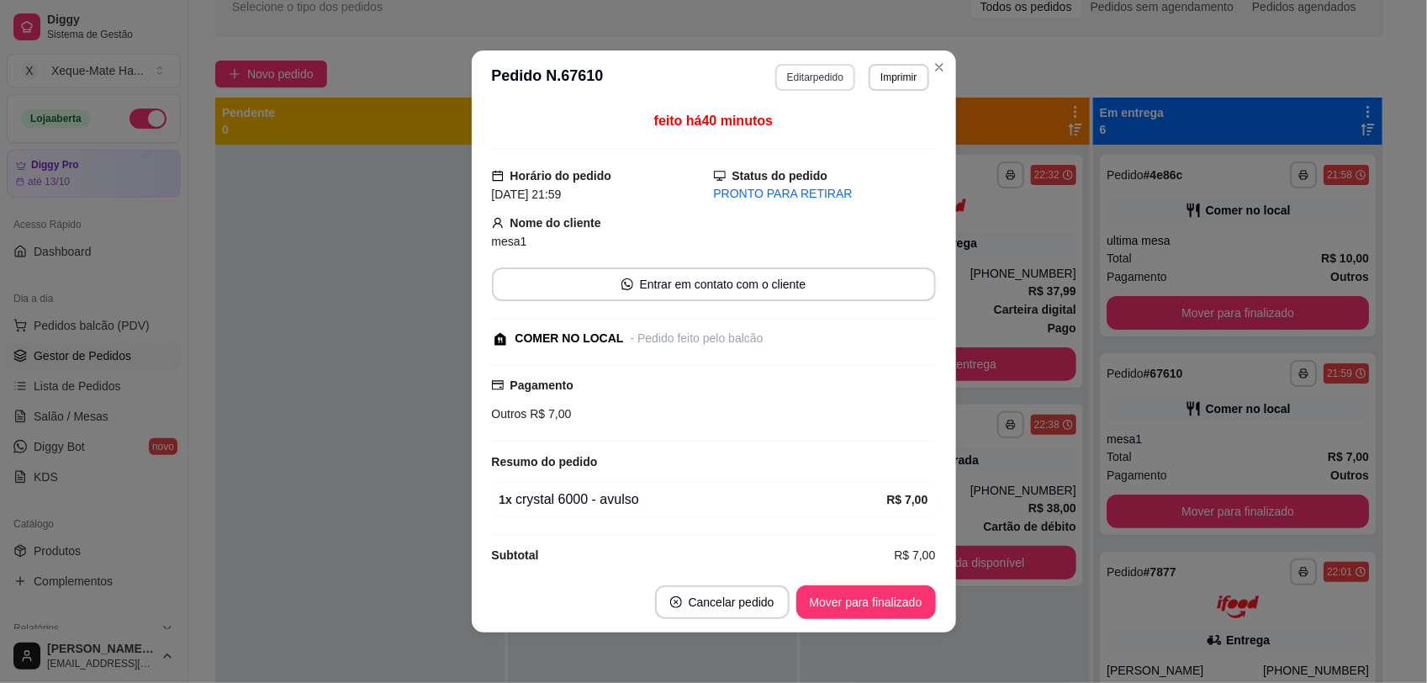
click at [808, 64] on button "Editar pedido" at bounding box center [815, 77] width 80 height 27
click at [790, 81] on button "Editar pedido" at bounding box center [815, 77] width 78 height 26
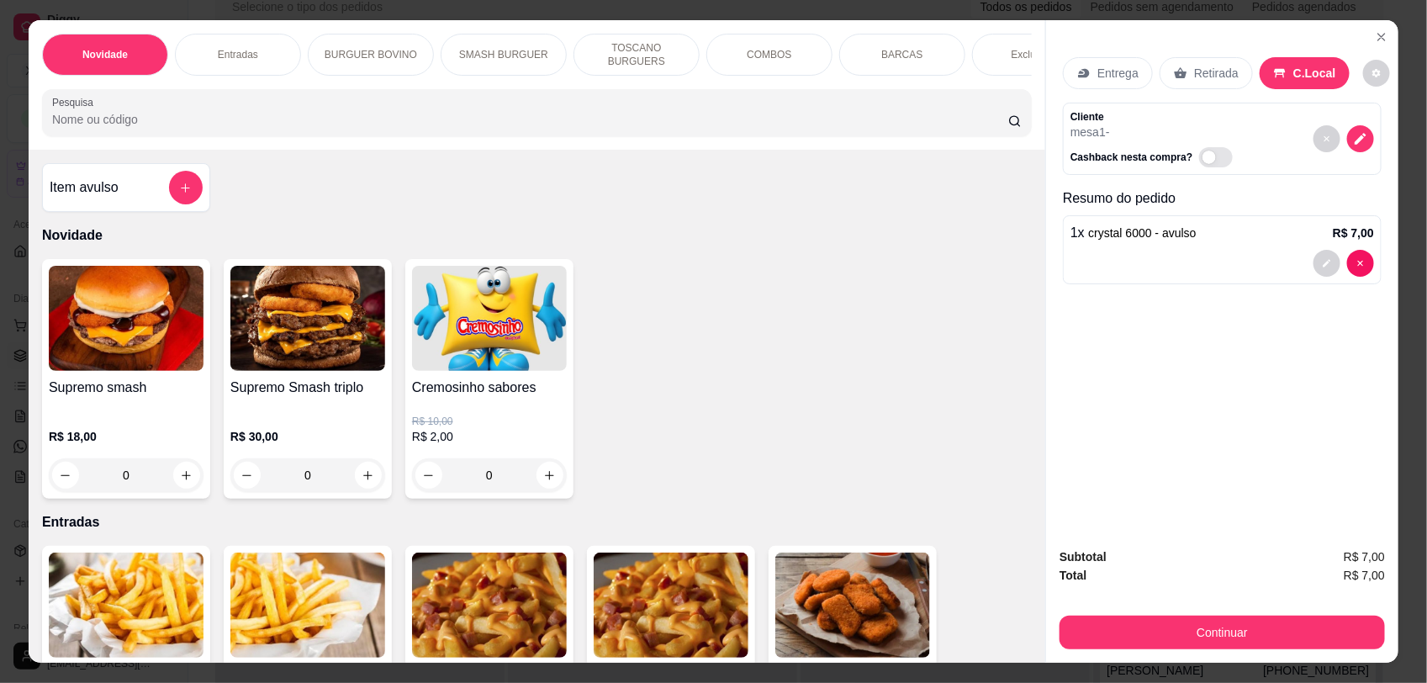
click at [1157, 250] on div at bounding box center [1221, 263] width 303 height 27
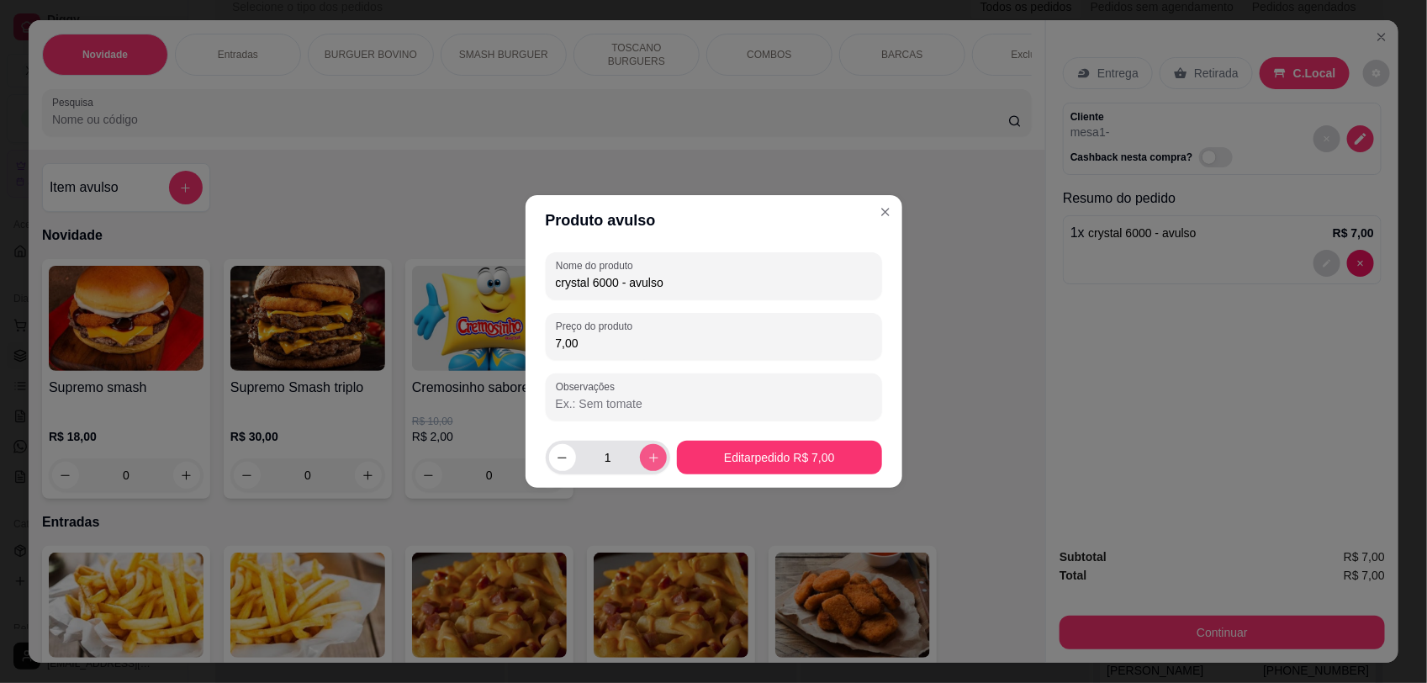
click at [647, 456] on icon "increase-product-quantity" at bounding box center [653, 457] width 13 height 13
type input "3"
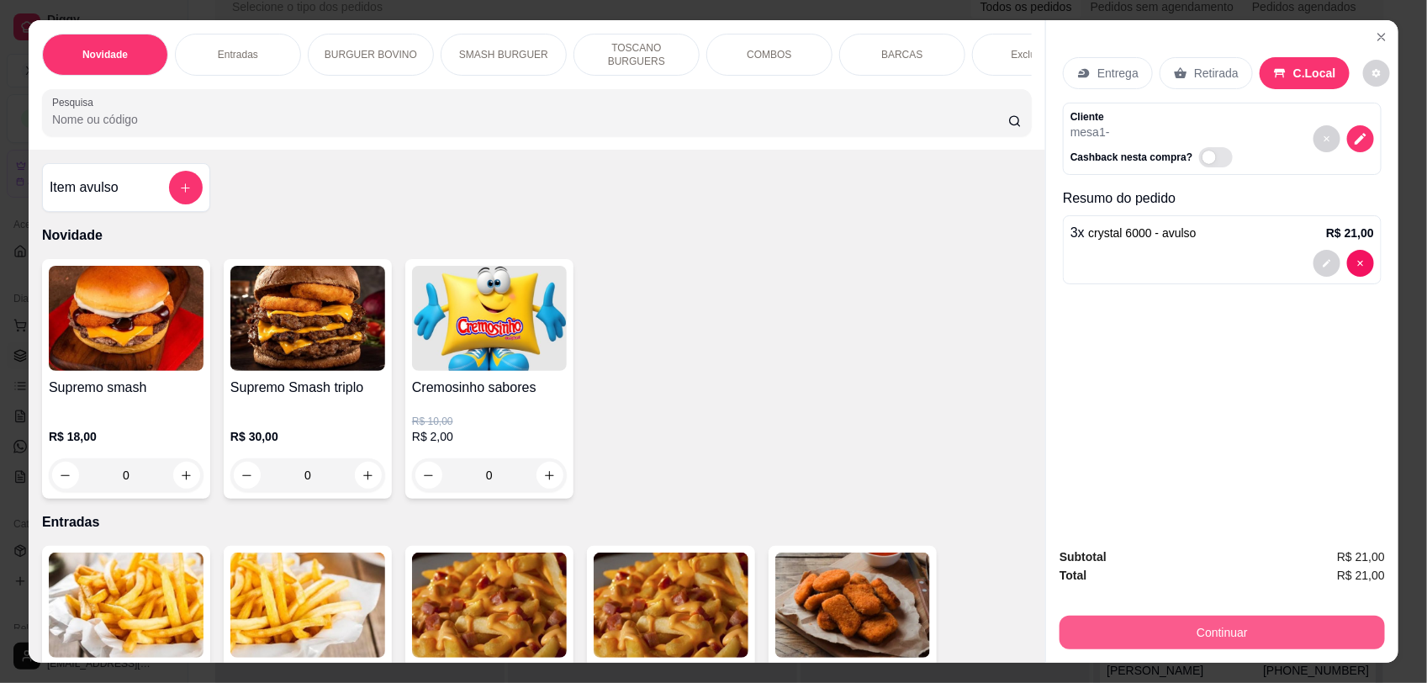
click at [1198, 620] on button "Continuar" at bounding box center [1221, 632] width 325 height 34
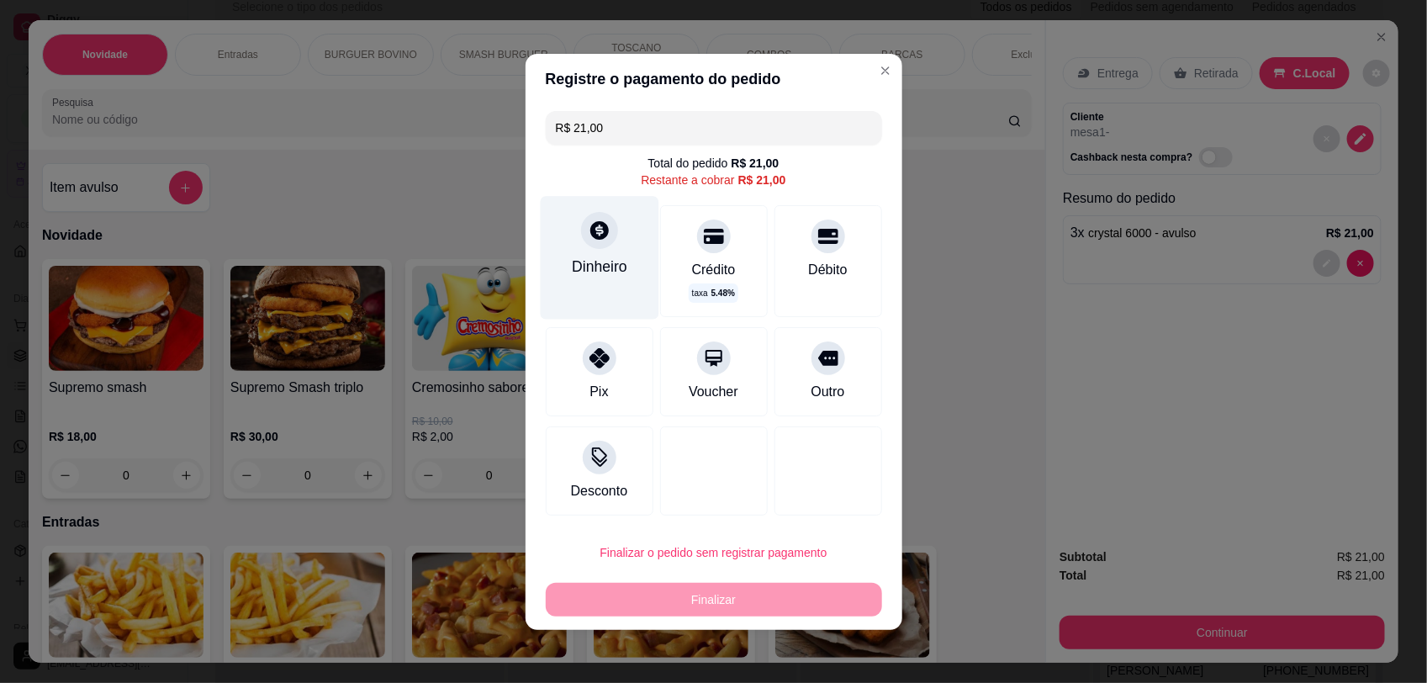
click at [588, 238] on icon at bounding box center [599, 230] width 22 height 22
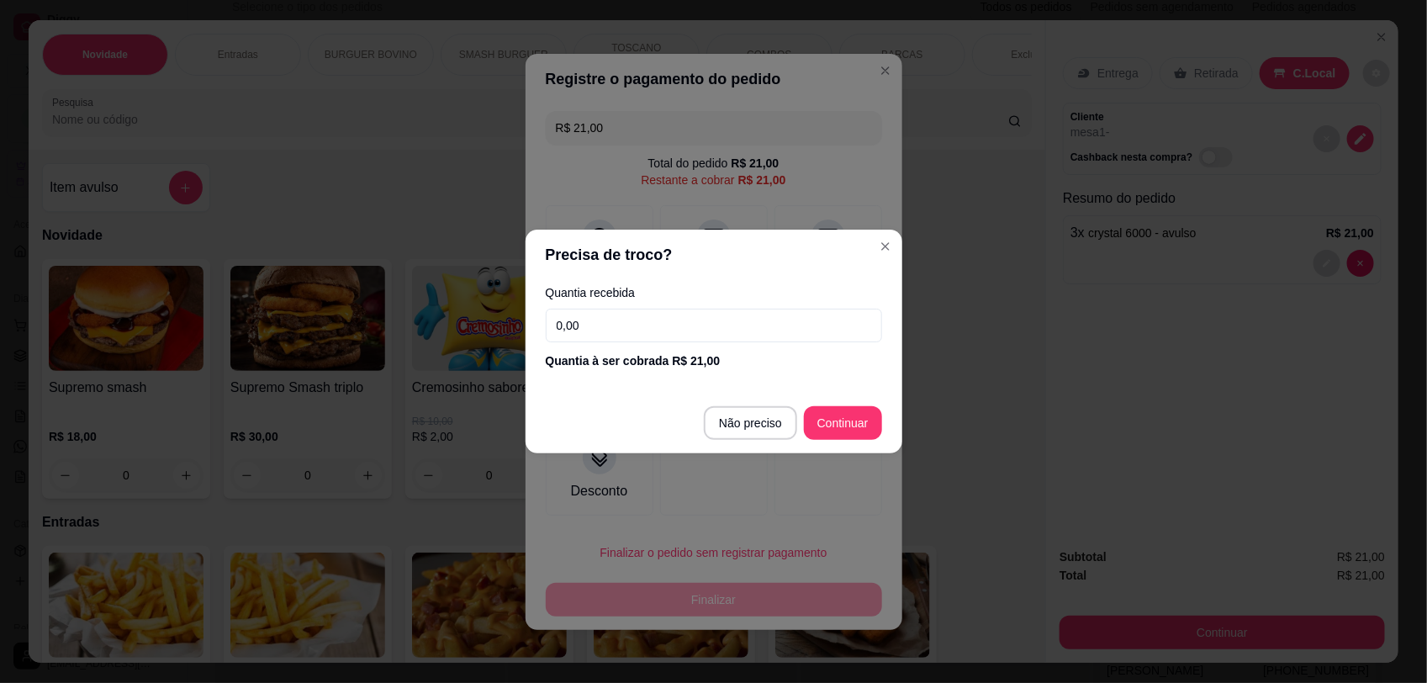
click at [666, 325] on input "0,00" at bounding box center [714, 326] width 336 height 34
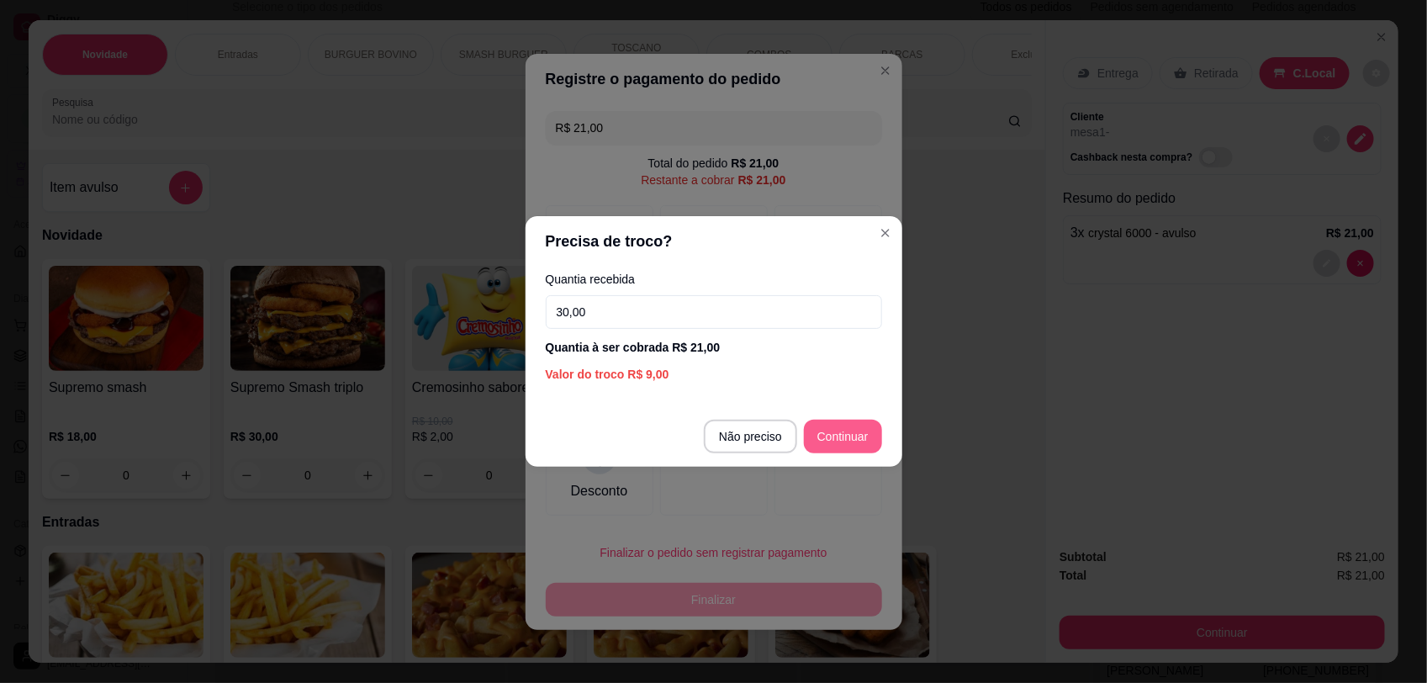
type input "30,00"
type input "R$ 0,00"
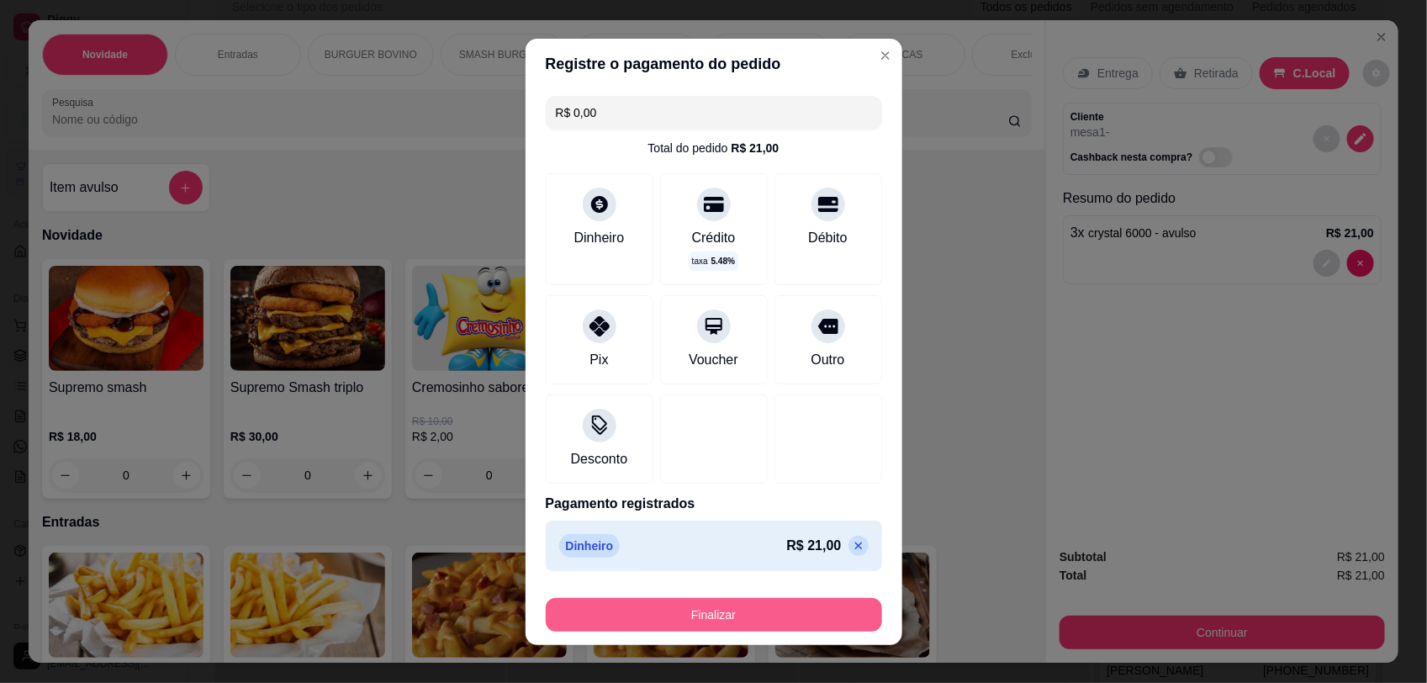
click at [677, 628] on button "Finalizar" at bounding box center [714, 615] width 336 height 34
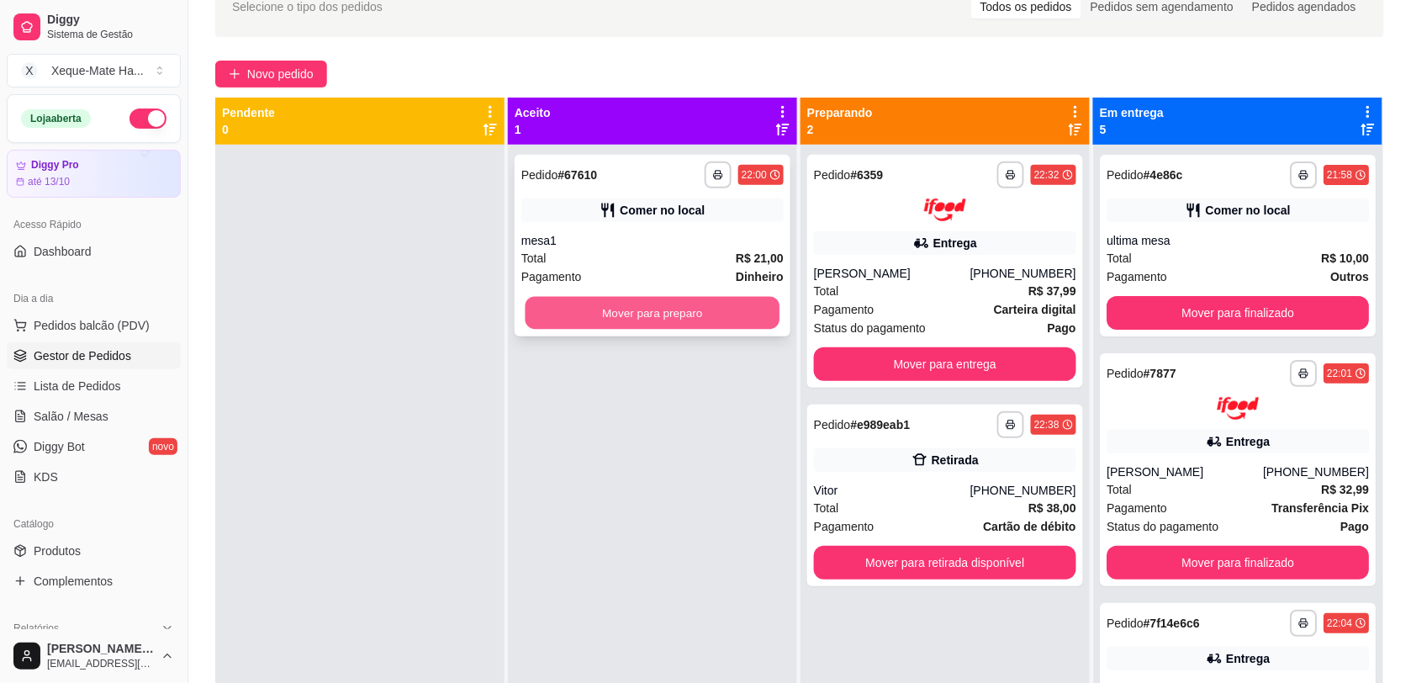
click at [589, 321] on button "Mover para preparo" at bounding box center [652, 313] width 255 height 33
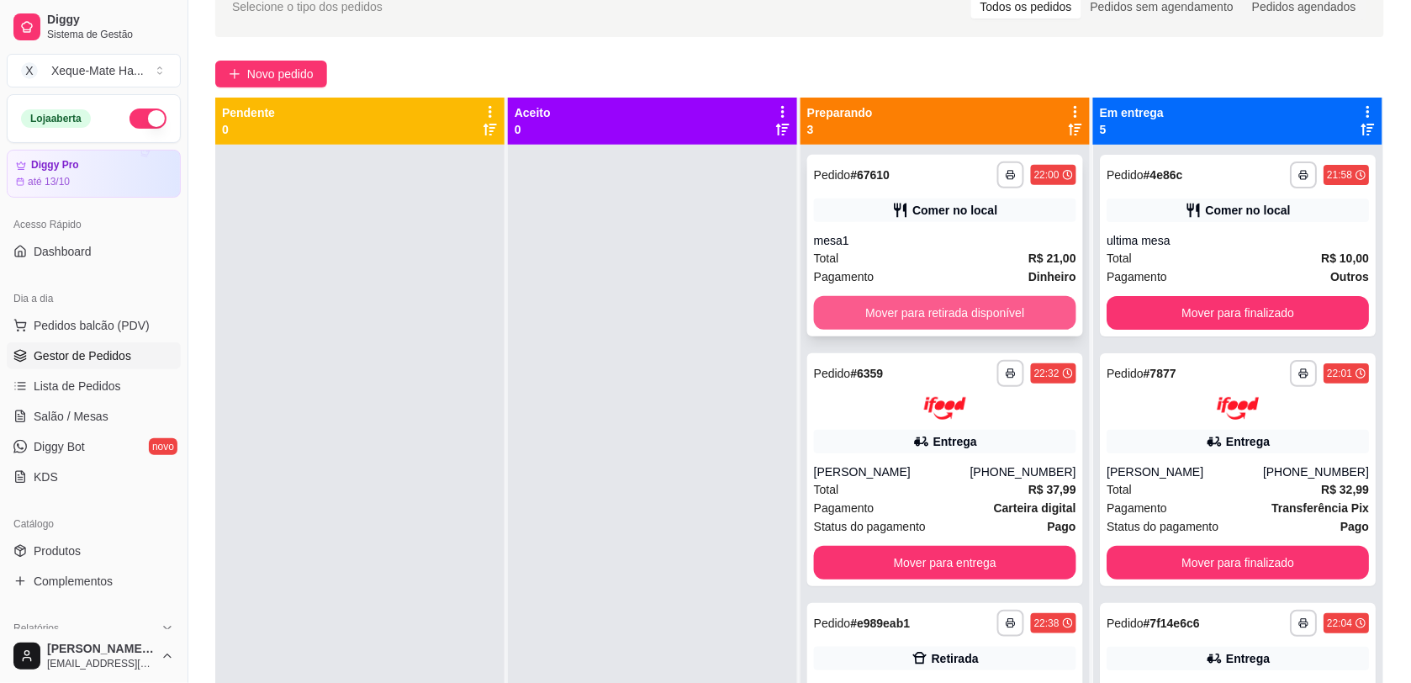
click at [998, 326] on button "Mover para retirada disponível" at bounding box center [945, 313] width 262 height 34
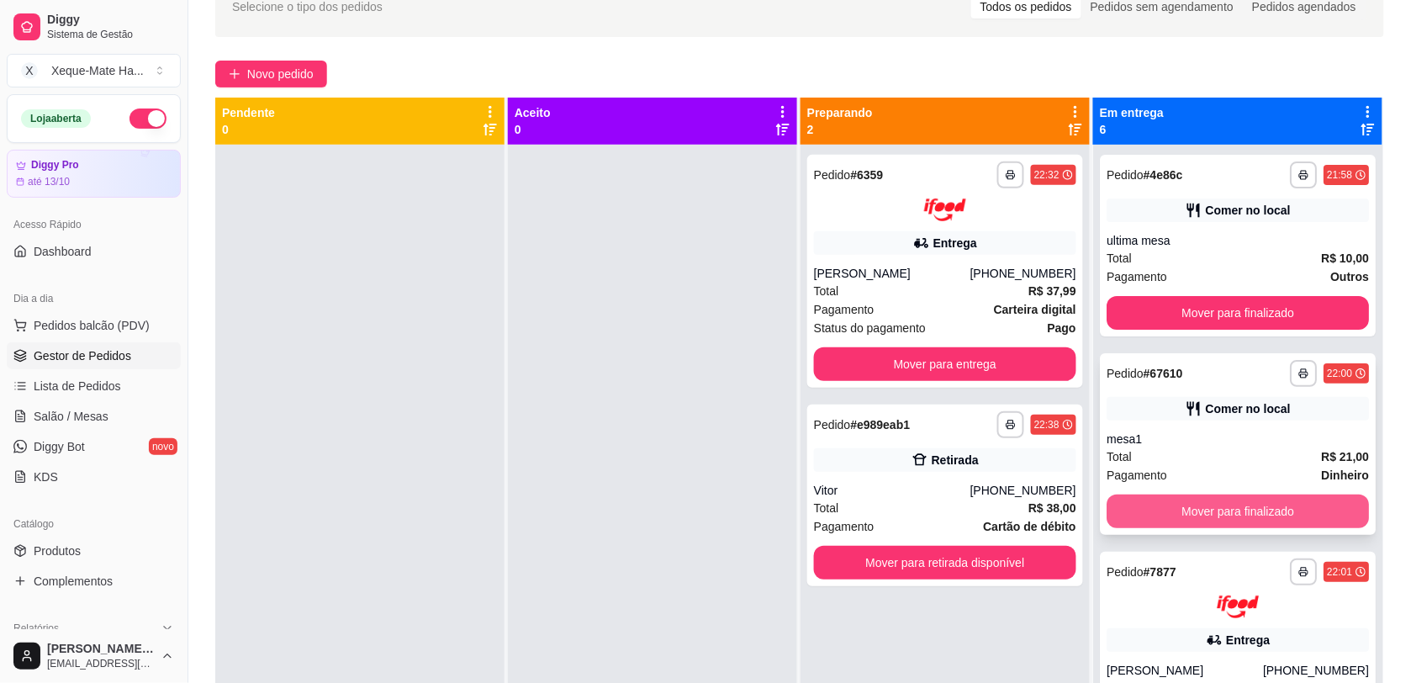
click at [1317, 499] on button "Mover para finalizado" at bounding box center [1237, 511] width 262 height 34
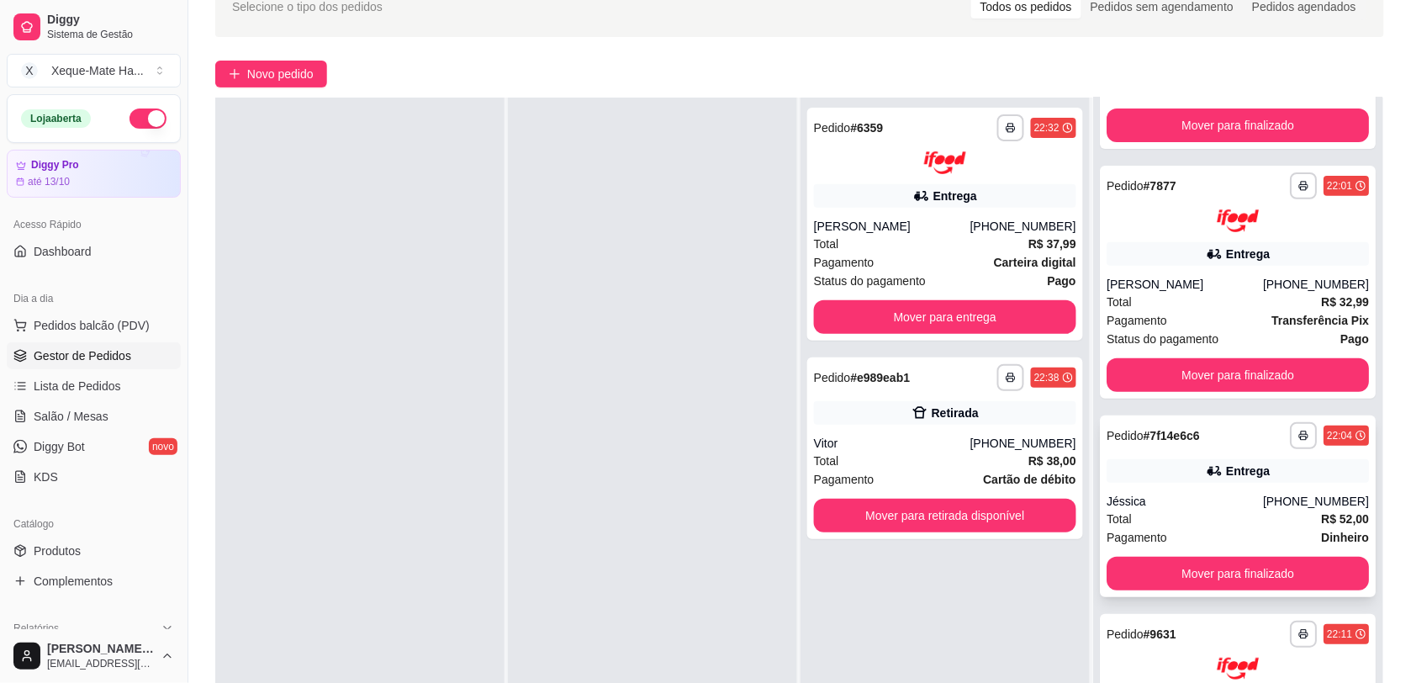
scroll to position [162, 0]
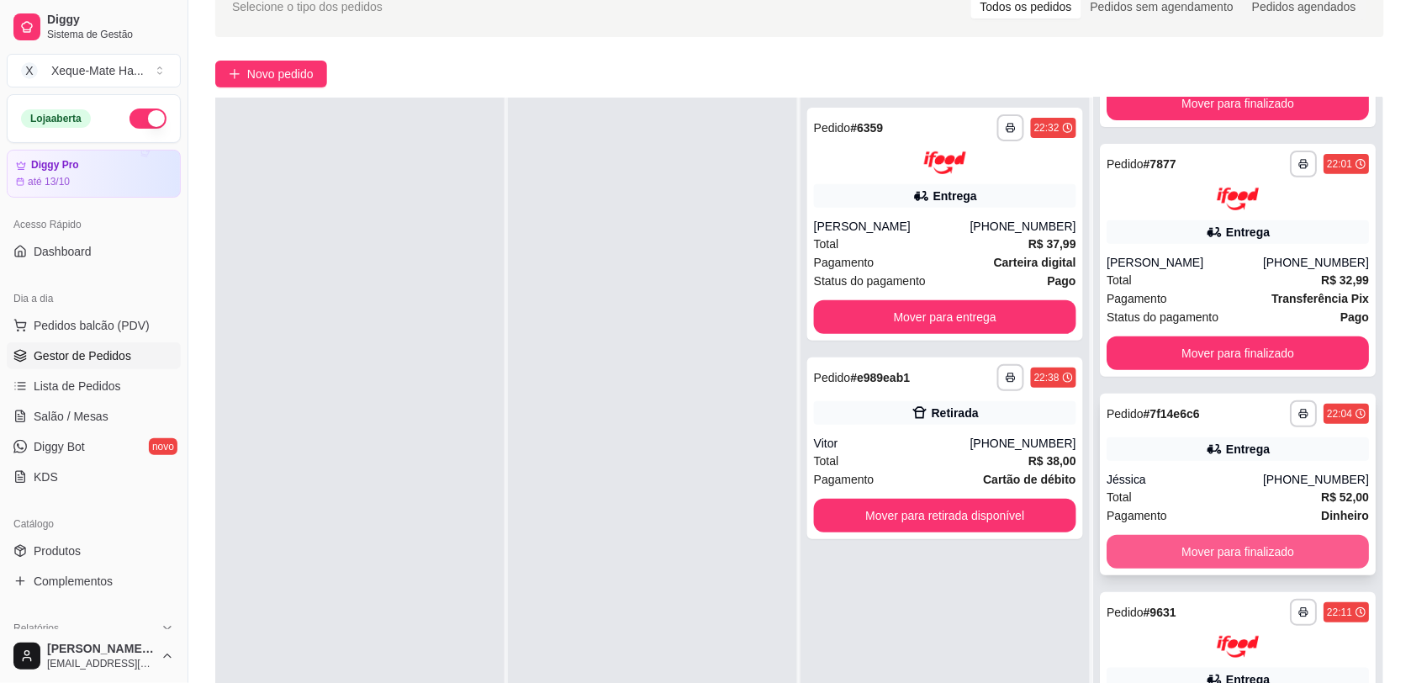
click at [1324, 541] on button "Mover para finalizado" at bounding box center [1237, 552] width 262 height 34
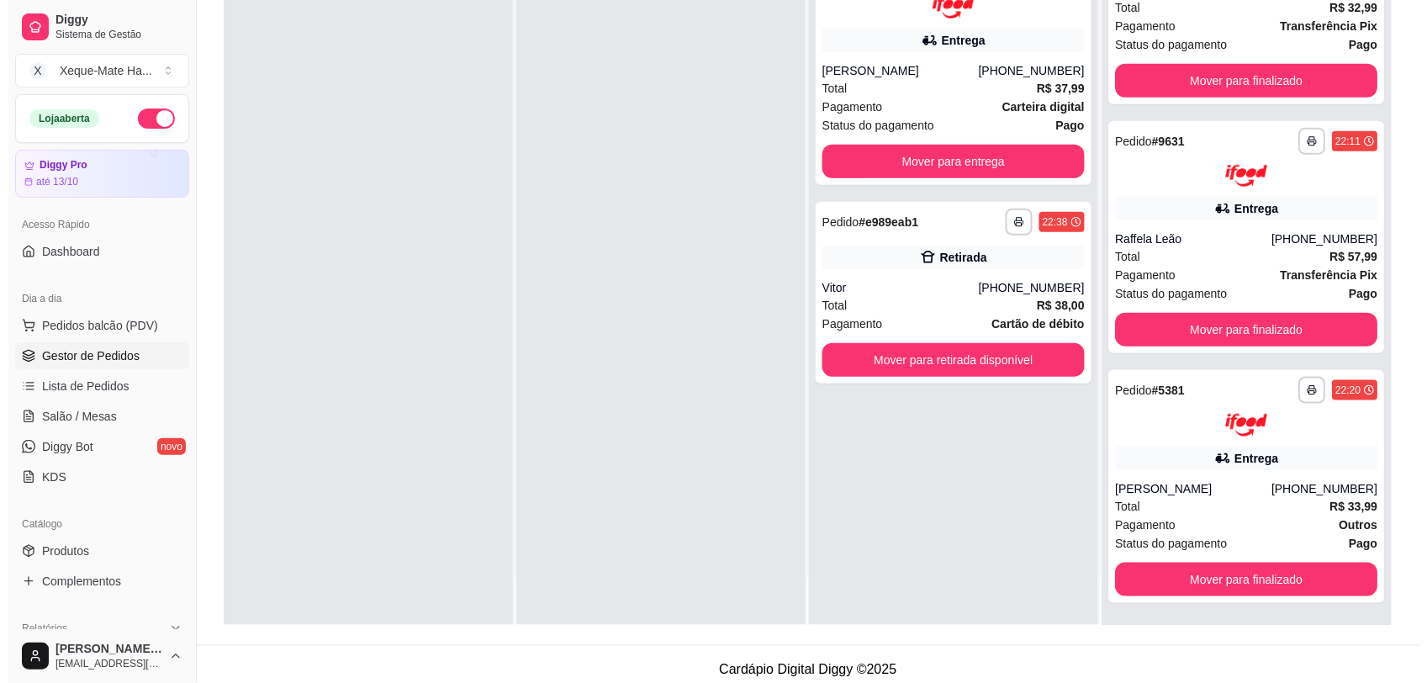
scroll to position [250, 0]
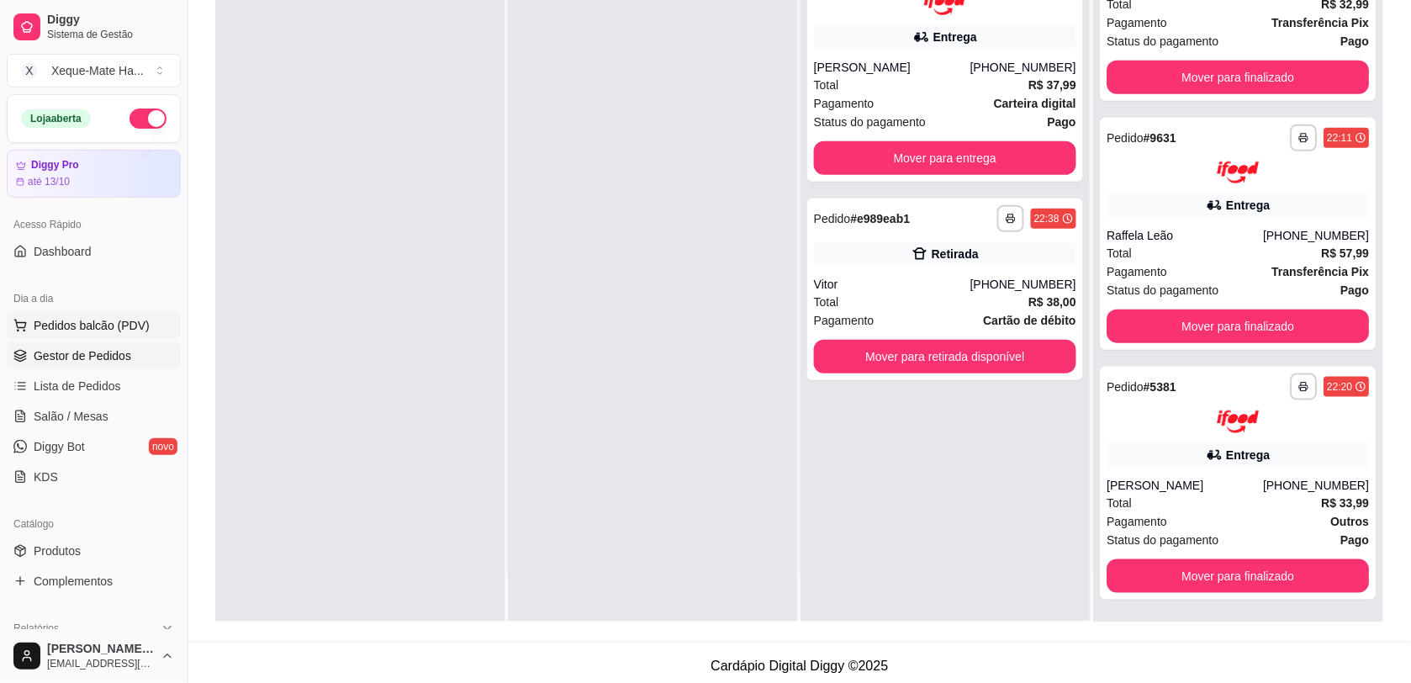
click at [57, 324] on span "Pedidos balcão (PDV)" at bounding box center [92, 325] width 116 height 17
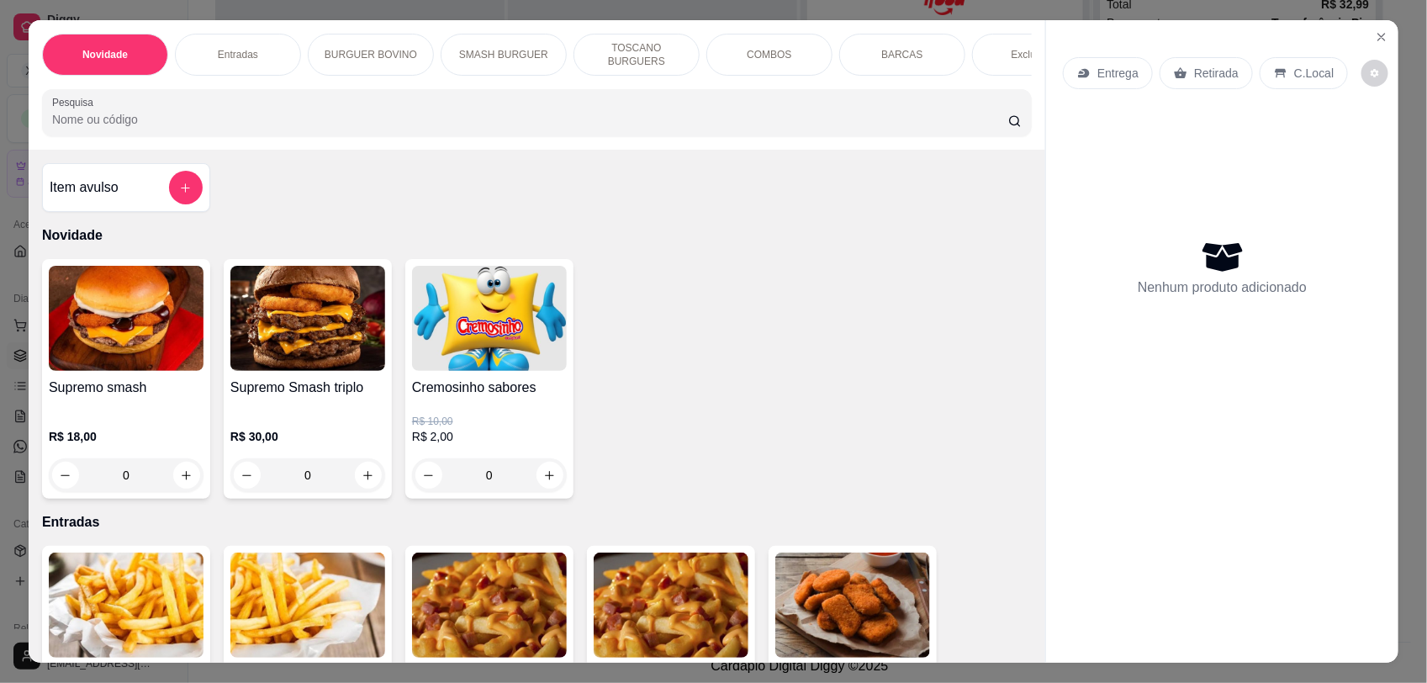
click at [599, 340] on div "Supremo smash R$ 18,00 0 Supremo Smash triplo R$ 30,00 0 Cremosinho sabores R$ …" at bounding box center [536, 379] width 989 height 240
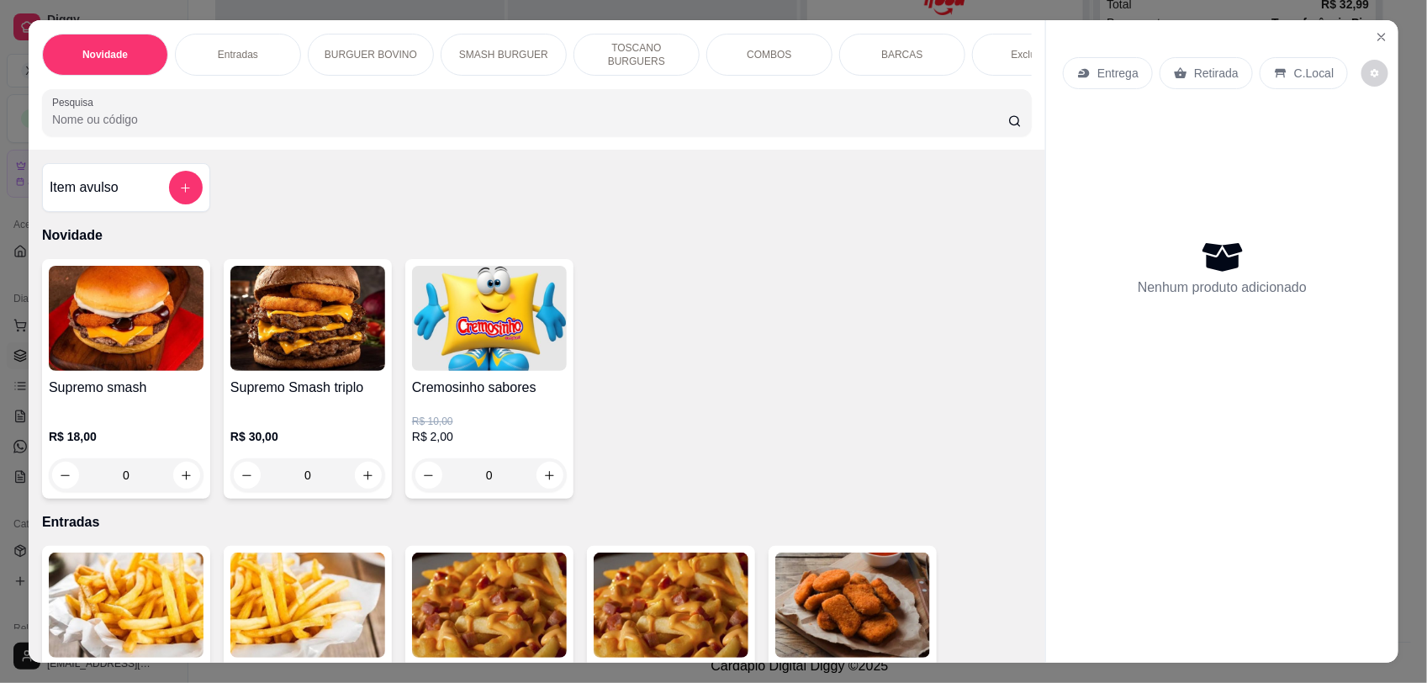
click at [599, 340] on div "Supremo smash R$ 18,00 0 Supremo Smash triplo R$ 30,00 0 Cremosinho sabores R$ …" at bounding box center [536, 379] width 989 height 240
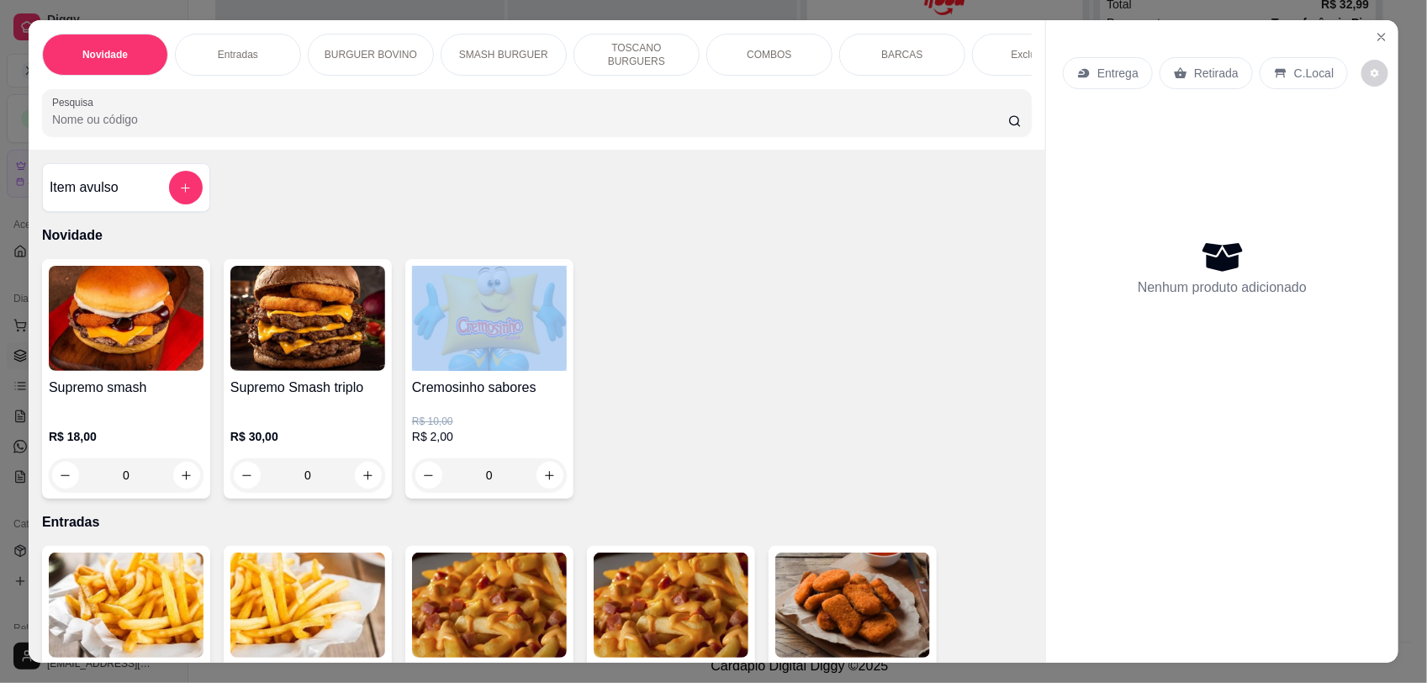
click at [599, 340] on div "Supremo smash R$ 18,00 0 Supremo Smash triplo R$ 30,00 0 Cremosinho sabores R$ …" at bounding box center [536, 379] width 989 height 240
drag, startPoint x: 599, startPoint y: 340, endPoint x: 623, endPoint y: 335, distance: 24.3
click at [623, 335] on div "Supremo smash R$ 18,00 0 Supremo Smash triplo R$ 30,00 0 Cremosinho sabores R$ …" at bounding box center [536, 379] width 989 height 240
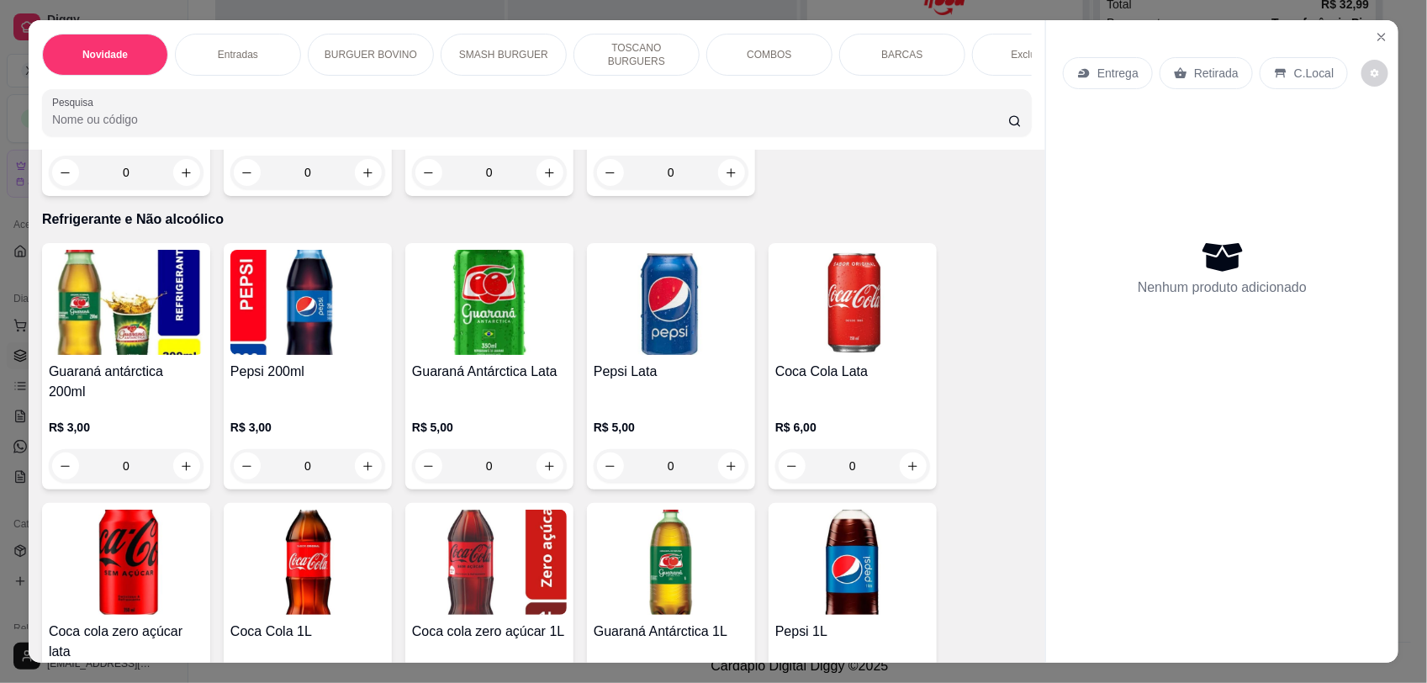
scroll to position [3031, 0]
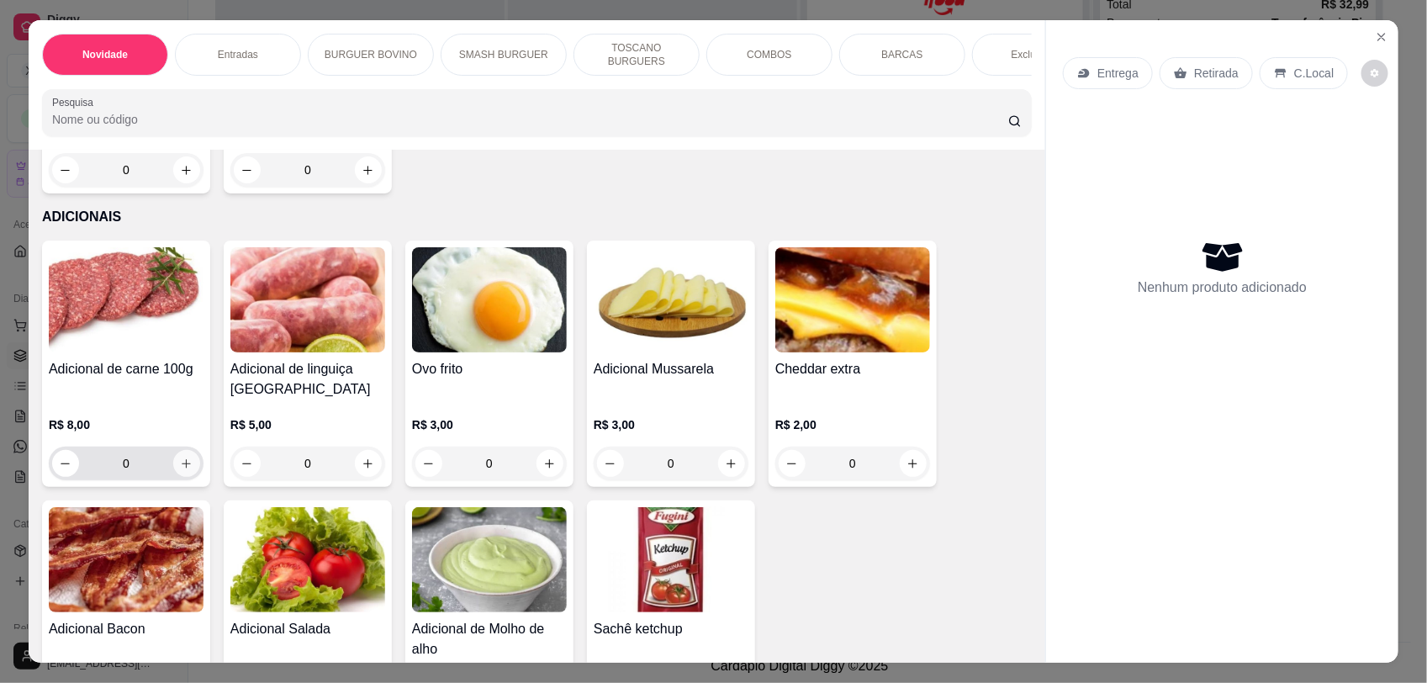
click at [181, 470] on icon "increase-product-quantity" at bounding box center [186, 463] width 13 height 13
type input "1"
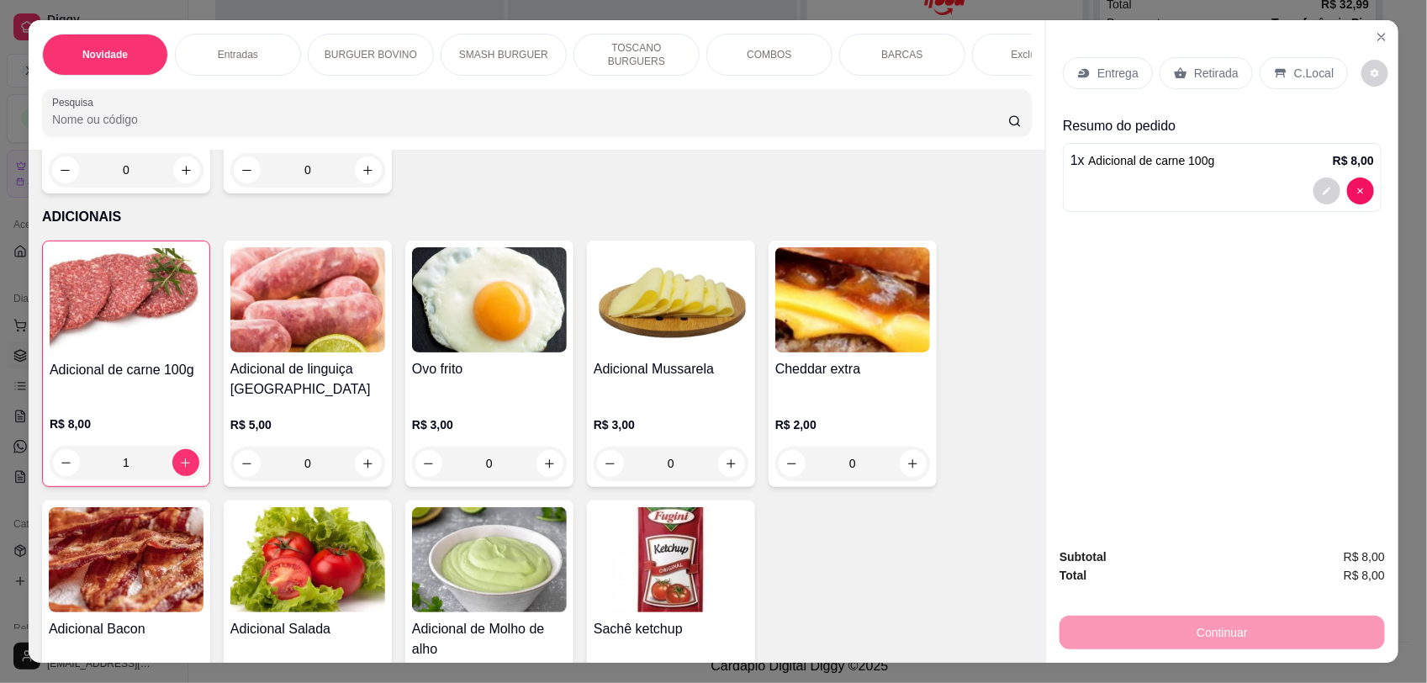
click at [1294, 70] on p "C.Local" at bounding box center [1314, 73] width 40 height 17
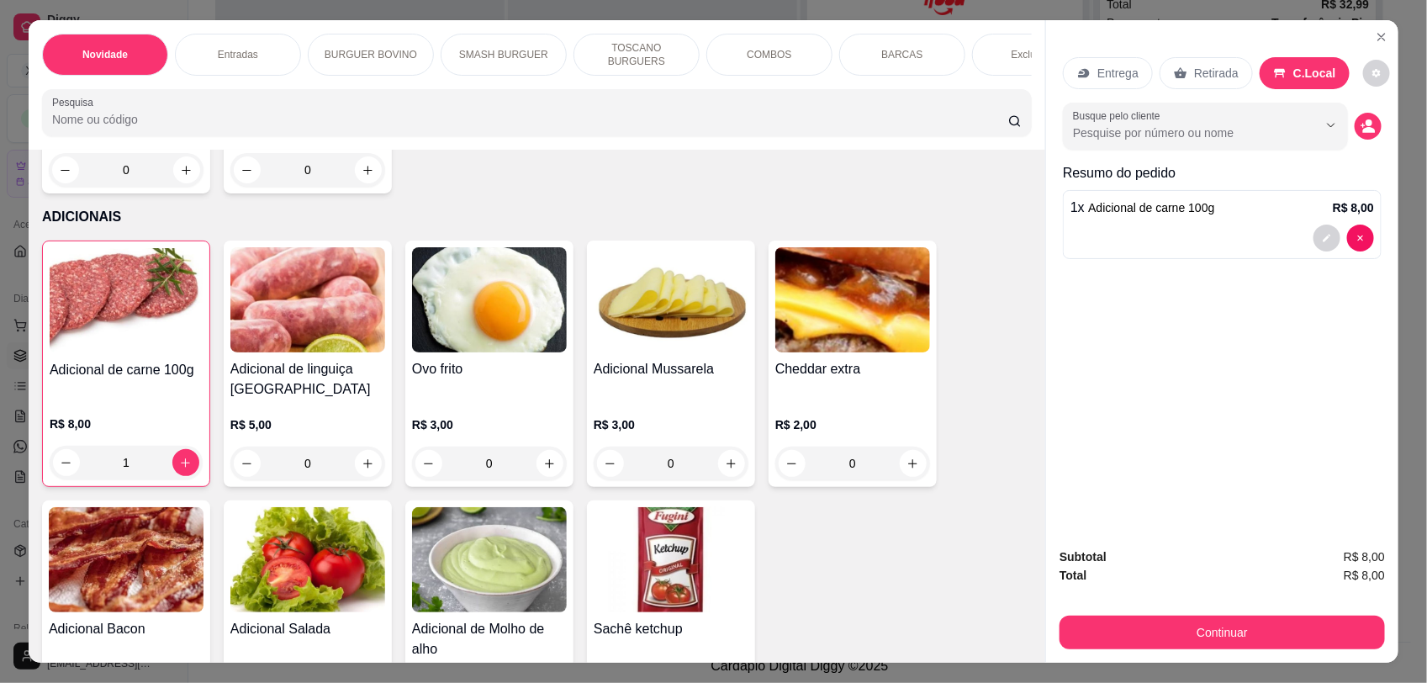
click at [1232, 611] on div "Subtotal R$ 8,00 Total R$ 8,00 Continuar" at bounding box center [1221, 598] width 325 height 102
click at [1234, 645] on button "Continuar" at bounding box center [1221, 632] width 325 height 34
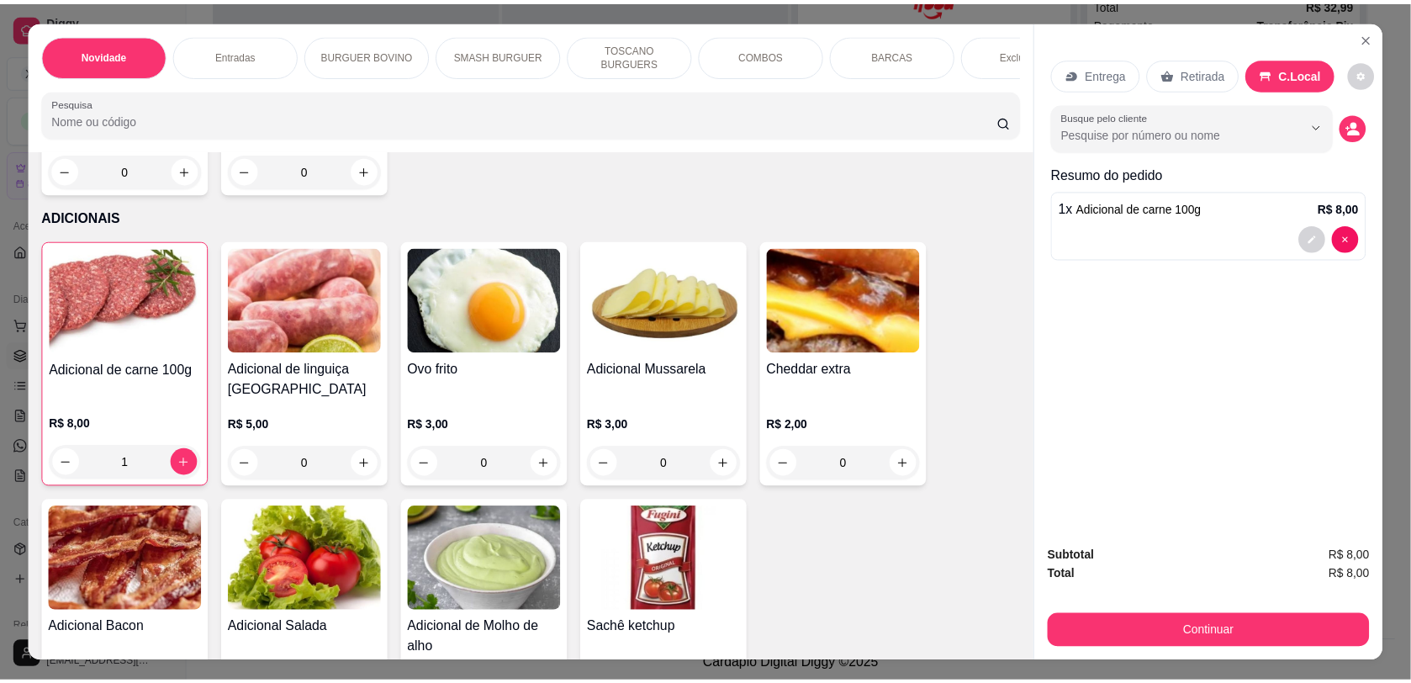
scroll to position [0, 0]
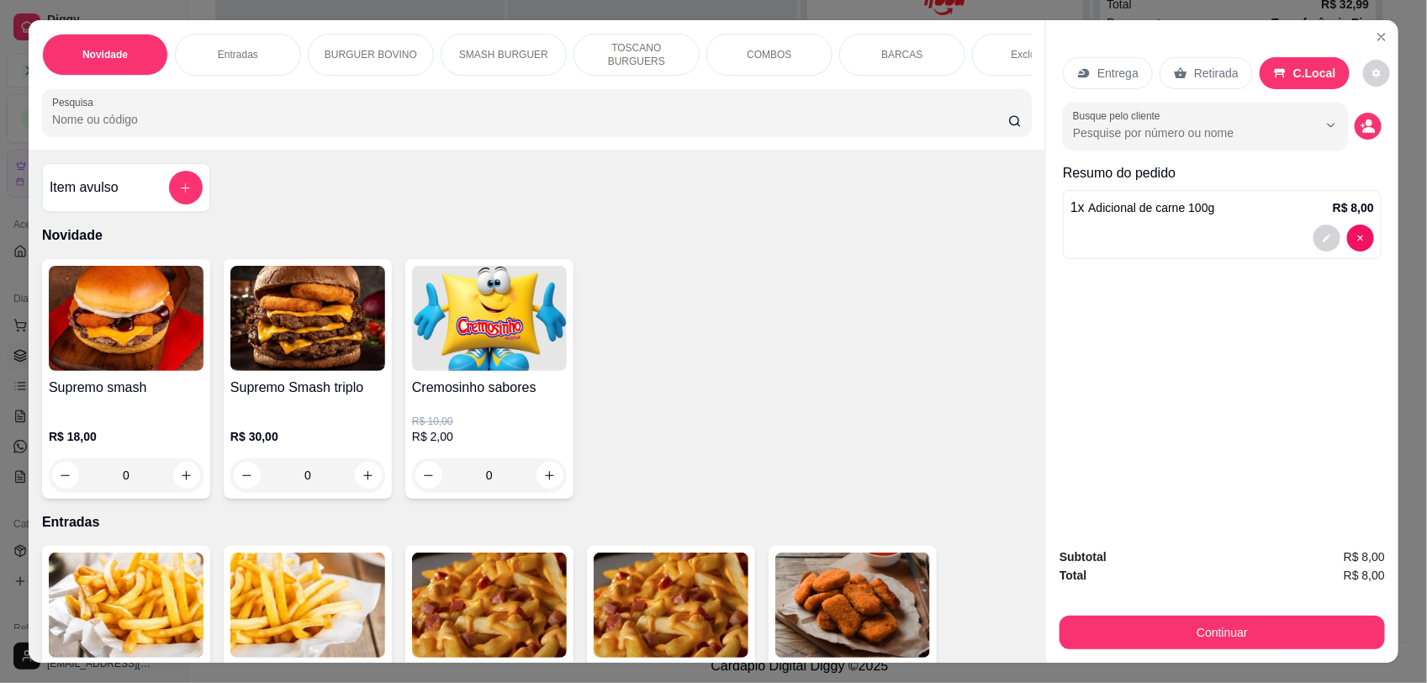
click at [106, 198] on h4 "Item avulso" at bounding box center [84, 187] width 69 height 20
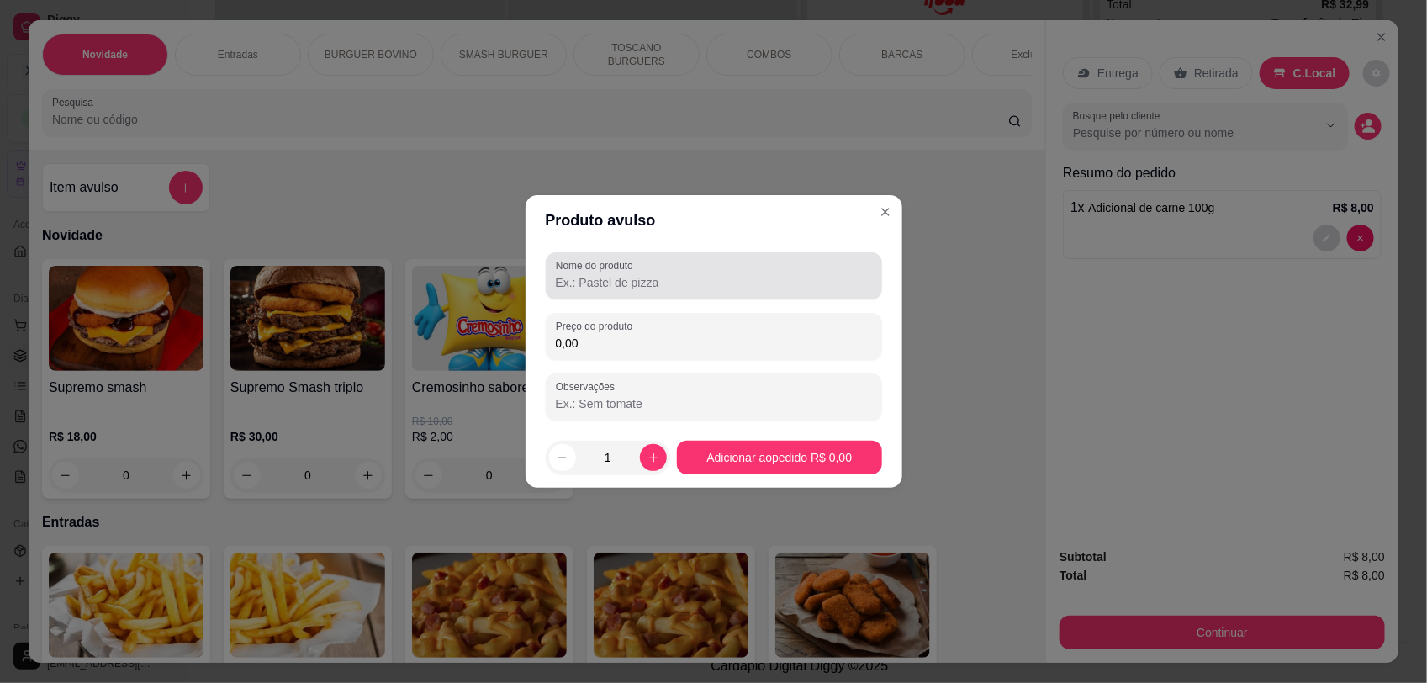
click at [628, 280] on input "Nome do produto" at bounding box center [714, 282] width 316 height 17
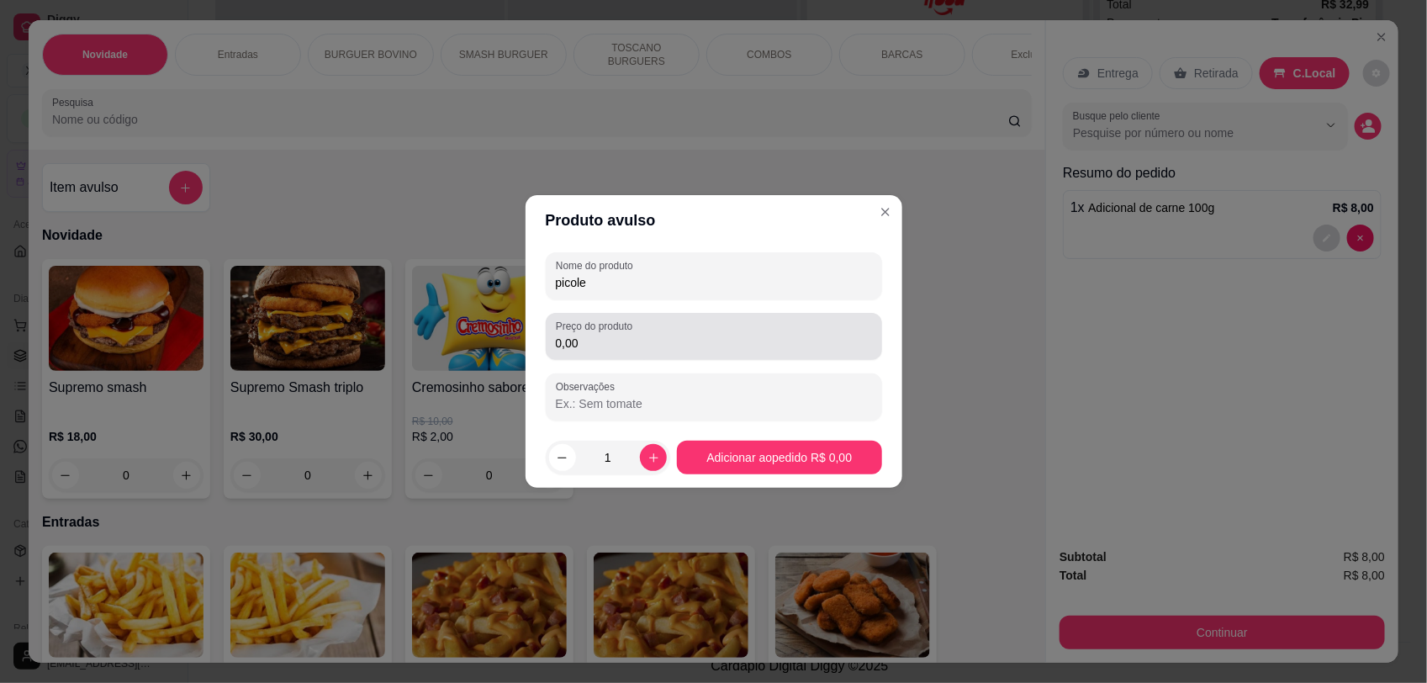
type input "picole"
click at [593, 329] on label "Preço do produto" at bounding box center [597, 326] width 82 height 14
click at [593, 335] on input "0,00" at bounding box center [714, 343] width 316 height 17
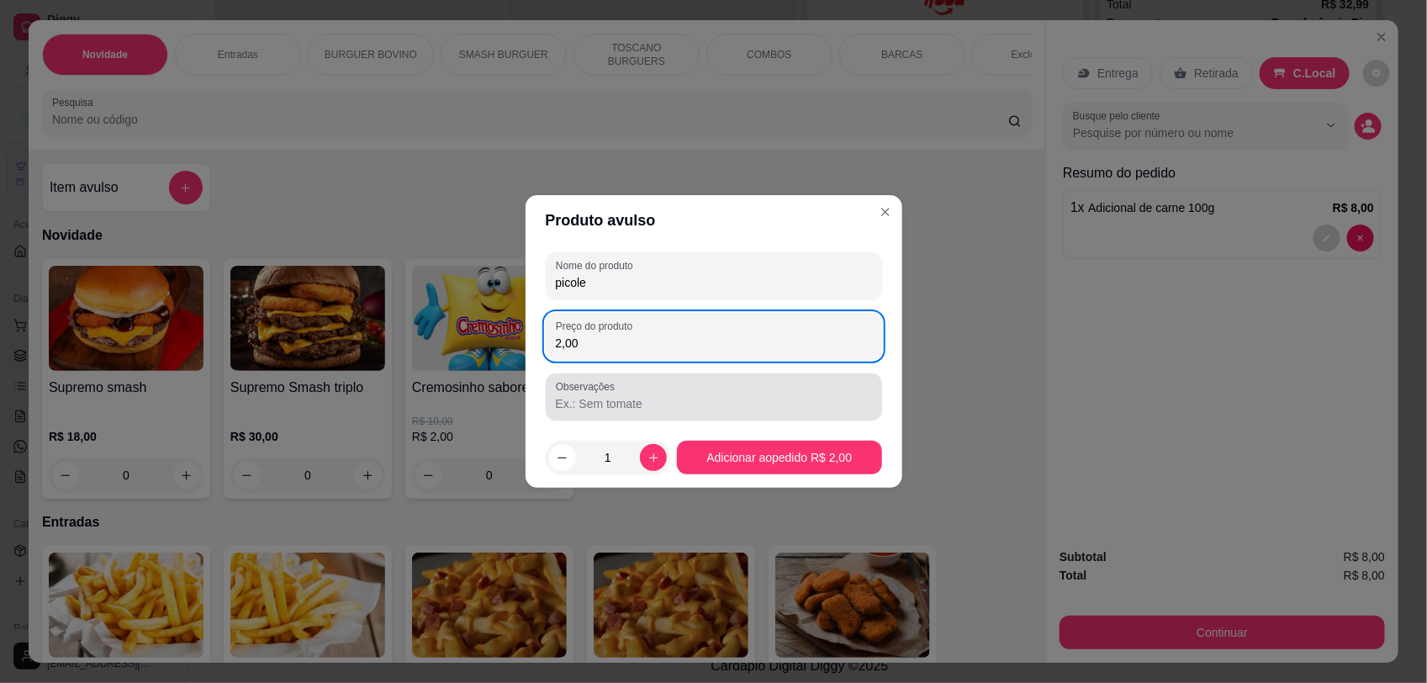
type input "2,00"
click at [626, 406] on input "Observações" at bounding box center [714, 403] width 316 height 17
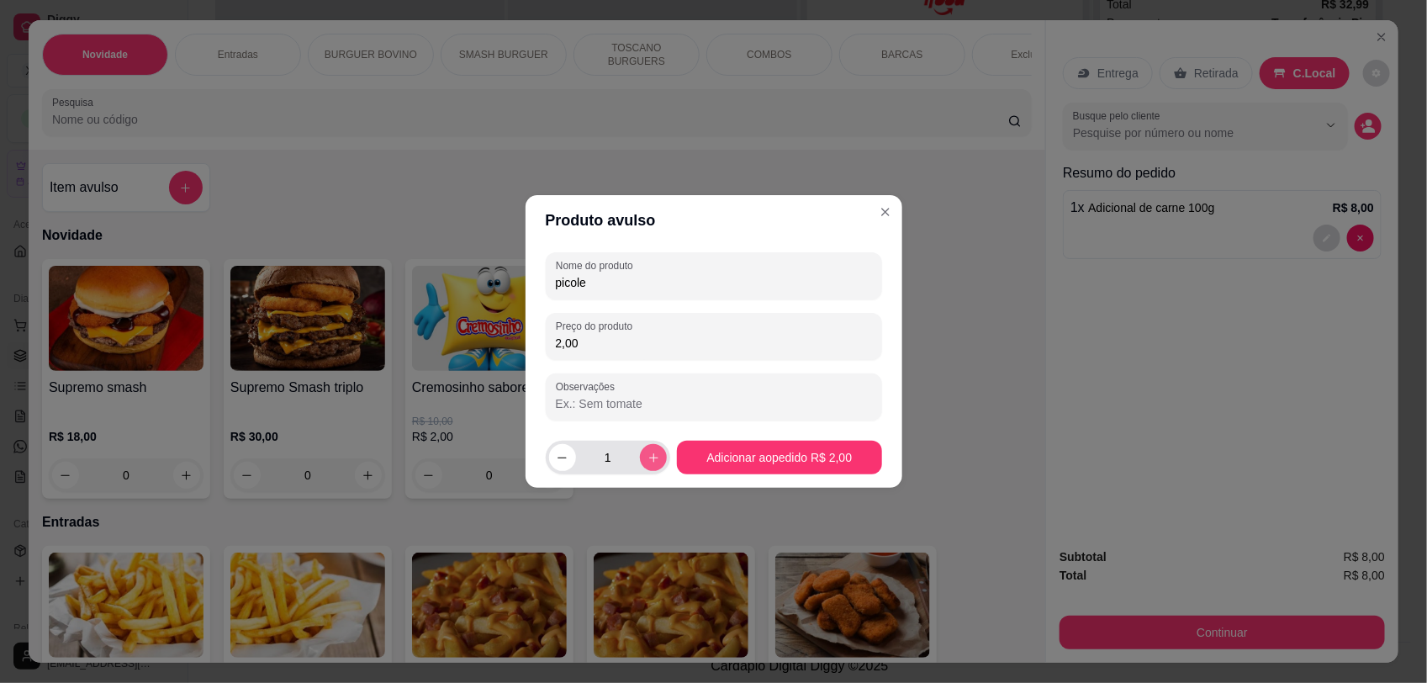
click at [652, 451] on icon "increase-product-quantity" at bounding box center [653, 457] width 13 height 13
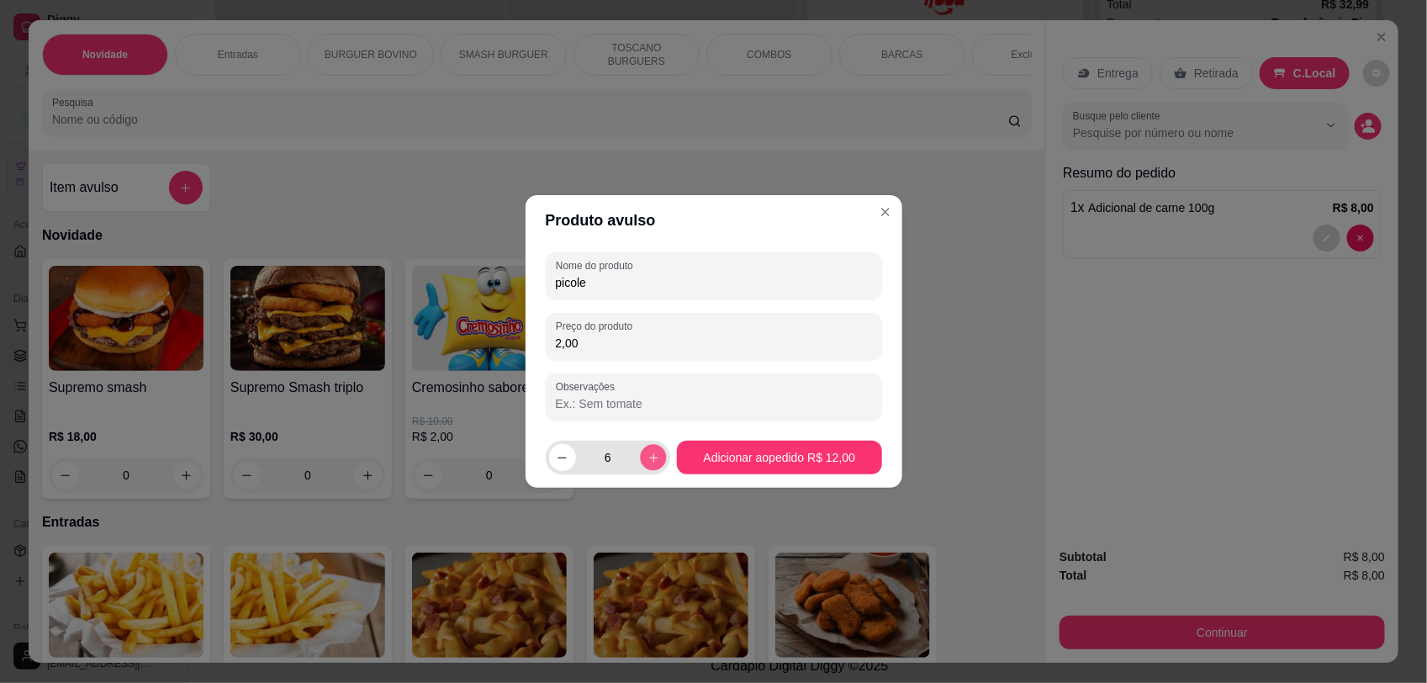
click at [652, 451] on icon "increase-product-quantity" at bounding box center [653, 457] width 13 height 13
type input "7"
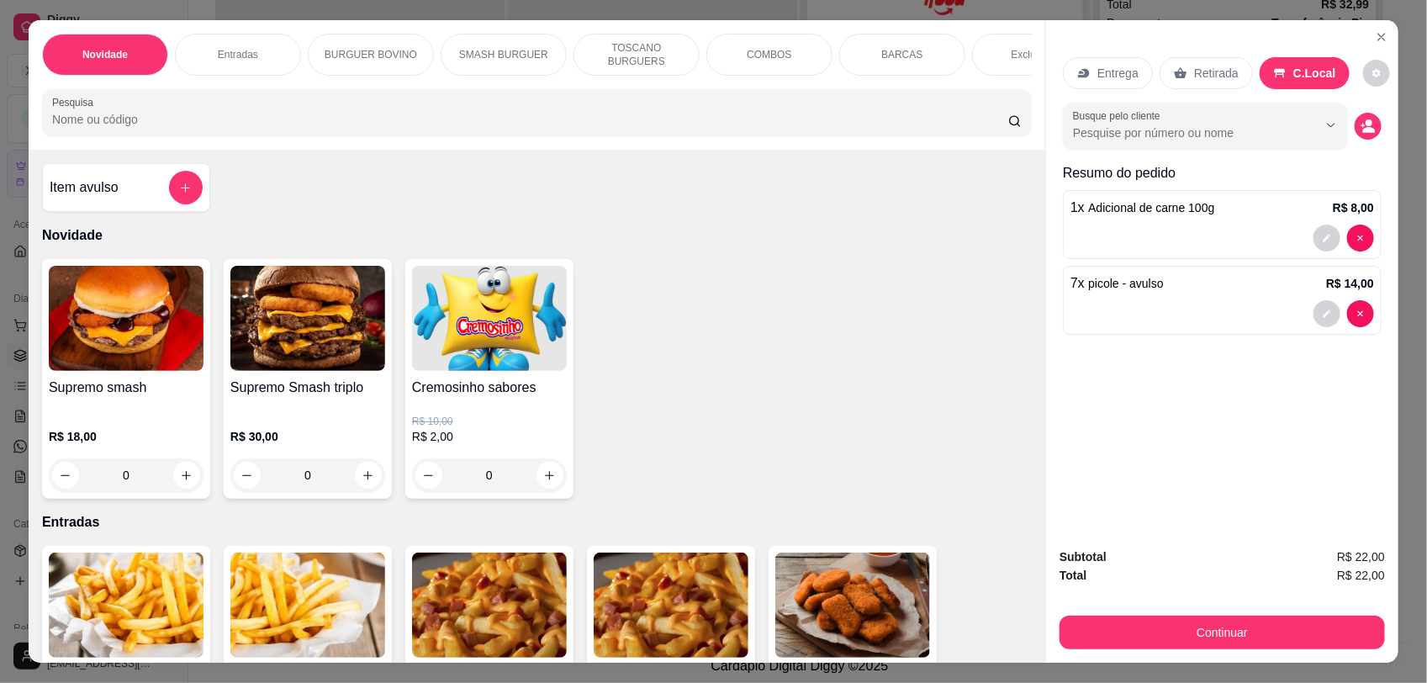
click at [1166, 622] on button "Continuar" at bounding box center [1221, 632] width 325 height 34
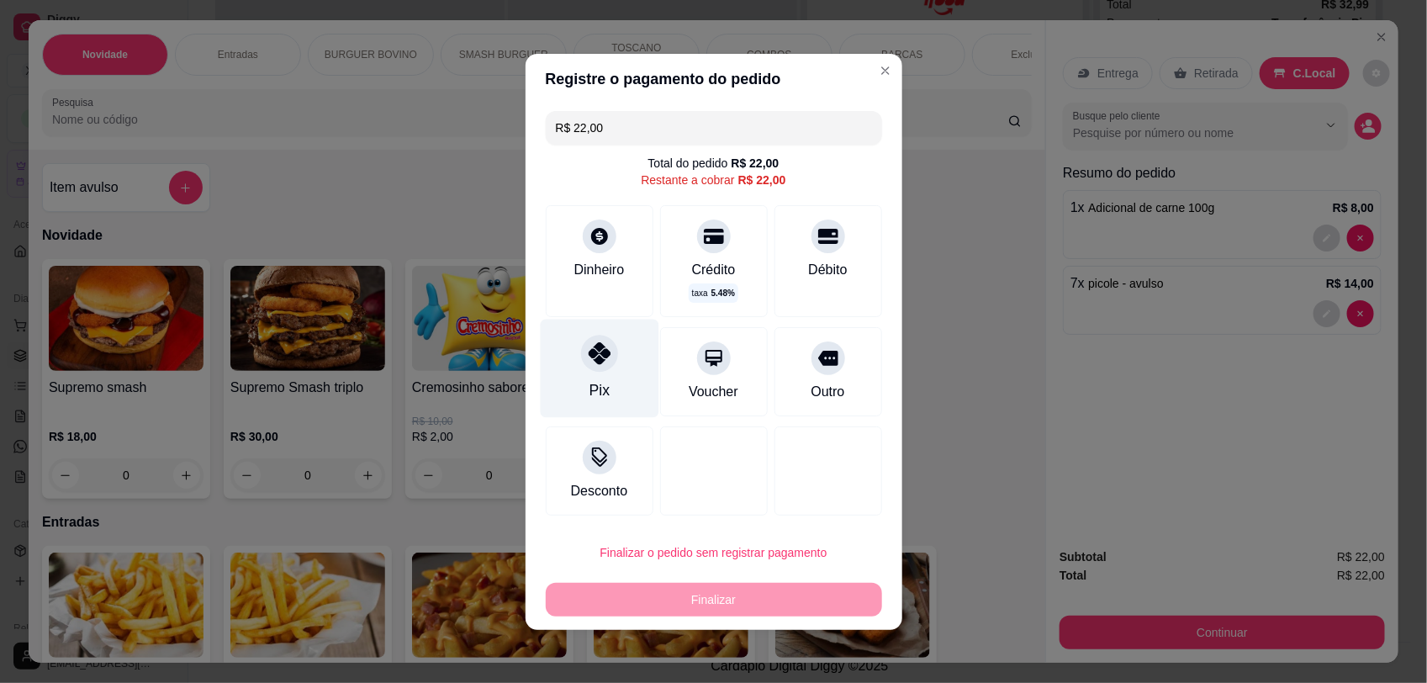
click at [542, 368] on div "Pix" at bounding box center [599, 368] width 119 height 98
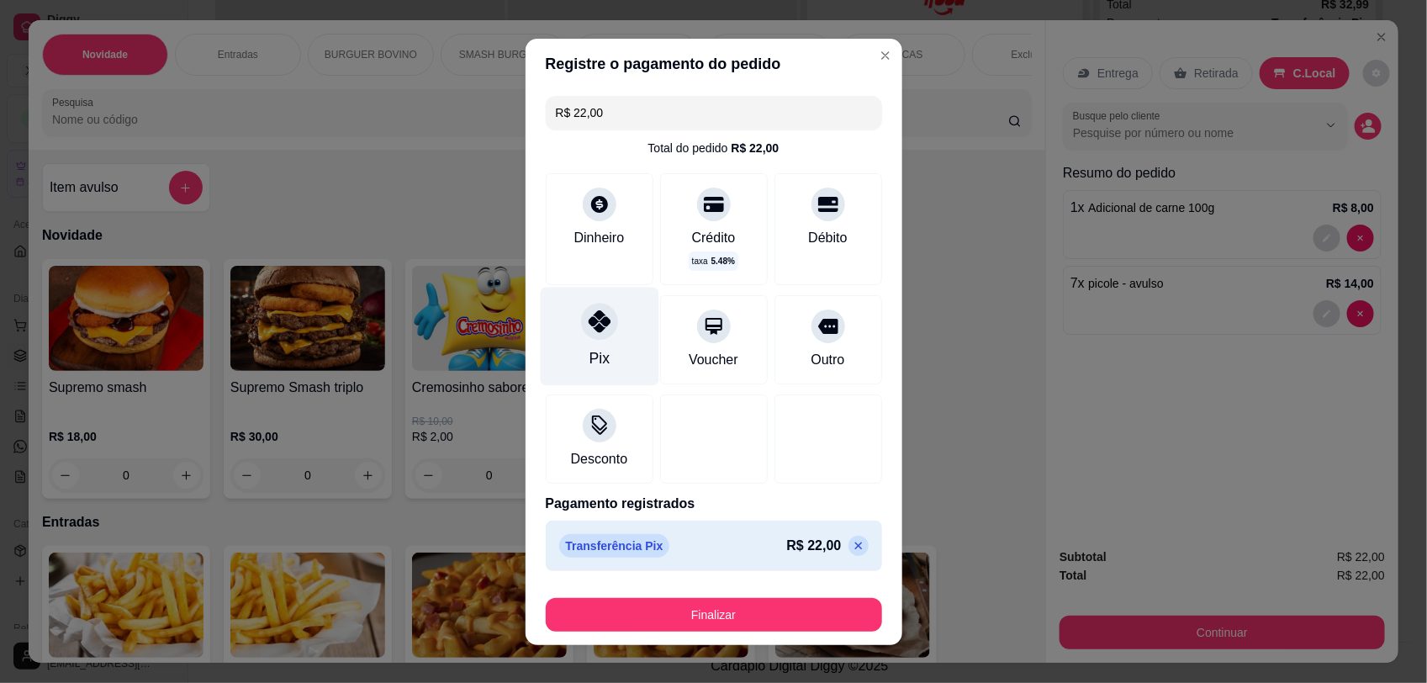
type input "R$ 0,00"
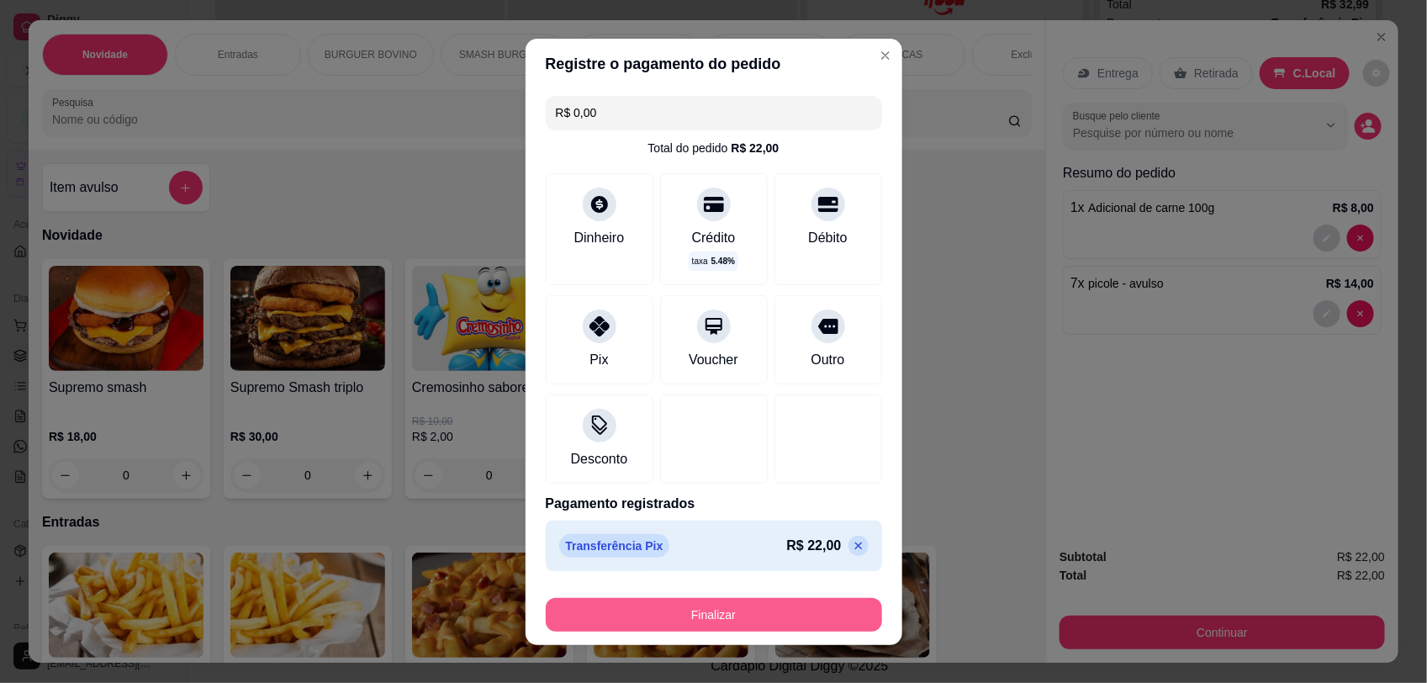
click at [725, 611] on button "Finalizar" at bounding box center [714, 615] width 336 height 34
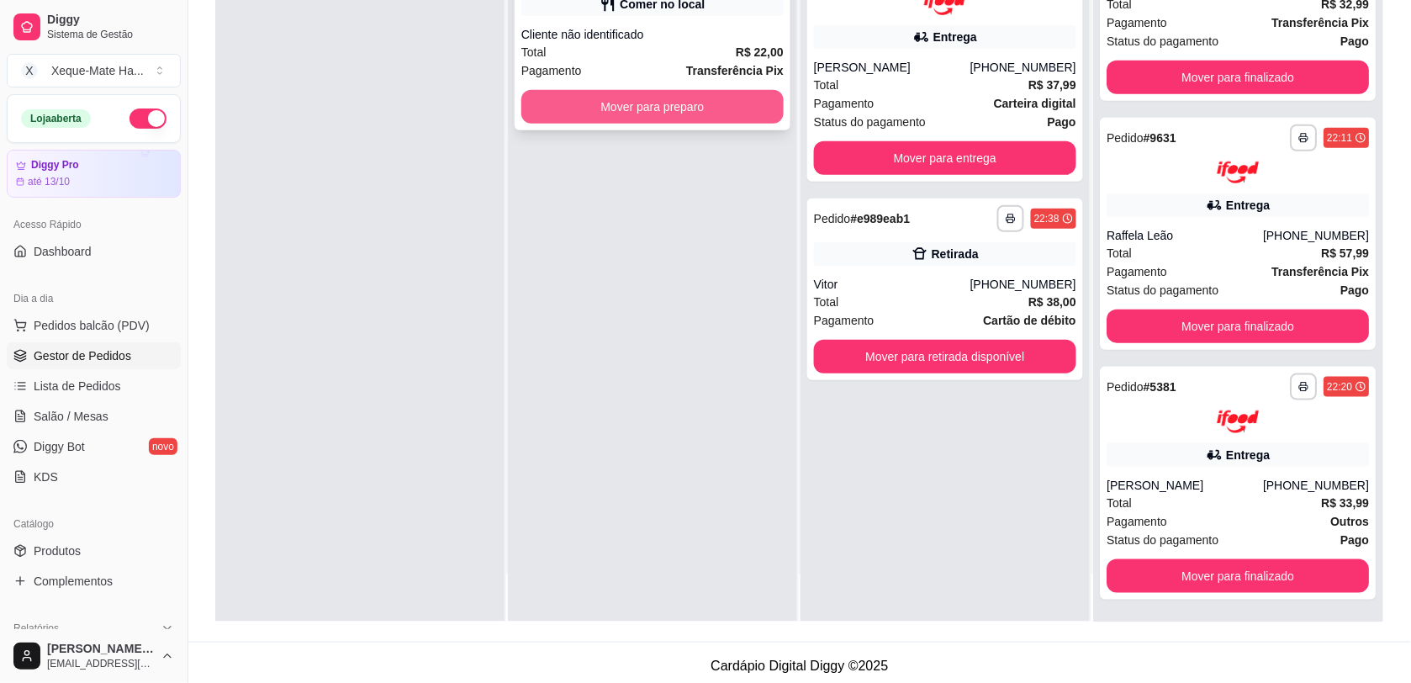
click at [741, 101] on button "Mover para preparo" at bounding box center [652, 107] width 262 height 34
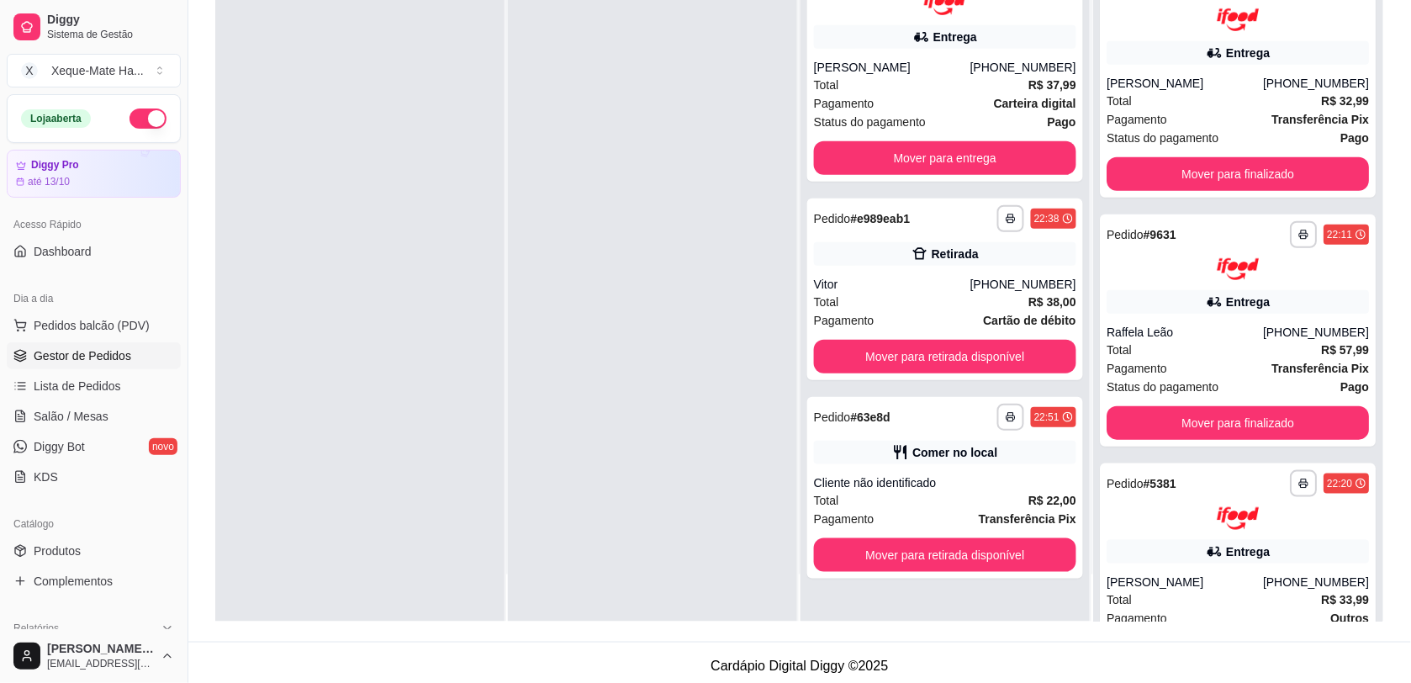
scroll to position [279, 0]
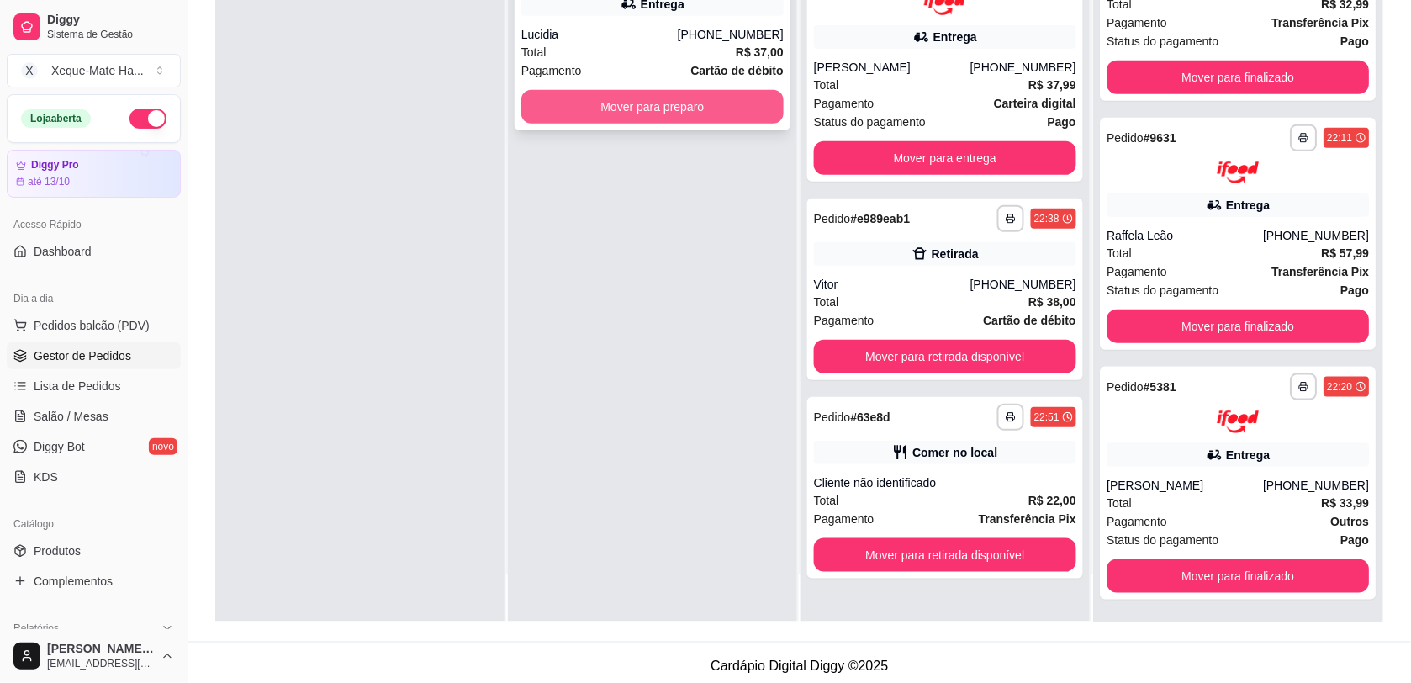
click at [678, 101] on button "Mover para preparo" at bounding box center [652, 107] width 262 height 34
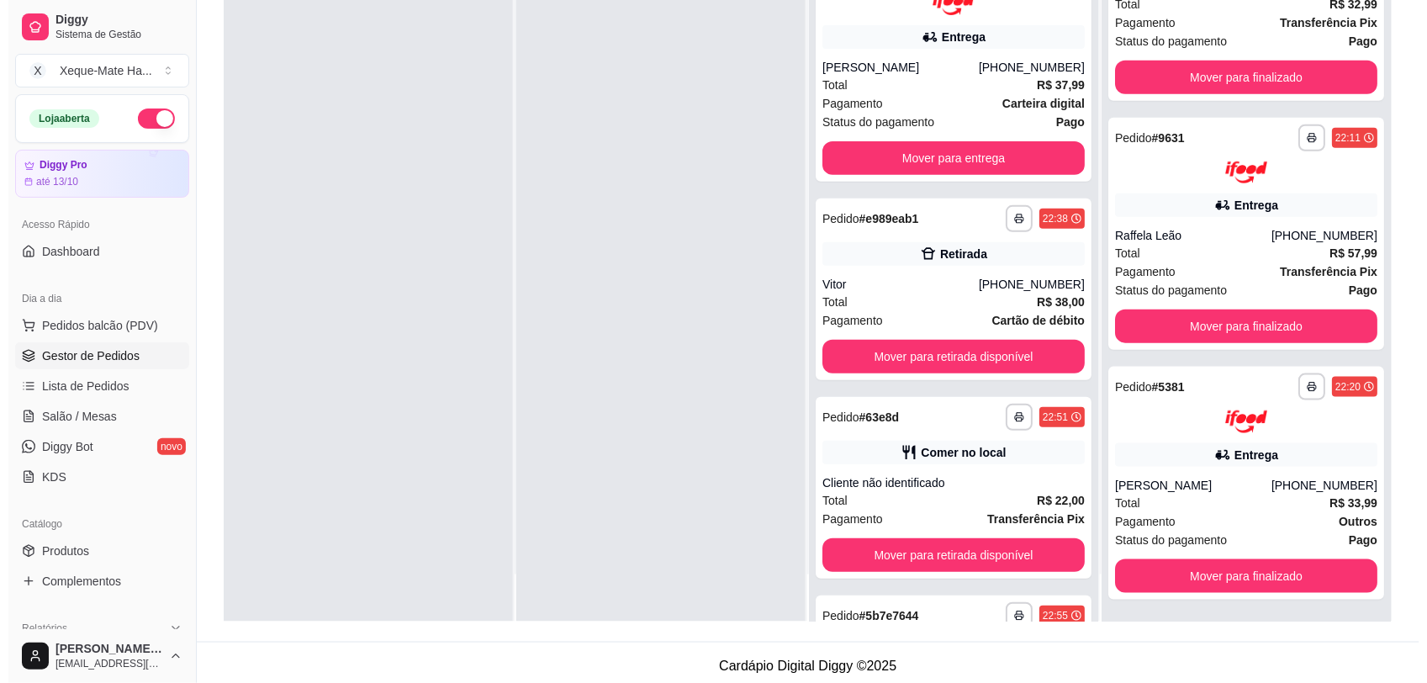
scroll to position [177, 0]
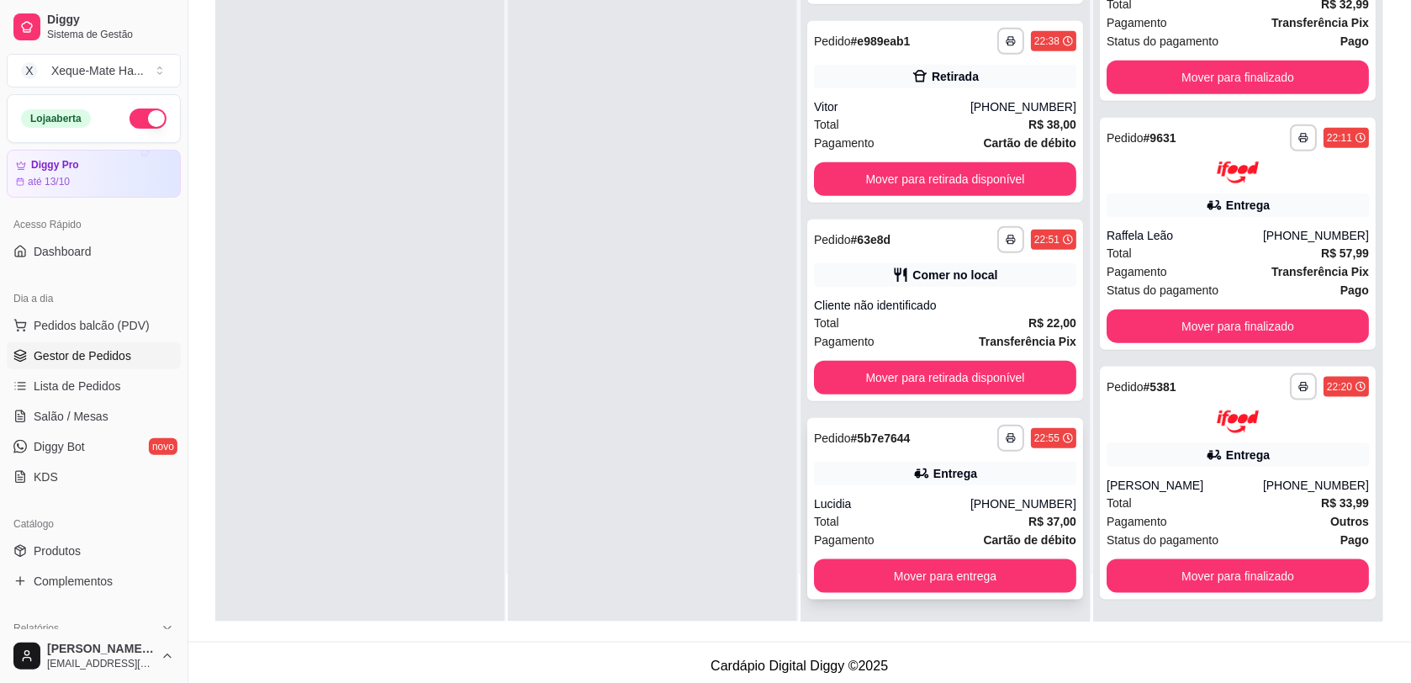
click at [922, 502] on div "Lucidia" at bounding box center [892, 503] width 156 height 17
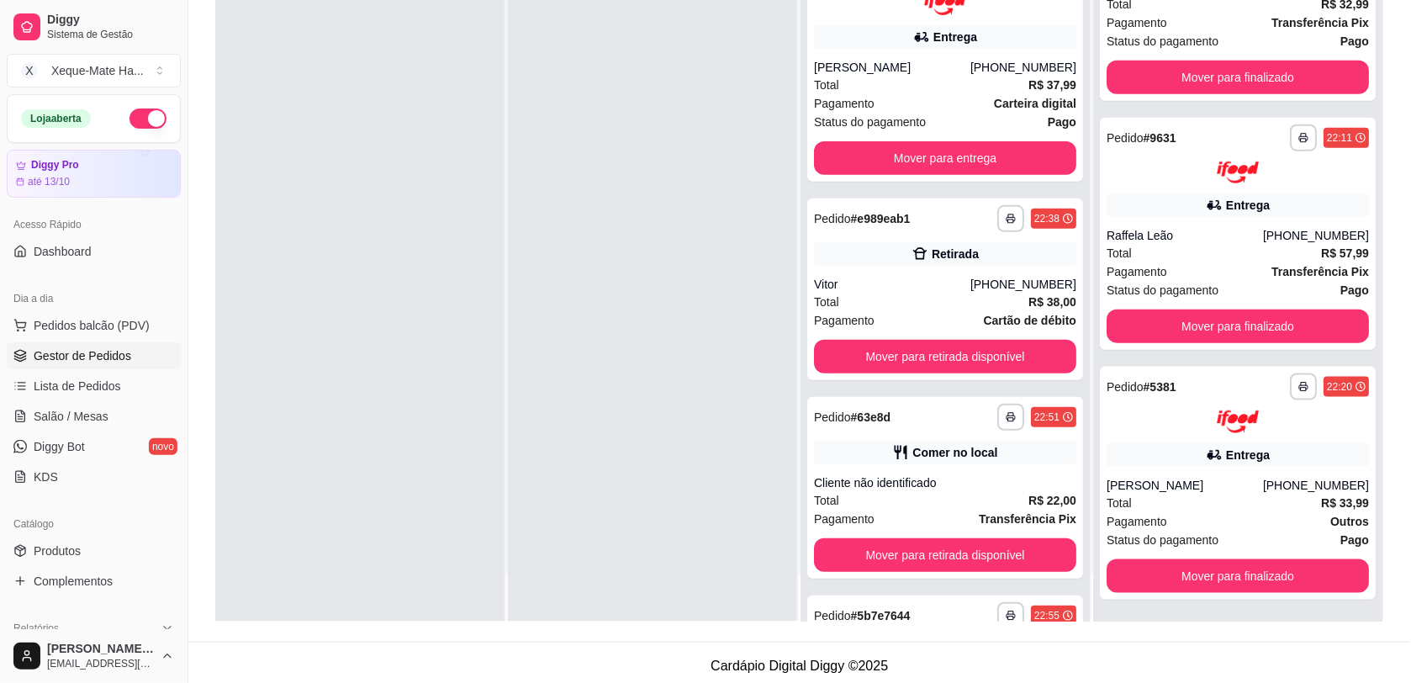
scroll to position [47, 0]
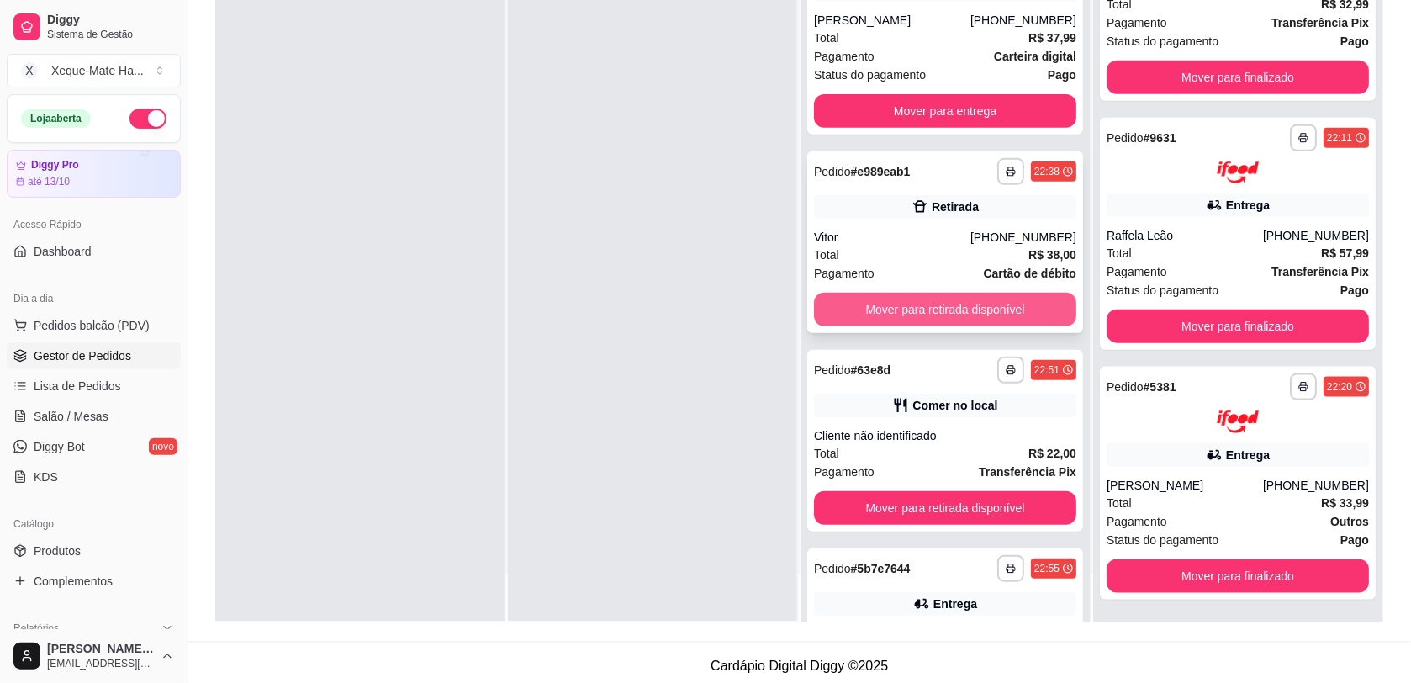
click at [1026, 309] on button "Mover para retirada disponível" at bounding box center [945, 310] width 262 height 34
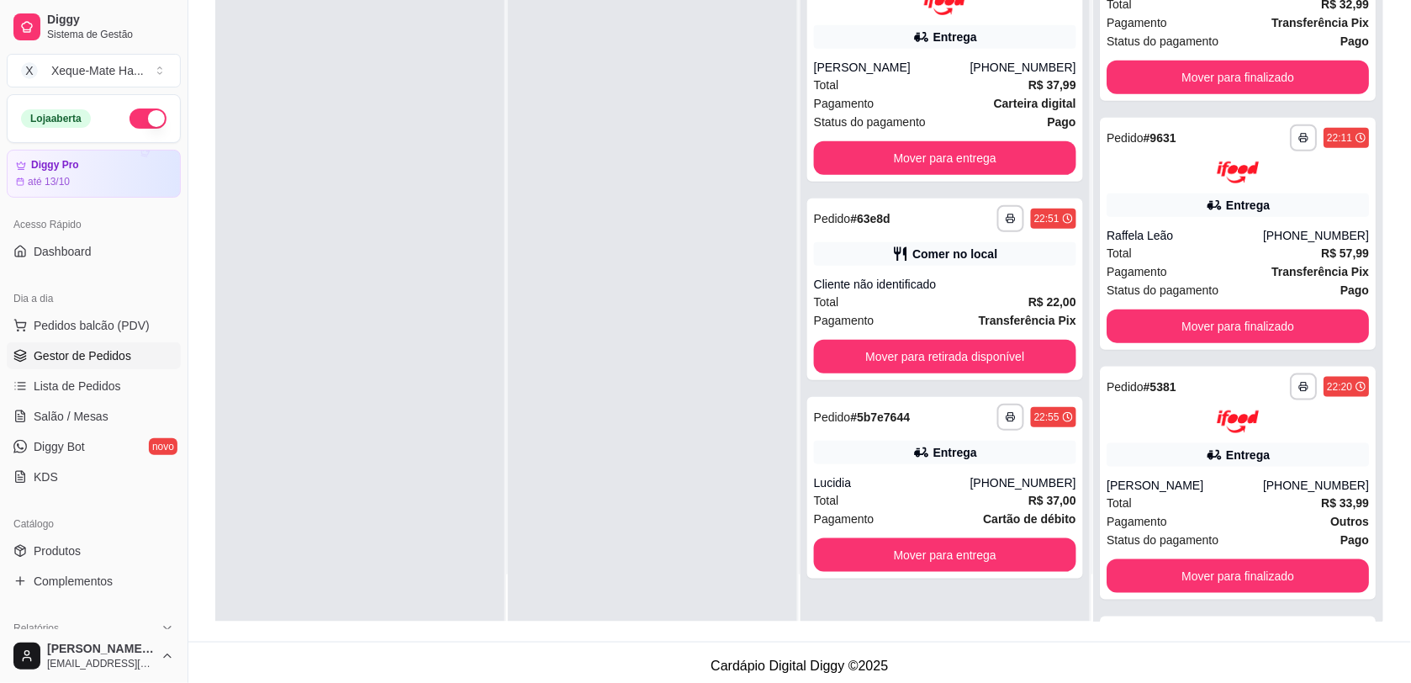
scroll to position [0, 0]
drag, startPoint x: 1068, startPoint y: 295, endPoint x: 1068, endPoint y: 346, distance: 50.4
click at [1068, 346] on div "**********" at bounding box center [945, 289] width 276 height 182
click at [1006, 351] on button "Mover para retirada disponível" at bounding box center [945, 357] width 262 height 34
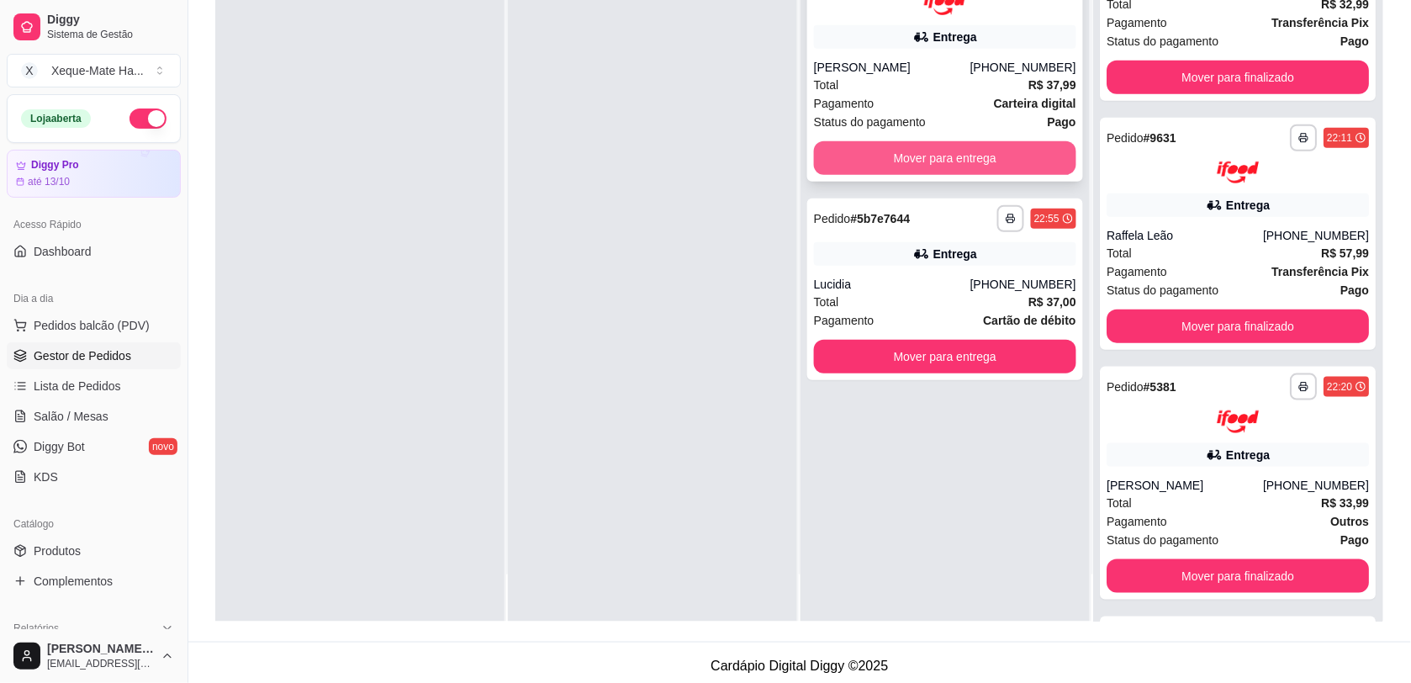
click at [951, 158] on button "Mover para entrega" at bounding box center [945, 158] width 262 height 34
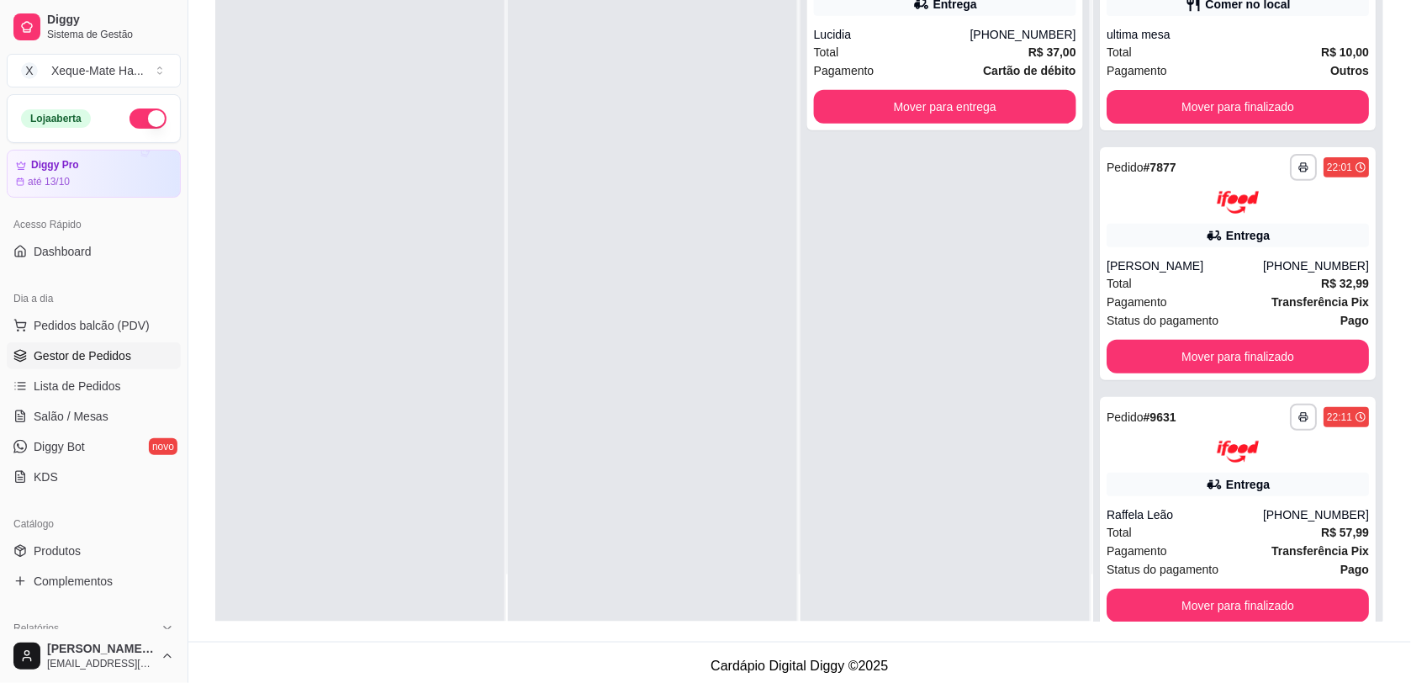
drag, startPoint x: 1369, startPoint y: 21, endPoint x: 898, endPoint y: 305, distance: 549.9
click at [898, 305] on div "**********" at bounding box center [944, 280] width 289 height 683
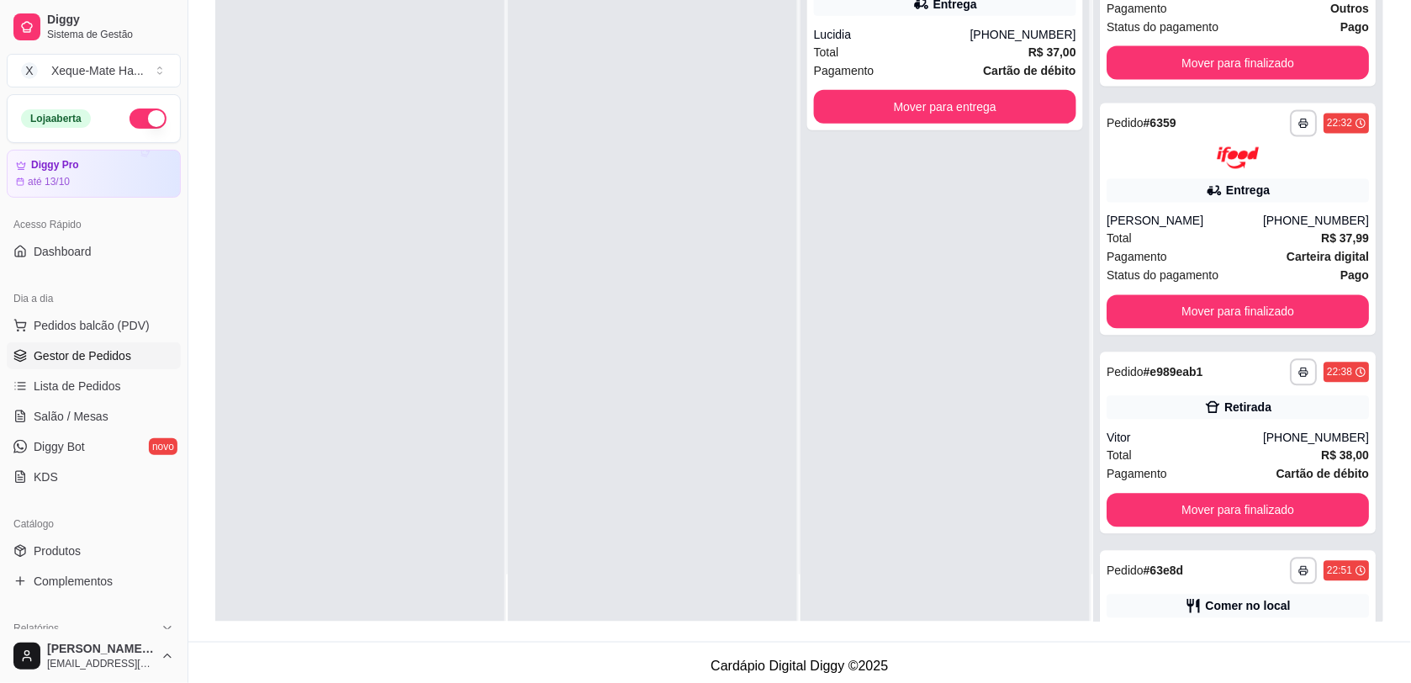
scroll to position [926, 0]
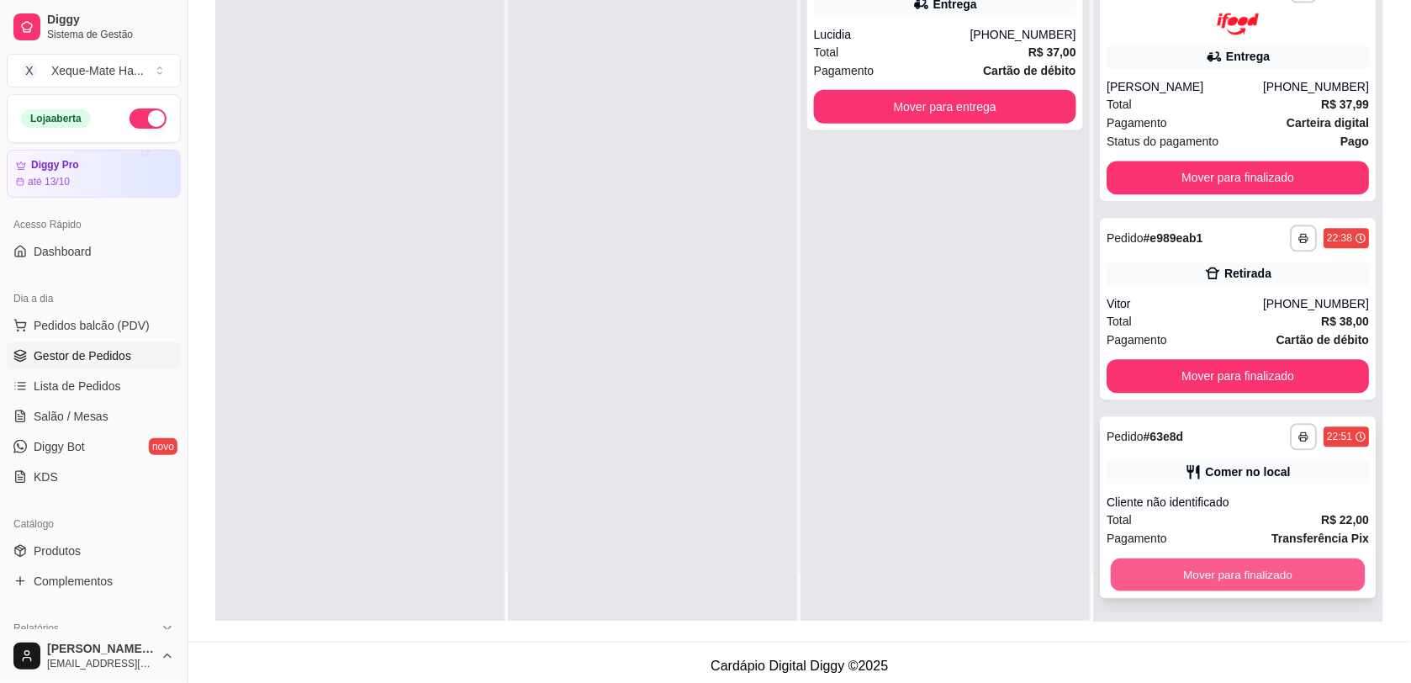
click at [1259, 576] on button "Mover para finalizado" at bounding box center [1237, 575] width 255 height 33
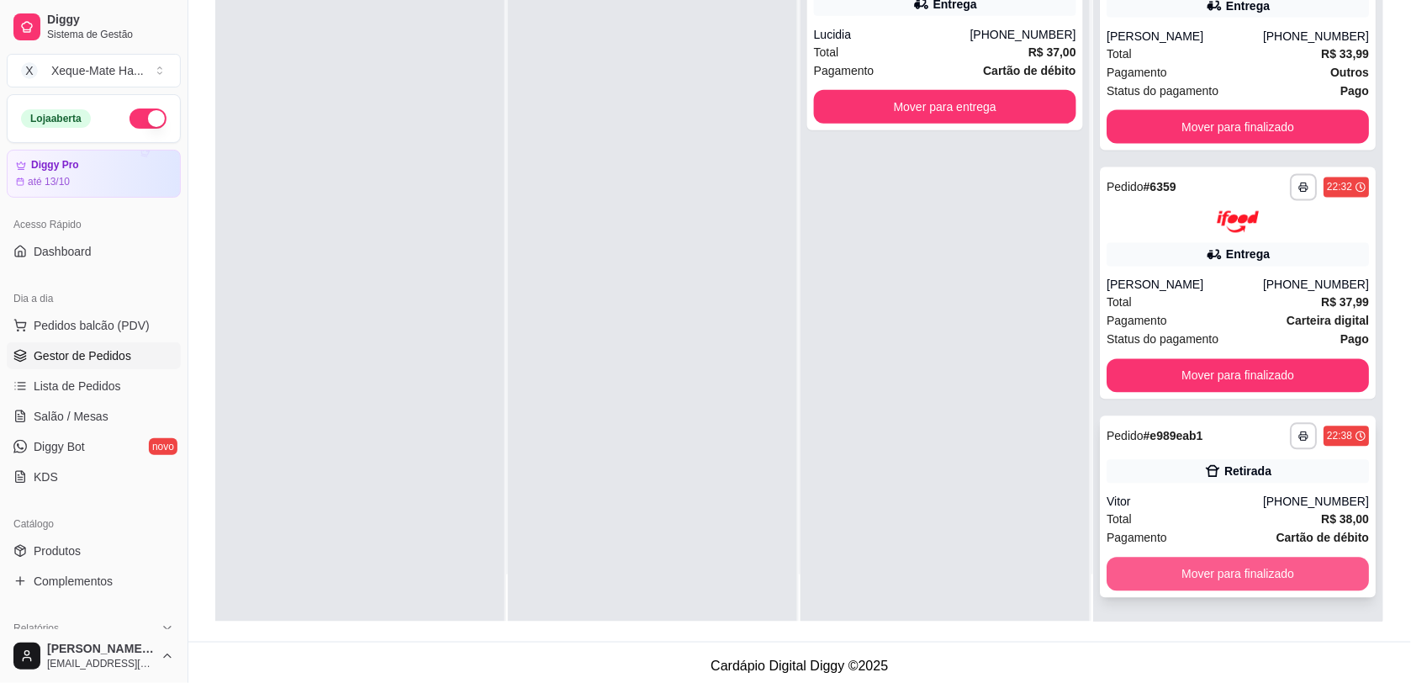
scroll to position [727, 0]
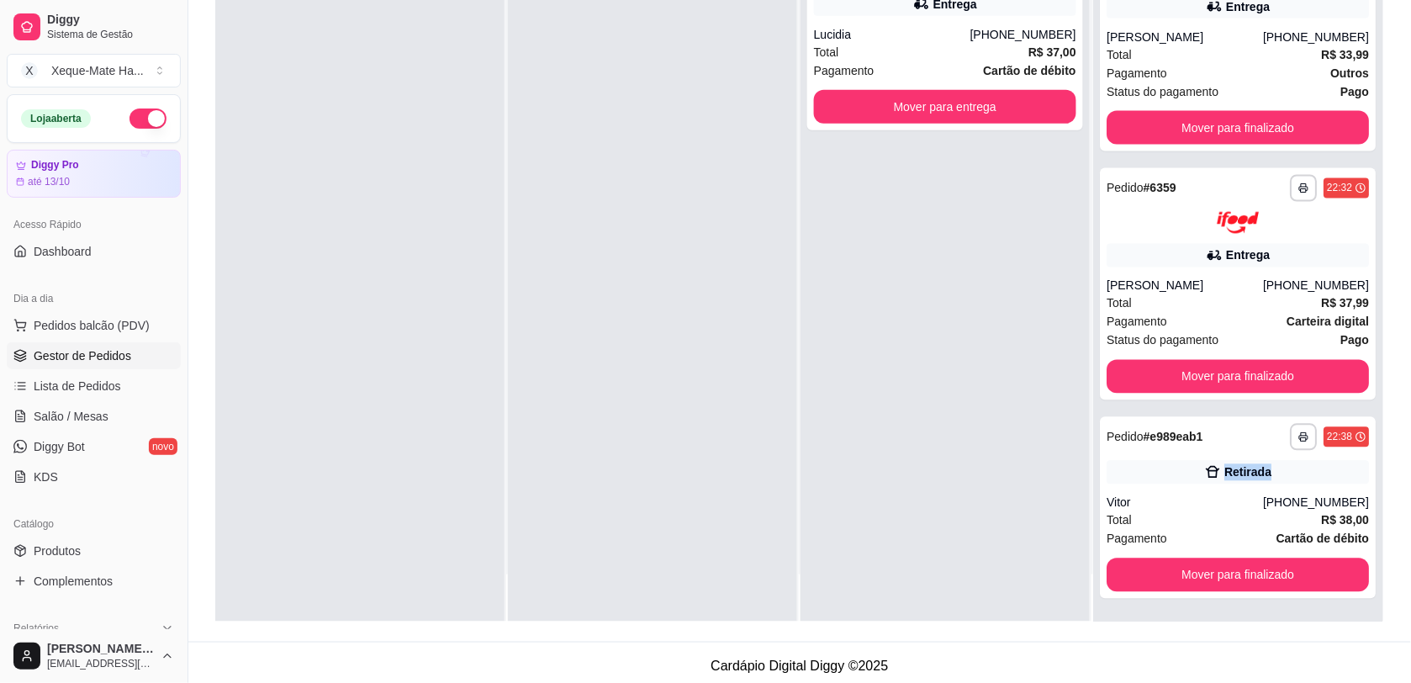
drag, startPoint x: 1349, startPoint y: 461, endPoint x: 1343, endPoint y: 414, distance: 47.4
click at [1343, 414] on div "**********" at bounding box center [1237, 280] width 289 height 683
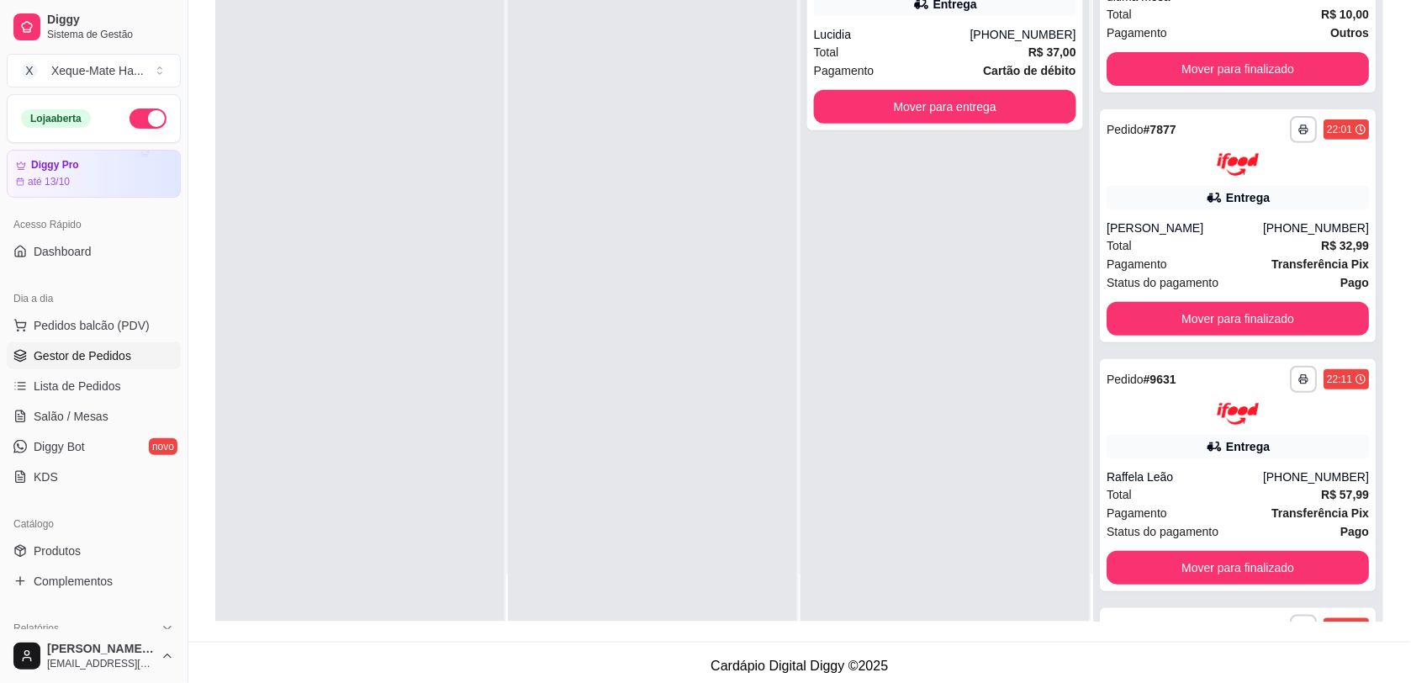
scroll to position [0, 0]
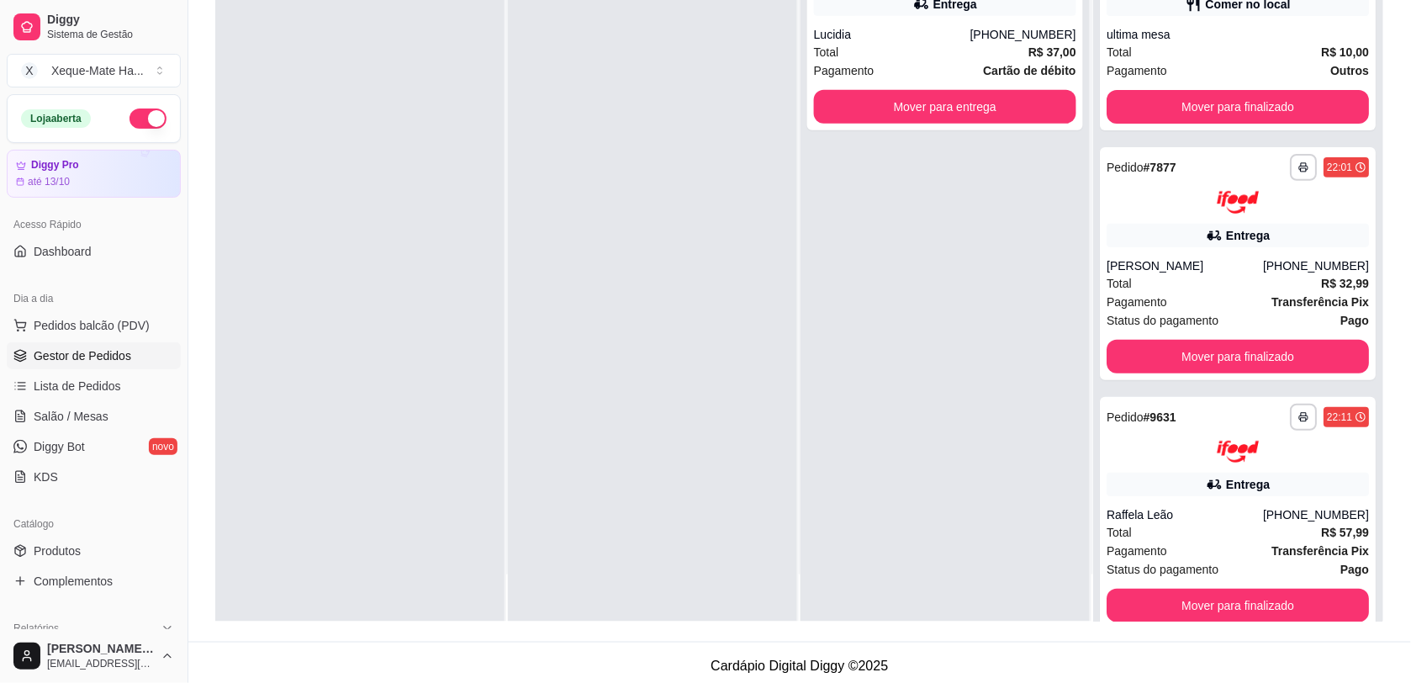
click at [934, 246] on div "**********" at bounding box center [944, 280] width 289 height 683
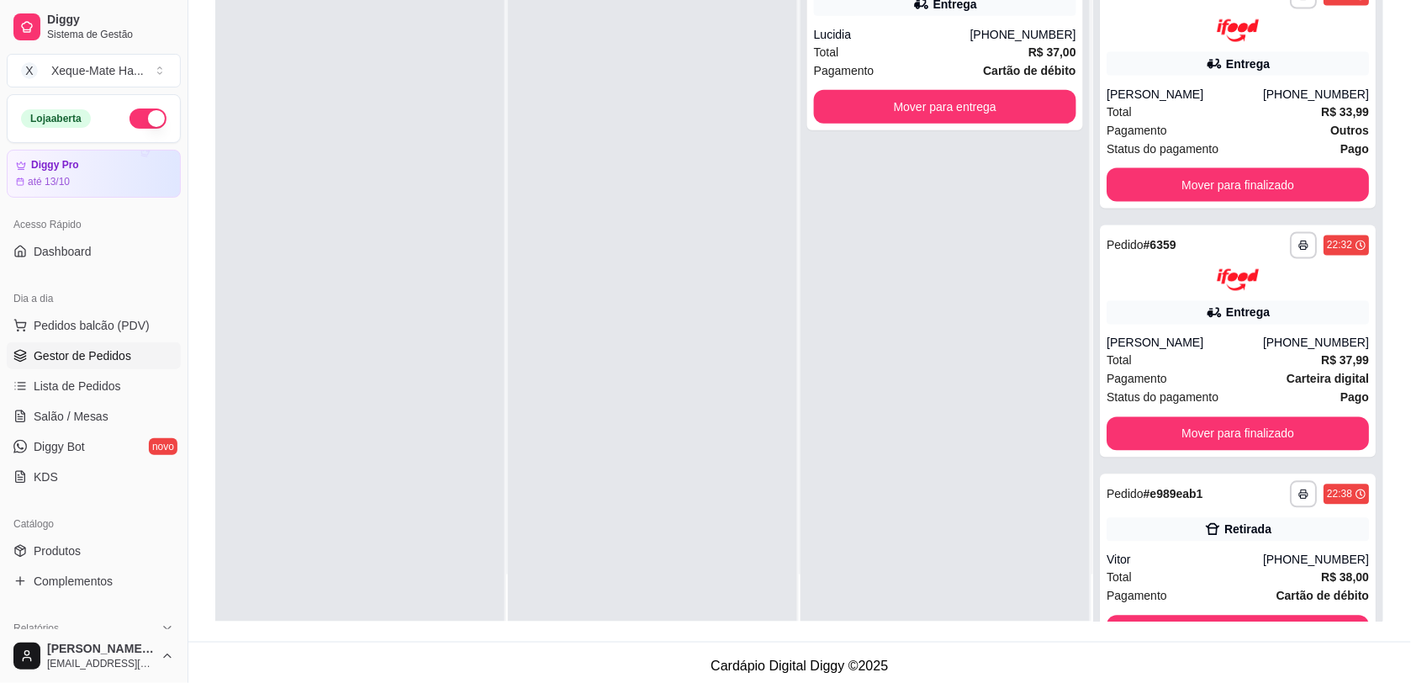
scroll to position [727, 0]
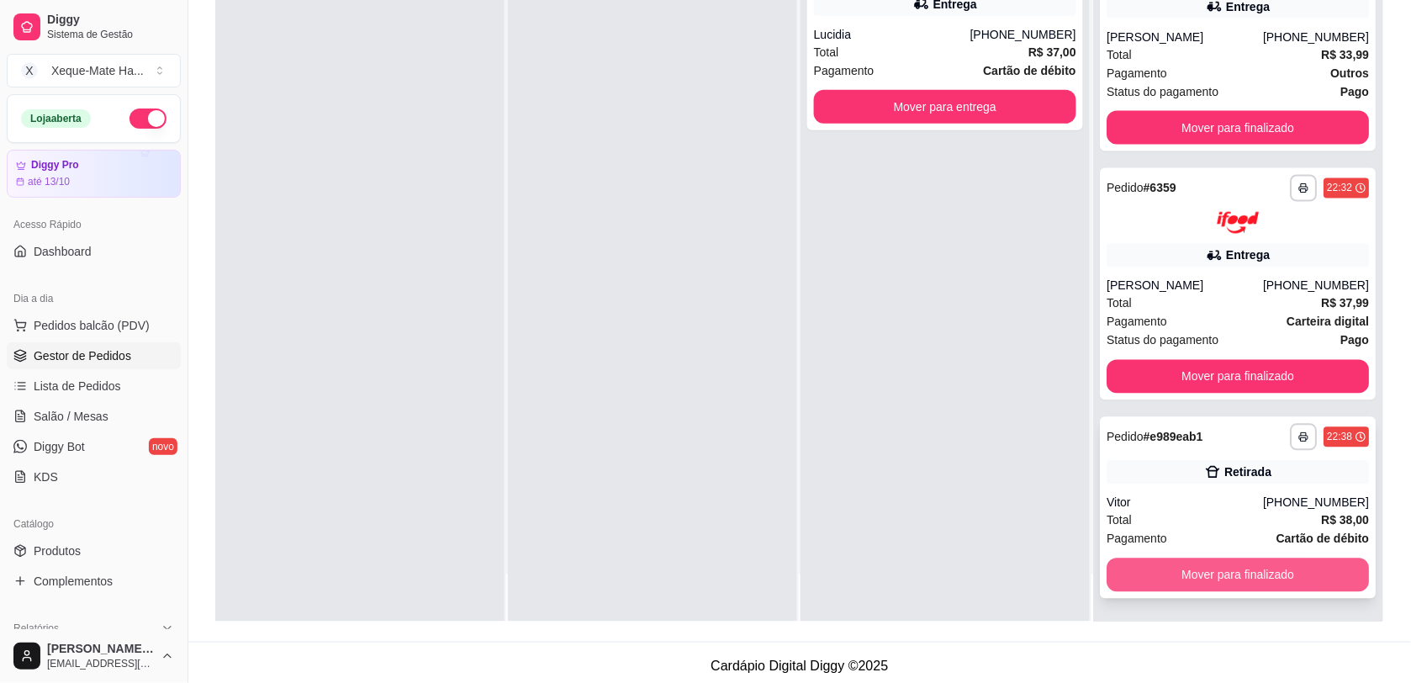
click at [1287, 573] on button "Mover para finalizado" at bounding box center [1237, 575] width 262 height 34
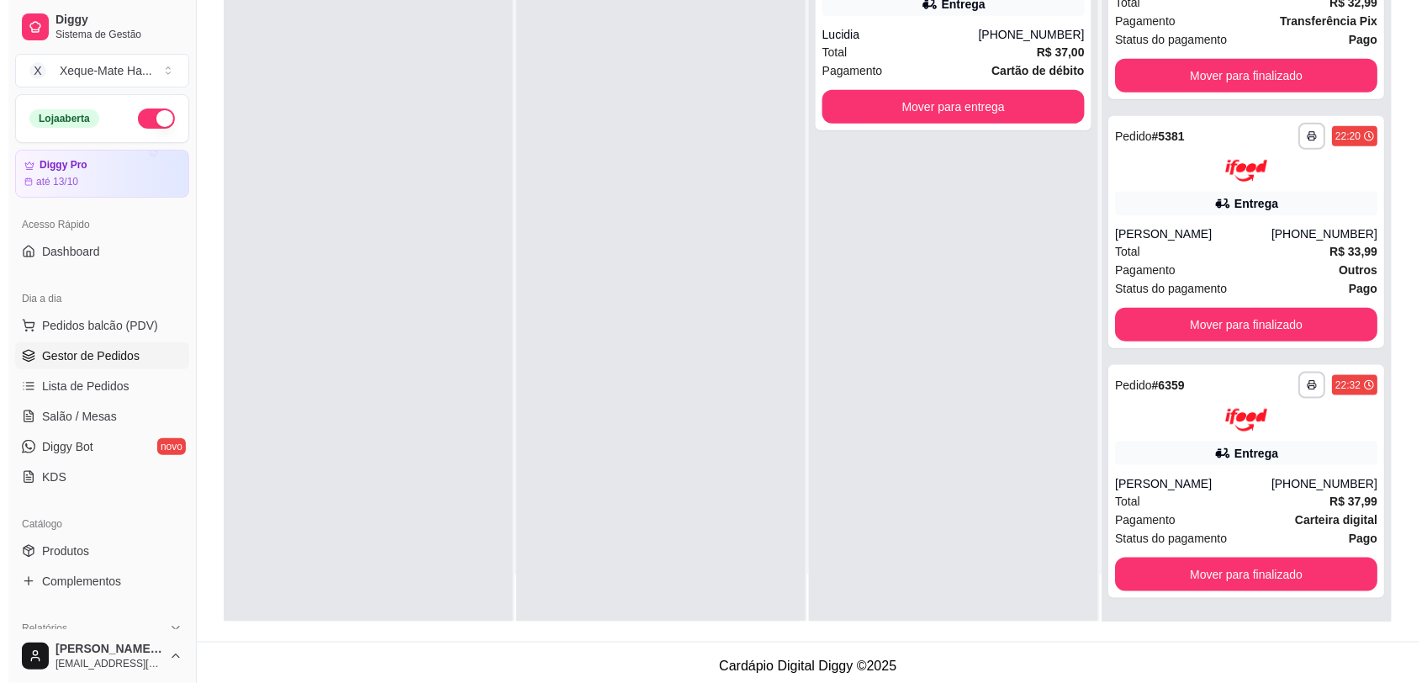
scroll to position [279, 0]
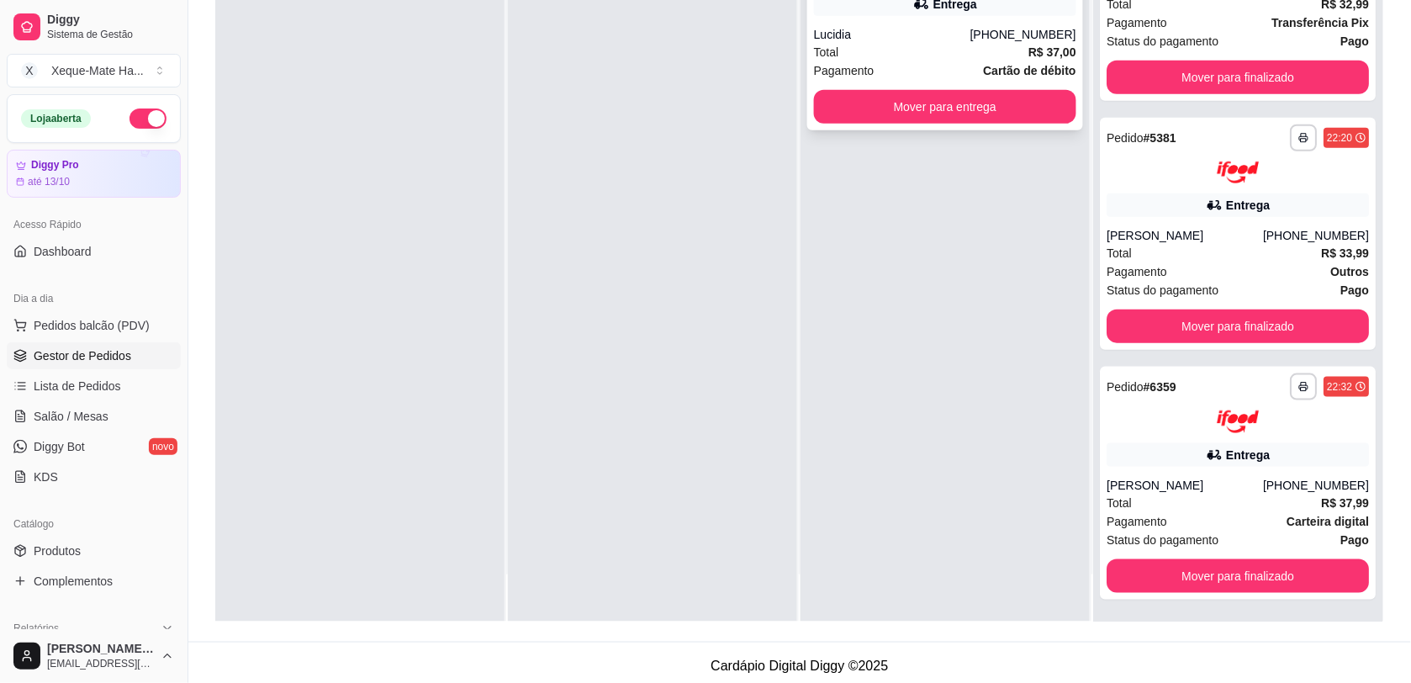
click at [925, 44] on div "Total R$ 37,00" at bounding box center [945, 52] width 262 height 18
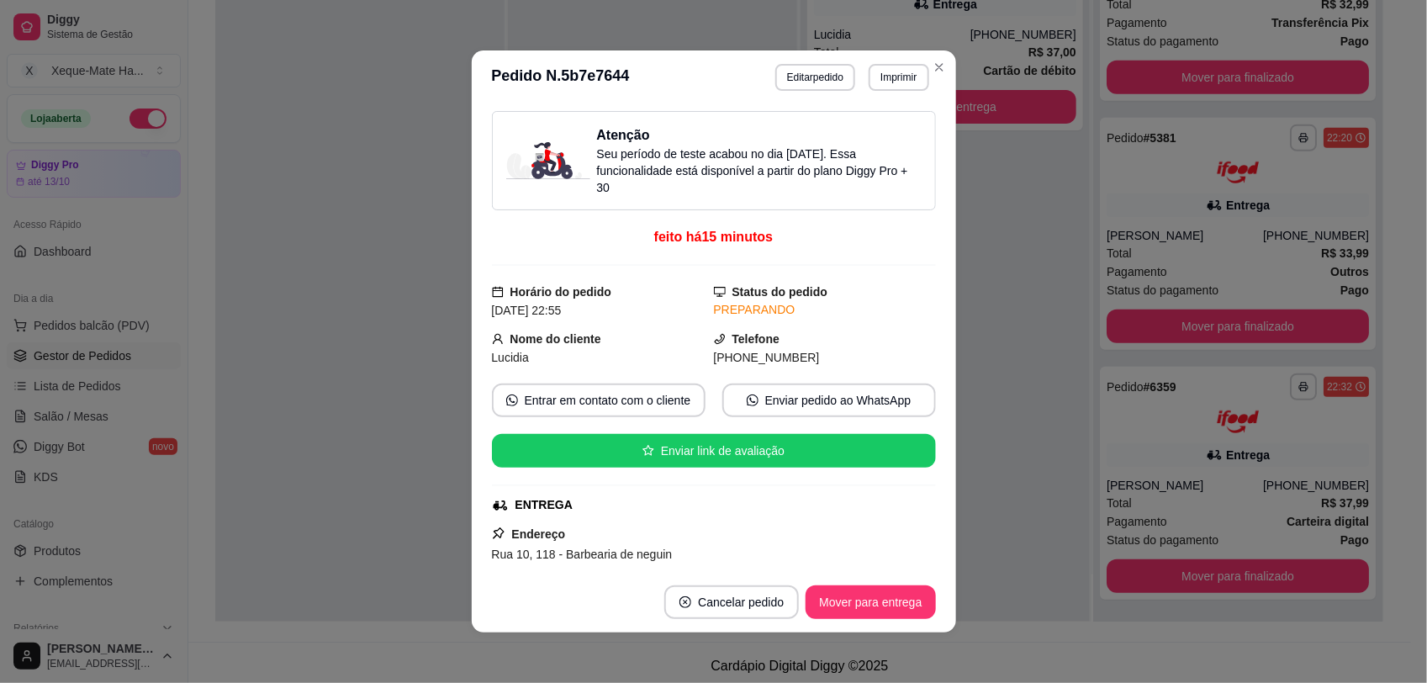
scroll to position [321, 0]
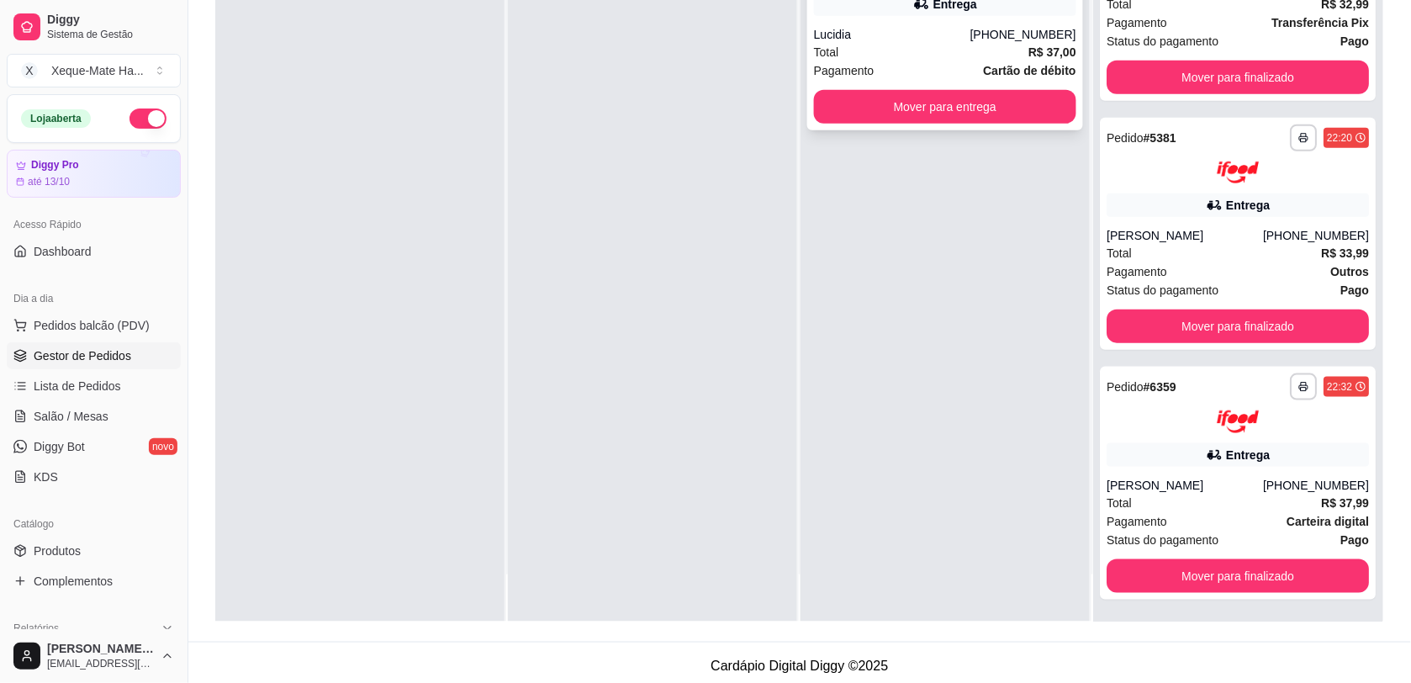
click at [883, 48] on div "Total R$ 37,00" at bounding box center [945, 52] width 262 height 18
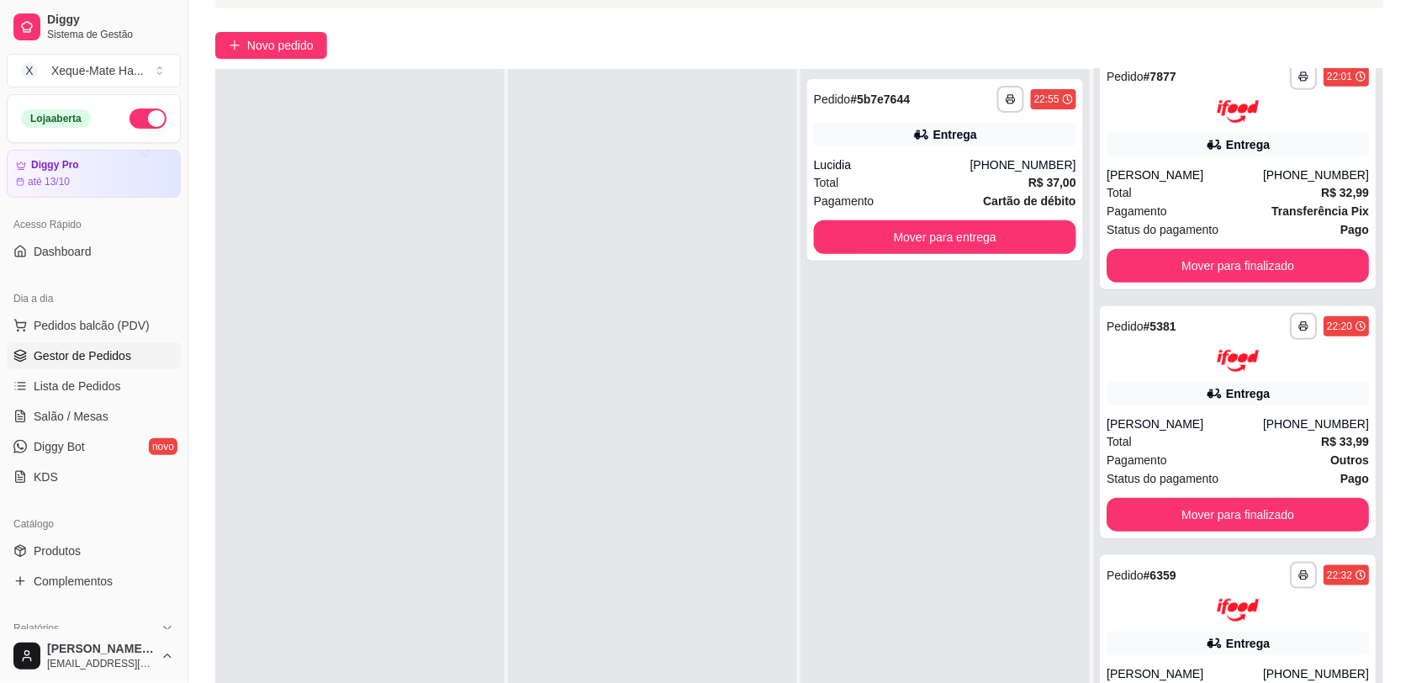
scroll to position [91, 0]
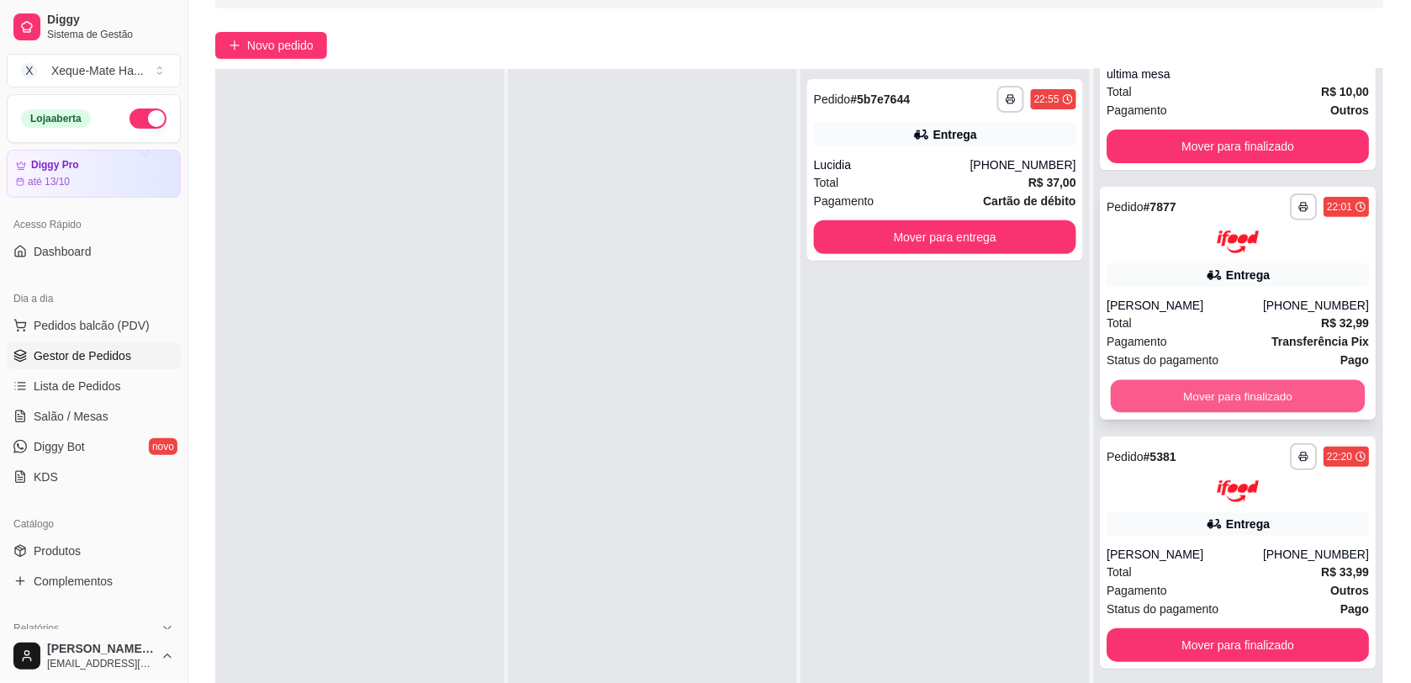
click at [1293, 387] on button "Mover para finalizado" at bounding box center [1237, 395] width 255 height 33
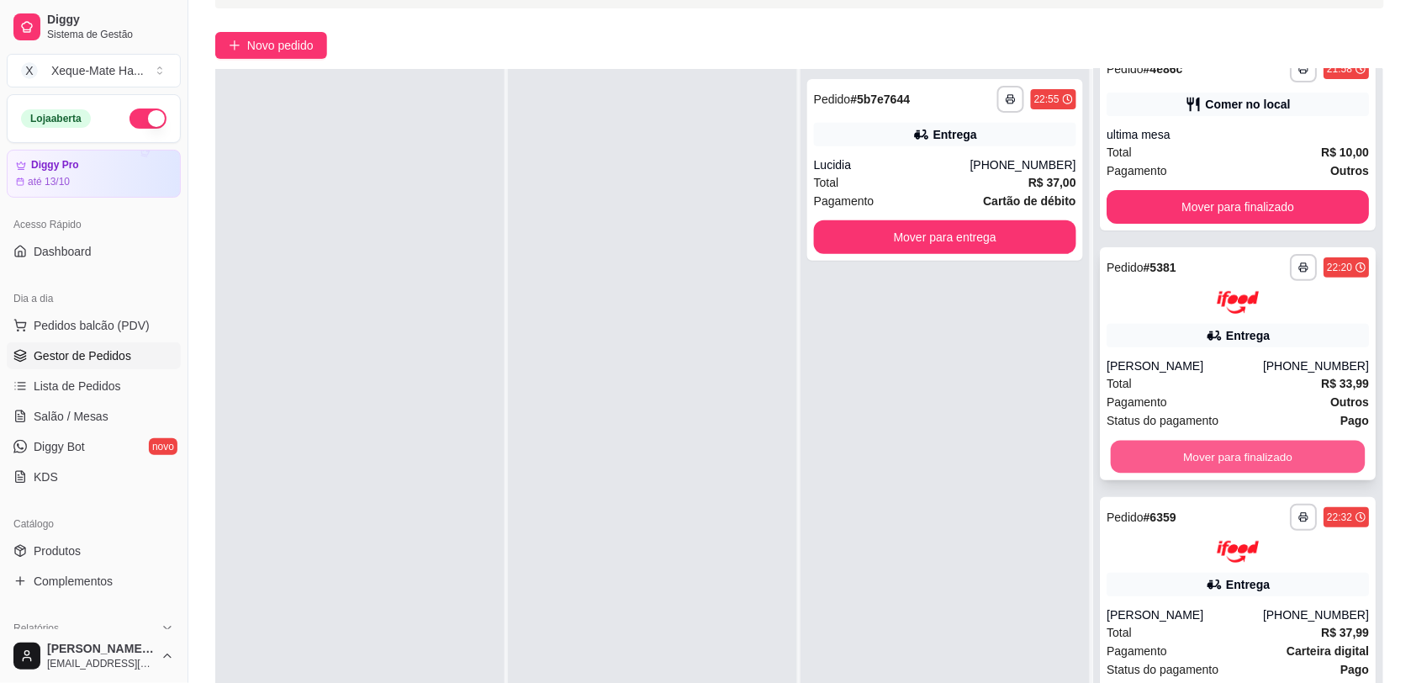
click at [1300, 458] on button "Mover para finalizado" at bounding box center [1237, 456] width 255 height 33
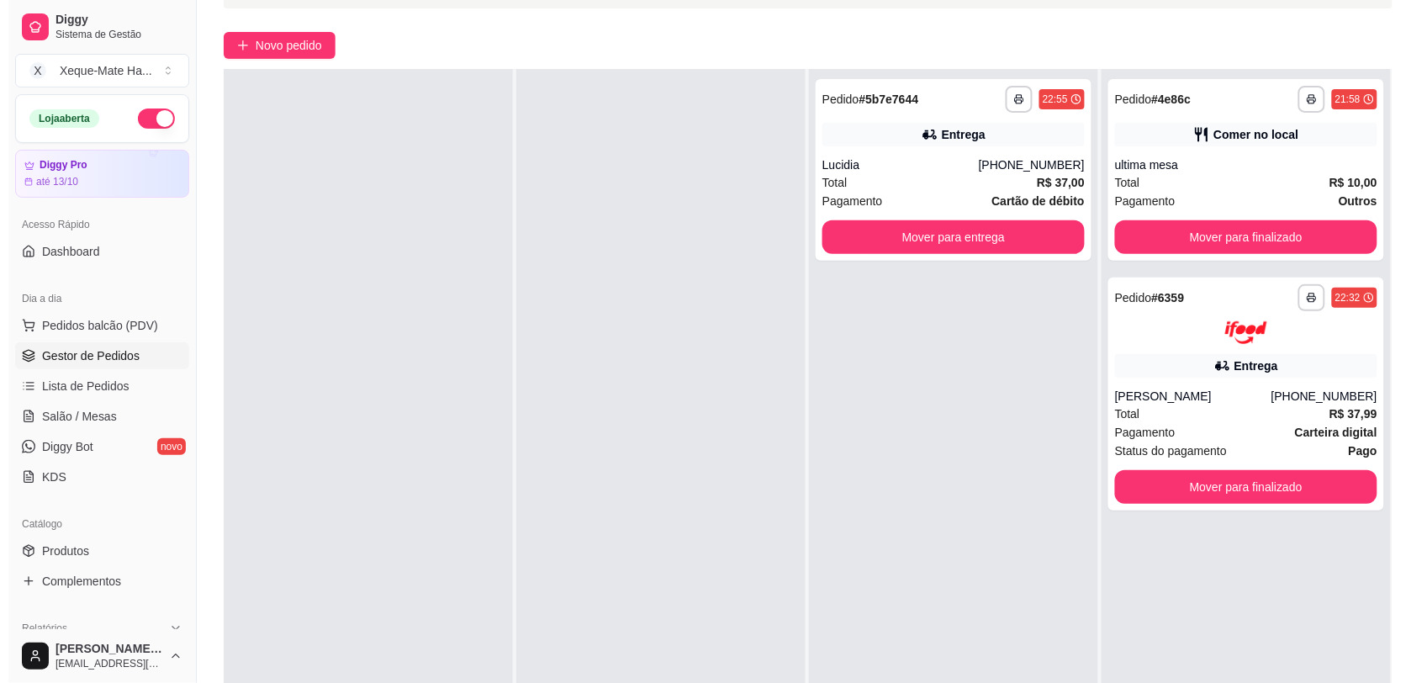
scroll to position [0, 0]
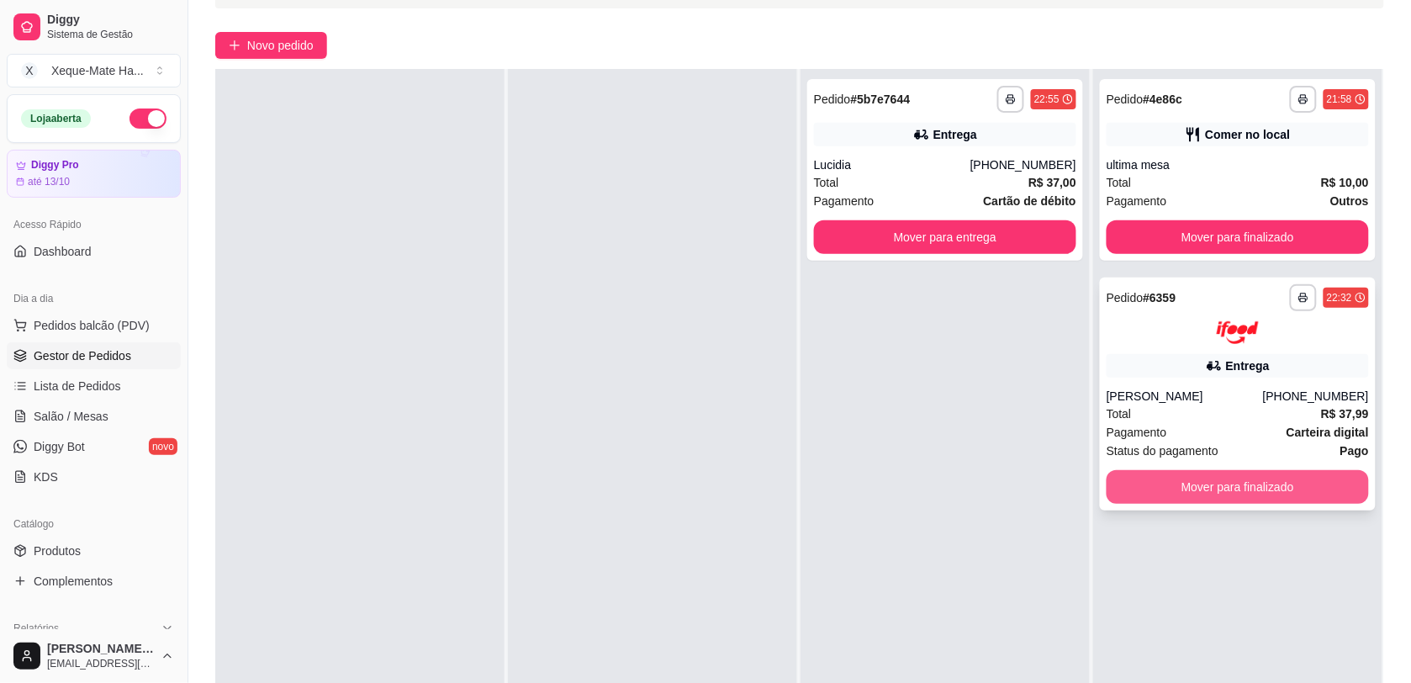
click at [1275, 481] on button "Mover para finalizado" at bounding box center [1237, 487] width 262 height 34
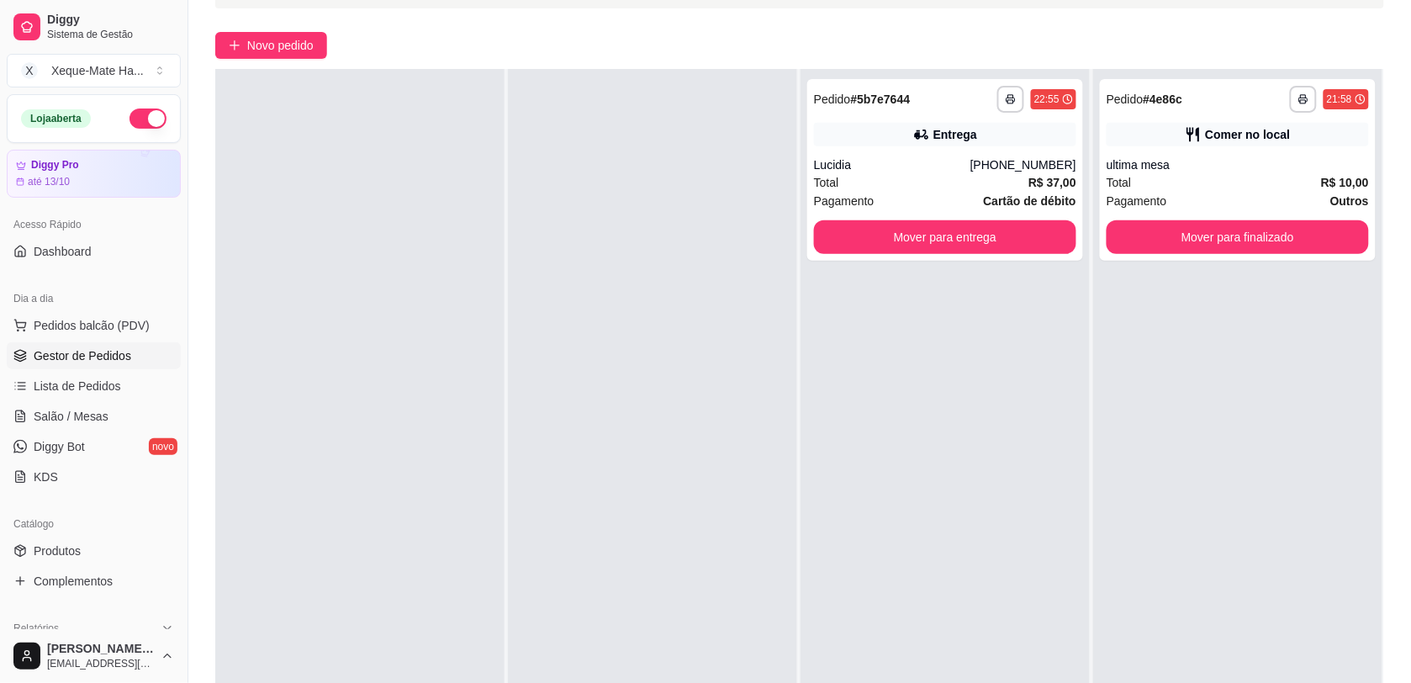
drag, startPoint x: 1342, startPoint y: 488, endPoint x: 775, endPoint y: 532, distance: 568.3
click at [775, 534] on div at bounding box center [652, 410] width 289 height 683
click at [789, 551] on div at bounding box center [652, 410] width 289 height 683
click at [938, 136] on div "Entrega" at bounding box center [955, 134] width 44 height 17
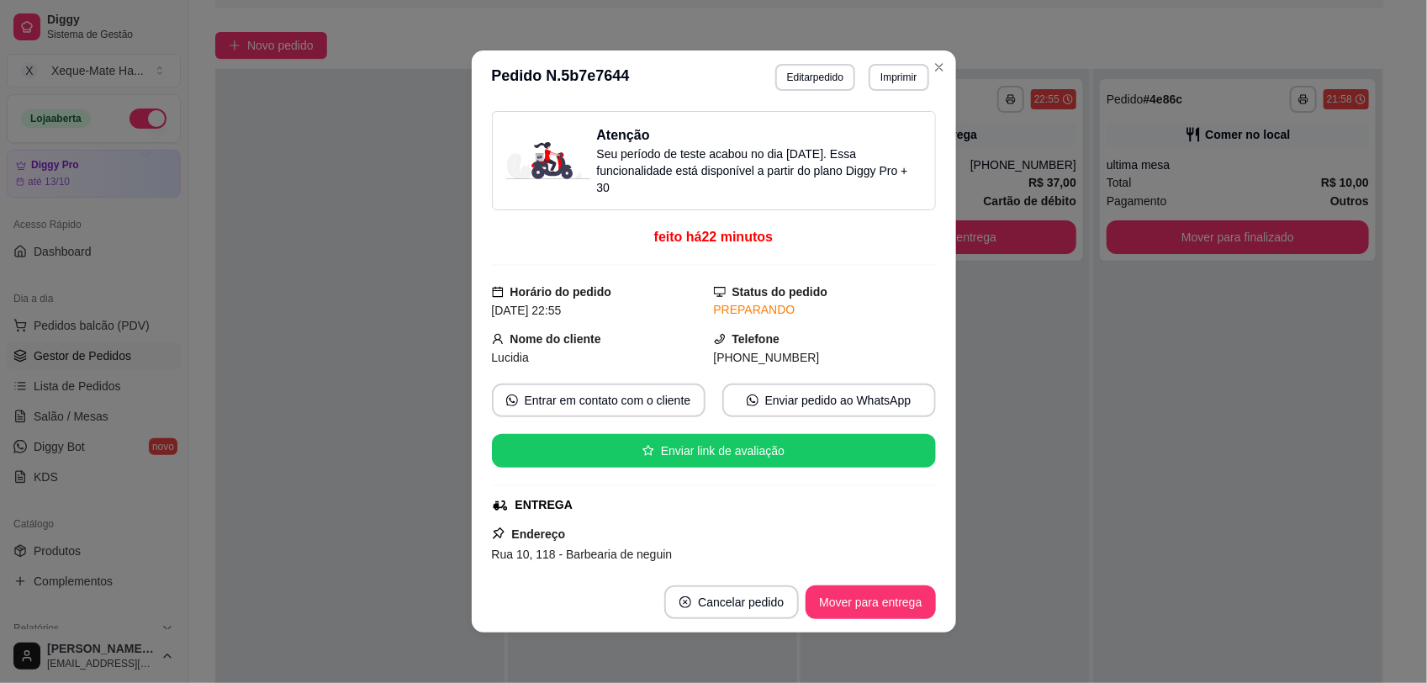
scroll to position [321, 0]
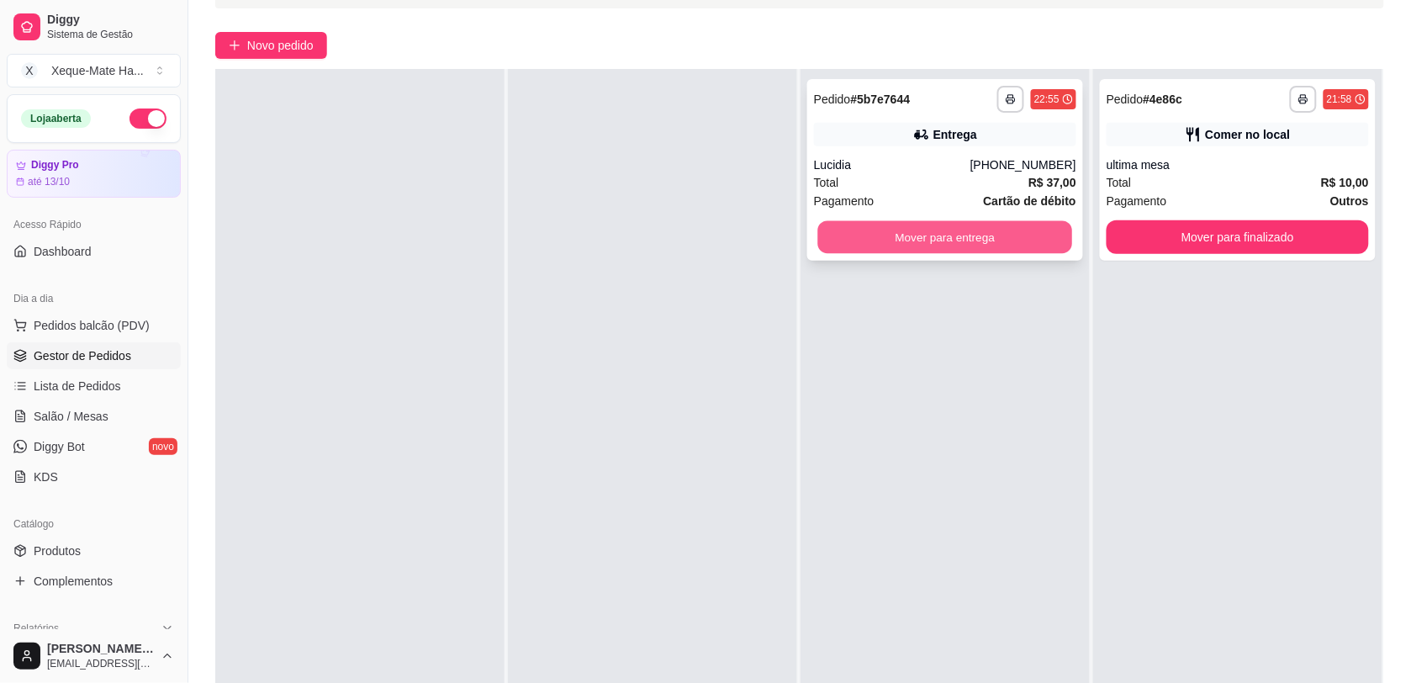
click at [975, 225] on button "Mover para entrega" at bounding box center [945, 237] width 255 height 33
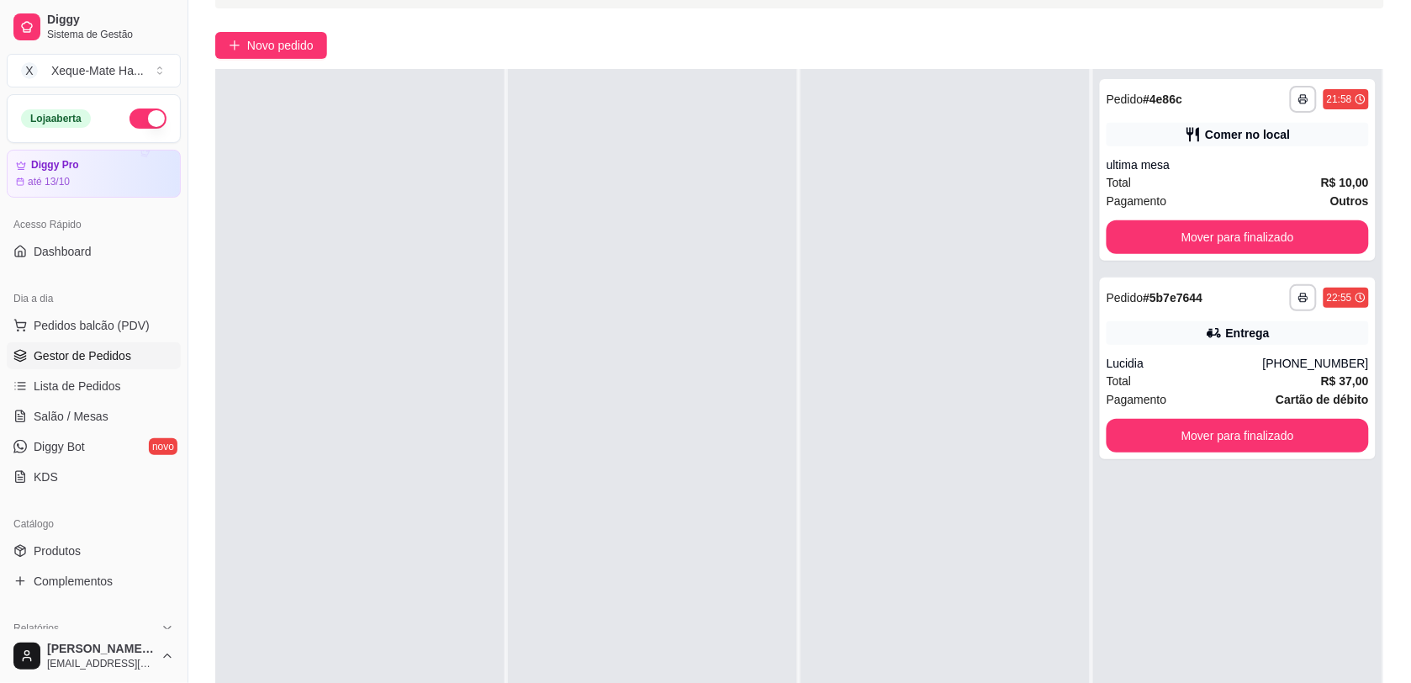
click at [1157, 271] on div "**********" at bounding box center [1237, 410] width 289 height 683
click at [76, 317] on span "Pedidos balcão (PDV)" at bounding box center [92, 325] width 116 height 17
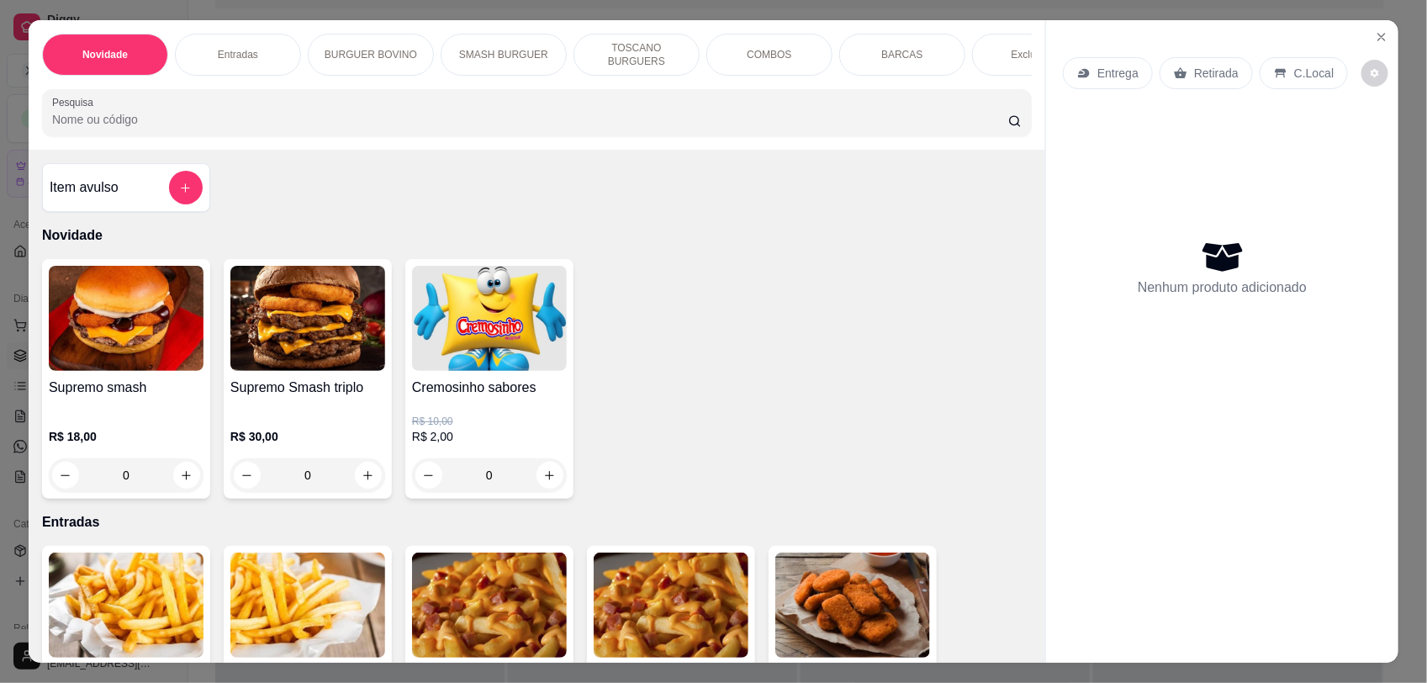
click at [140, 179] on div "Item avulso" at bounding box center [126, 187] width 168 height 49
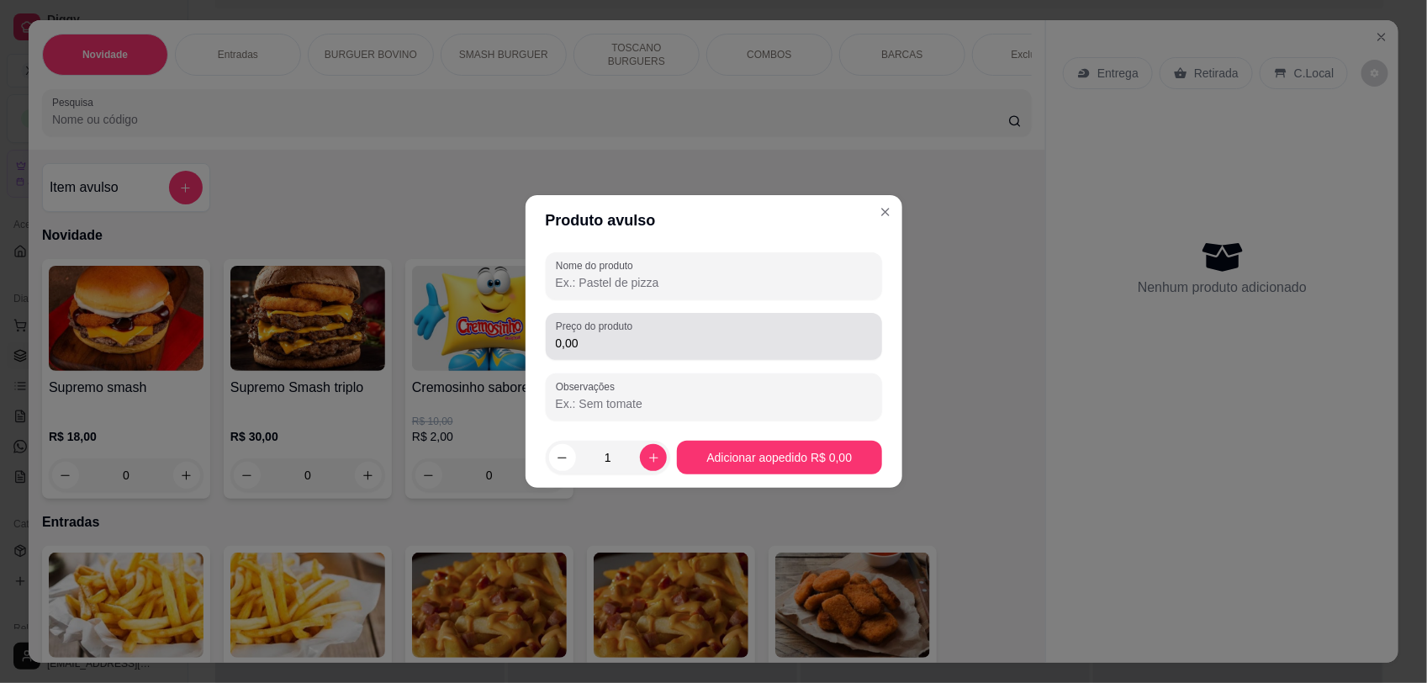
click at [620, 276] on input "Nome do produto" at bounding box center [714, 282] width 316 height 17
type input "crystal 600"
click at [645, 350] on input "0,00" at bounding box center [714, 343] width 316 height 17
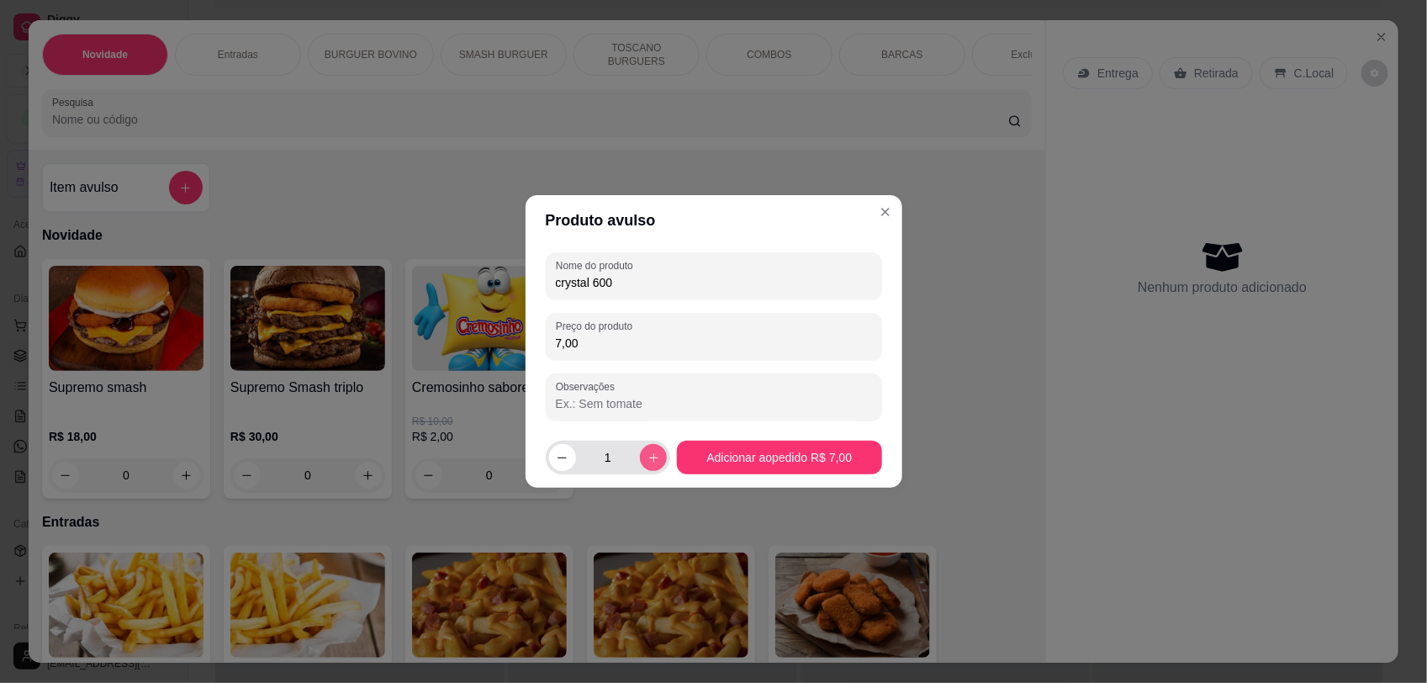
type input "7,00"
click at [650, 455] on icon "increase-product-quantity" at bounding box center [653, 457] width 13 height 13
type input "4"
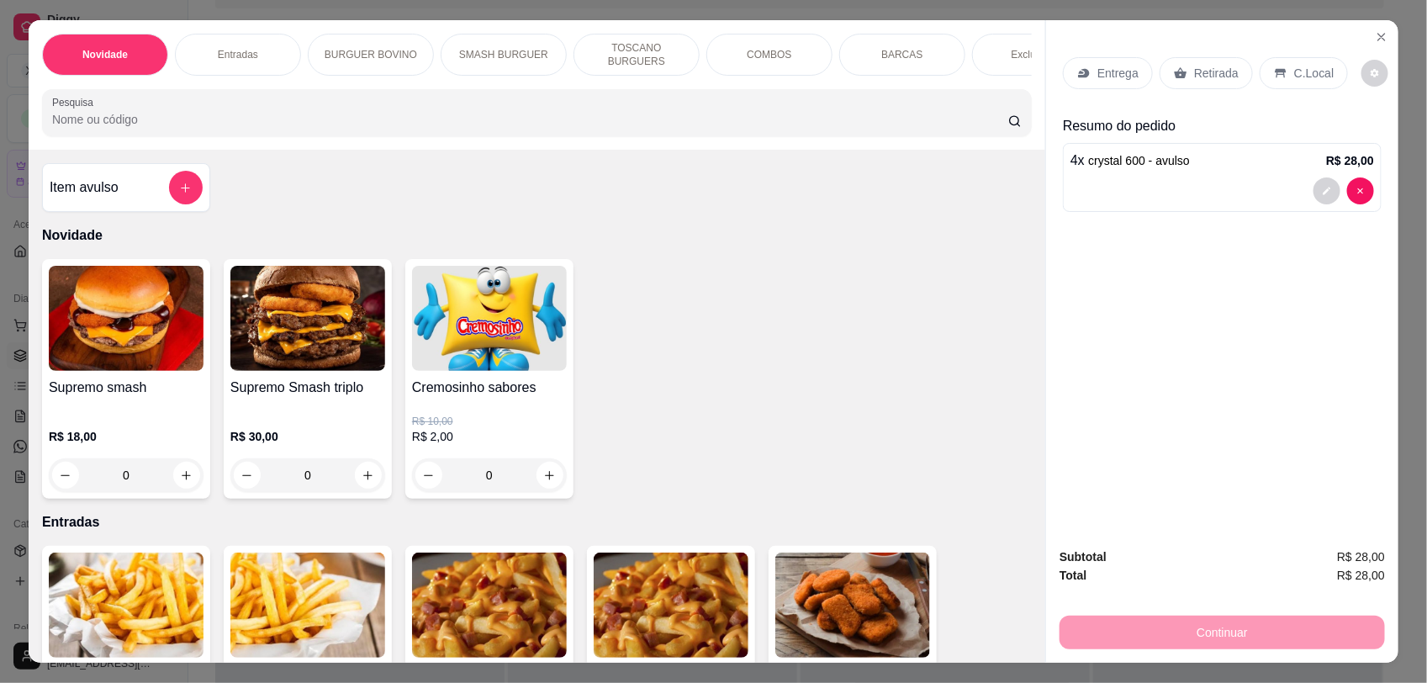
drag, startPoint x: 1295, startPoint y: 74, endPoint x: 1234, endPoint y: 643, distance: 572.3
click at [1295, 73] on p "C.Local" at bounding box center [1314, 73] width 40 height 17
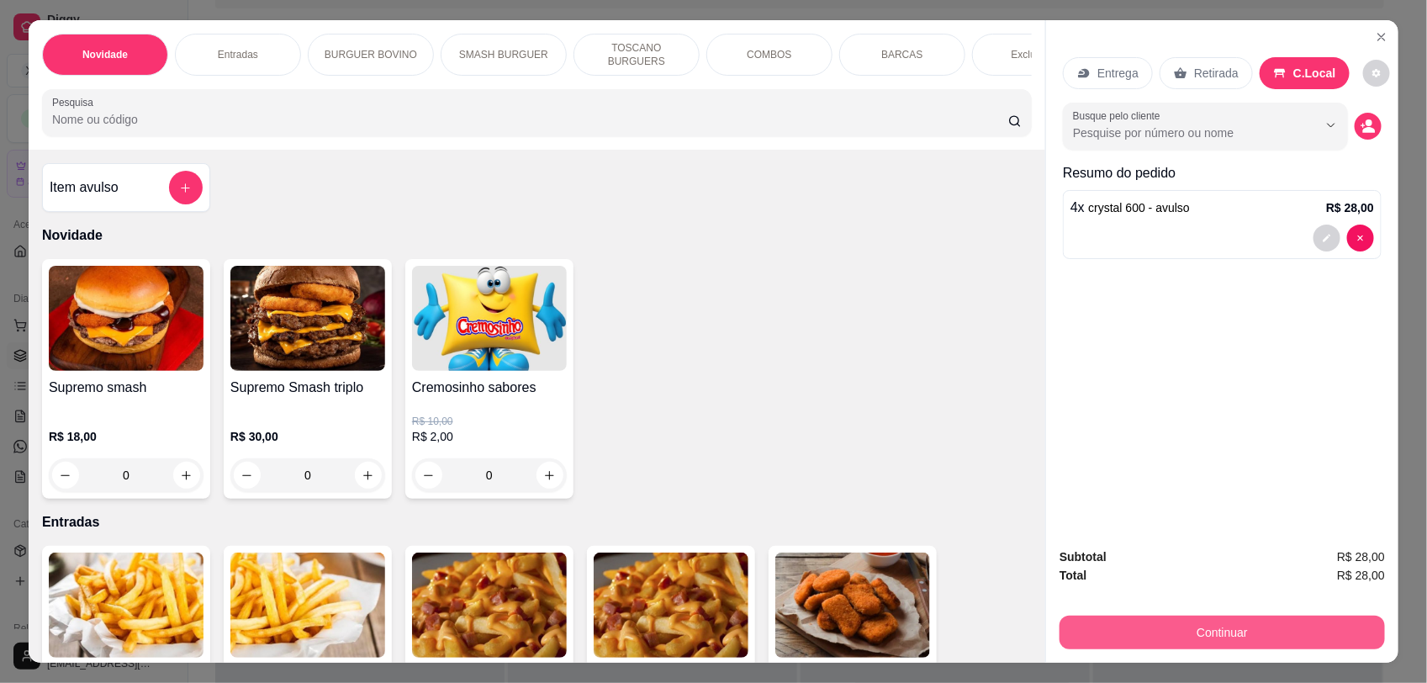
click at [1244, 628] on button "Continuar" at bounding box center [1221, 632] width 325 height 34
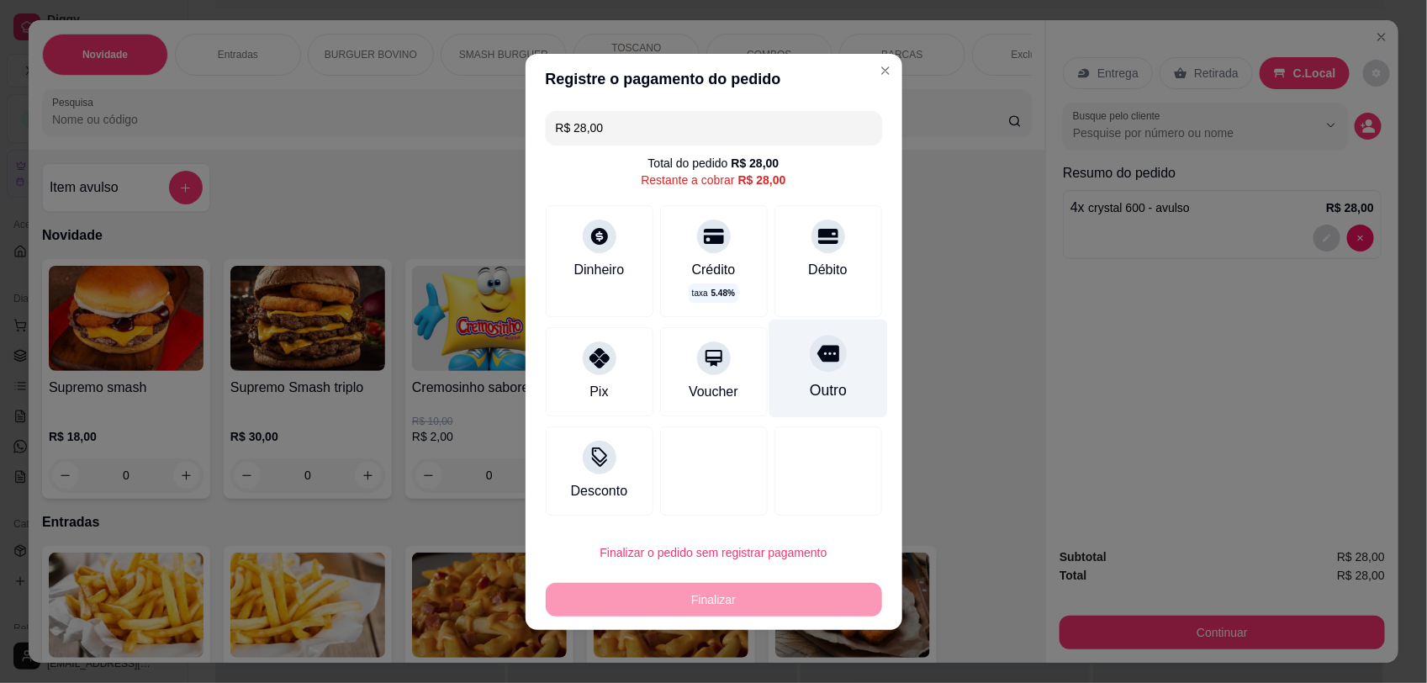
click at [810, 371] on div at bounding box center [828, 353] width 37 height 37
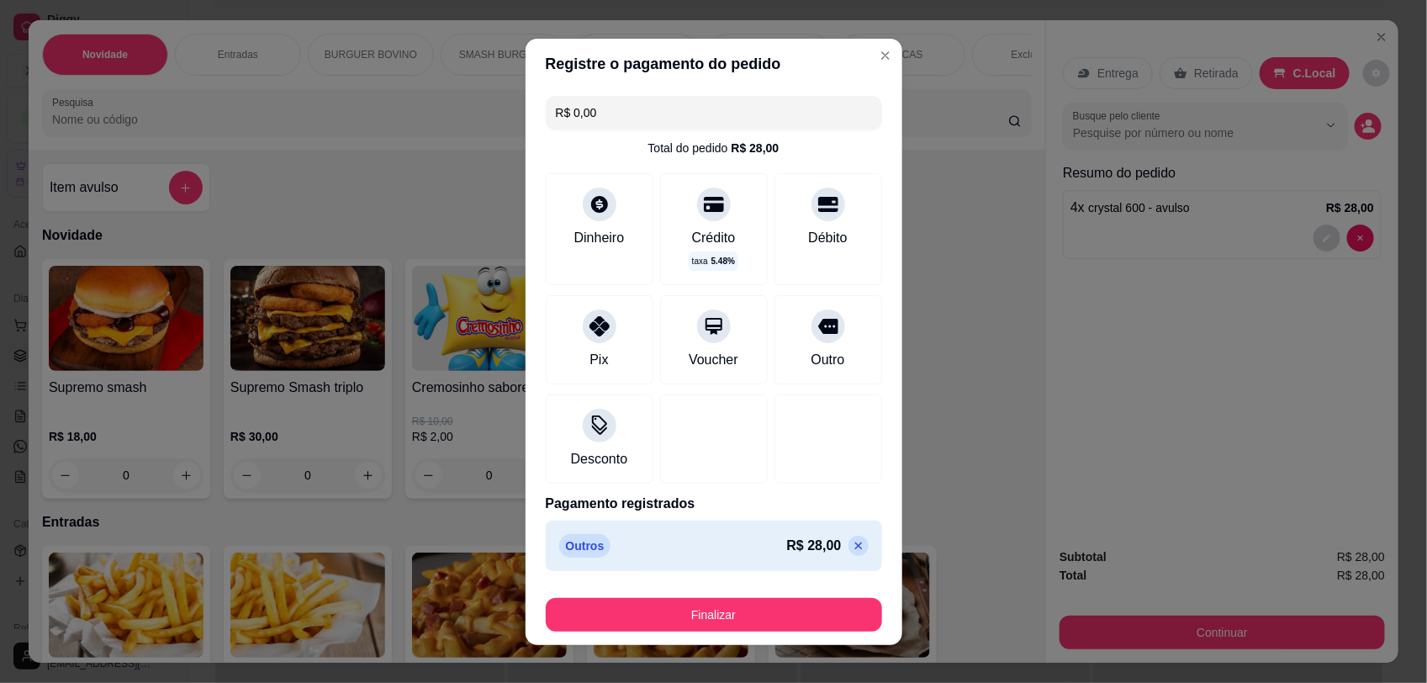
type input "R$ 0,00"
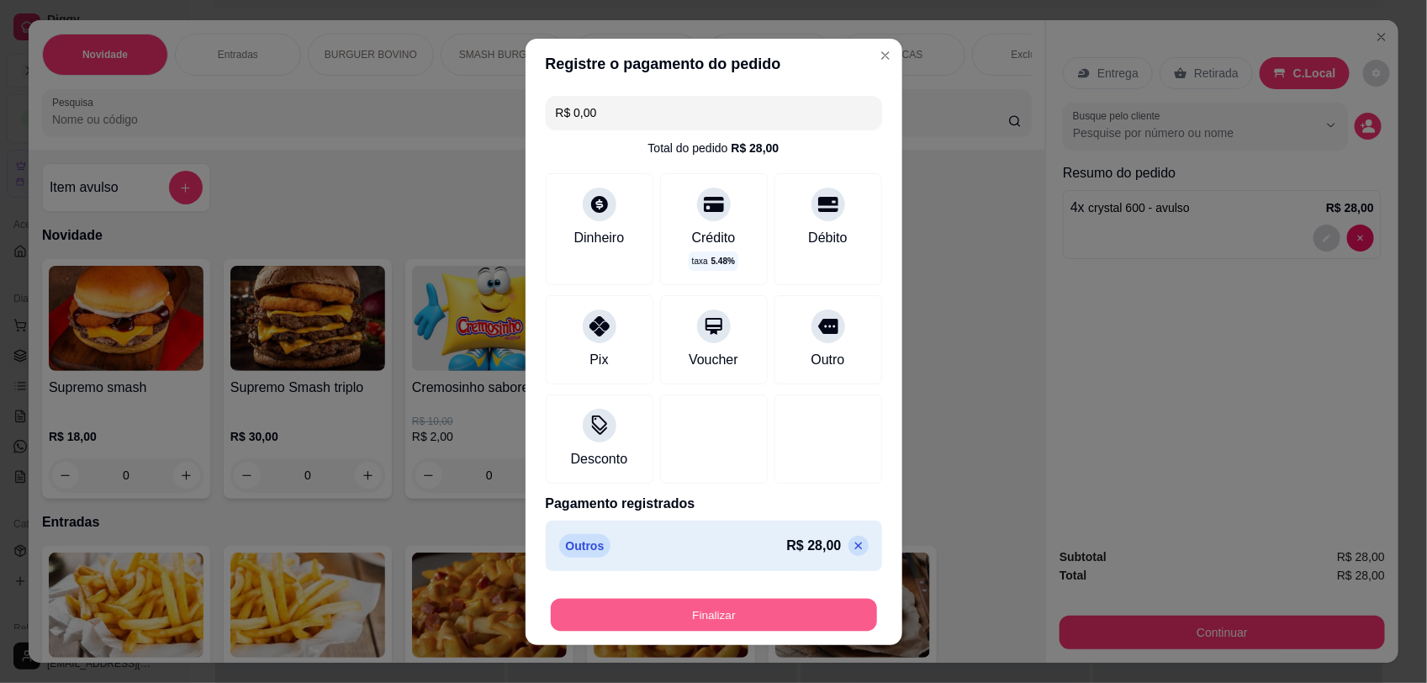
click at [744, 610] on button "Finalizar" at bounding box center [714, 614] width 326 height 33
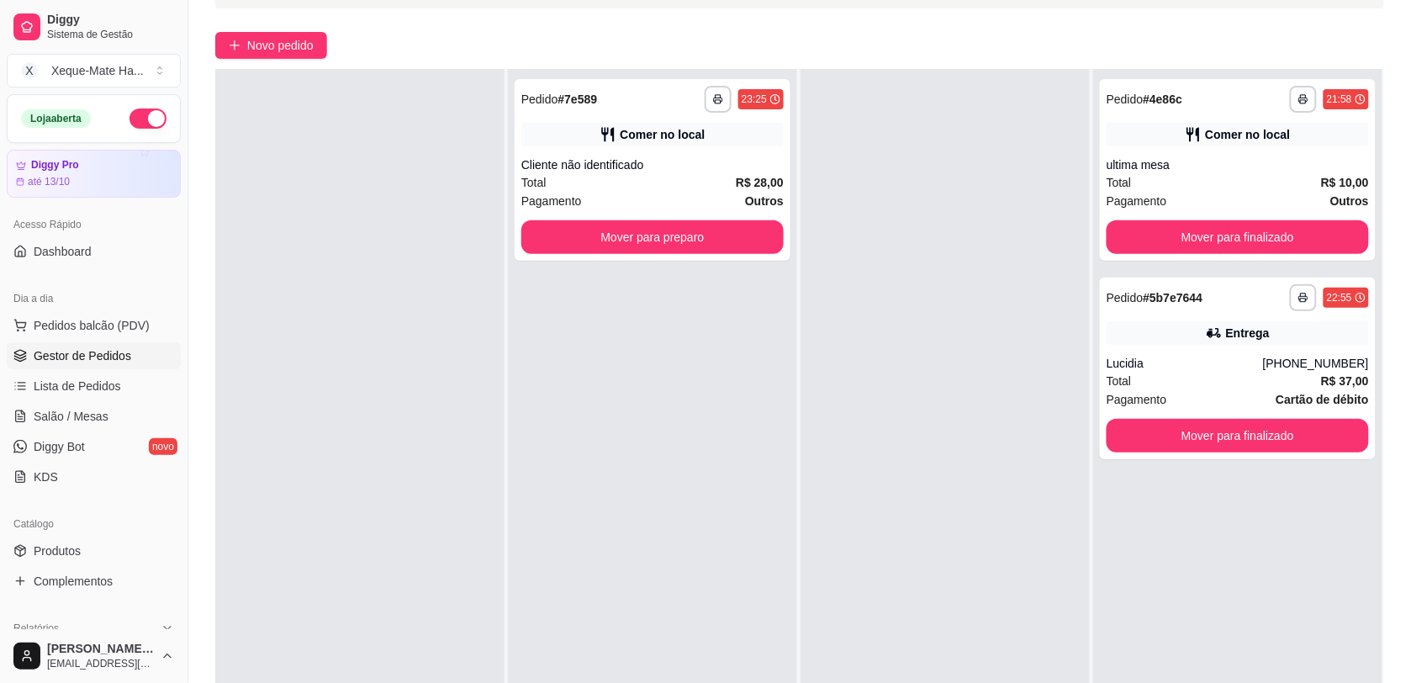
click at [732, 591] on div "**********" at bounding box center [652, 410] width 289 height 683
click at [641, 237] on button "Mover para preparo" at bounding box center [652, 237] width 262 height 34
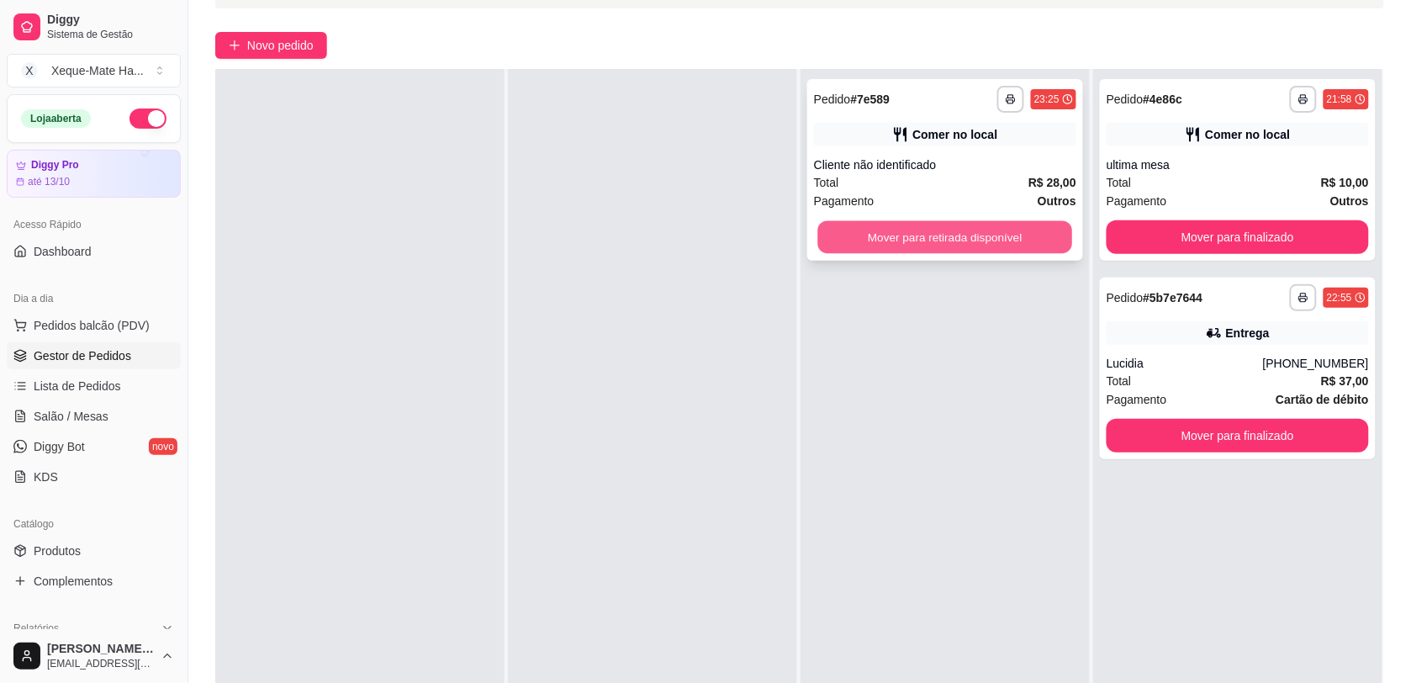
click at [1034, 241] on button "Mover para retirada disponível" at bounding box center [945, 237] width 255 height 33
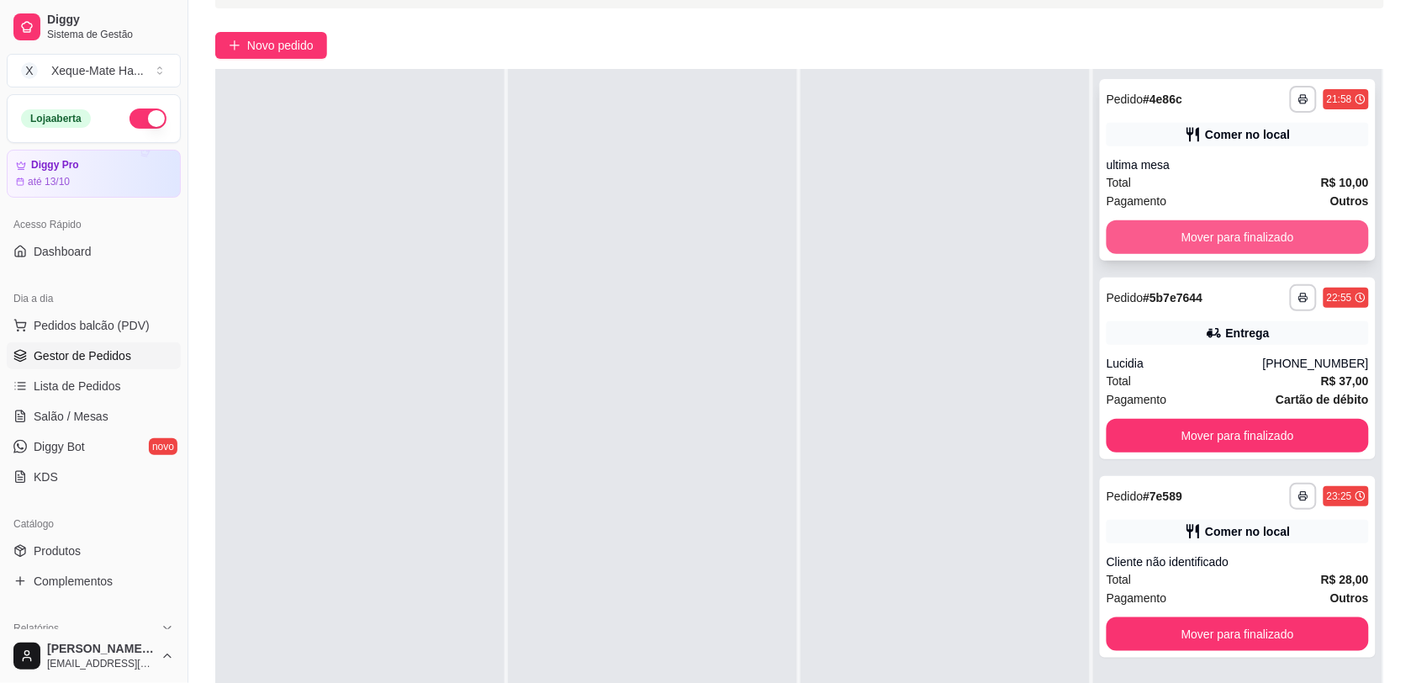
click at [1185, 240] on button "Mover para finalizado" at bounding box center [1237, 237] width 262 height 34
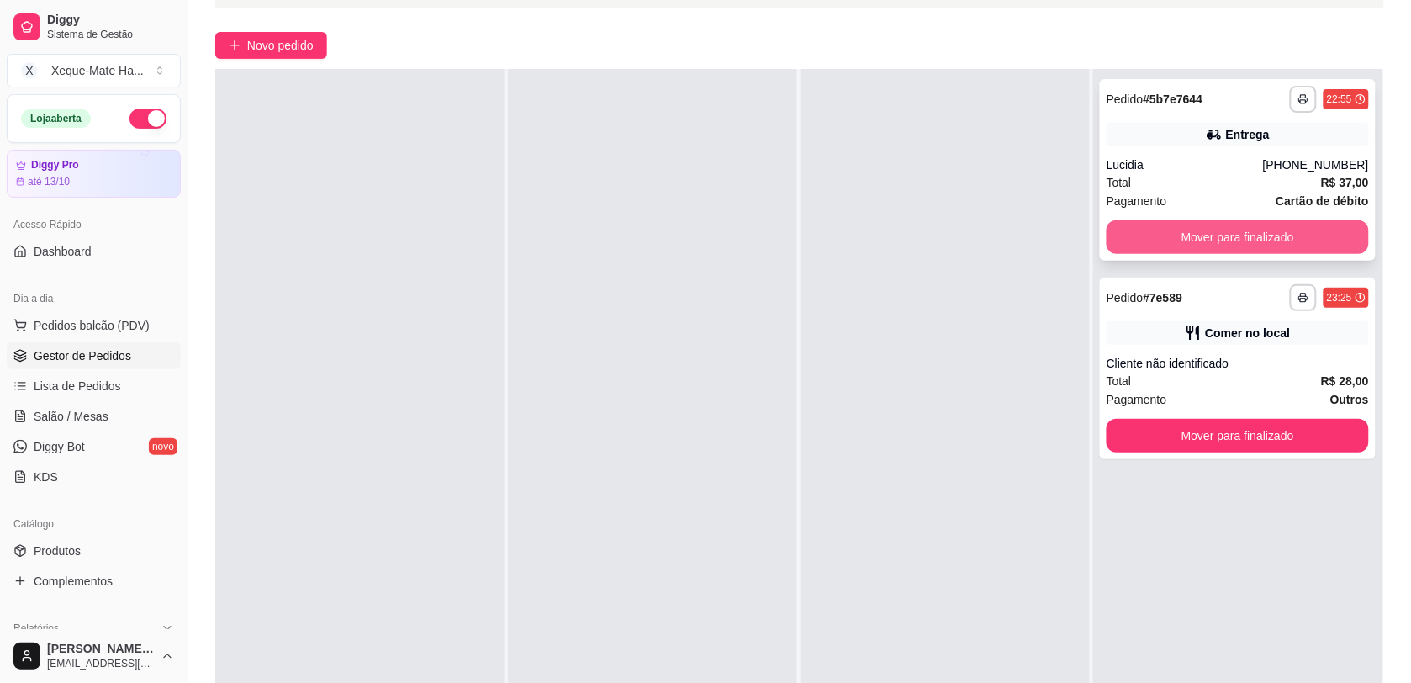
click at [1190, 229] on button "Mover para finalizado" at bounding box center [1237, 237] width 262 height 34
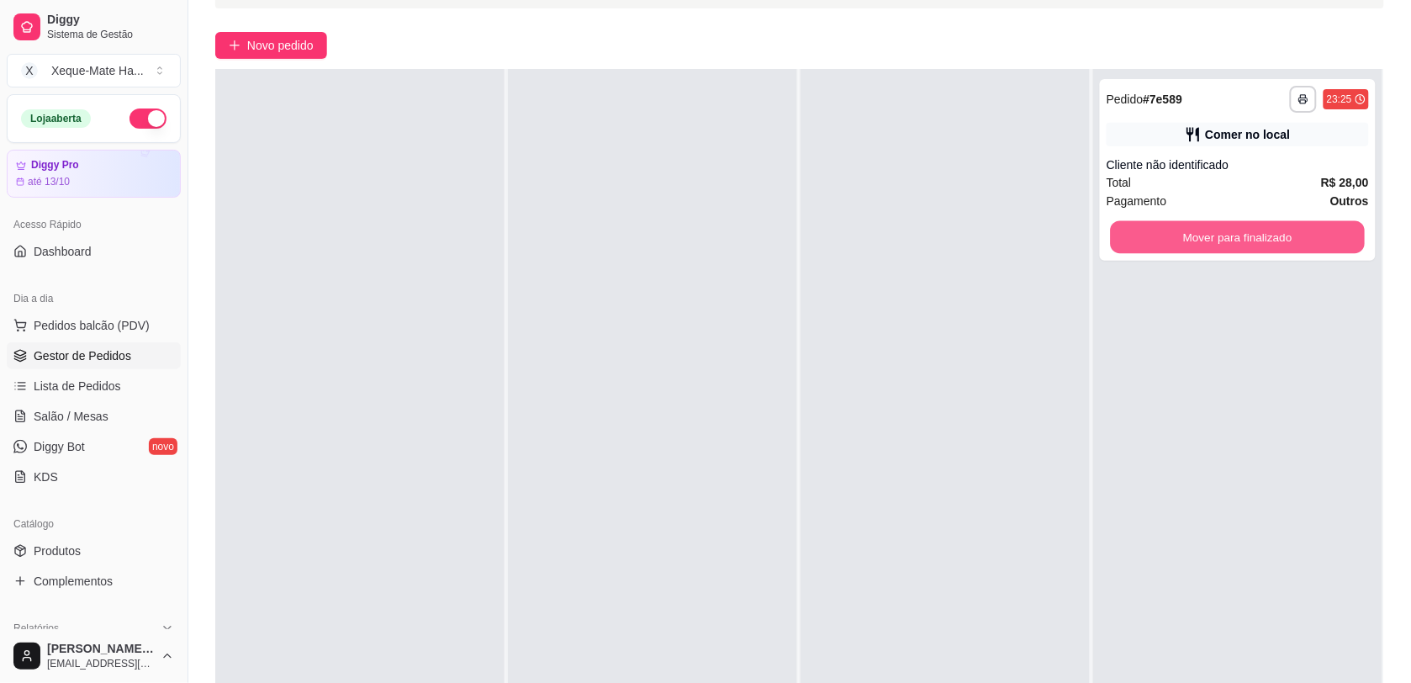
click at [1190, 231] on button "Mover para finalizado" at bounding box center [1237, 237] width 255 height 33
